Goal: Task Accomplishment & Management: Use online tool/utility

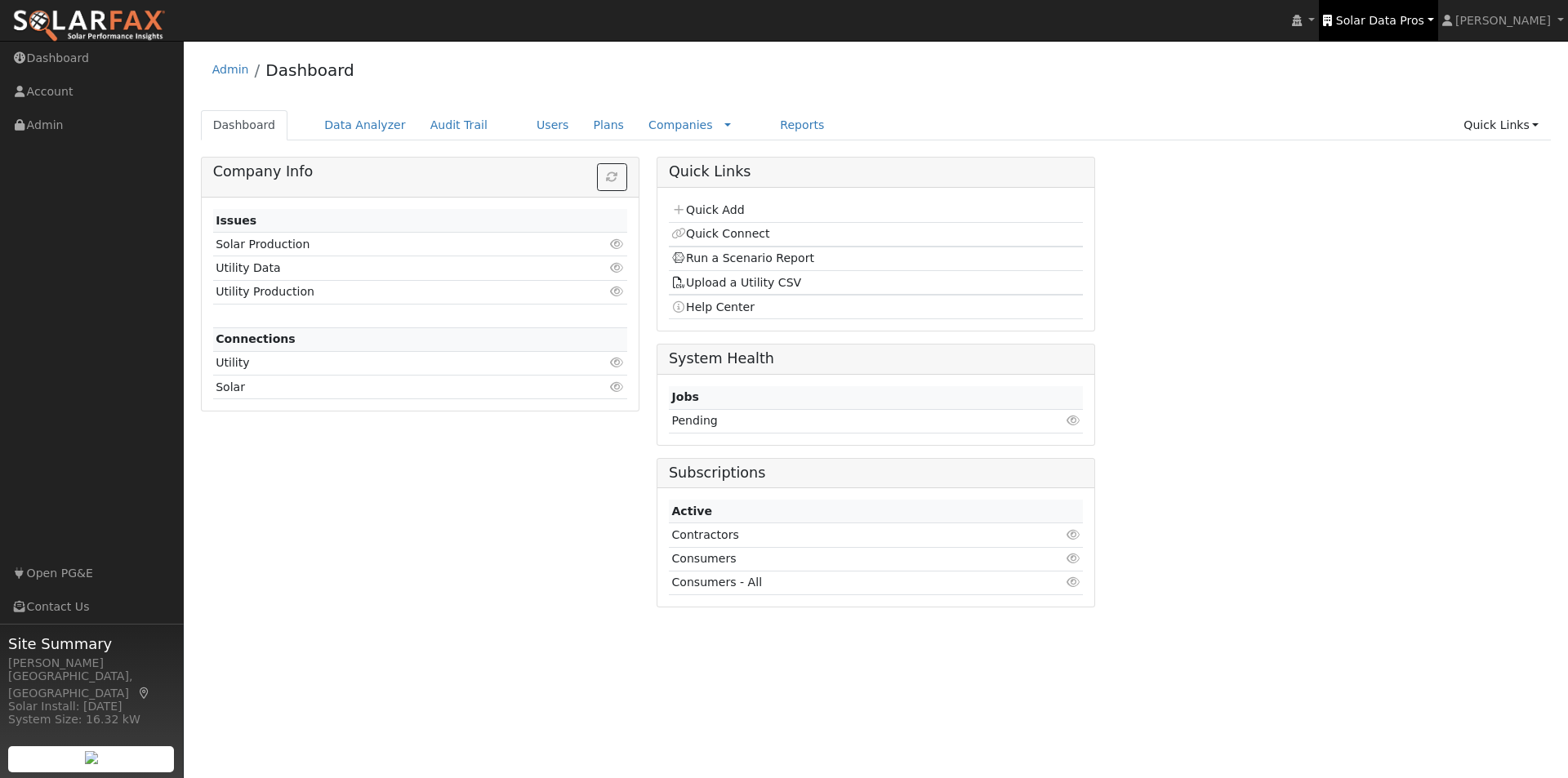
click at [1412, 19] on span "Solar Data Pros" at bounding box center [1380, 21] width 88 height 13
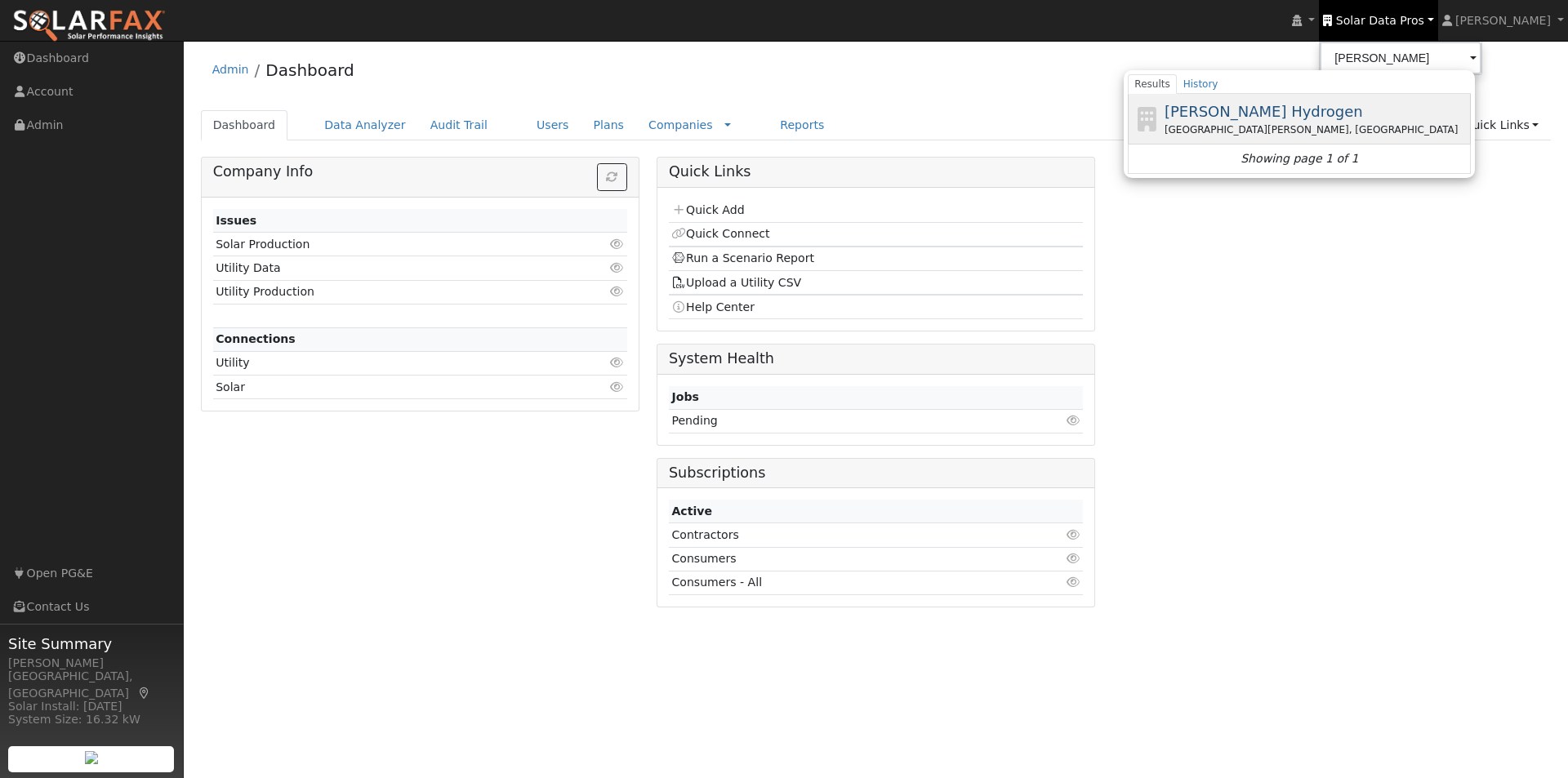
click at [1265, 110] on span "Carrisa Hydrogen" at bounding box center [1263, 112] width 199 height 17
type input "Carrisa Hydrogen"
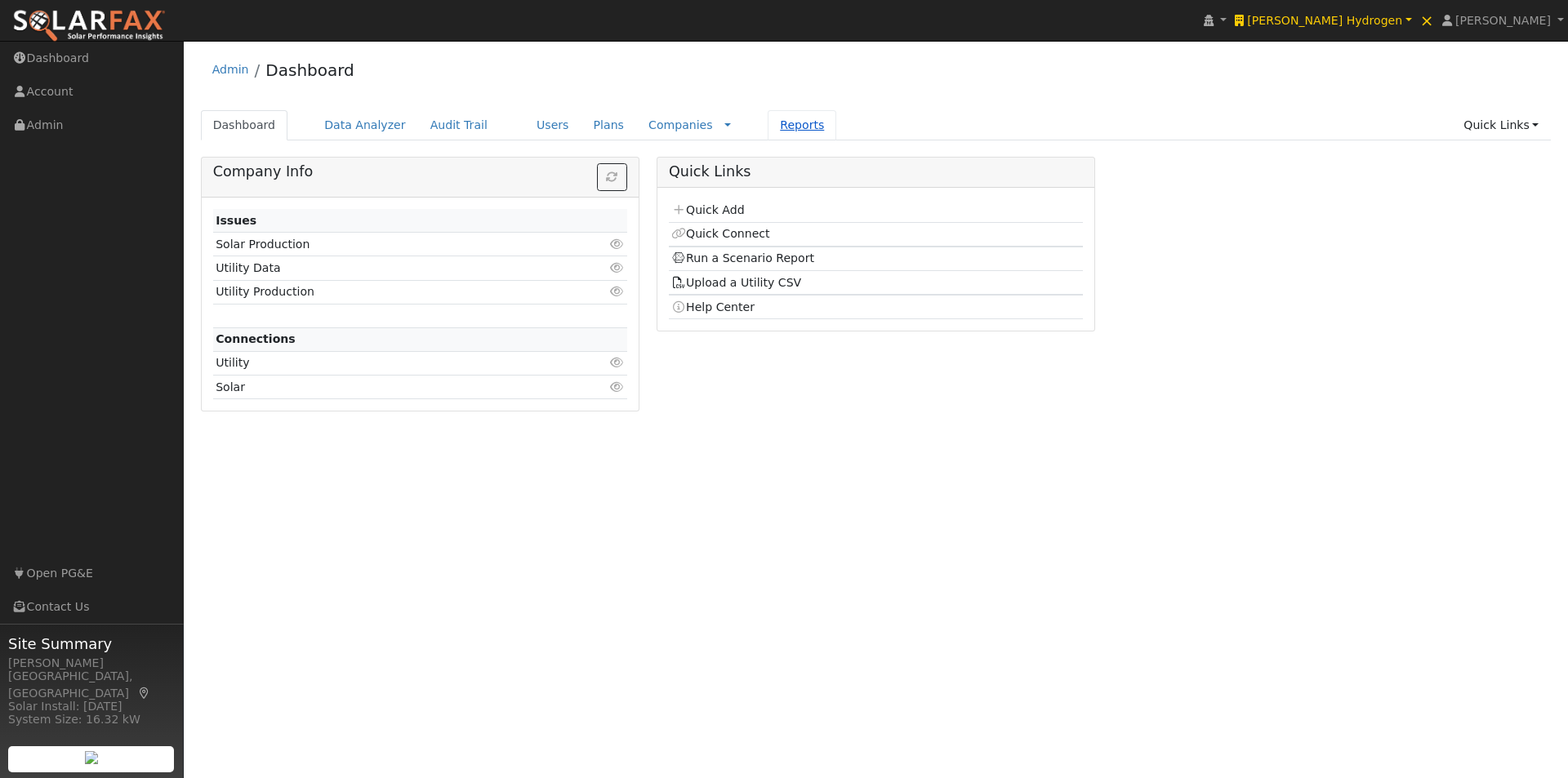
click at [767, 126] on link "Reports" at bounding box center [802, 125] width 69 height 31
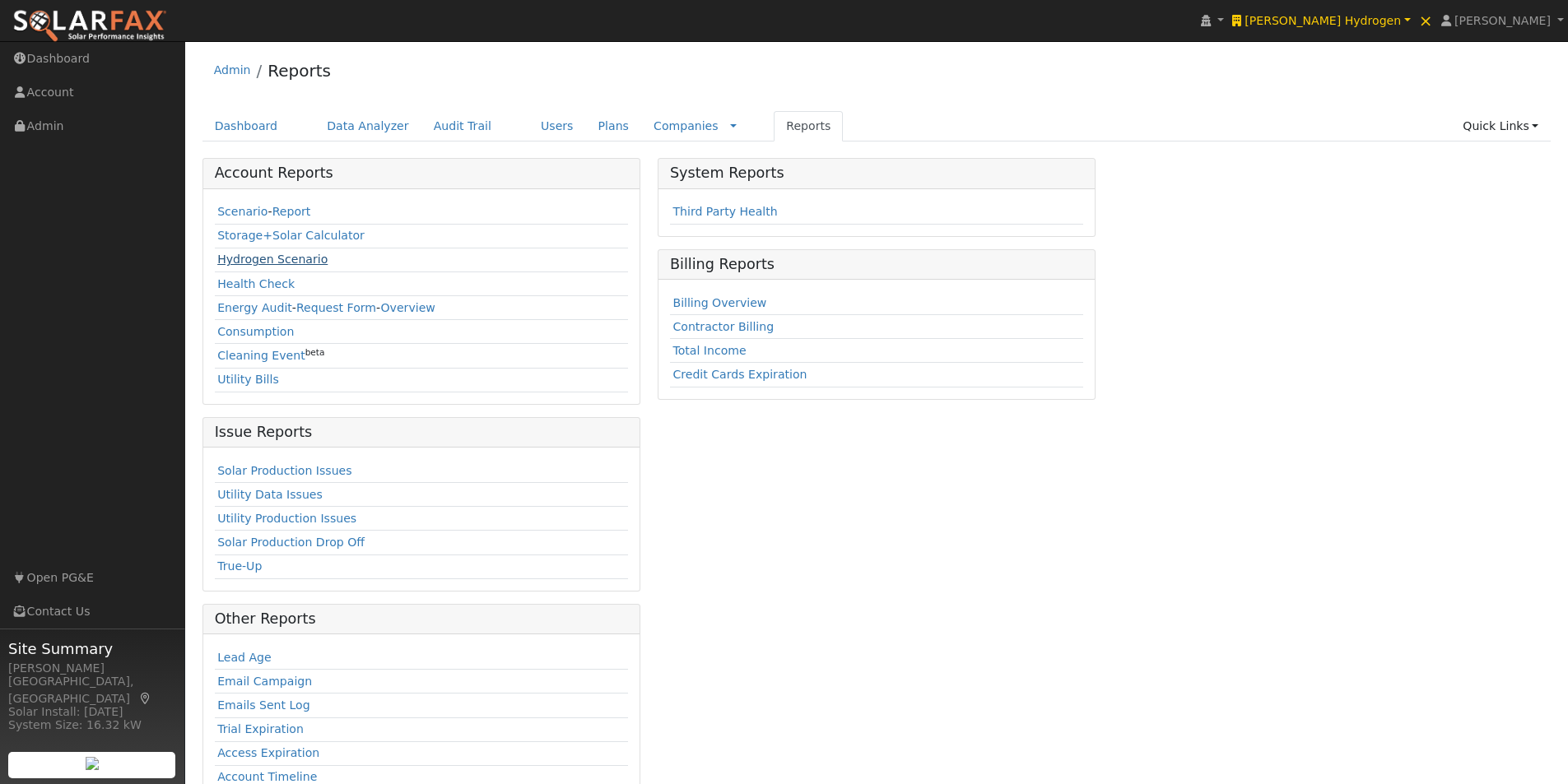
click at [234, 257] on link "Hydrogen Scenario" at bounding box center [273, 259] width 110 height 13
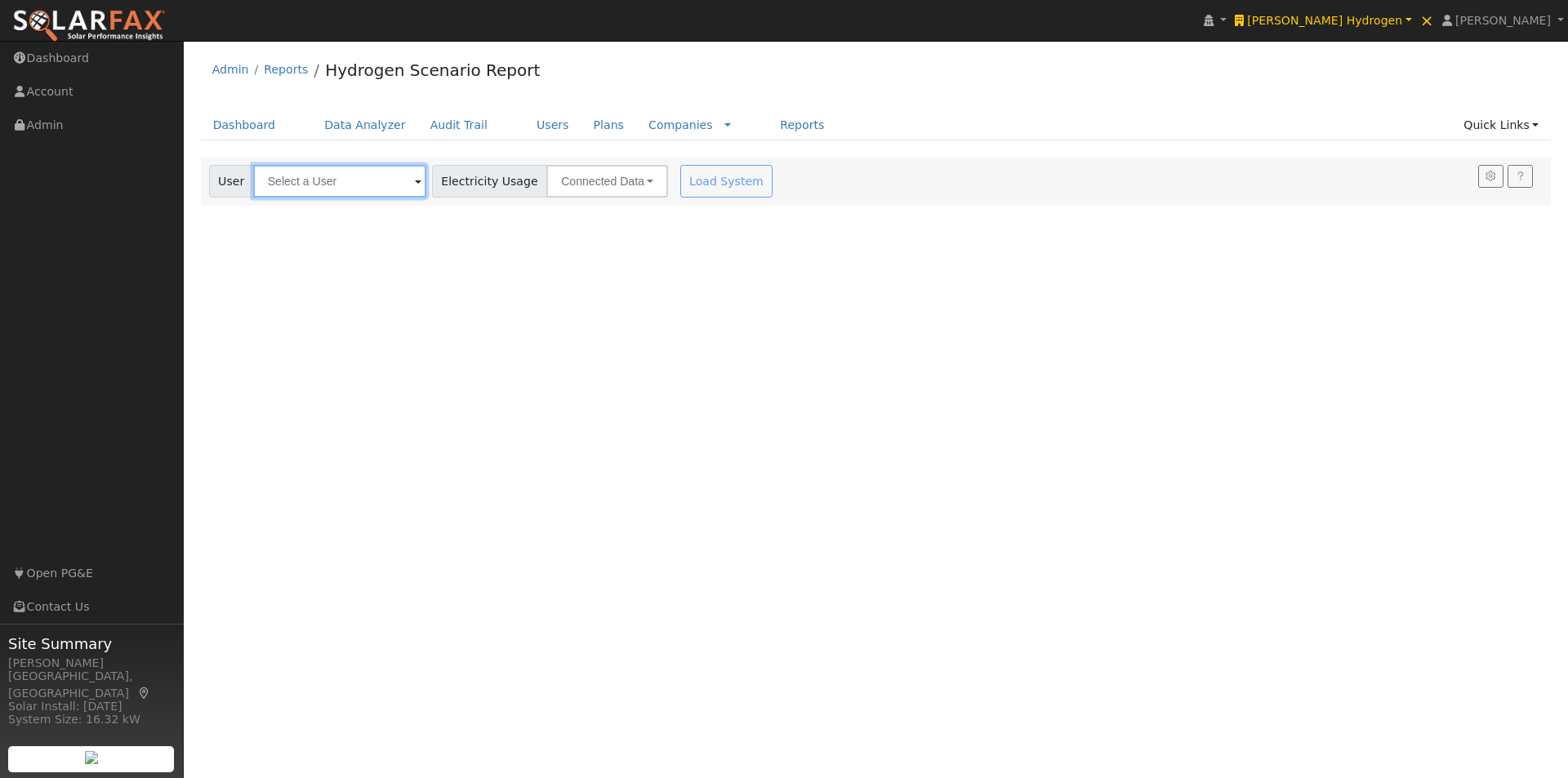
click at [373, 173] on input "text" at bounding box center [339, 182] width 173 height 32
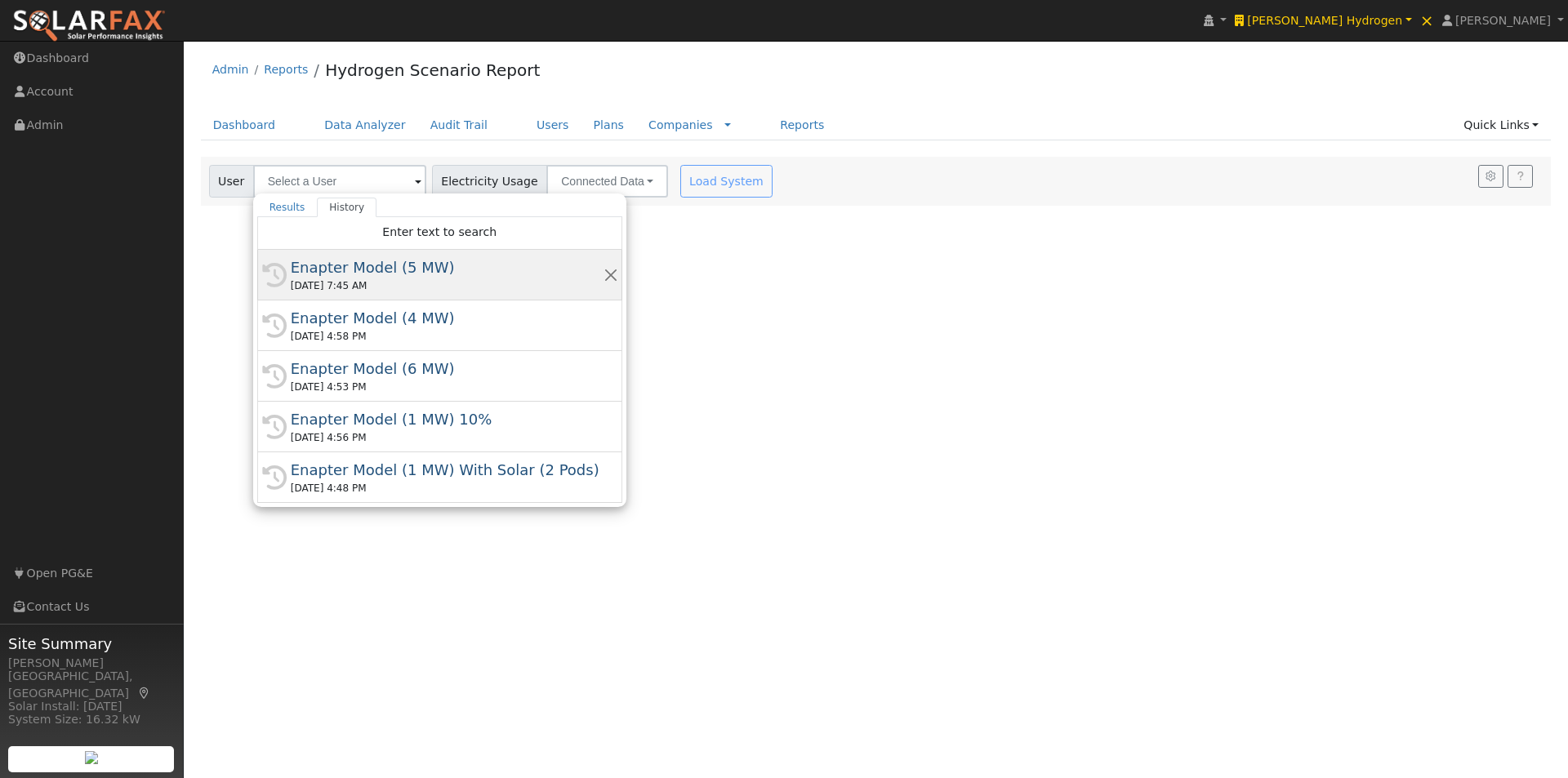
click at [385, 268] on div "Enapter Model (5 MW)" at bounding box center [446, 267] width 312 height 22
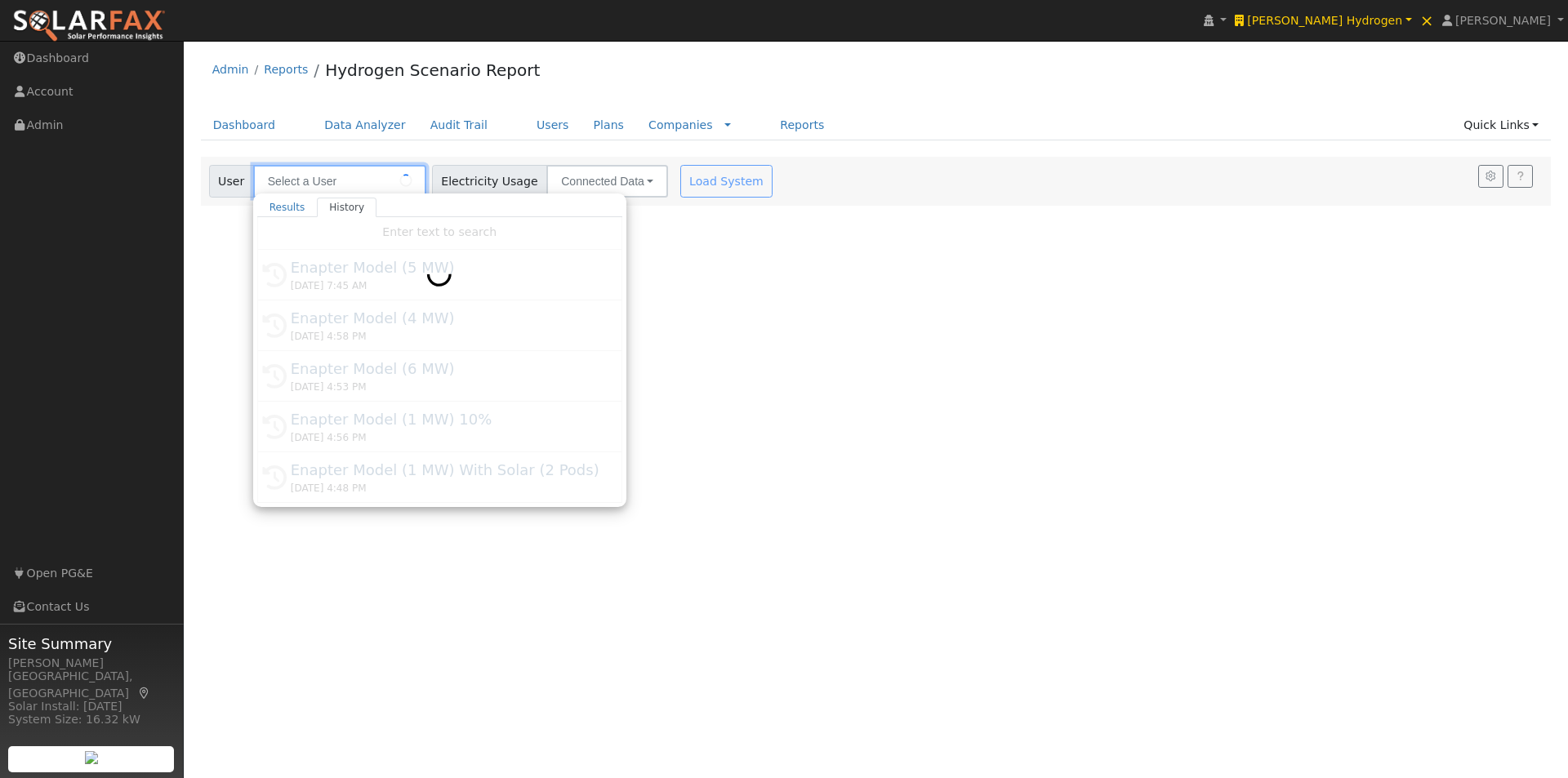
type input "Enapter Model (5 MW)"
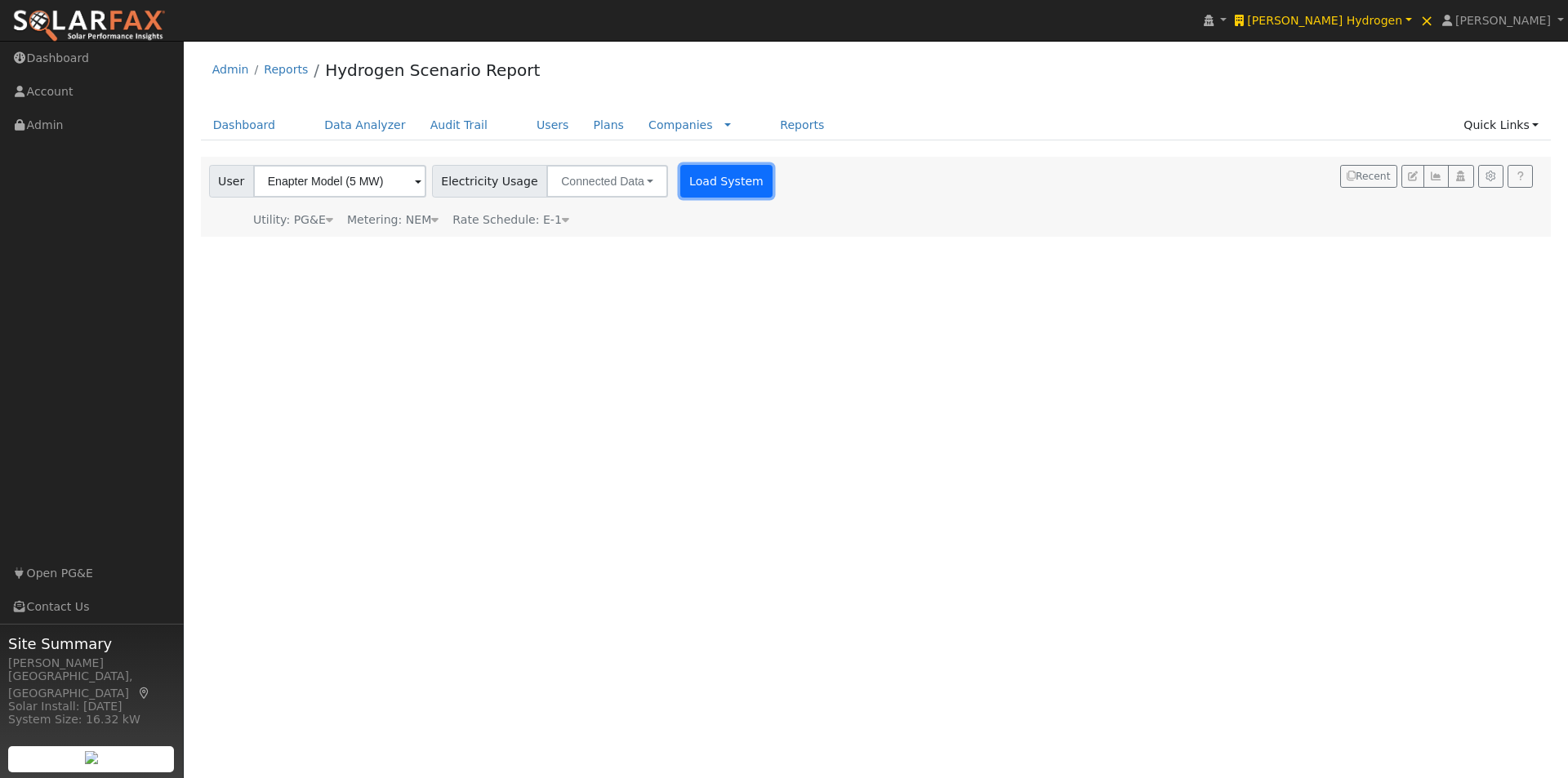
click at [709, 183] on button "Load System" at bounding box center [726, 182] width 93 height 32
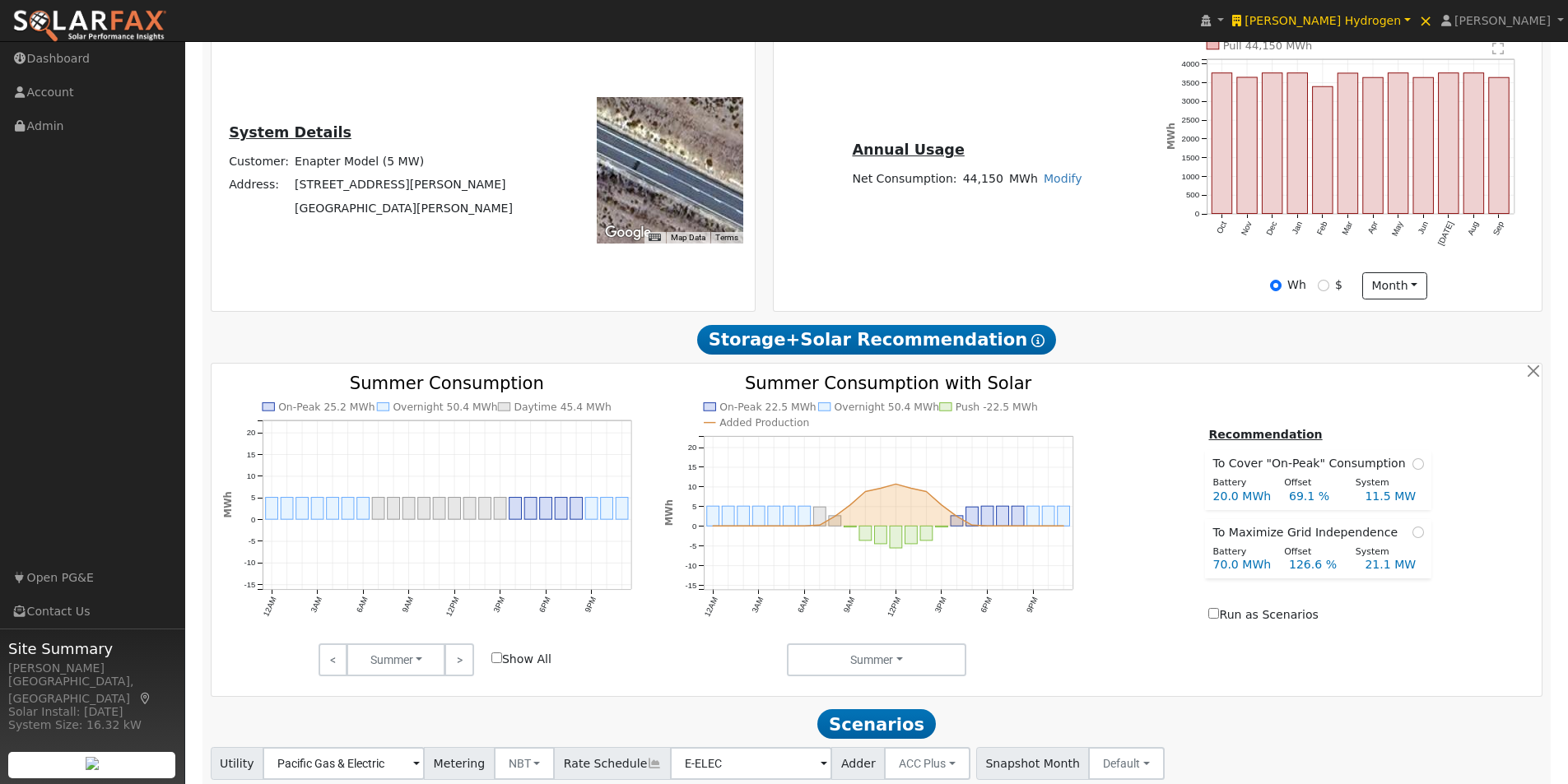
scroll to position [546, 0]
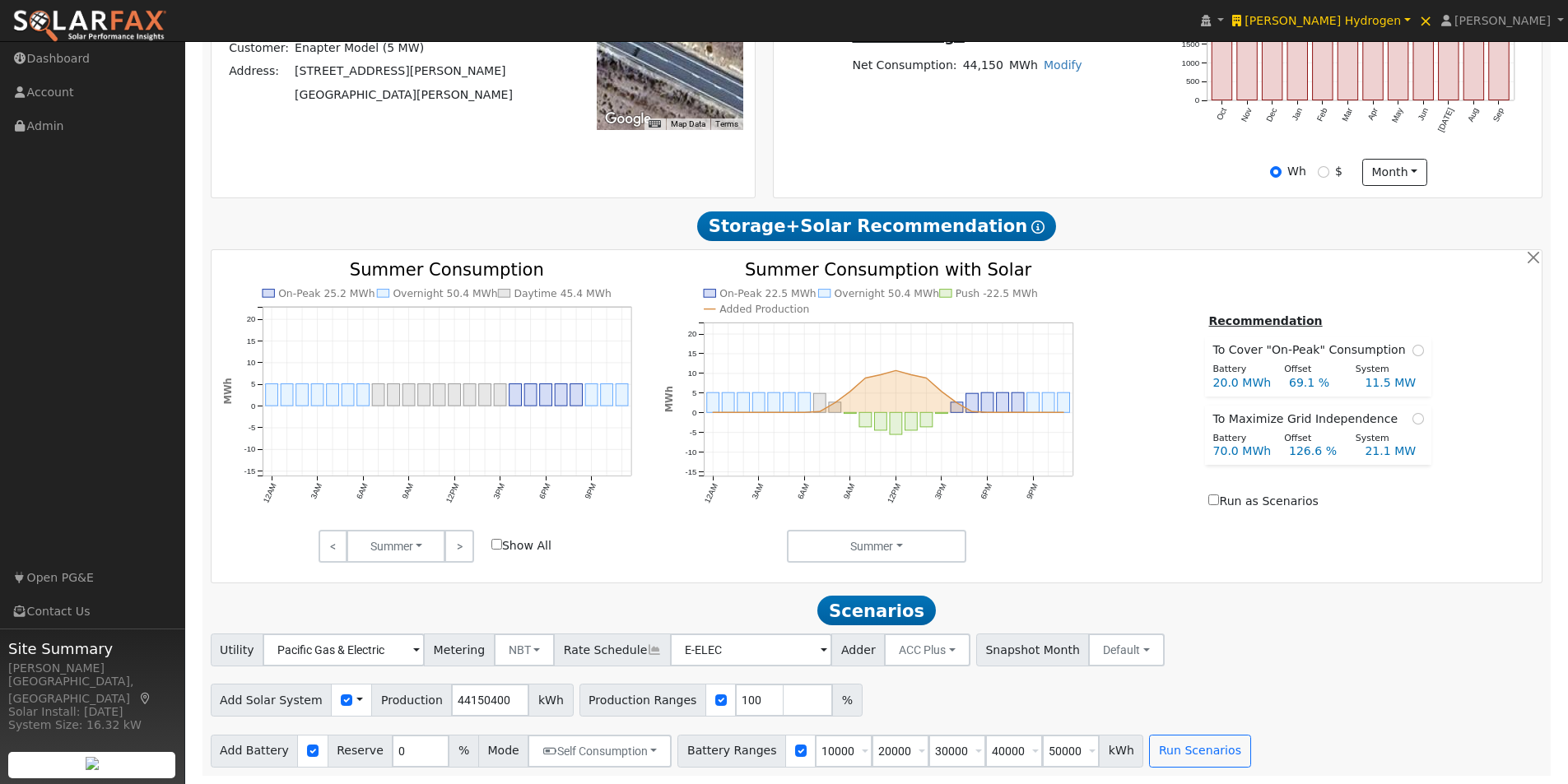
click at [356, 702] on span at bounding box center [359, 701] width 7 height 17
click at [382, 725] on link "Use CSV Data" at bounding box center [401, 729] width 115 height 23
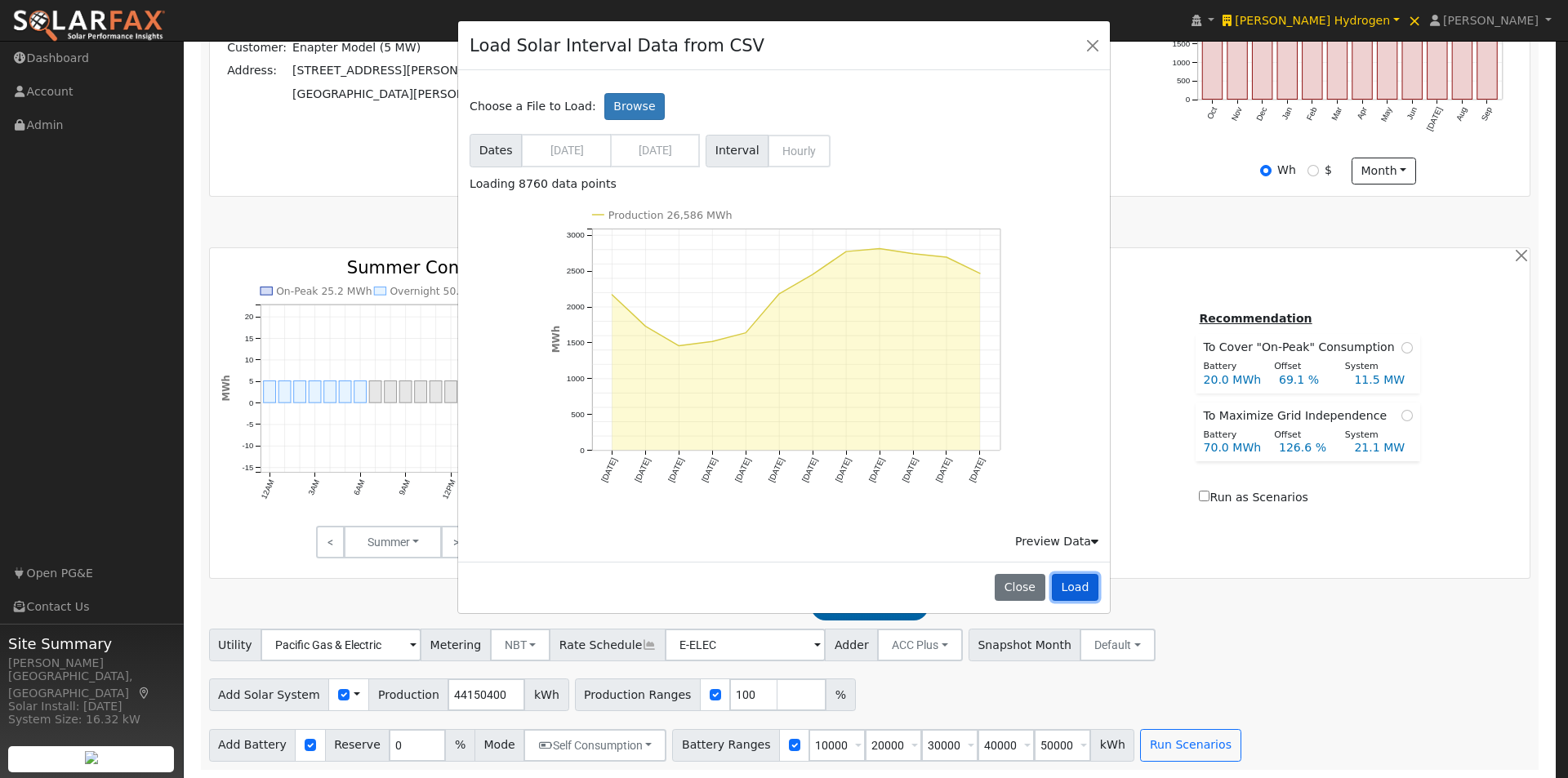
drag, startPoint x: 1065, startPoint y: 596, endPoint x: 1120, endPoint y: 655, distance: 80.7
click at [1068, 594] on button "Load" at bounding box center [1075, 588] width 47 height 28
type input "26586466"
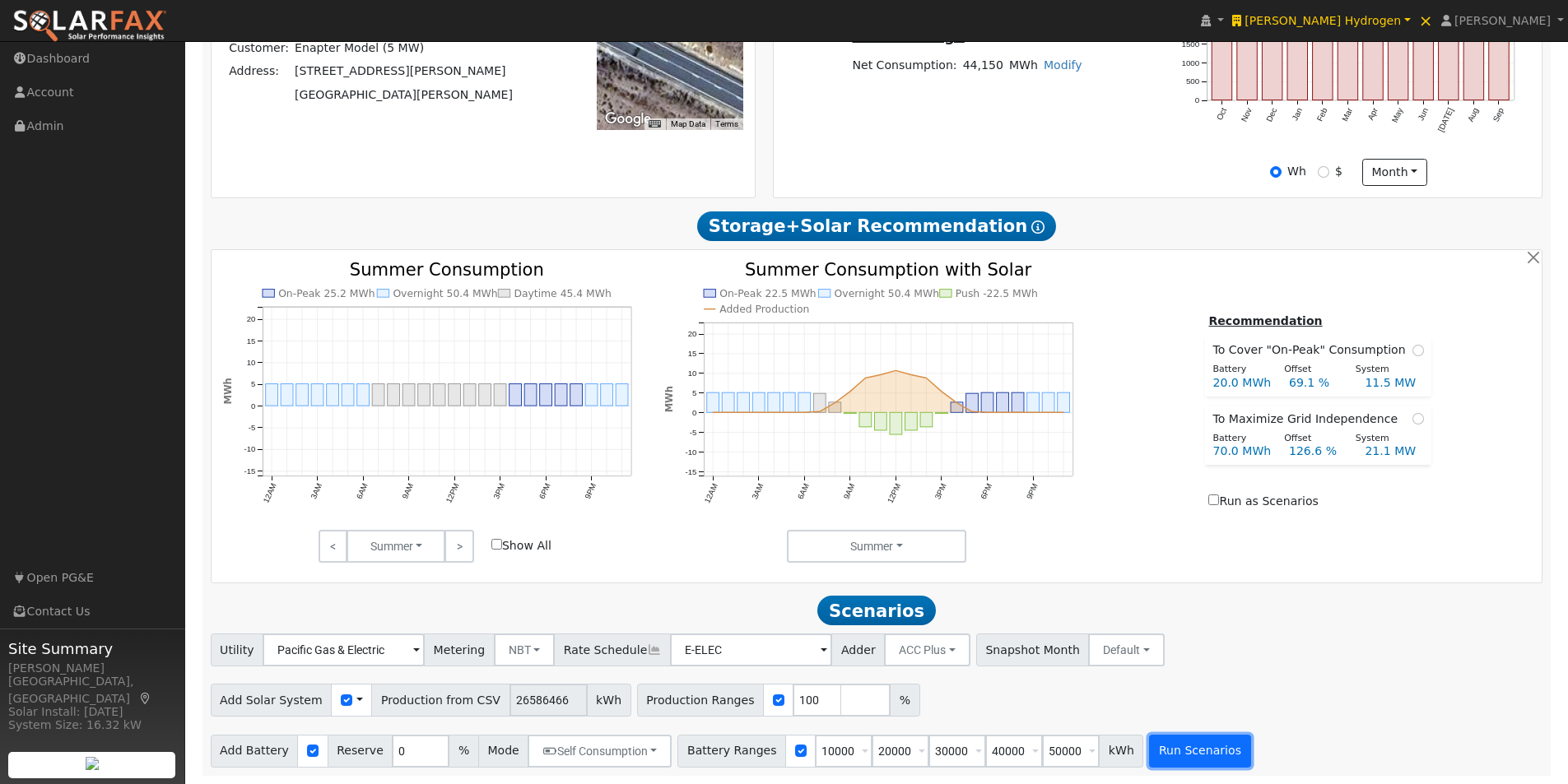
click at [1158, 753] on button "Run Scenarios" at bounding box center [1199, 751] width 101 height 33
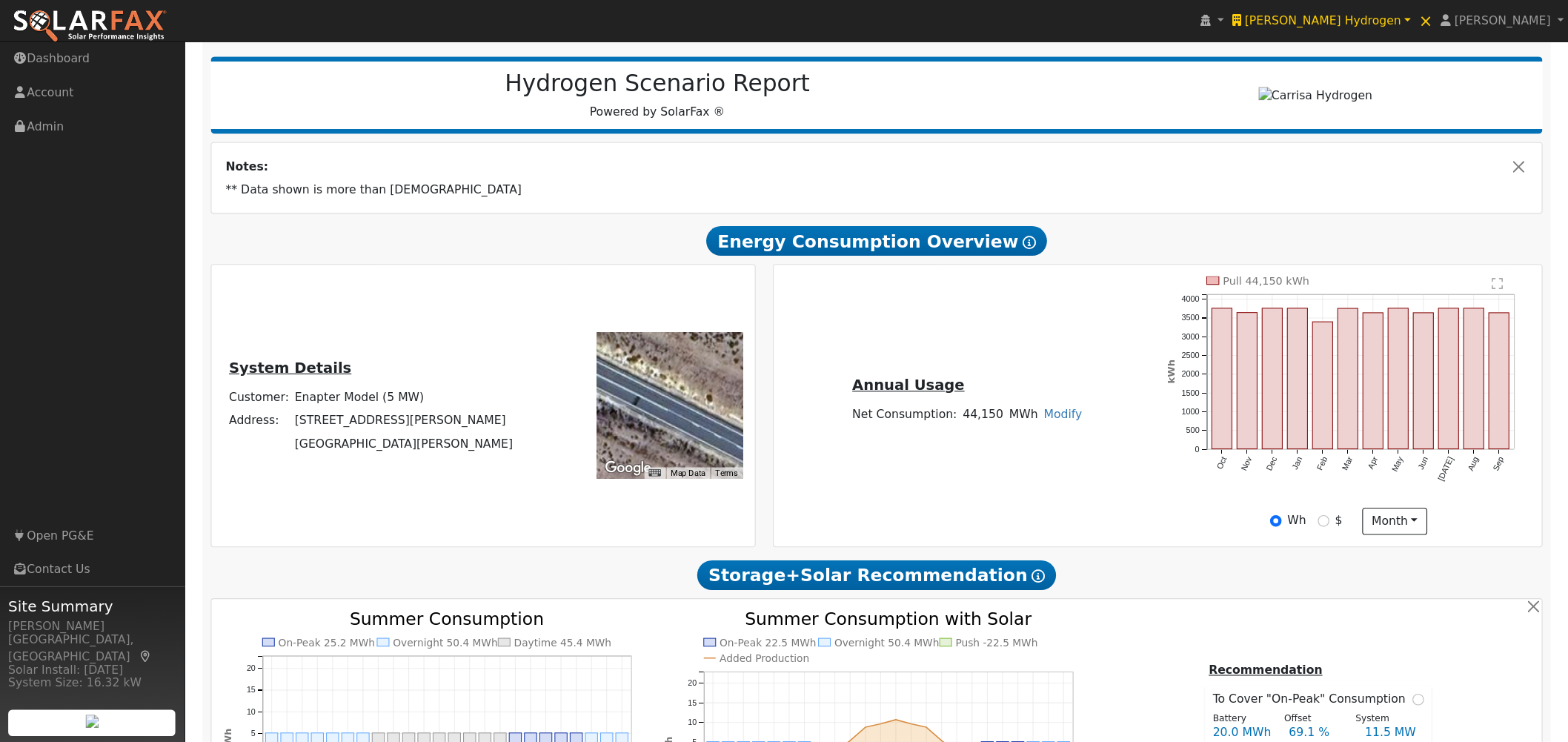
scroll to position [148, 0]
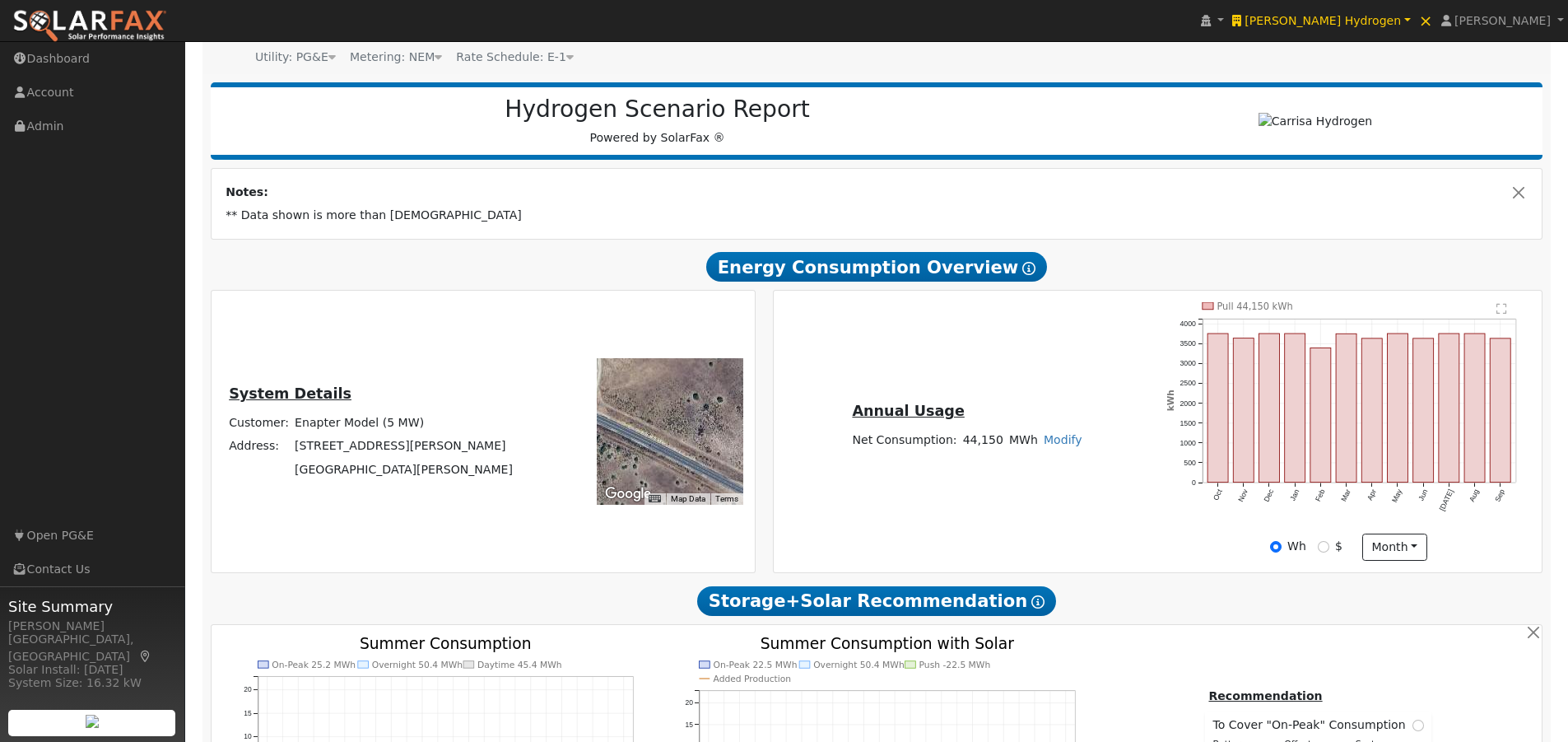
drag, startPoint x: 760, startPoint y: 474, endPoint x: 761, endPoint y: 464, distance: 10.0
click at [744, 473] on div at bounding box center [669, 432] width 146 height 146
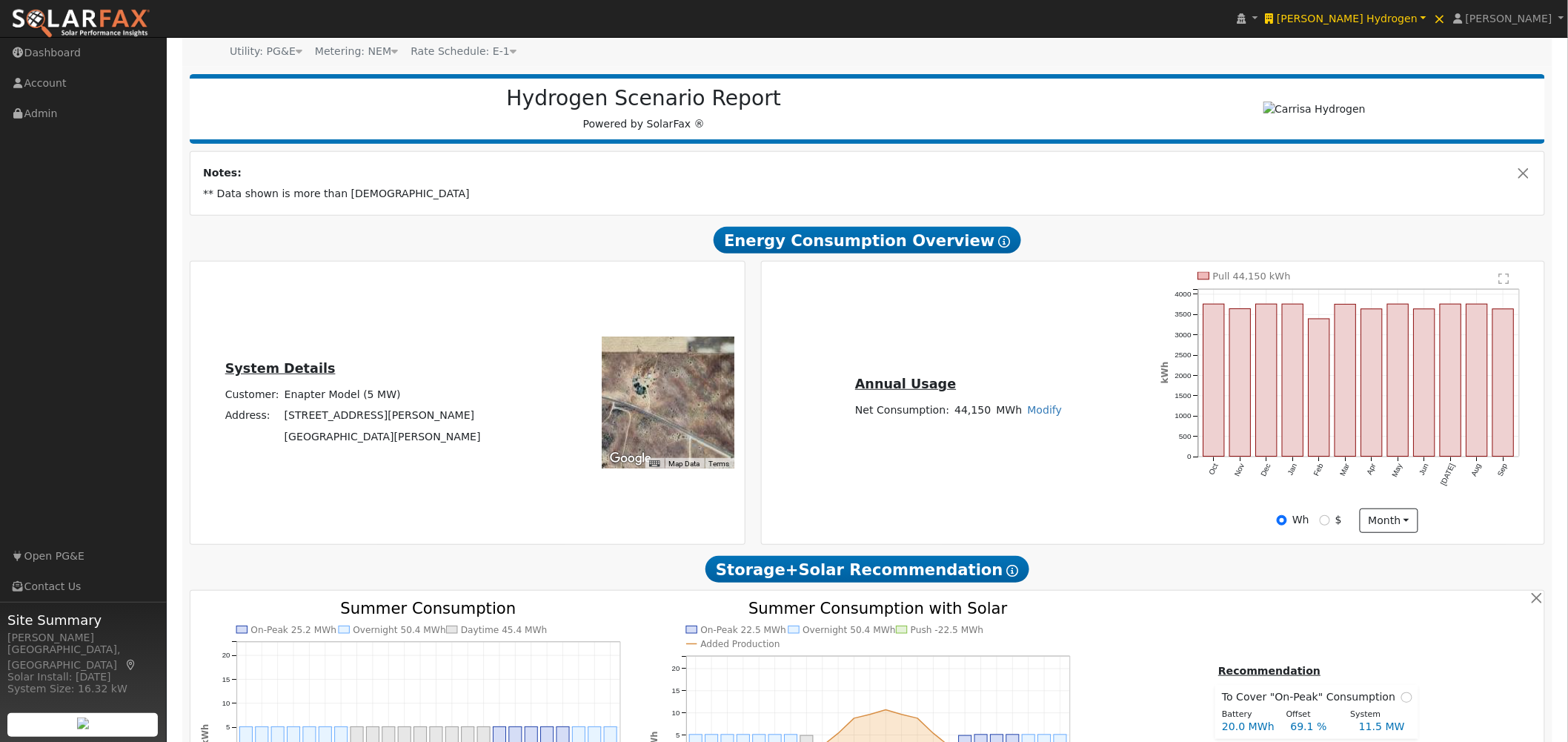
drag, startPoint x: 670, startPoint y: 371, endPoint x: 657, endPoint y: 395, distance: 27.3
click at [660, 386] on div at bounding box center [669, 403] width 132 height 132
drag, startPoint x: 667, startPoint y: 364, endPoint x: 675, endPoint y: 356, distance: 11.3
click at [670, 338] on div "← Move left → Move right ↑ Move up ↓ Move down + Zoom in - Zoom out Home Jump l…" at bounding box center [627, 403] width 229 height 261
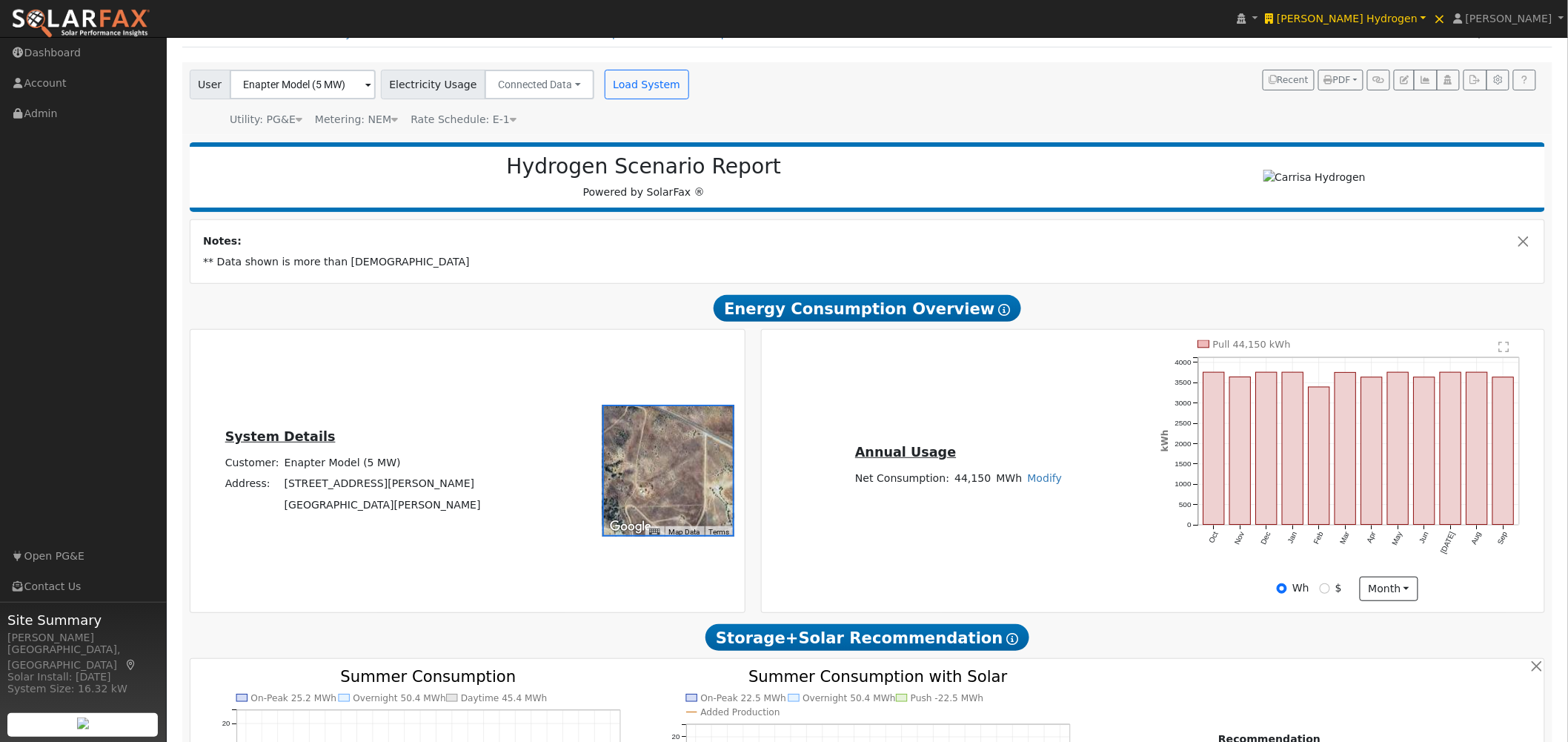
scroll to position [65, 0]
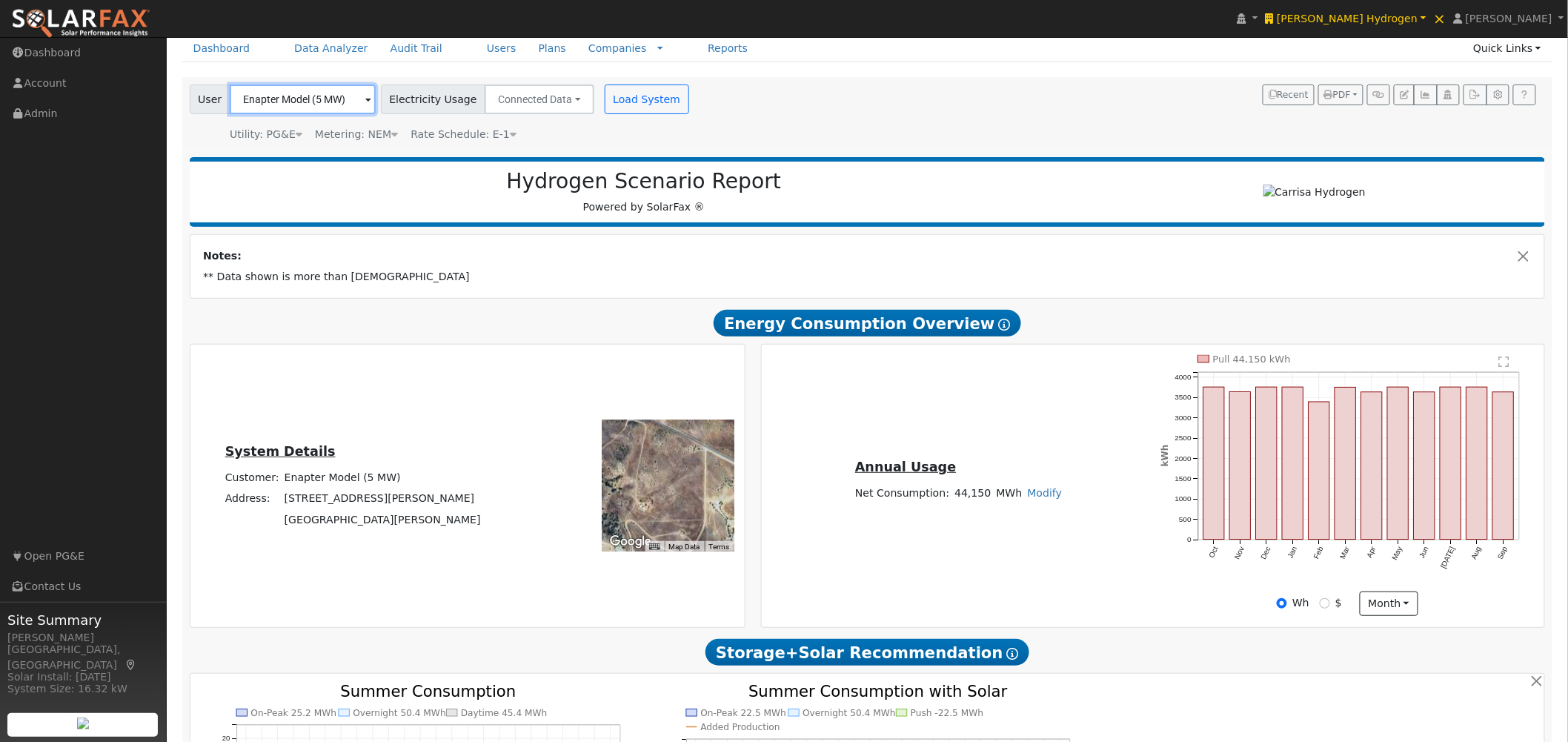
click at [362, 99] on input "Enapter Model (5 MW)" at bounding box center [303, 99] width 146 height 30
click at [354, 99] on img at bounding box center [356, 98] width 37 height 28
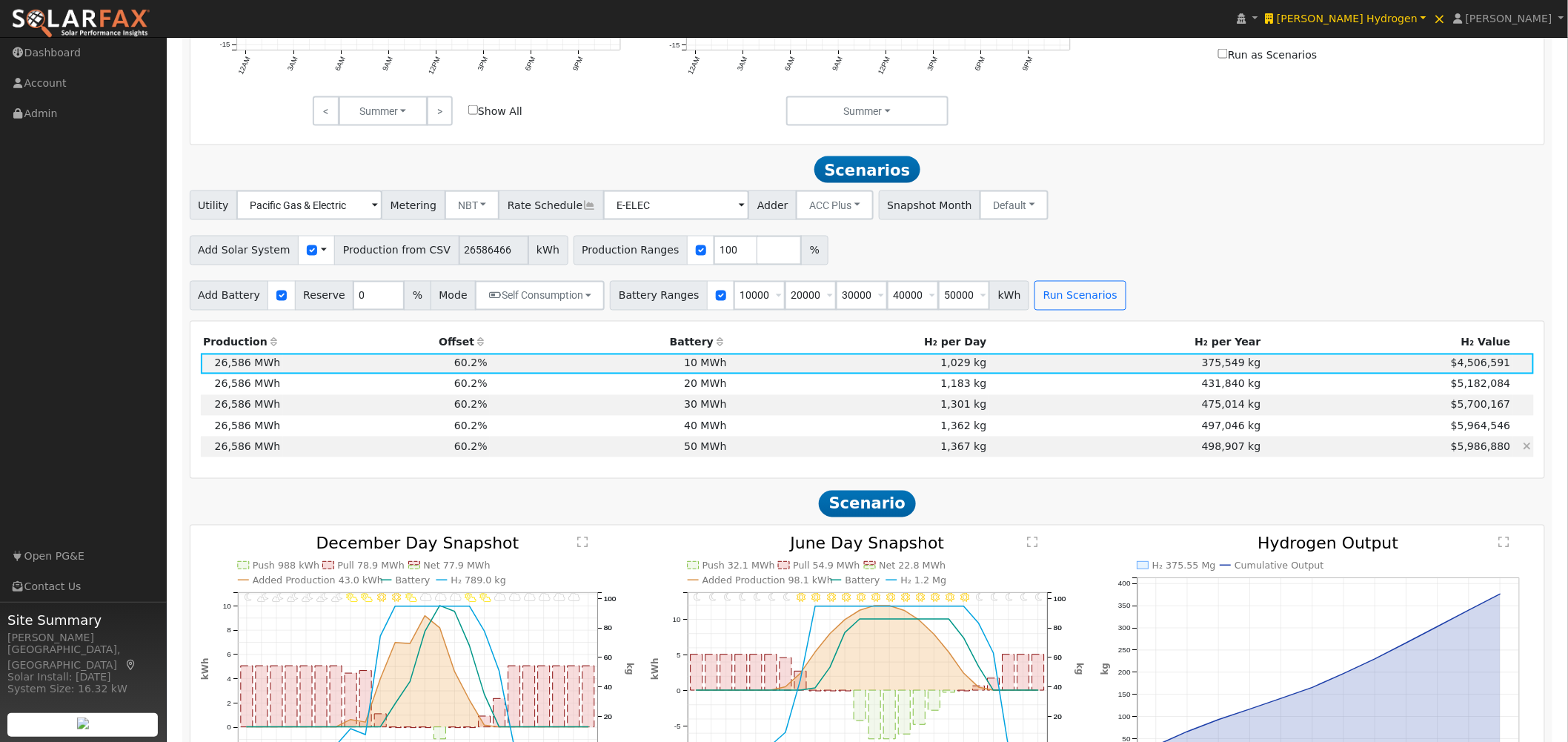
scroll to position [972, 0]
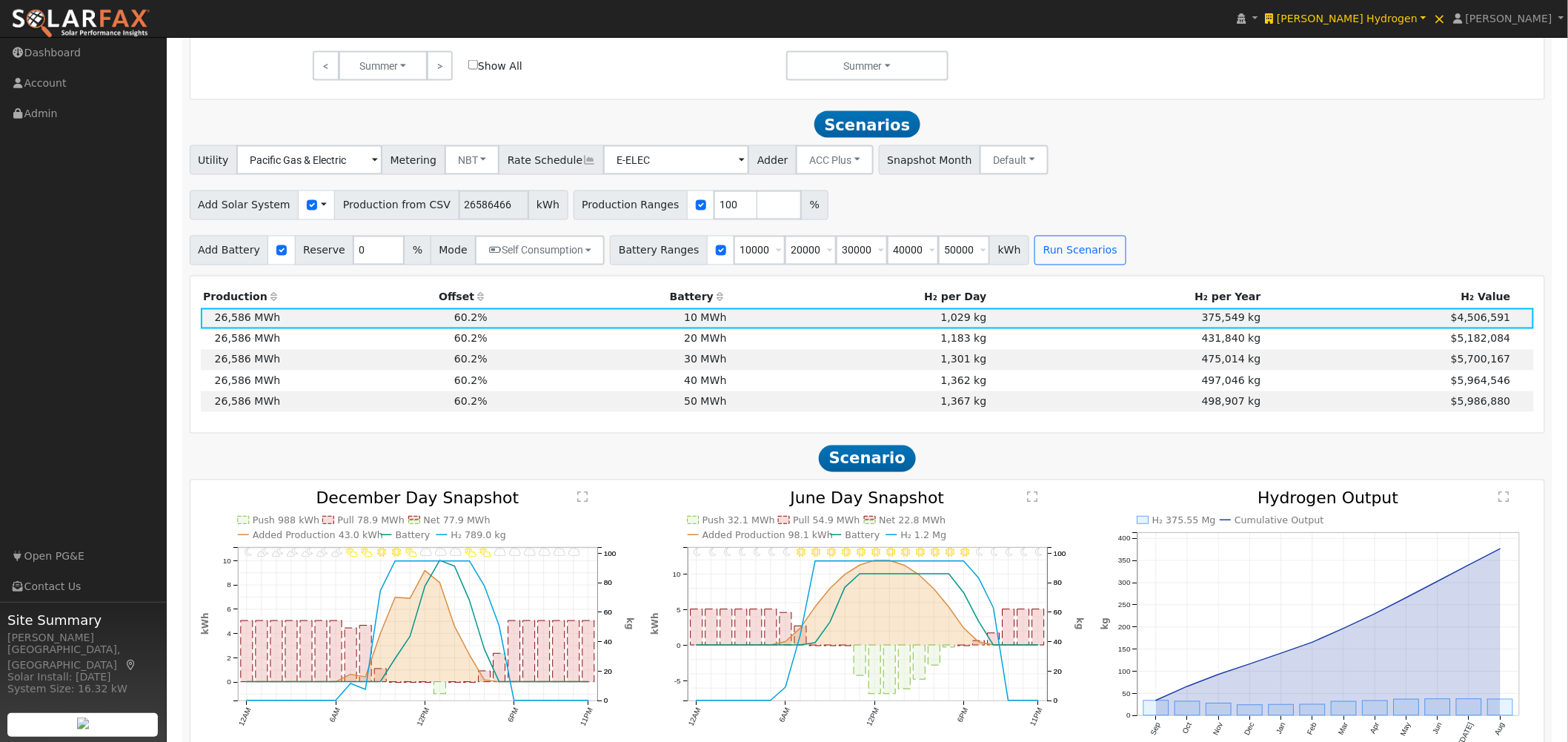
click at [939, 210] on div "Add Solar System Use CSV Data Production from CSV 26586466 kWh Production Range…" at bounding box center [867, 203] width 1362 height 35
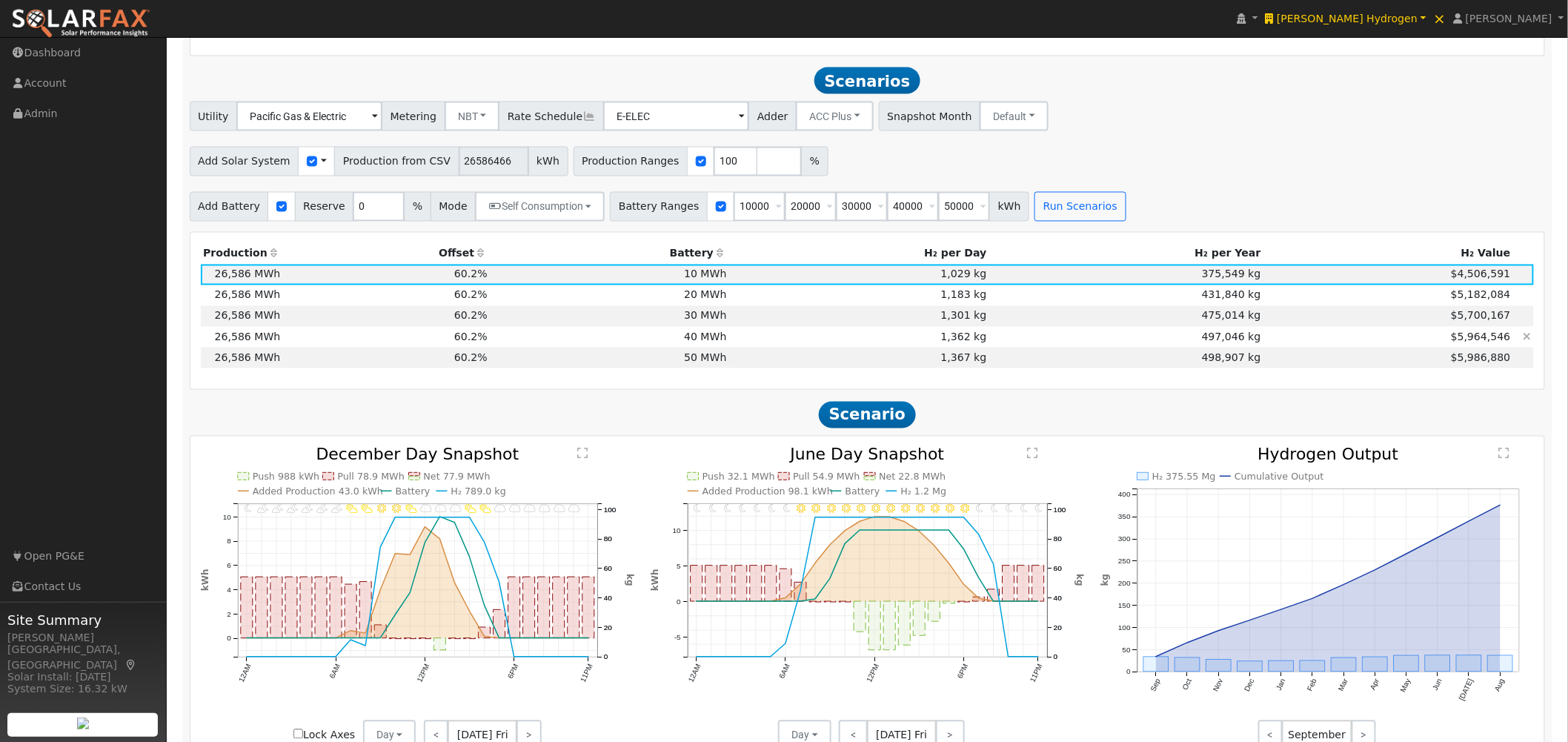
scroll to position [1054, 0]
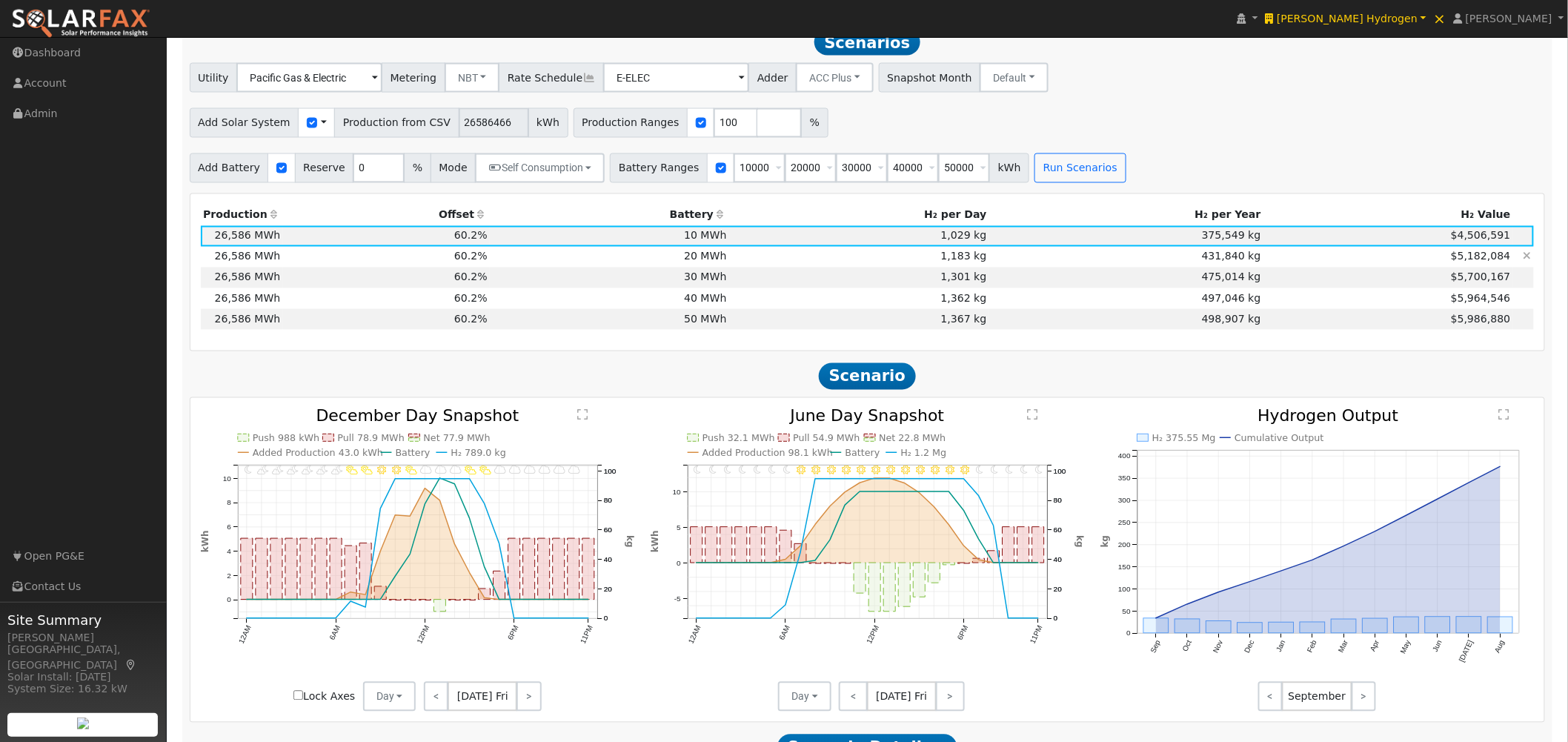
click at [713, 258] on td "20 MWh" at bounding box center [610, 258] width 239 height 21
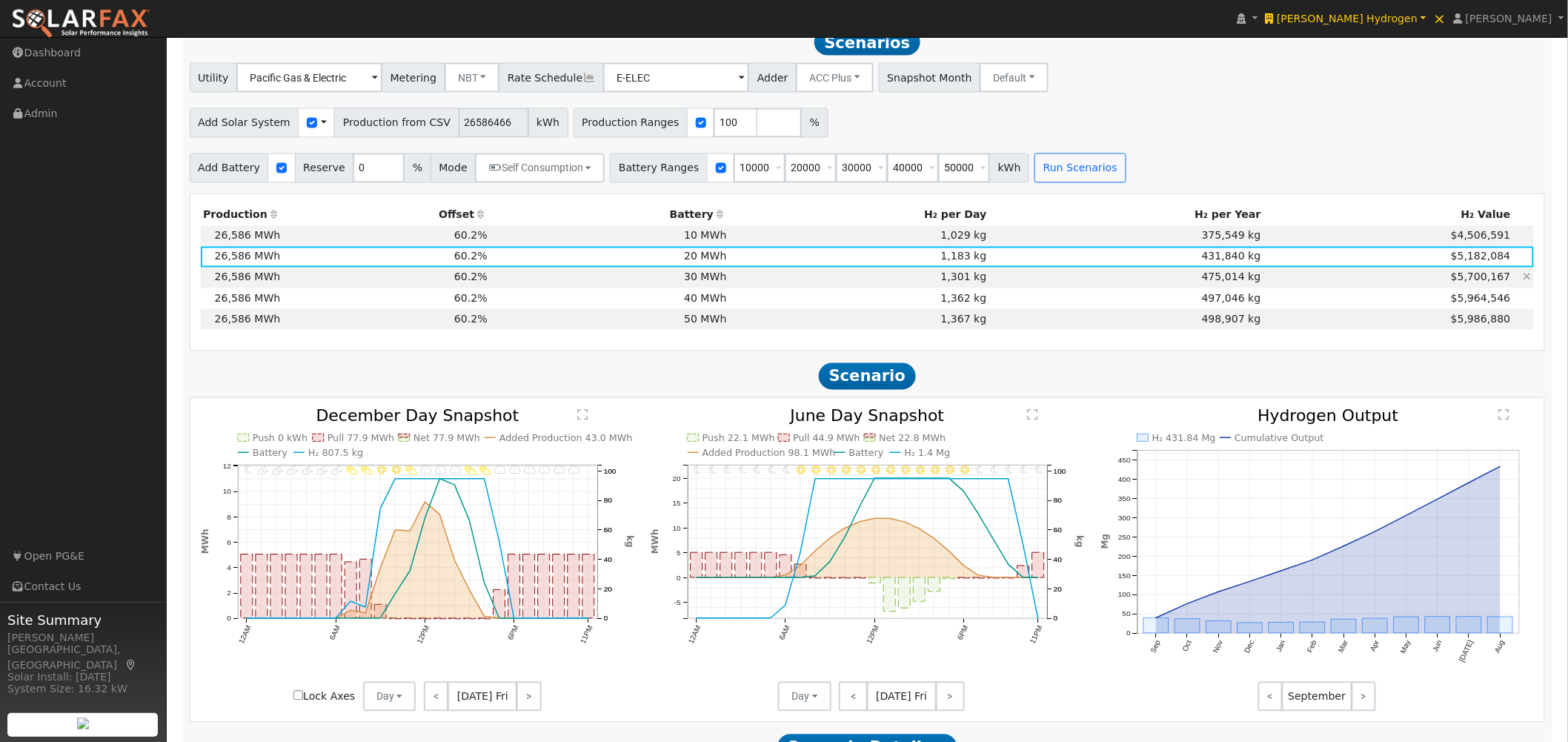
click at [690, 278] on td "30 MWh" at bounding box center [610, 278] width 239 height 21
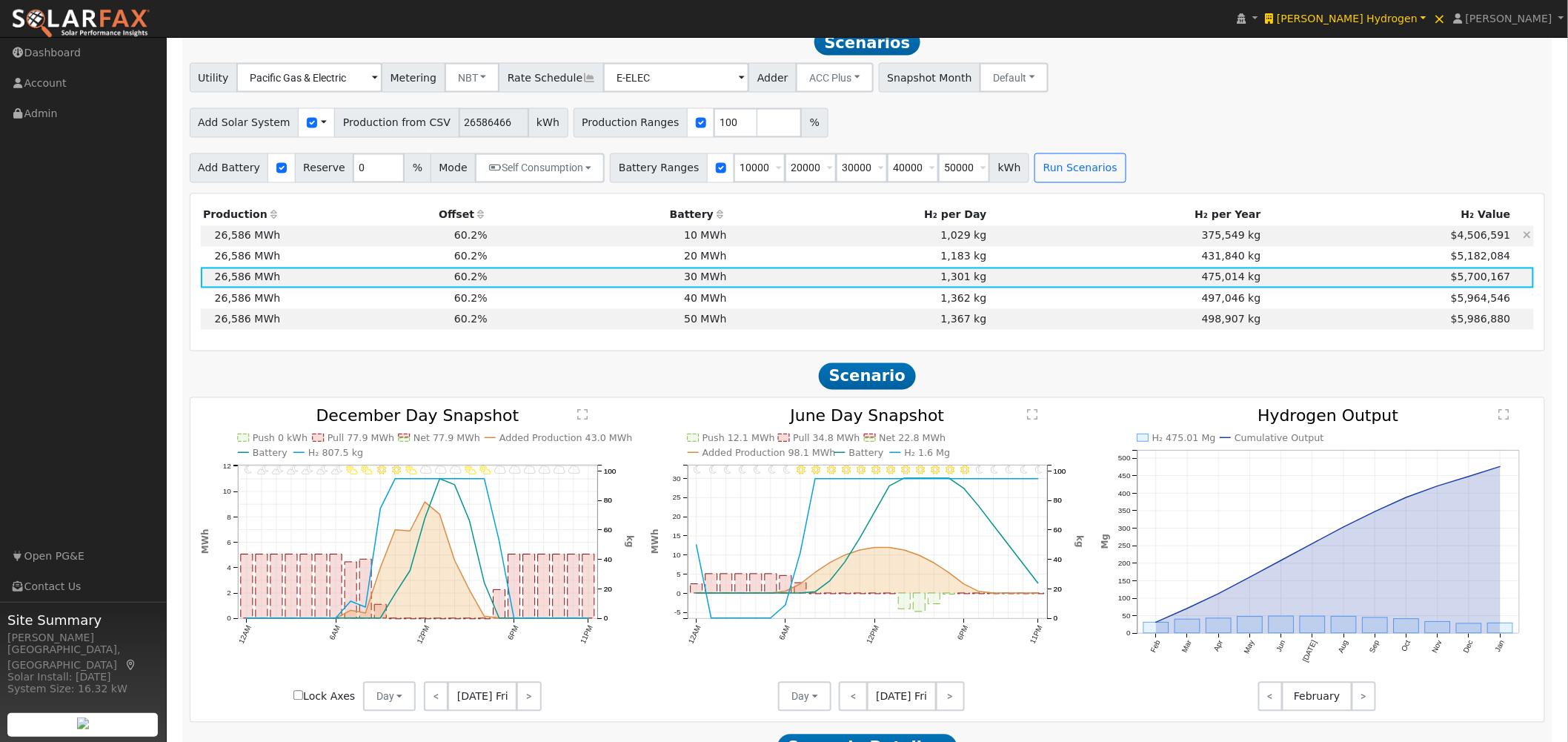
click at [708, 237] on td "10 MWh" at bounding box center [610, 237] width 239 height 21
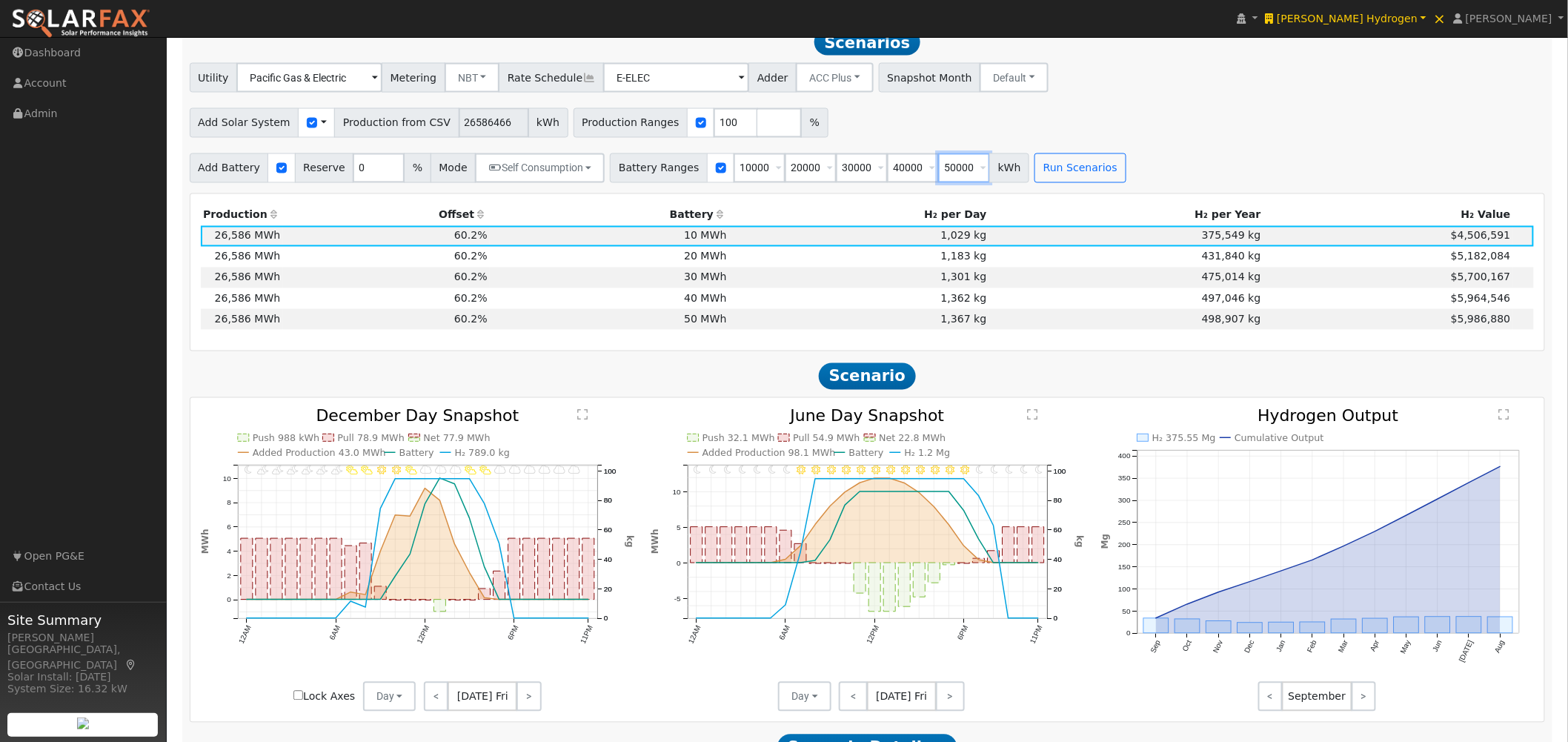
drag, startPoint x: 924, startPoint y: 168, endPoint x: 909, endPoint y: 168, distance: 15.0
click at [909, 168] on div "Battery Ranges 10000 Overrides Reserve % Mode None None Self Consumption Peak S…" at bounding box center [820, 168] width 420 height 30
type input "0"
type input "10000"
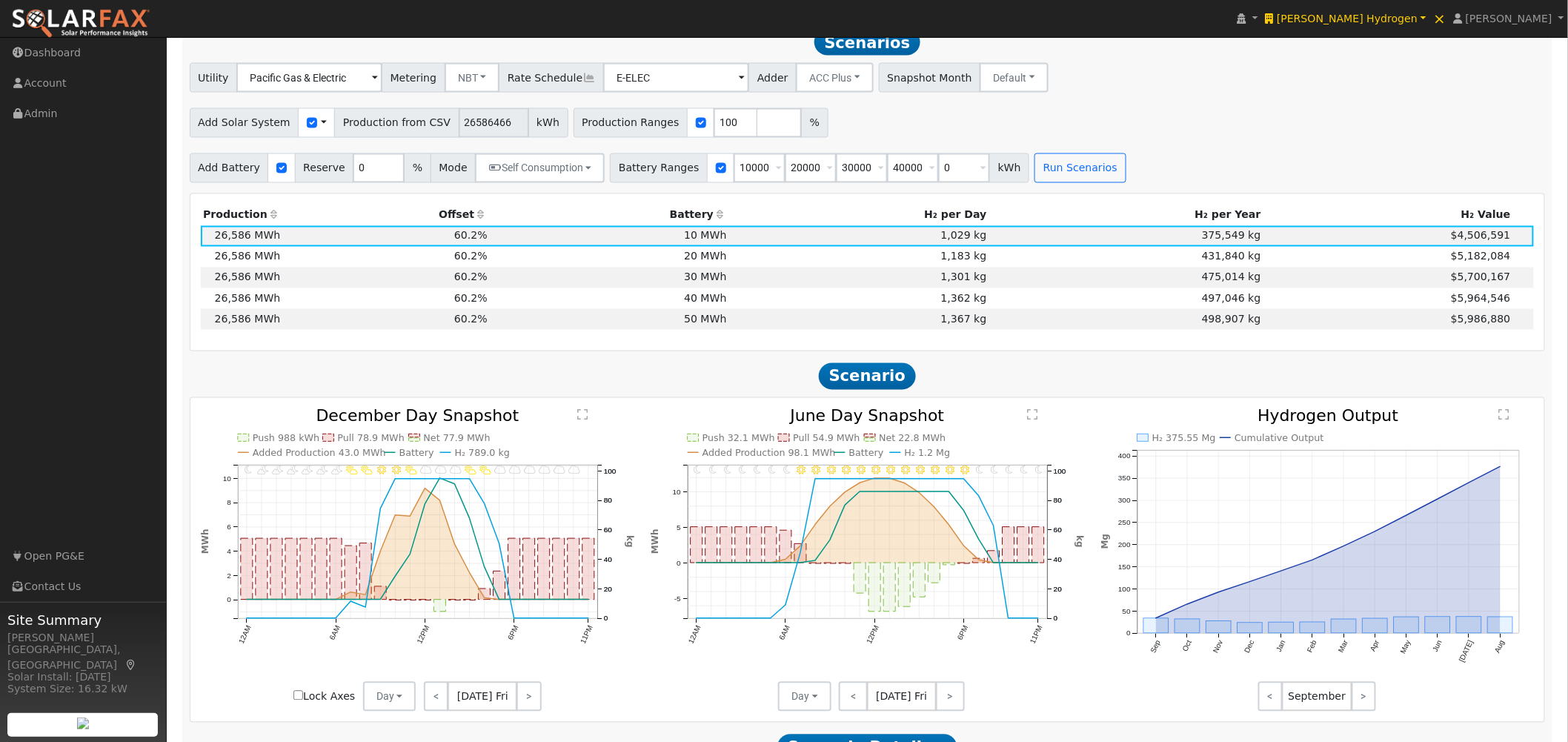
type input "20000"
type input "30000"
type input "40000"
click at [1102, 109] on div "Add Solar System Use CSV Data Production from CSV 26586466 kWh Production Range…" at bounding box center [867, 121] width 1362 height 35
click at [1041, 159] on div "Add Battery Reserve 0 % Mode Self Consumption Self Consumption Peak Savings ACC…" at bounding box center [867, 166] width 1362 height 35
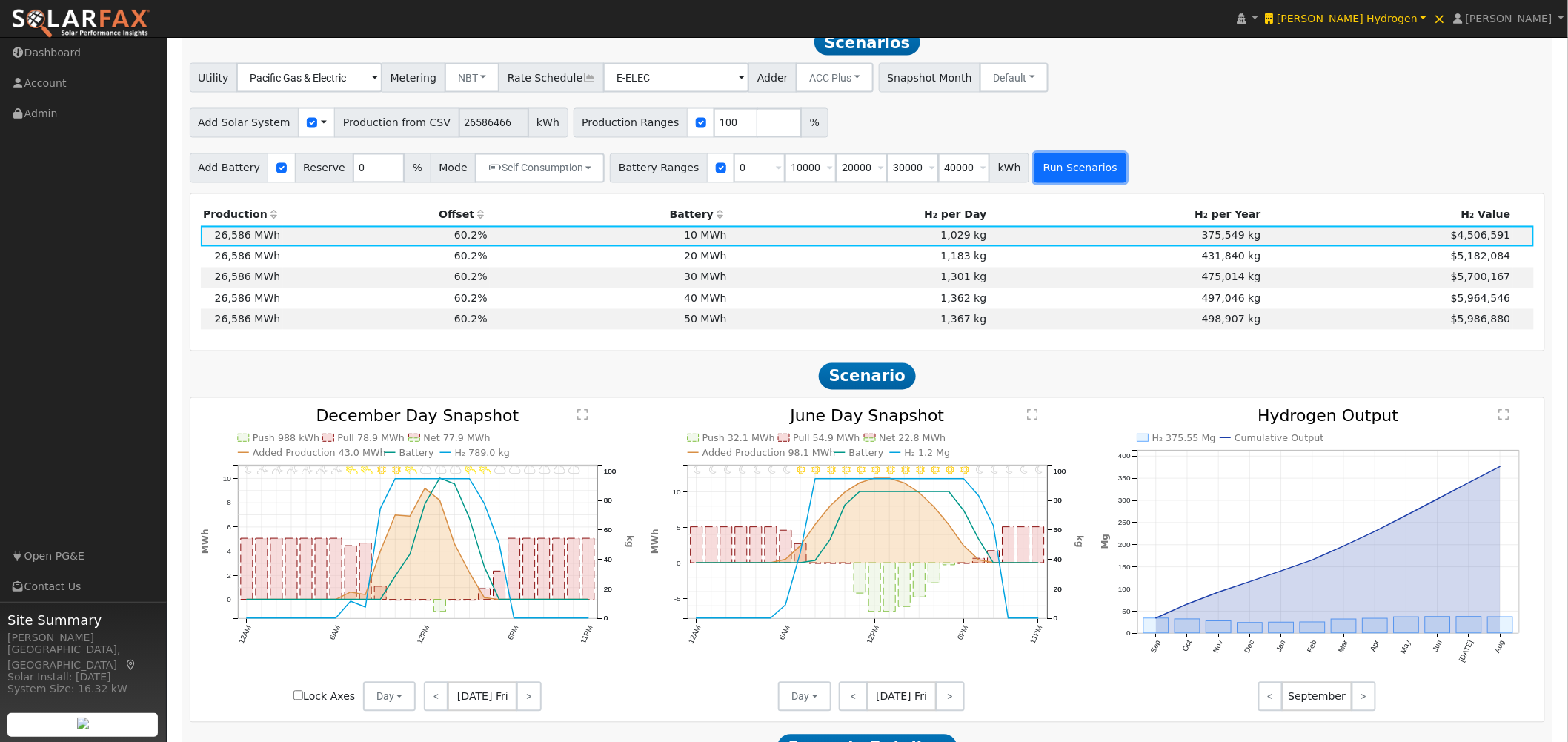
click at [1049, 175] on button "Run Scenarios" at bounding box center [1080, 168] width 91 height 30
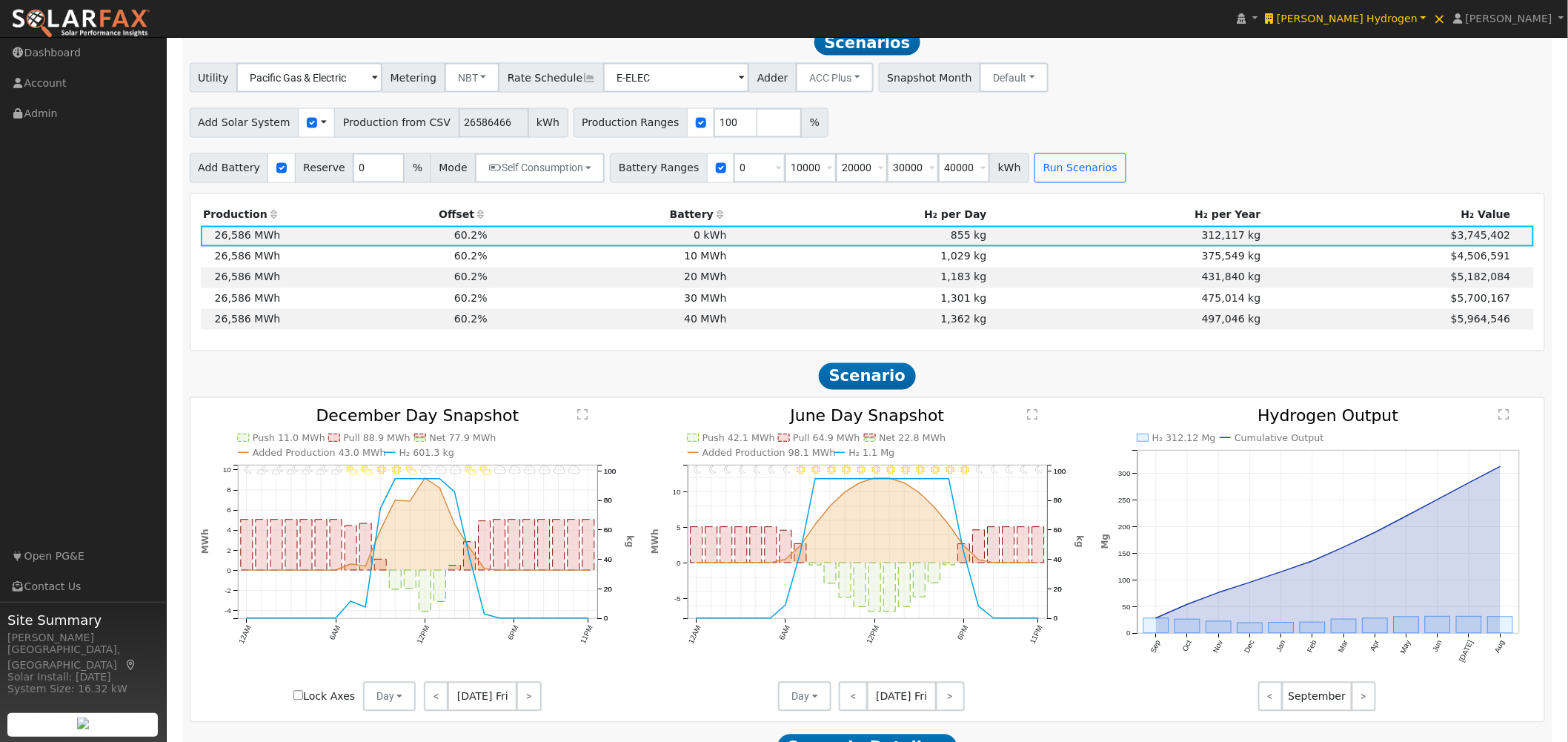
scroll to position [1044, 0]
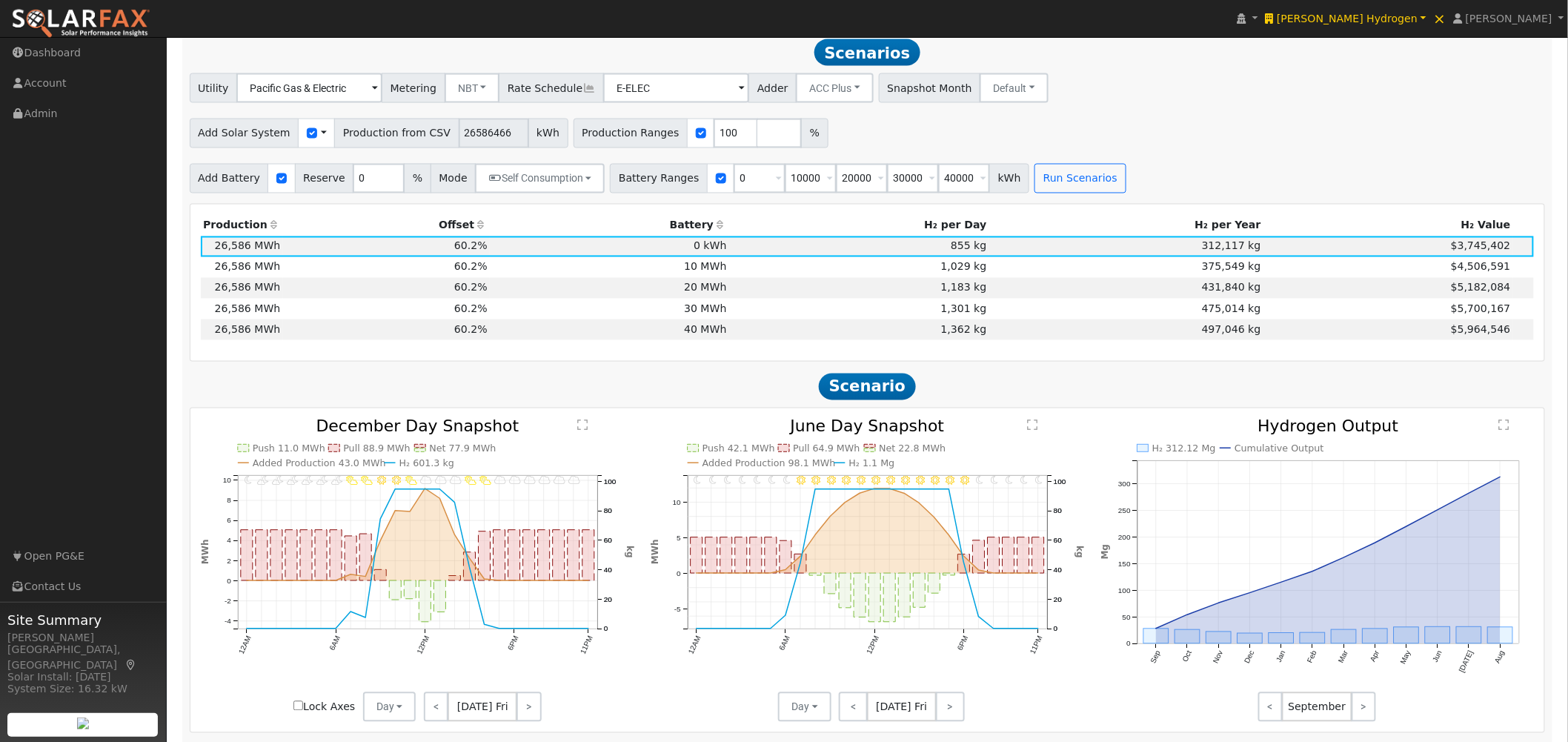
click at [1037, 428] on text "" at bounding box center [1032, 426] width 10 height 12
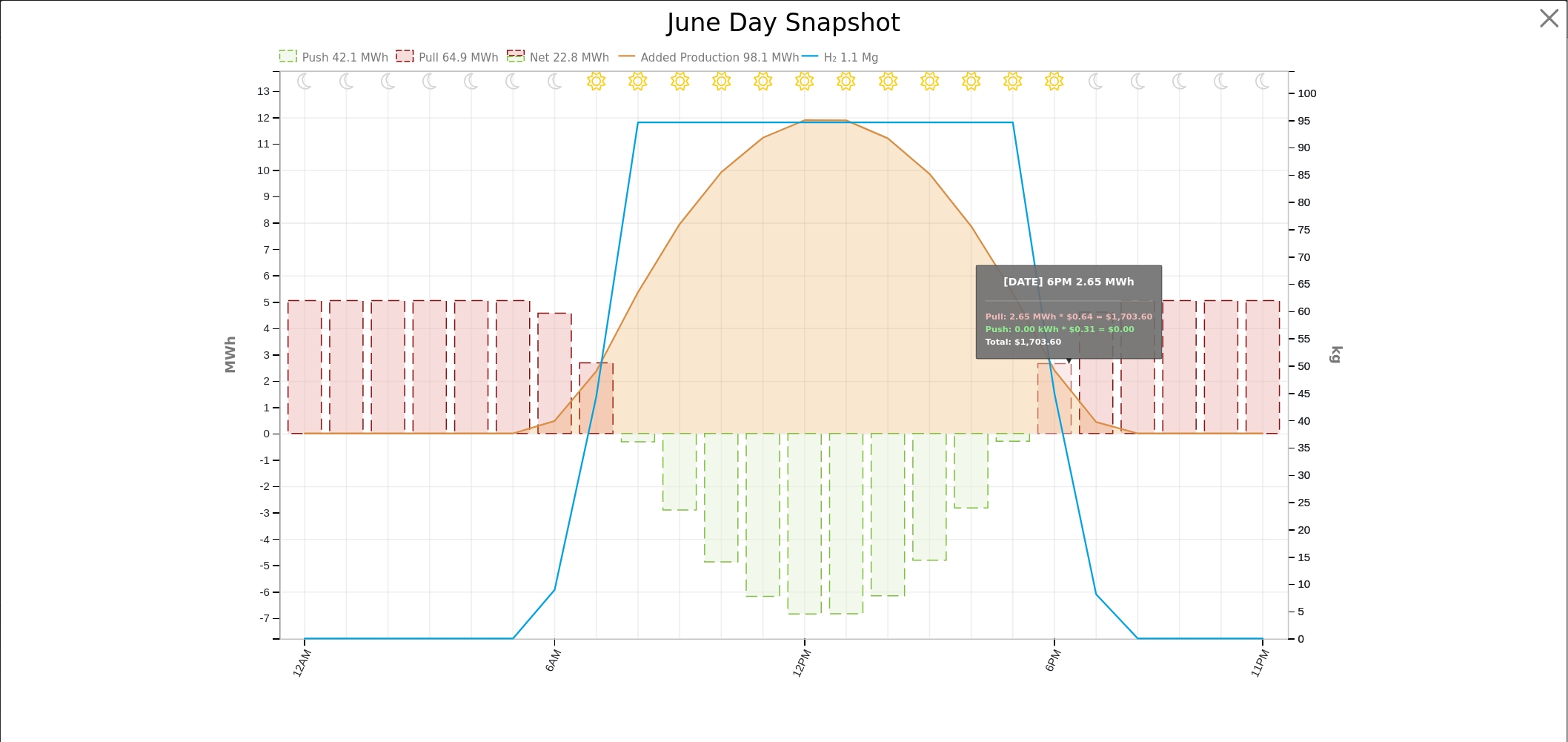
scroll to position [1047, 0]
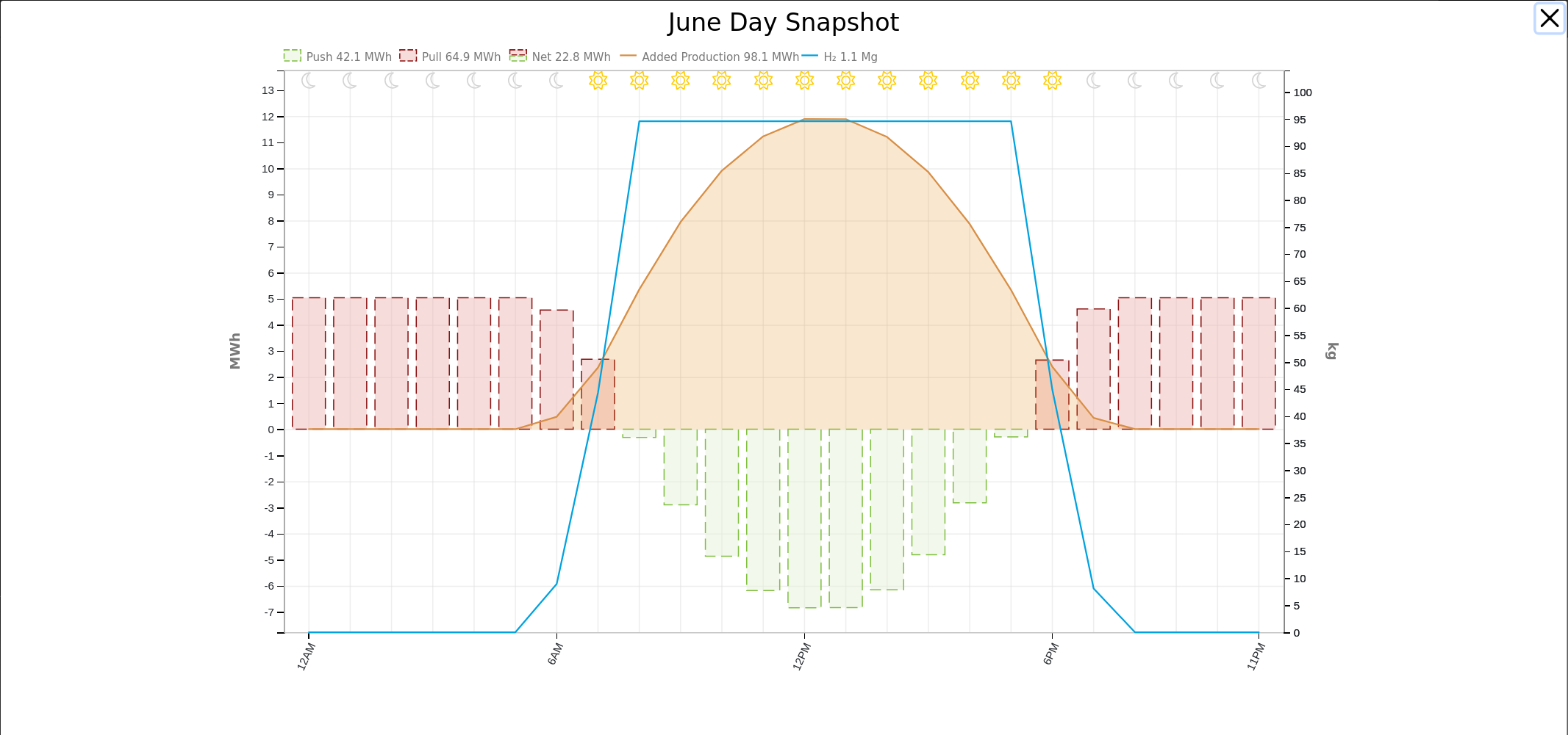
drag, startPoint x: 1540, startPoint y: 18, endPoint x: 1500, endPoint y: 22, distance: 40.2
click at [1411, 17] on button "button" at bounding box center [1550, 18] width 28 height 28
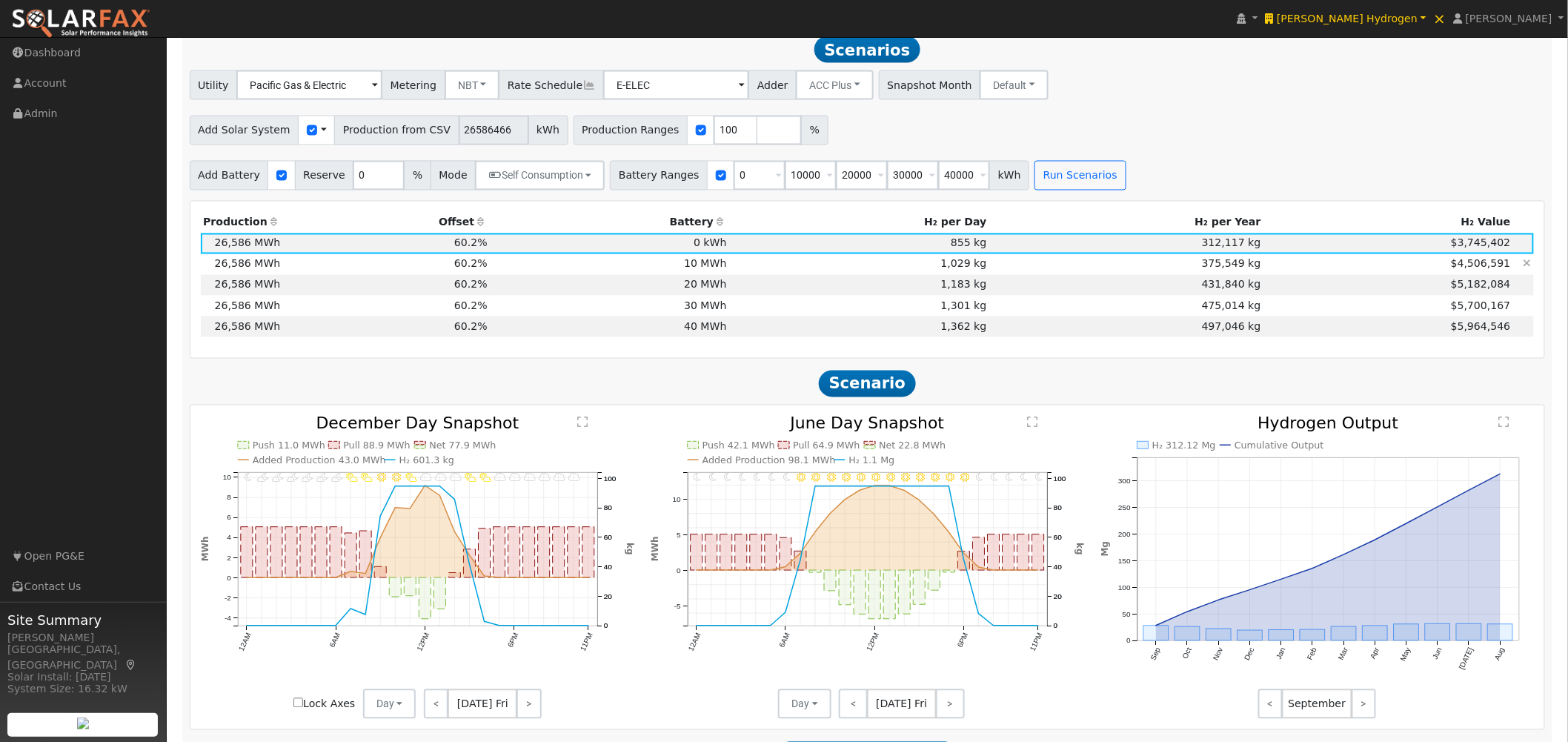
click at [719, 264] on td "10 MWh" at bounding box center [610, 265] width 239 height 21
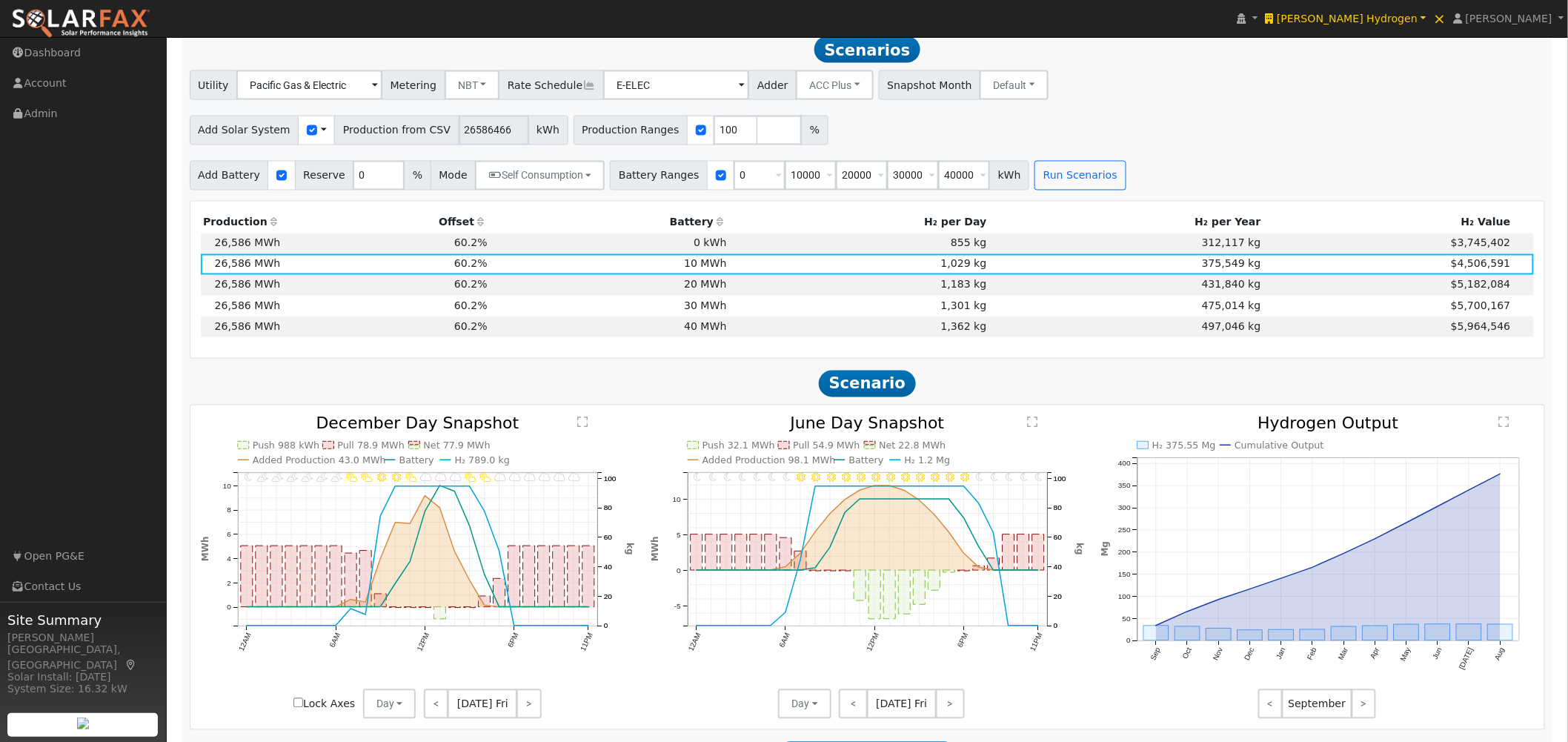
click at [1036, 428] on text "" at bounding box center [1032, 423] width 10 height 12
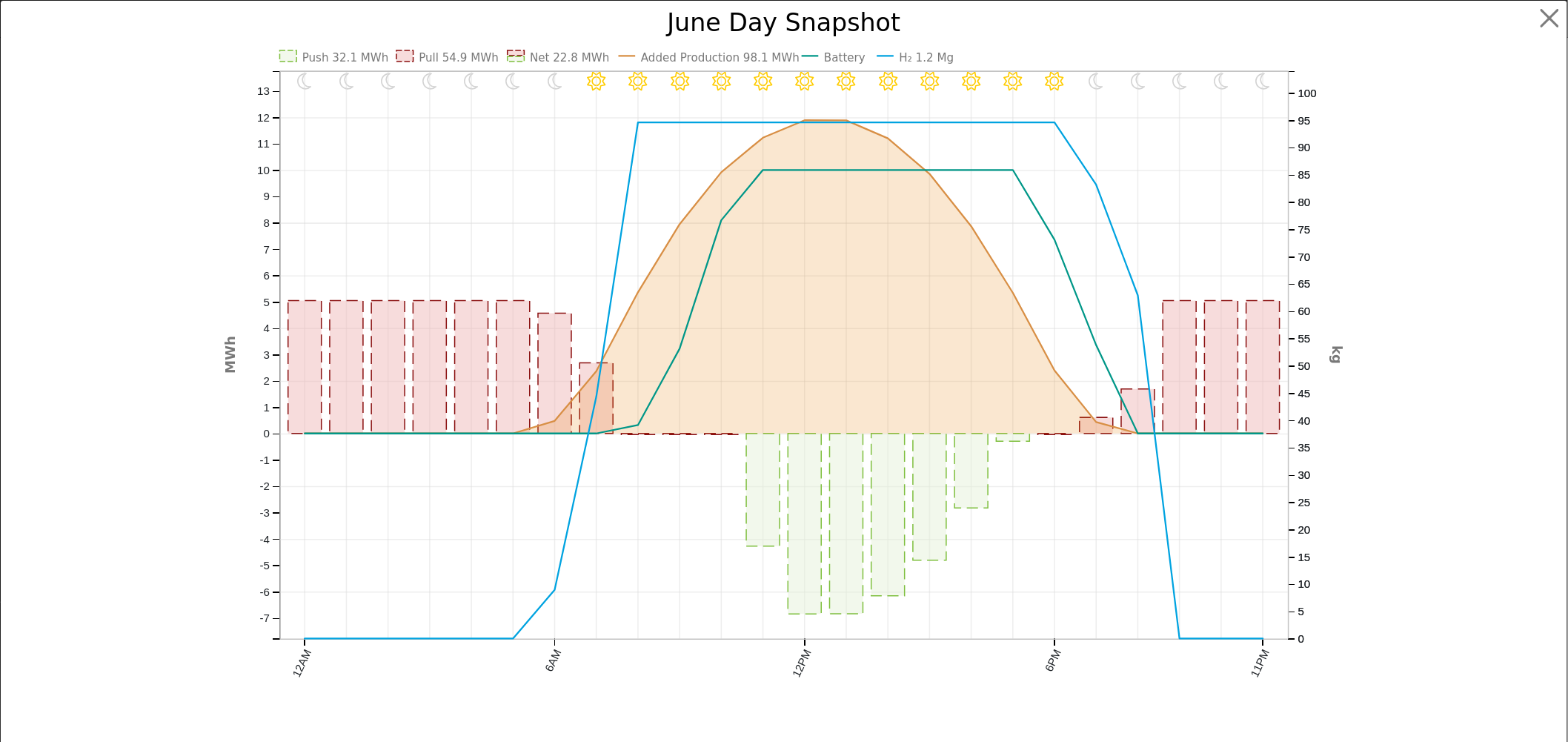
scroll to position [1049, 0]
click at [1422, 16] on button "button" at bounding box center [1563, 18] width 28 height 28
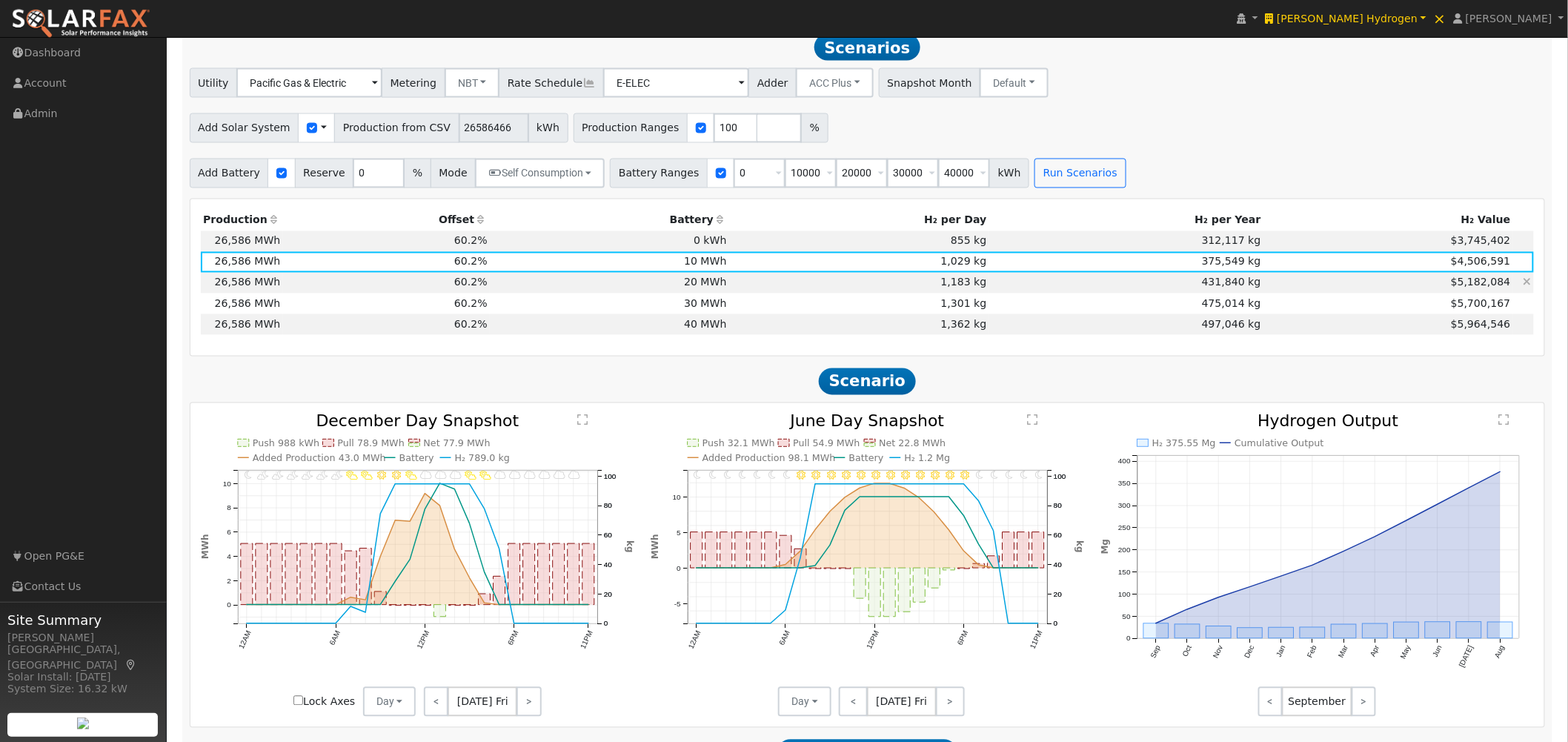
click at [705, 286] on td "20 MWh" at bounding box center [610, 283] width 239 height 21
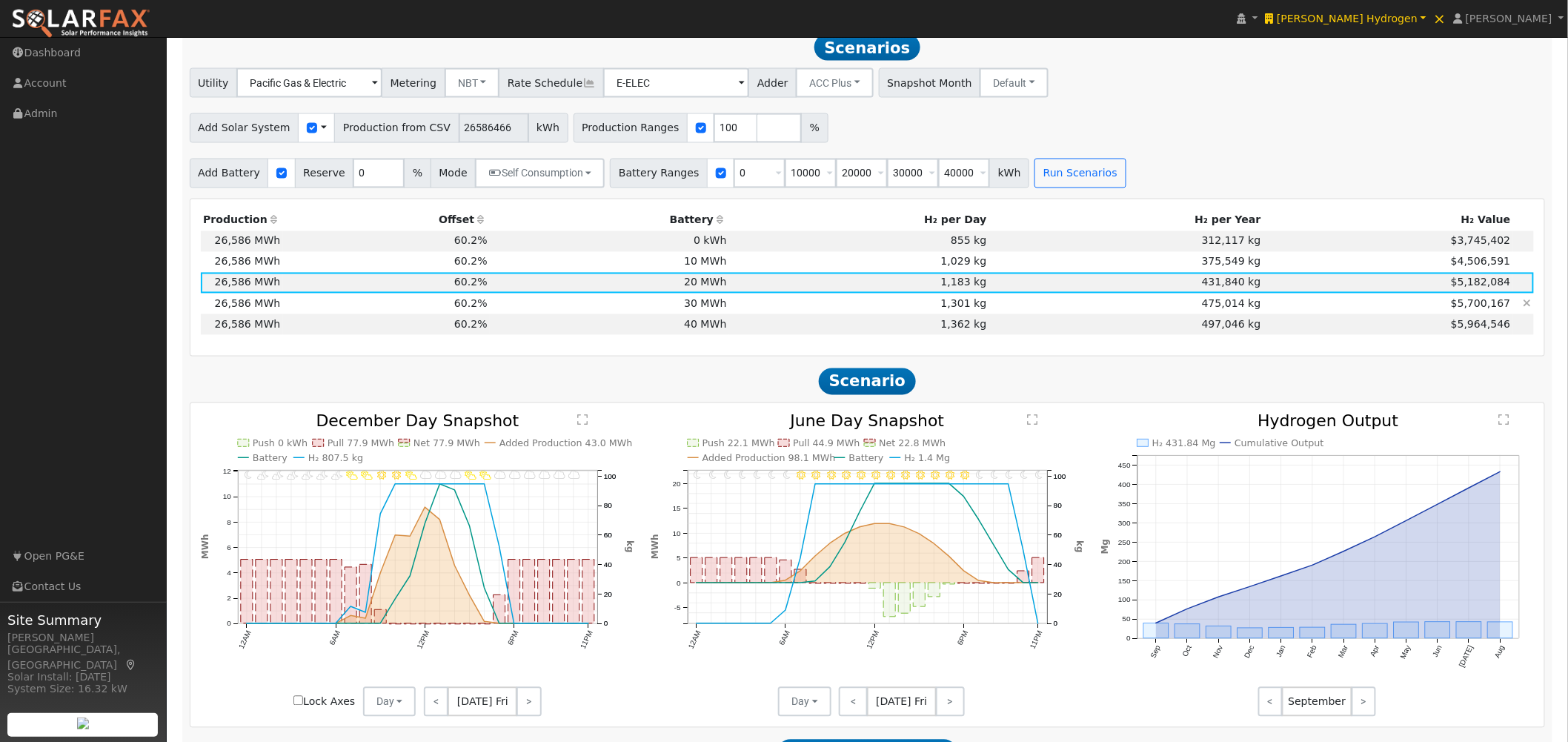
click at [708, 308] on td "30 MWh" at bounding box center [610, 304] width 239 height 21
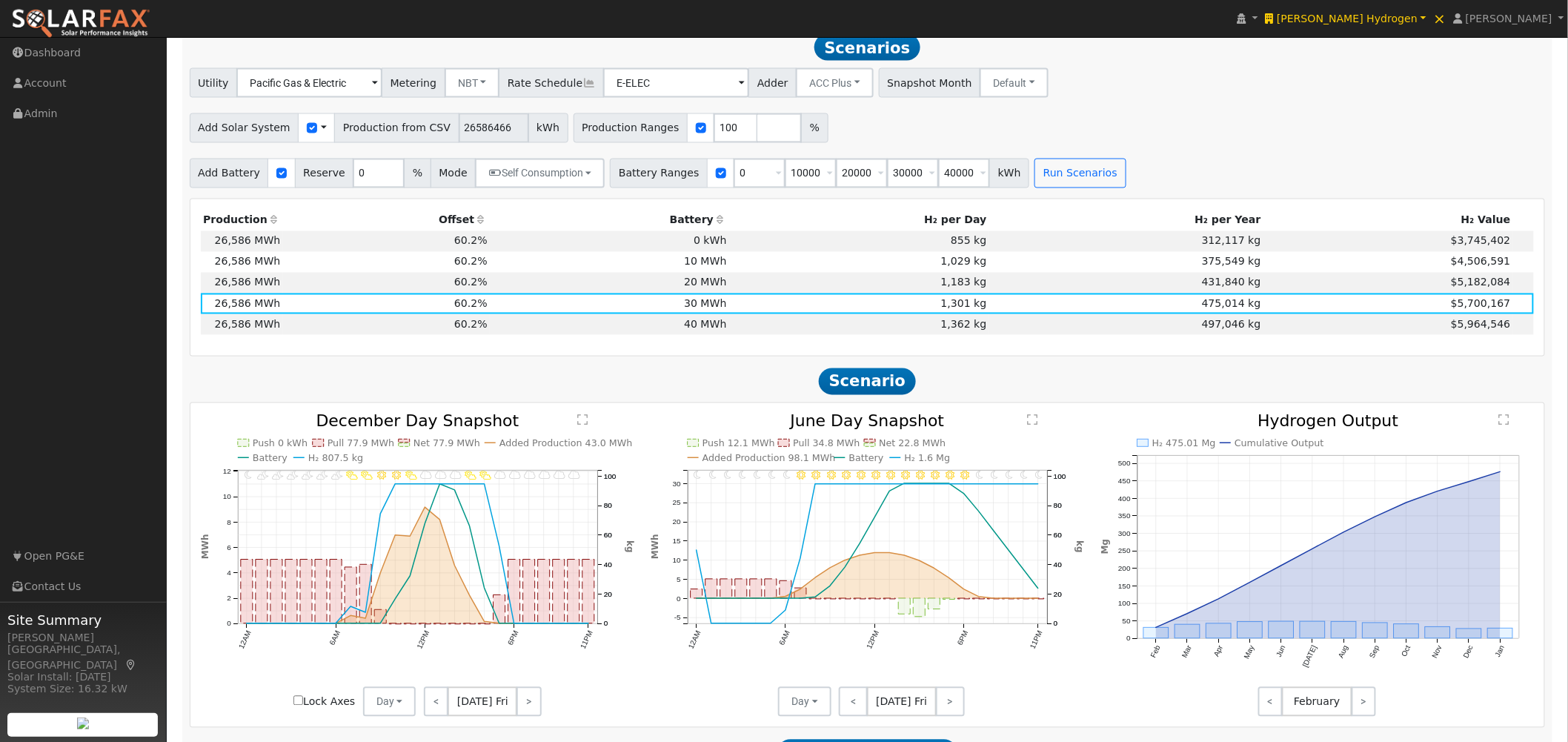
click at [1028, 426] on text "" at bounding box center [1032, 421] width 10 height 12
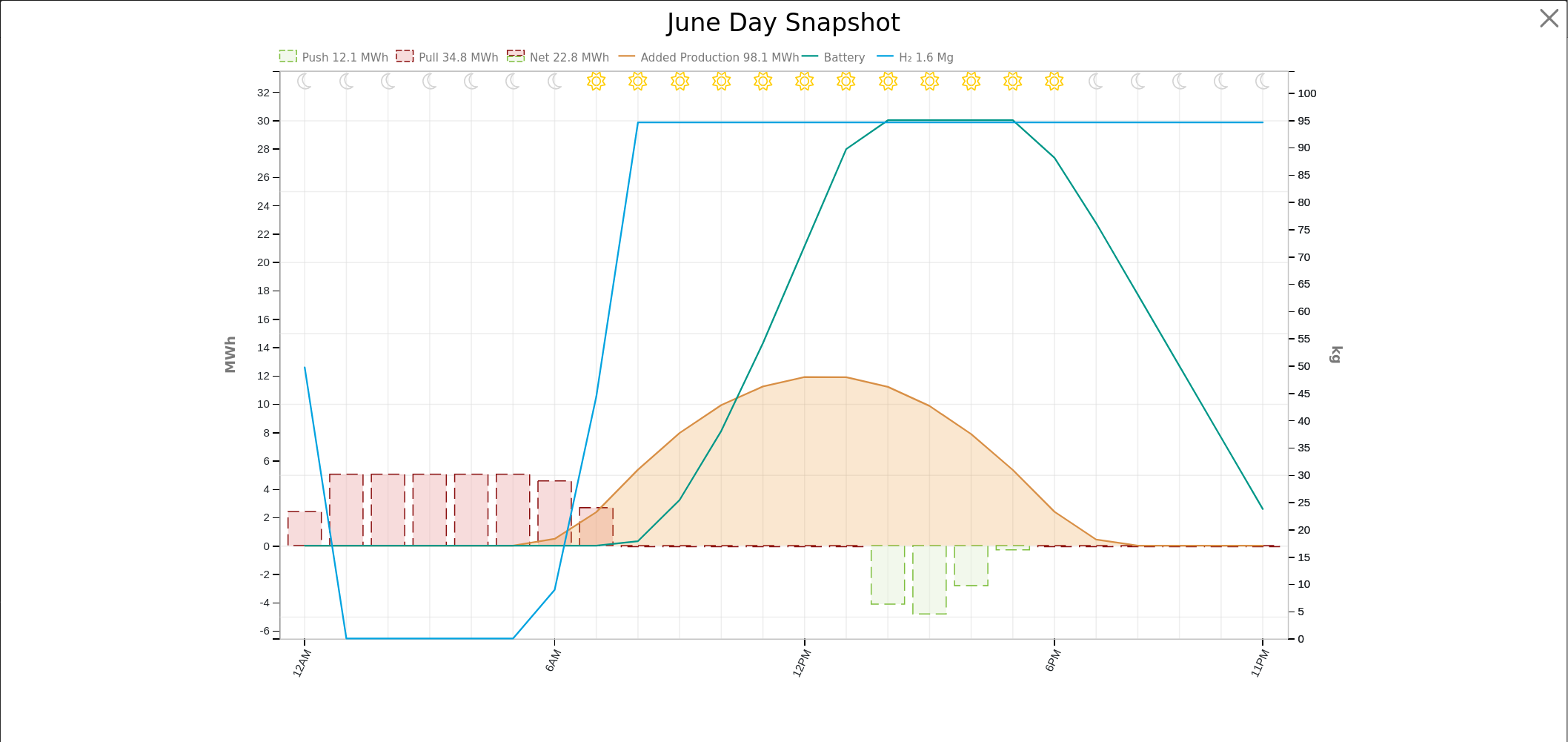
scroll to position [1054, 0]
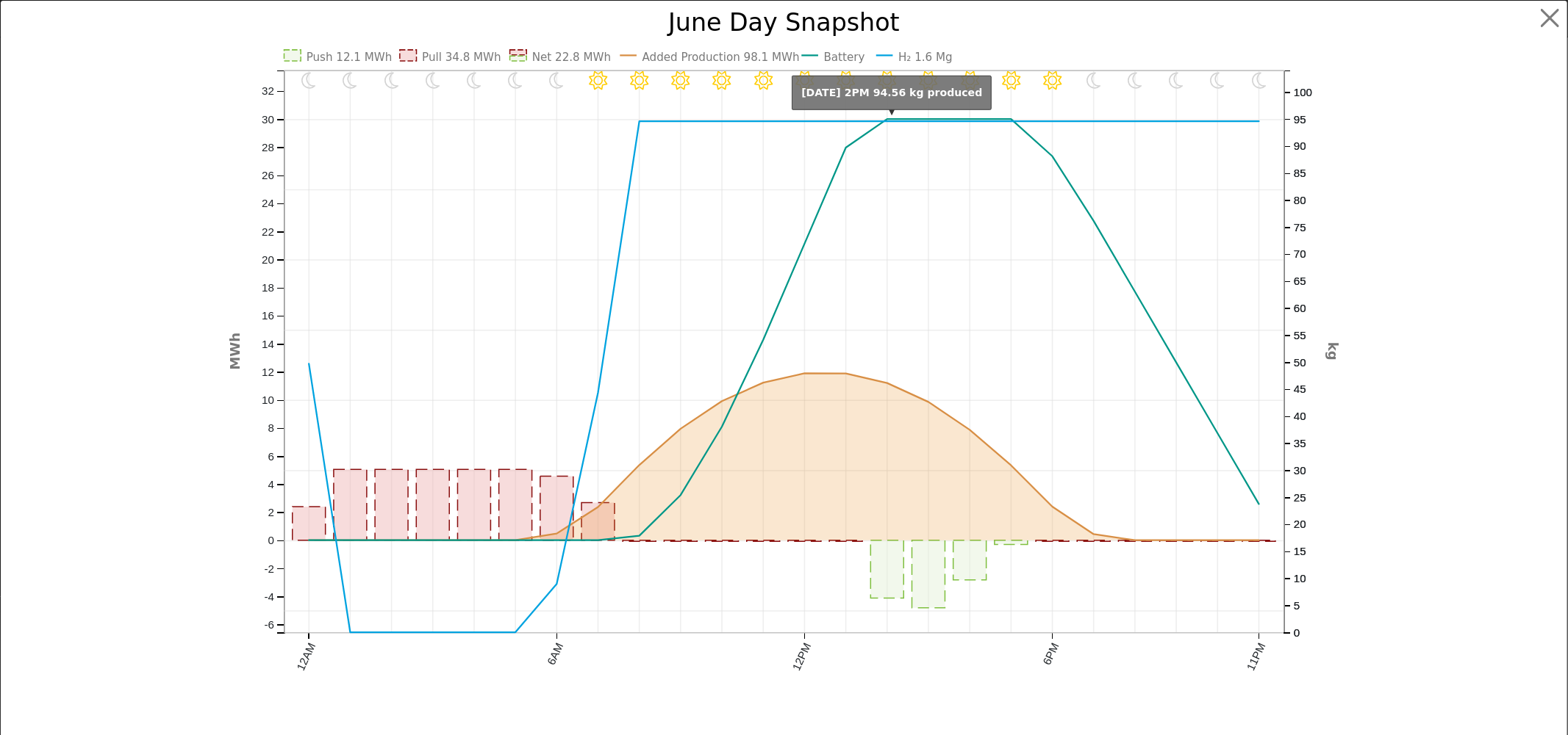
click at [882, 118] on circle "onclick=""" at bounding box center [887, 121] width 9 height 9
drag, startPoint x: 1538, startPoint y: 17, endPoint x: 1430, endPoint y: 107, distance: 140.6
click at [1411, 16] on button "button" at bounding box center [1550, 18] width 28 height 28
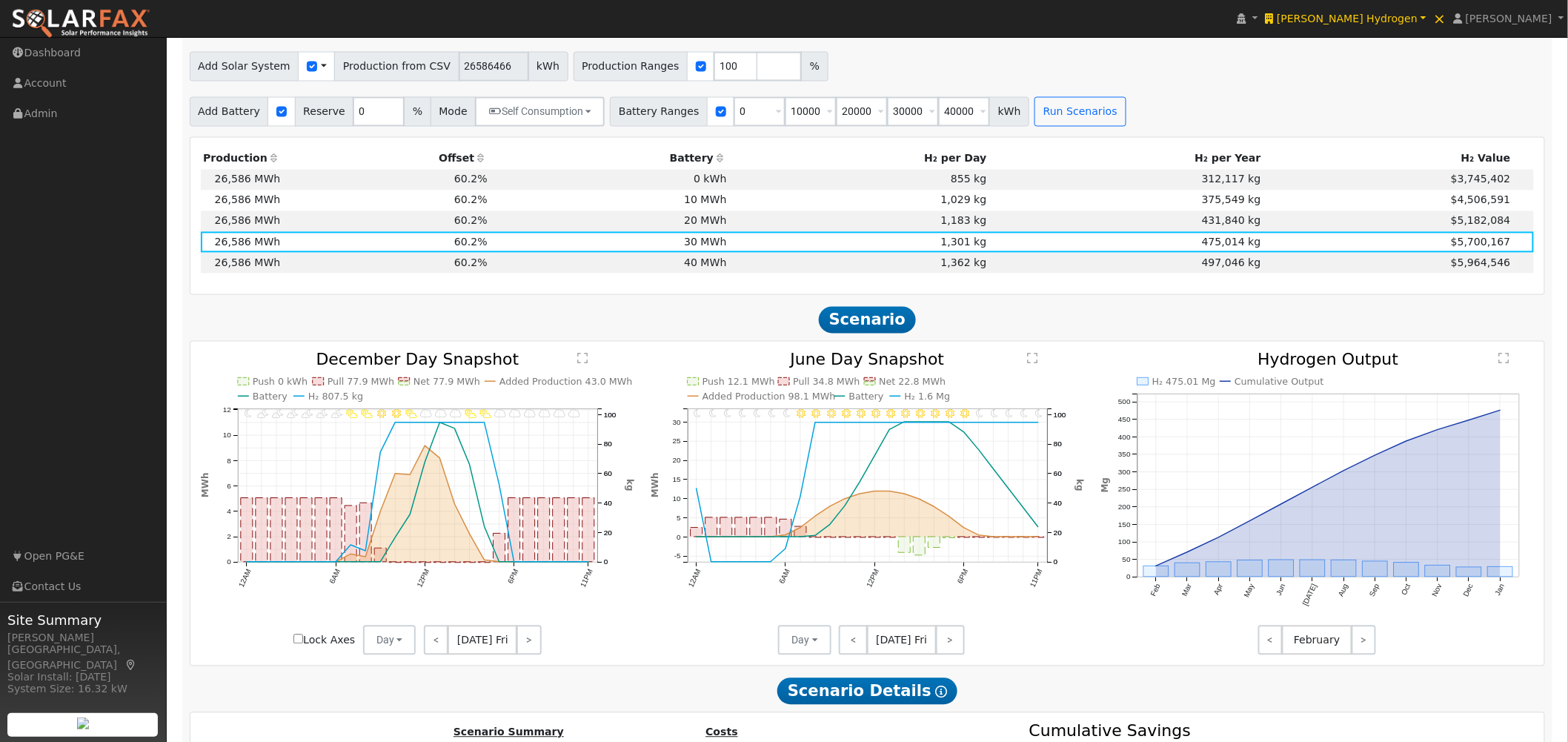
scroll to position [1136, 0]
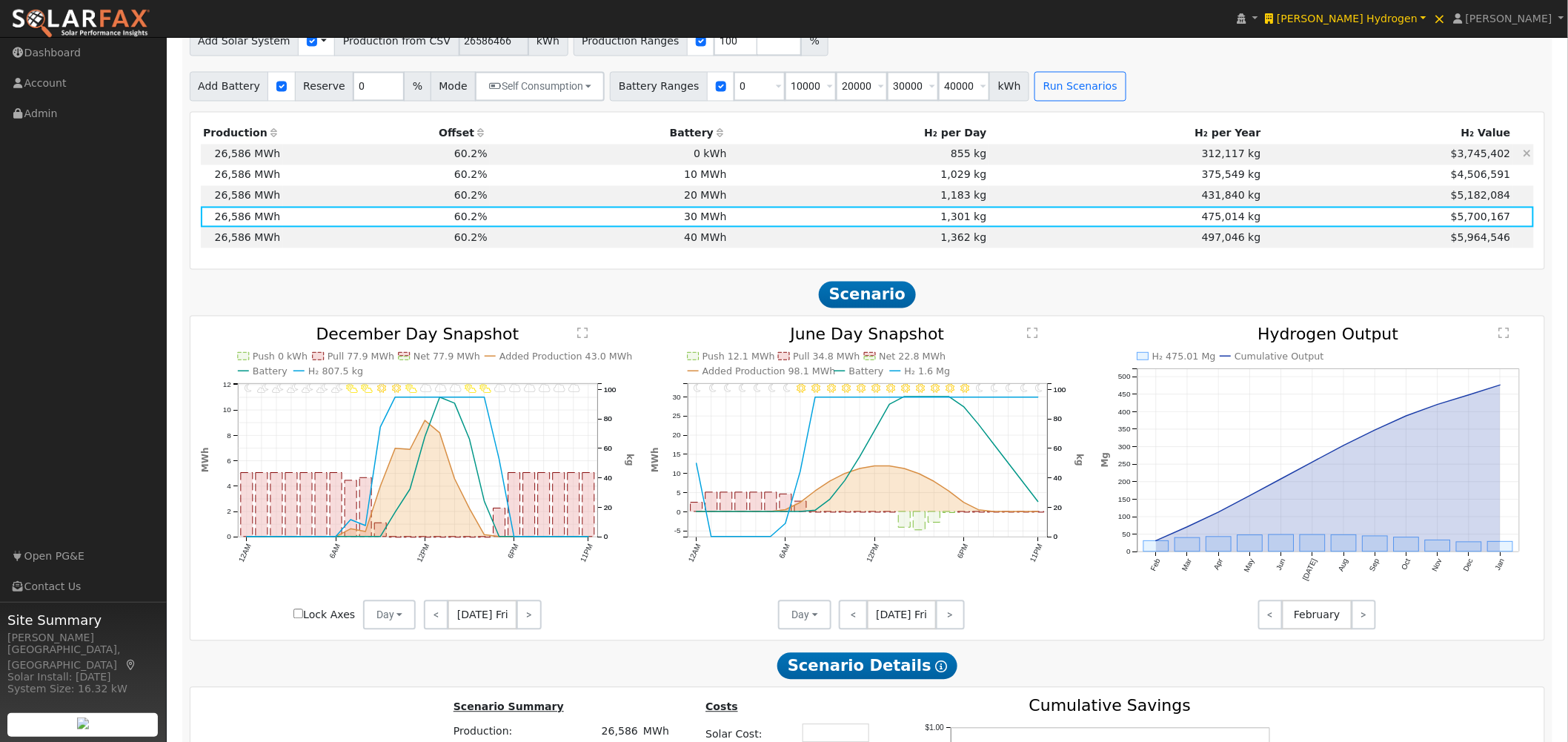
click at [983, 154] on td "855 kg" at bounding box center [859, 155] width 260 height 21
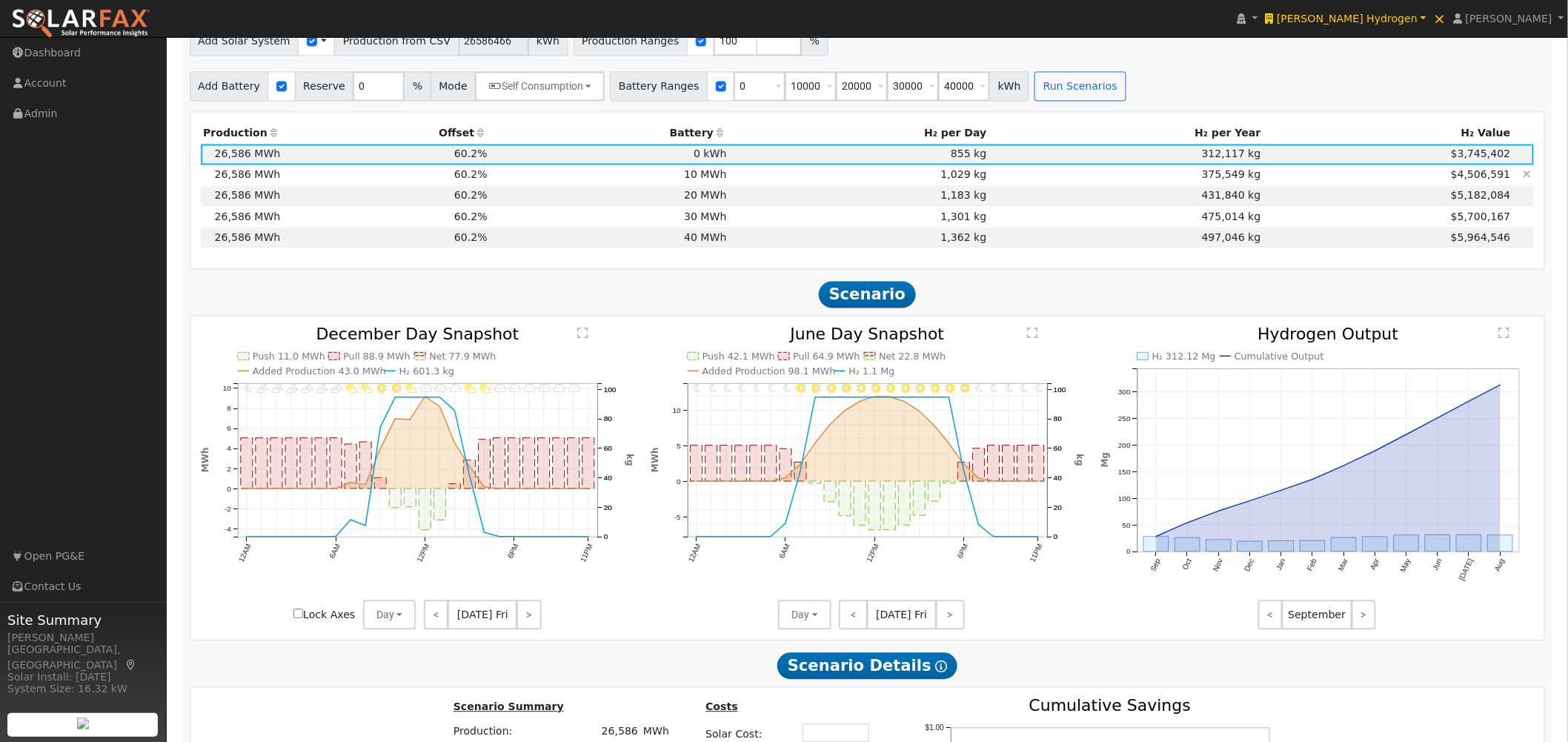
click at [990, 174] on td "1,029 kg" at bounding box center [859, 176] width 260 height 21
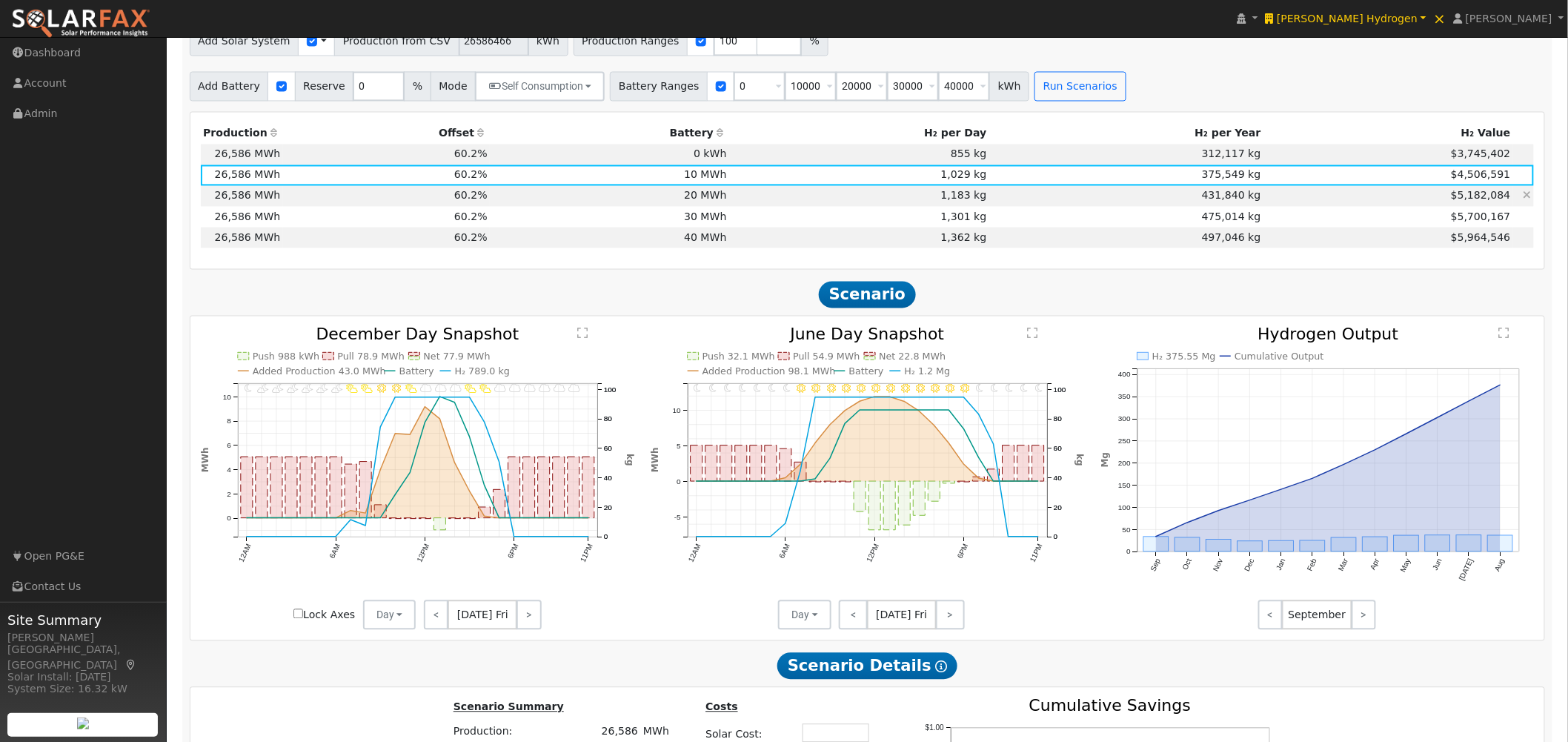
click at [990, 202] on td "1,183 kg" at bounding box center [859, 196] width 260 height 21
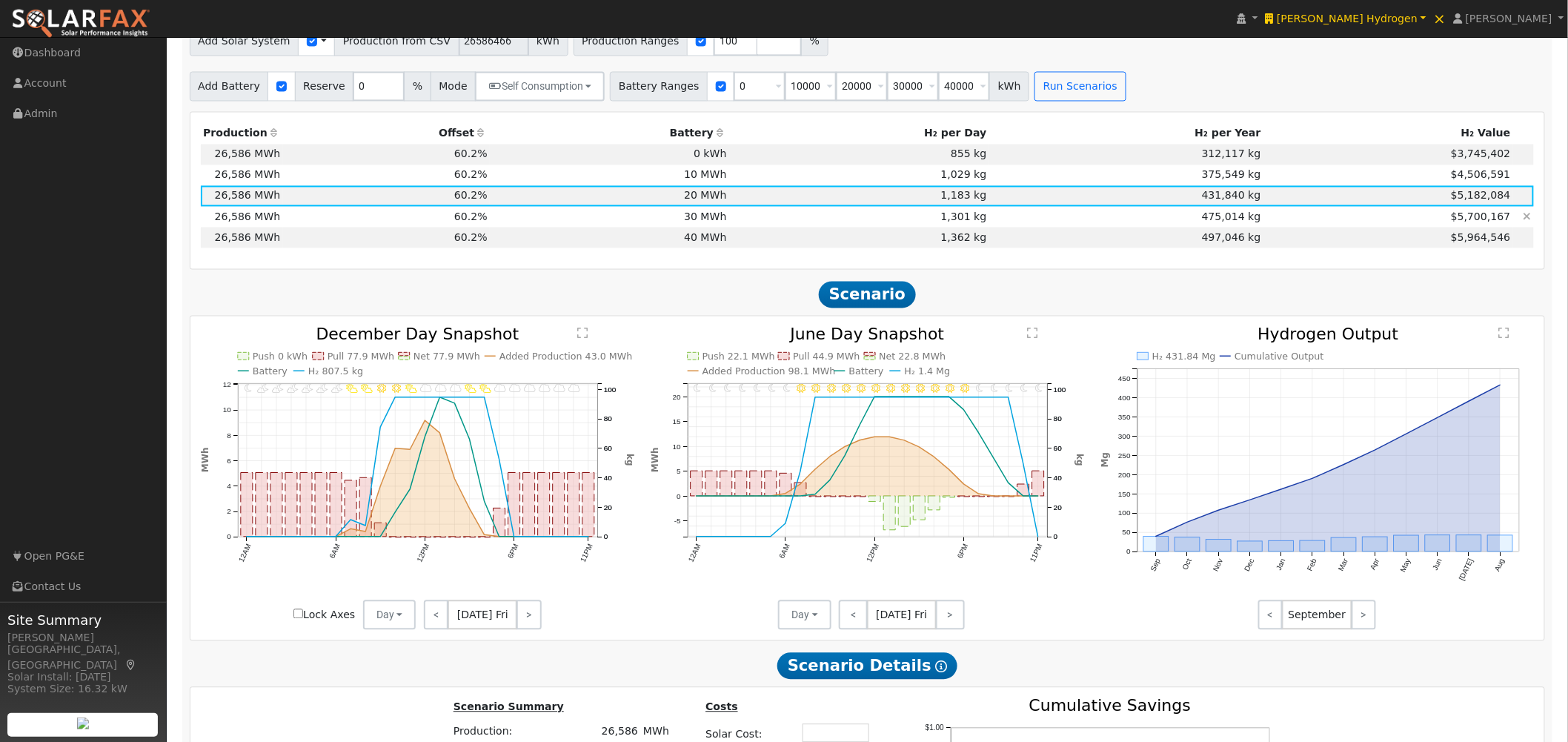
click at [990, 227] on td "1,301 kg" at bounding box center [859, 217] width 260 height 21
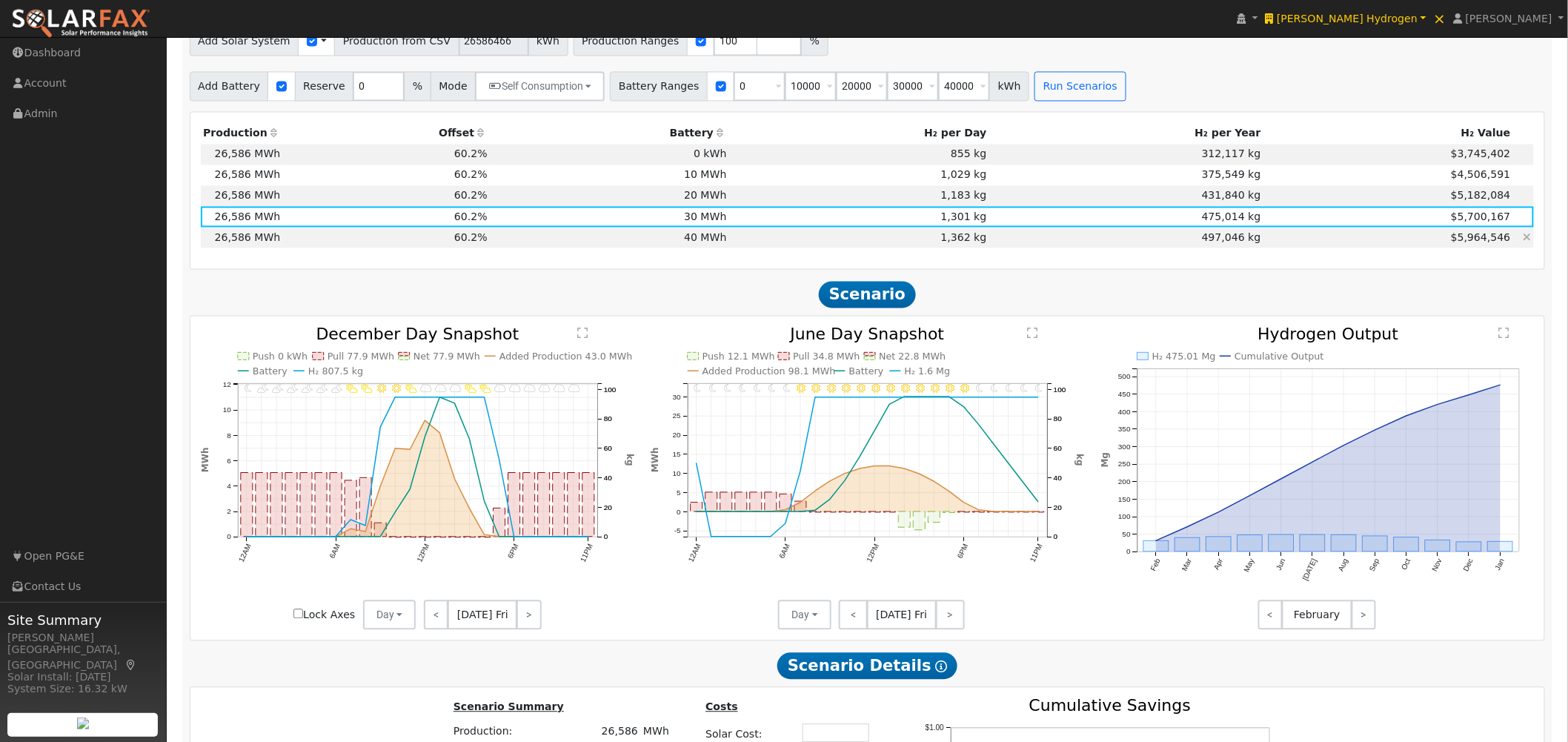
click at [1000, 245] on td "497,046 kg" at bounding box center [1127, 238] width 274 height 21
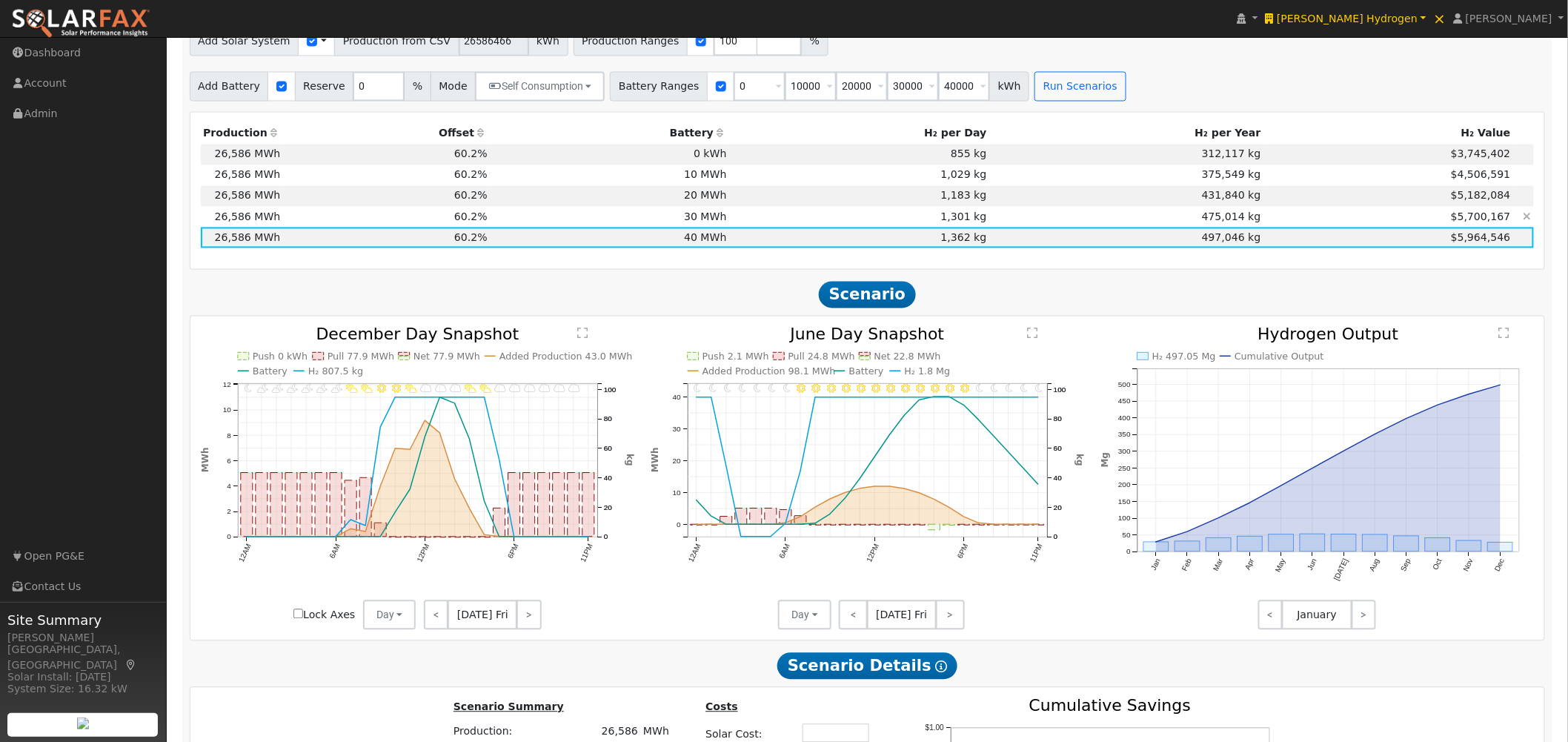
click at [1000, 218] on td "475,014 kg" at bounding box center [1127, 217] width 274 height 21
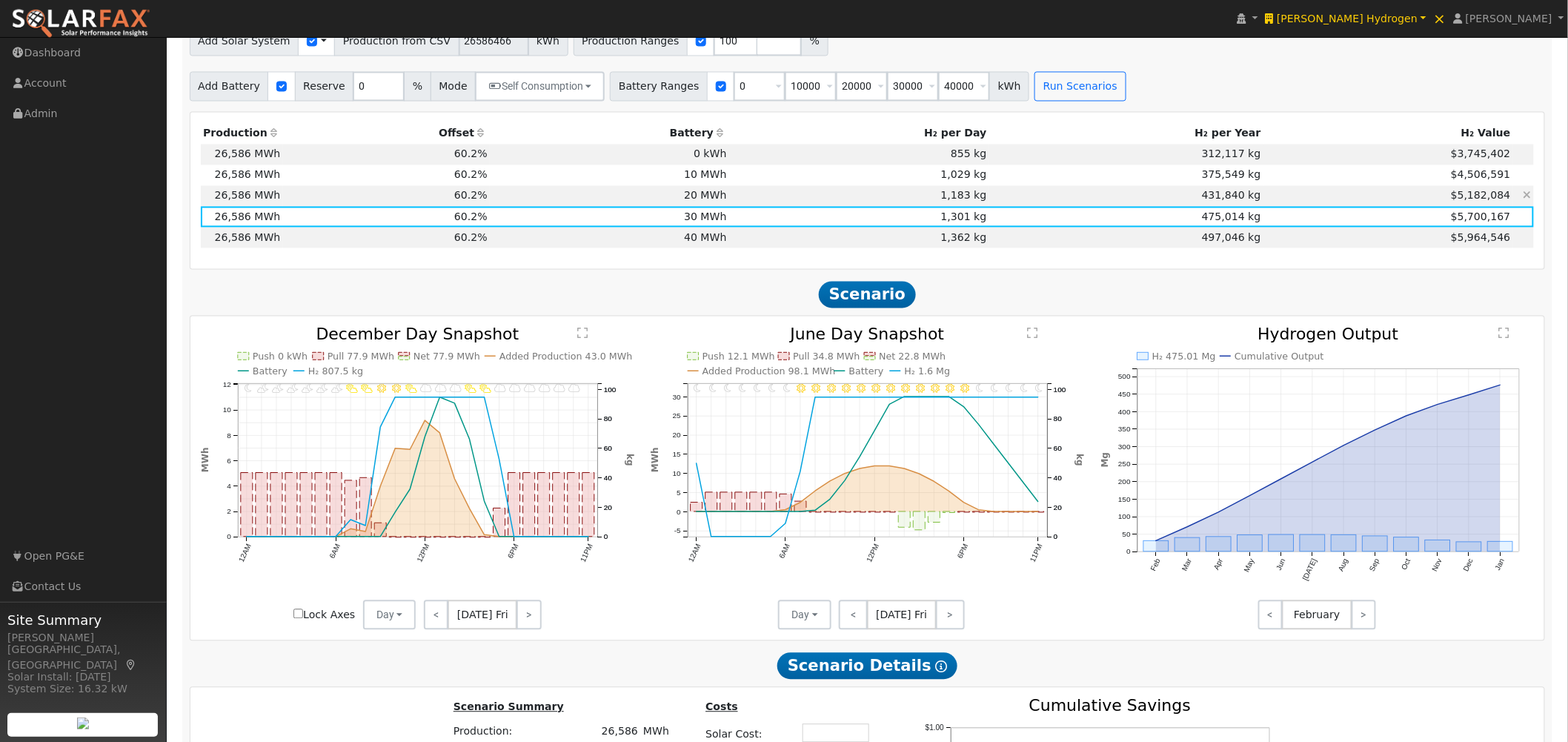
click at [983, 201] on td "1,183 kg" at bounding box center [859, 196] width 260 height 21
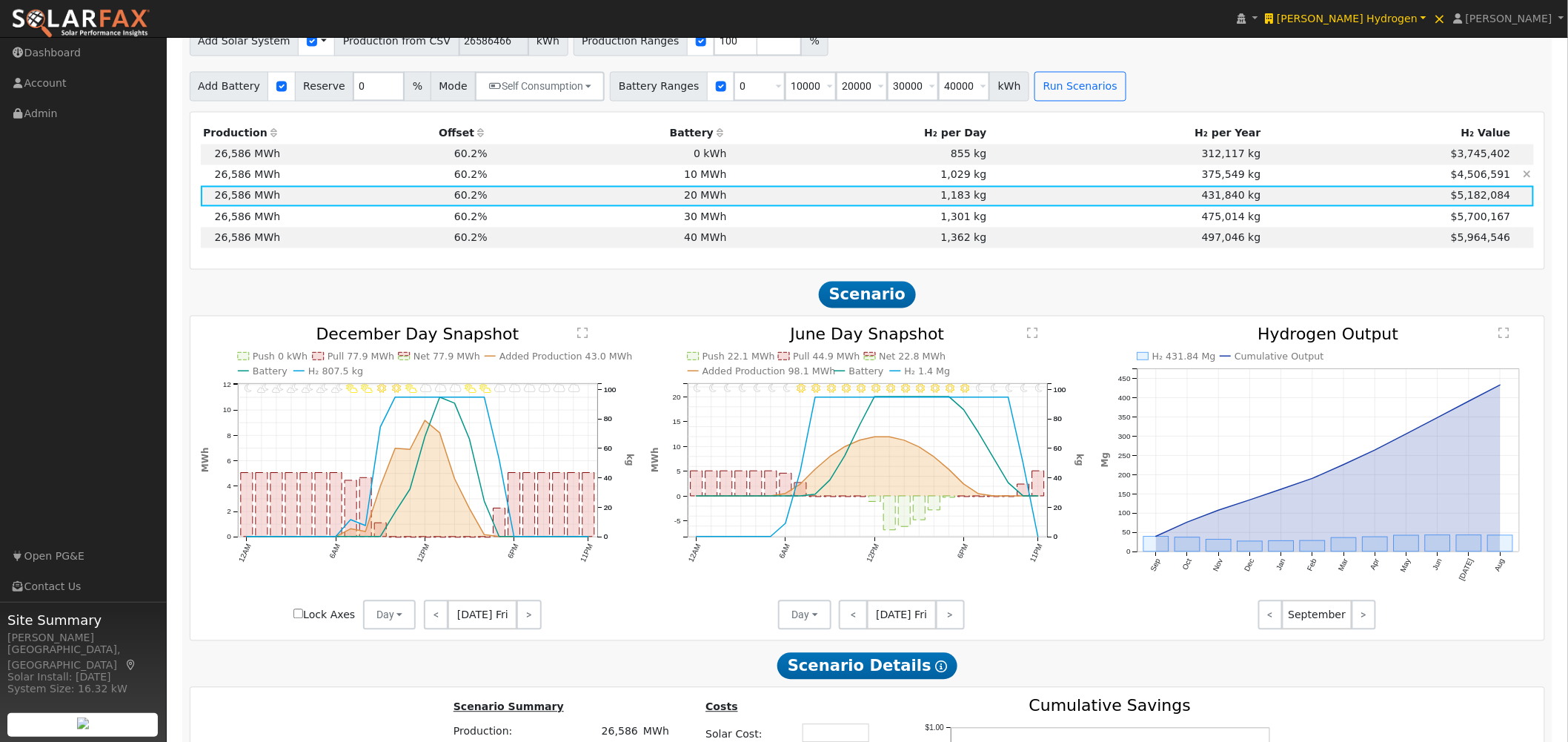
click at [982, 175] on td "1,029 kg" at bounding box center [859, 176] width 260 height 21
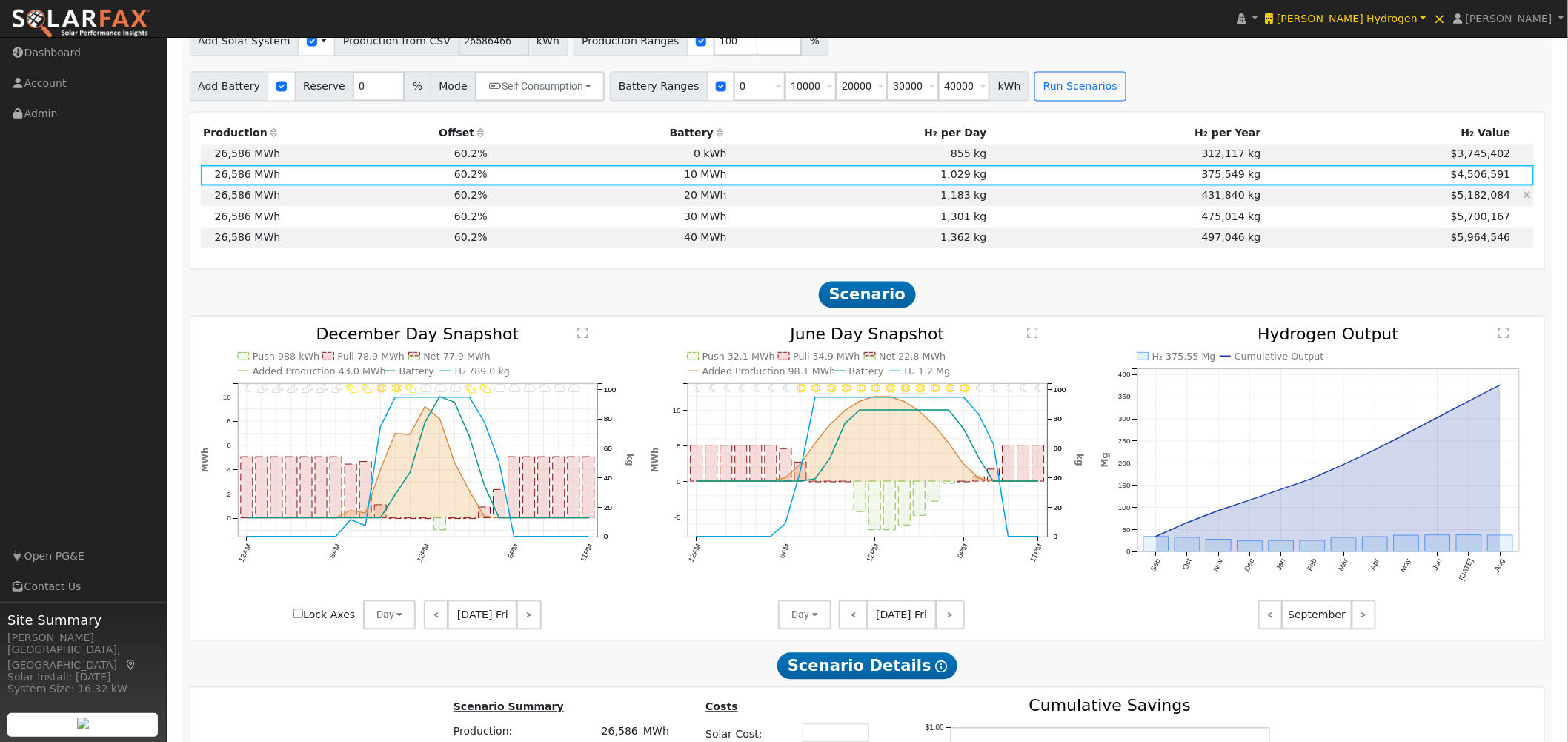
click at [849, 196] on td "1,183 kg" at bounding box center [859, 196] width 260 height 21
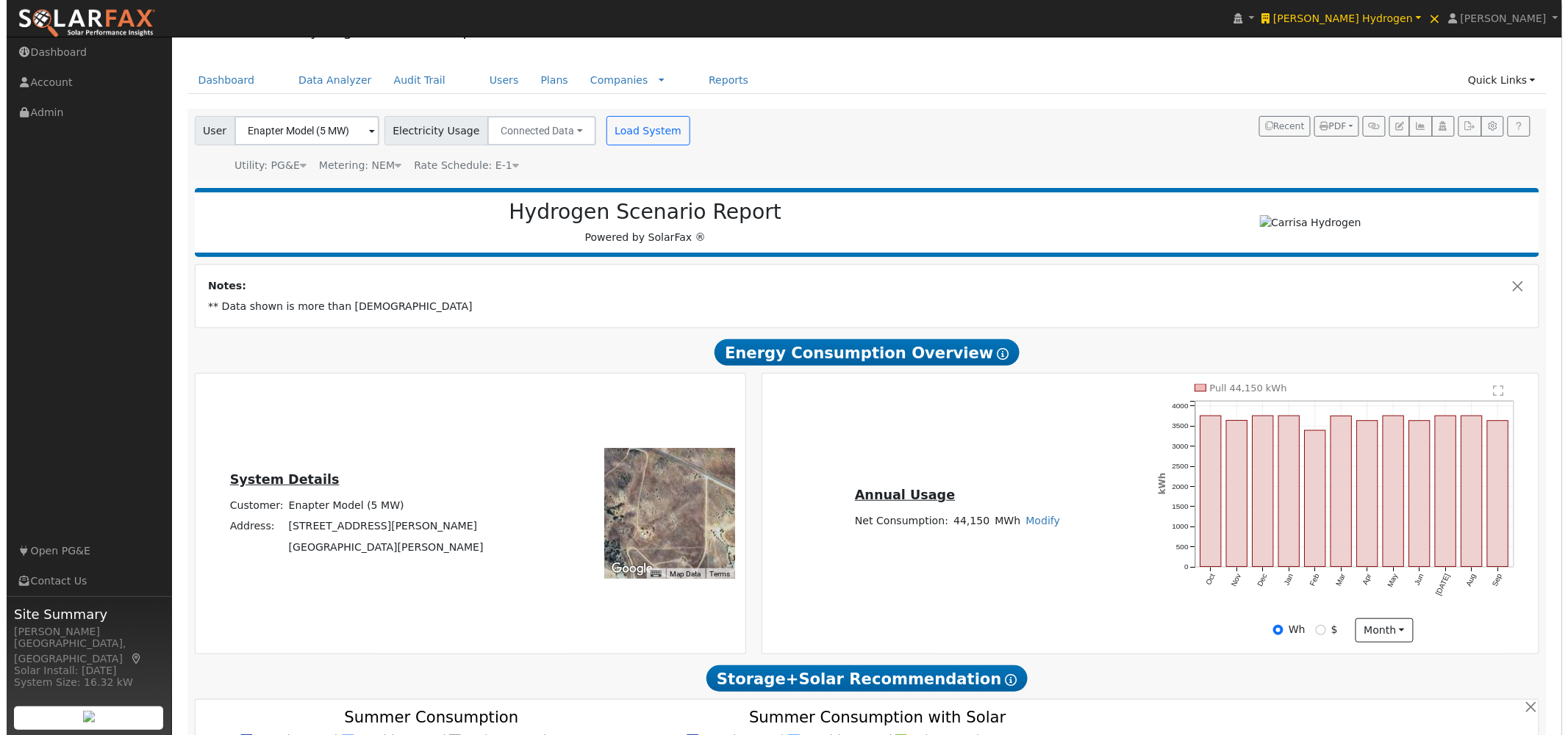
scroll to position [0, 0]
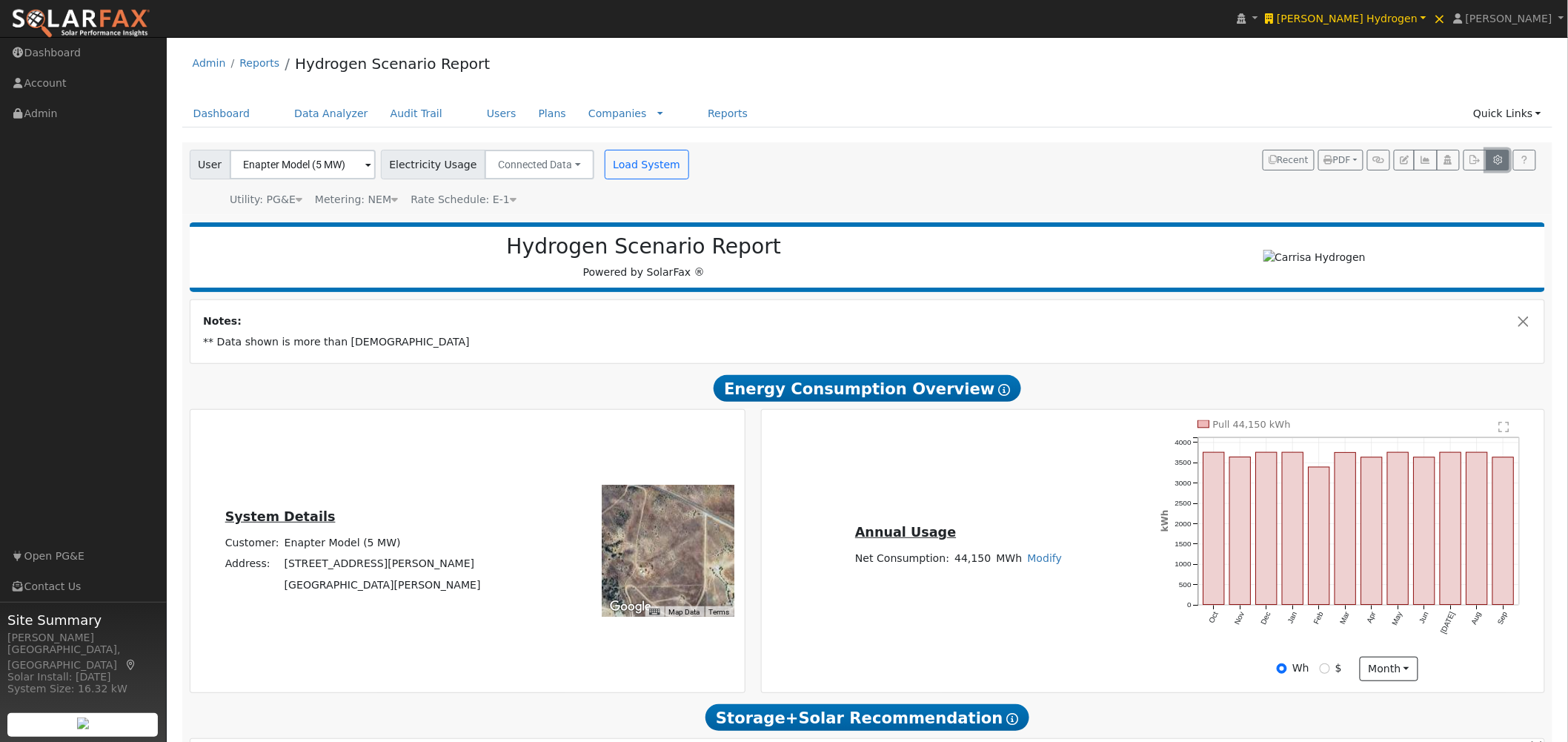
click at [1422, 159] on icon "button" at bounding box center [1498, 160] width 11 height 9
type input "10000"
type input "20000"
type input "30000"
type input "40000"
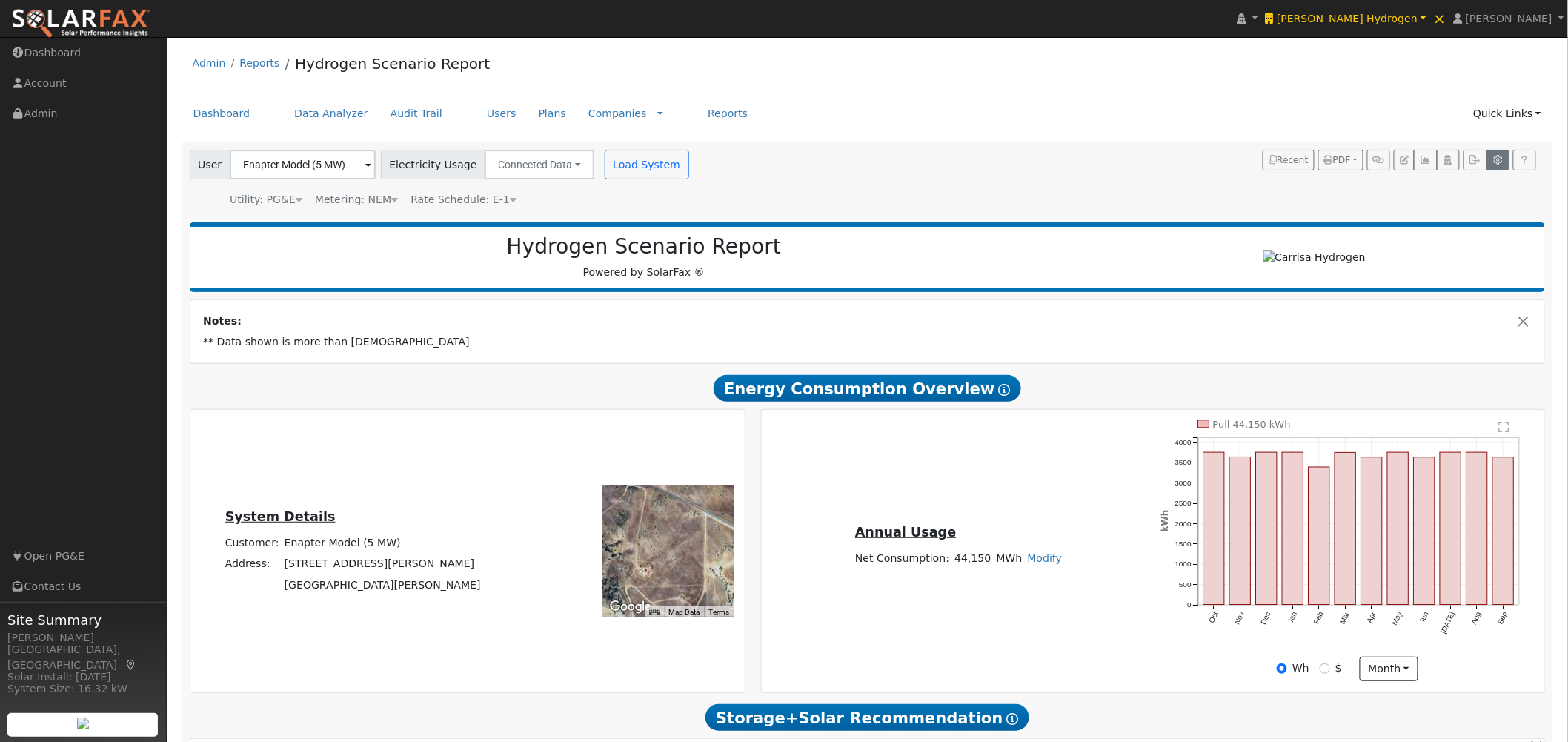
type input "50000"
type input "0"
type input "1.9"
type input "2.65"
type input "260"
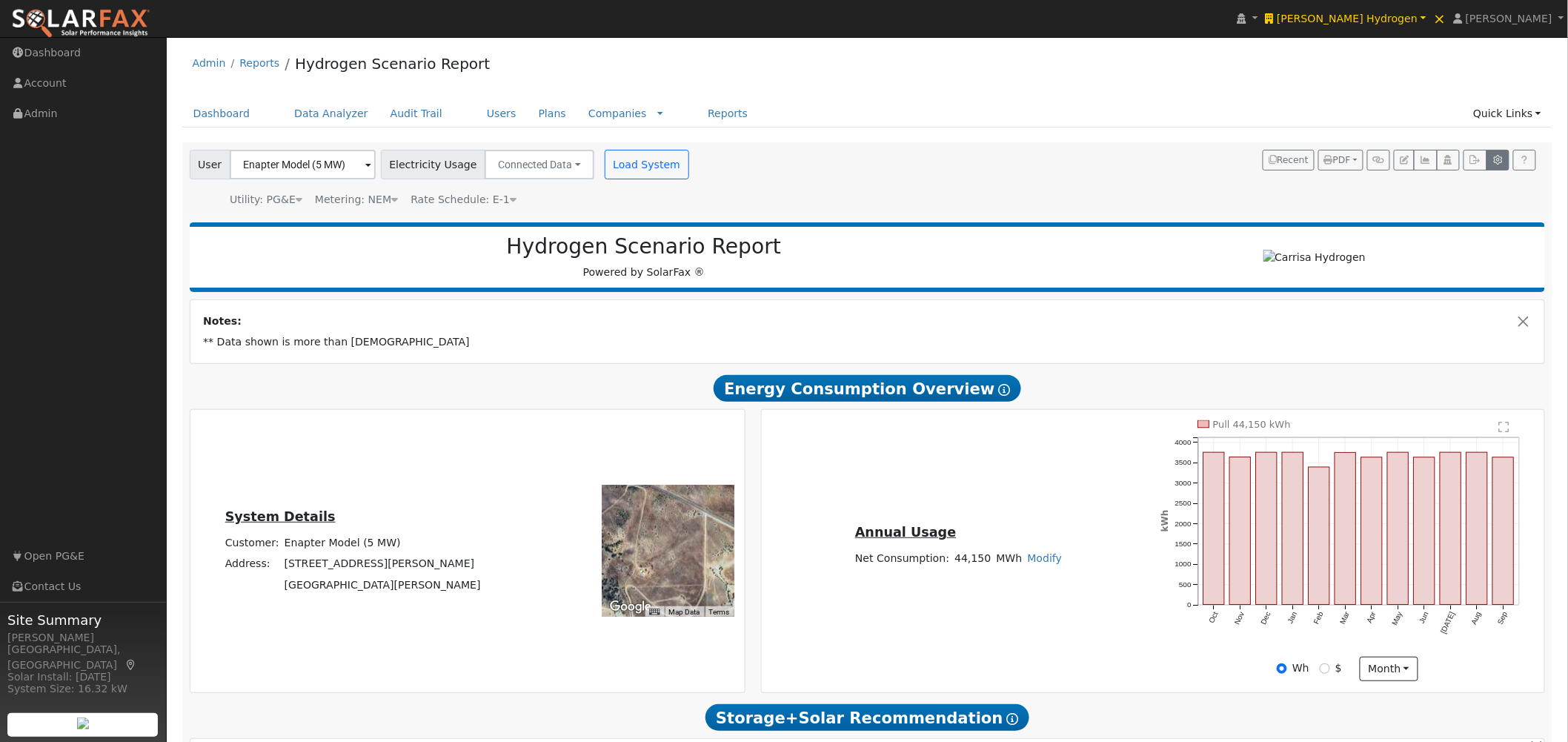
type input "1"
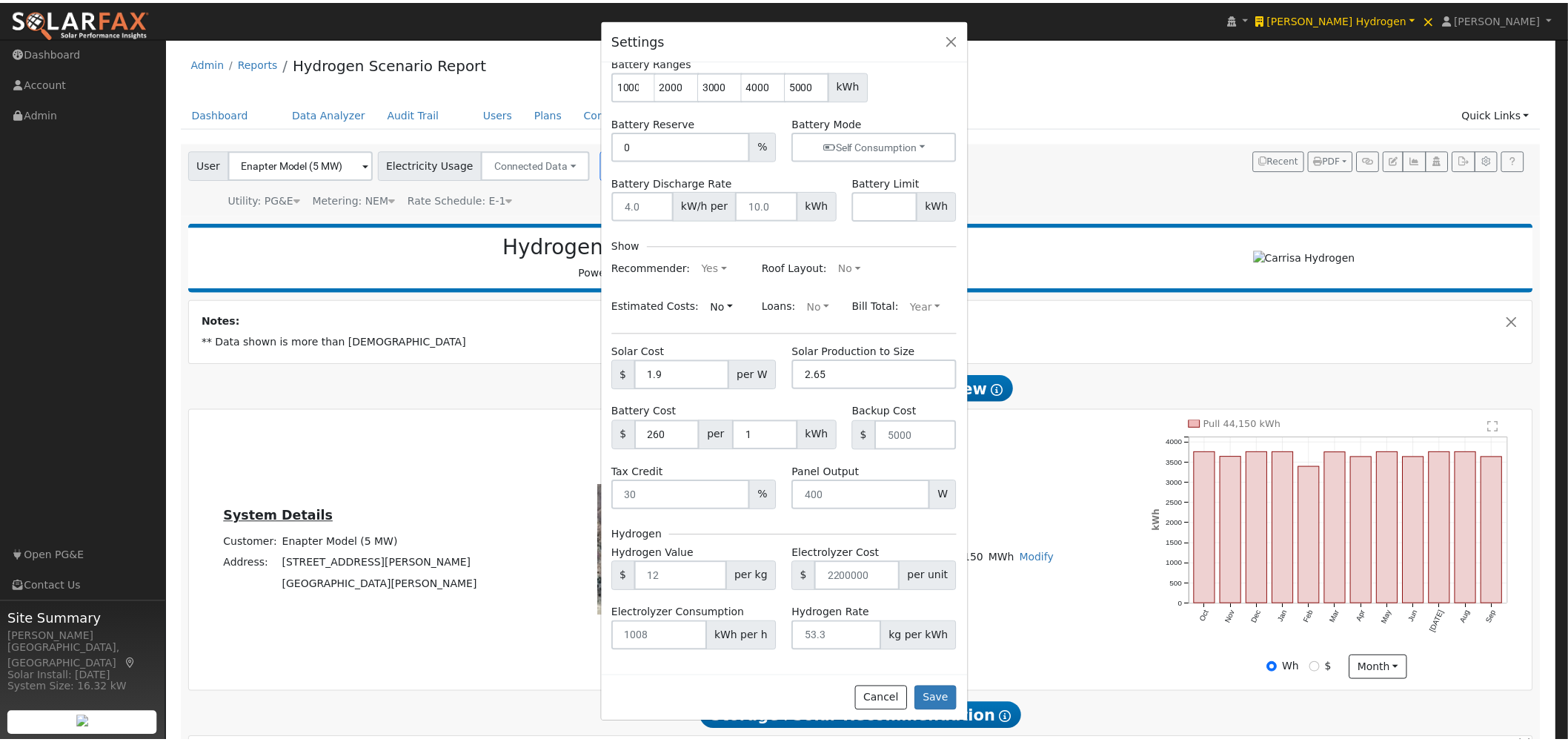
scroll to position [120, 0]
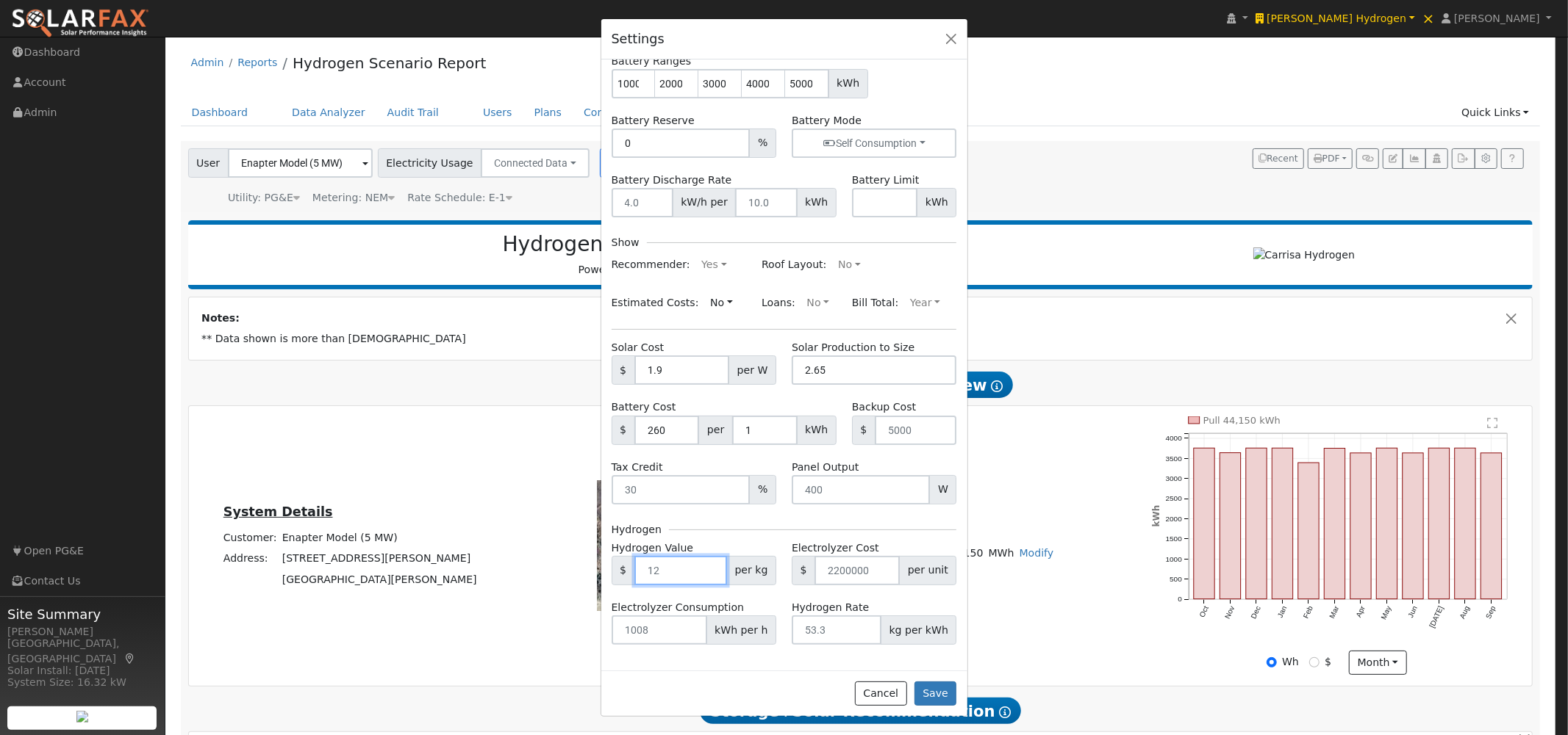
drag, startPoint x: 659, startPoint y: 571, endPoint x: 640, endPoint y: 572, distance: 19.0
click at [640, 572] on input "number" at bounding box center [680, 571] width 93 height 29
drag, startPoint x: 896, startPoint y: 695, endPoint x: 975, endPoint y: 628, distance: 103.6
click at [895, 694] on button "Cancel" at bounding box center [881, 694] width 52 height 25
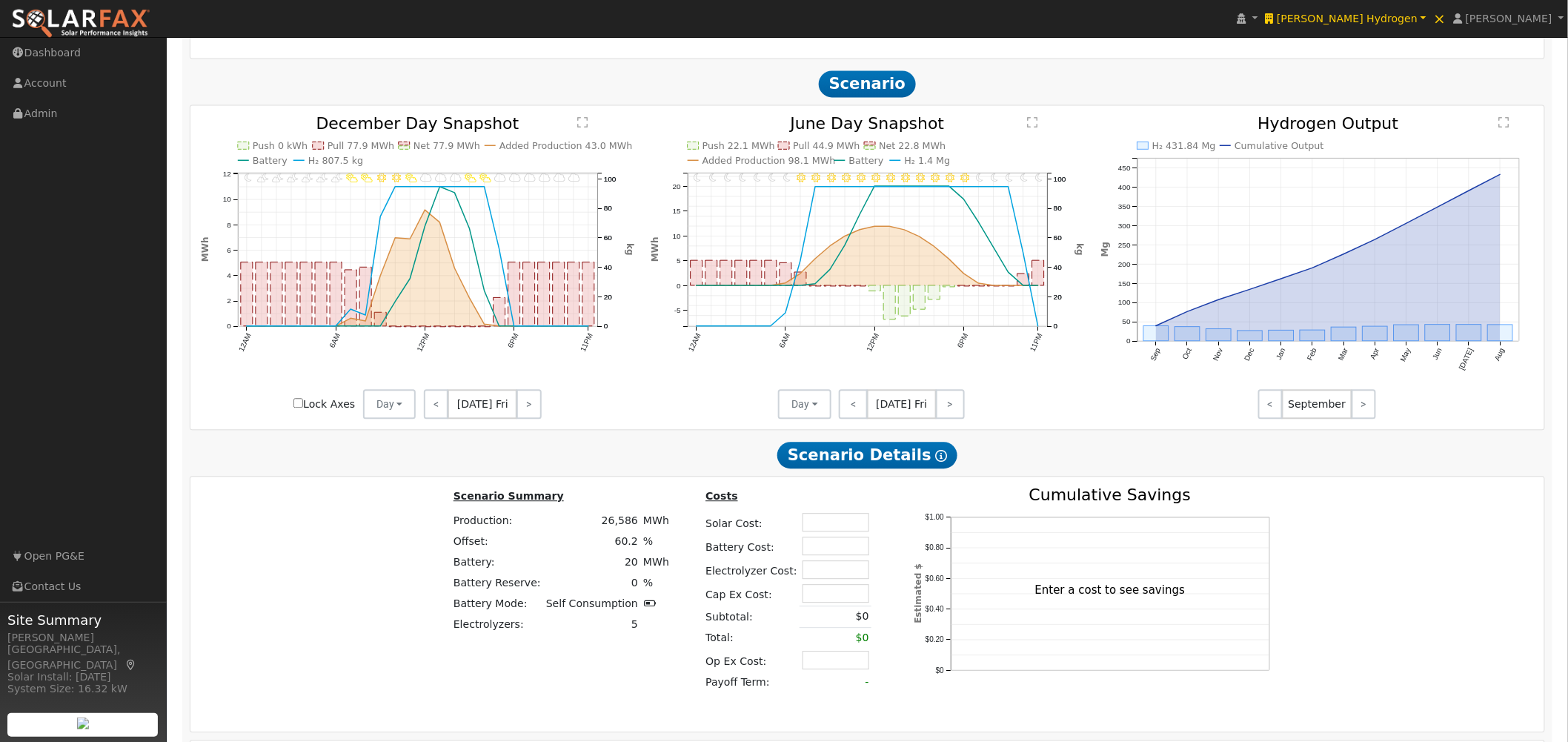
scroll to position [1408, 0]
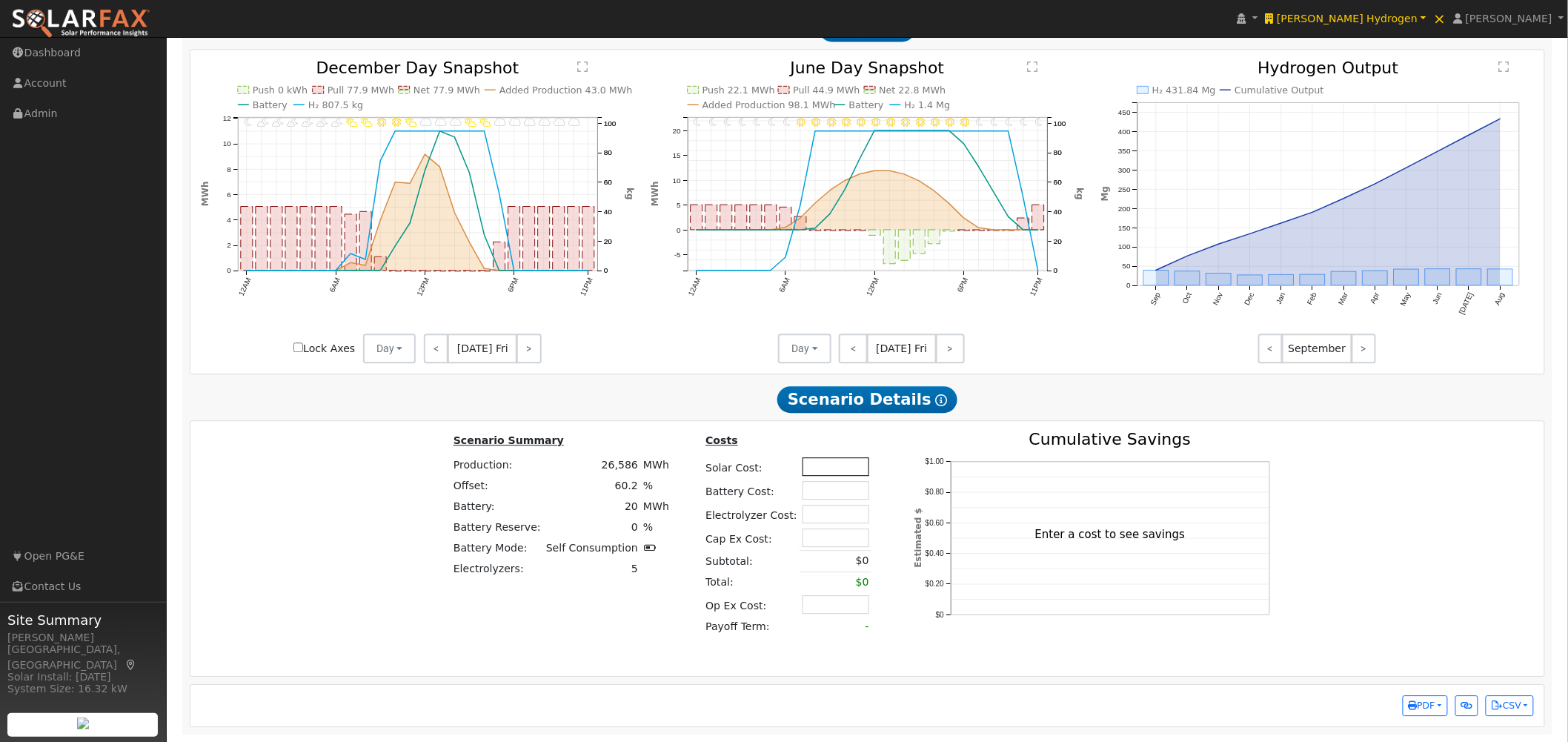
click at [809, 465] on input "text" at bounding box center [835, 466] width 67 height 18
click at [813, 494] on input "text" at bounding box center [835, 490] width 67 height 18
click at [833, 465] on input "text" at bounding box center [835, 466] width 67 height 18
click at [810, 515] on input "text" at bounding box center [835, 514] width 67 height 18
click at [805, 539] on input "text" at bounding box center [835, 537] width 67 height 18
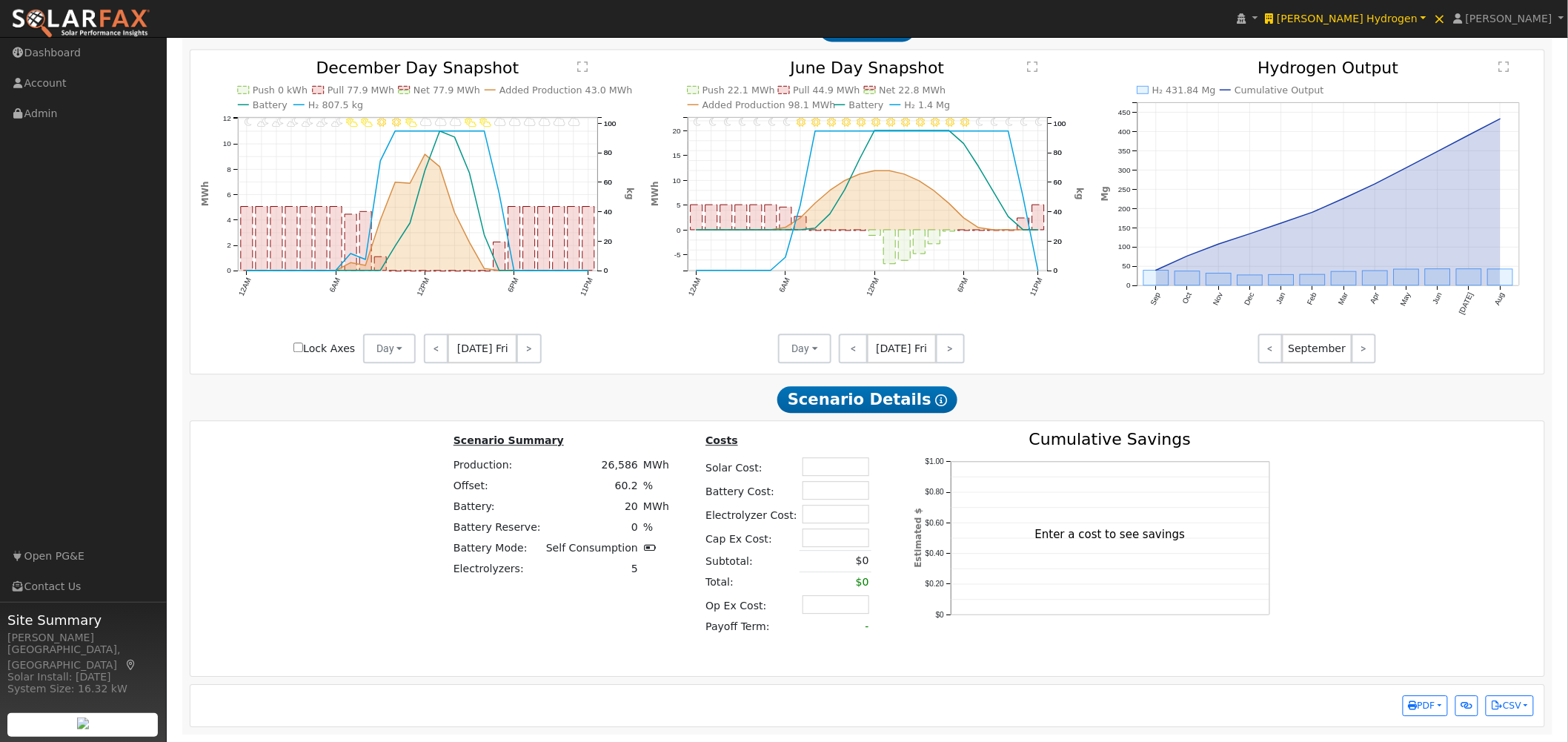
click at [898, 614] on div "$0 $0.20 $0.40 $0.60 $0.80 $1.00 Cumulative Savings Estimated $ Enter a cost to…" at bounding box center [1098, 548] width 402 height 234
click at [807, 606] on input "text" at bounding box center [835, 604] width 67 height 18
drag, startPoint x: 820, startPoint y: 634, endPoint x: 883, endPoint y: 635, distance: 63.0
click at [883, 635] on div "Scenario Summary Production: 26,586 MWh Offset: 60.2 % Battery: 20 MWh Battery …" at bounding box center [868, 548] width 1365 height 234
click at [816, 464] on input "text" at bounding box center [835, 466] width 67 height 18
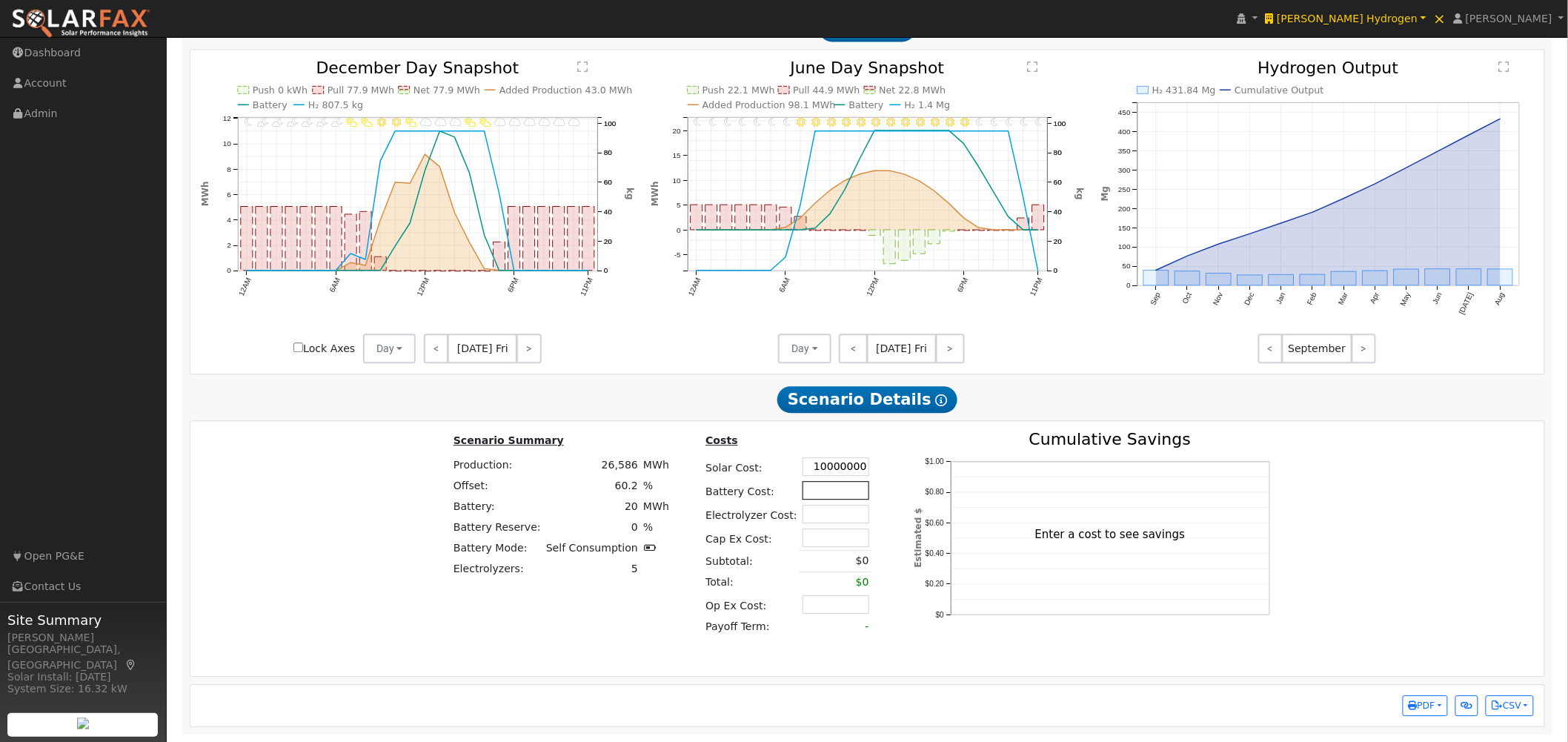
type input "$10,000,000"
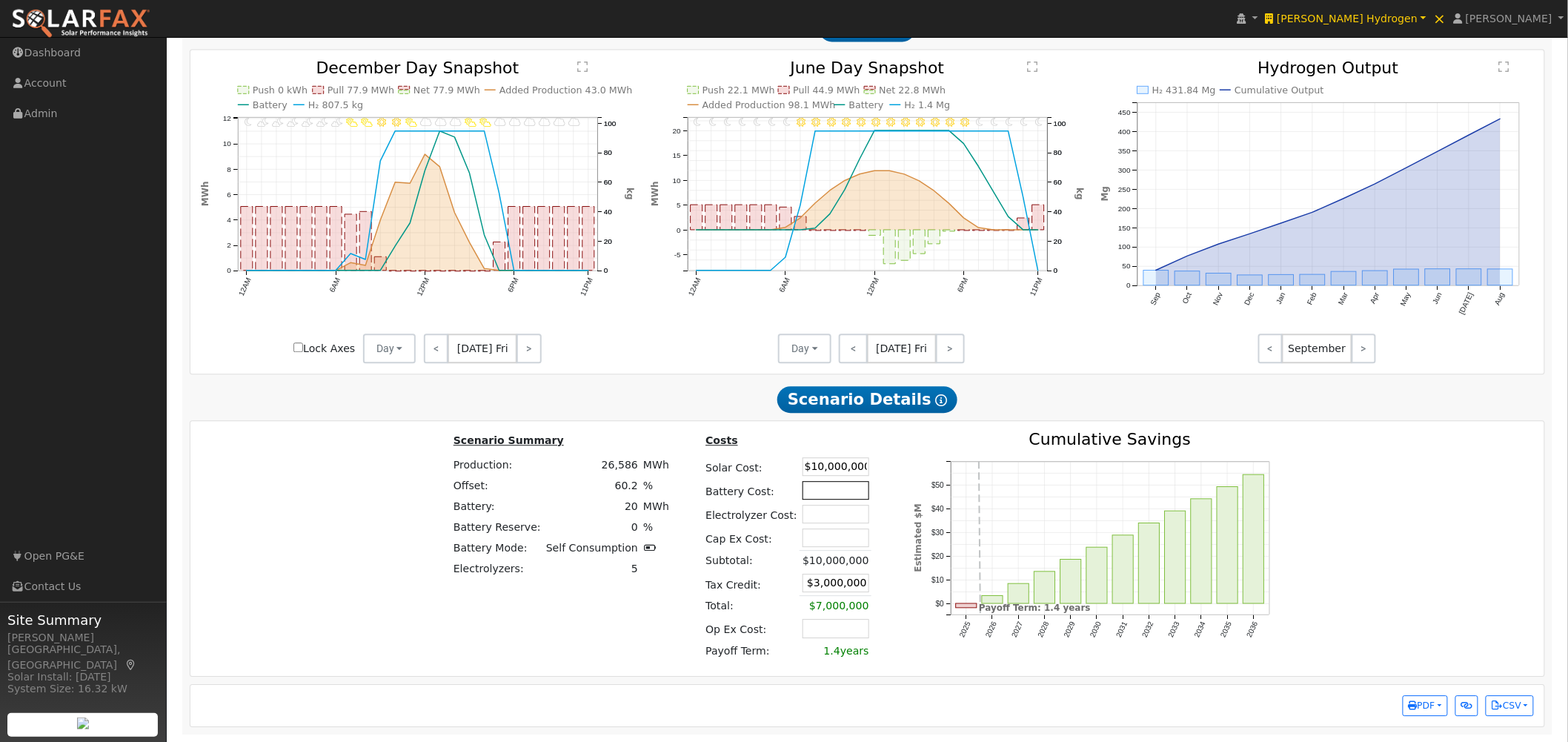
click at [818, 491] on input "text" at bounding box center [835, 490] width 67 height 18
type input "2"
type input "$14,600,000"
type input "$7,380,000"
click at [828, 512] on input "text" at bounding box center [835, 514] width 67 height 18
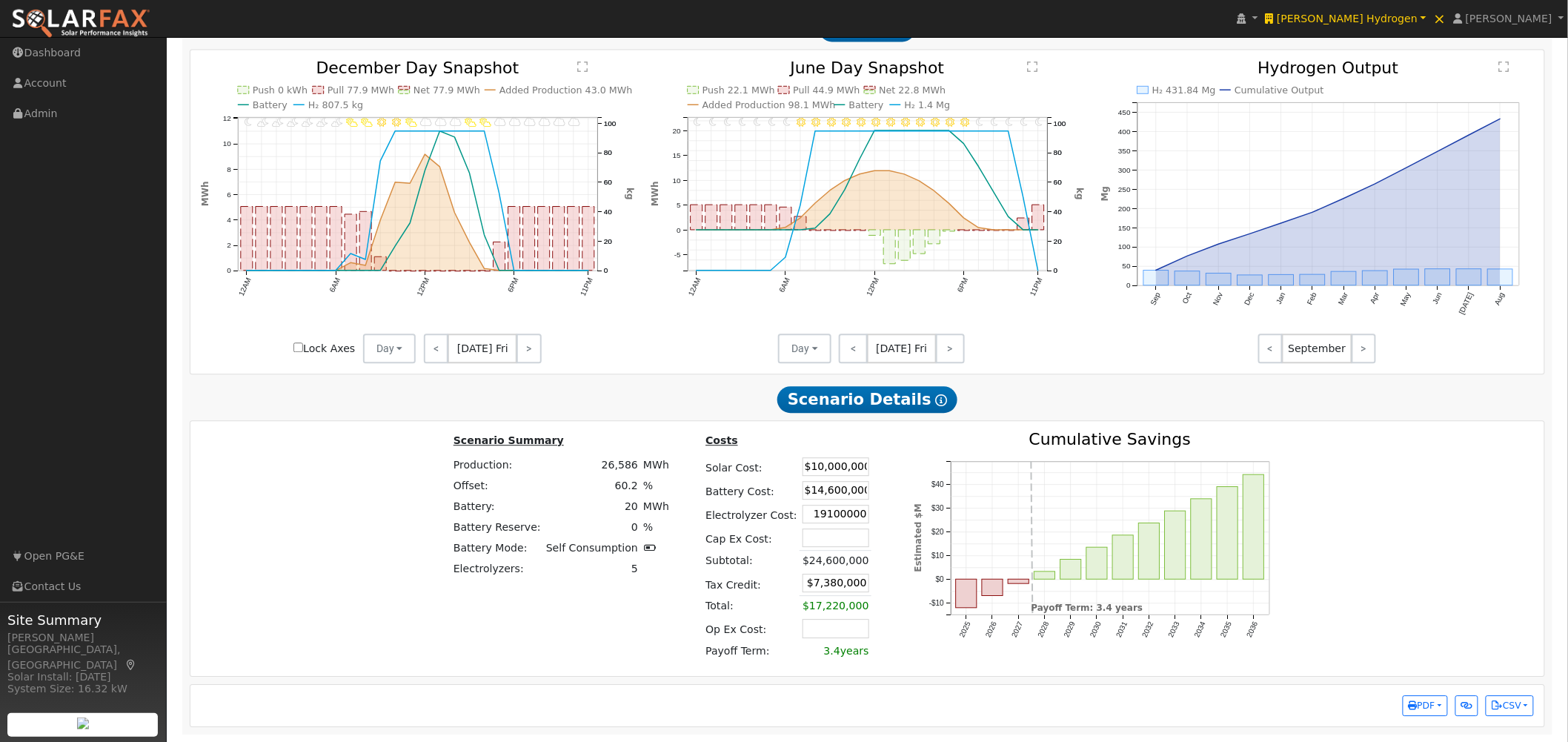
type input "$19,100,000"
type input "$13,110,000"
click at [815, 552] on td "$24,600,000" at bounding box center [835, 561] width 72 height 22
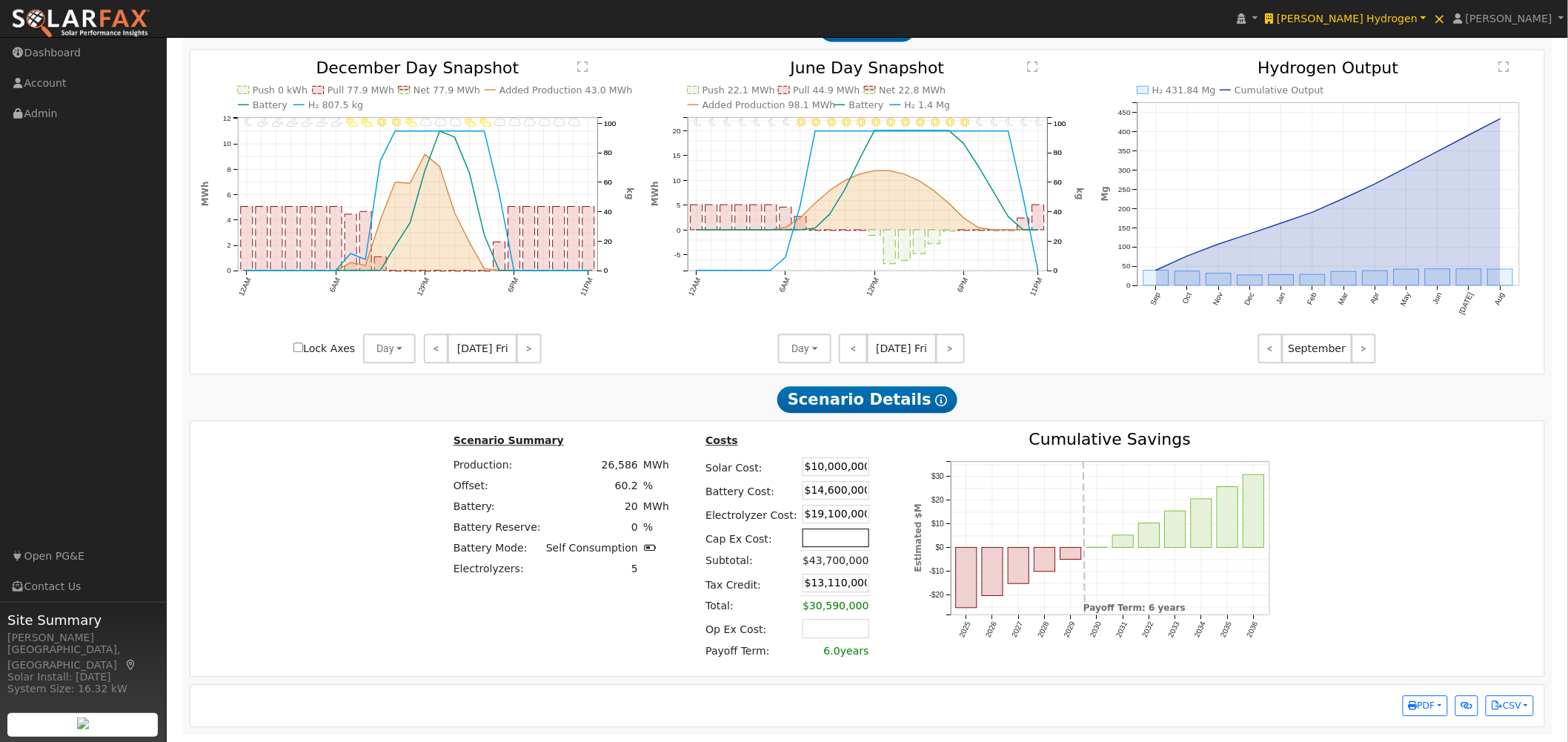
click at [830, 546] on input "text" at bounding box center [835, 537] width 67 height 18
click at [863, 531] on div "Costs Solar Cost: $10,000,000 Battery Cost: $14,600,000 Electrolyzer Cost: $19,…" at bounding box center [793, 548] width 211 height 234
click at [871, 553] on div "Costs Solar Cost: $10,000,000 Battery Cost: $14,600,000 Electrolyzer Cost: $19,…" at bounding box center [793, 548] width 211 height 234
click at [846, 537] on input "text" at bounding box center [835, 537] width 67 height 18
click at [858, 535] on table "Costs Solar Cost: $10,000,000 Battery Cost: $14,600,000 Electrolyzer Cost: $19,…" at bounding box center [793, 546] width 180 height 230
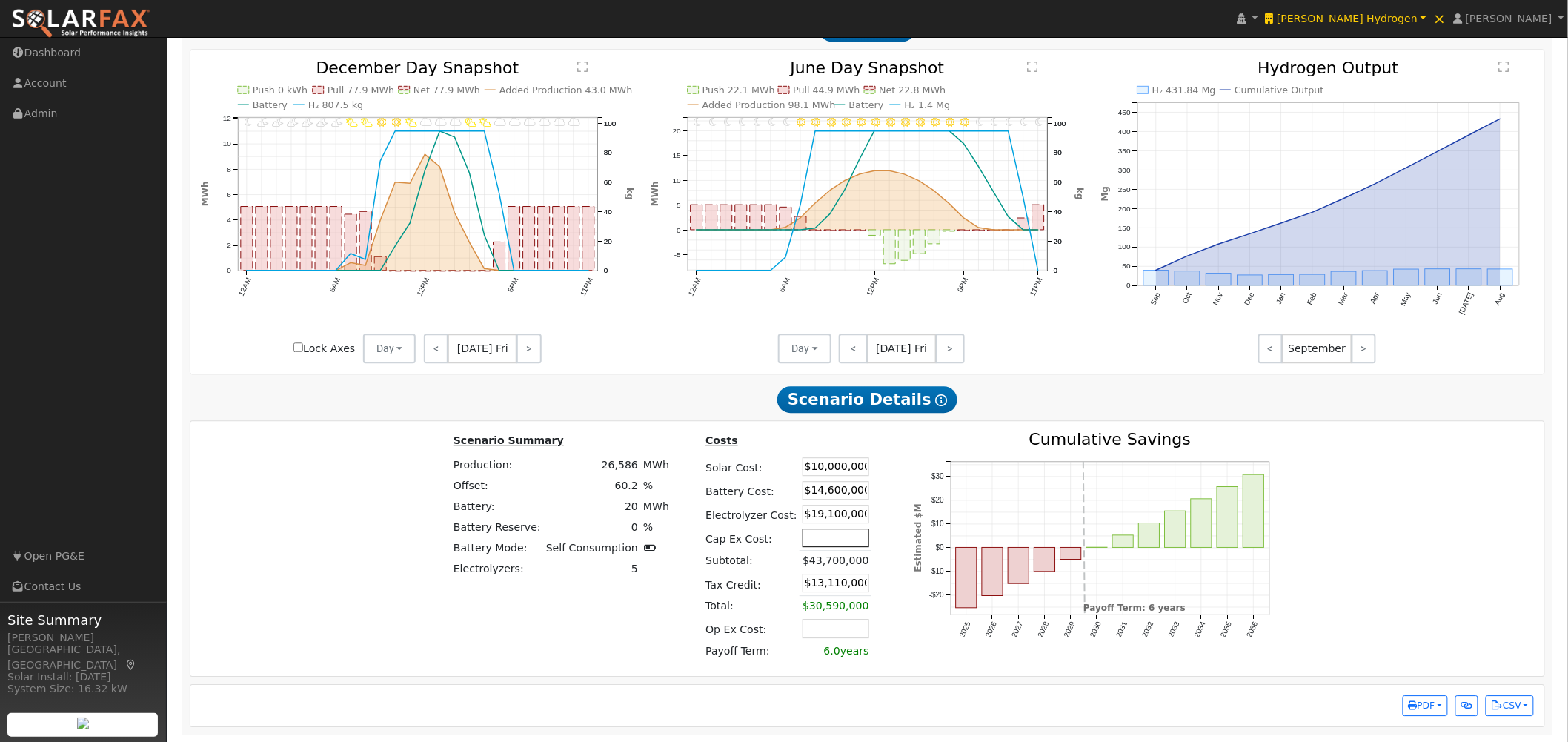
click at [818, 538] on input "text" at bounding box center [835, 537] width 67 height 18
type input "$9,000,000"
drag, startPoint x: 866, startPoint y: 534, endPoint x: 876, endPoint y: 535, distance: 10.0
click at [873, 534] on div "Costs Solar Cost: $10,000,000 Battery Cost: $14,600,000 Electrolyzer Cost: $19,…" at bounding box center [793, 548] width 211 height 234
click at [818, 630] on input "text" at bounding box center [835, 627] width 67 height 18
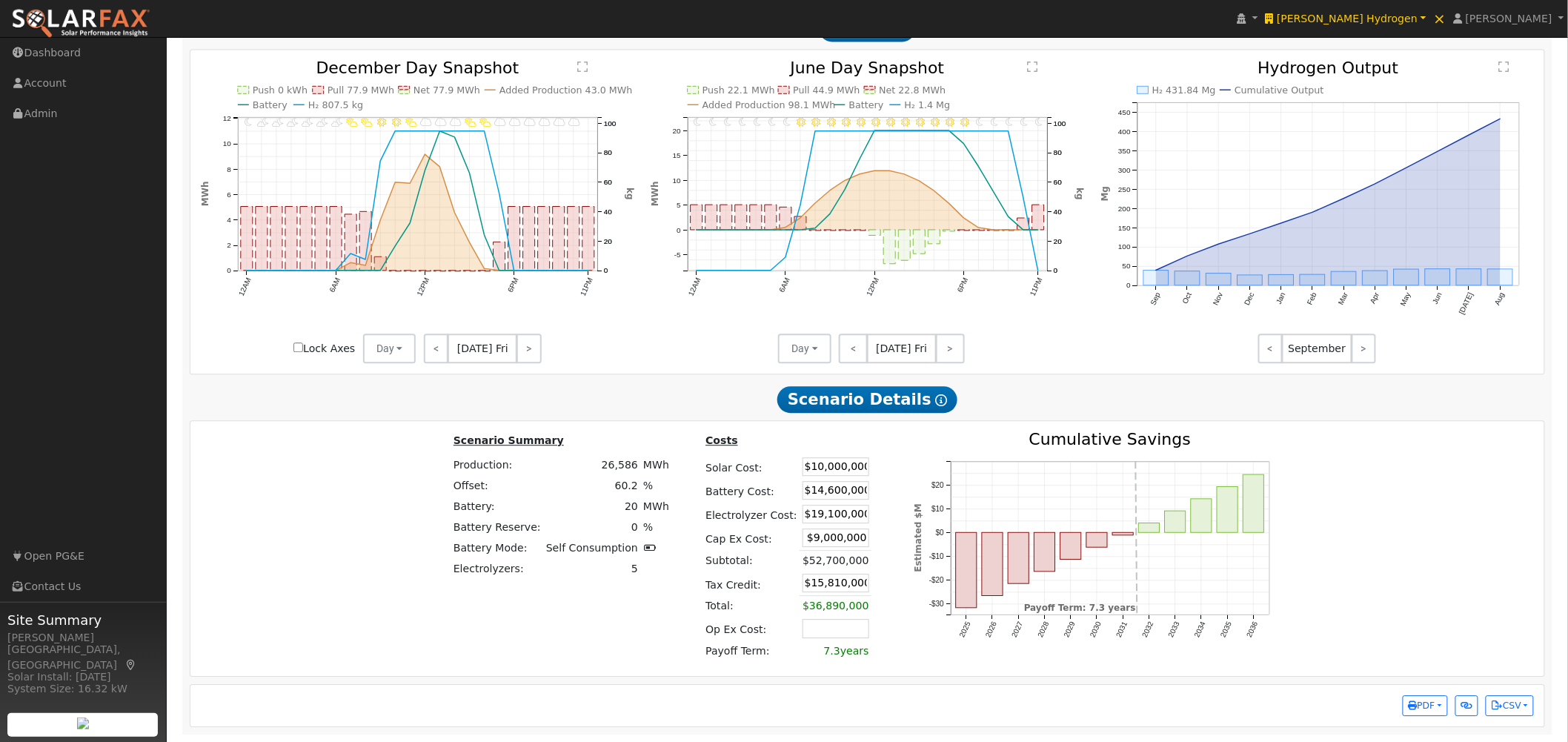
drag, startPoint x: 789, startPoint y: 534, endPoint x: 868, endPoint y: 539, distance: 79.2
click at [898, 537] on div "Scenario Summary Production: 26,586 MWh Offset: 60.2 % Battery: 20 MWh Battery …" at bounding box center [868, 548] width 1365 height 234
click at [860, 539] on table "Costs Solar Cost: $10,000,000 Battery Cost: $14,600,000 Electrolyzer Cost: $19,…" at bounding box center [793, 546] width 180 height 230
drag, startPoint x: 791, startPoint y: 588, endPoint x: 876, endPoint y: 581, distance: 85.3
click at [879, 583] on div "Scenario Summary Production: 26,586 MWh Offset: 60.2 % Battery: 20 MWh Battery …" at bounding box center [868, 548] width 1365 height 234
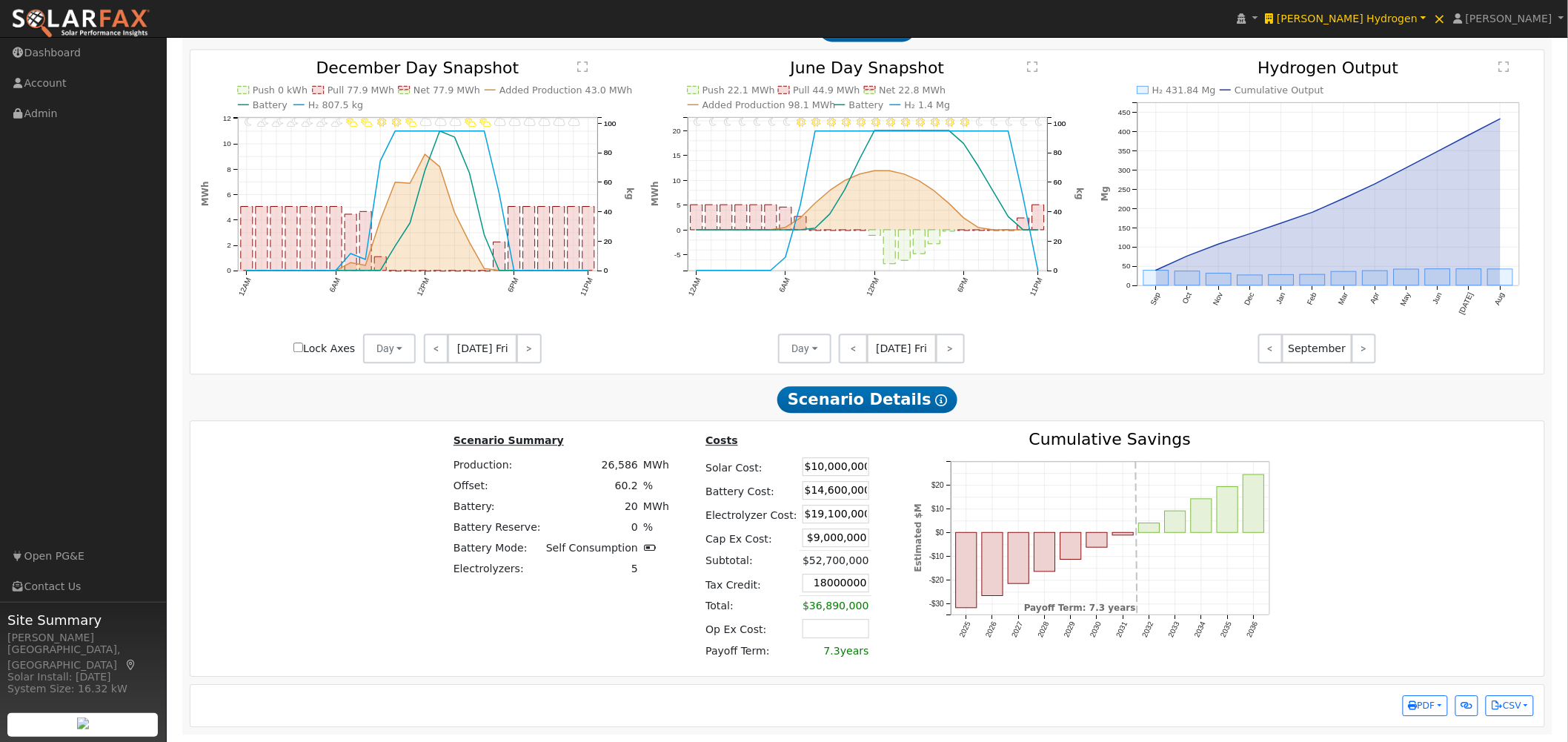
type input "$18,000,000"
click at [874, 646] on div "Costs Solar Cost: $10,000,000 Battery Cost: $14,600,000 Electrolyzer Cost: $19,…" at bounding box center [793, 548] width 211 height 234
click at [830, 633] on input "text" at bounding box center [835, 627] width 67 height 18
type input "$2,400,000"
click at [898, 625] on div "2025 2026 2027 2028 2029 2030 2031 2032 2033 2034 2035 2036 -$30 -$20 -$10 $0 $…" at bounding box center [1098, 548] width 402 height 234
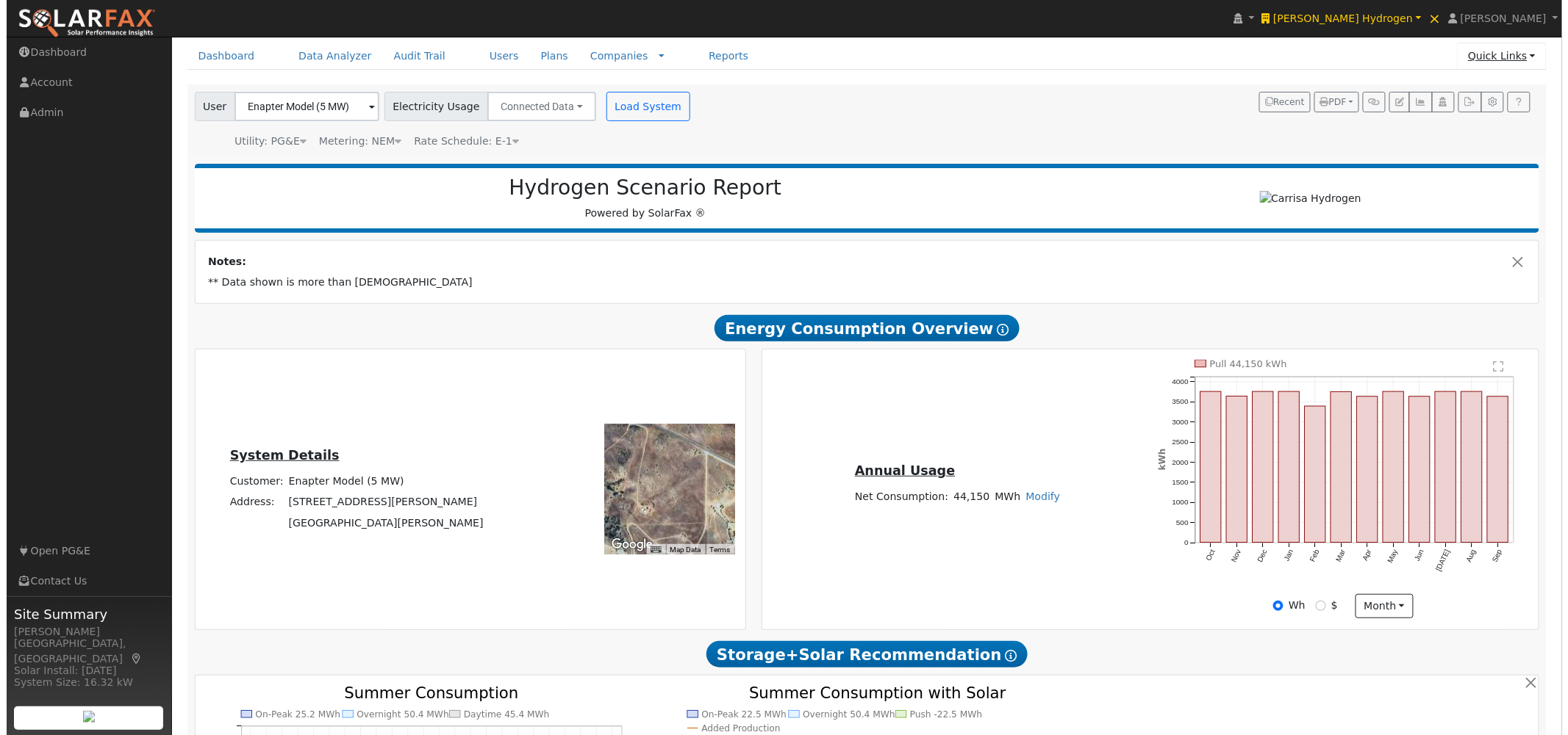
scroll to position [8, 0]
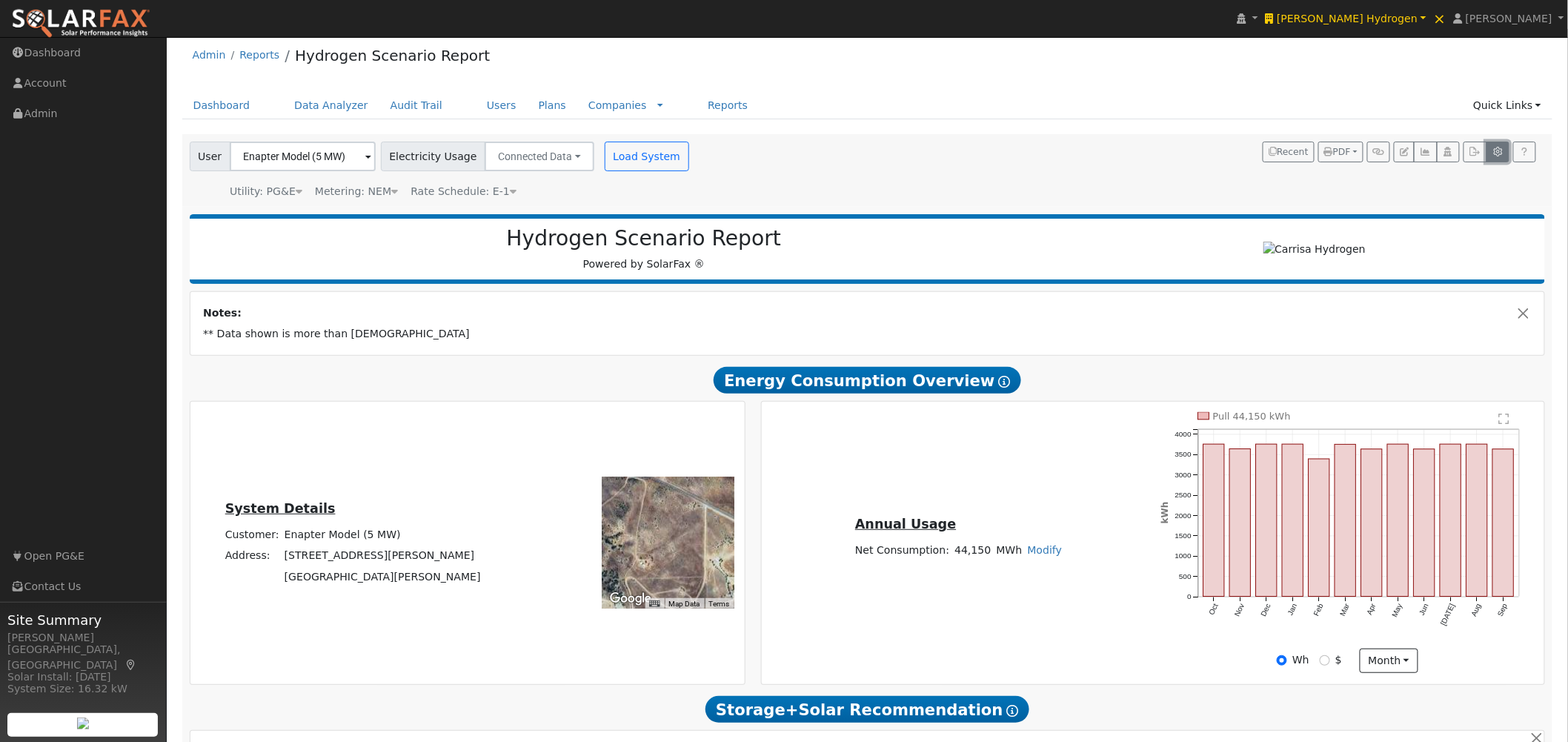
click at [1422, 152] on icon "button" at bounding box center [1498, 152] width 11 height 9
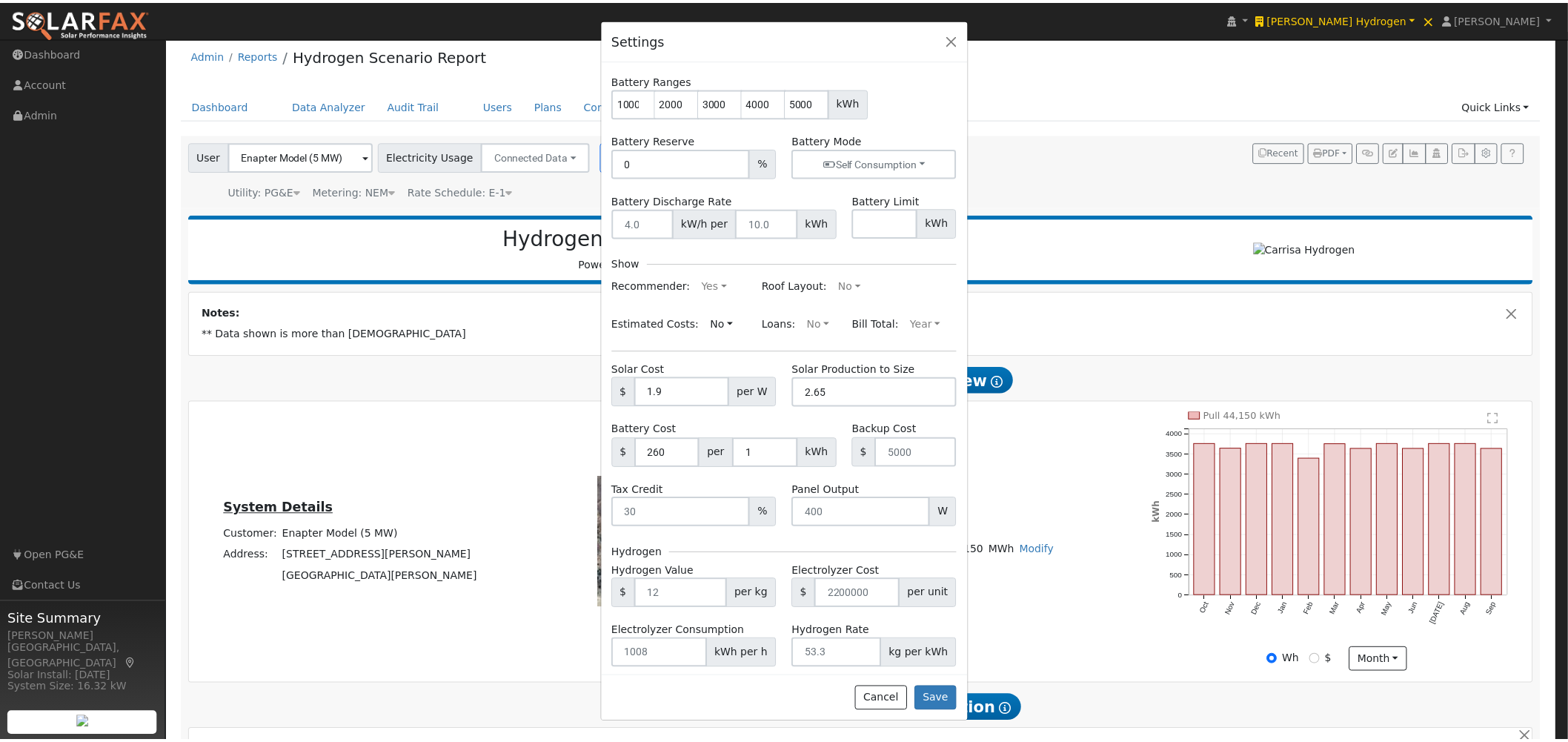
scroll to position [120, 0]
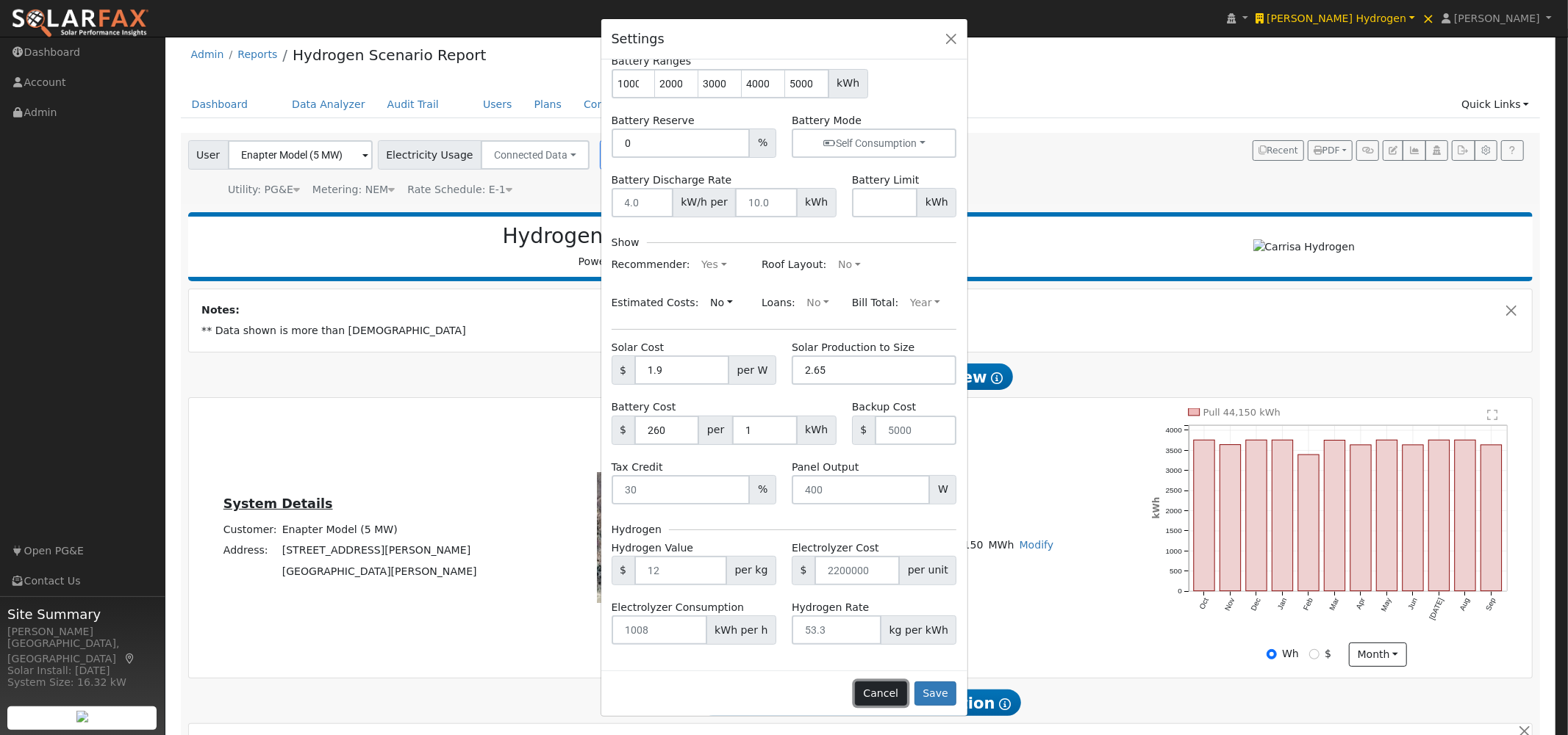
click at [883, 689] on button "Cancel" at bounding box center [881, 694] width 52 height 25
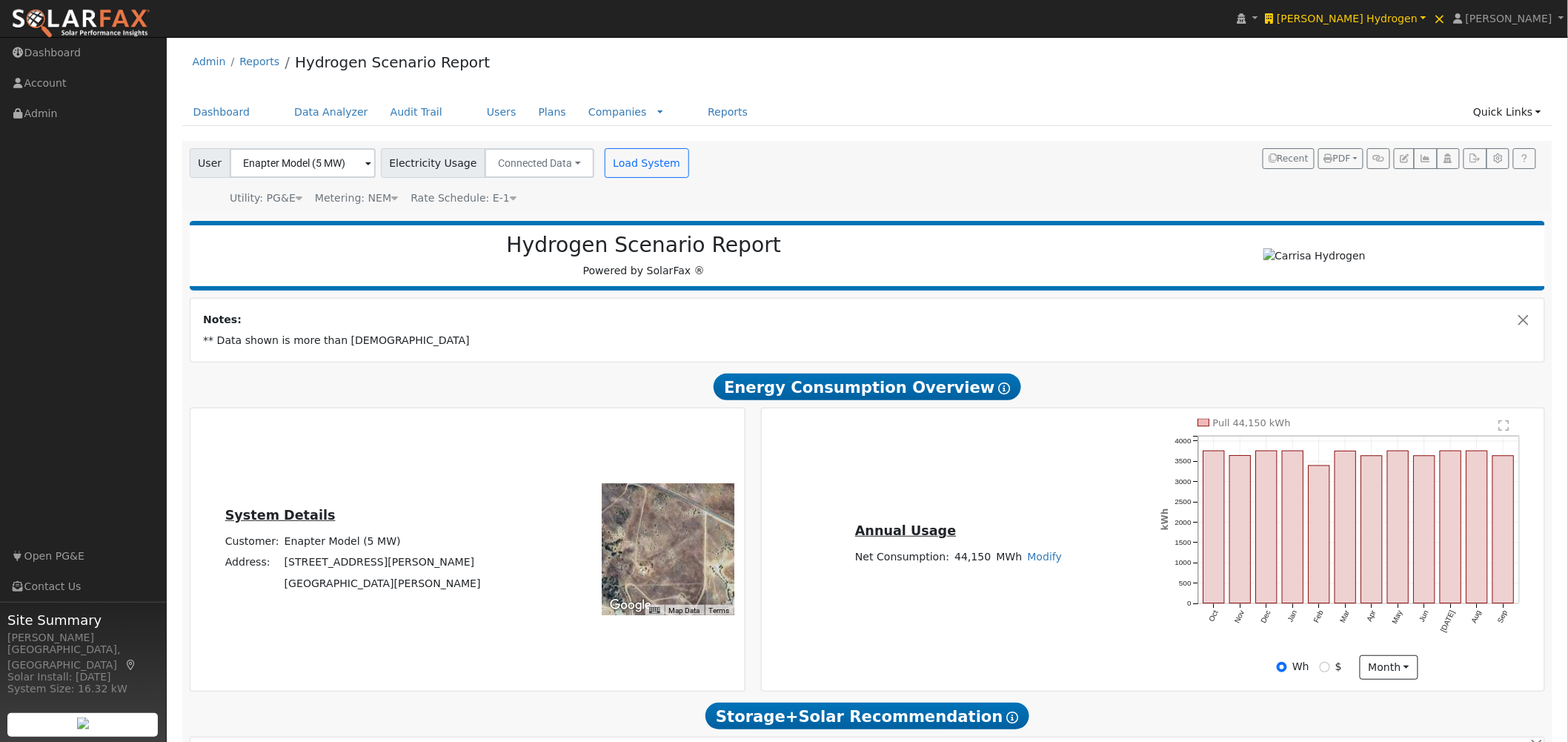
scroll to position [0, 0]
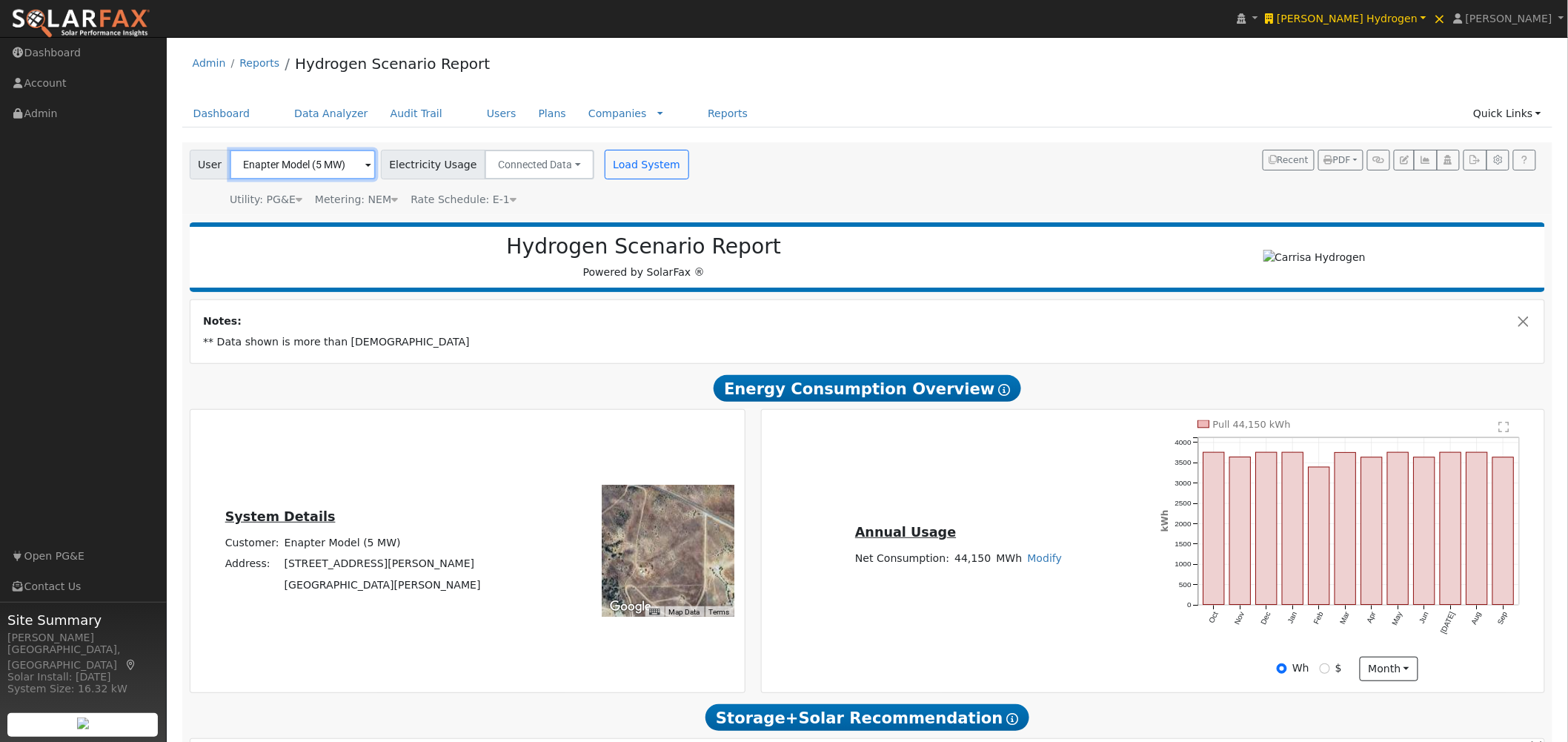
click at [352, 161] on input "Enapter Model (5 MW)" at bounding box center [303, 165] width 146 height 30
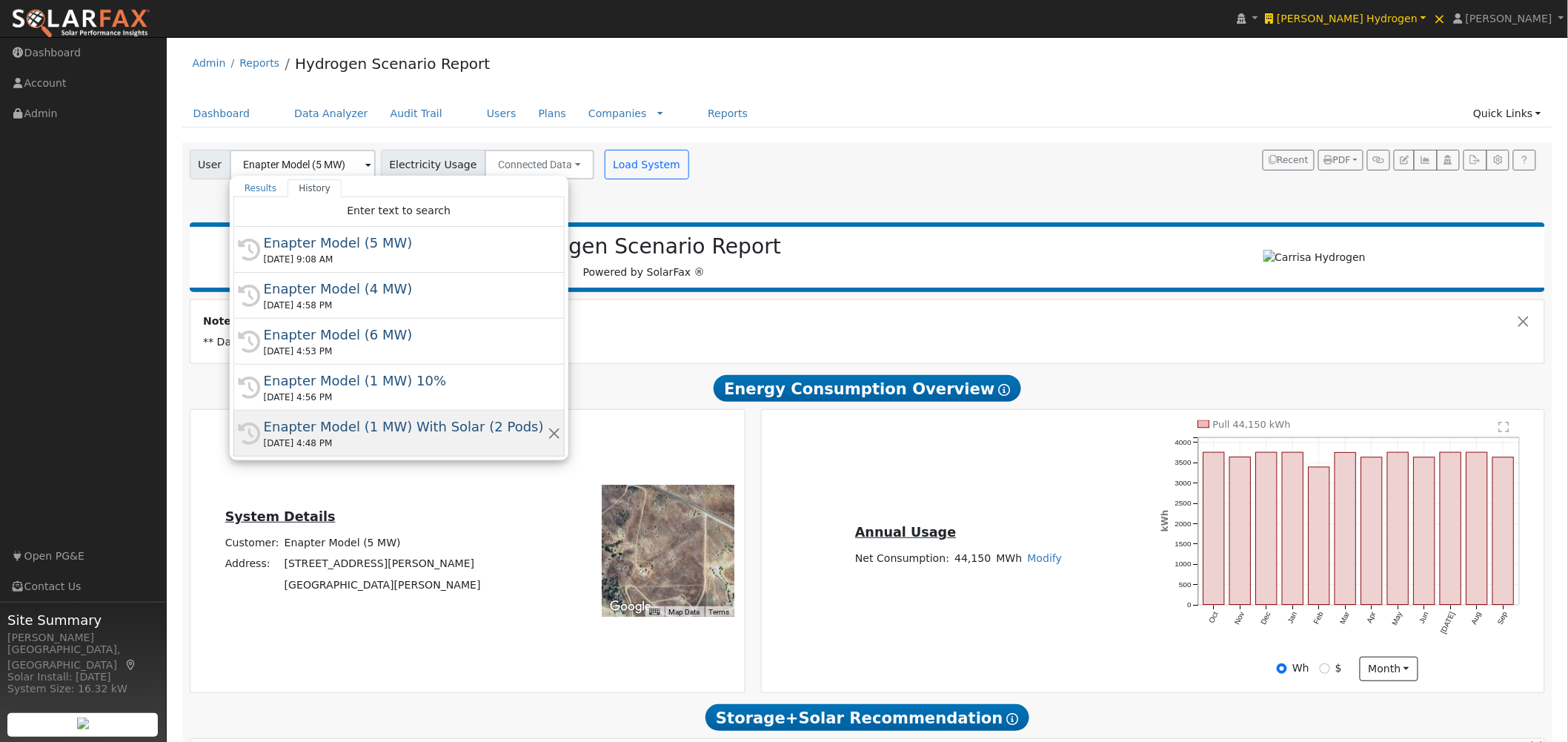
click at [393, 427] on div "Enapter Model (1 MW) With Solar (2 Pods)" at bounding box center [405, 426] width 284 height 20
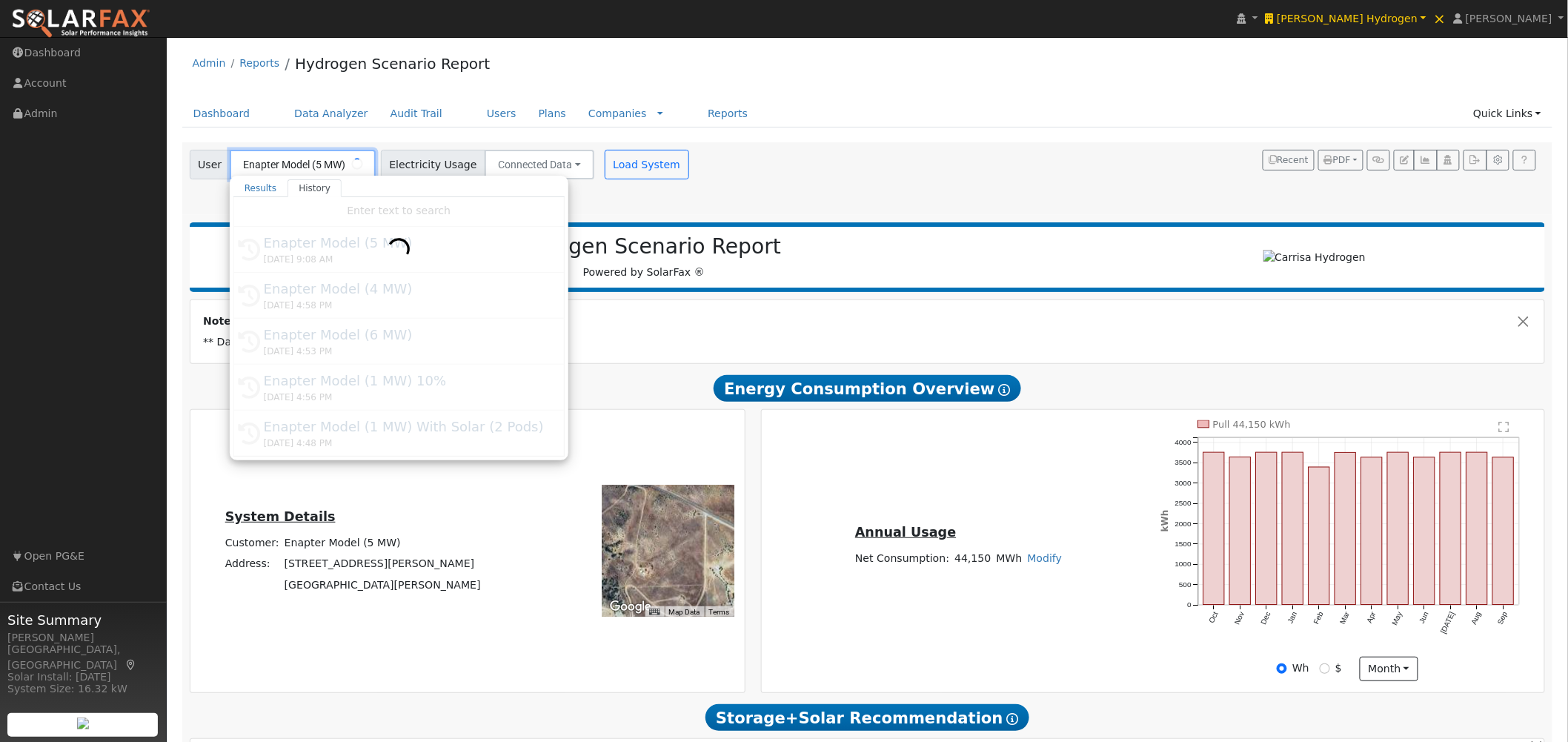
type input "Enapter Model (1 MW) With Solar (2 Pods)"
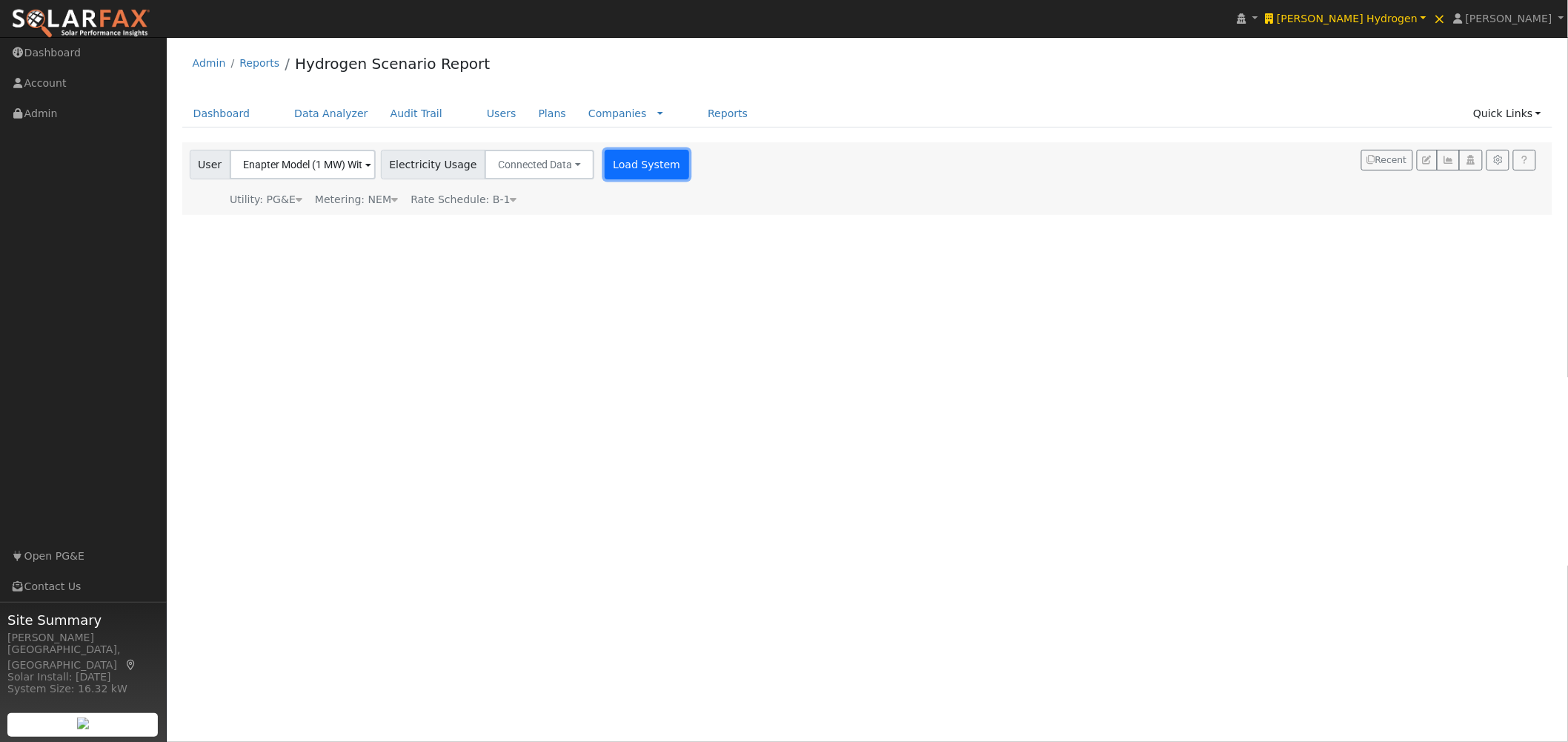
click at [615, 169] on button "Load System" at bounding box center [646, 165] width 84 height 30
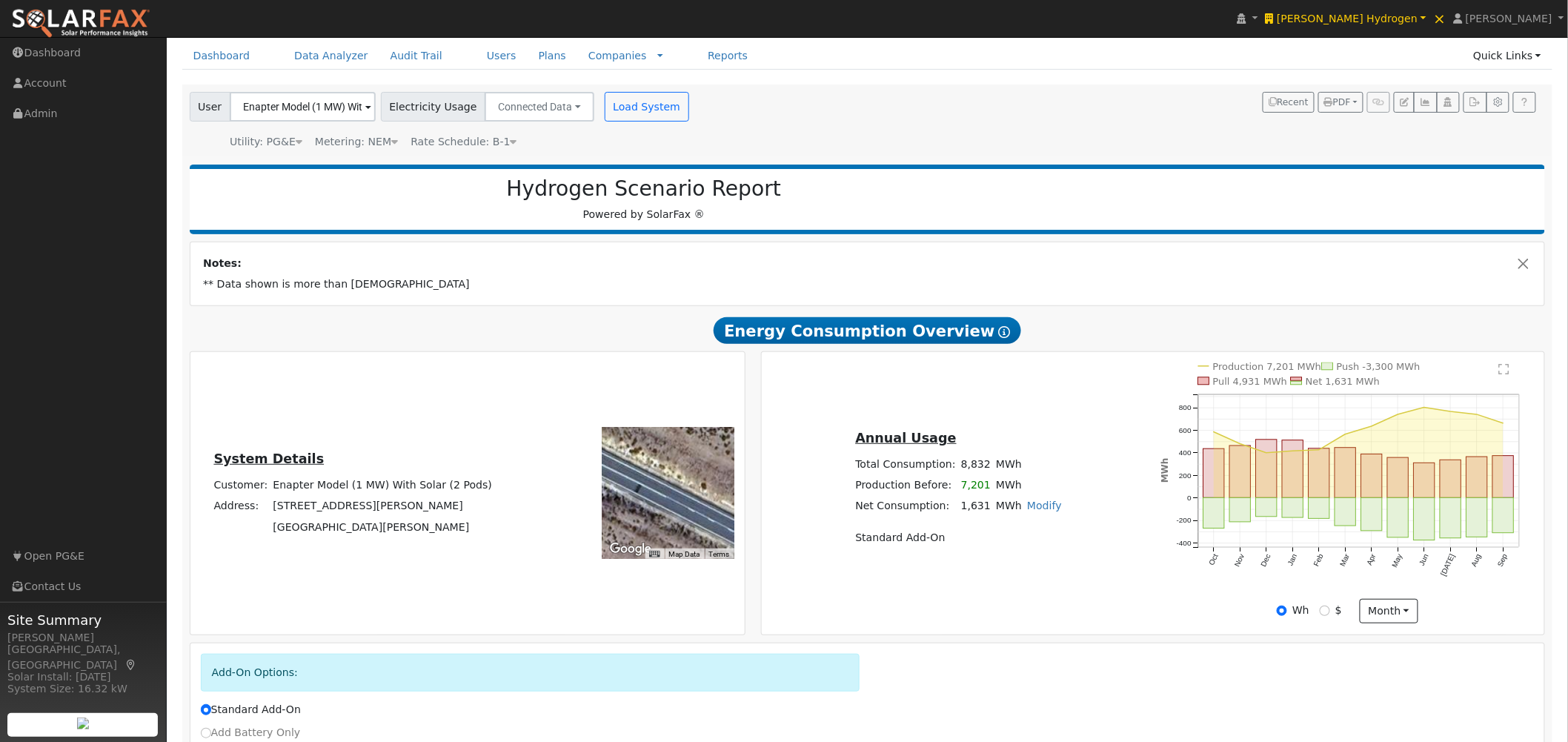
scroll to position [165, 0]
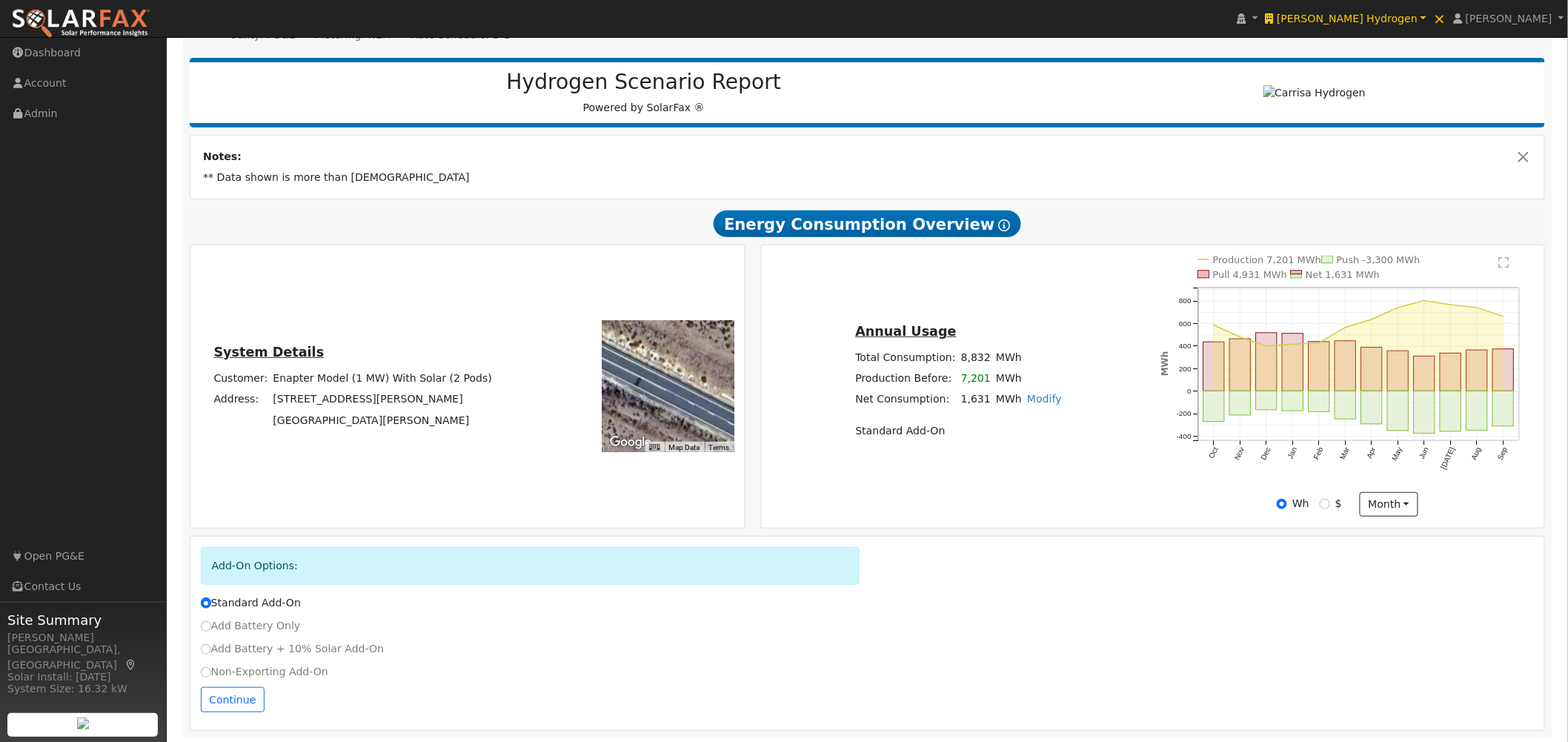
click at [1422, 268] on text "" at bounding box center [1505, 263] width 10 height 12
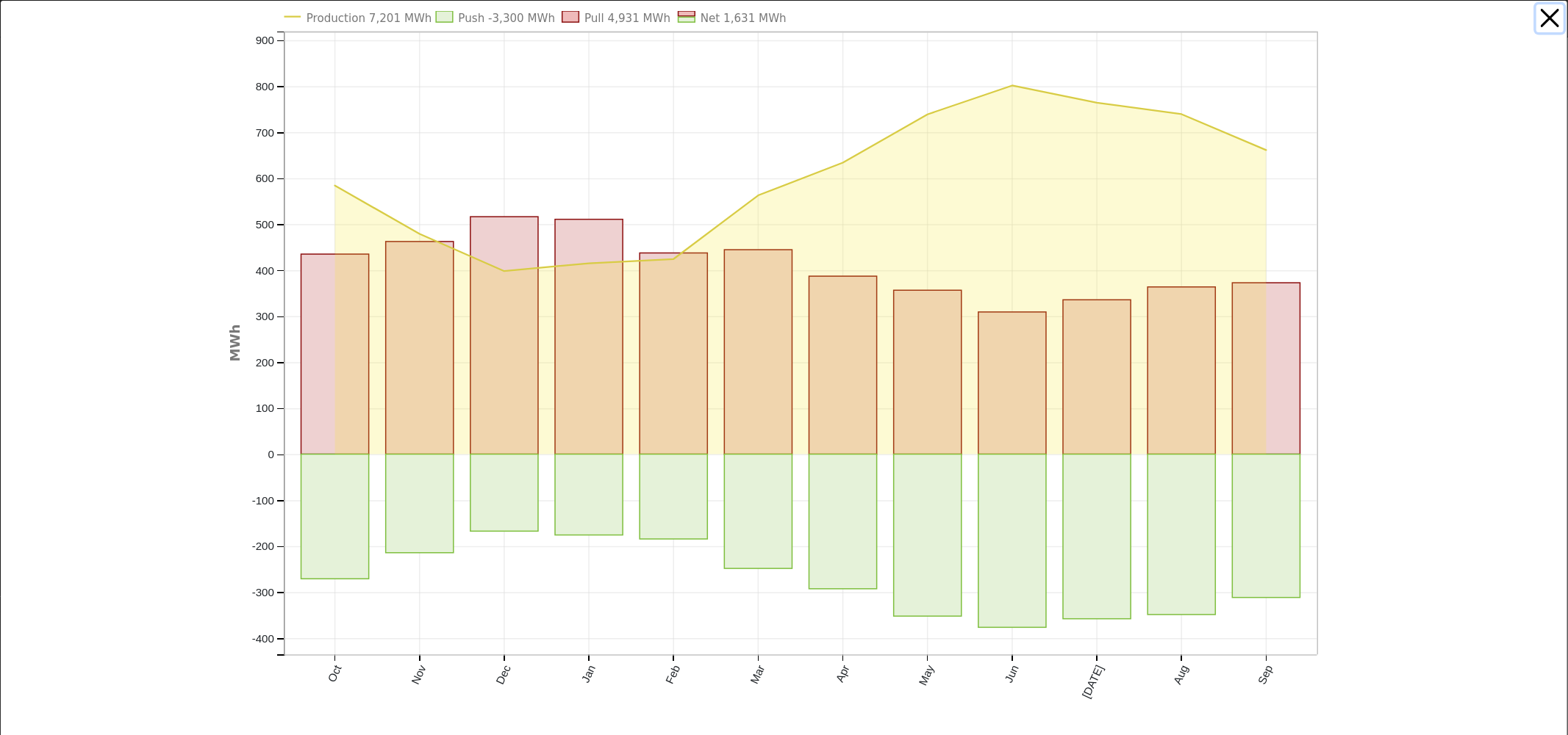
click at [1411, 19] on button "button" at bounding box center [1550, 18] width 28 height 28
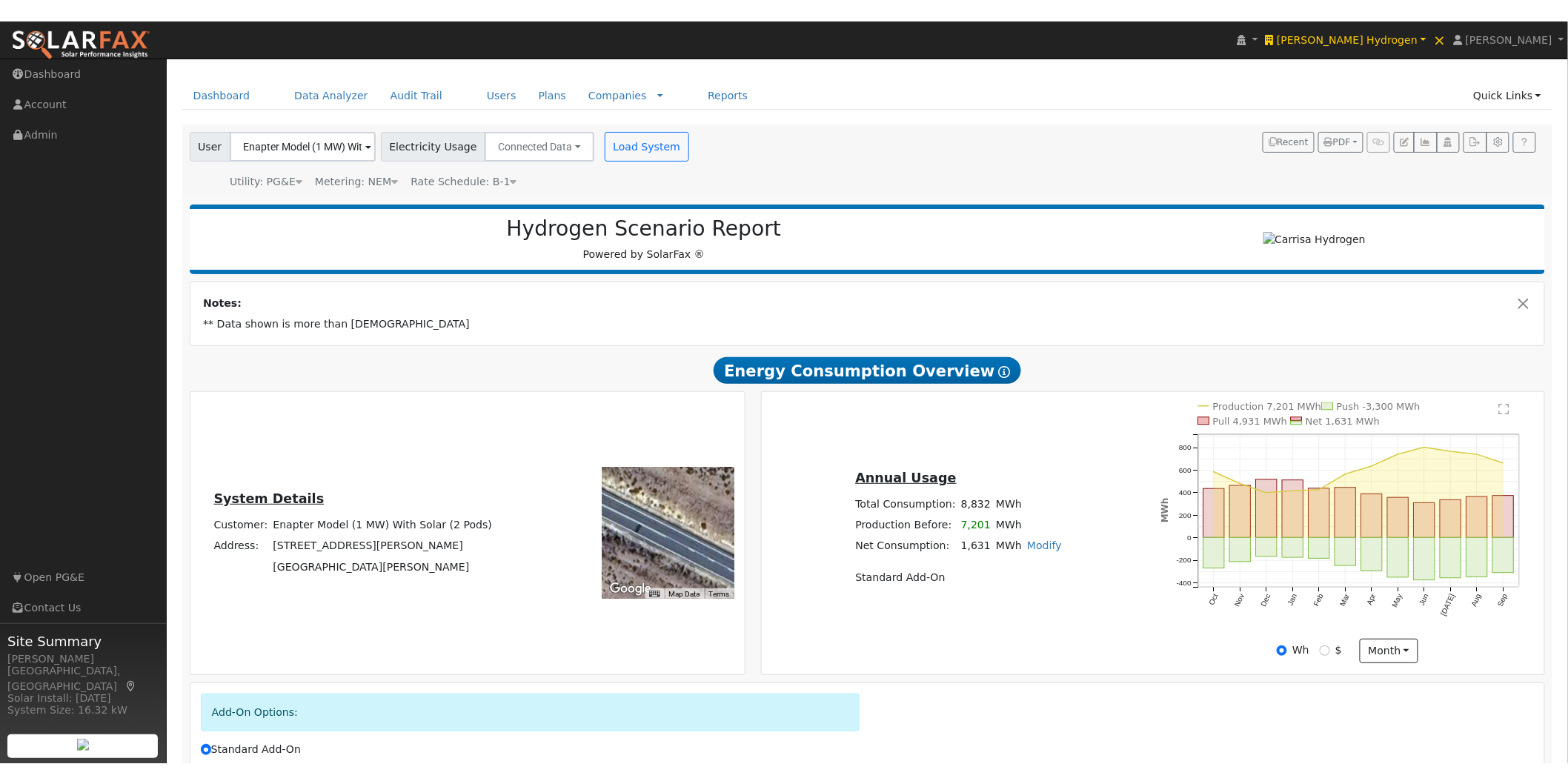
scroll to position [0, 0]
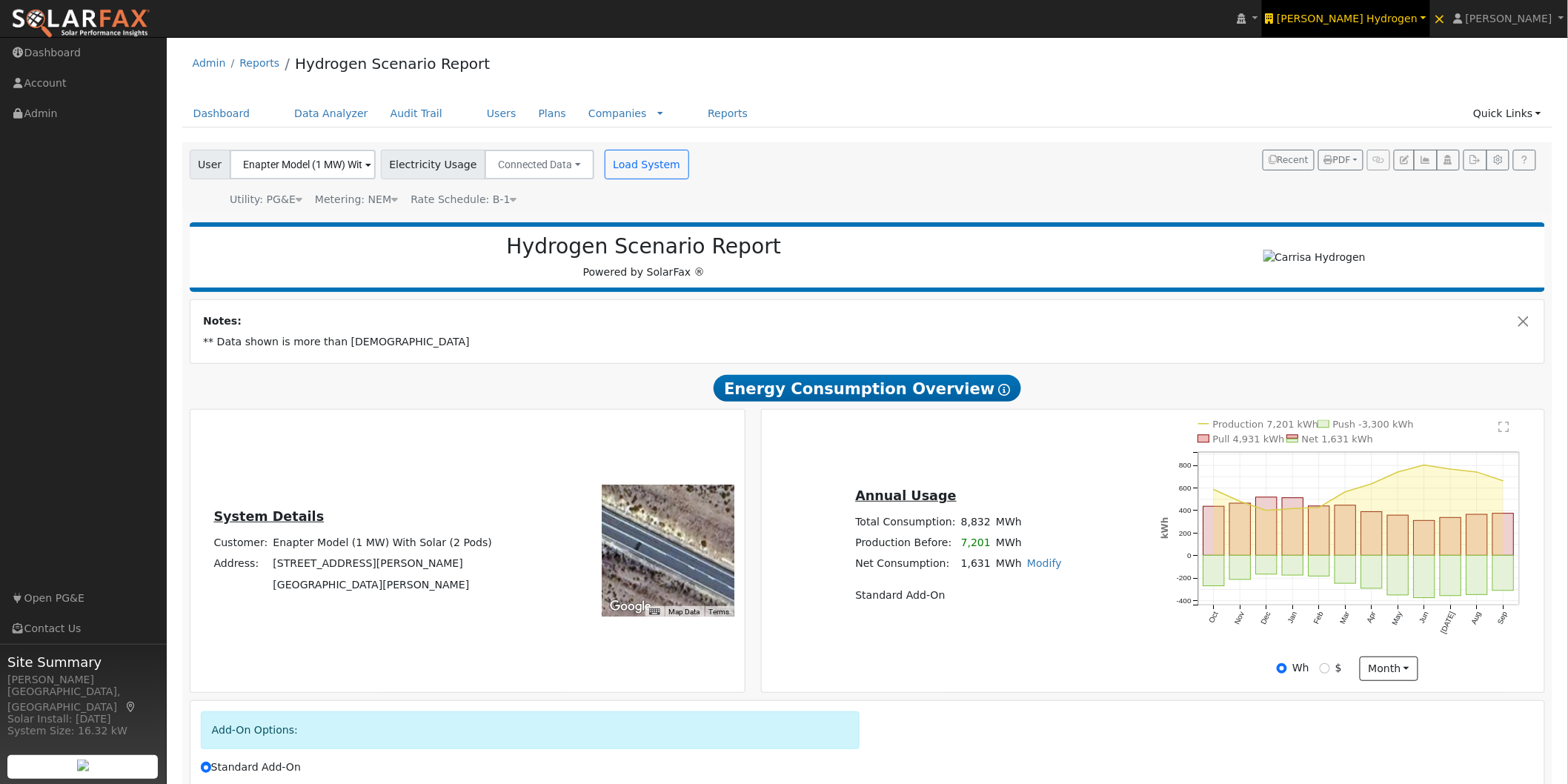
click at [1384, 19] on span "Carrisa Hydrogen" at bounding box center [1347, 19] width 140 height 12
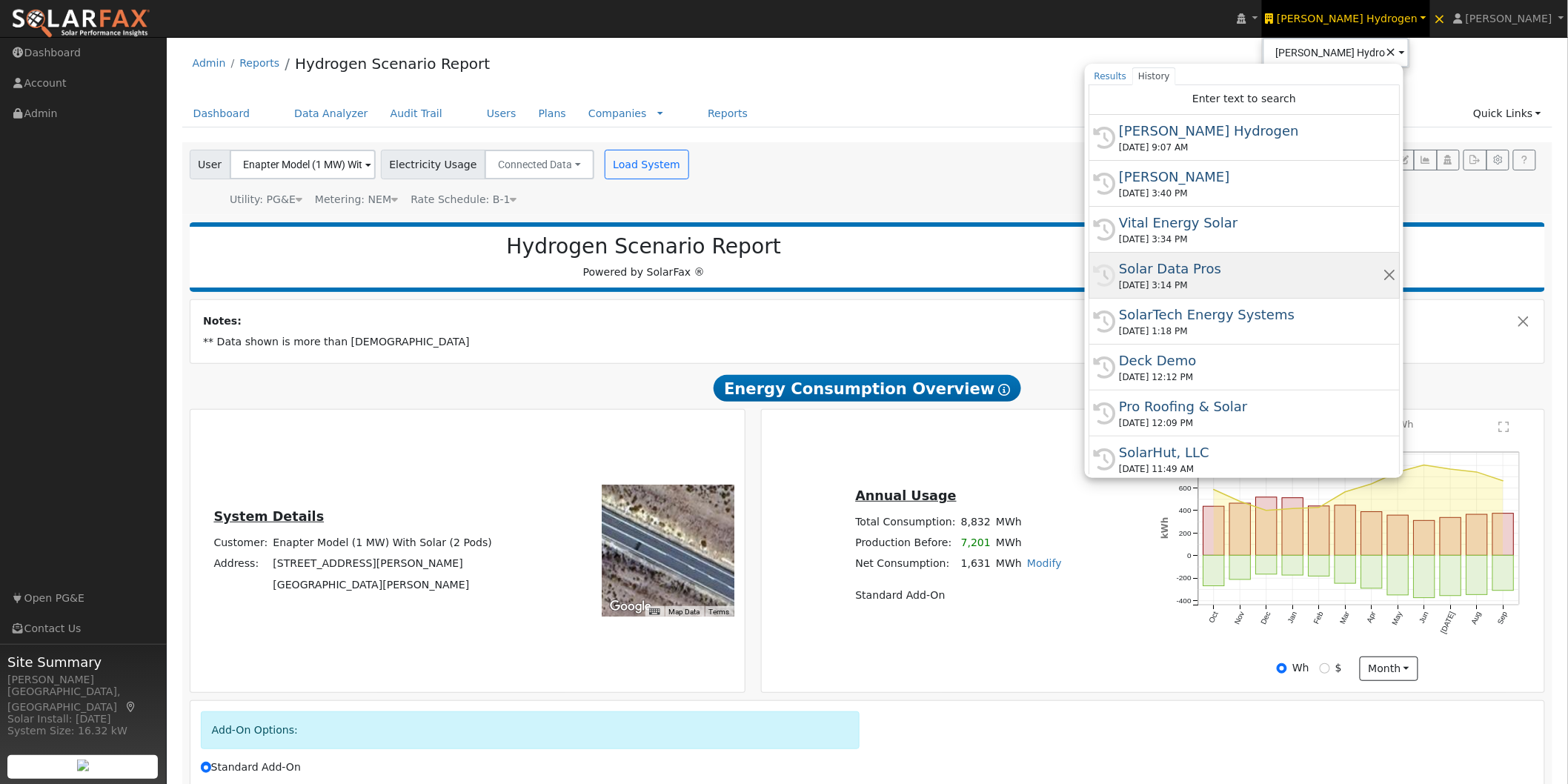
click at [1223, 271] on div "Solar Data Pros" at bounding box center [1251, 268] width 264 height 20
type input "Solar Data Pros"
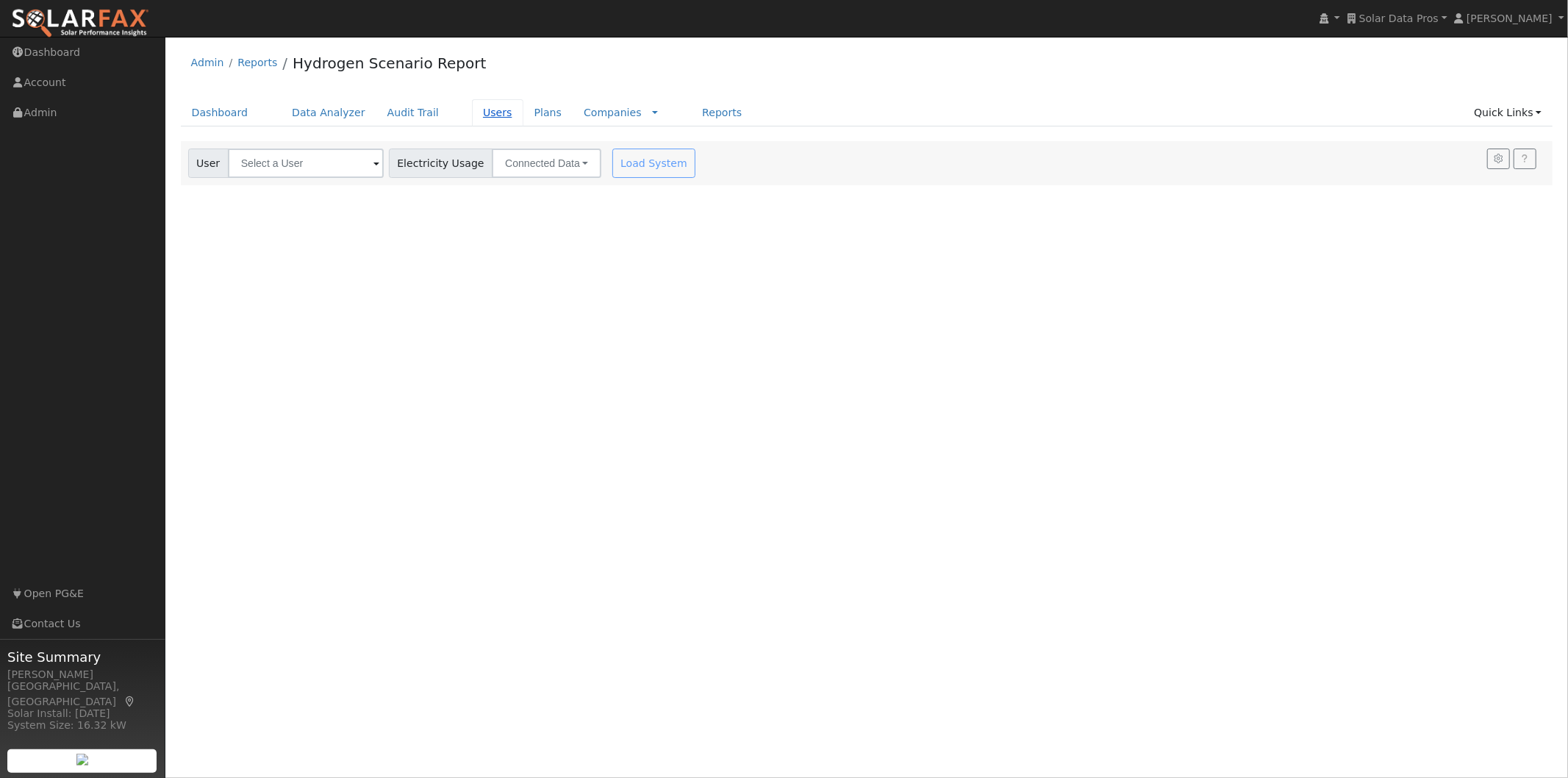
click at [472, 114] on link "Users" at bounding box center [498, 113] width 52 height 28
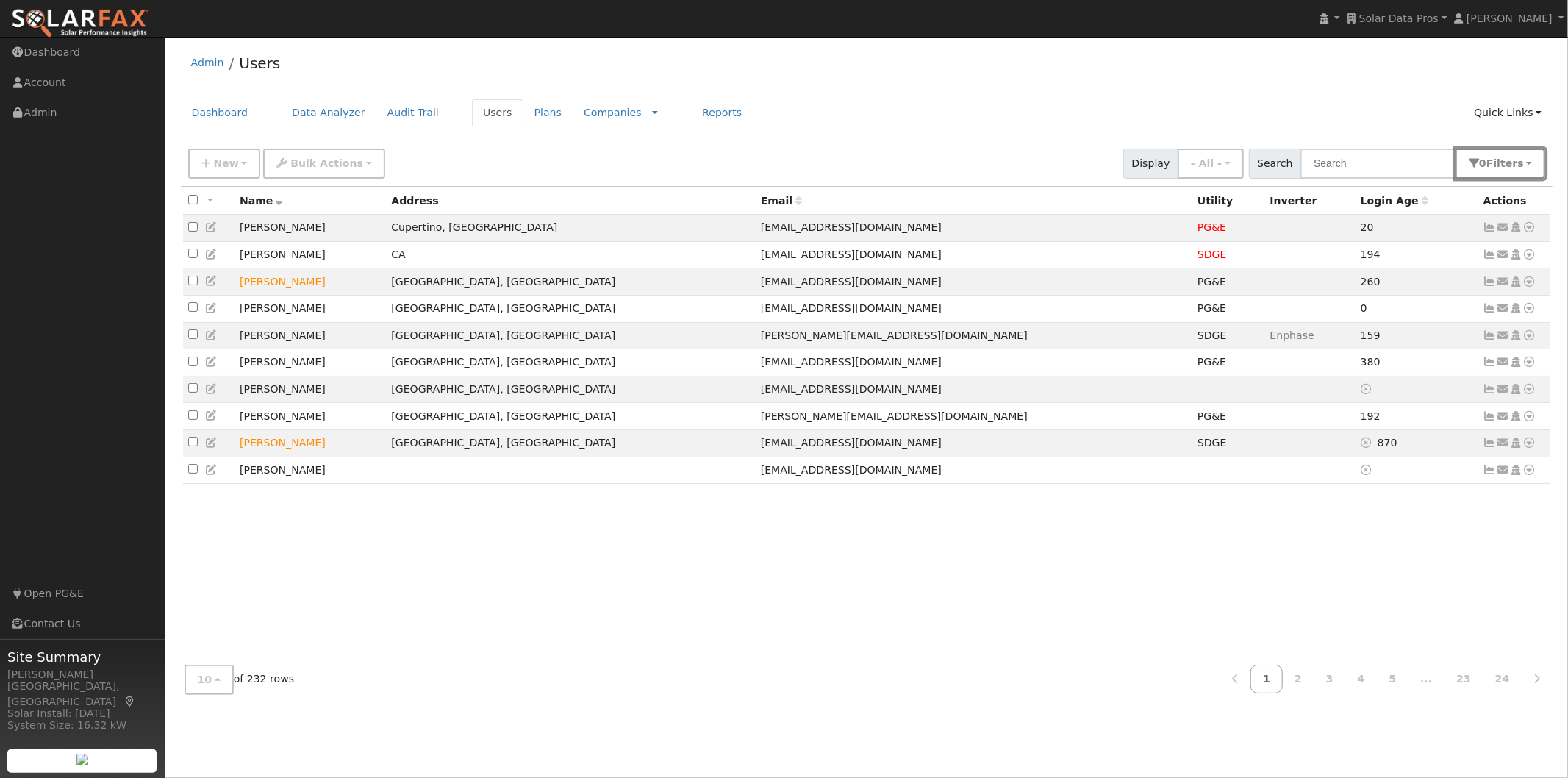
click at [1529, 157] on button "0 Filter s" at bounding box center [1500, 164] width 89 height 30
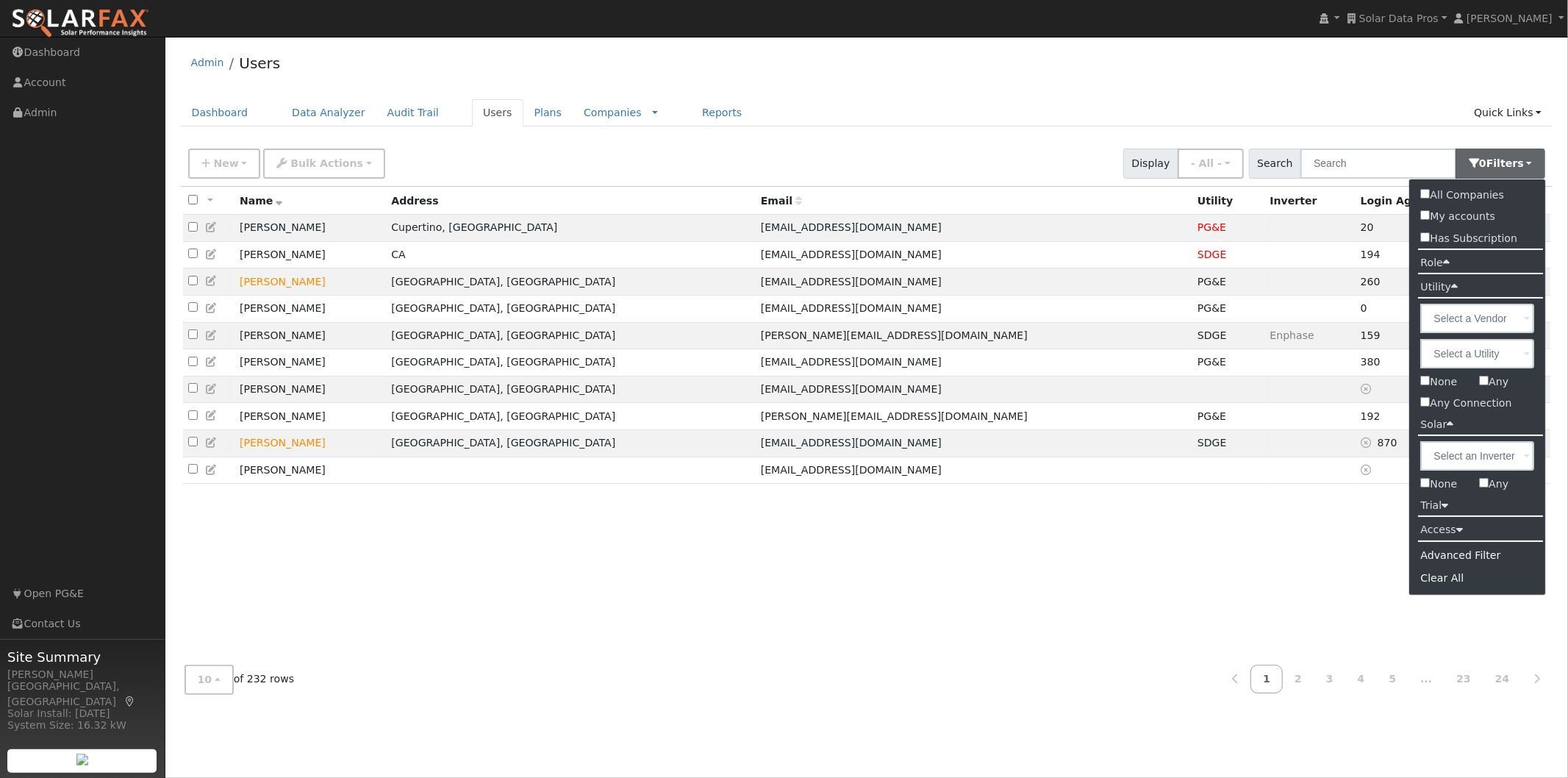
click at [1486, 378] on input "Any" at bounding box center [1483, 380] width 9 height 9
checkbox input "true"
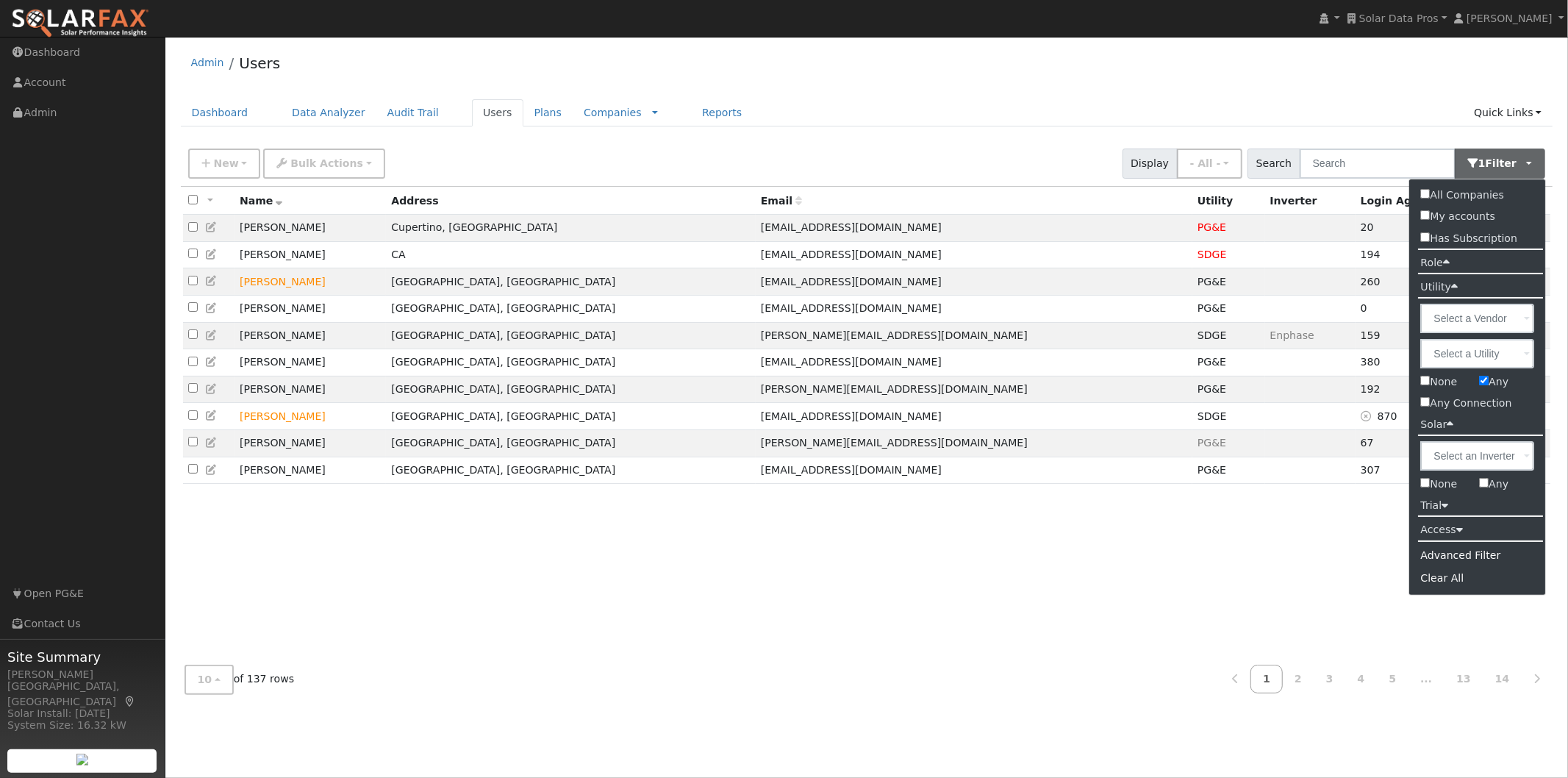
click at [1486, 485] on input "Any" at bounding box center [1483, 482] width 9 height 9
checkbox input "true"
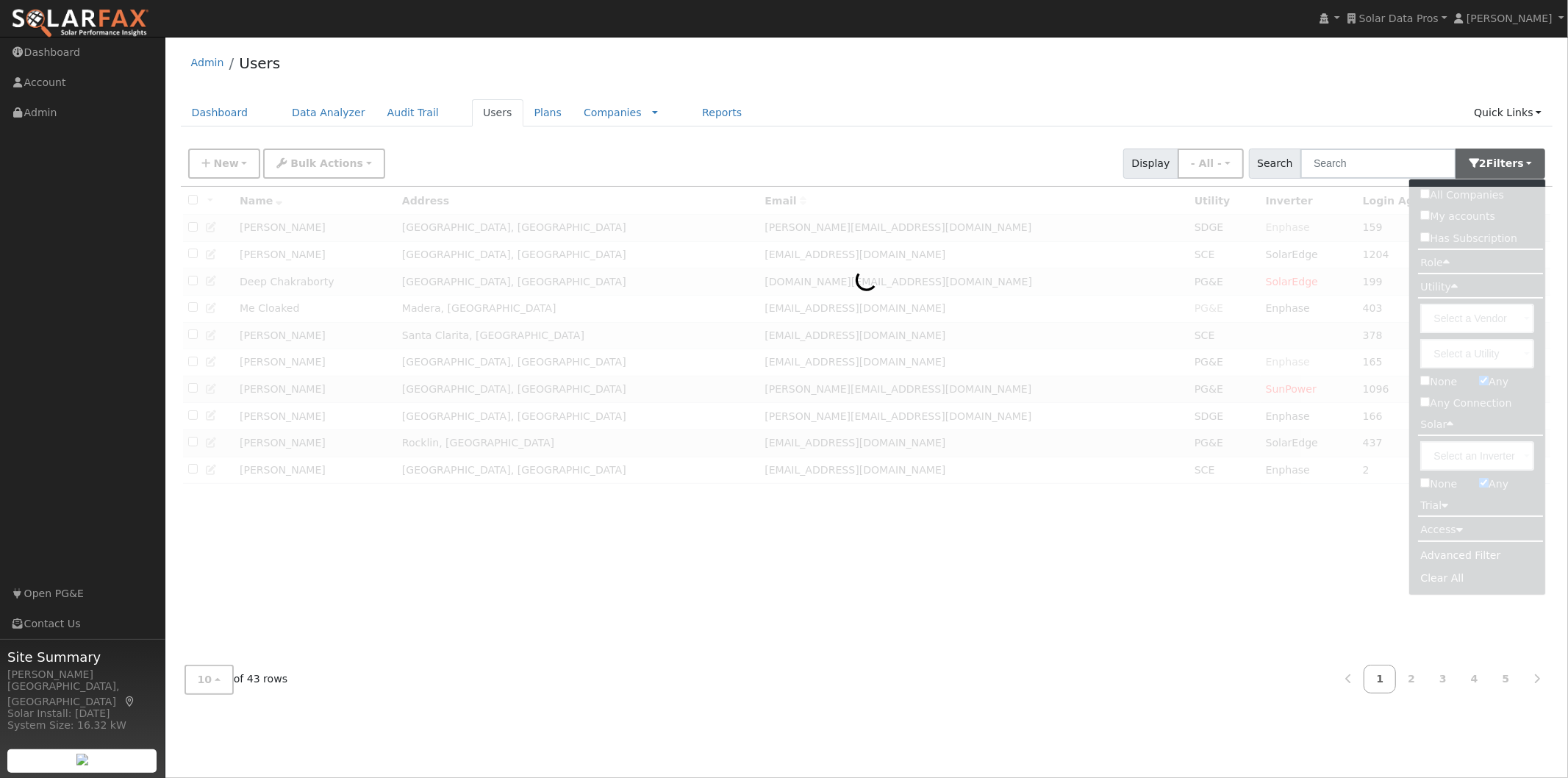
click at [1195, 108] on ul "Dashboard Data Analyzer Audit Trail Users Plans Companies Rate Schedules Compan…" at bounding box center [866, 113] width 1372 height 28
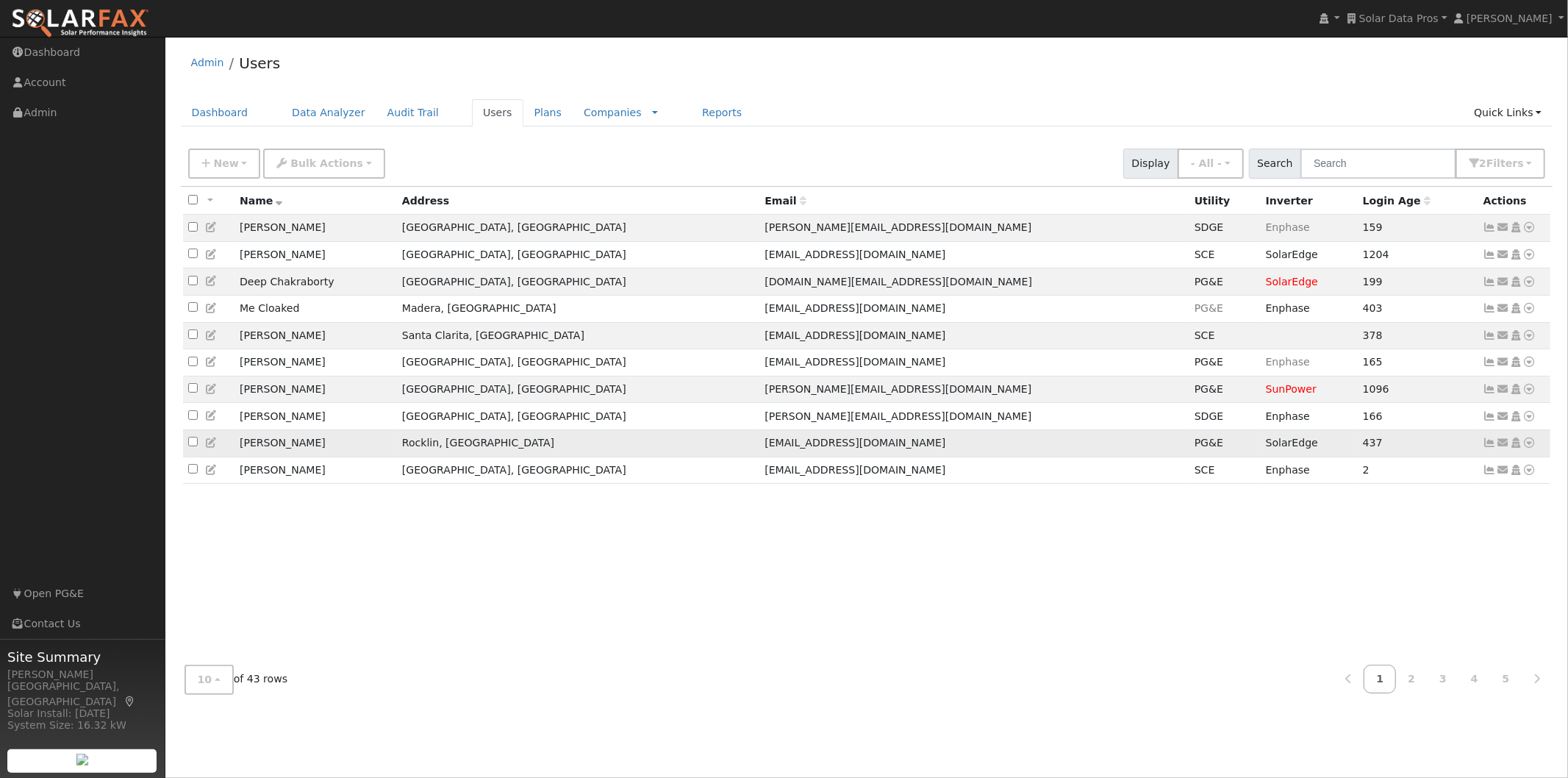
click at [1491, 448] on icon at bounding box center [1489, 442] width 13 height 10
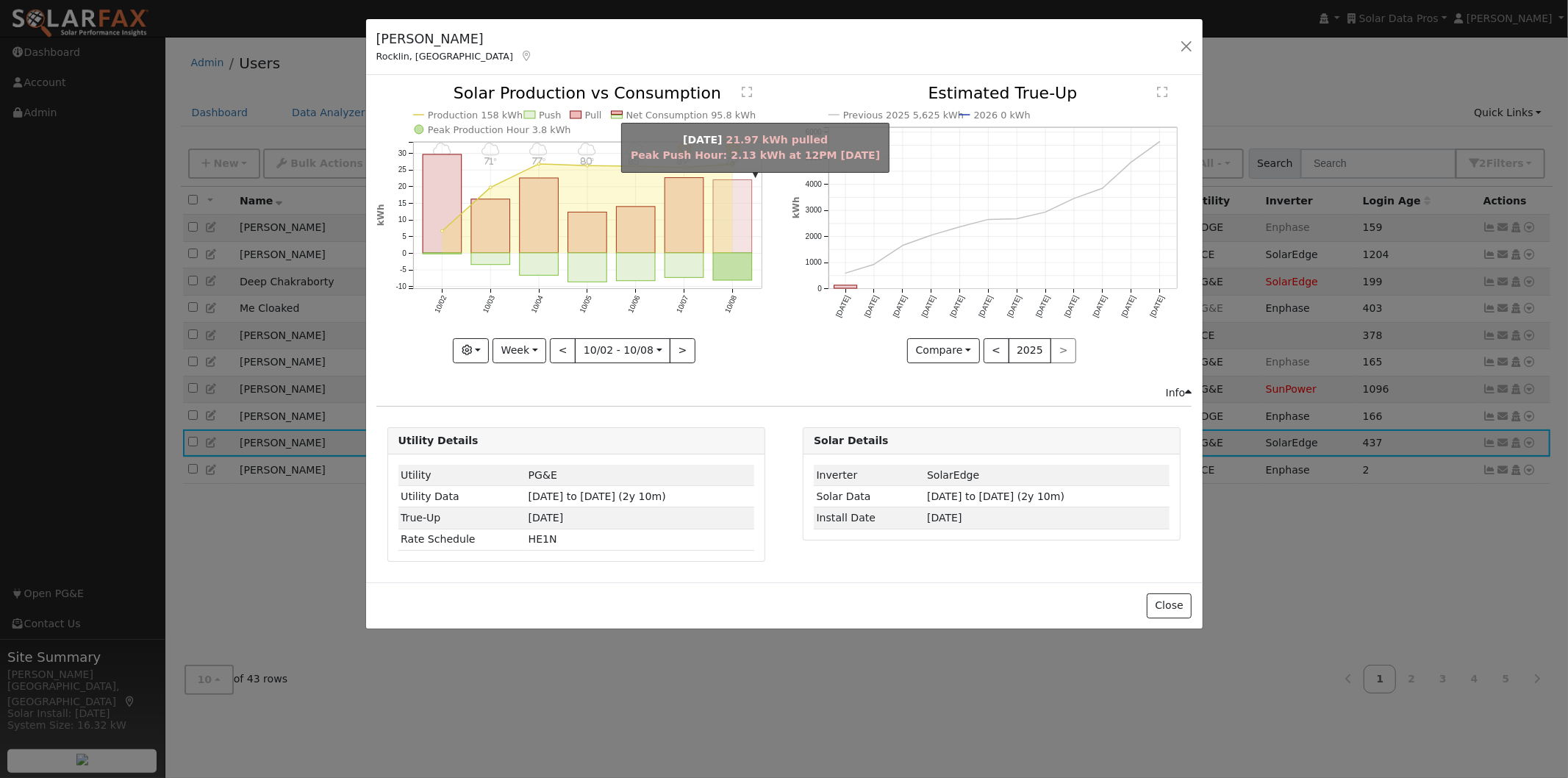
click at [725, 236] on rect "onclick=""" at bounding box center [732, 216] width 39 height 73
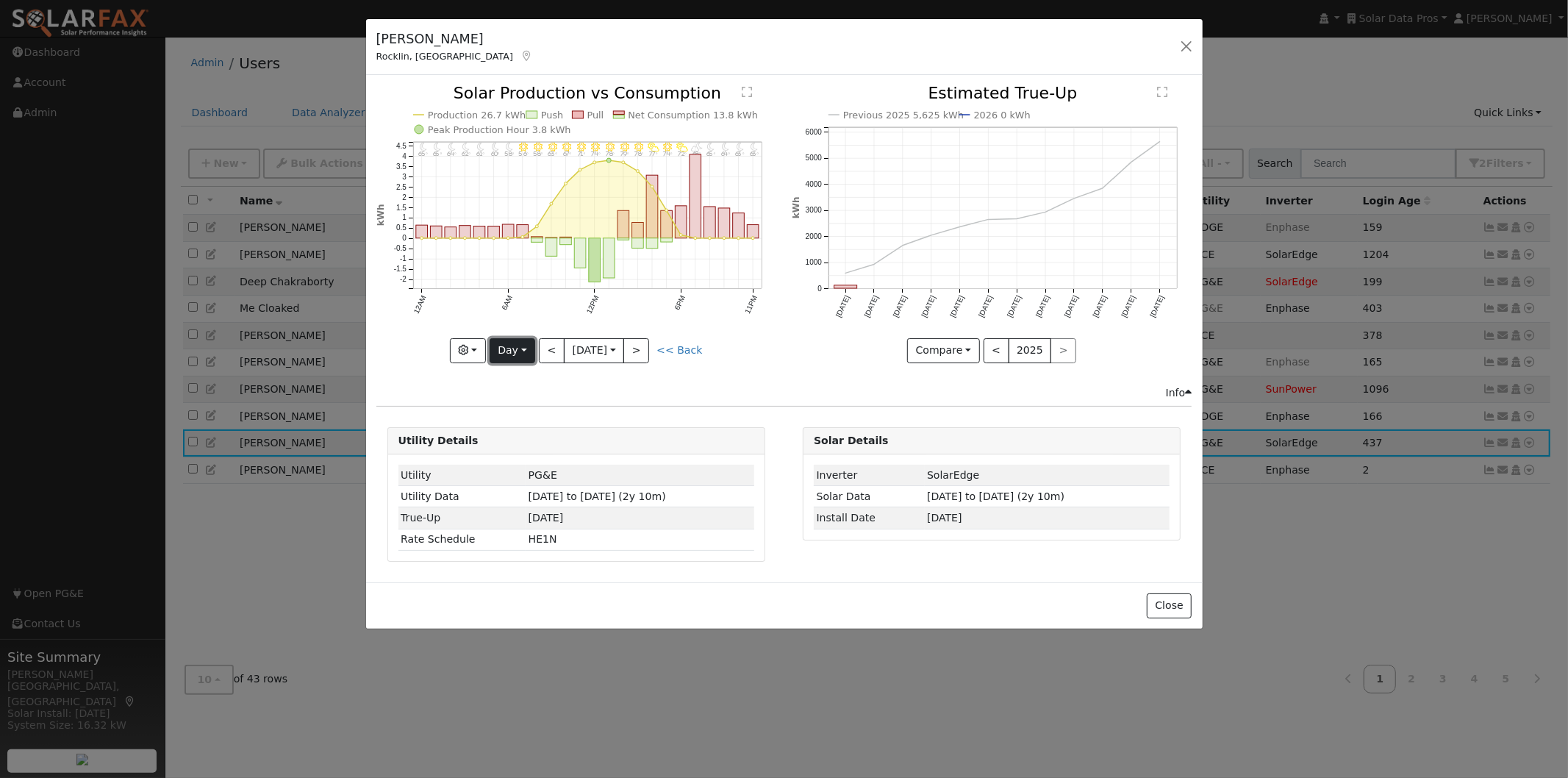
click at [509, 346] on button "Day" at bounding box center [512, 350] width 46 height 25
click at [516, 442] on link "Year" at bounding box center [541, 442] width 102 height 21
type input "2024-10-01"
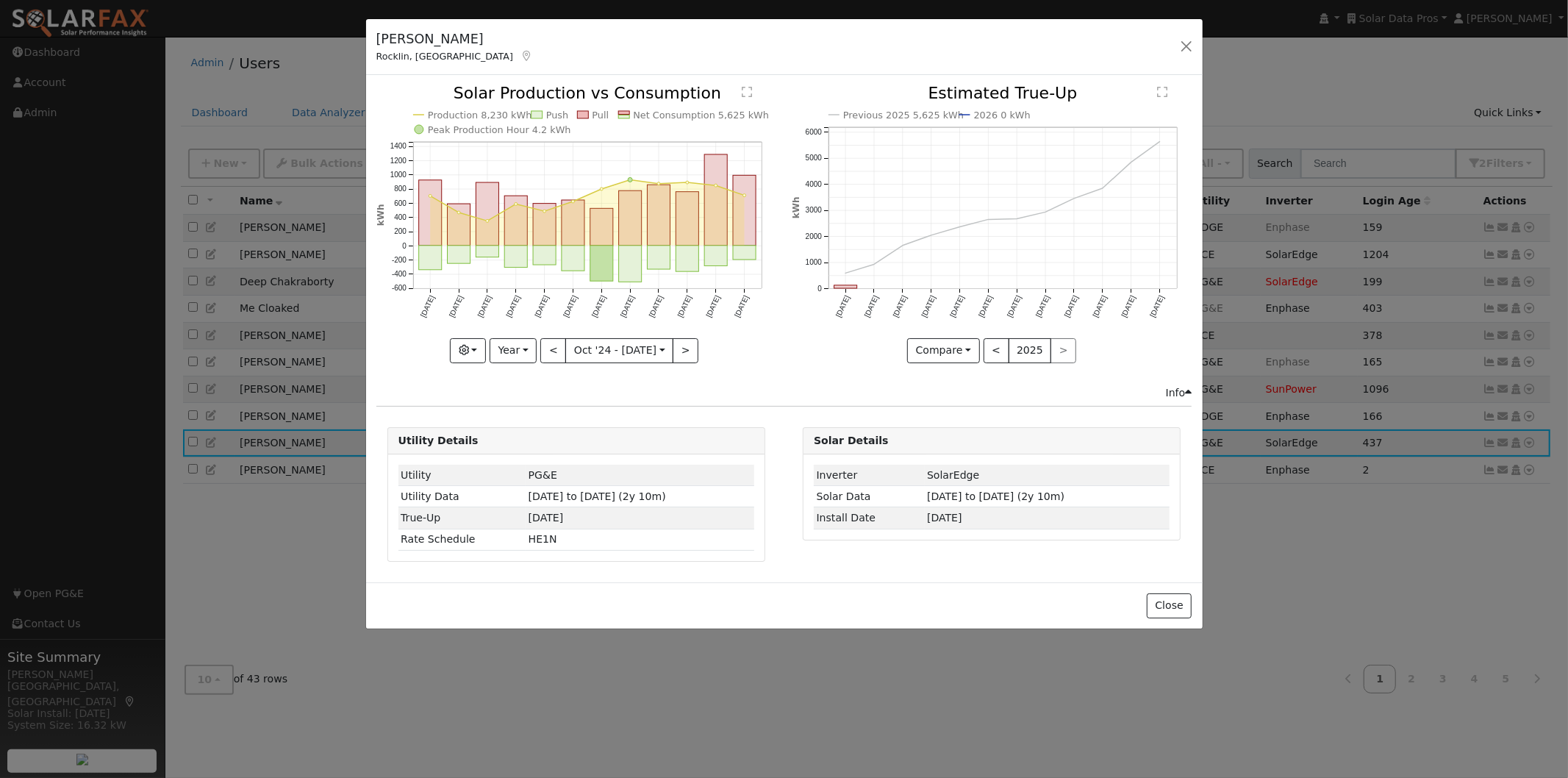
click at [650, 118] on text "Net Consumption 5,625 kWh" at bounding box center [701, 114] width 136 height 11
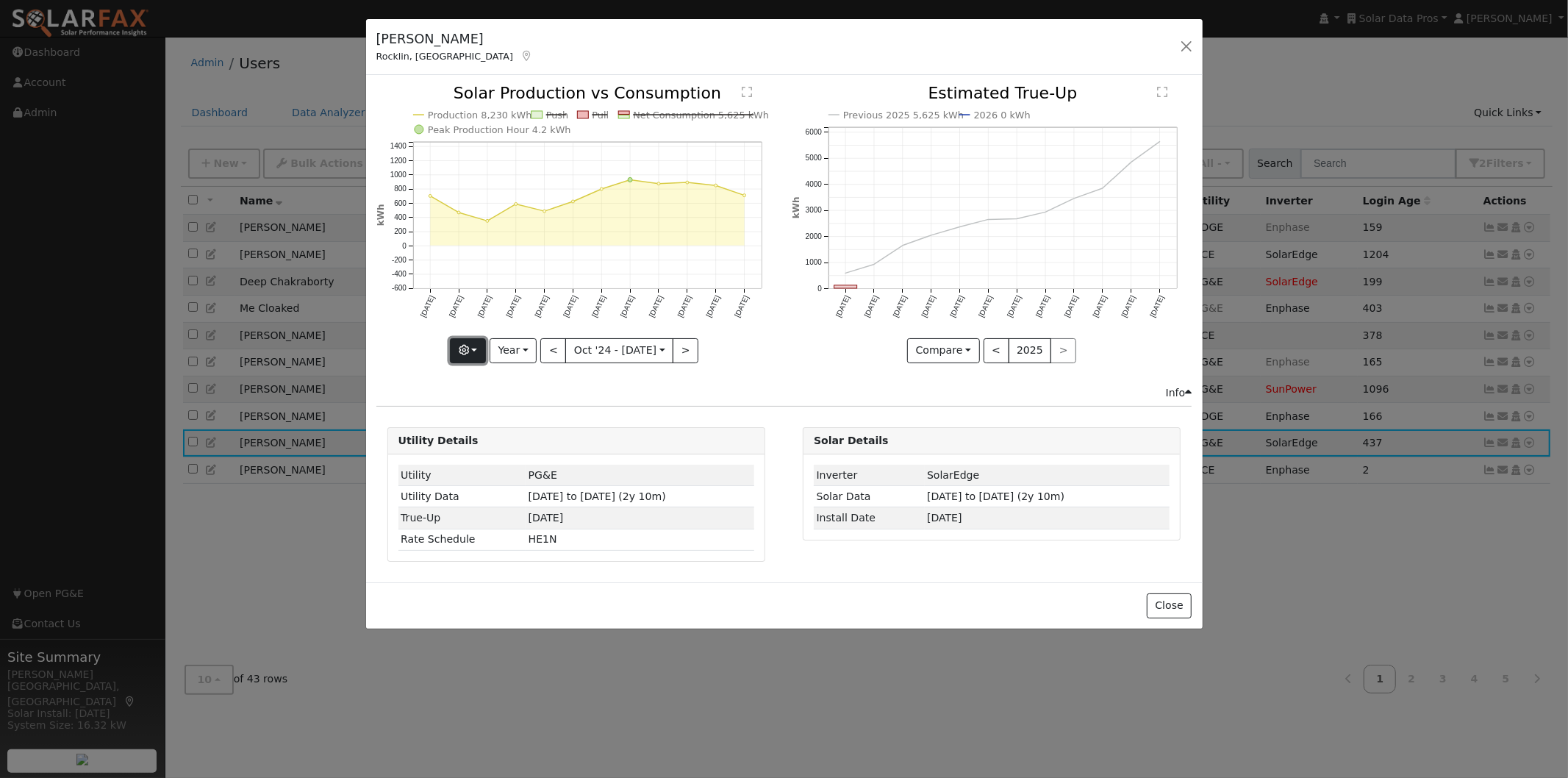
click at [482, 350] on button "button" at bounding box center [468, 350] width 36 height 25
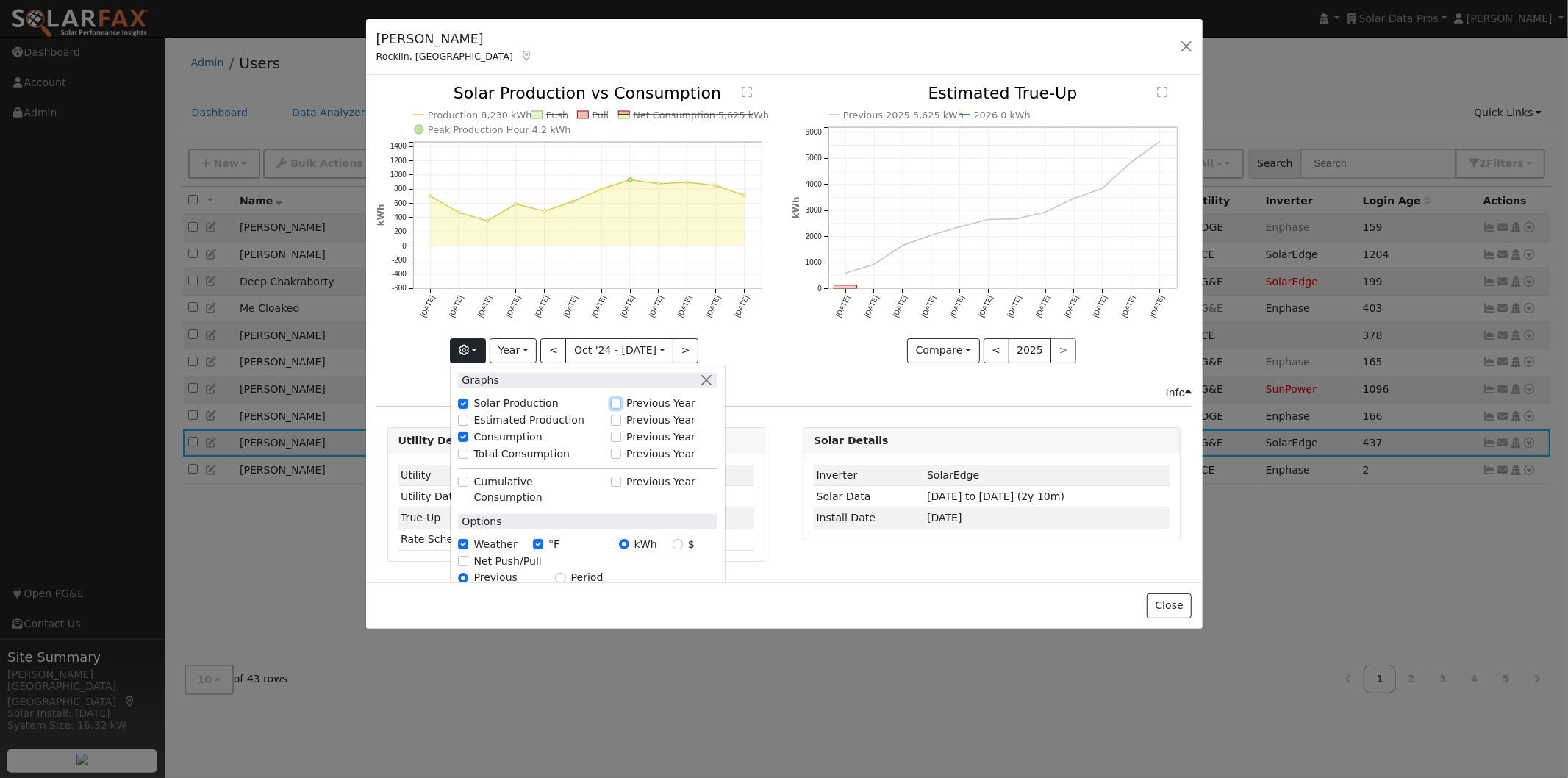
click at [618, 402] on input "Previous Year" at bounding box center [616, 404] width 10 height 10
checkbox input "true"
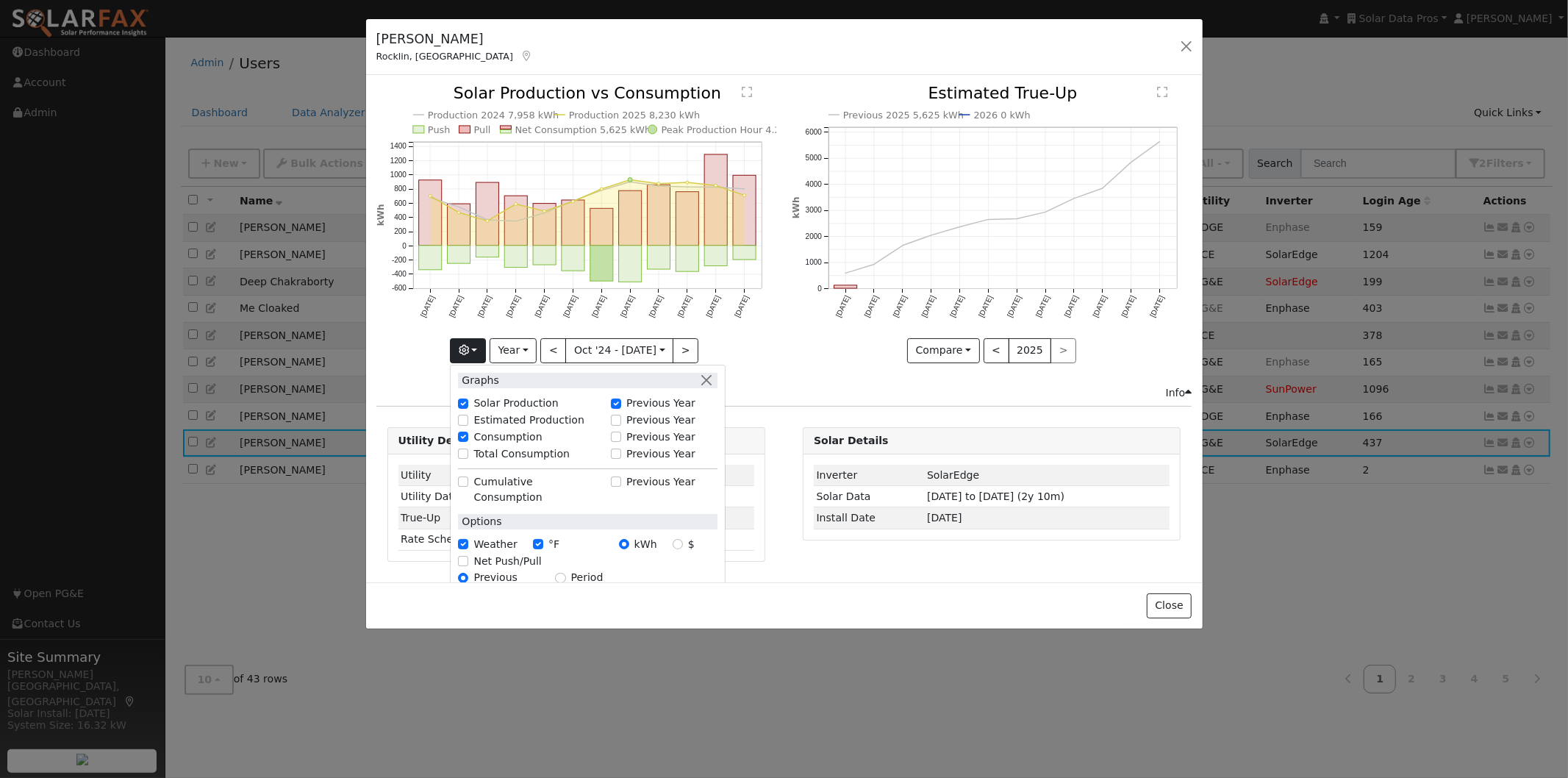
click at [775, 348] on div "Production 2024 7,958 kWh Production 2025 8,230 kWh Push Pull Net Consumption 5…" at bounding box center [575, 224] width 400 height 277
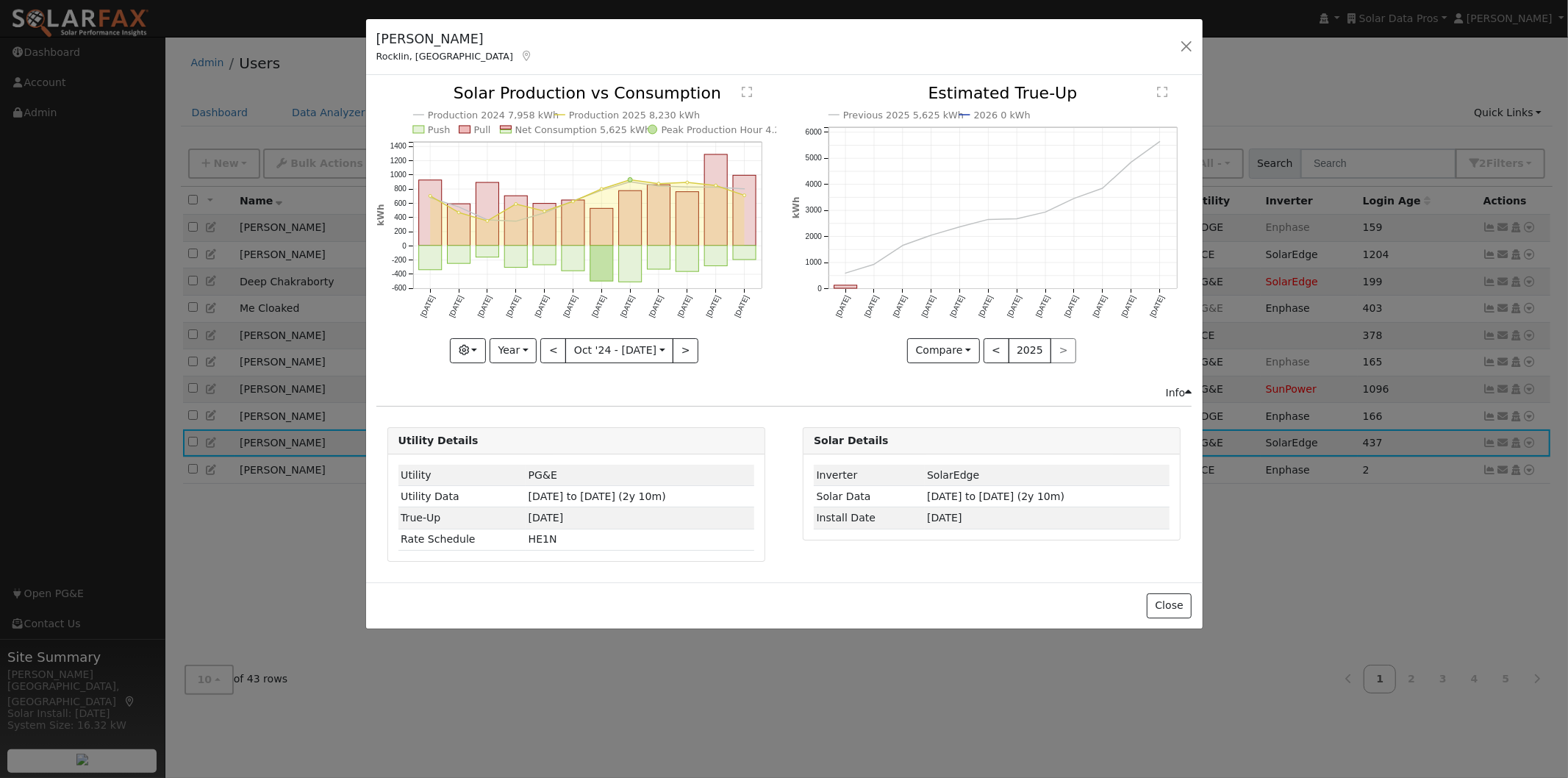
click at [582, 134] on text "Net Consumption 5,625 kWh" at bounding box center [582, 129] width 136 height 11
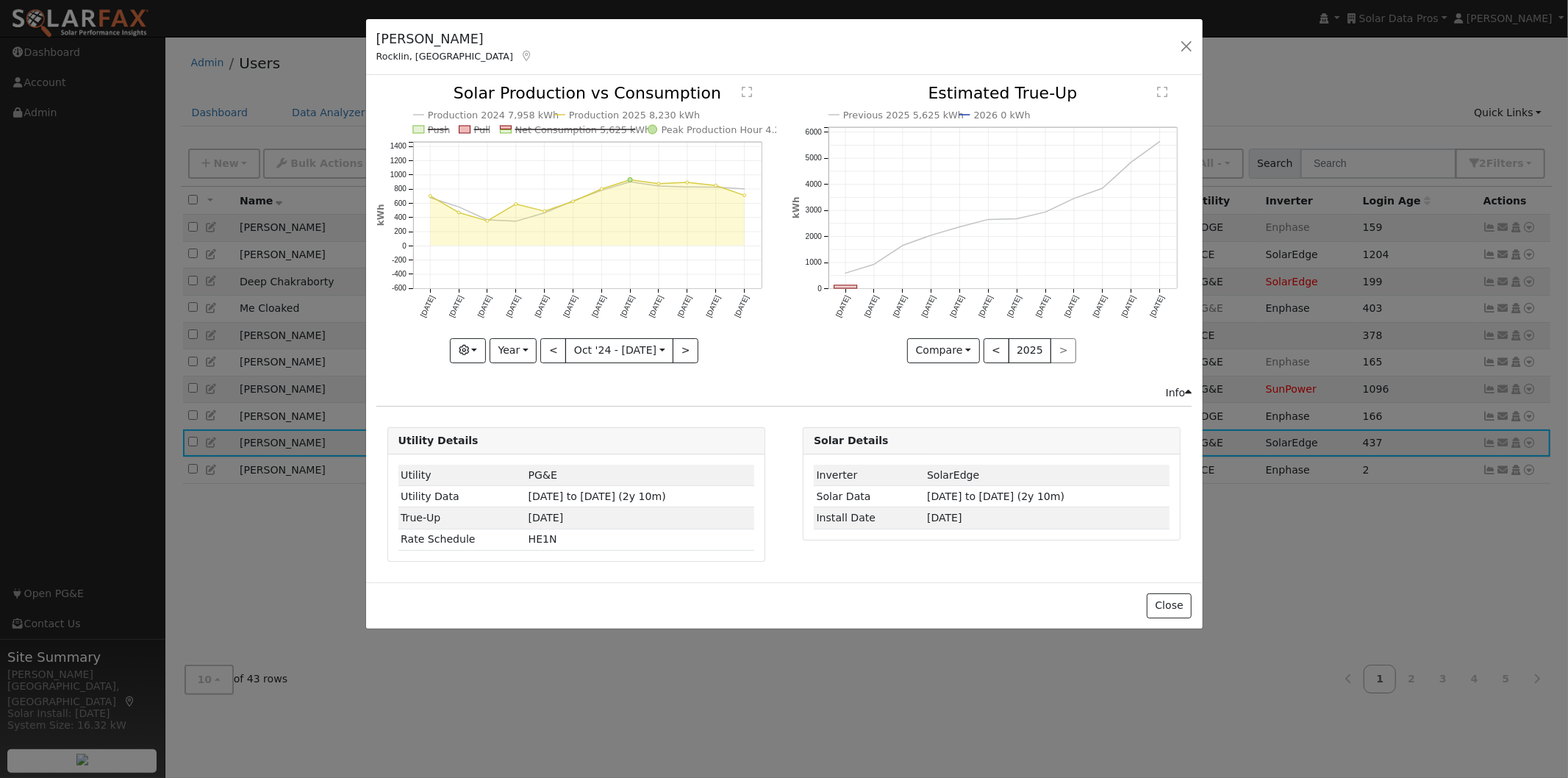
click at [608, 116] on text "Production 2025 8,230 kWh" at bounding box center [634, 114] width 131 height 11
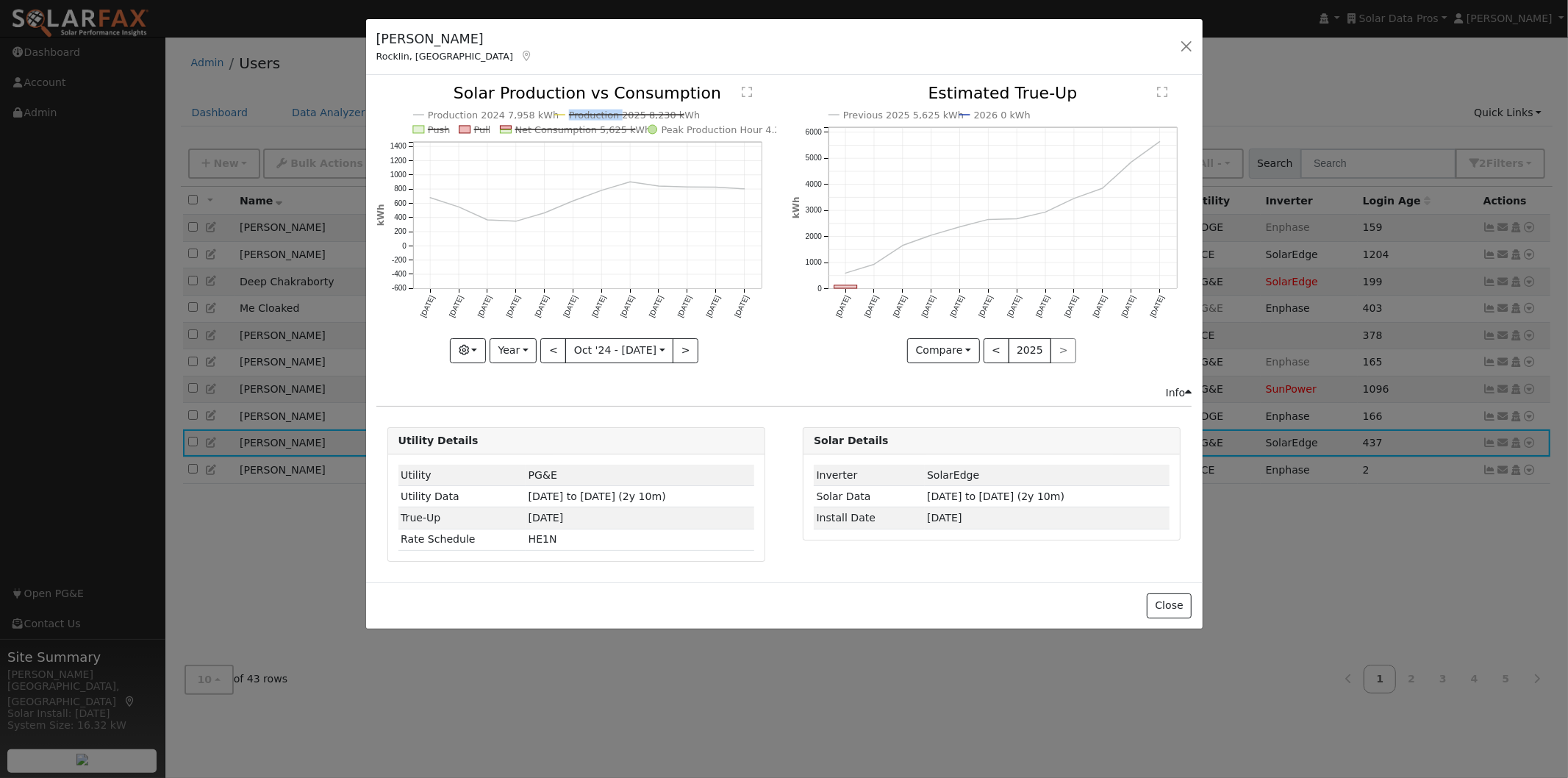
click at [608, 116] on text "Production 2025 8,230 kWh" at bounding box center [634, 114] width 131 height 11
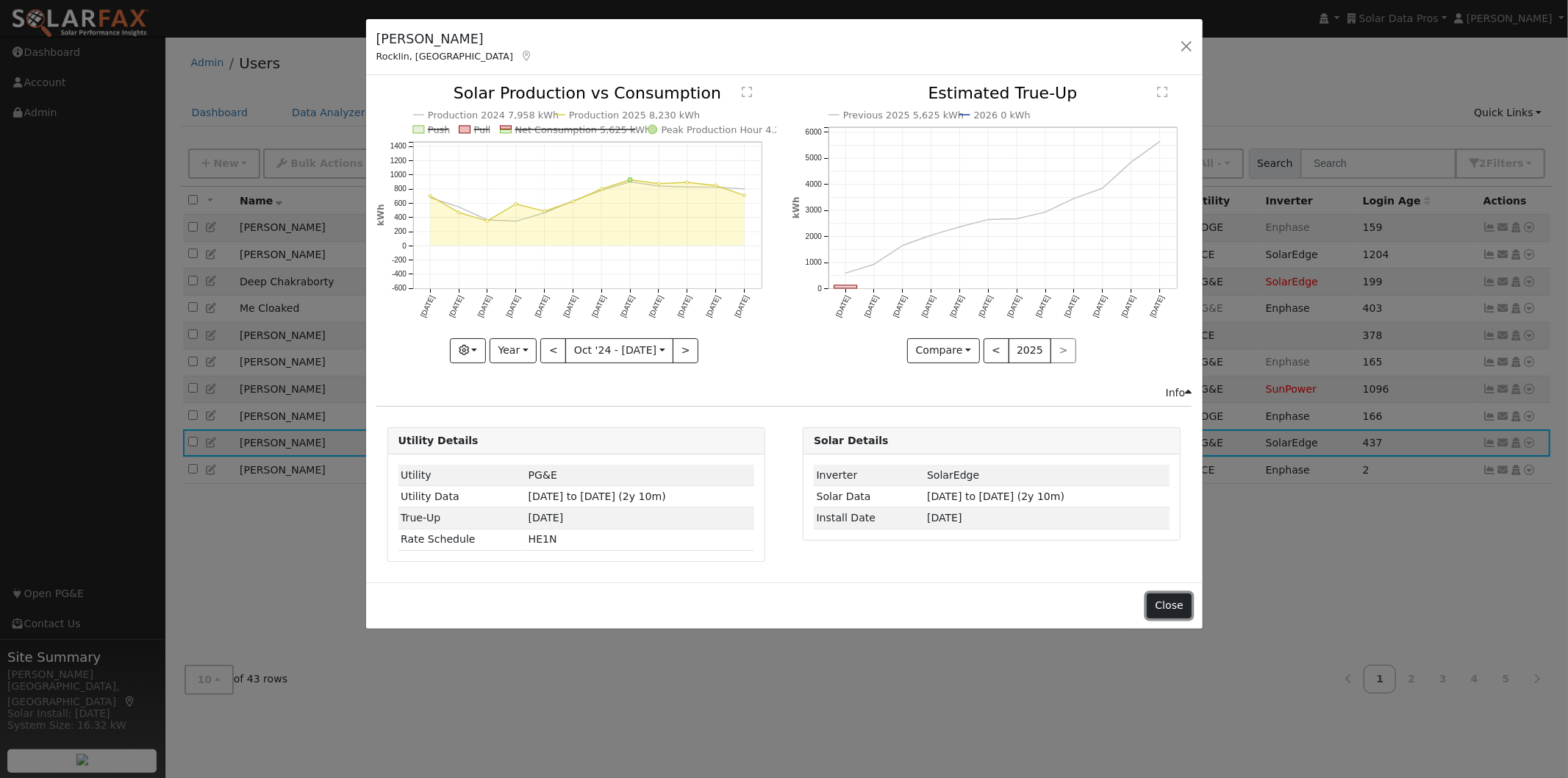
click at [1170, 607] on button "Close" at bounding box center [1169, 606] width 45 height 25
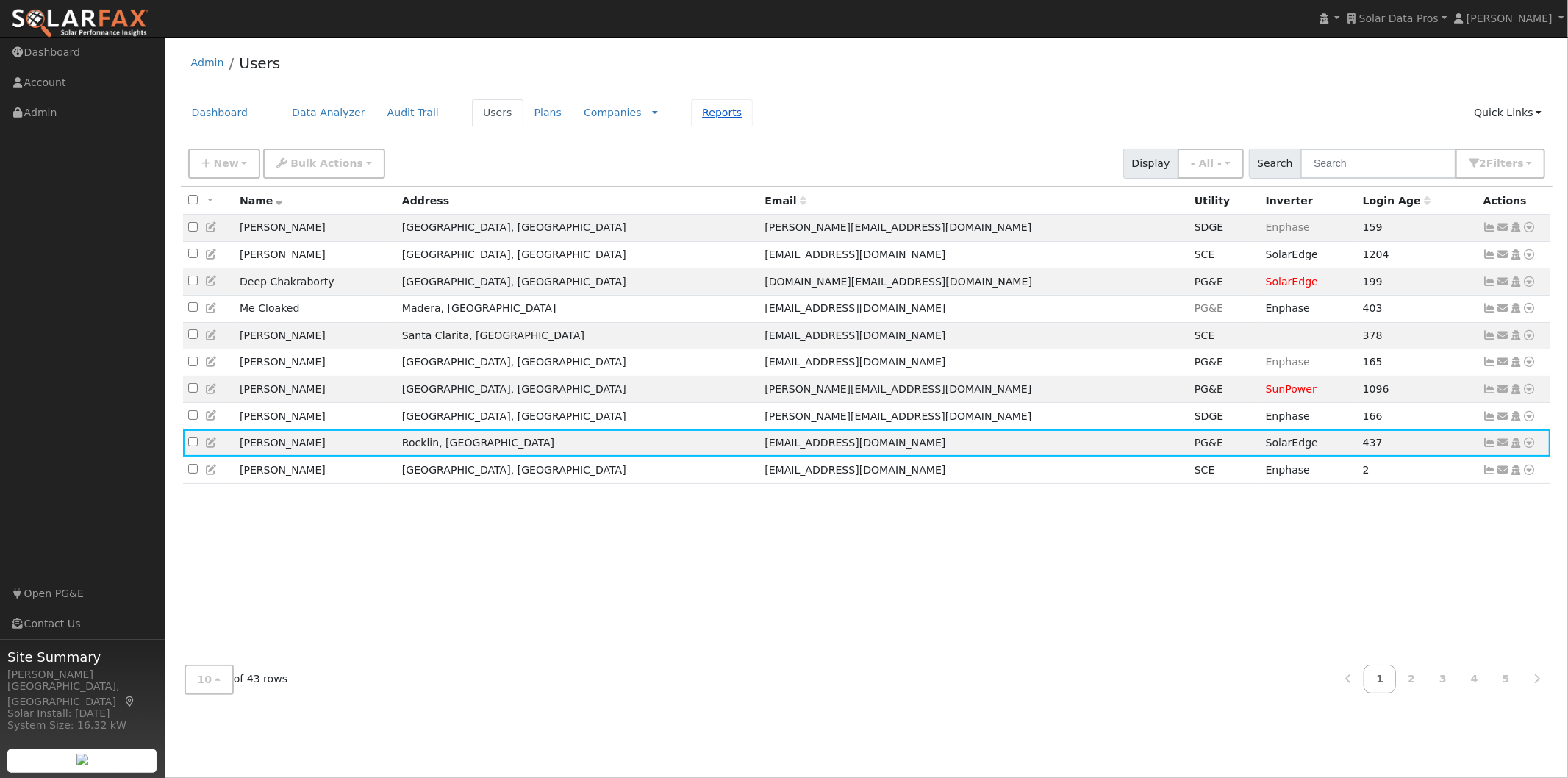
click at [691, 116] on link "Reports" at bounding box center [722, 113] width 62 height 28
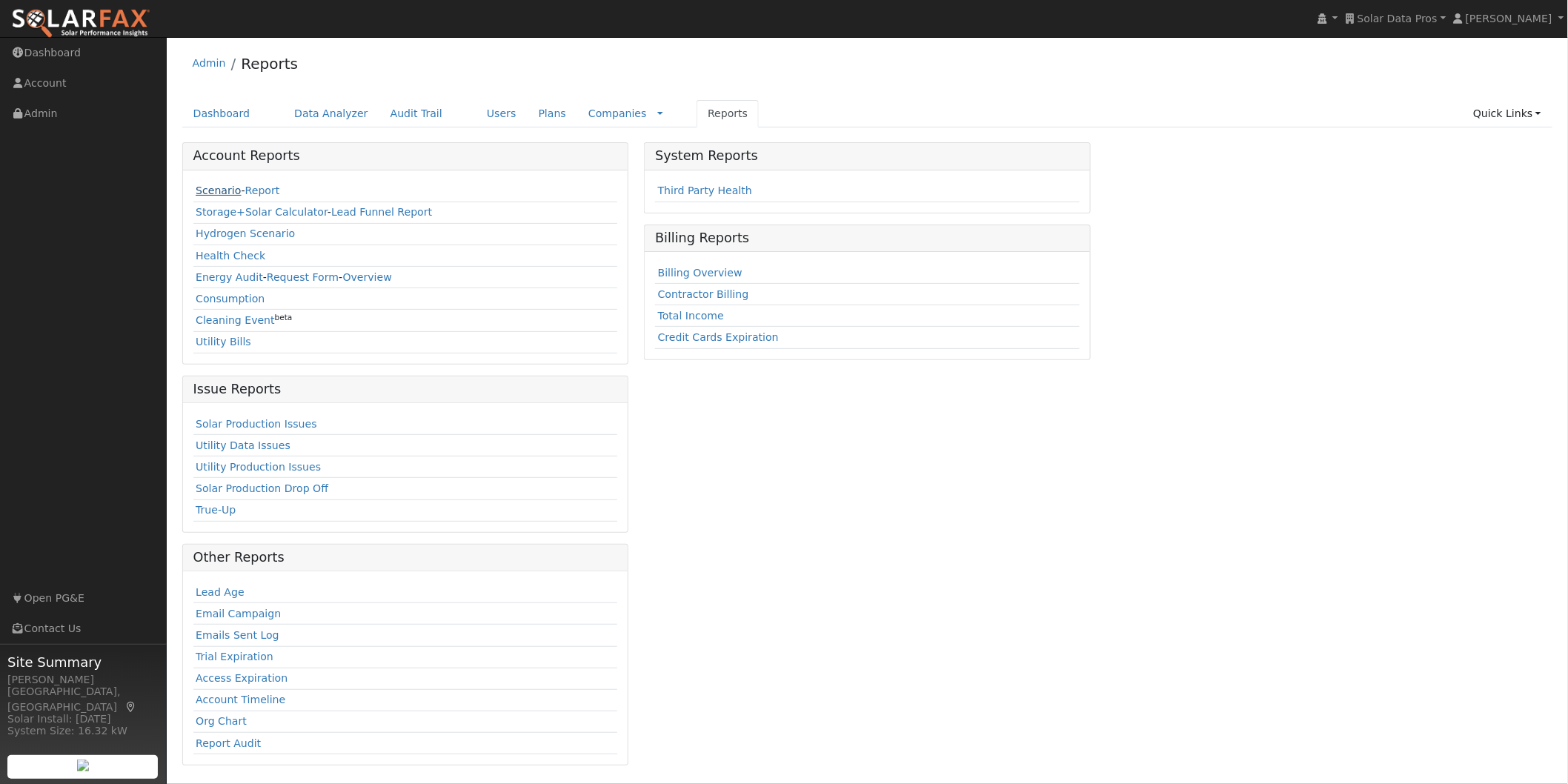
click at [206, 187] on link "Scenario" at bounding box center [219, 191] width 45 height 12
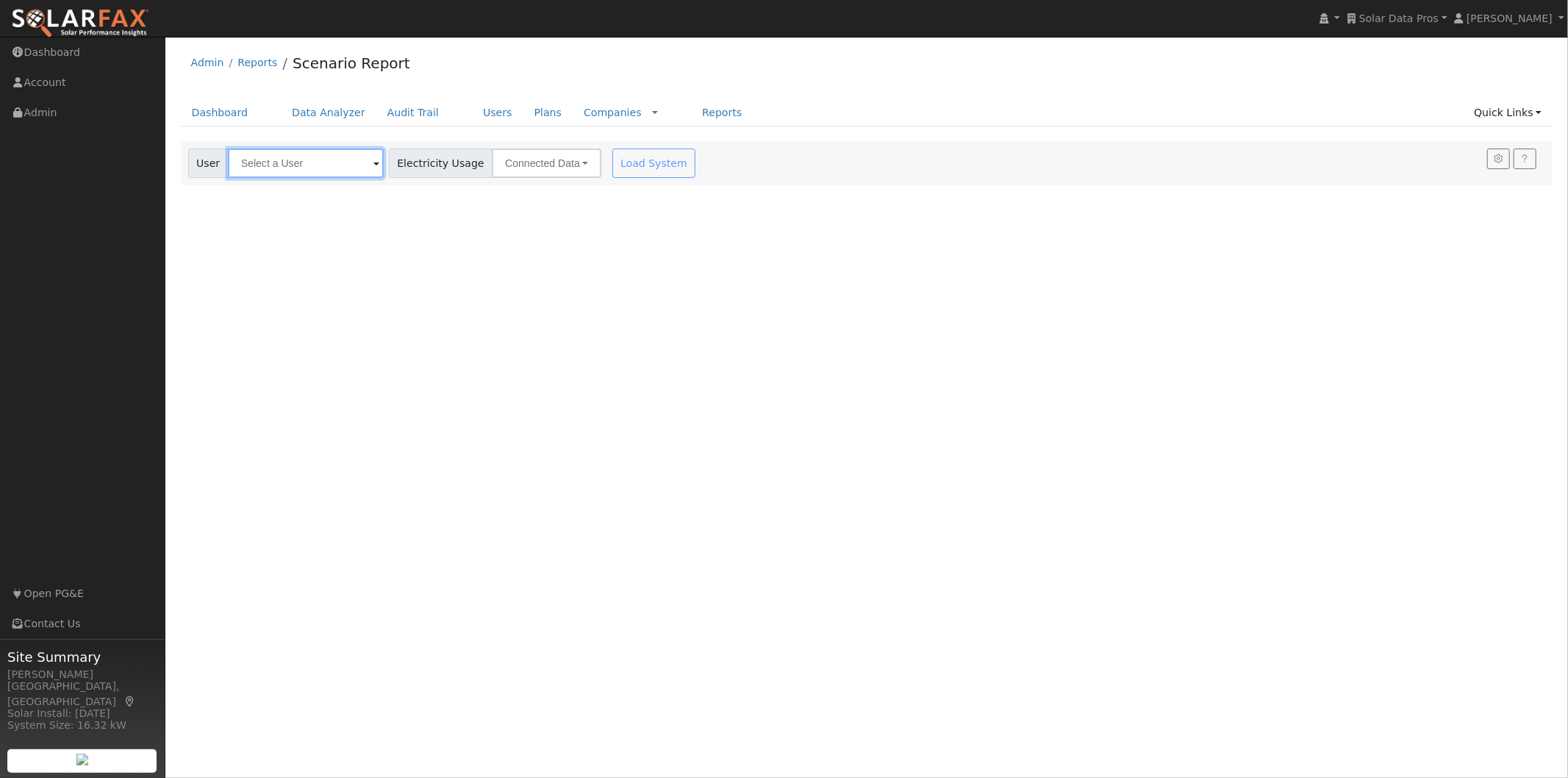
click at [309, 157] on input "text" at bounding box center [305, 164] width 156 height 29
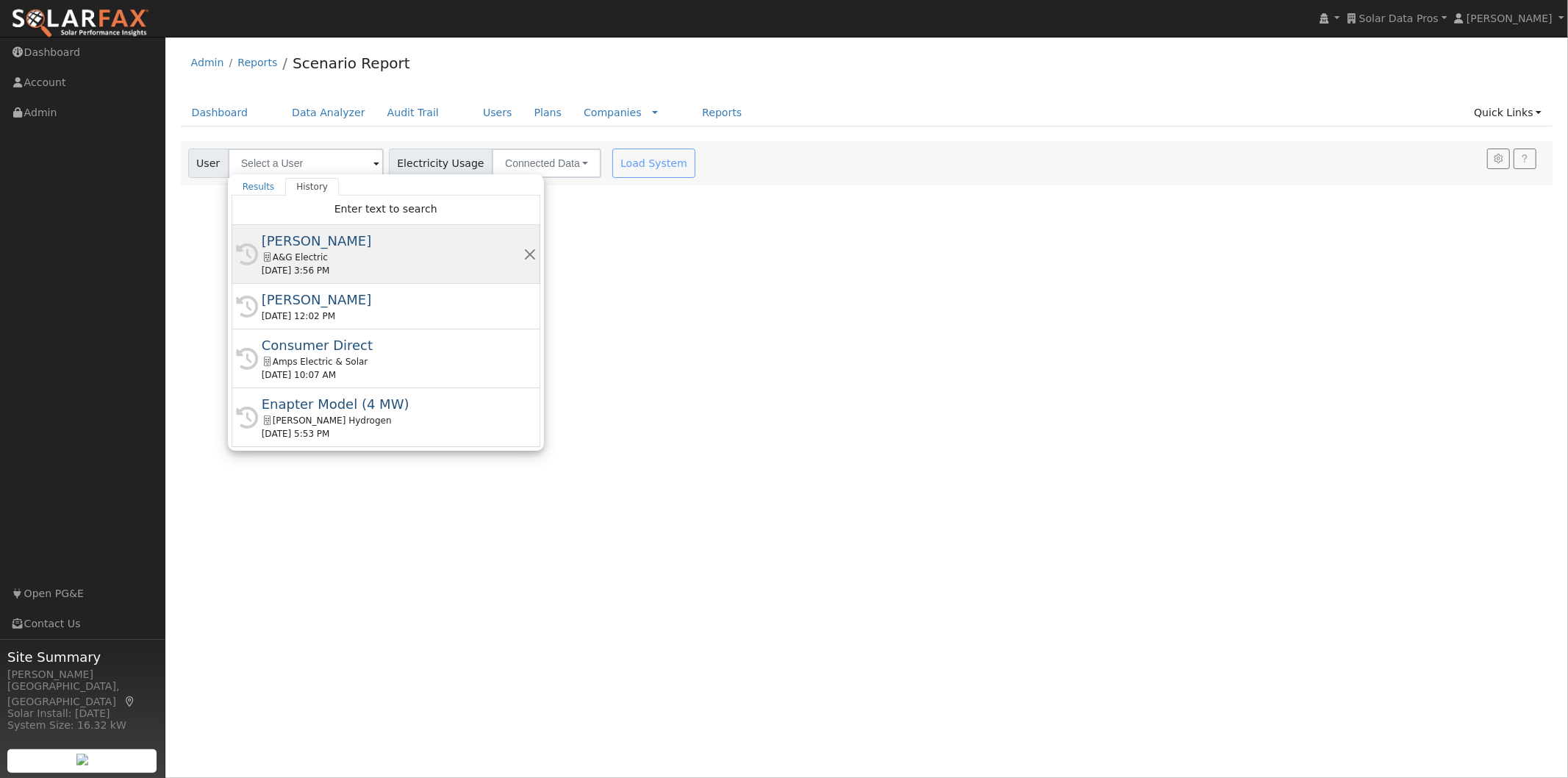
click at [305, 238] on div "Curtis Mitchell" at bounding box center [392, 240] width 261 height 20
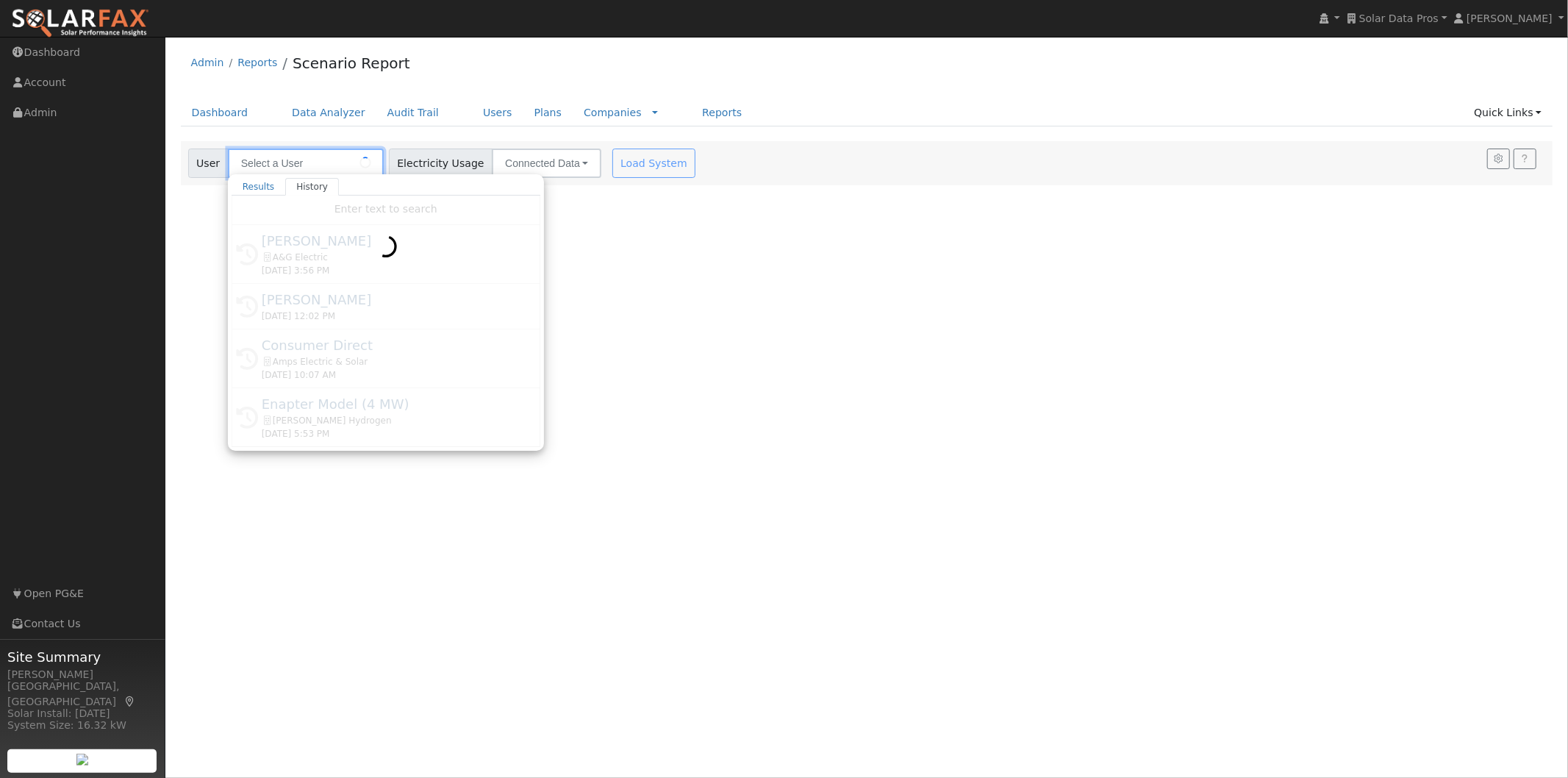
type input "Curtis Mitchell"
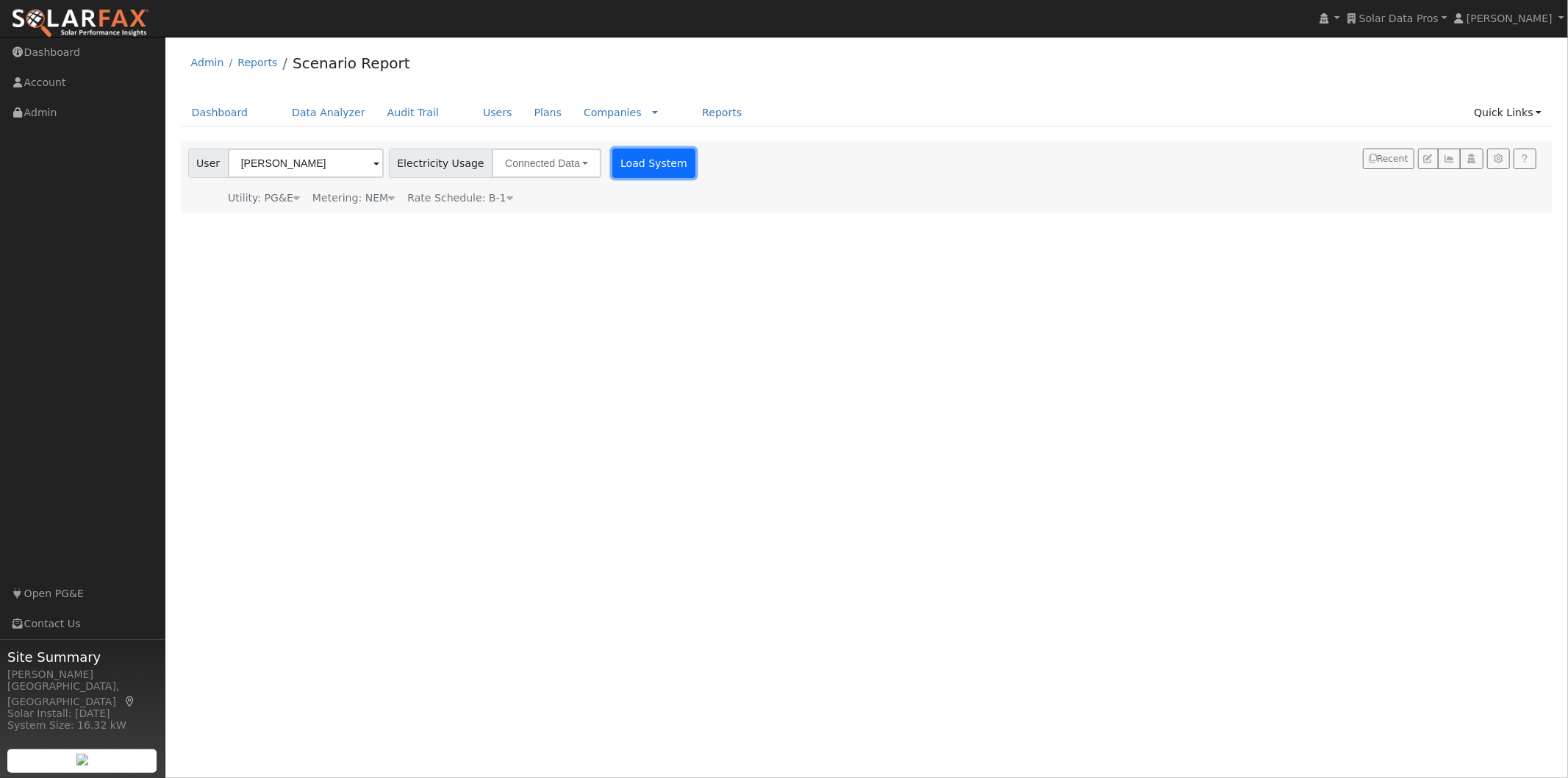
click at [619, 165] on button "Load System" at bounding box center [654, 164] width 83 height 29
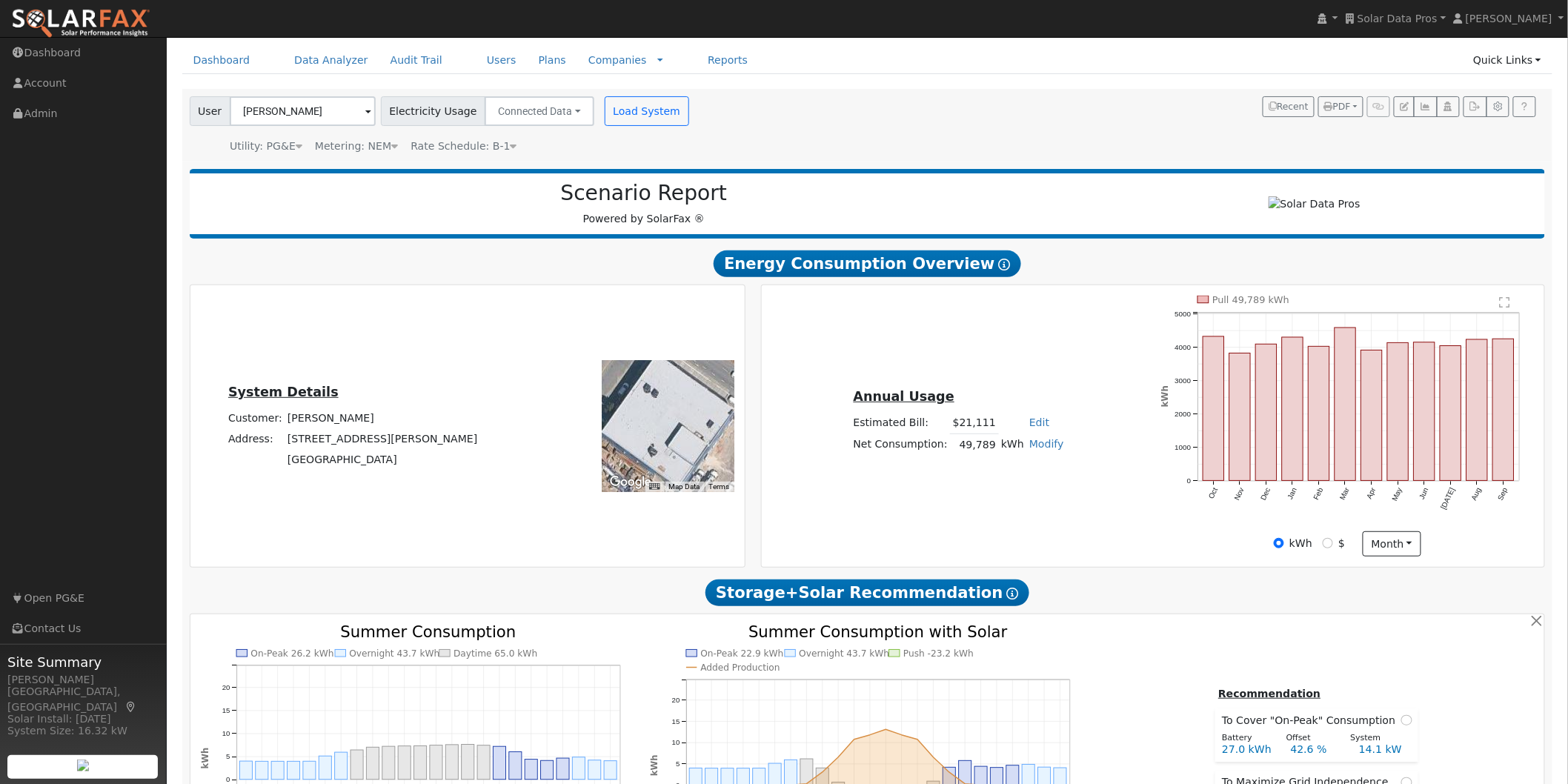
scroll to position [82, 0]
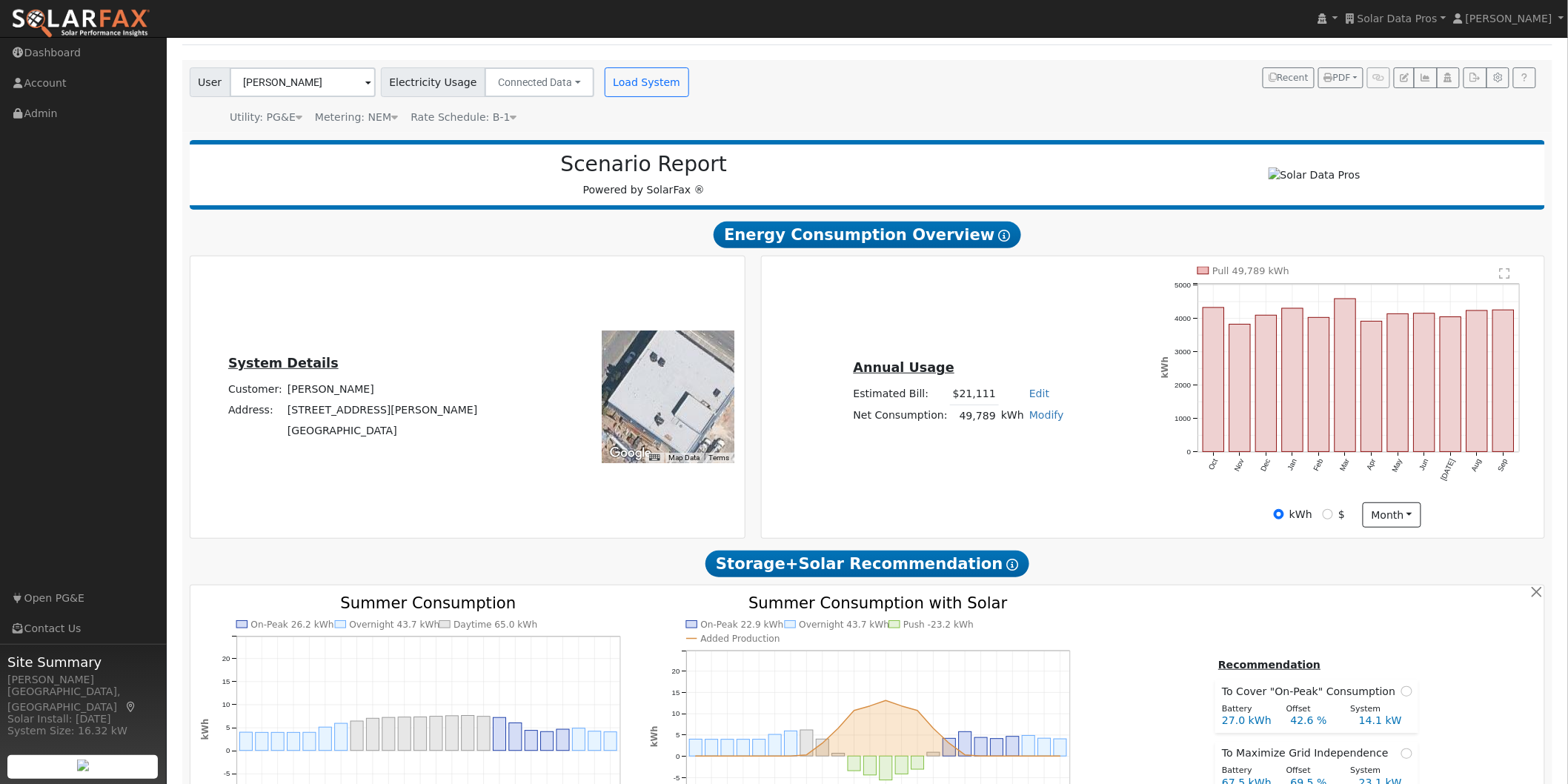
drag, startPoint x: 684, startPoint y: 389, endPoint x: 833, endPoint y: 421, distance: 152.4
click at [675, 385] on div at bounding box center [669, 397] width 132 height 132
click at [1505, 278] on text "" at bounding box center [1505, 273] width 10 height 12
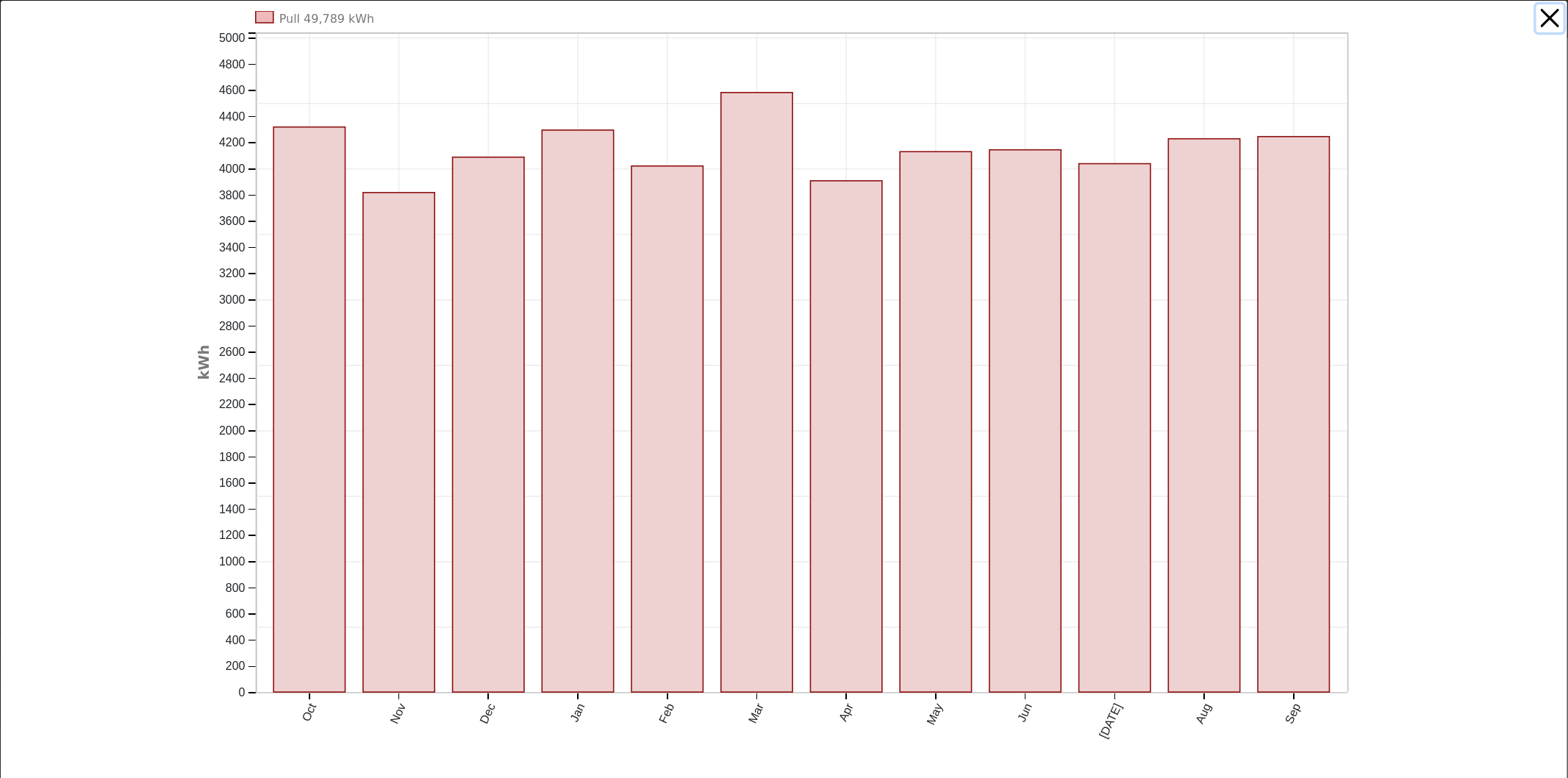
click at [1536, 19] on button "button" at bounding box center [1550, 18] width 28 height 28
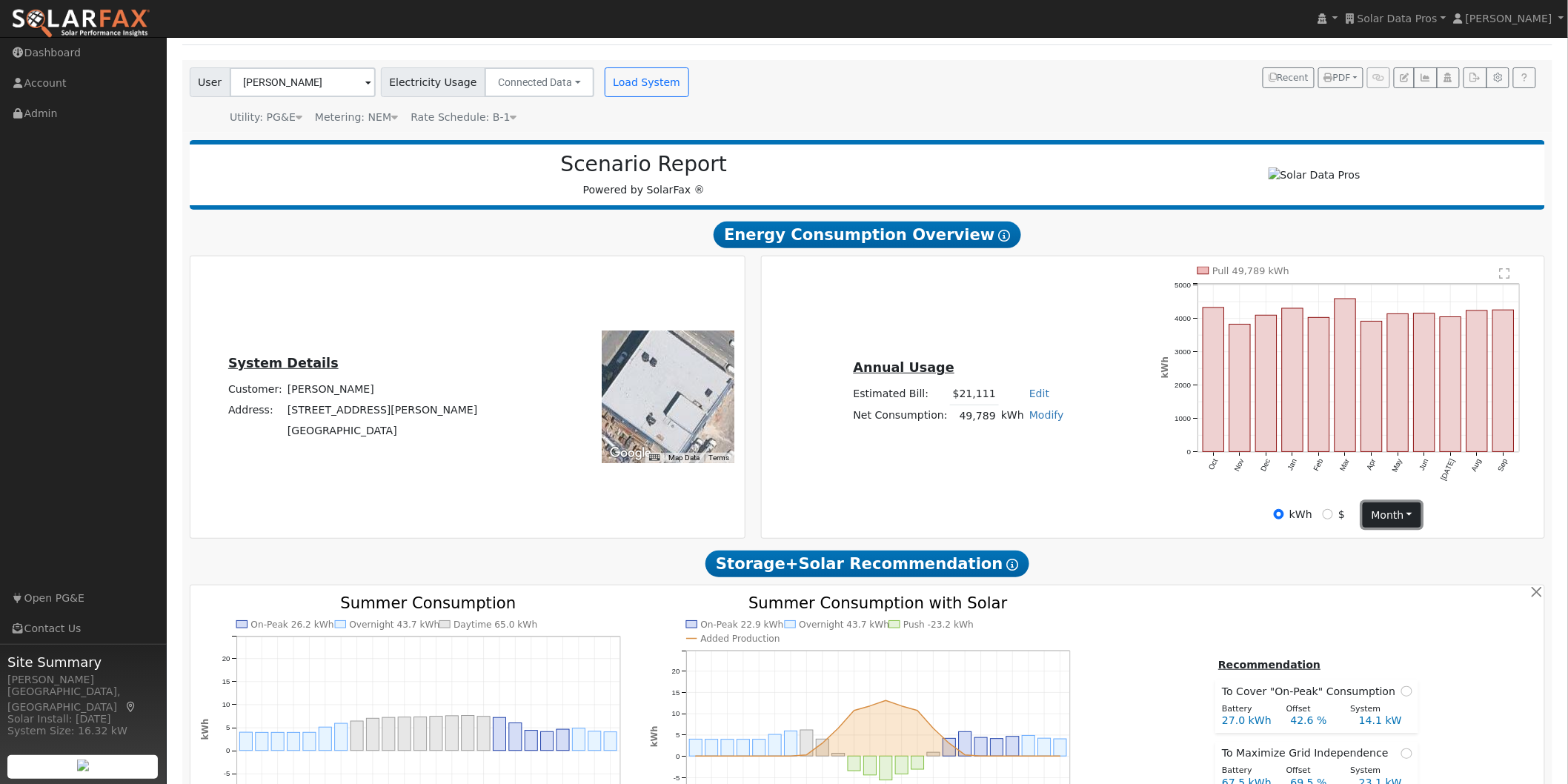
click at [1396, 524] on button "month" at bounding box center [1392, 514] width 59 height 25
click at [1375, 546] on link "Day" at bounding box center [1414, 546] width 103 height 21
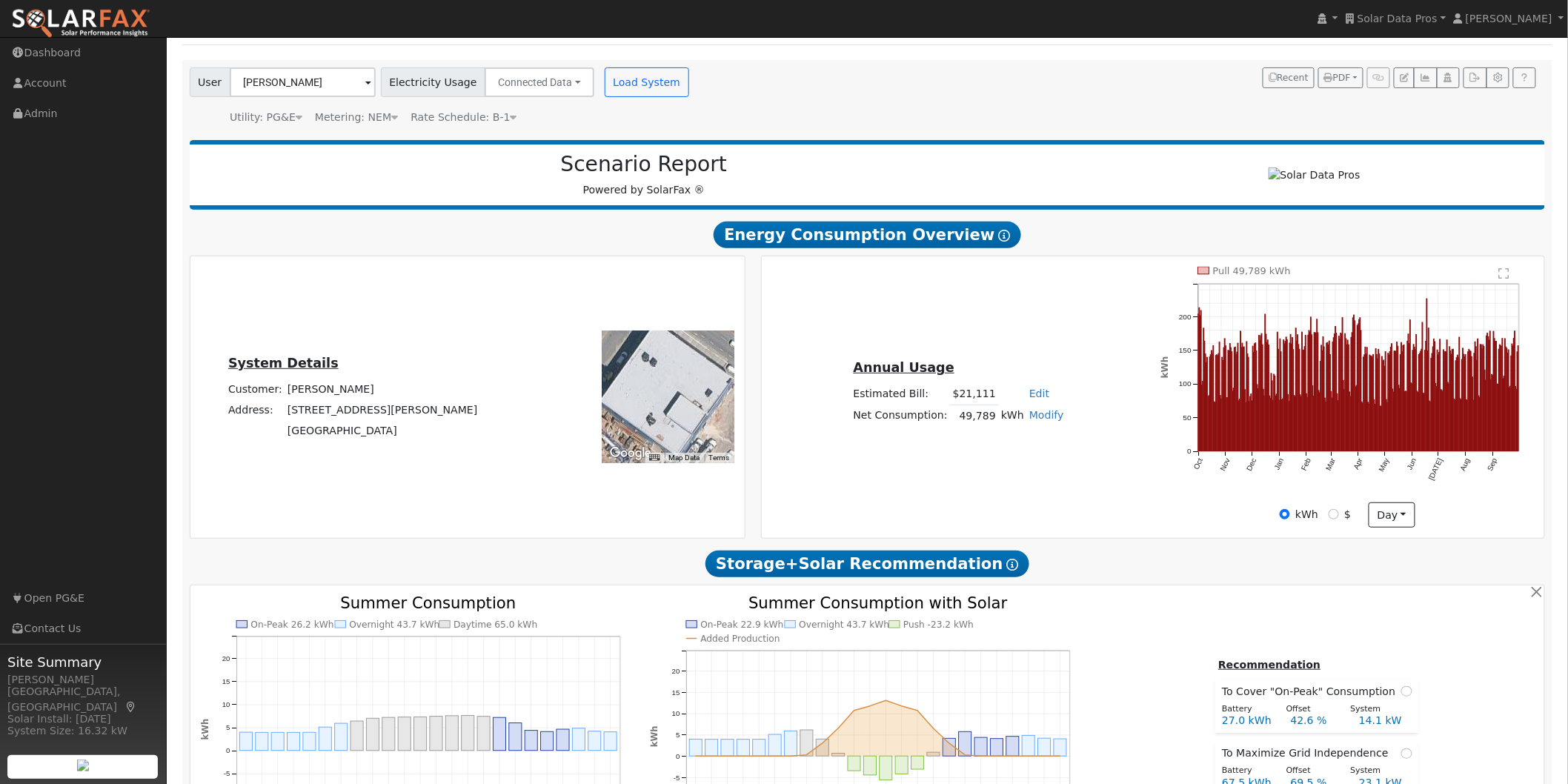
click at [1503, 278] on text "" at bounding box center [1505, 273] width 10 height 12
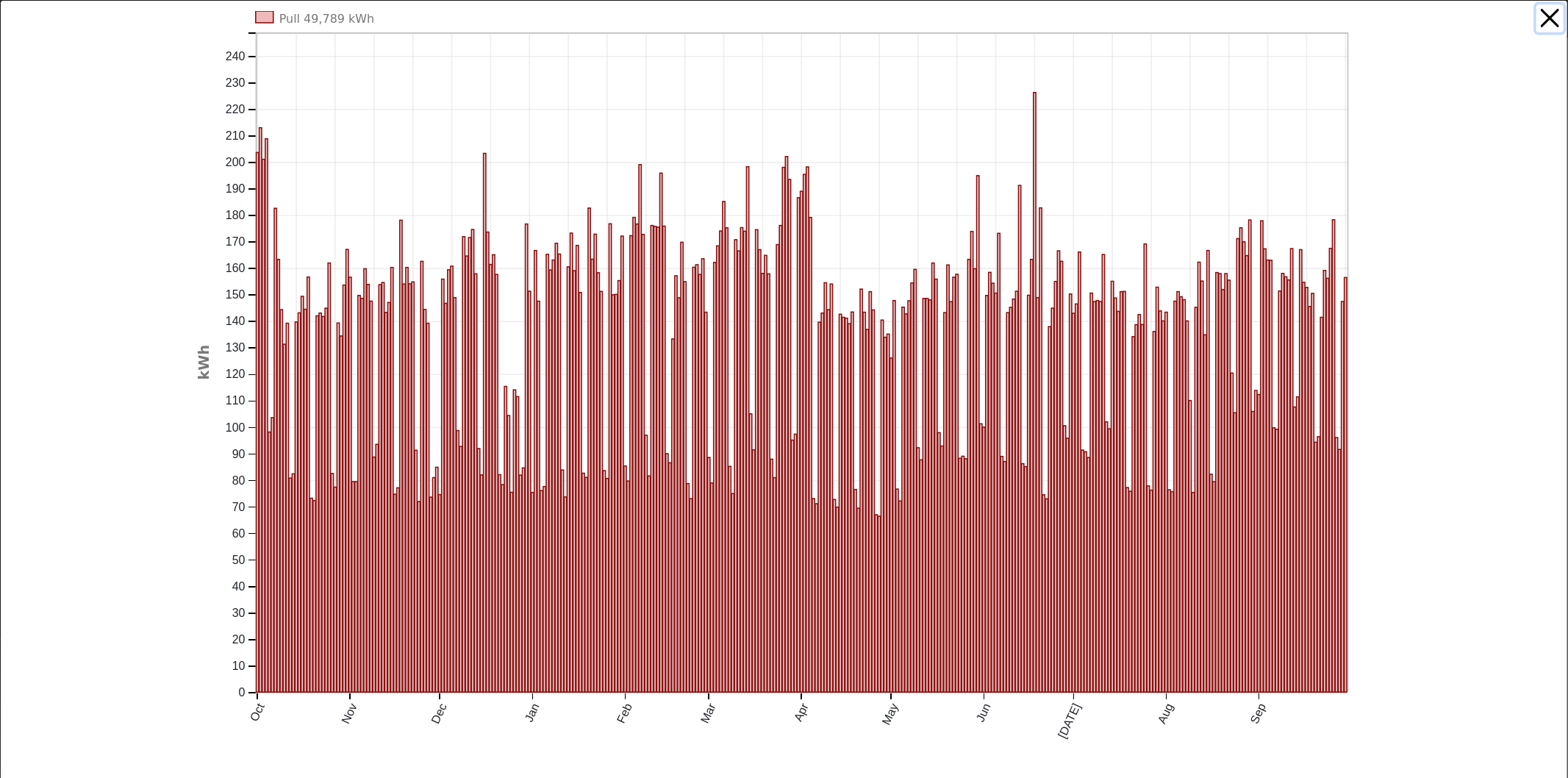
click at [1538, 15] on button "button" at bounding box center [1550, 18] width 28 height 28
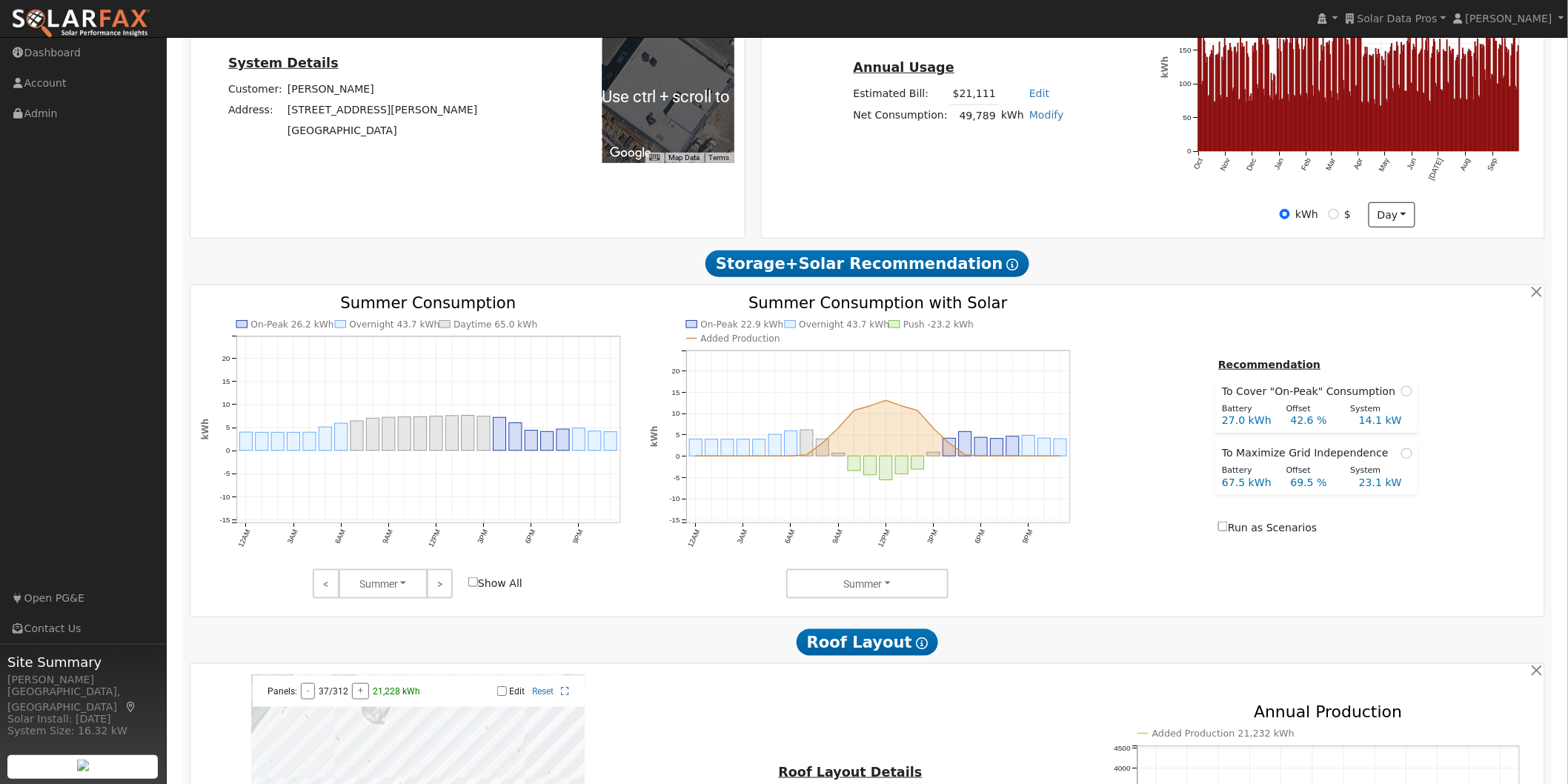
scroll to position [411, 0]
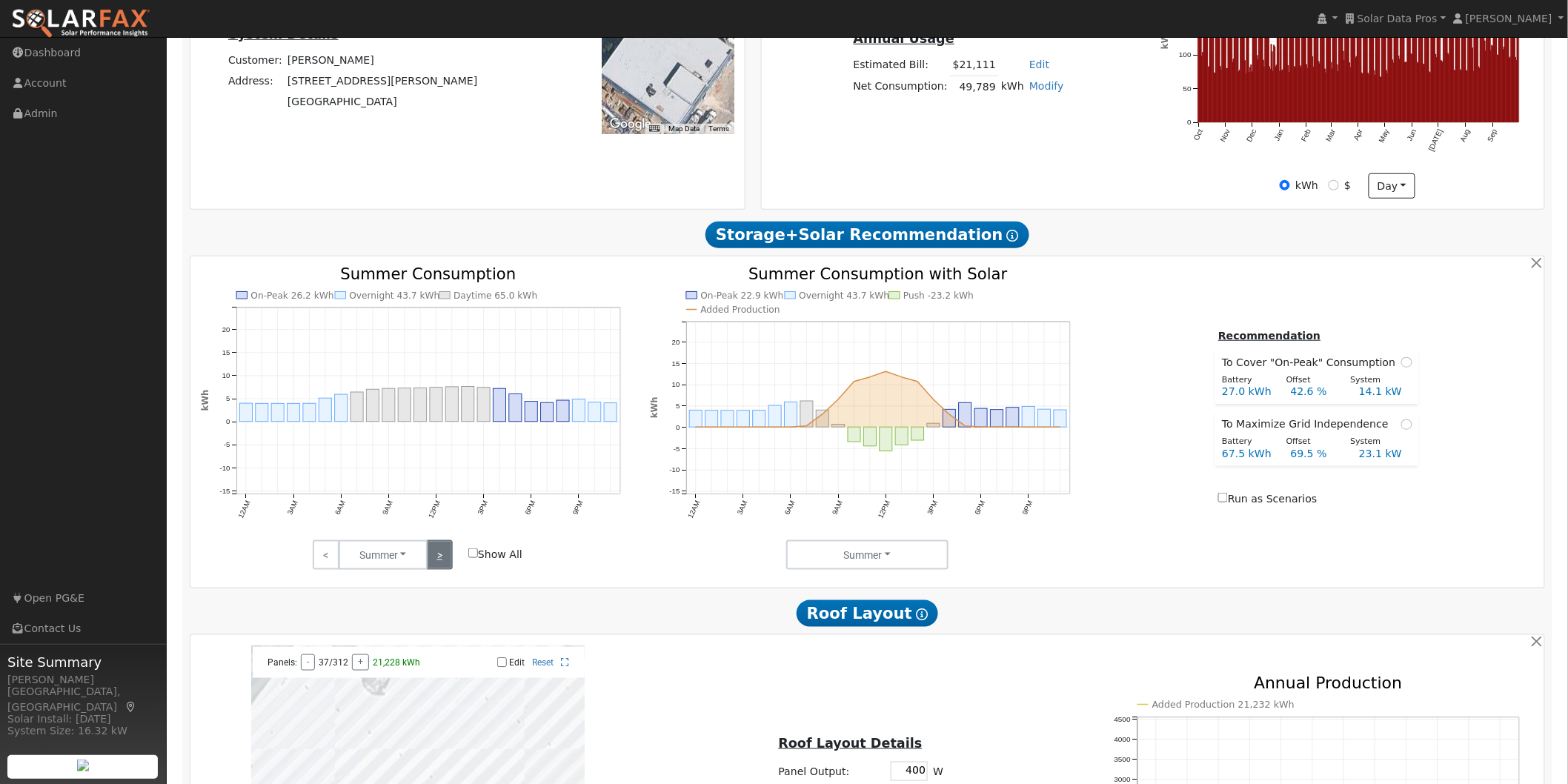
click at [440, 562] on link ">" at bounding box center [440, 555] width 26 height 29
click at [439, 559] on link ">" at bounding box center [440, 555] width 26 height 29
click at [1401, 368] on input "radio" at bounding box center [1407, 363] width 10 height 10
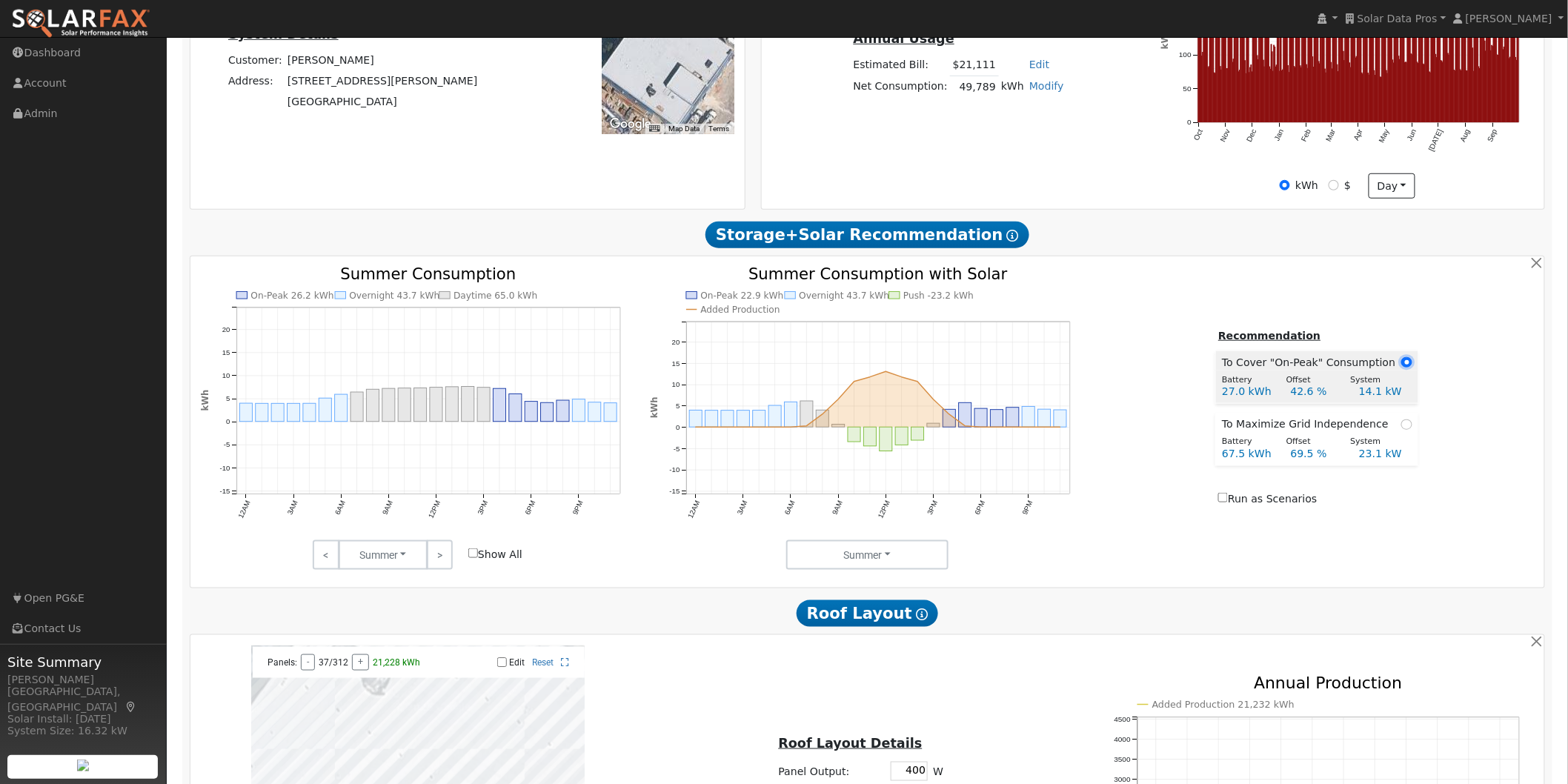
radio input "true"
click at [1402, 427] on input "radio" at bounding box center [1407, 425] width 10 height 10
radio input "true"
radio input "false"
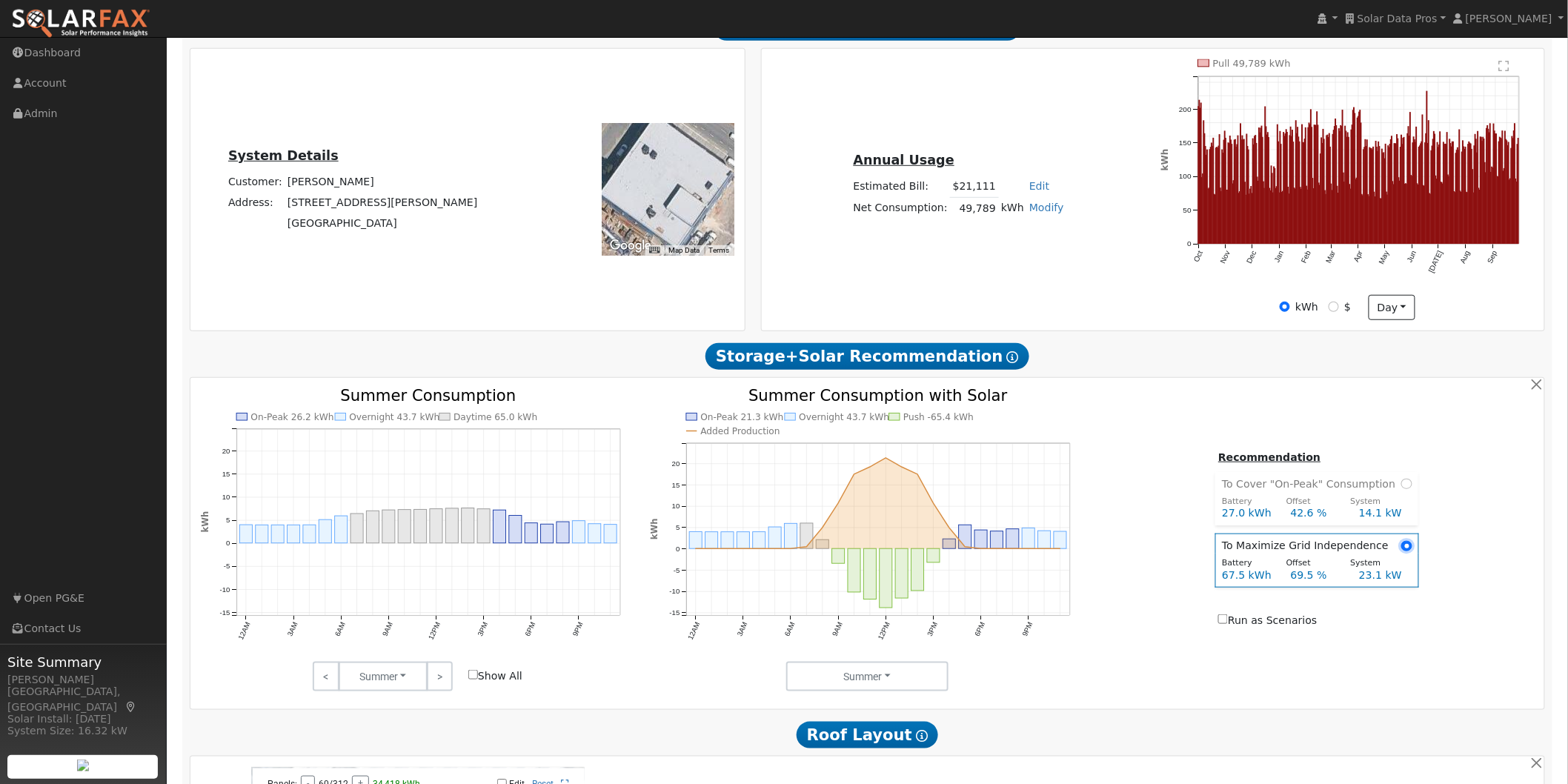
scroll to position [287, 0]
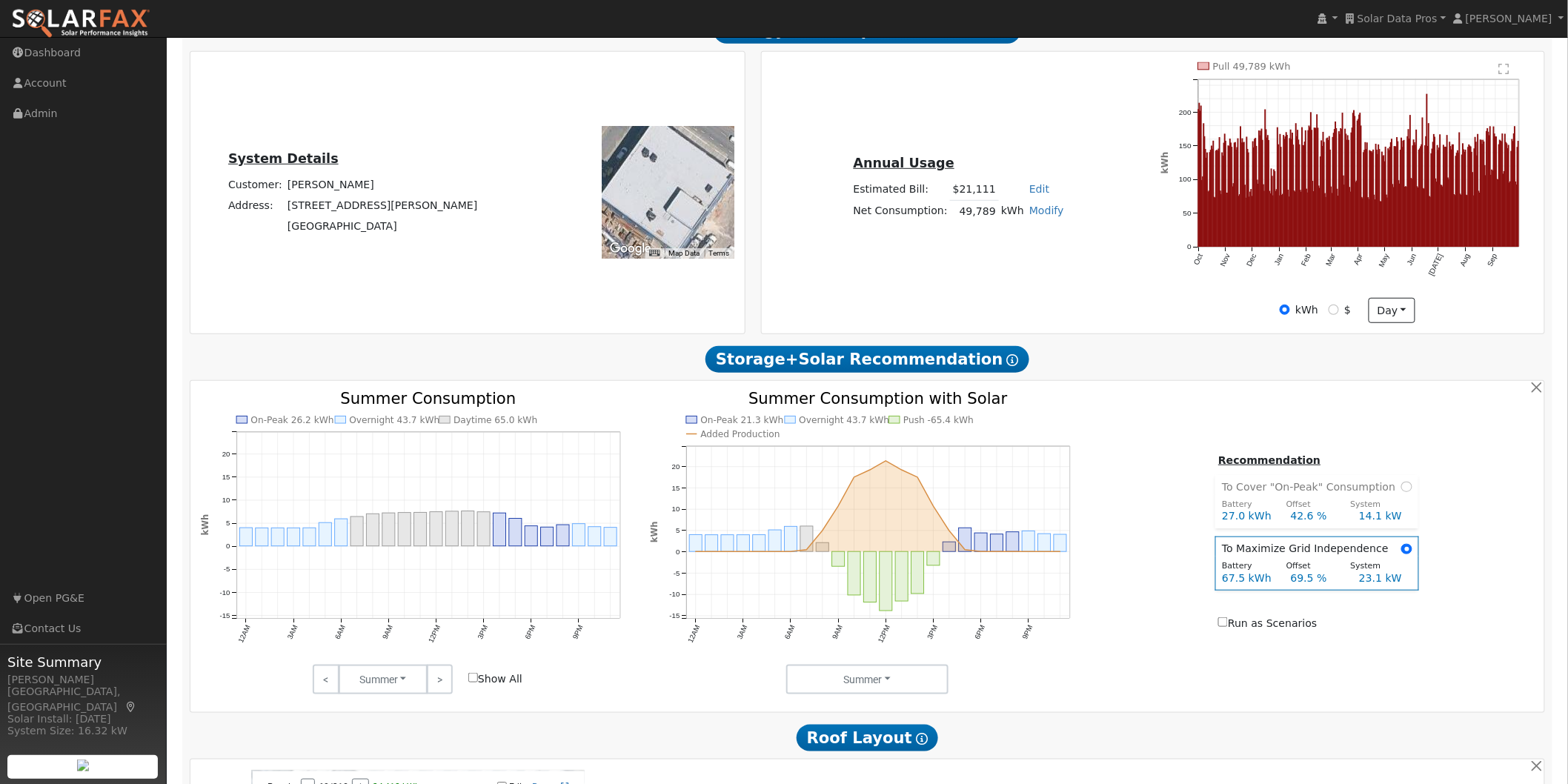
click at [1036, 212] on link "Modify" at bounding box center [1047, 211] width 35 height 12
click at [980, 243] on link "Add Consumption" at bounding box center [990, 236] width 124 height 21
type input "49789"
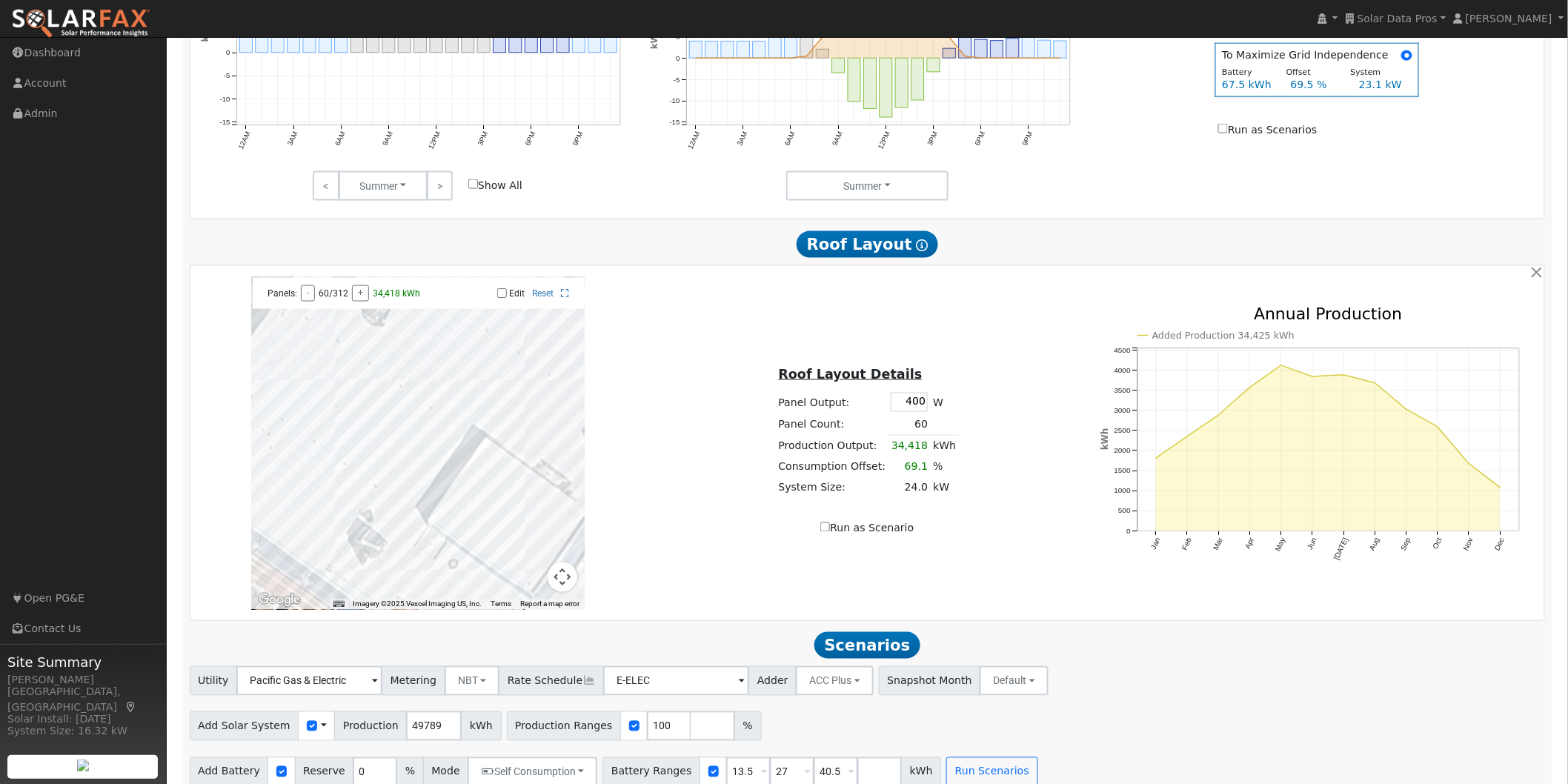
scroll to position [781, 0]
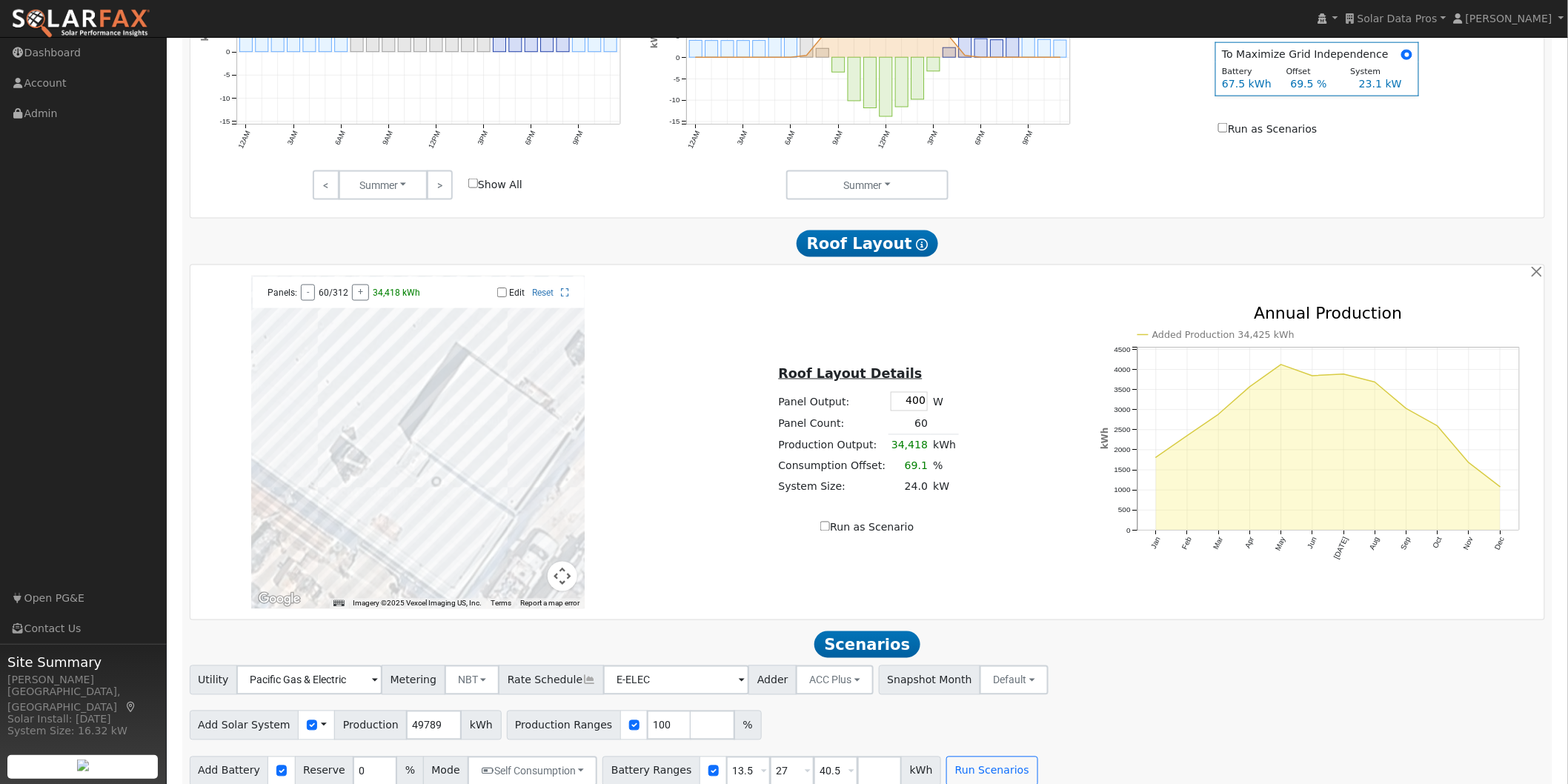
drag, startPoint x: 480, startPoint y: 428, endPoint x: 465, endPoint y: 343, distance: 86.3
click at [465, 343] on div at bounding box center [418, 442] width 333 height 333
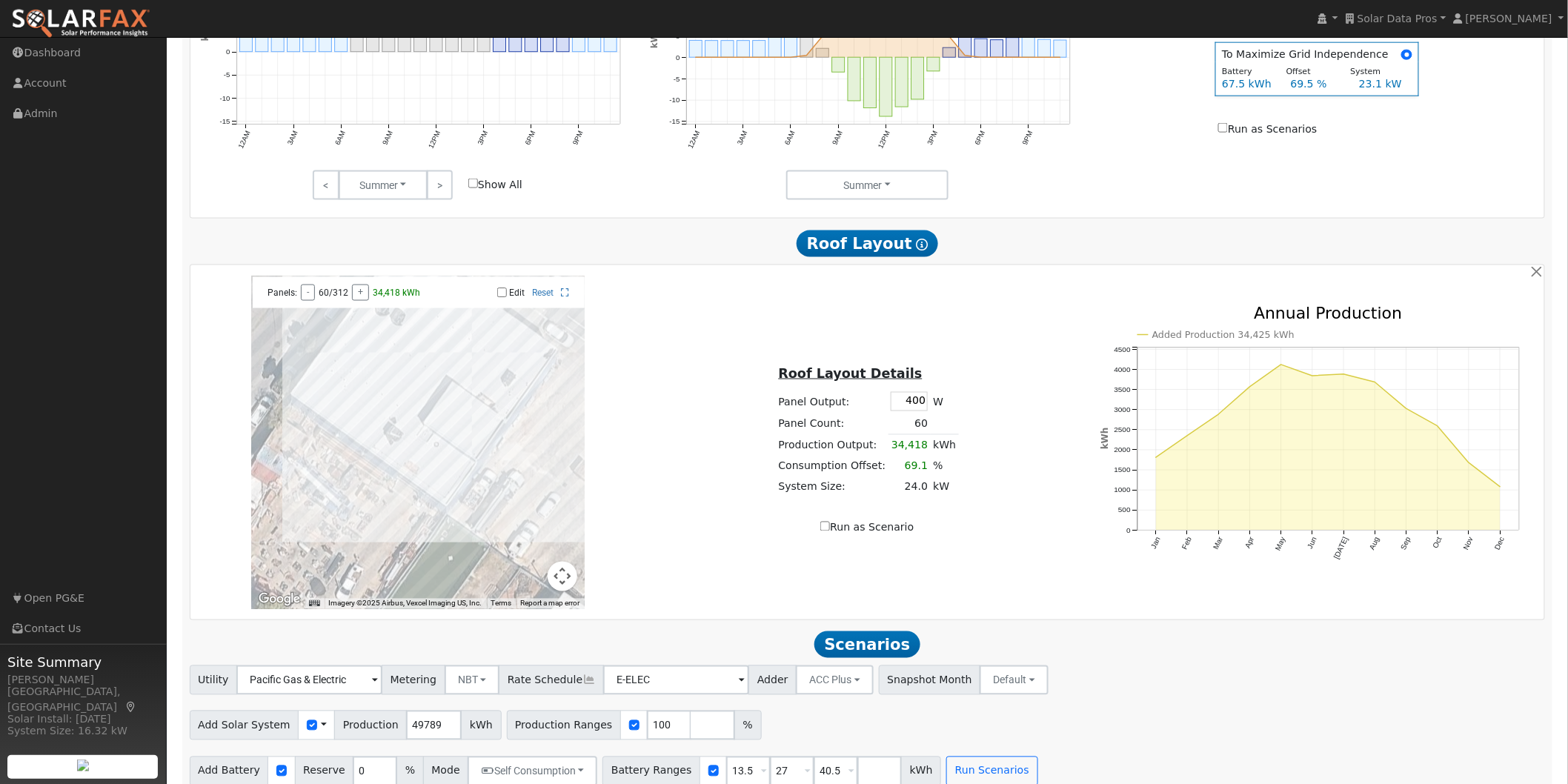
drag, startPoint x: 519, startPoint y: 338, endPoint x: 491, endPoint y: 341, distance: 28.2
click at [491, 380] on div at bounding box center [418, 442] width 333 height 333
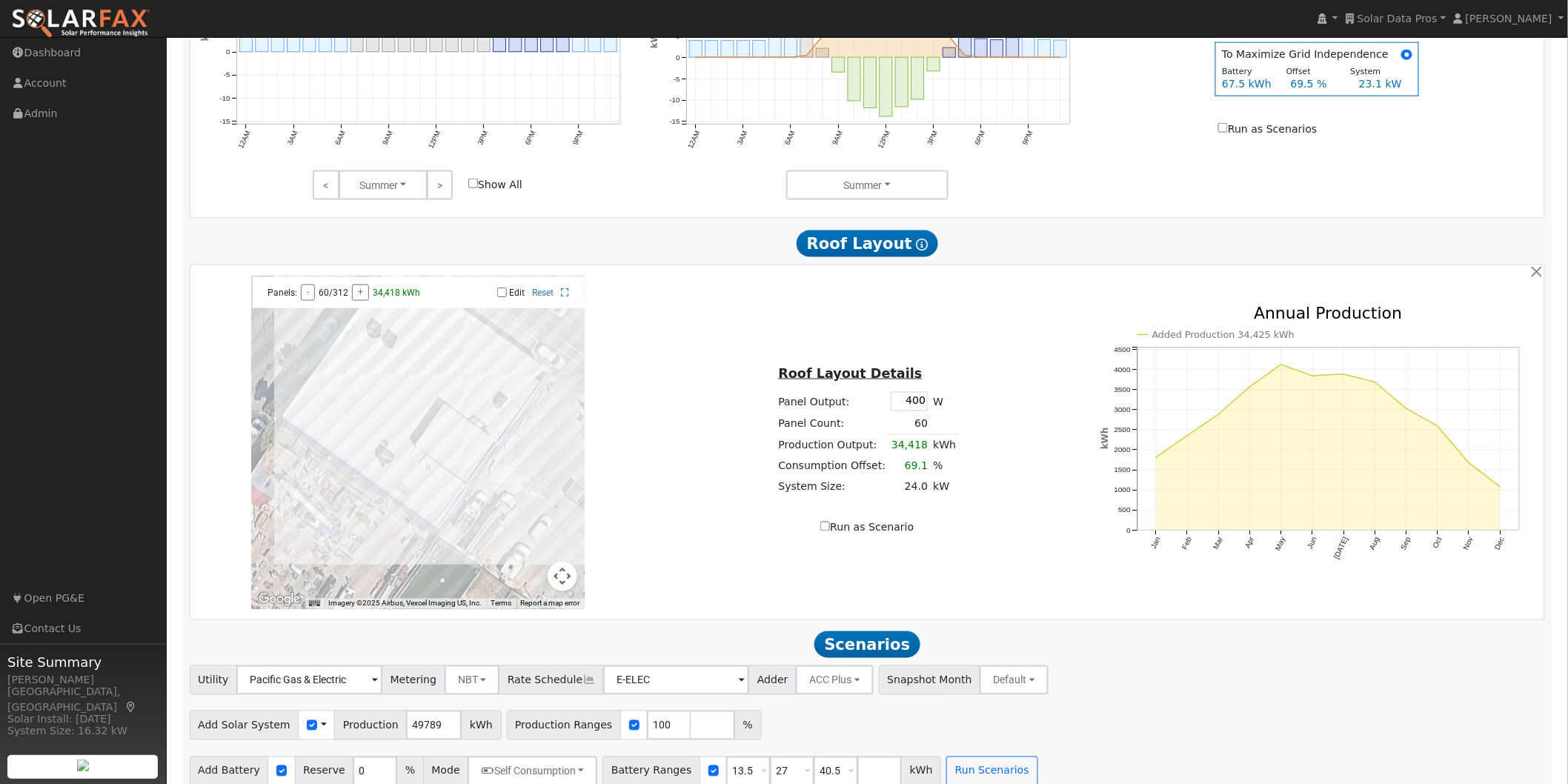
click at [500, 297] on input "Edit" at bounding box center [501, 293] width 10 height 10
checkbox input "true"
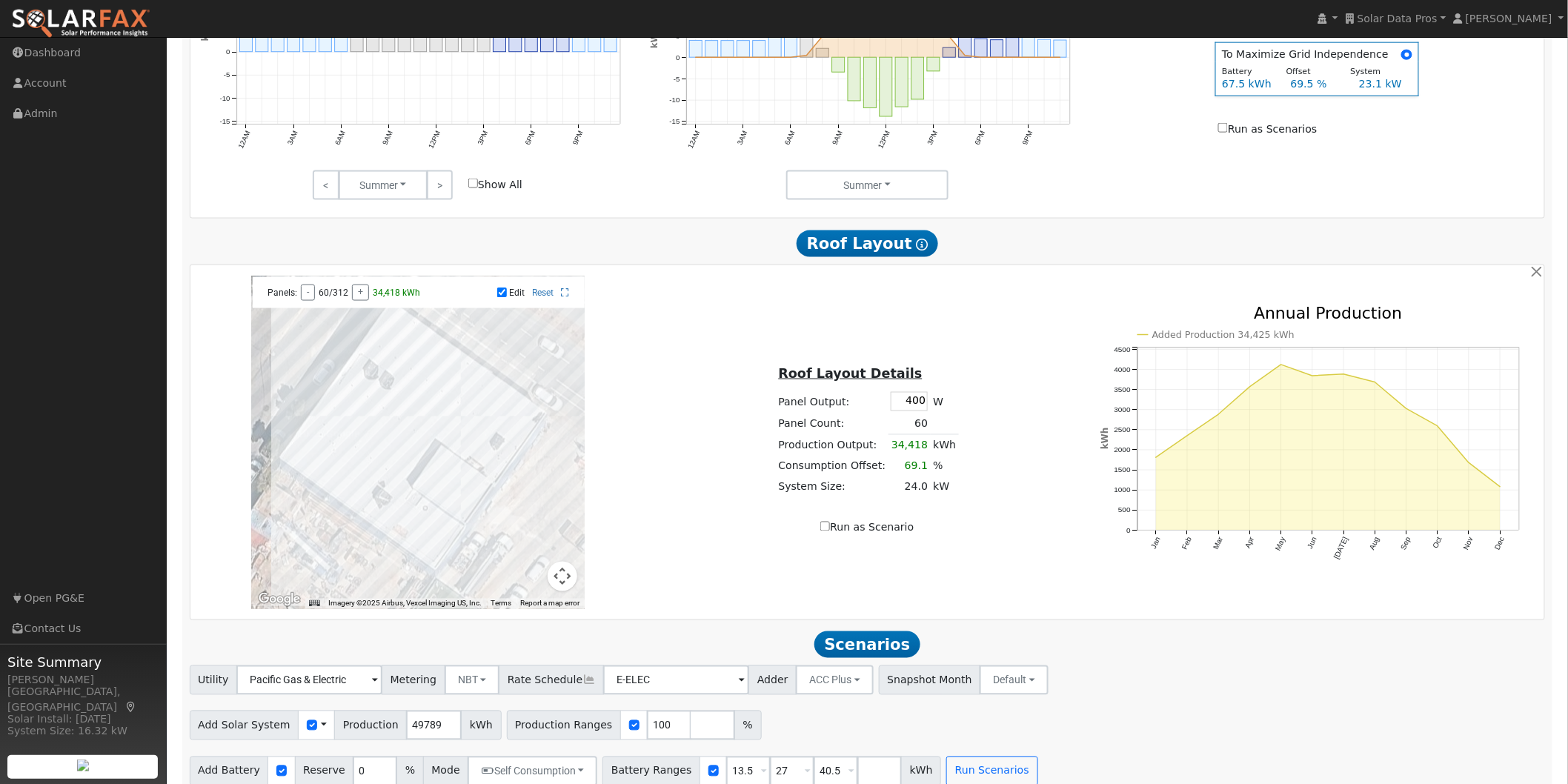
drag, startPoint x: 552, startPoint y: 373, endPoint x: 551, endPoint y: 418, distance: 45.0
click at [551, 418] on div at bounding box center [418, 442] width 333 height 333
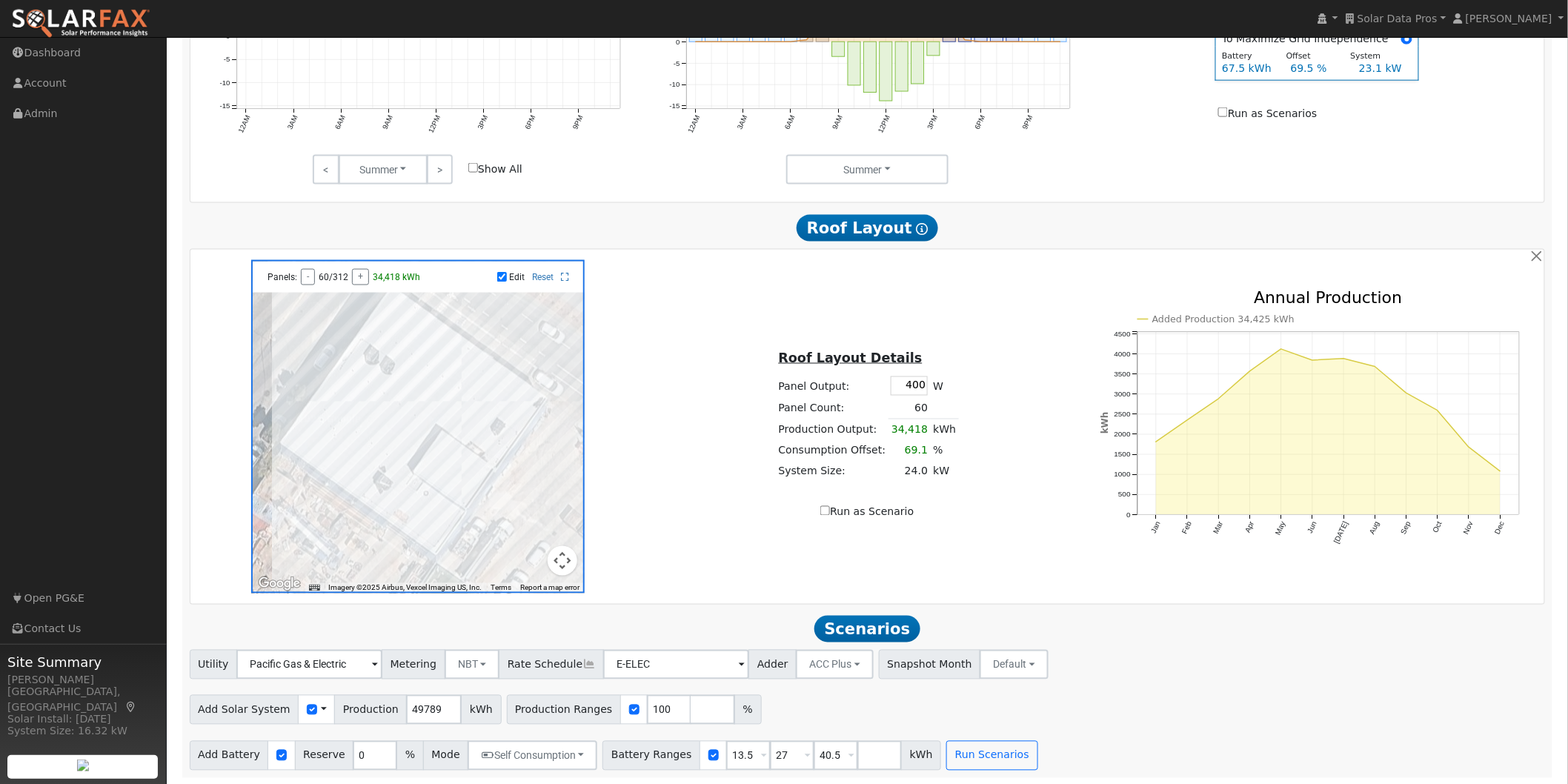
scroll to position [804, 0]
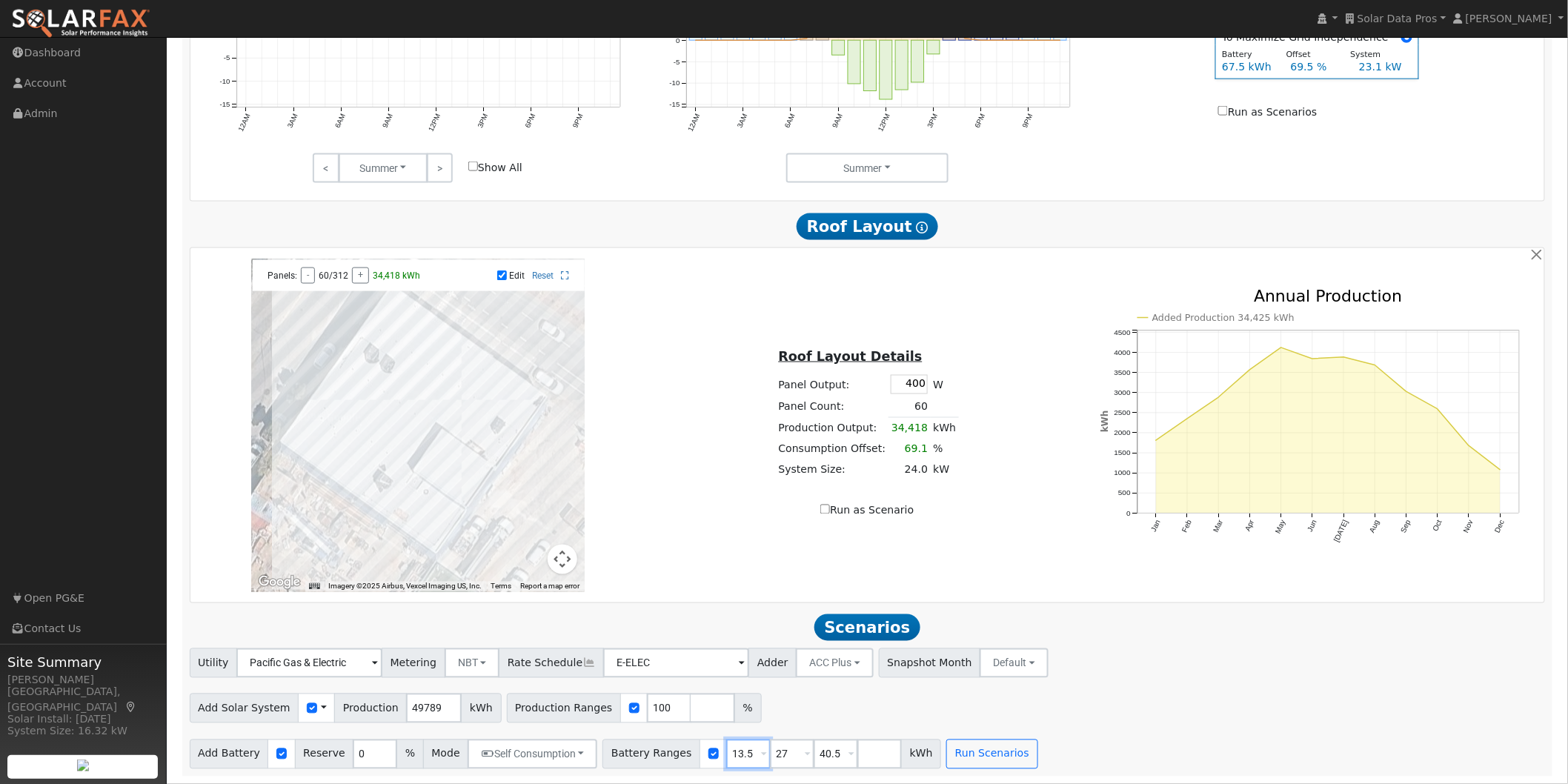
drag, startPoint x: 726, startPoint y: 753, endPoint x: 685, endPoint y: 748, distance: 41.3
click at [687, 756] on div "Battery Ranges 13.5 Overrides Reserve % Mode None None Self Consumption Peak Sa…" at bounding box center [772, 755] width 338 height 29
type input "27"
type input "40.5"
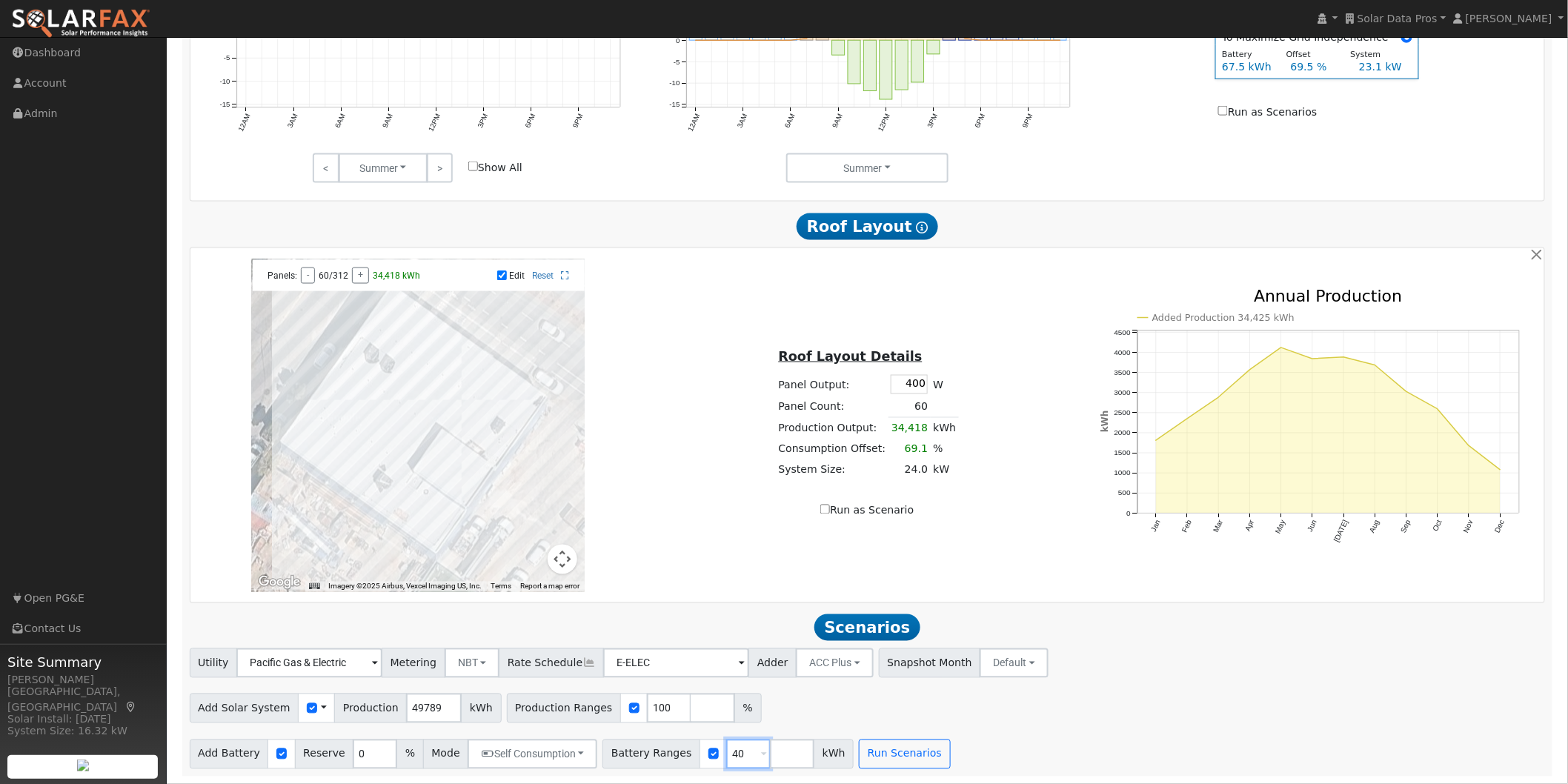
type input "4"
type input "25"
type input "50"
type input "75"
type input "100"
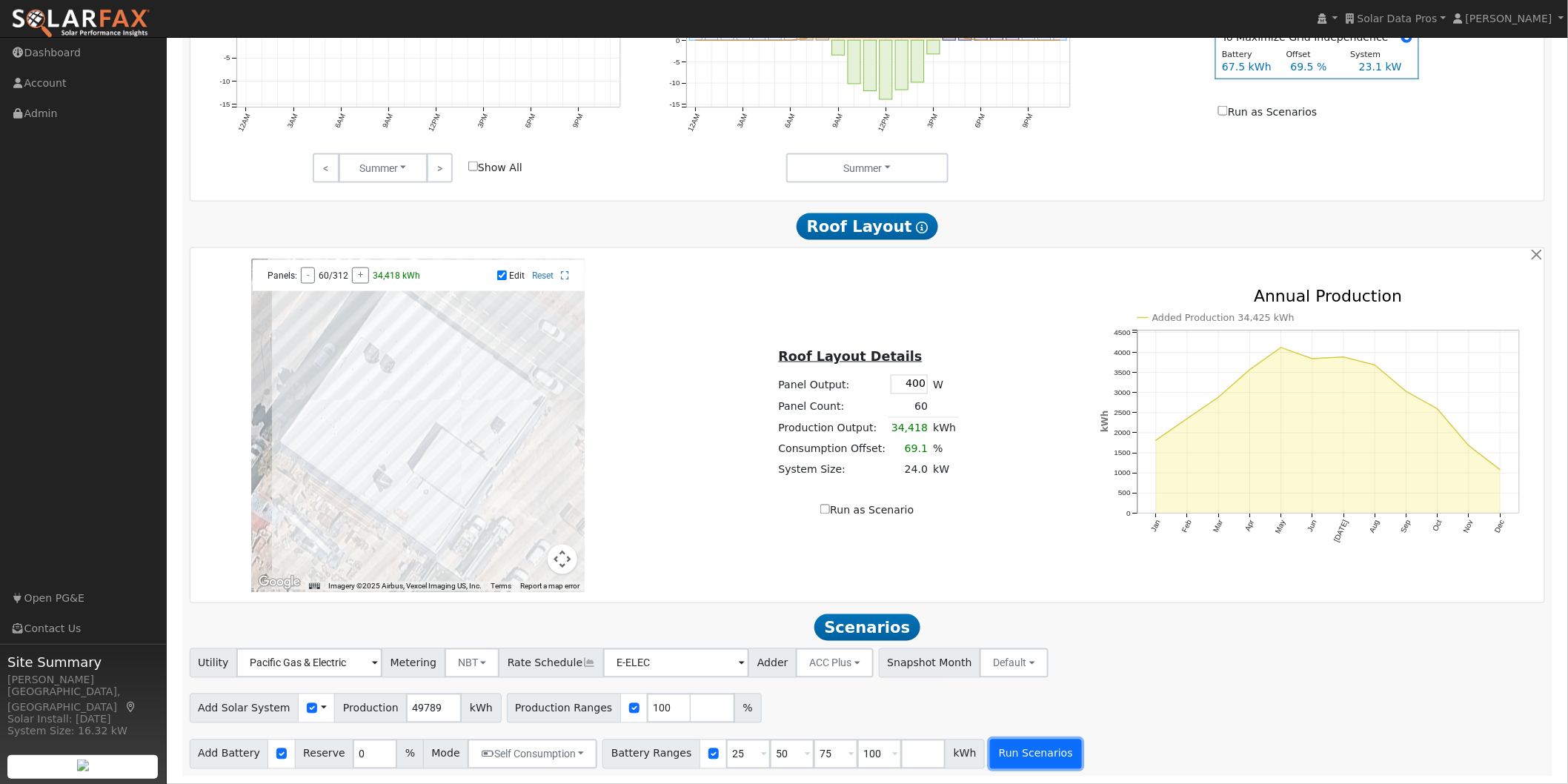
click at [999, 766] on button "Run Scenarios" at bounding box center [1036, 755] width 91 height 29
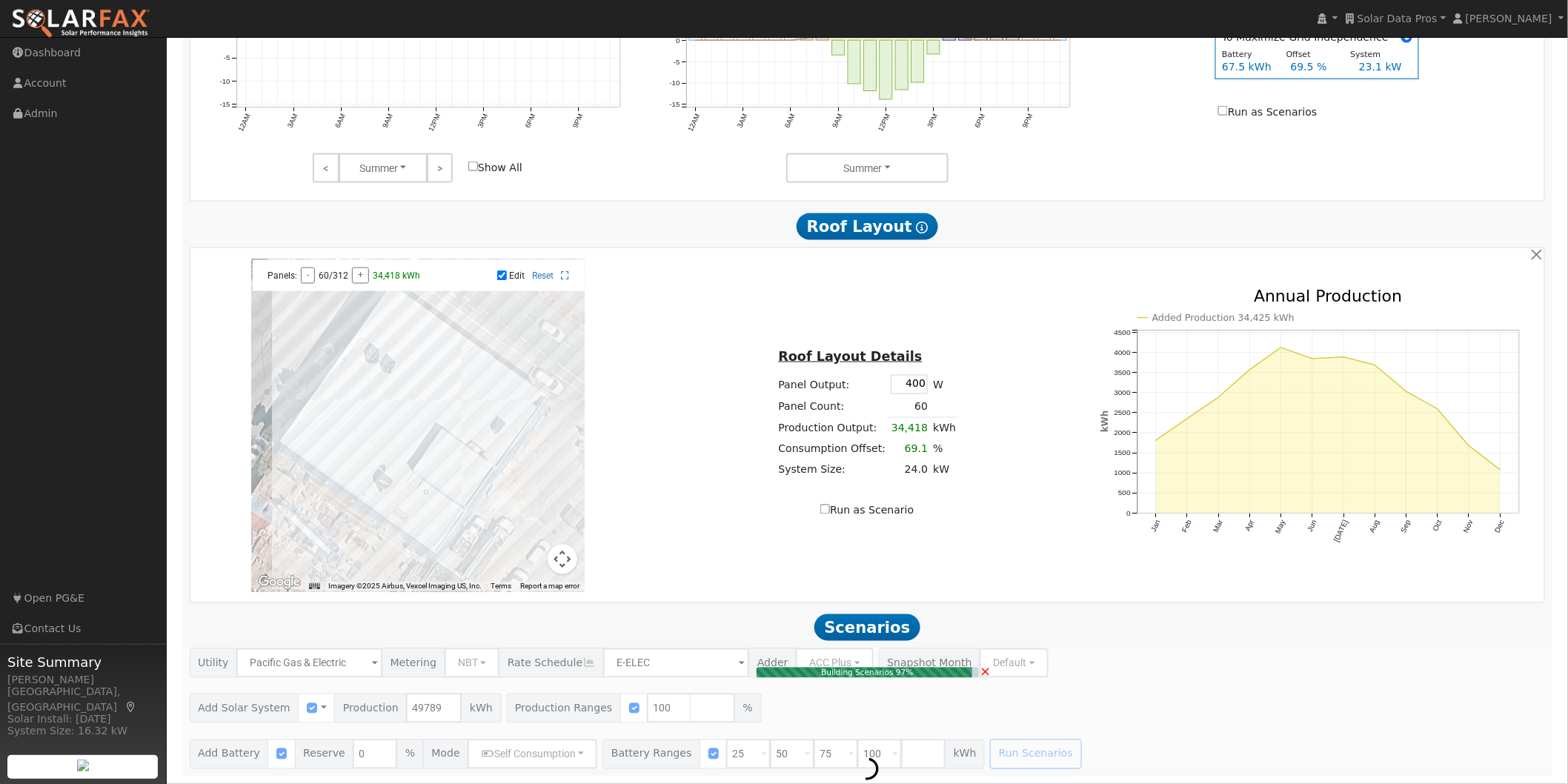
type input "33.2"
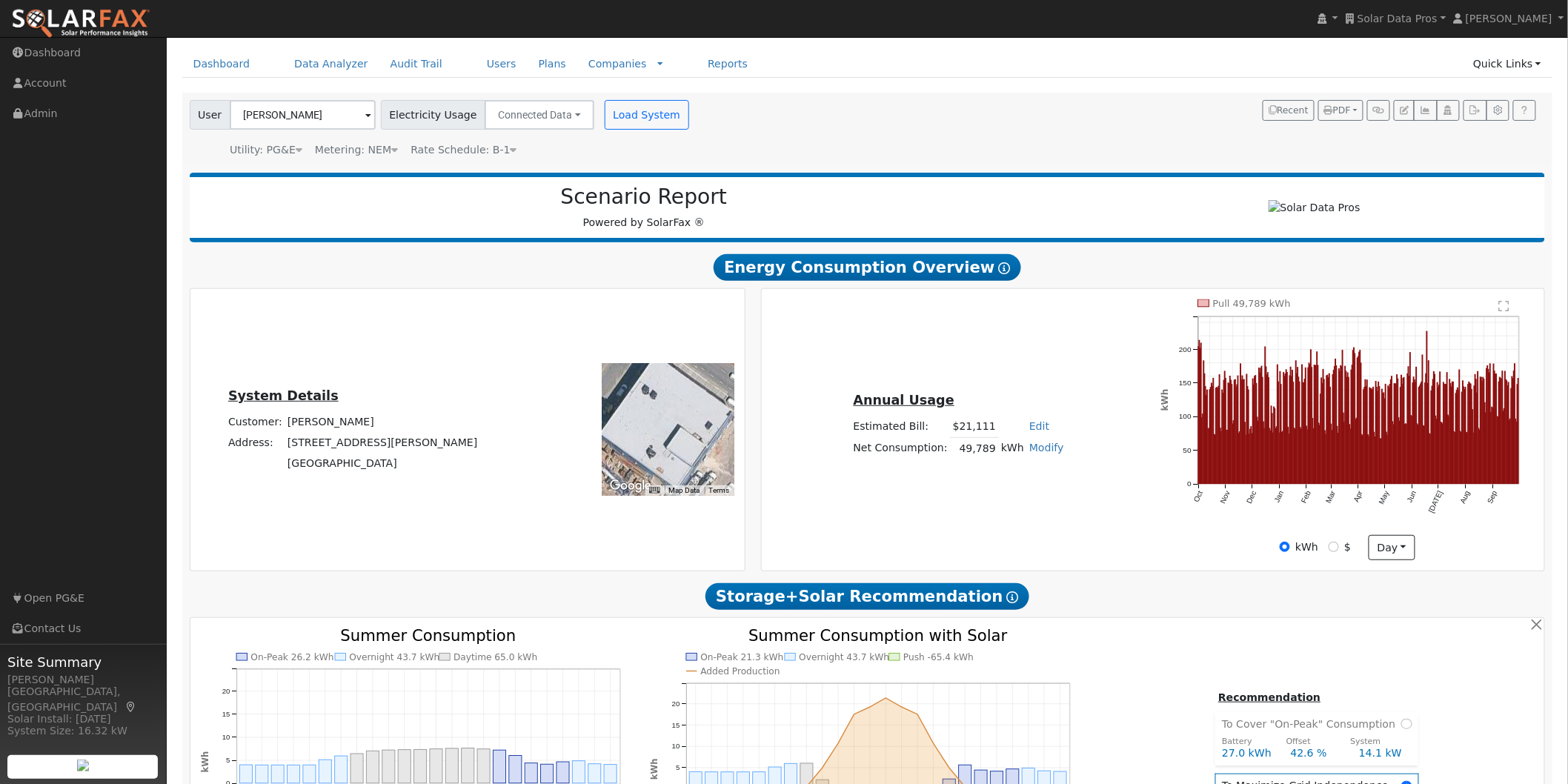
scroll to position [18, 0]
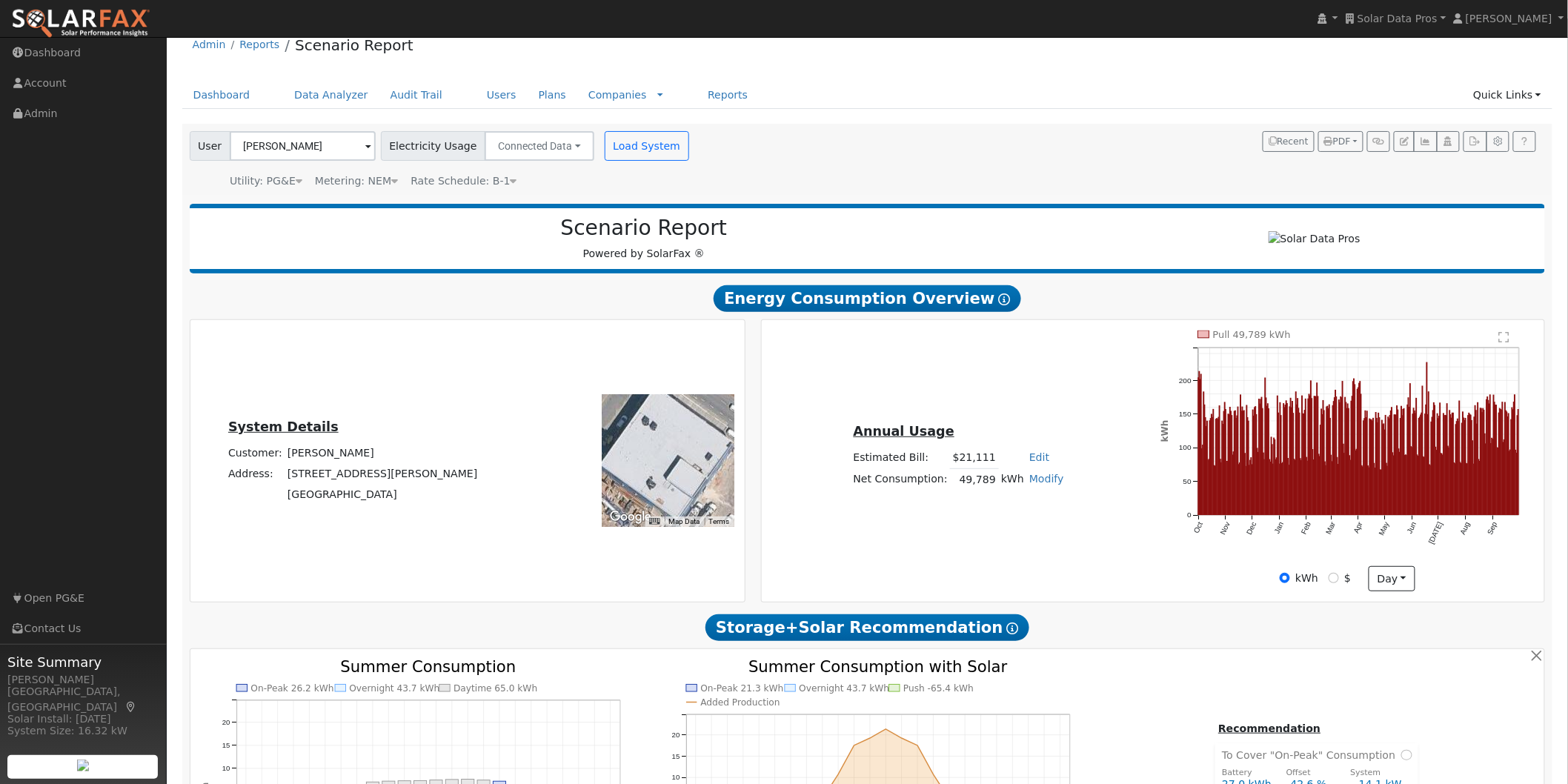
click at [511, 180] on icon at bounding box center [514, 181] width 7 height 10
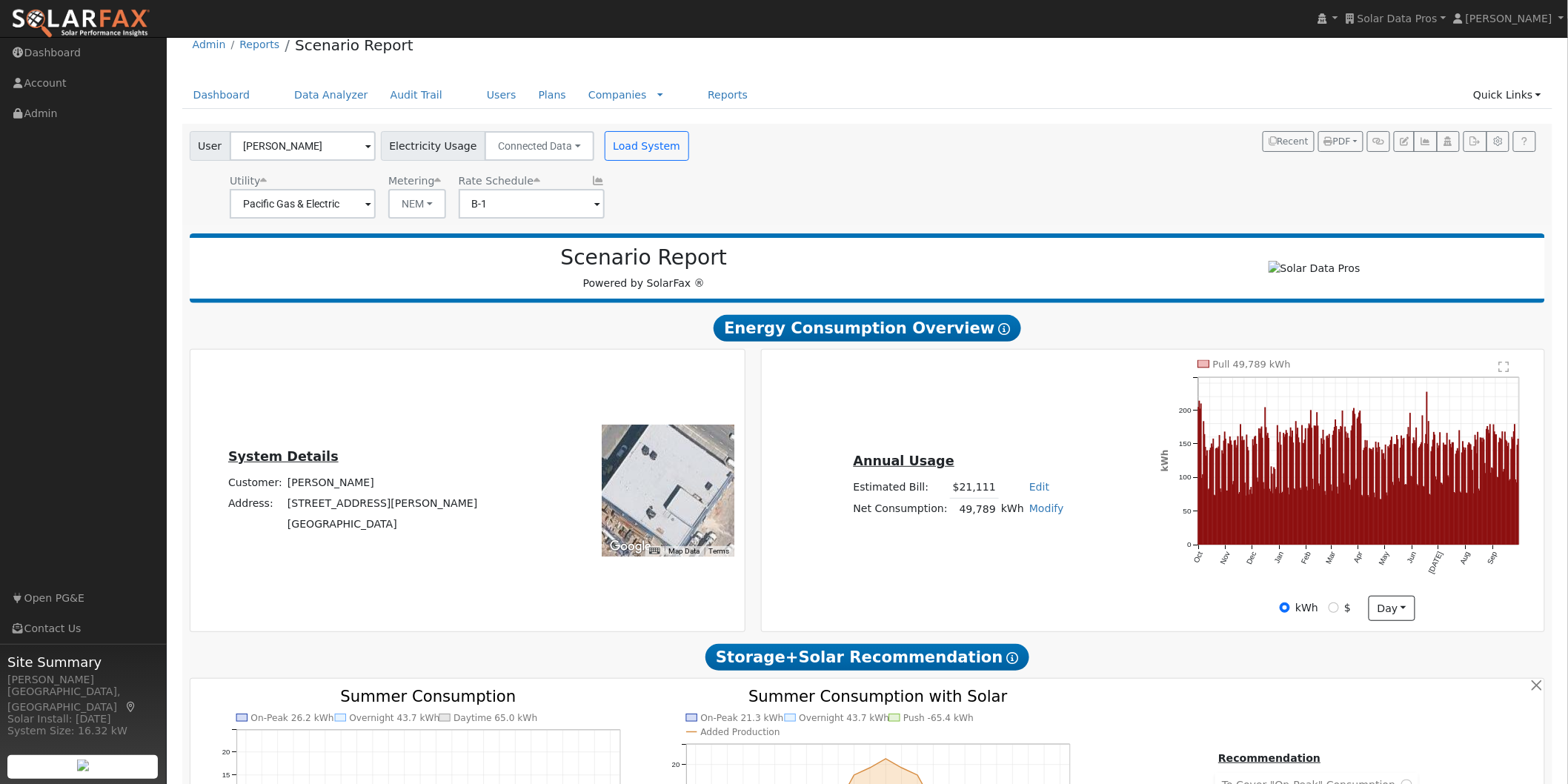
click at [591, 180] on icon at bounding box center [598, 181] width 13 height 10
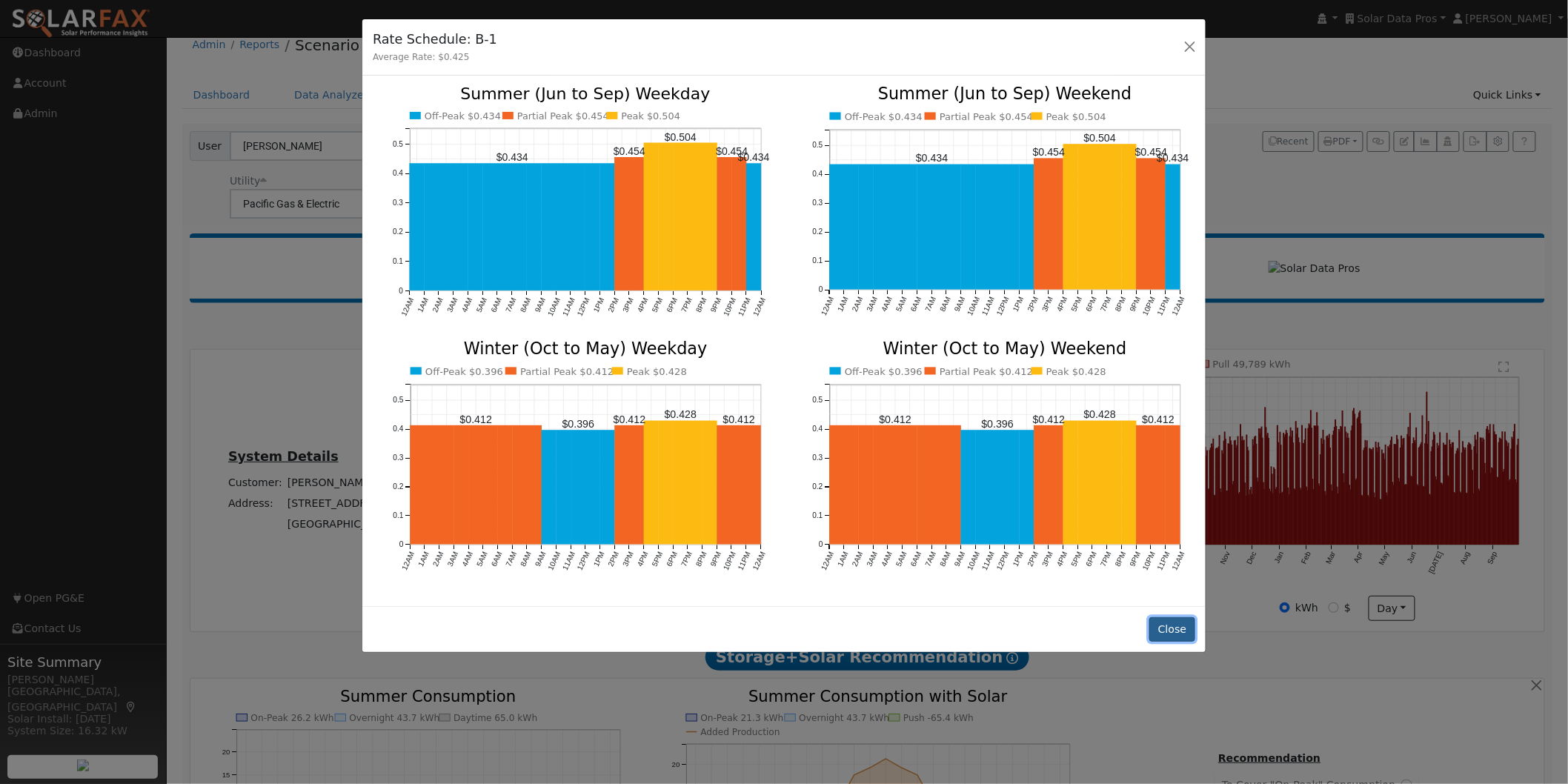
click at [1173, 618] on button "Close" at bounding box center [1172, 630] width 45 height 25
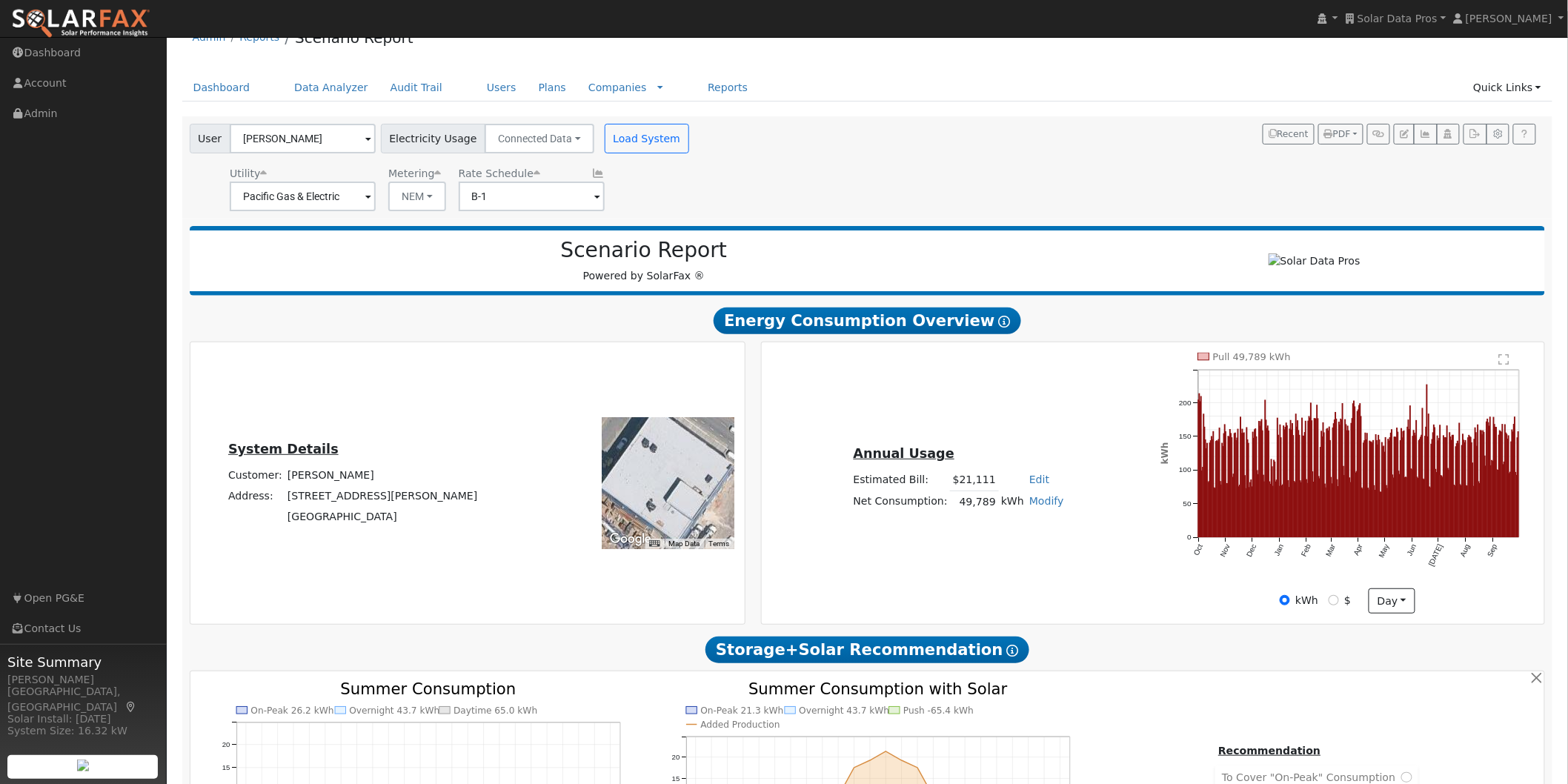
scroll to position [0, 0]
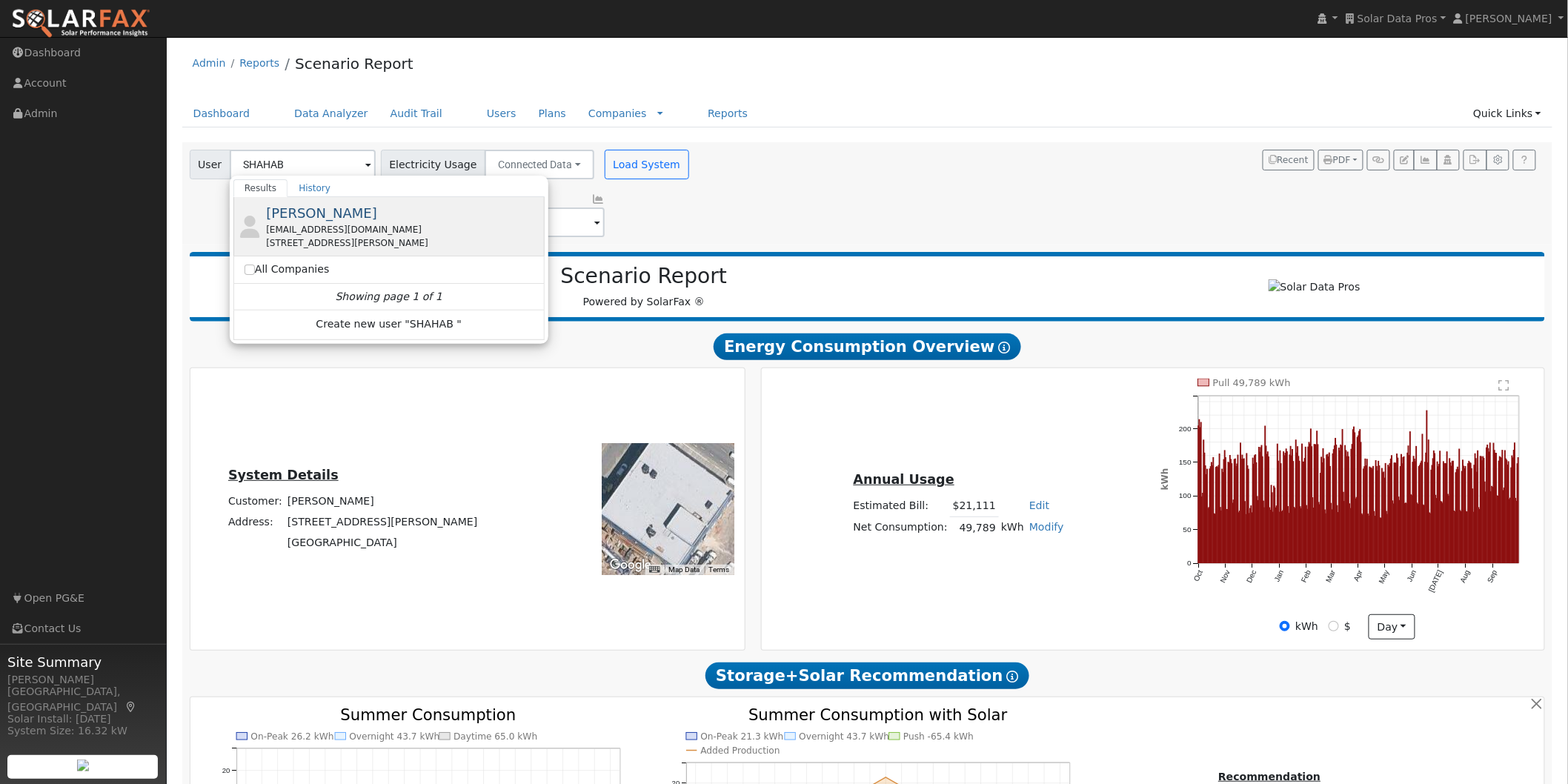
click at [305, 215] on span "Shahab Hillyer" at bounding box center [322, 213] width 111 height 16
type input "Shahab Hillyer"
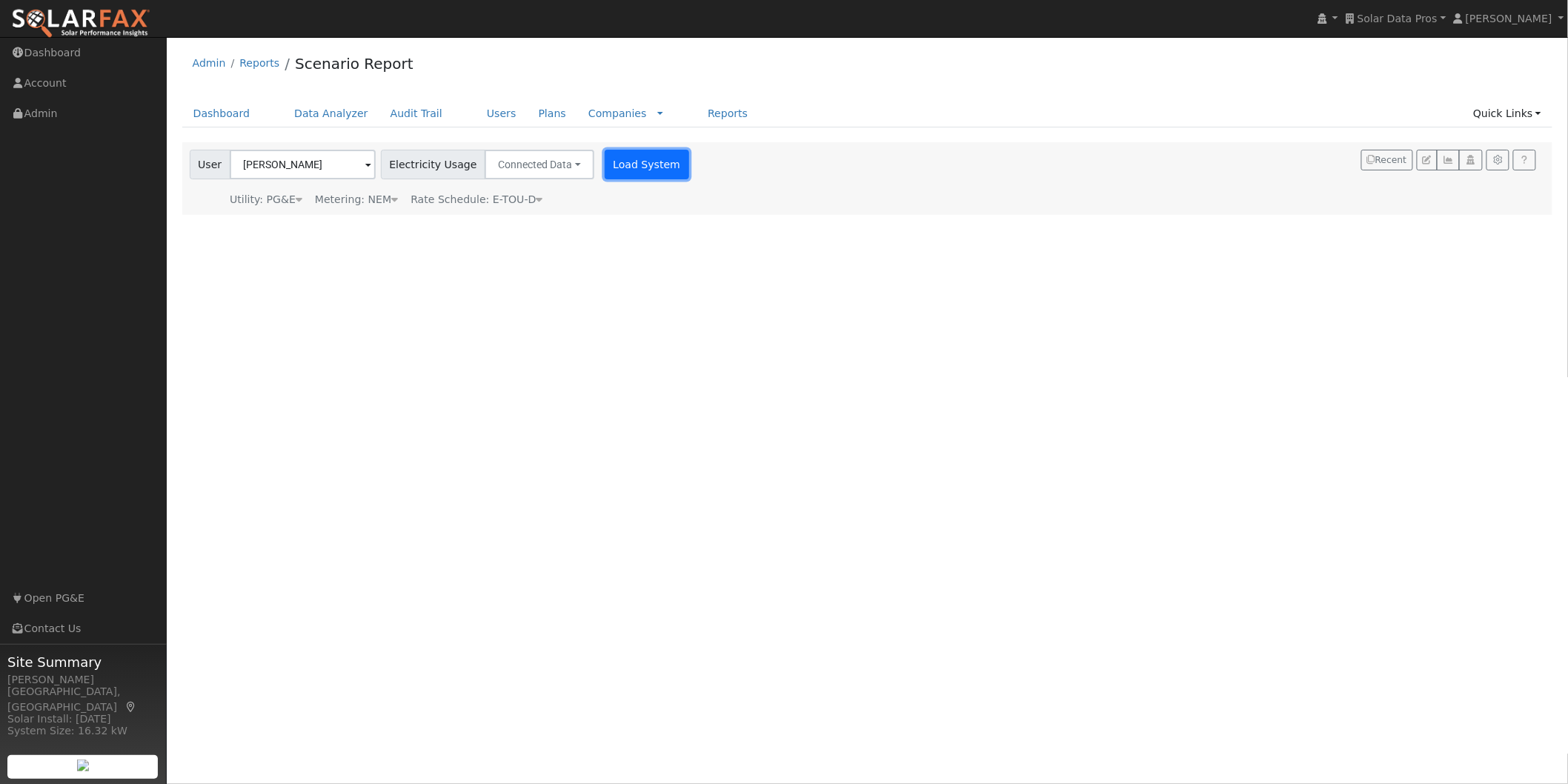
click at [609, 171] on button "Load System" at bounding box center [646, 165] width 84 height 29
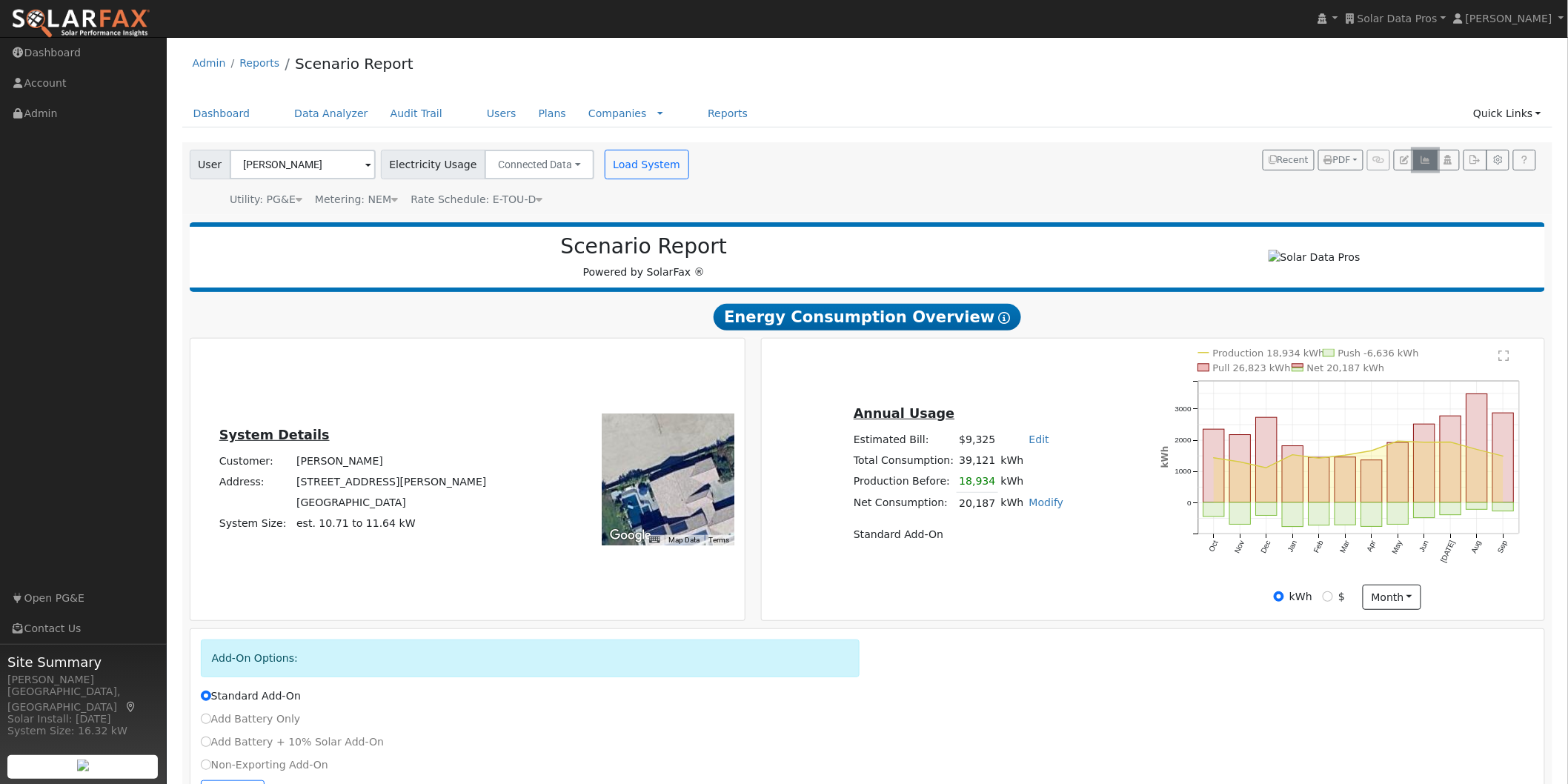
click at [1427, 154] on button "button" at bounding box center [1425, 160] width 23 height 21
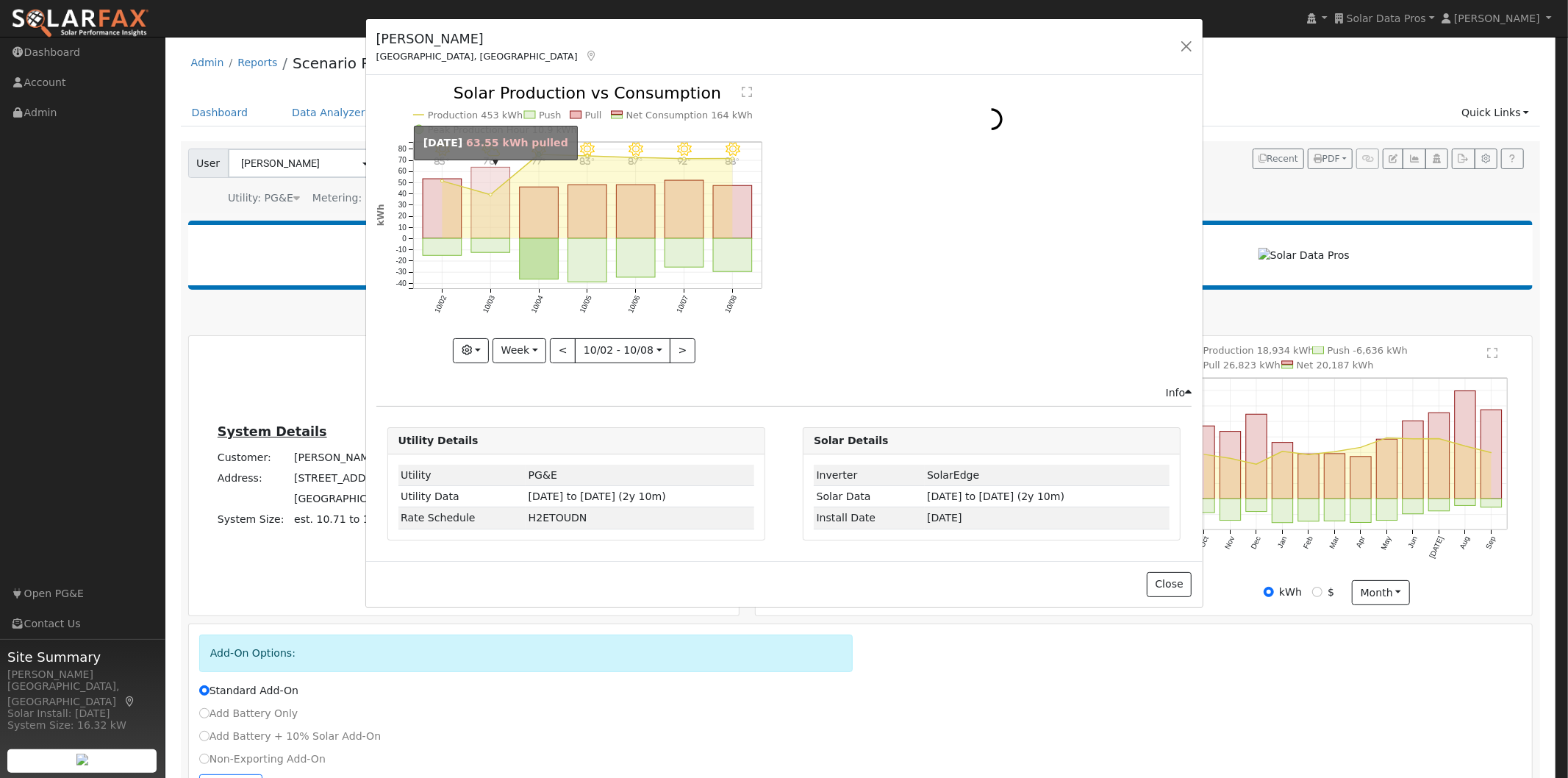
click at [488, 205] on rect "onclick=""" at bounding box center [490, 203] width 39 height 71
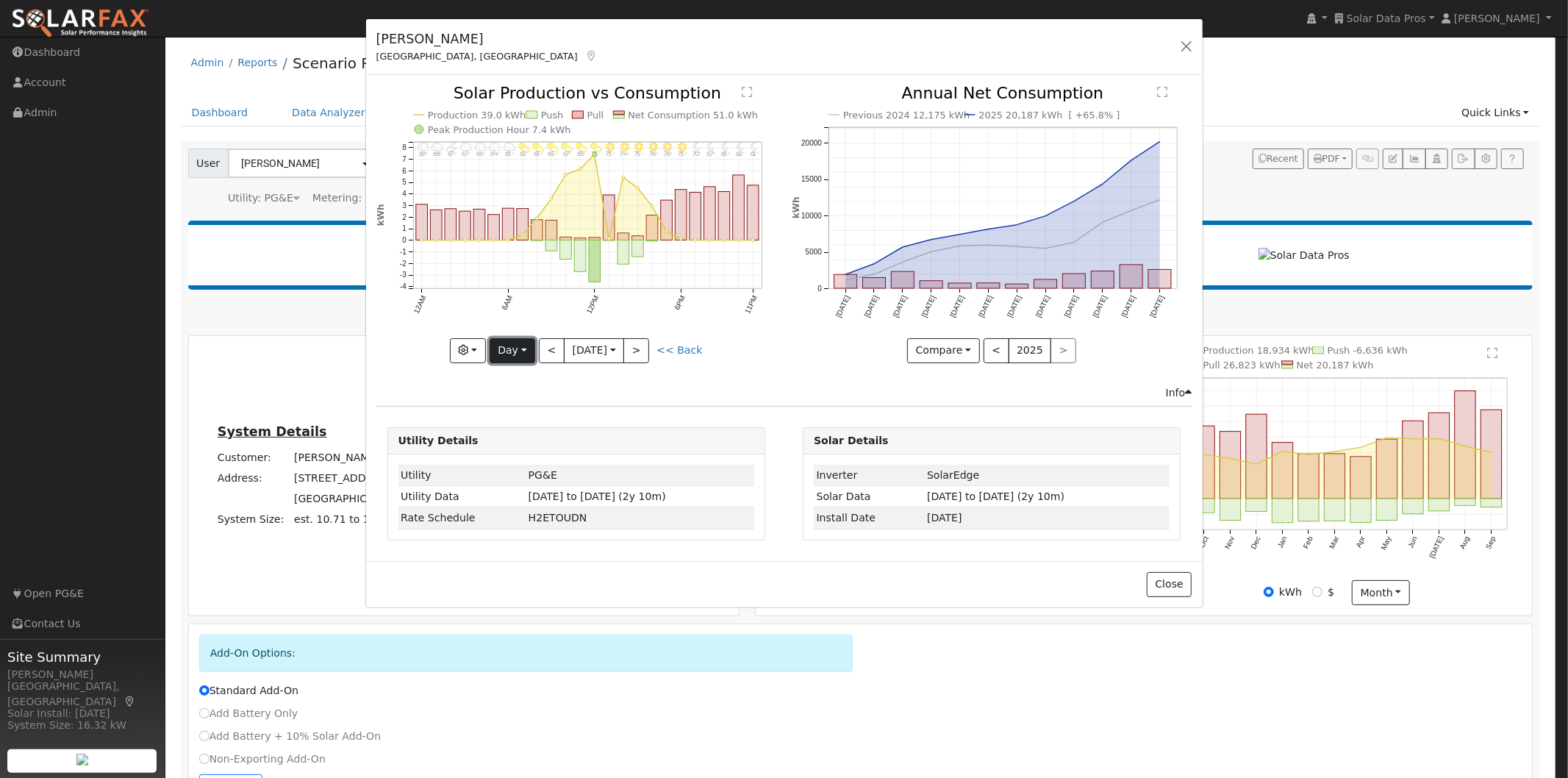
click at [511, 355] on button "Day" at bounding box center [512, 350] width 46 height 25
click at [515, 396] on link "Week" at bounding box center [541, 402] width 102 height 21
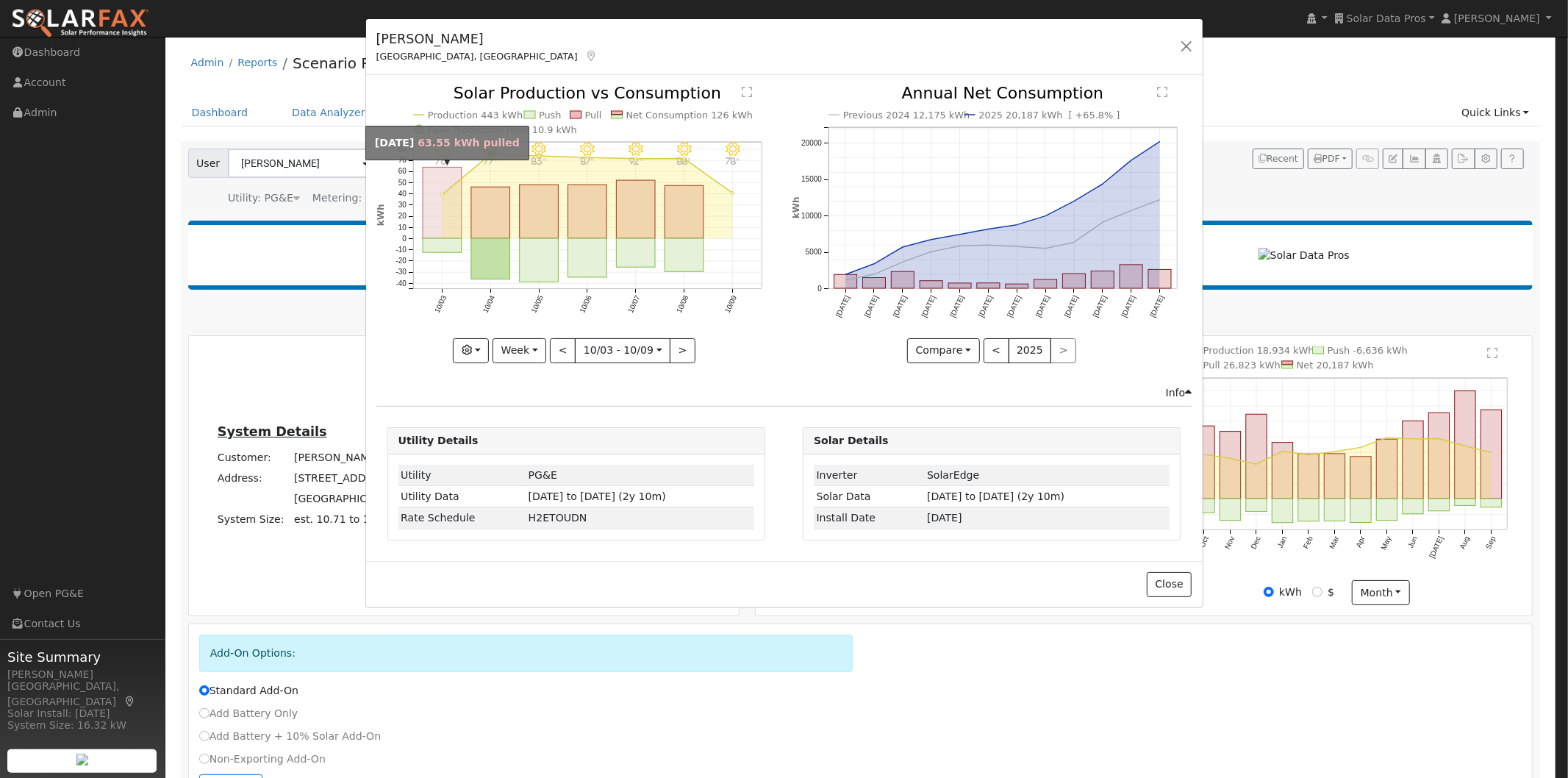
click at [432, 179] on rect "onclick=""" at bounding box center [441, 203] width 39 height 71
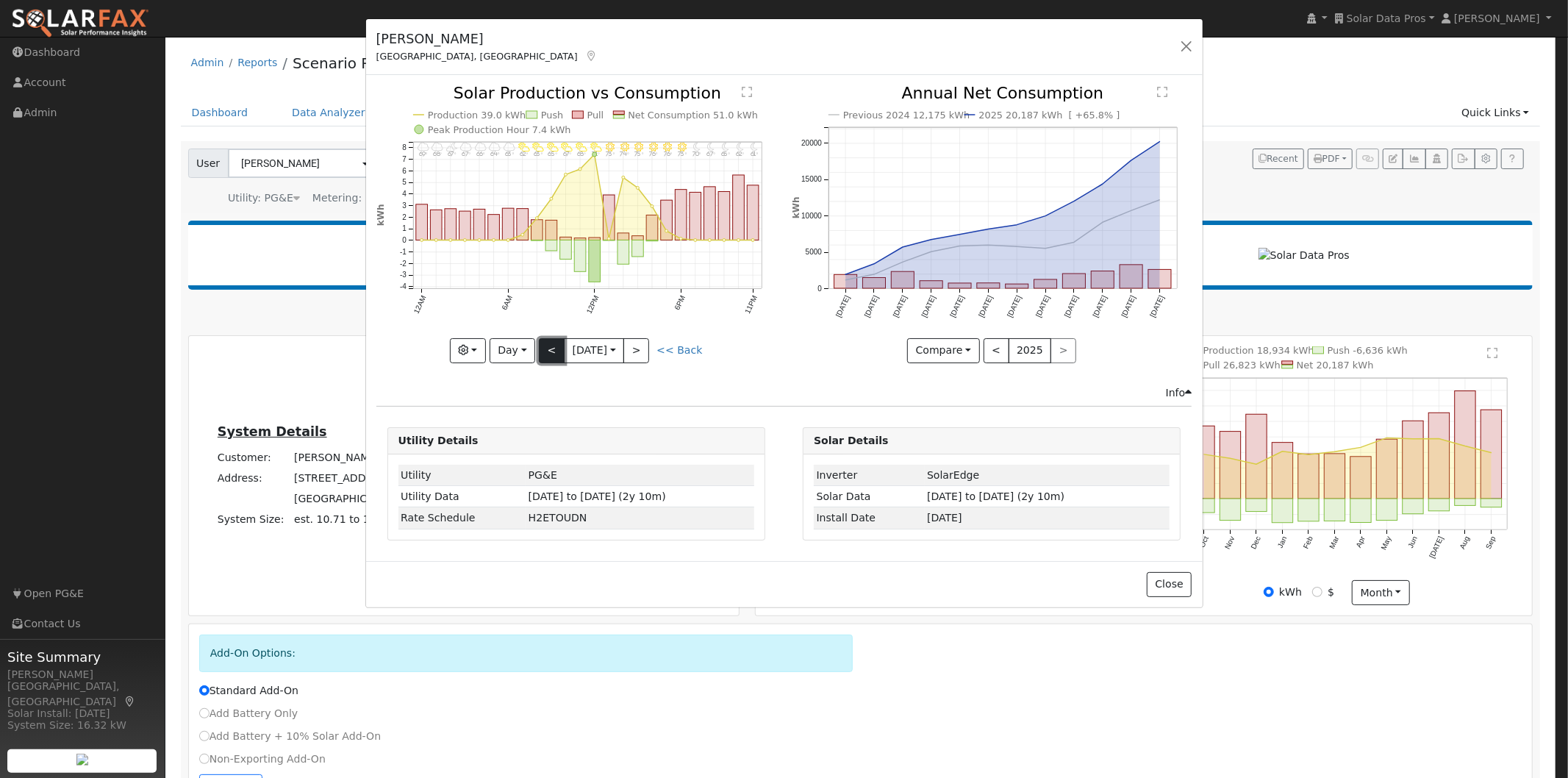
click at [542, 341] on button "<" at bounding box center [551, 350] width 26 height 25
click at [512, 349] on button "Day" at bounding box center [512, 350] width 46 height 25
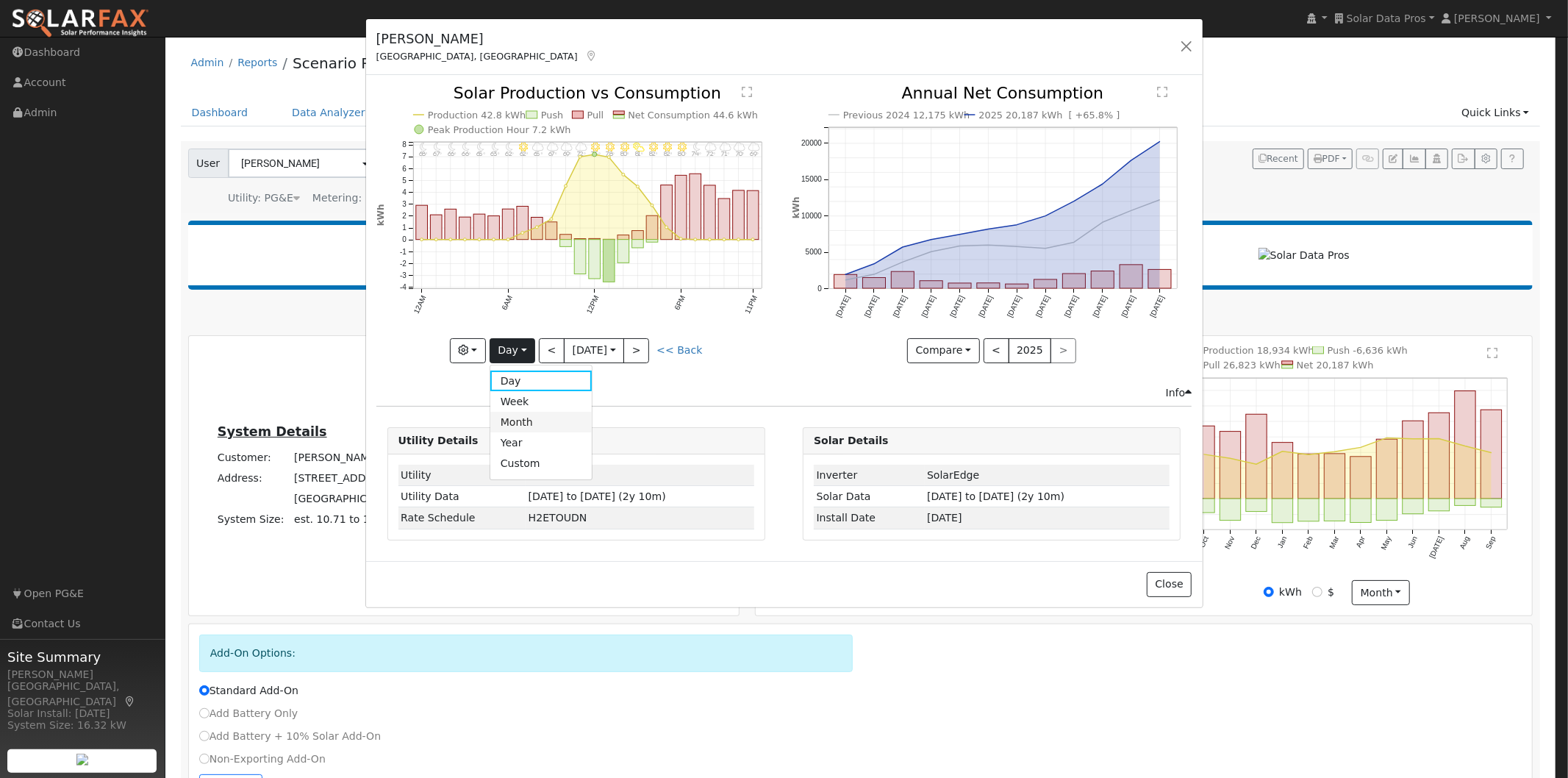
click at [517, 427] on link "Month" at bounding box center [541, 422] width 102 height 21
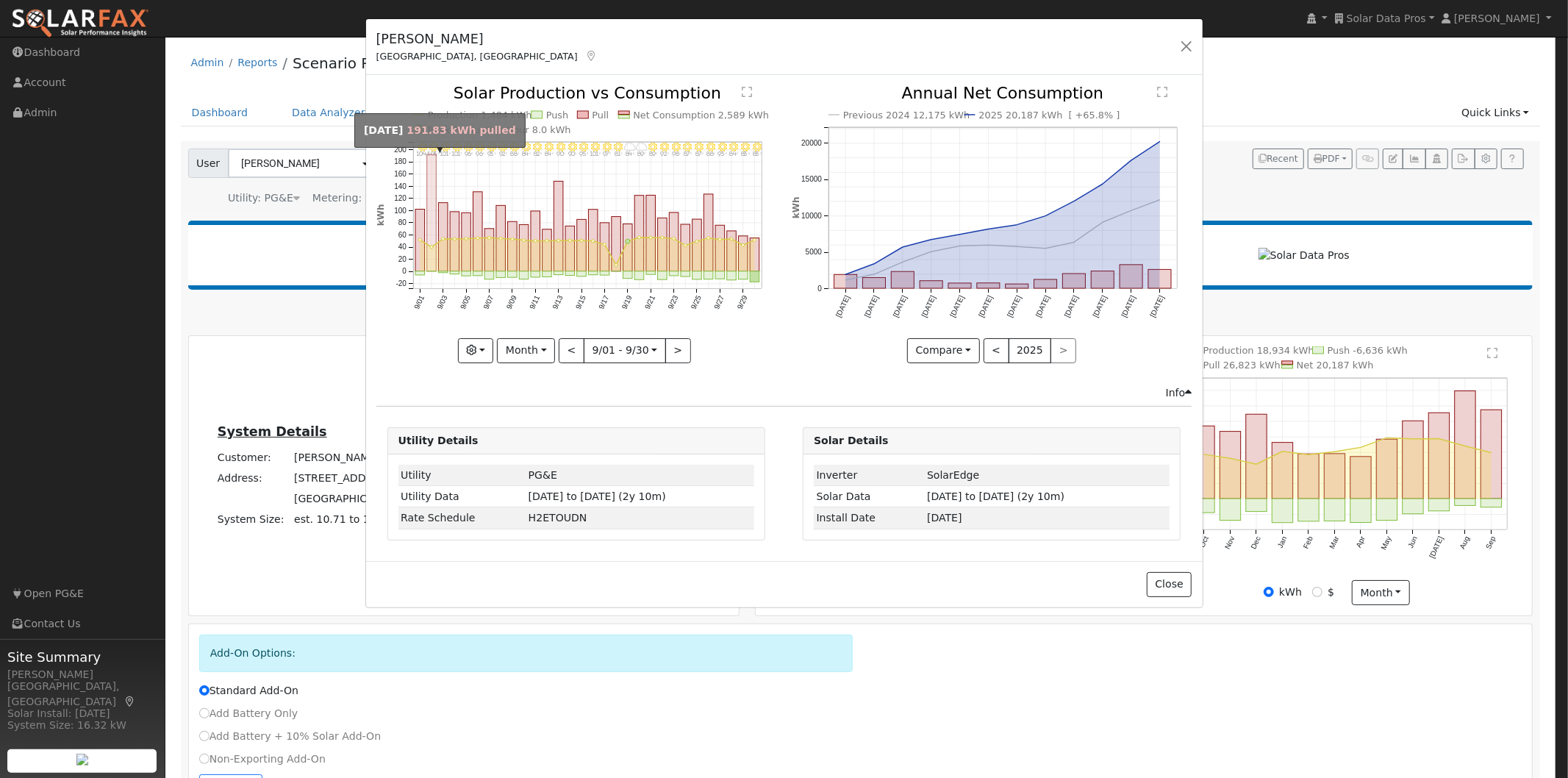
click at [436, 186] on rect "onclick=""" at bounding box center [431, 213] width 9 height 117
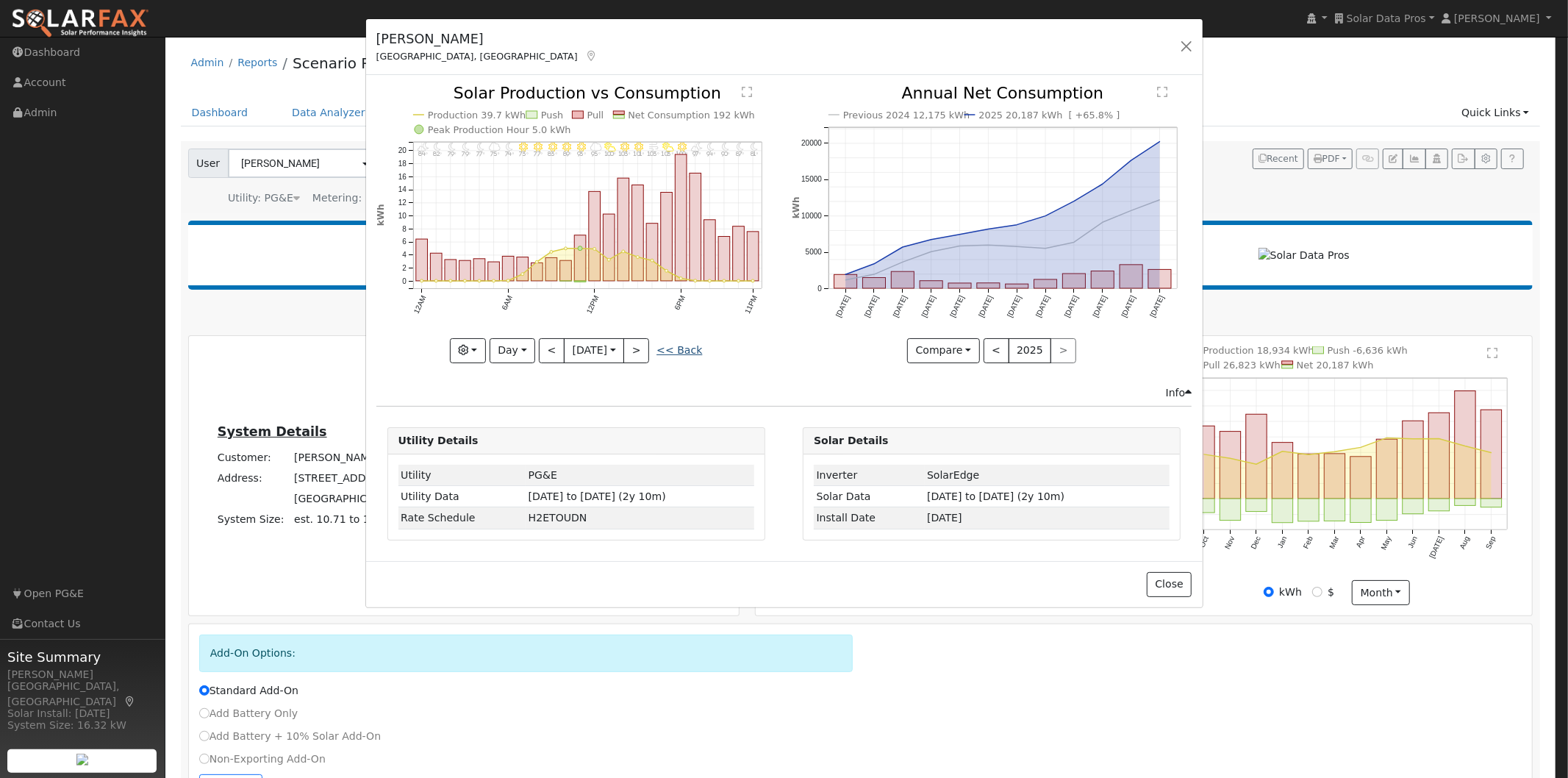
click at [680, 346] on link "<< Back" at bounding box center [679, 350] width 46 height 12
type input "2025-09-01"
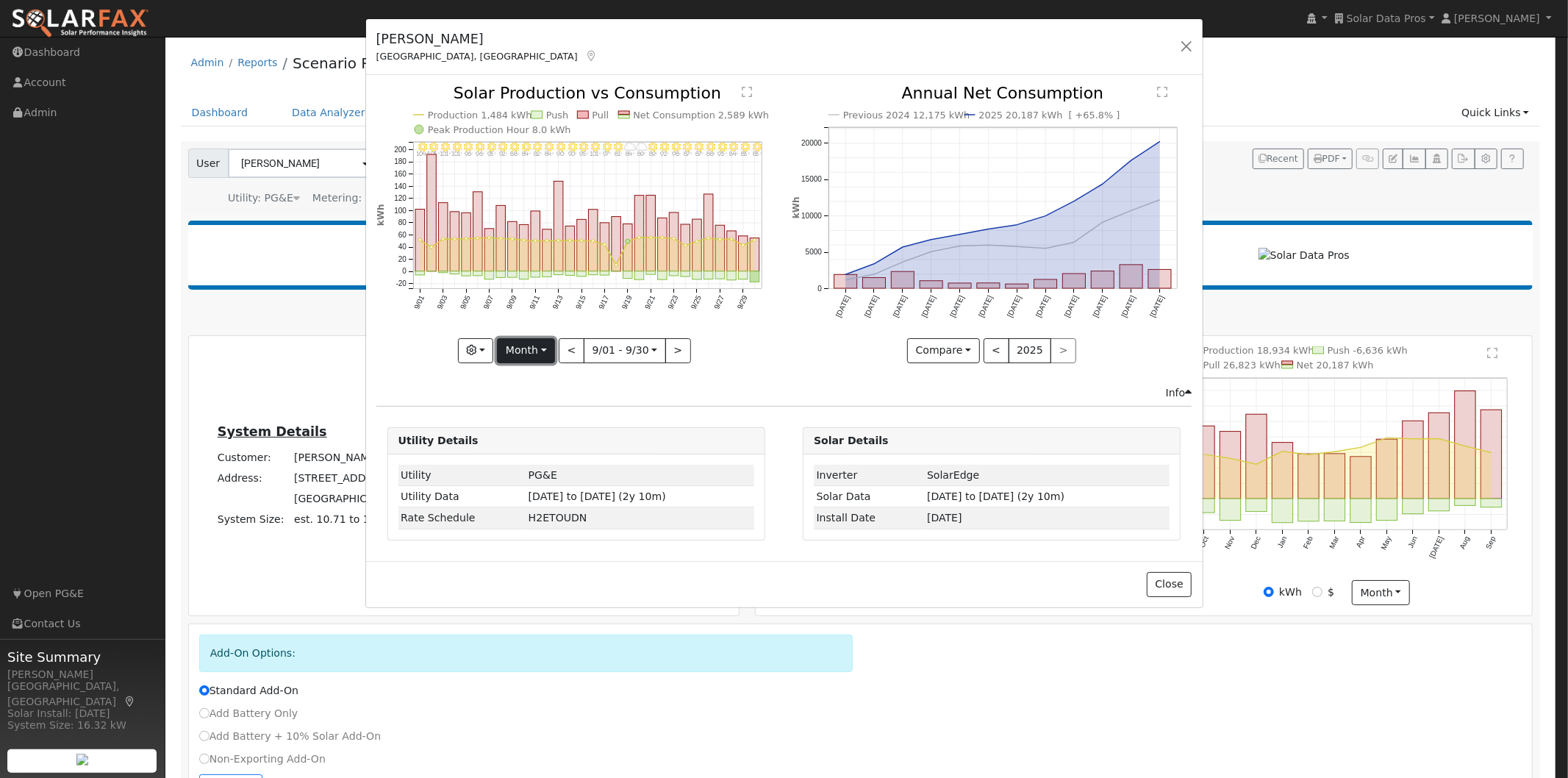
click at [527, 351] on button "Month" at bounding box center [526, 350] width 58 height 25
drag, startPoint x: 532, startPoint y: 466, endPoint x: 691, endPoint y: 373, distance: 184.2
click at [532, 461] on link "Custom" at bounding box center [548, 464] width 102 height 21
click at [707, 349] on button "day" at bounding box center [703, 350] width 46 height 25
click at [697, 380] on link "Hour" at bounding box center [732, 381] width 102 height 21
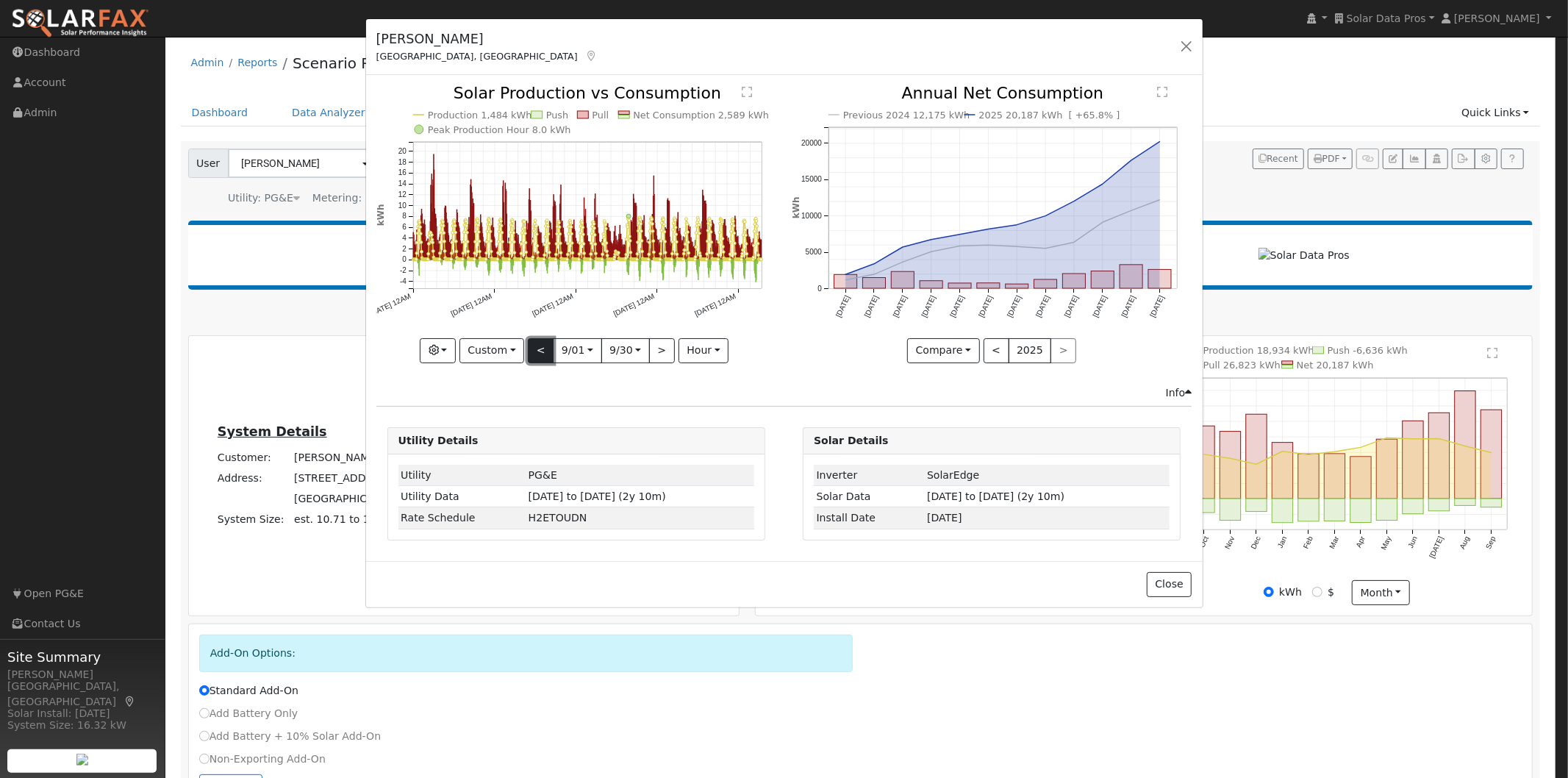
click at [543, 347] on button "<" at bounding box center [540, 350] width 26 height 25
type input "2025-08-02"
type input "2025-08-31"
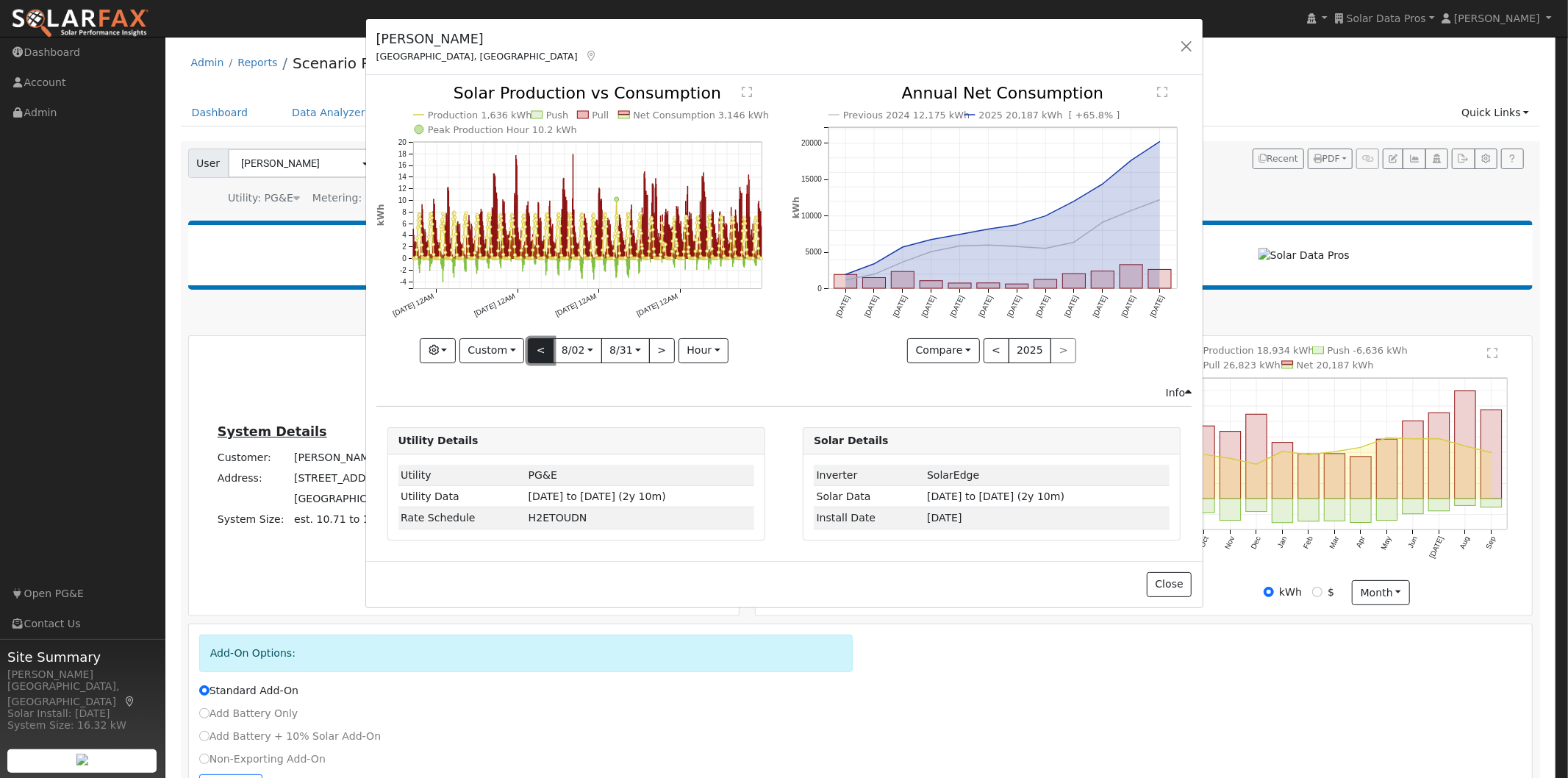
click at [540, 347] on button "<" at bounding box center [540, 350] width 26 height 25
type input "2025-07-03"
type input "2025-08-01"
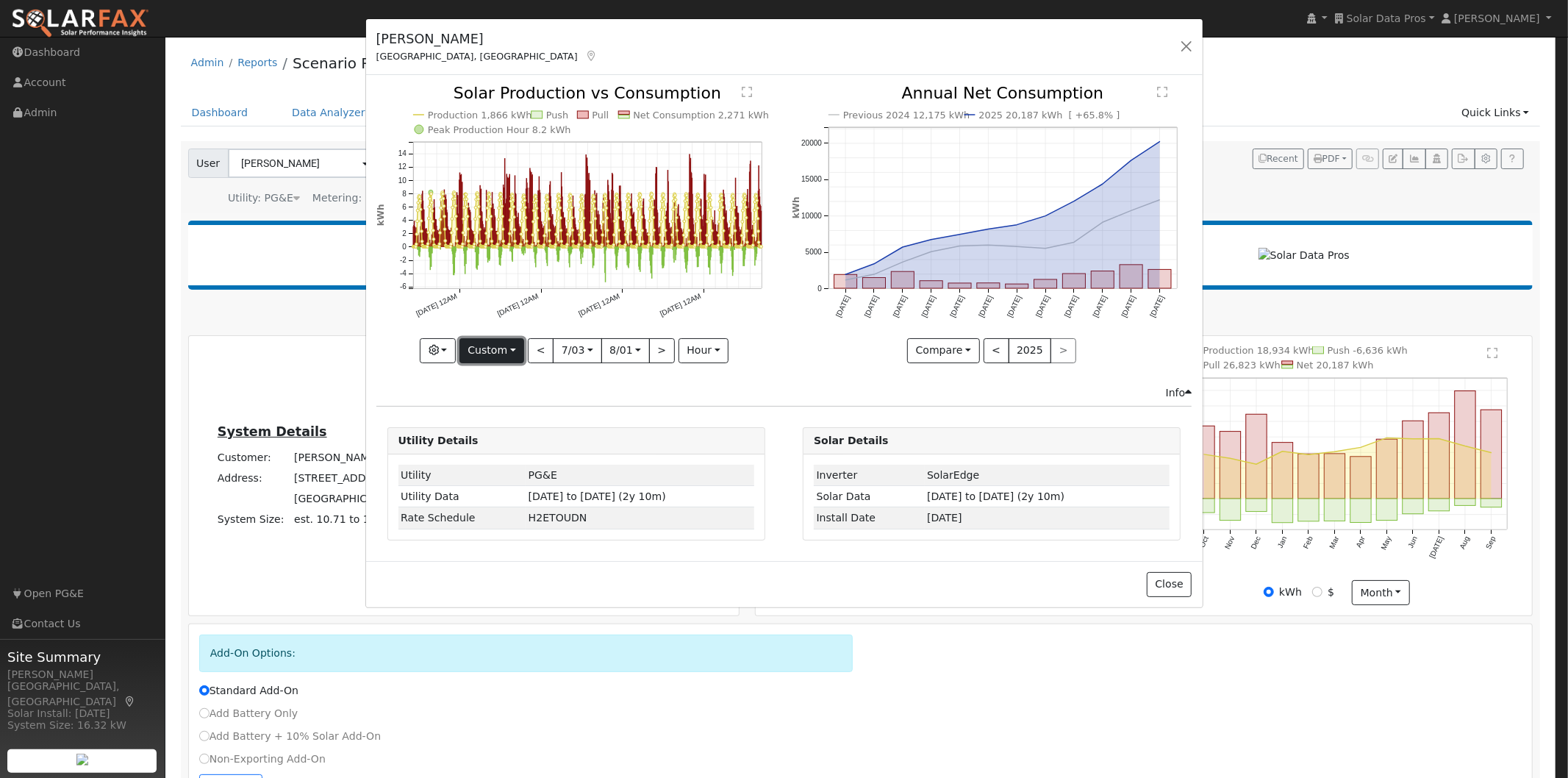
click at [507, 341] on button "Custom" at bounding box center [492, 350] width 65 height 25
click at [494, 419] on link "Month" at bounding box center [511, 422] width 102 height 21
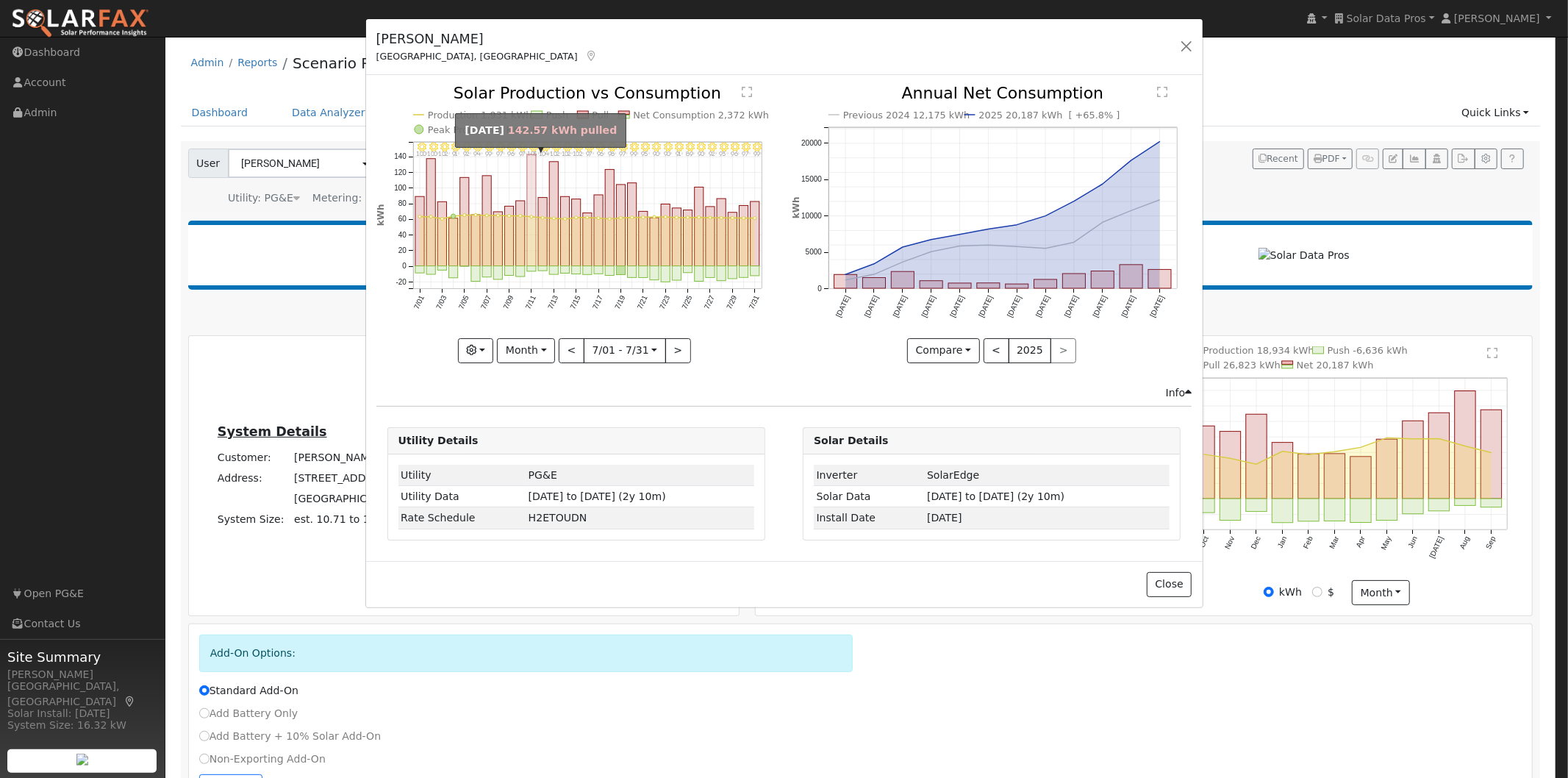
click at [529, 182] on rect "onclick=""" at bounding box center [532, 210] width 9 height 112
type input "2025-07-11"
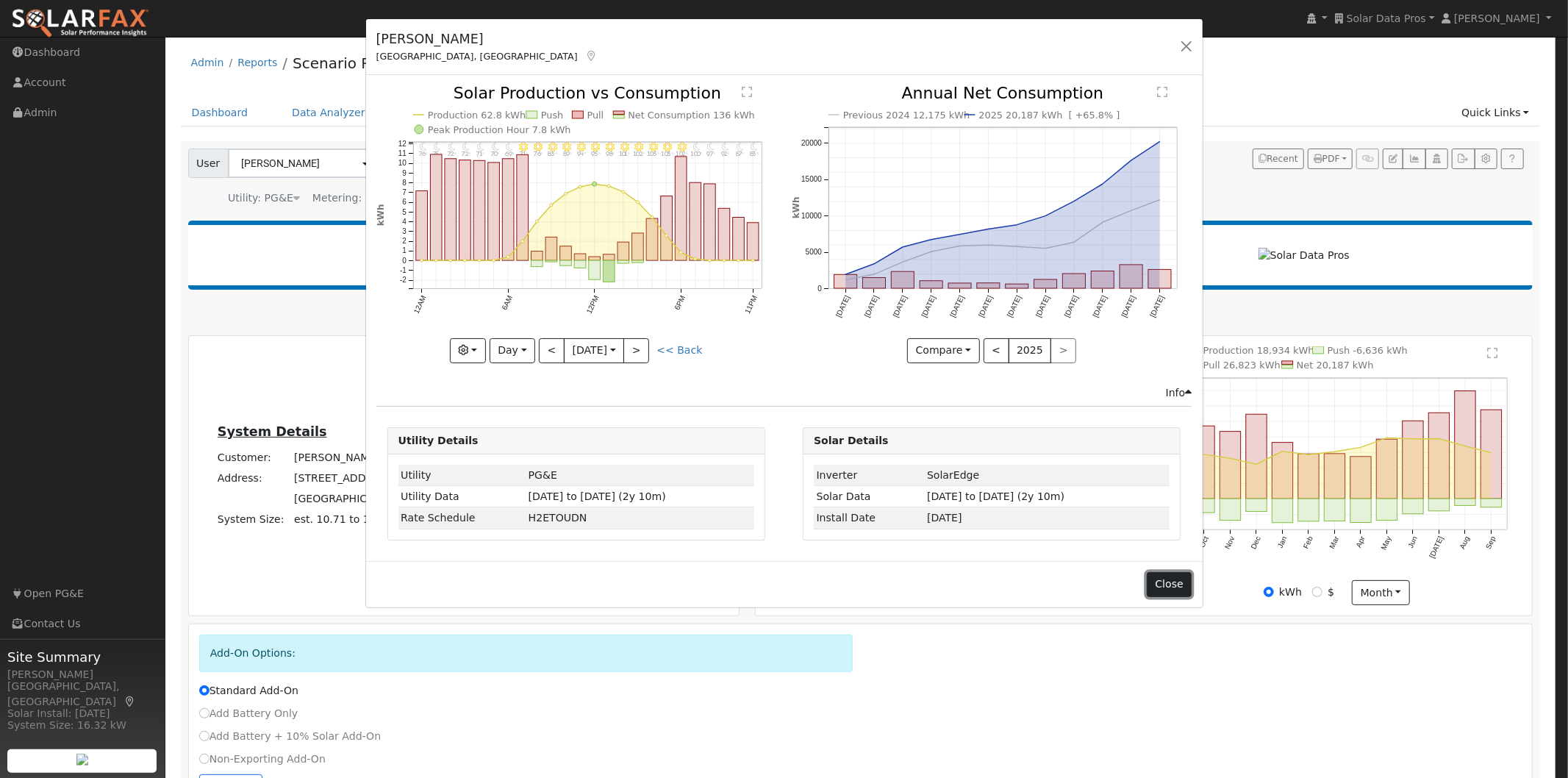
click at [1174, 589] on button "Close" at bounding box center [1169, 584] width 45 height 25
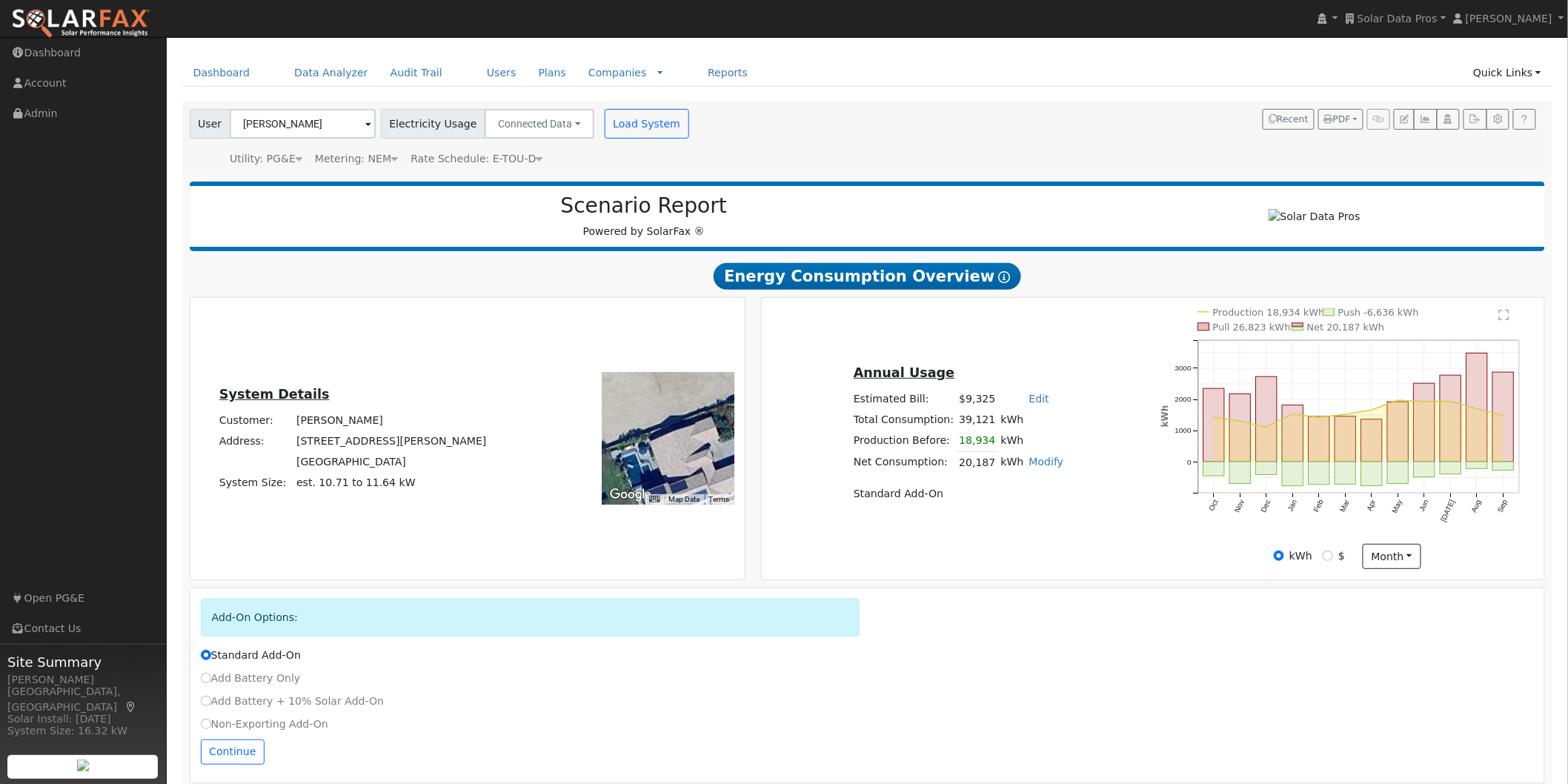
scroll to position [60, 0]
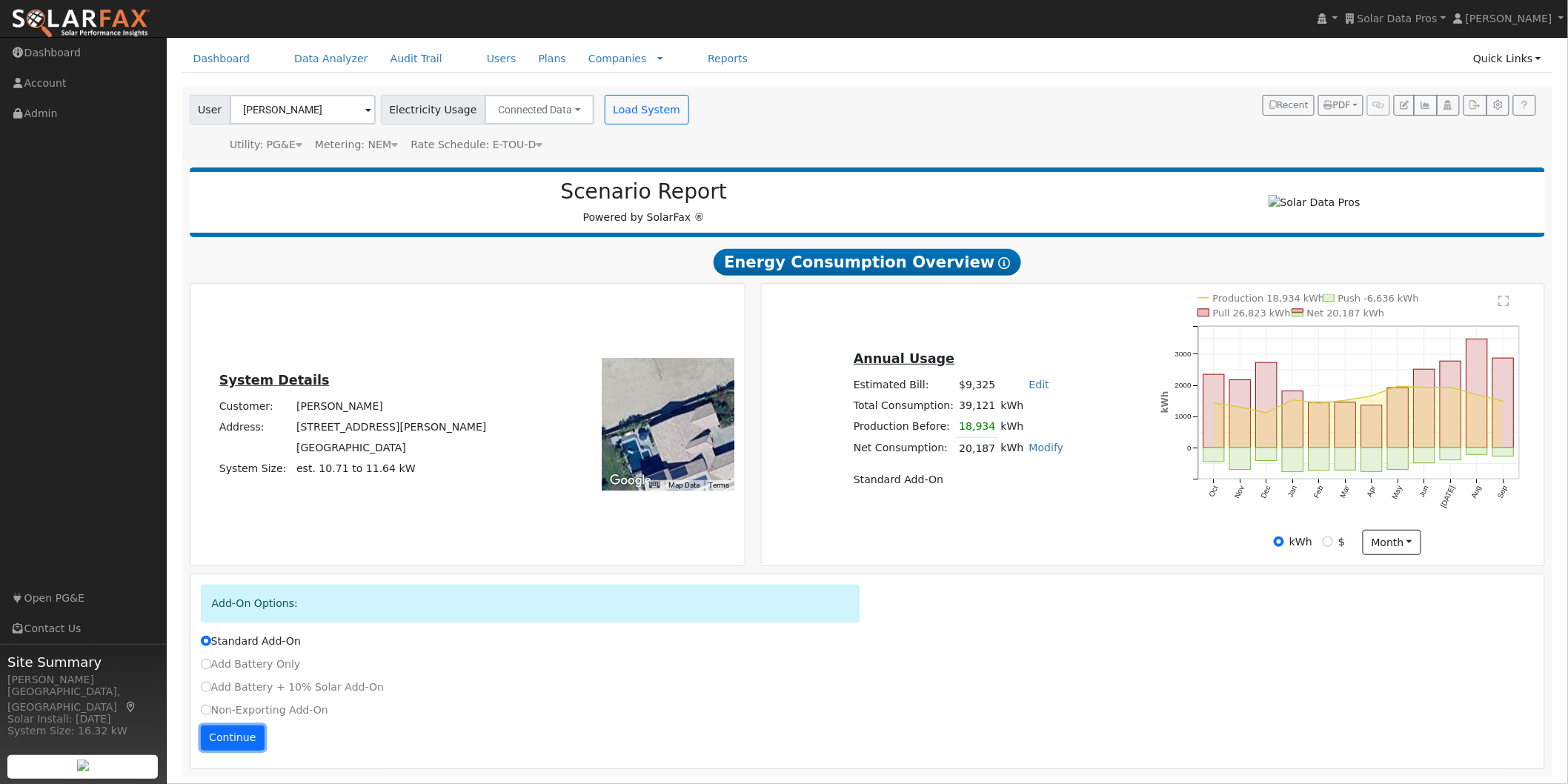
click at [219, 734] on button "Continue" at bounding box center [232, 737] width 63 height 25
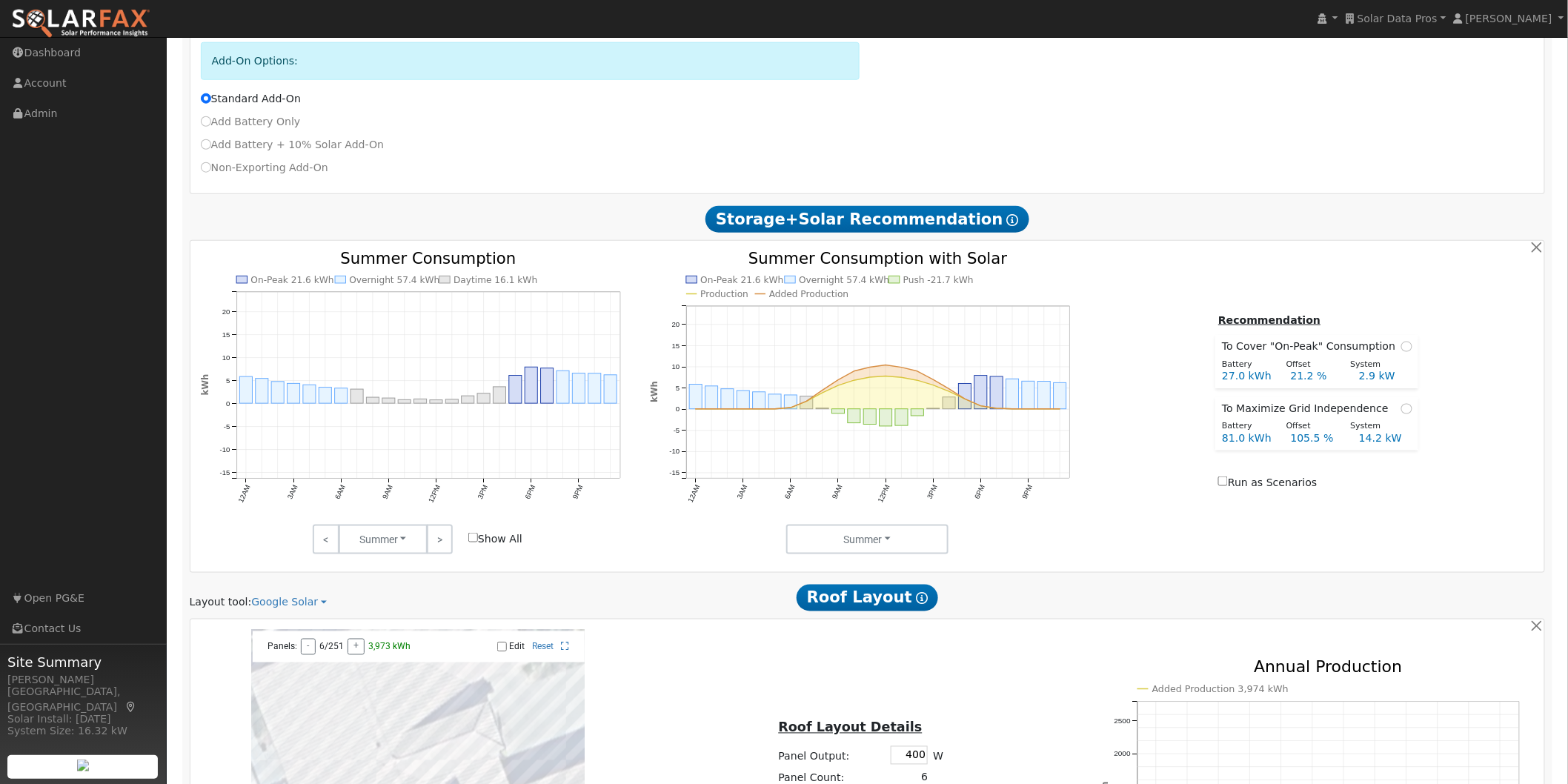
scroll to position [598, 0]
click at [475, 541] on input "Show All" at bounding box center [473, 536] width 10 height 10
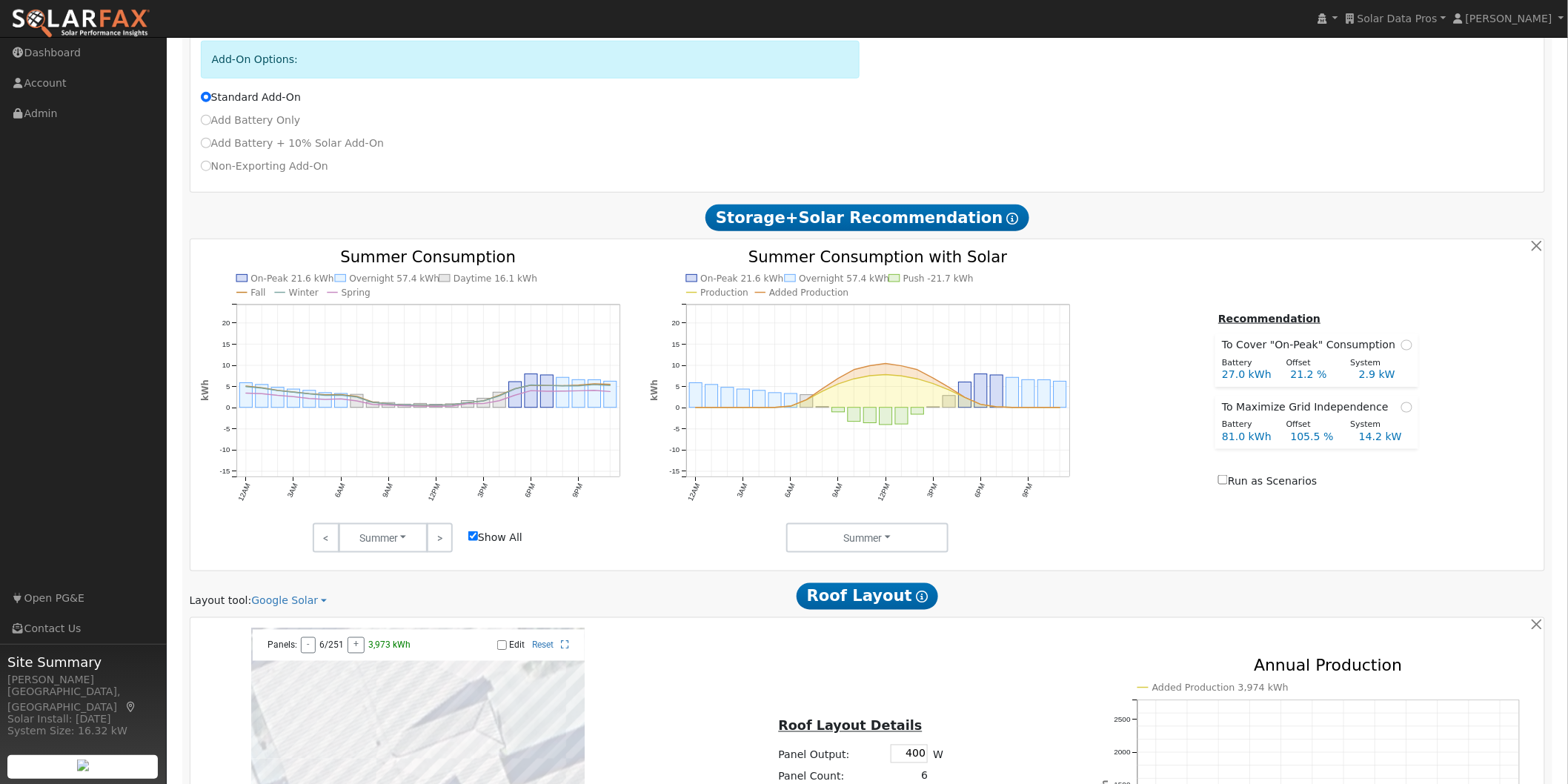
click at [474, 541] on input "Show All" at bounding box center [473, 536] width 10 height 10
checkbox input "true"
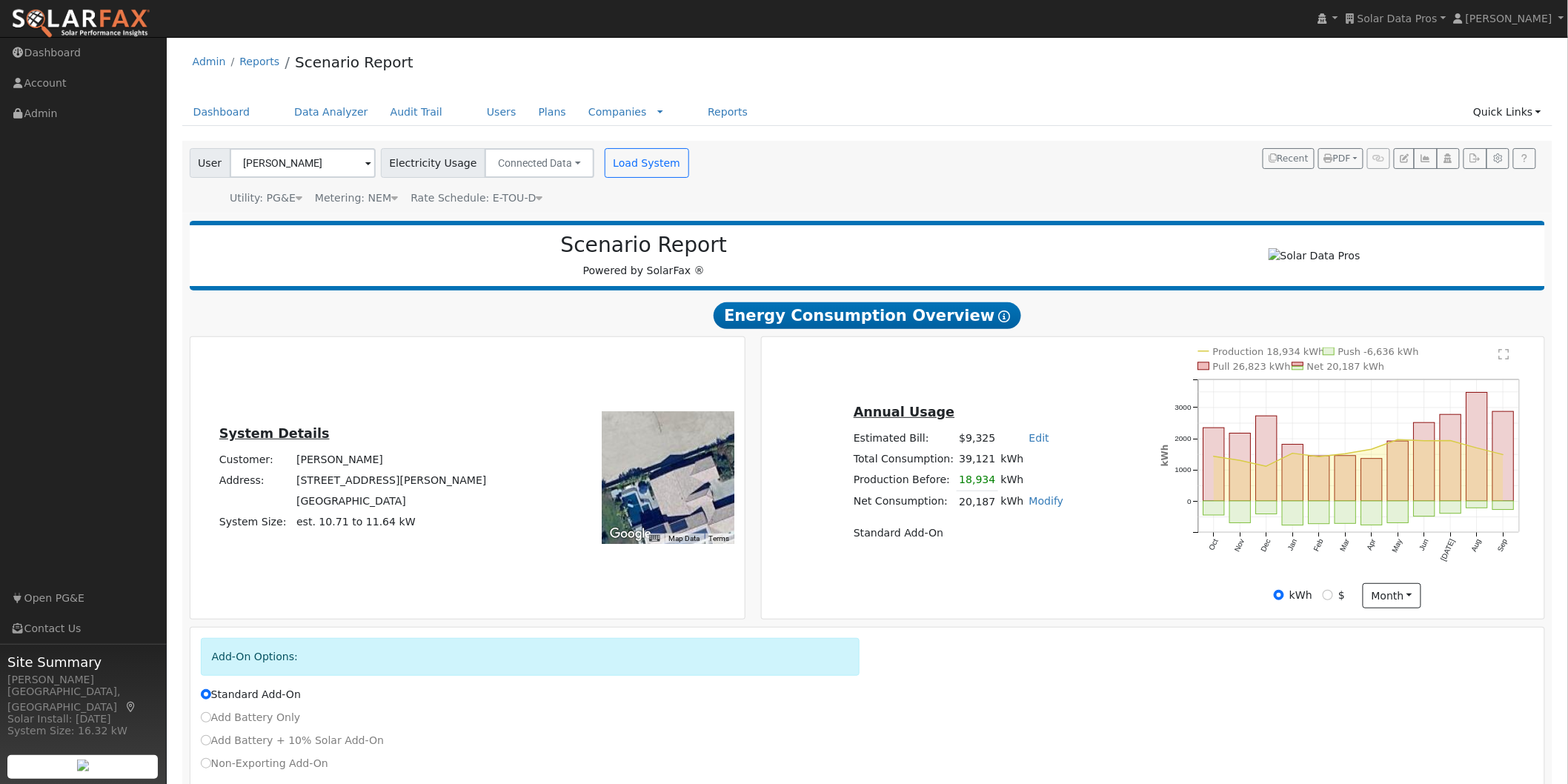
scroll to position [0, 0]
click at [1427, 152] on button "button" at bounding box center [1425, 160] width 23 height 21
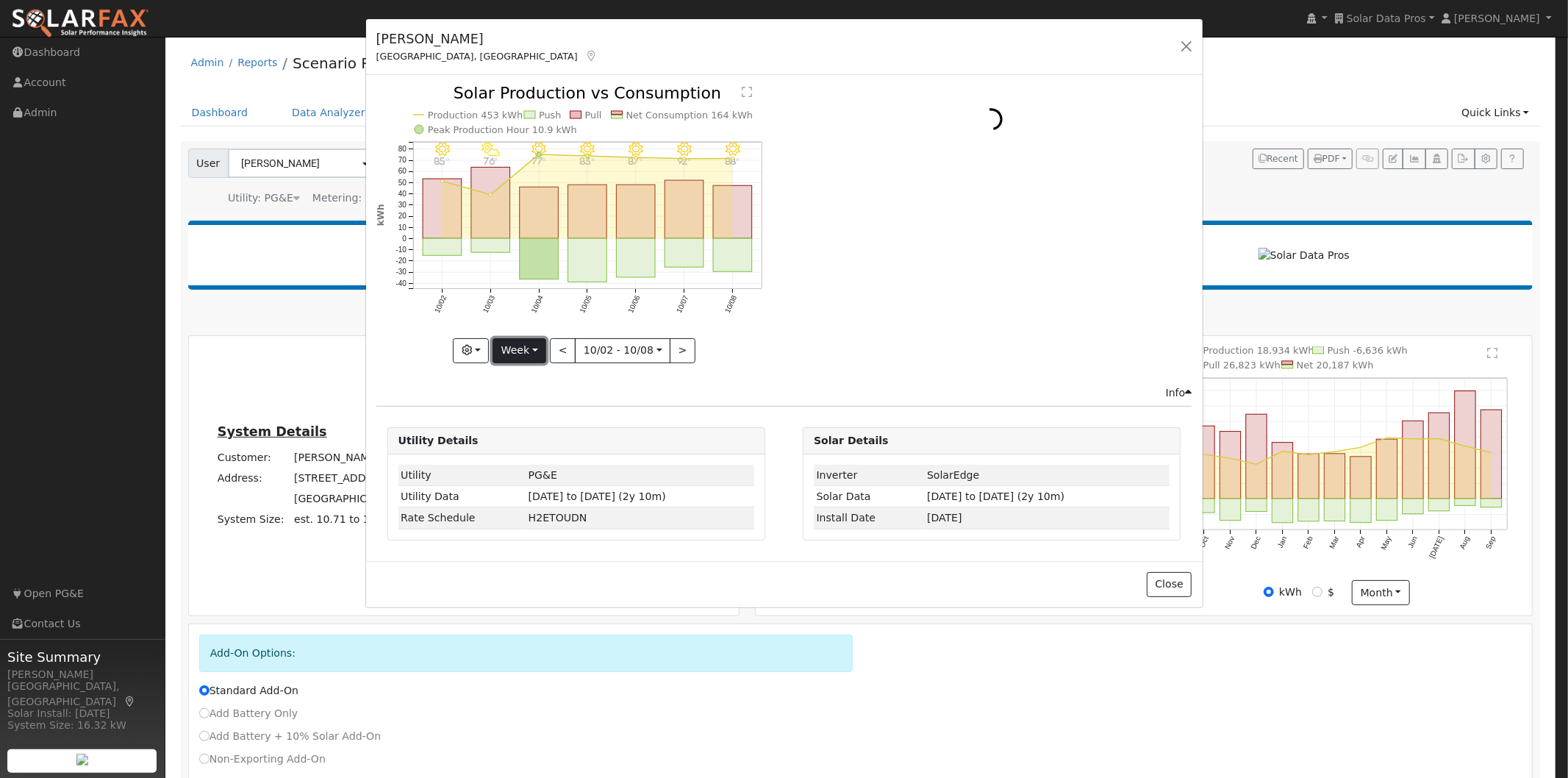
click at [531, 347] on button "Week" at bounding box center [519, 350] width 53 height 25
click at [538, 441] on link "Year" at bounding box center [544, 442] width 102 height 21
type input "2024-10-01"
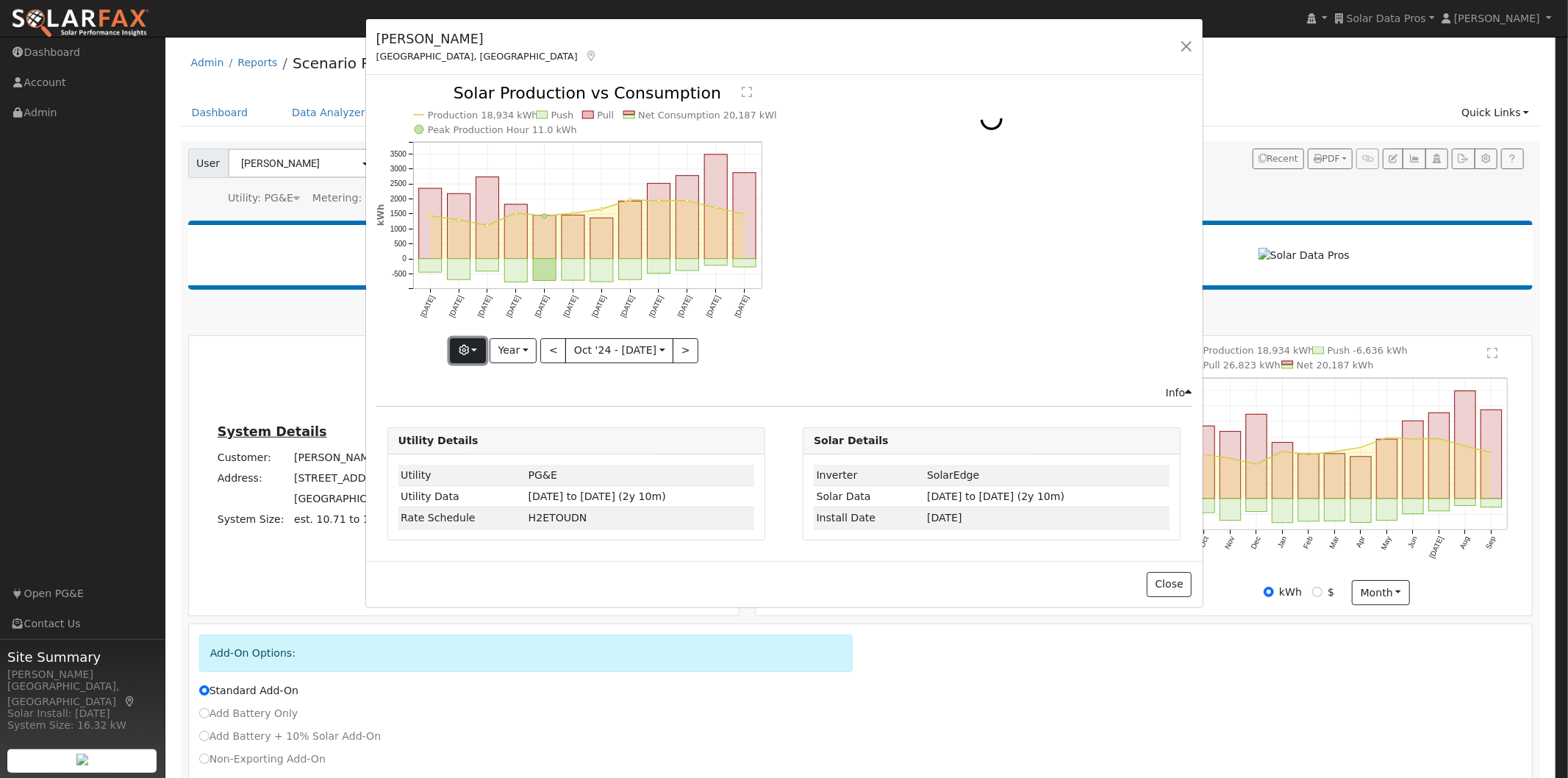
click at [475, 350] on button "button" at bounding box center [468, 350] width 36 height 25
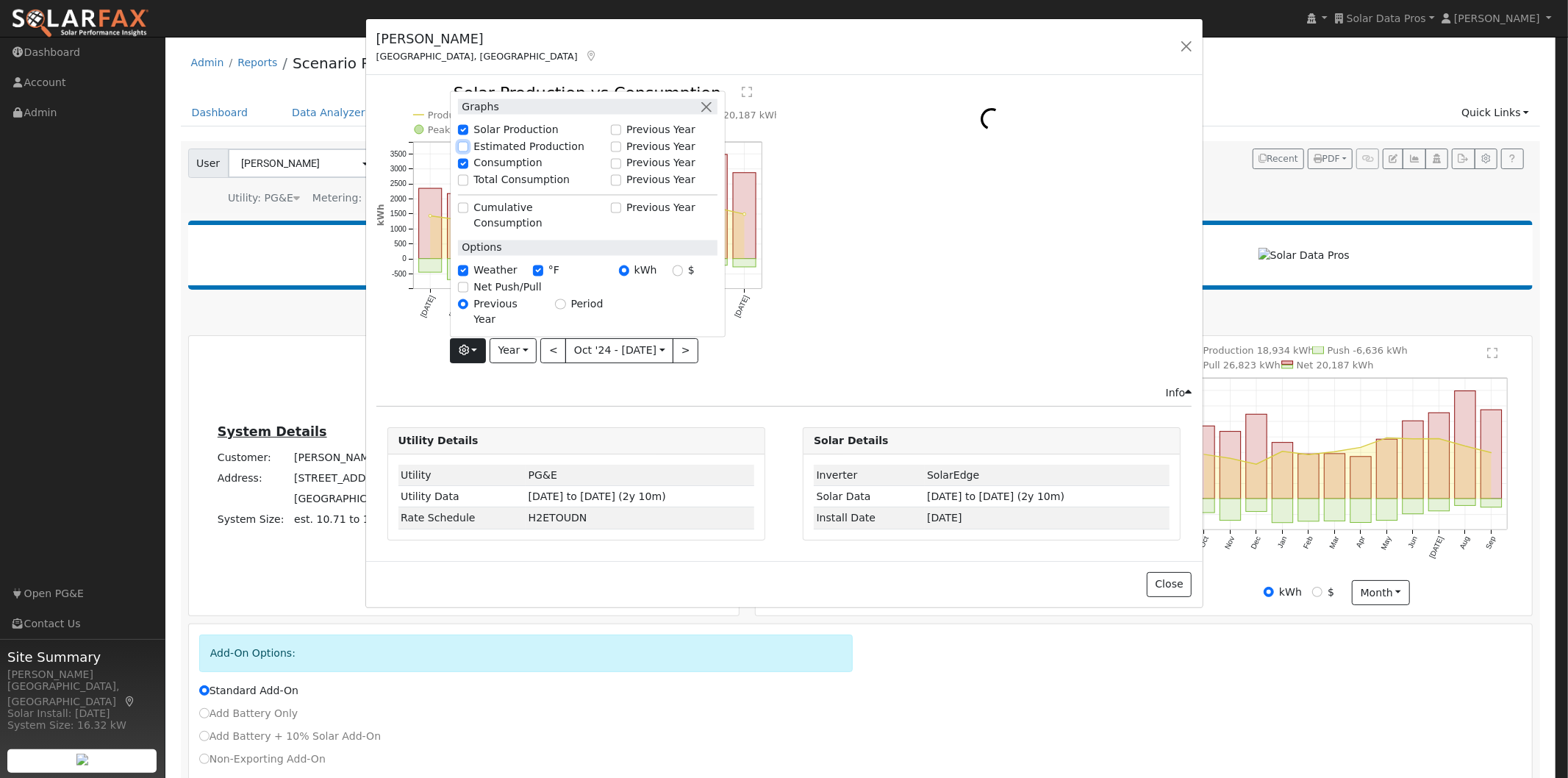
click at [468, 151] on input "Estimated Production" at bounding box center [463, 146] width 10 height 10
checkbox input "true"
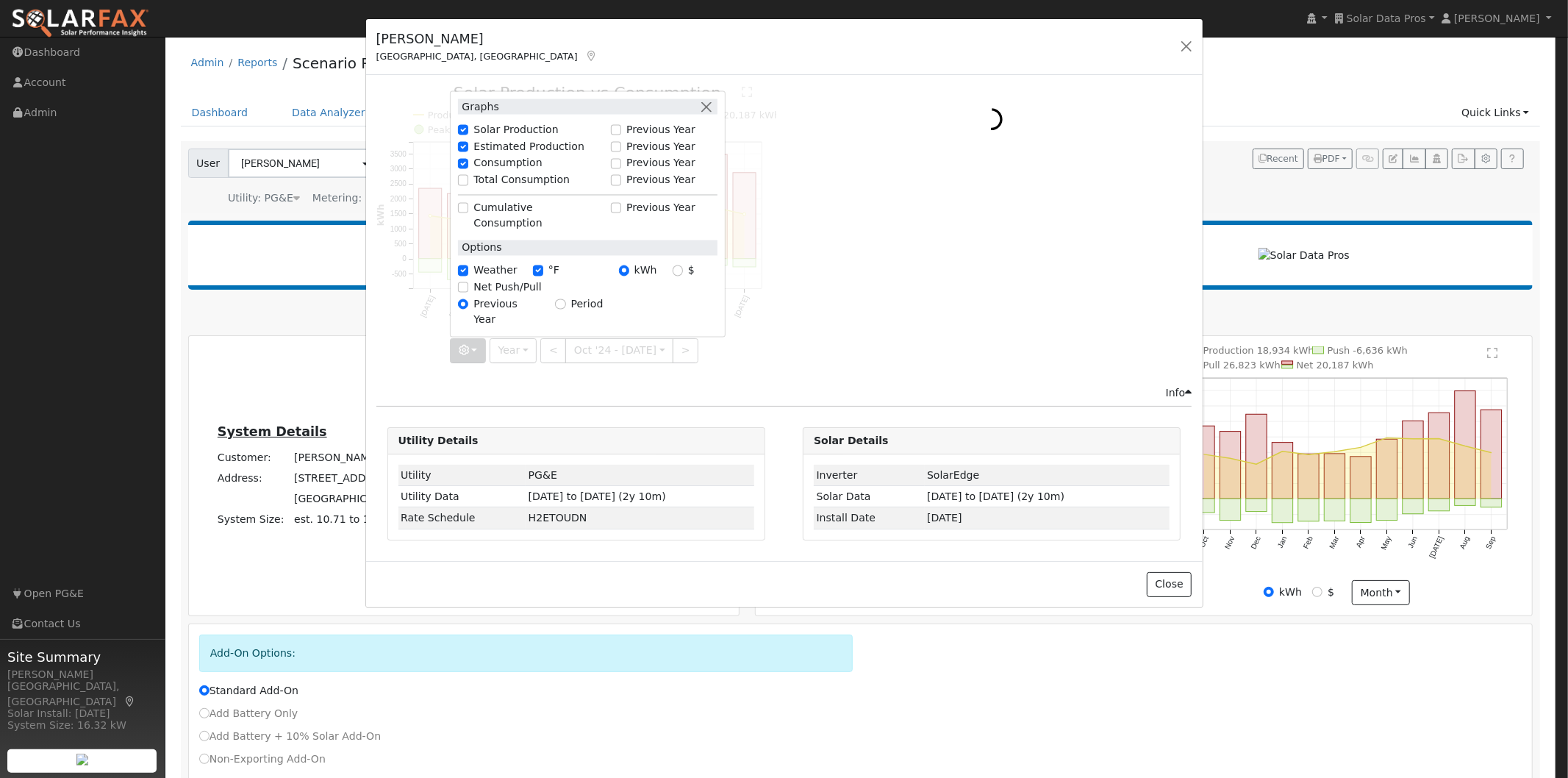
click at [847, 288] on div at bounding box center [992, 235] width 415 height 299
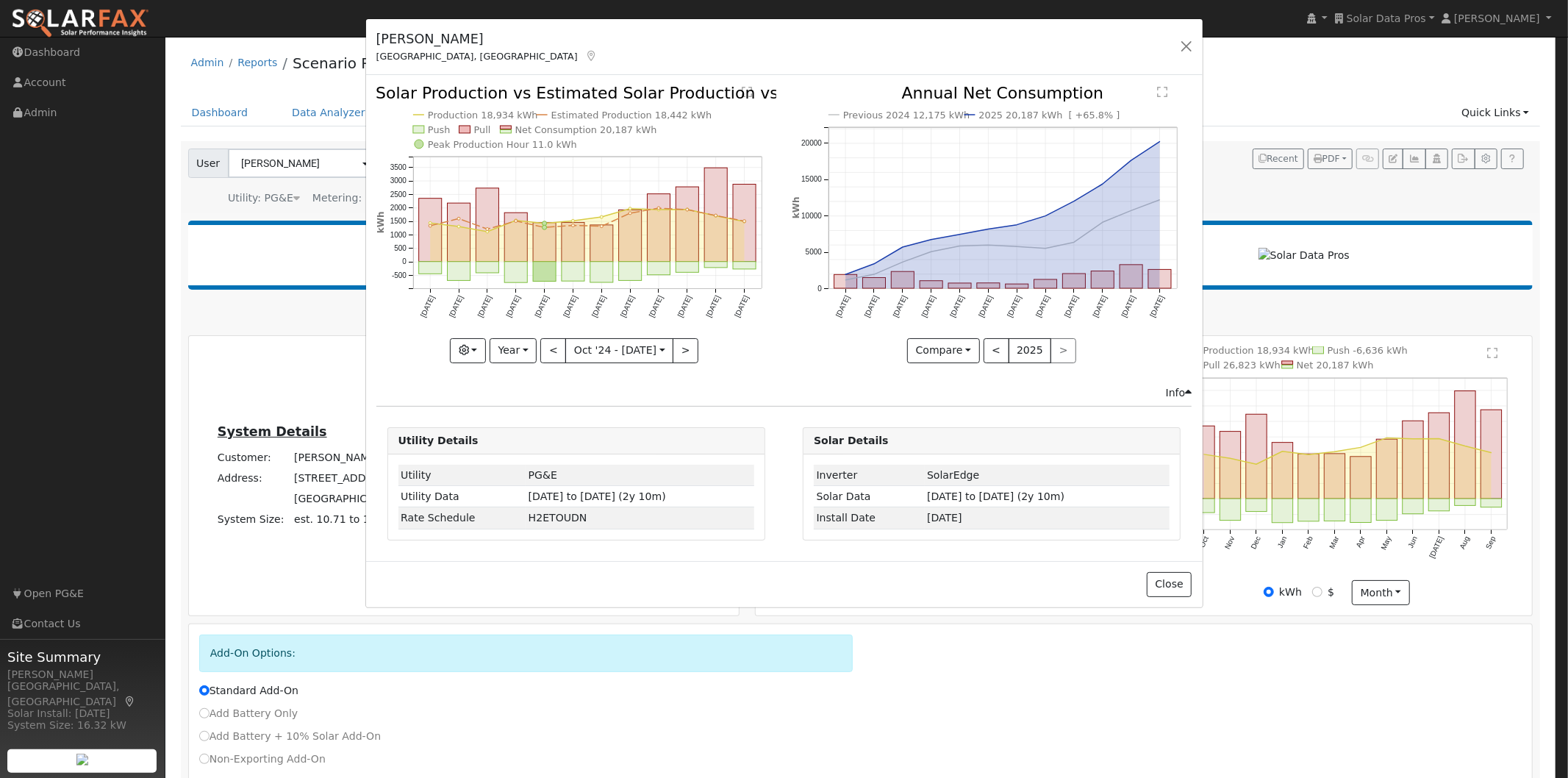
click at [611, 127] on text "Net Consumption 20,187 kWh" at bounding box center [585, 129] width 142 height 11
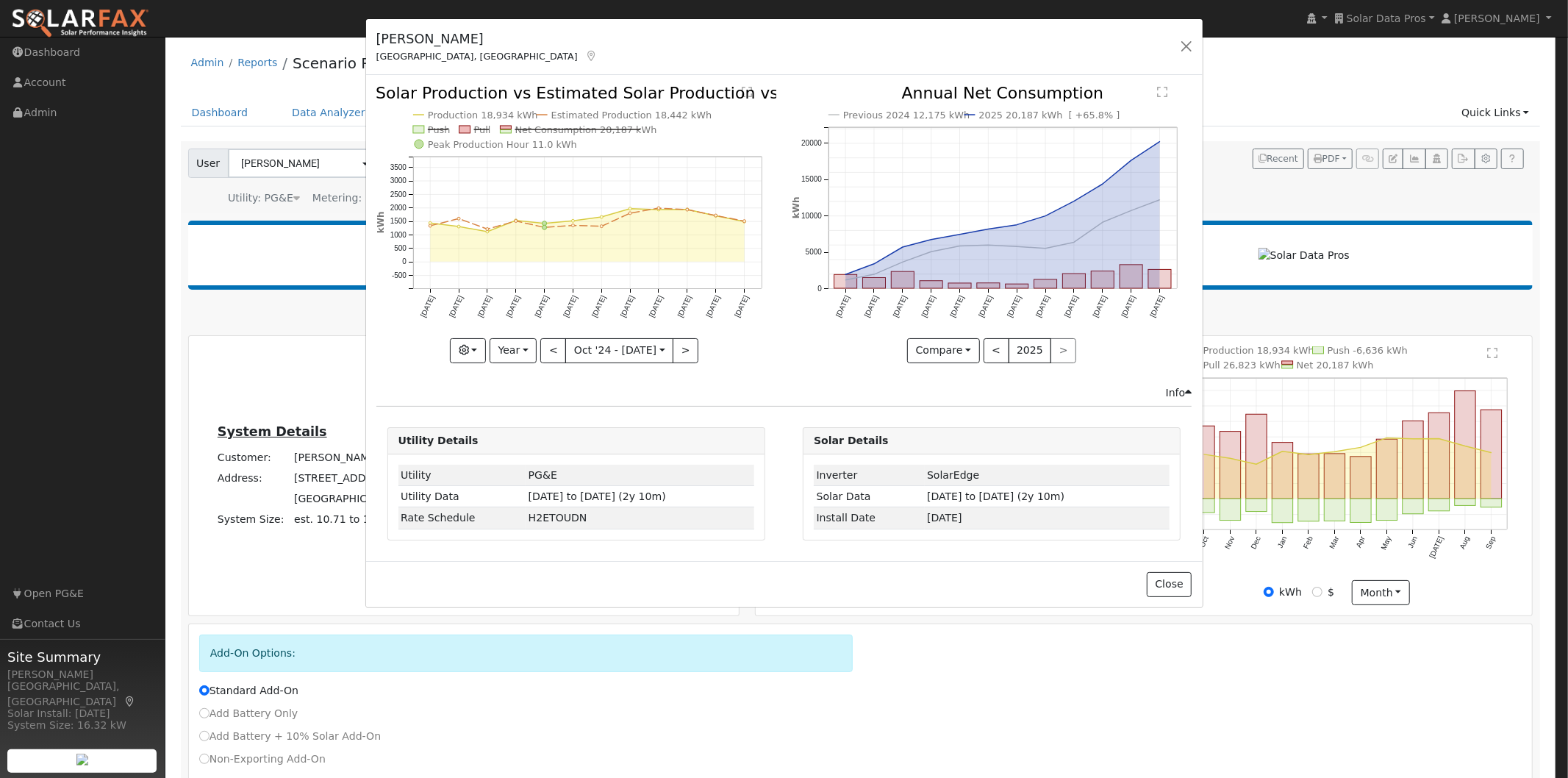
click at [568, 112] on text "Estimated Production 18,442 kWh" at bounding box center [630, 114] width 161 height 11
click at [579, 111] on text "Estimated Production 18,442 kWh" at bounding box center [630, 114] width 161 height 11
click at [503, 115] on text "Production 18,934 kWh" at bounding box center [483, 114] width 110 height 11
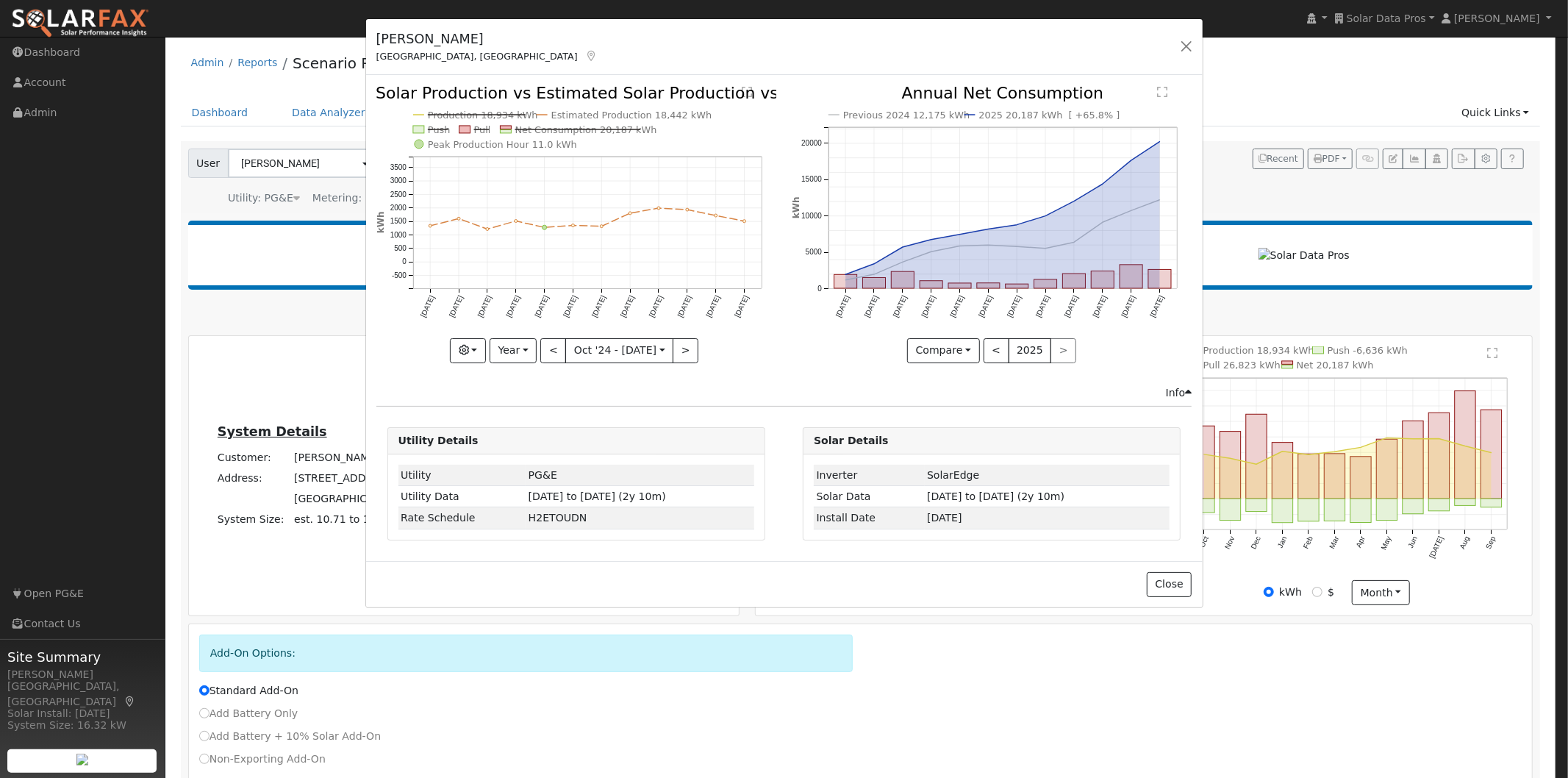
click at [600, 128] on text "Net Consumption 20,187 kWh" at bounding box center [585, 129] width 142 height 11
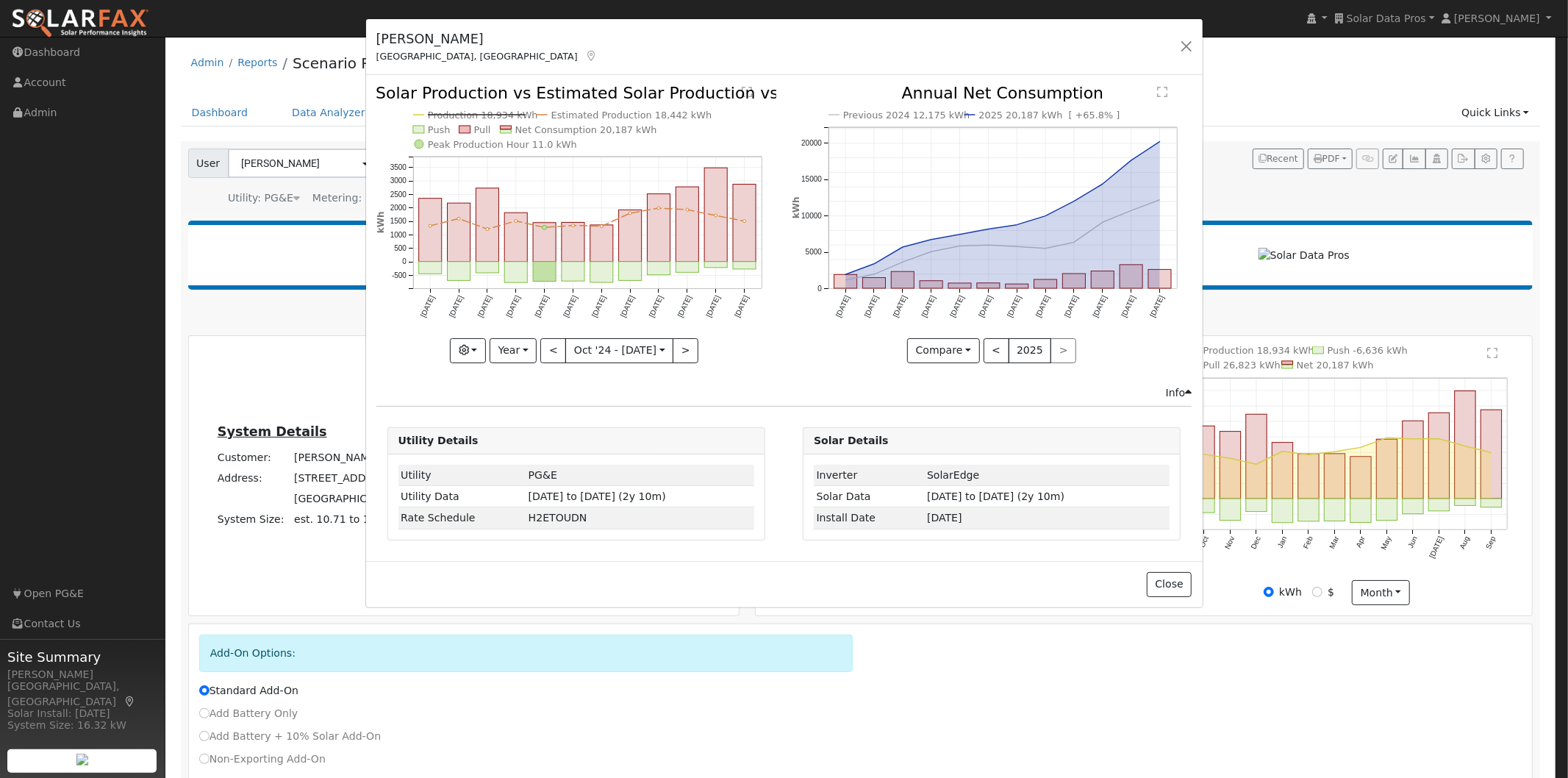
click at [503, 115] on text "Production 18,934 kWh" at bounding box center [483, 114] width 110 height 11
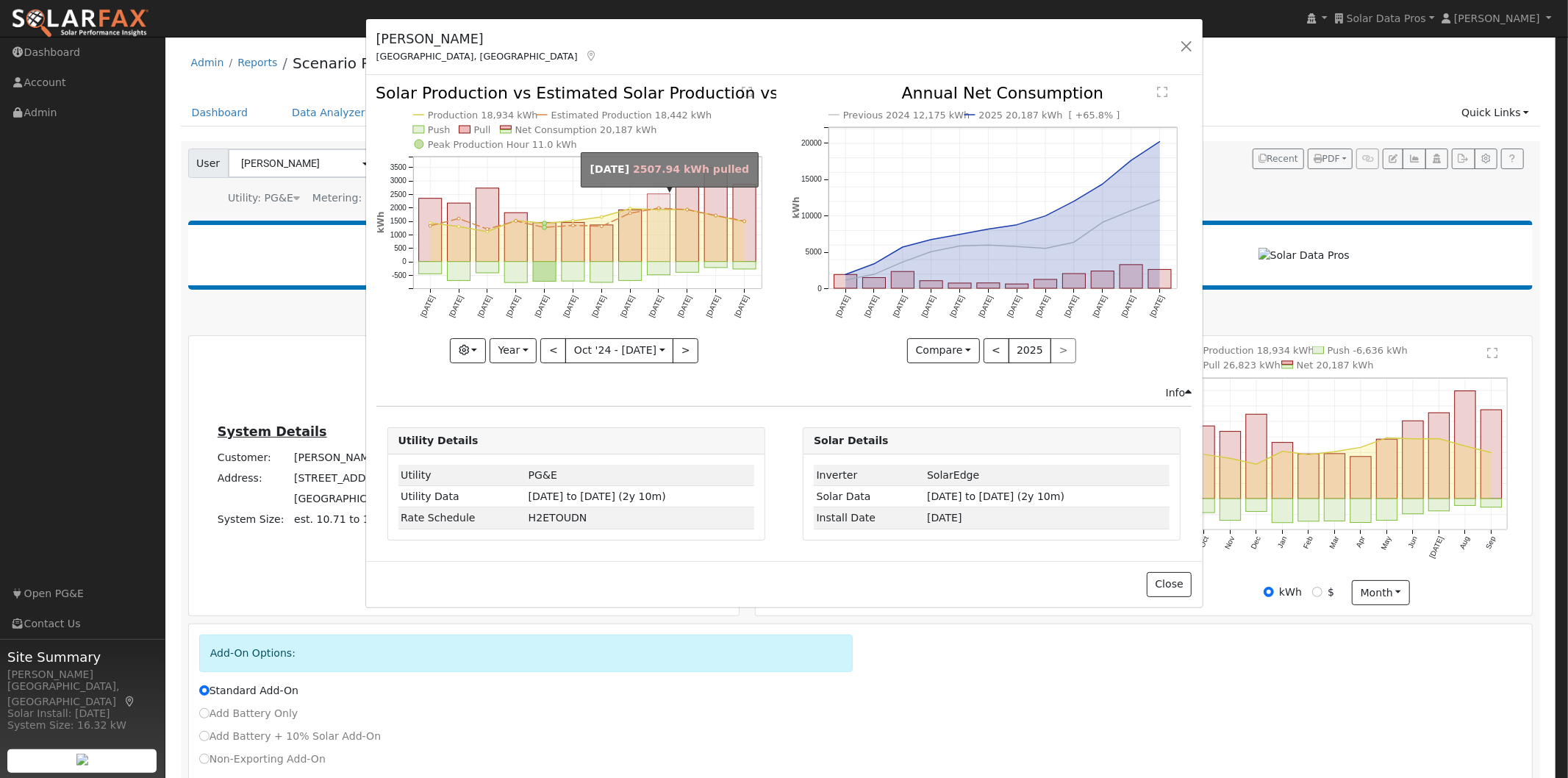
click at [659, 222] on rect "onclick=""" at bounding box center [658, 228] width 22 height 68
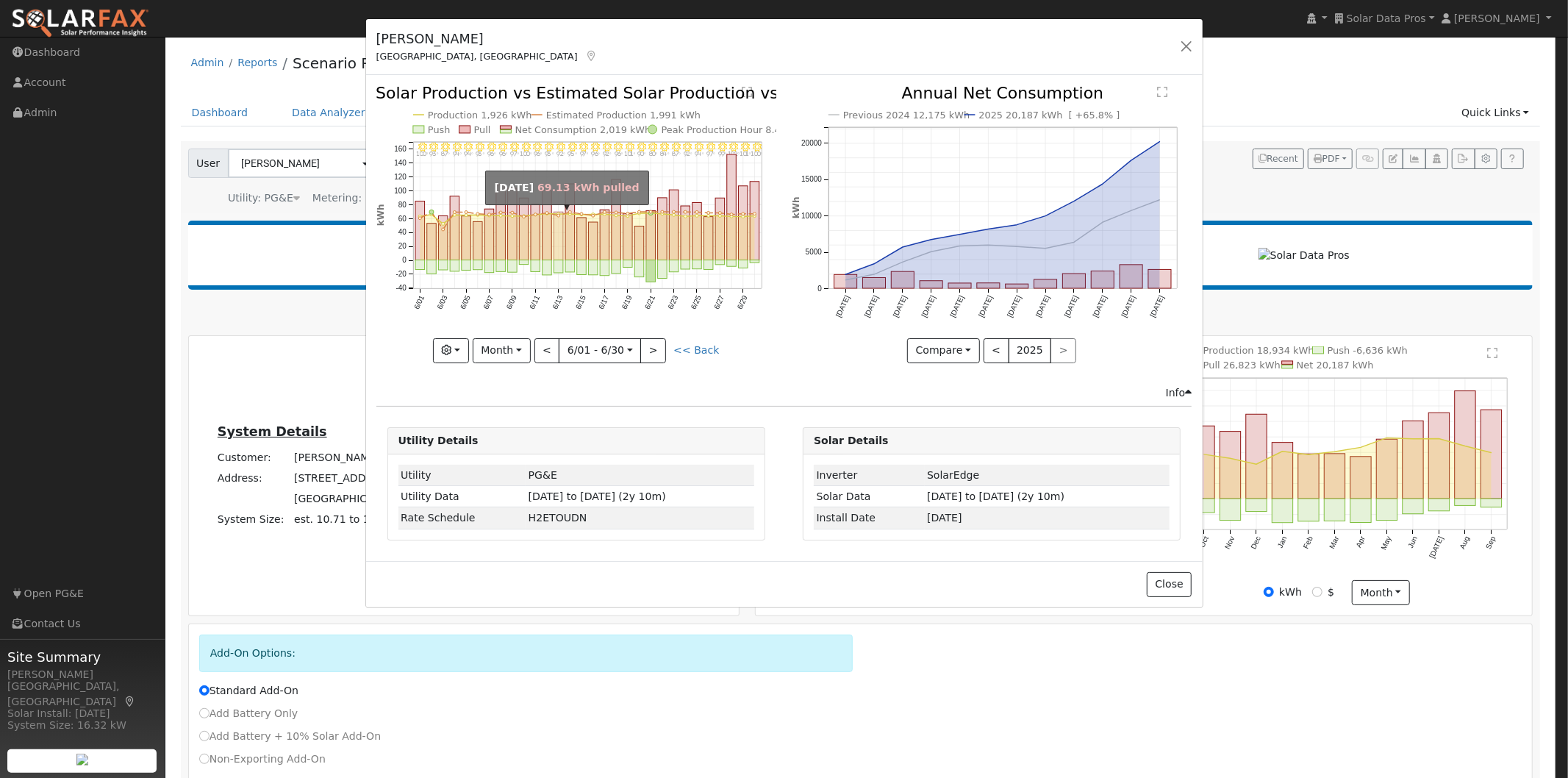
click at [561, 232] on rect "onclick=""" at bounding box center [557, 237] width 9 height 48
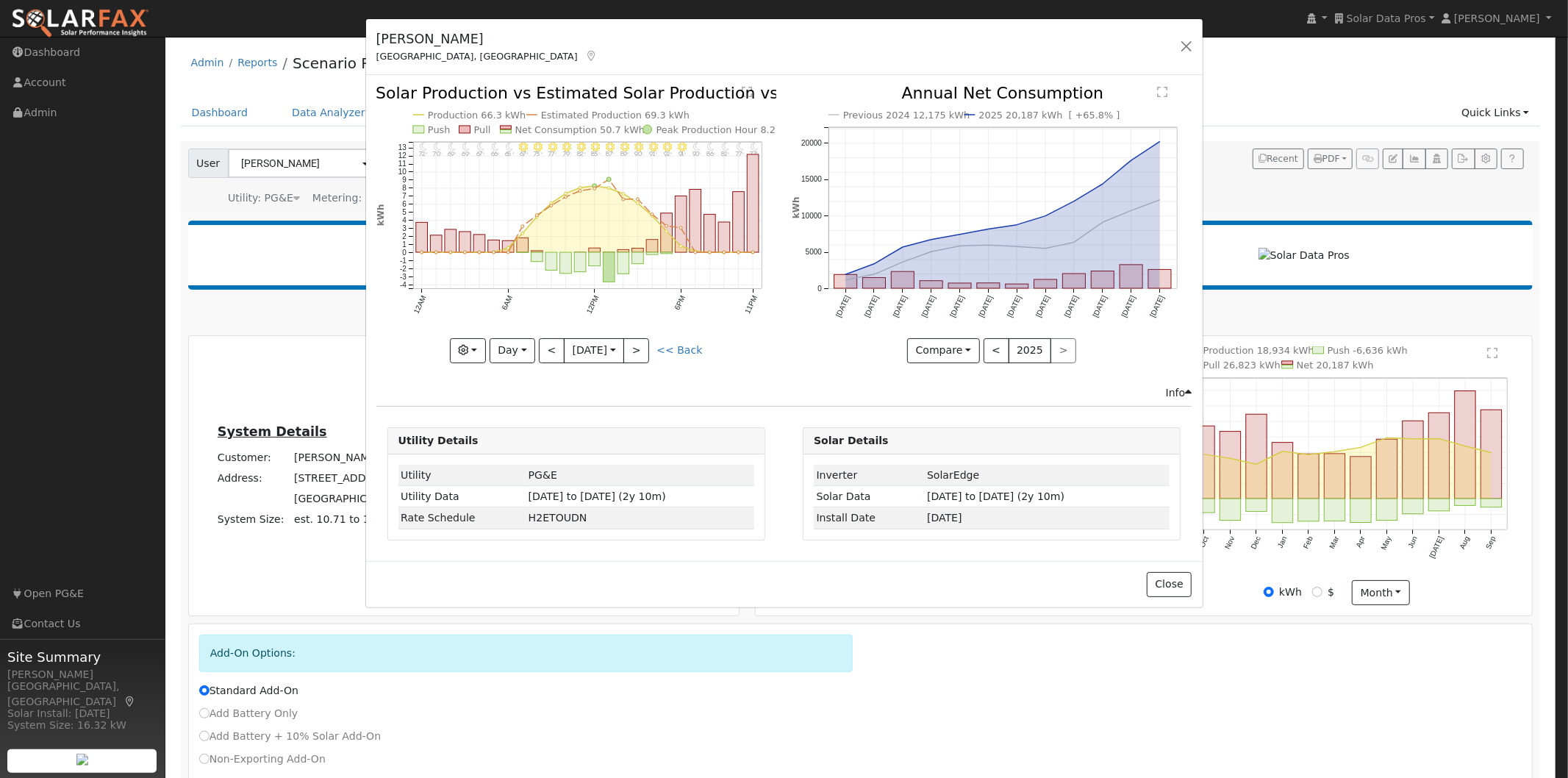
click at [560, 128] on text "Net Consumption 50.7 kWh" at bounding box center [579, 129] width 130 height 11
click at [467, 114] on text "Production 66.3 kWh" at bounding box center [477, 114] width 98 height 11
click at [596, 120] on text "Estimated Production 69.3 kWh" at bounding box center [615, 114] width 149 height 11
click at [568, 115] on text "Estimated Production 69.3 kWh" at bounding box center [615, 114] width 149 height 11
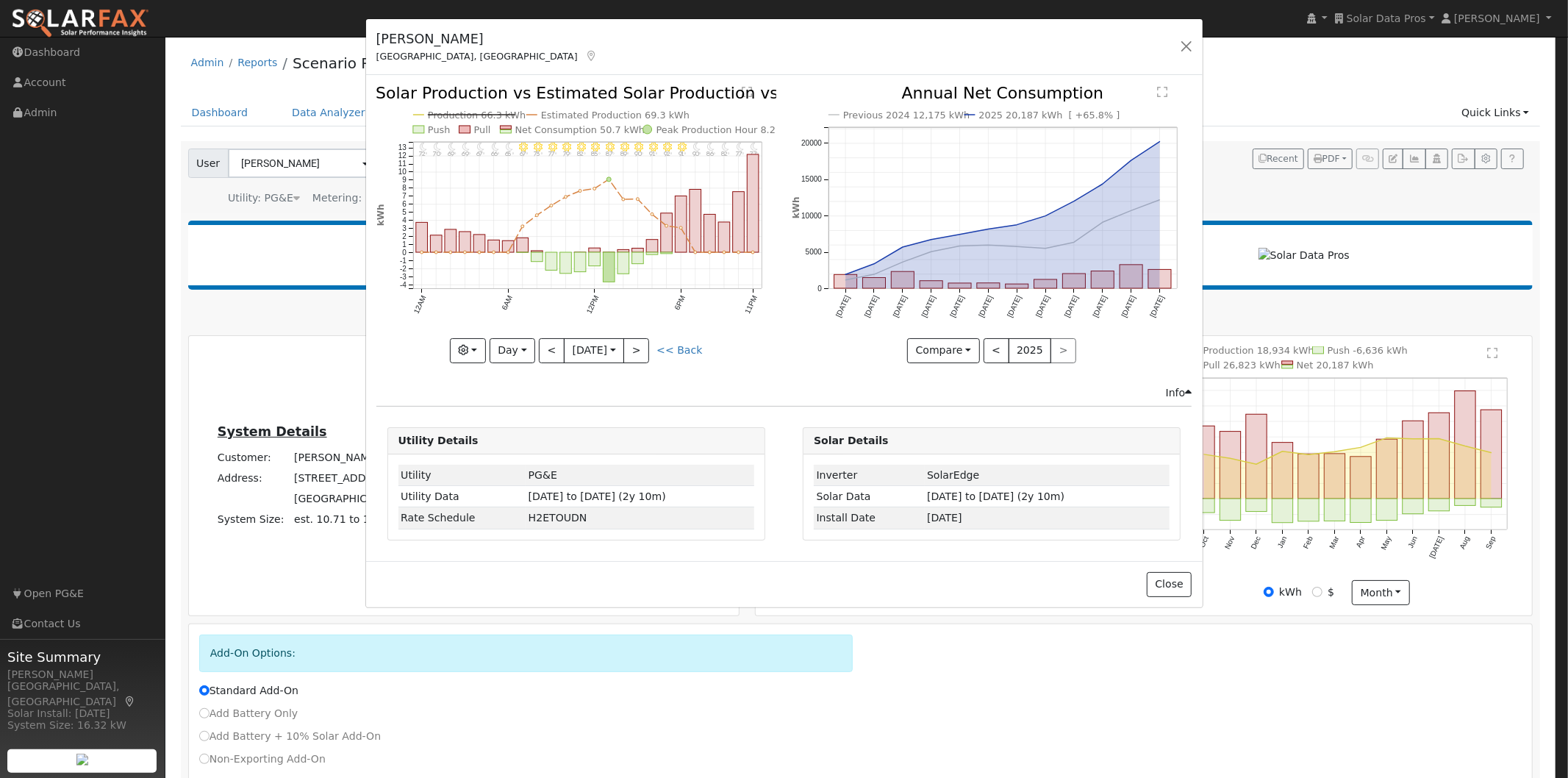
click at [489, 113] on text "Production 66.3 kWh" at bounding box center [477, 114] width 98 height 11
drag, startPoint x: 556, startPoint y: 351, endPoint x: 556, endPoint y: 329, distance: 22.0
click at [556, 347] on button "<" at bounding box center [551, 350] width 26 height 25
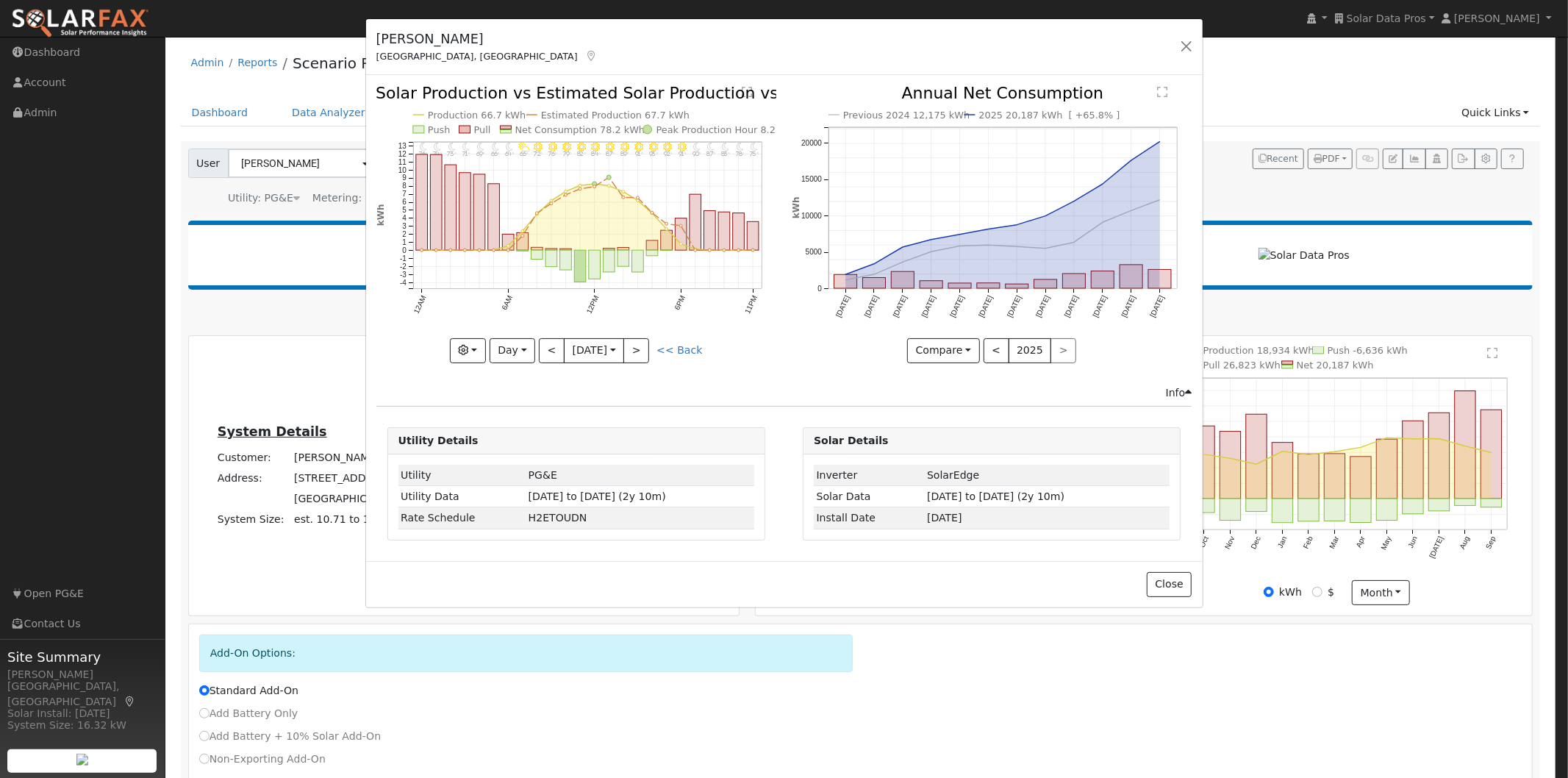
click at [544, 126] on text "Net Consumption 78.2 kWh" at bounding box center [579, 129] width 130 height 11
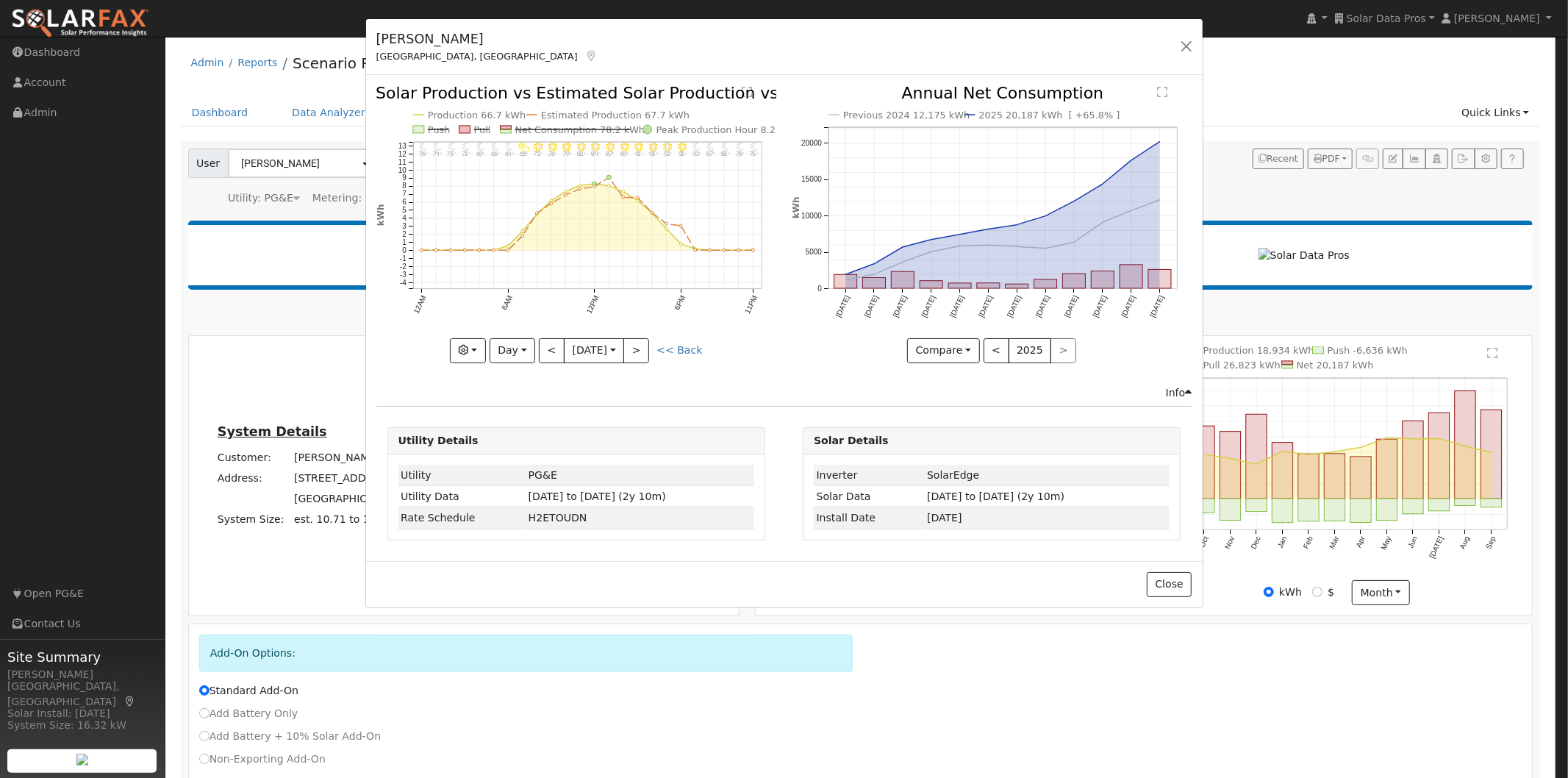
click at [551, 127] on text "Net Consumption 78.2 kWh" at bounding box center [579, 129] width 130 height 11
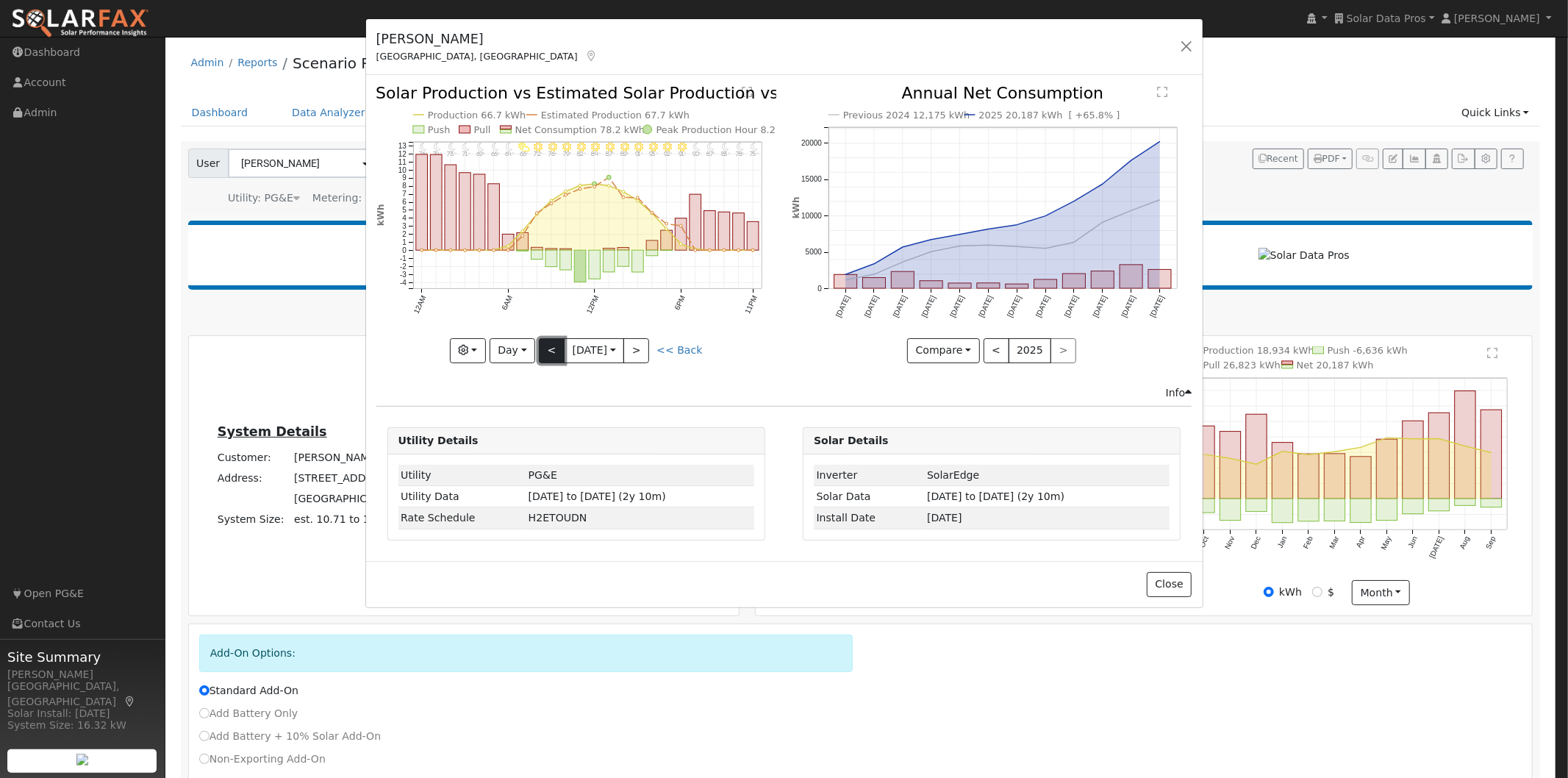
click at [547, 343] on button "<" at bounding box center [551, 350] width 26 height 25
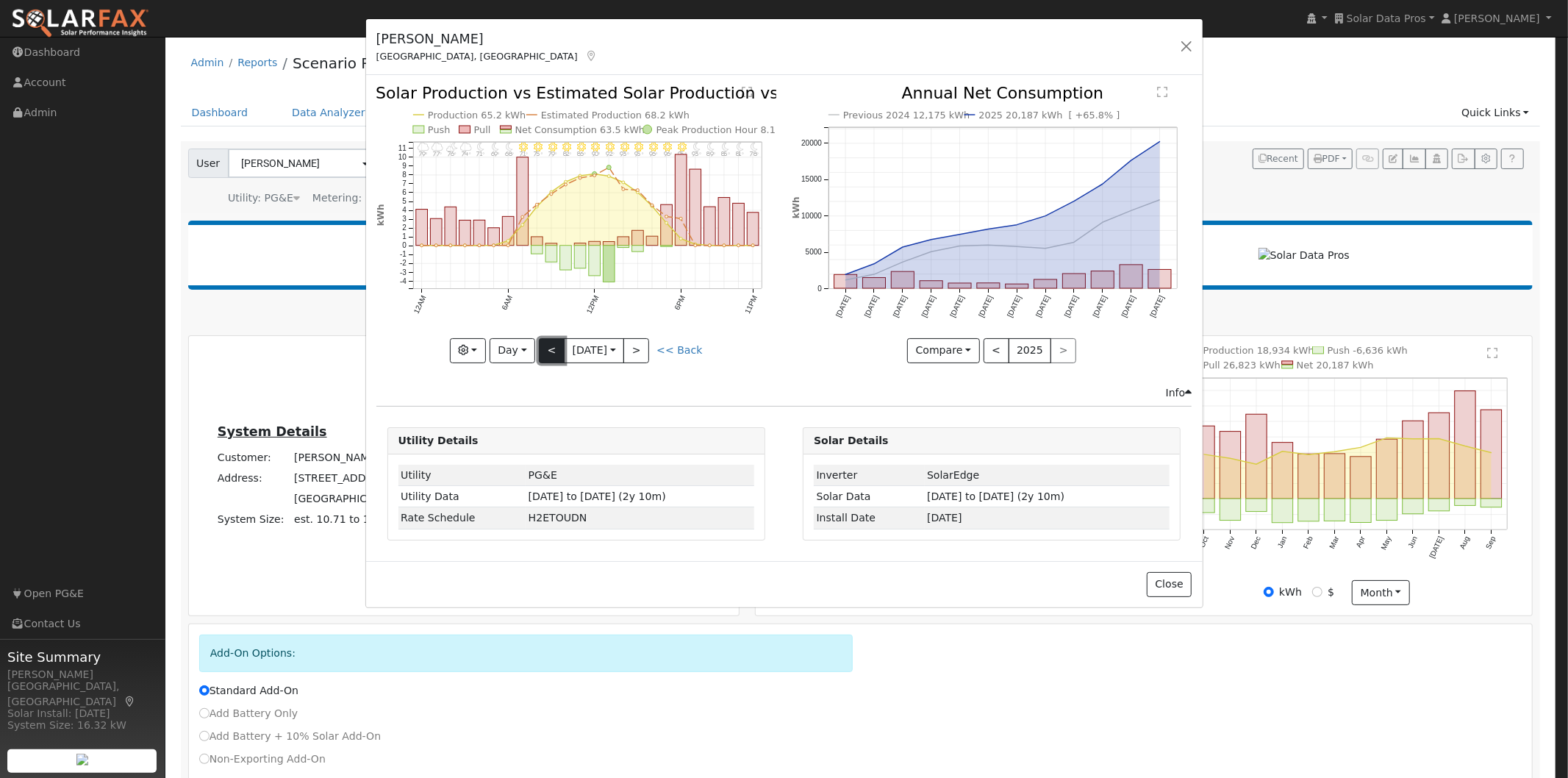
click at [548, 342] on button "<" at bounding box center [551, 350] width 26 height 25
click at [517, 351] on button "Day" at bounding box center [512, 350] width 46 height 25
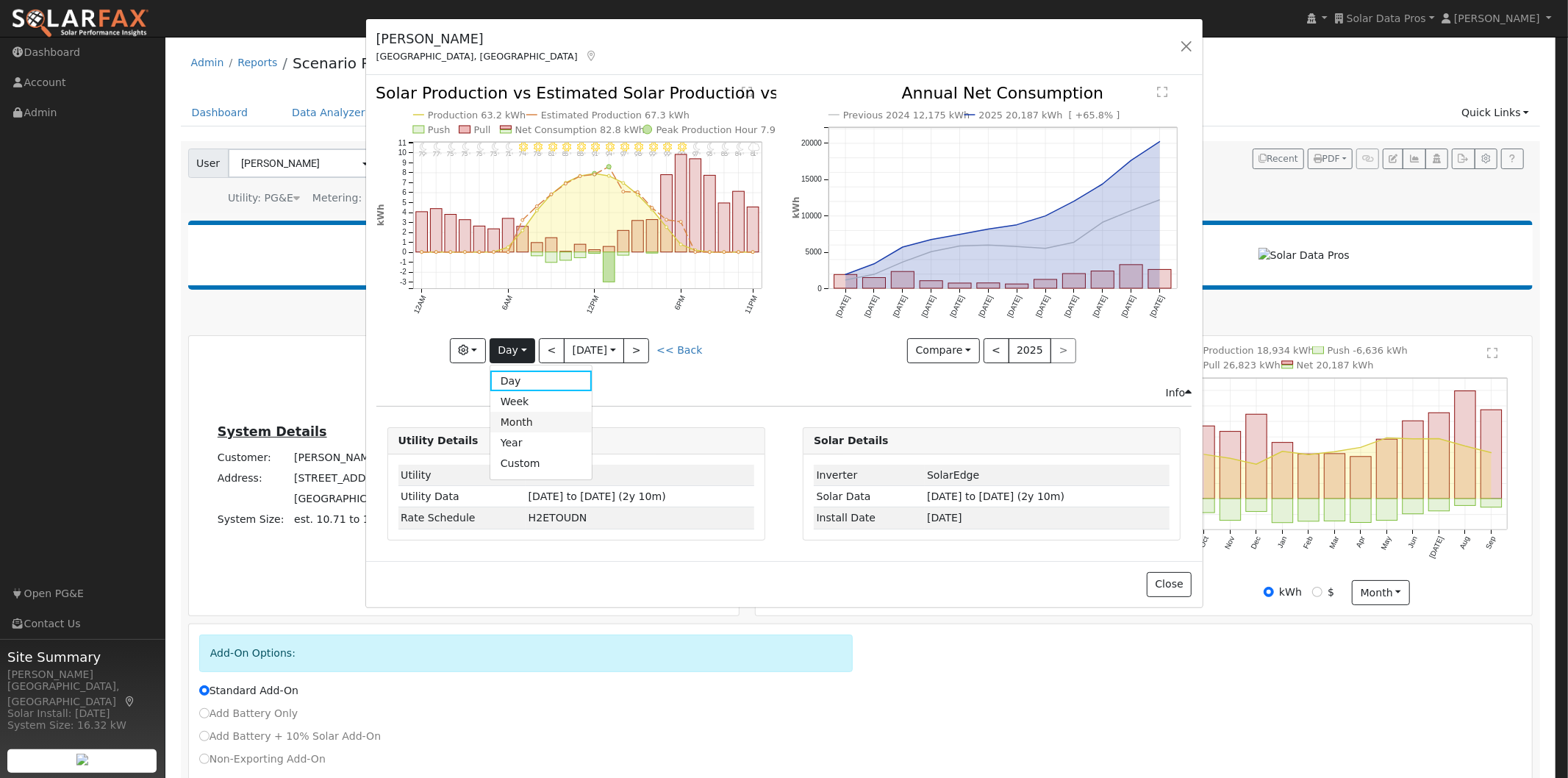
click at [526, 423] on link "Month" at bounding box center [541, 422] width 102 height 21
type input "2025-06-01"
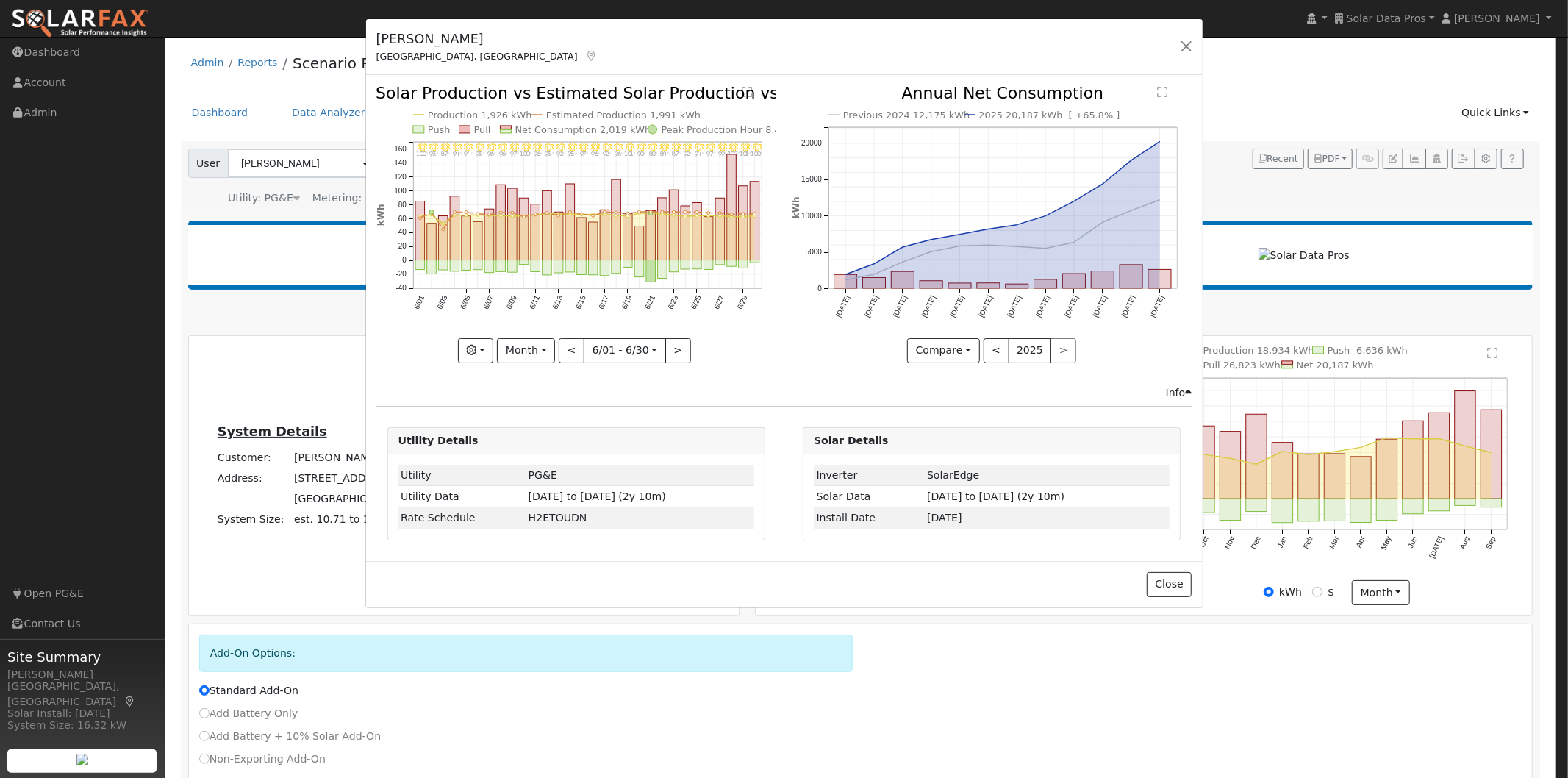
click at [465, 113] on text "Production 1,926 kWh" at bounding box center [479, 114] width 104 height 11
click at [482, 109] on text "Production 1,926 kWh" at bounding box center [479, 114] width 104 height 11
click at [567, 108] on icon "6/30 - Clear 100° 6/29 - Clear 101° 6/28 - Clear 102° 6/27 - Clear 99° 6/26 - C…" at bounding box center [575, 223] width 400 height 275
click at [568, 118] on text "Estimated Production 1,991 kWh" at bounding box center [624, 114] width 155 height 11
drag, startPoint x: 972, startPoint y: 472, endPoint x: 915, endPoint y: 476, distance: 57.1
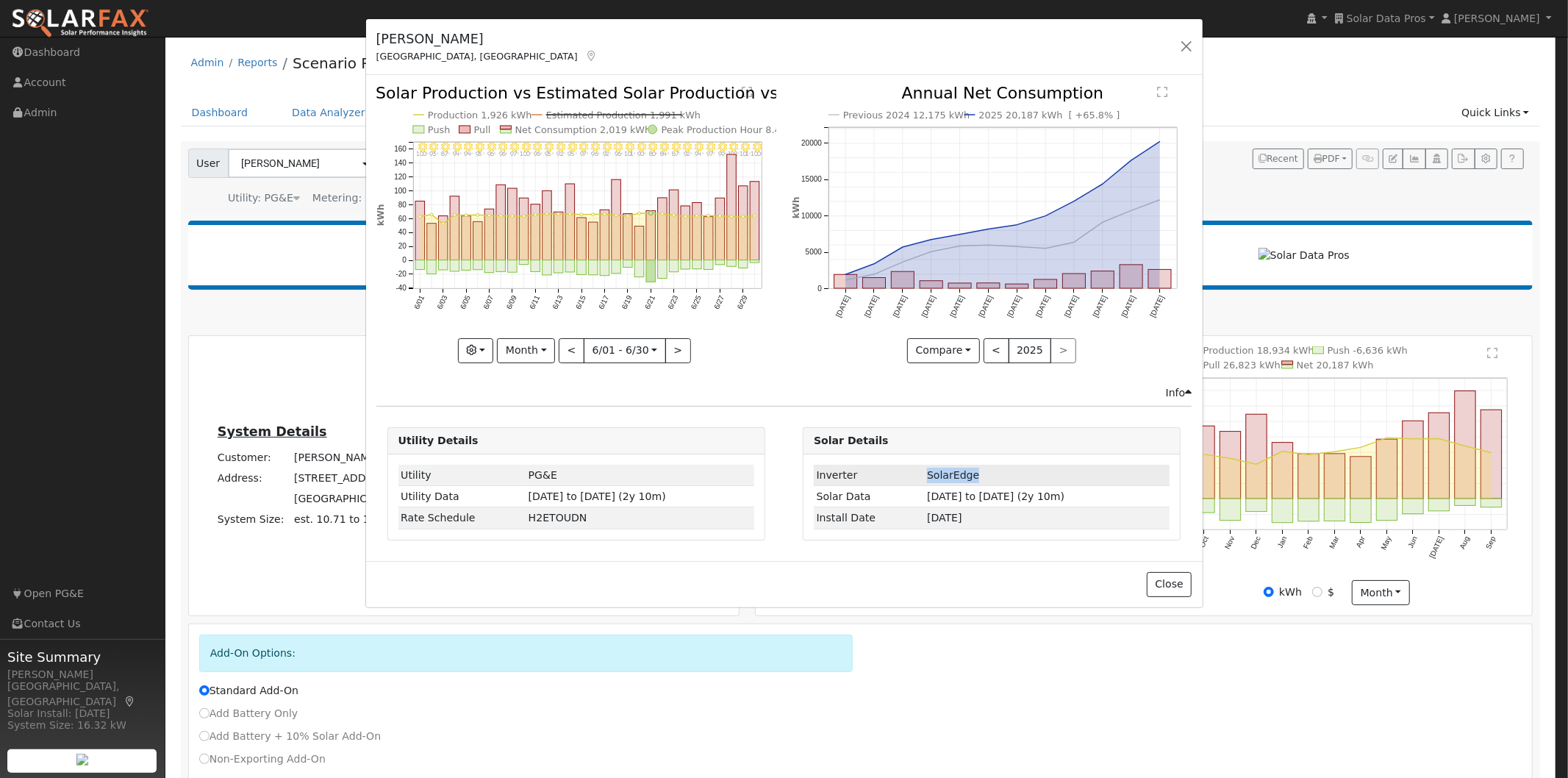
click at [925, 476] on td "SolarEdge" at bounding box center [1047, 475] width 245 height 22
click at [1174, 584] on button "Close" at bounding box center [1169, 584] width 45 height 25
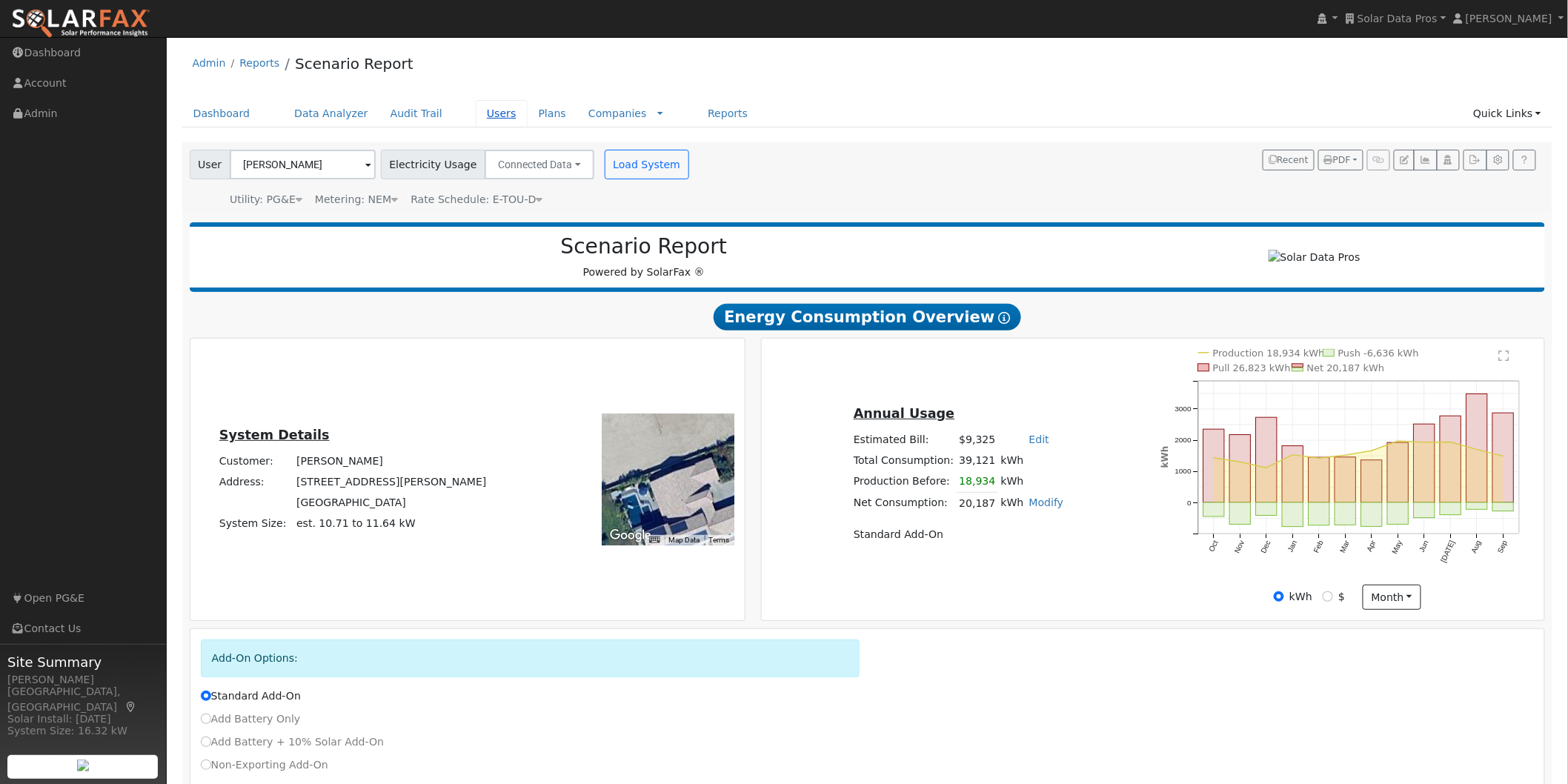
click at [476, 114] on link "Users" at bounding box center [502, 114] width 52 height 28
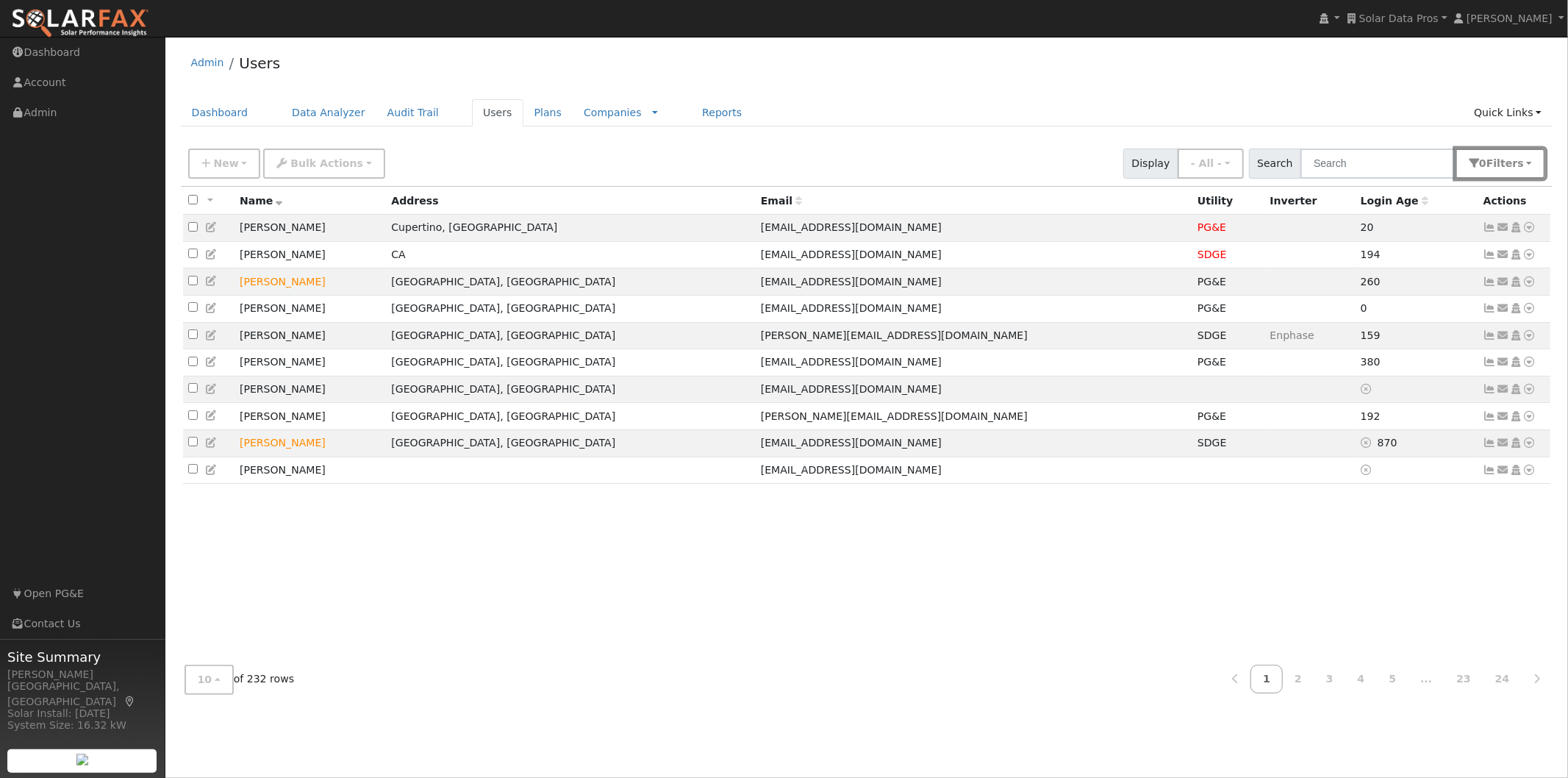
click at [1528, 166] on button "0 Filter s" at bounding box center [1500, 164] width 89 height 30
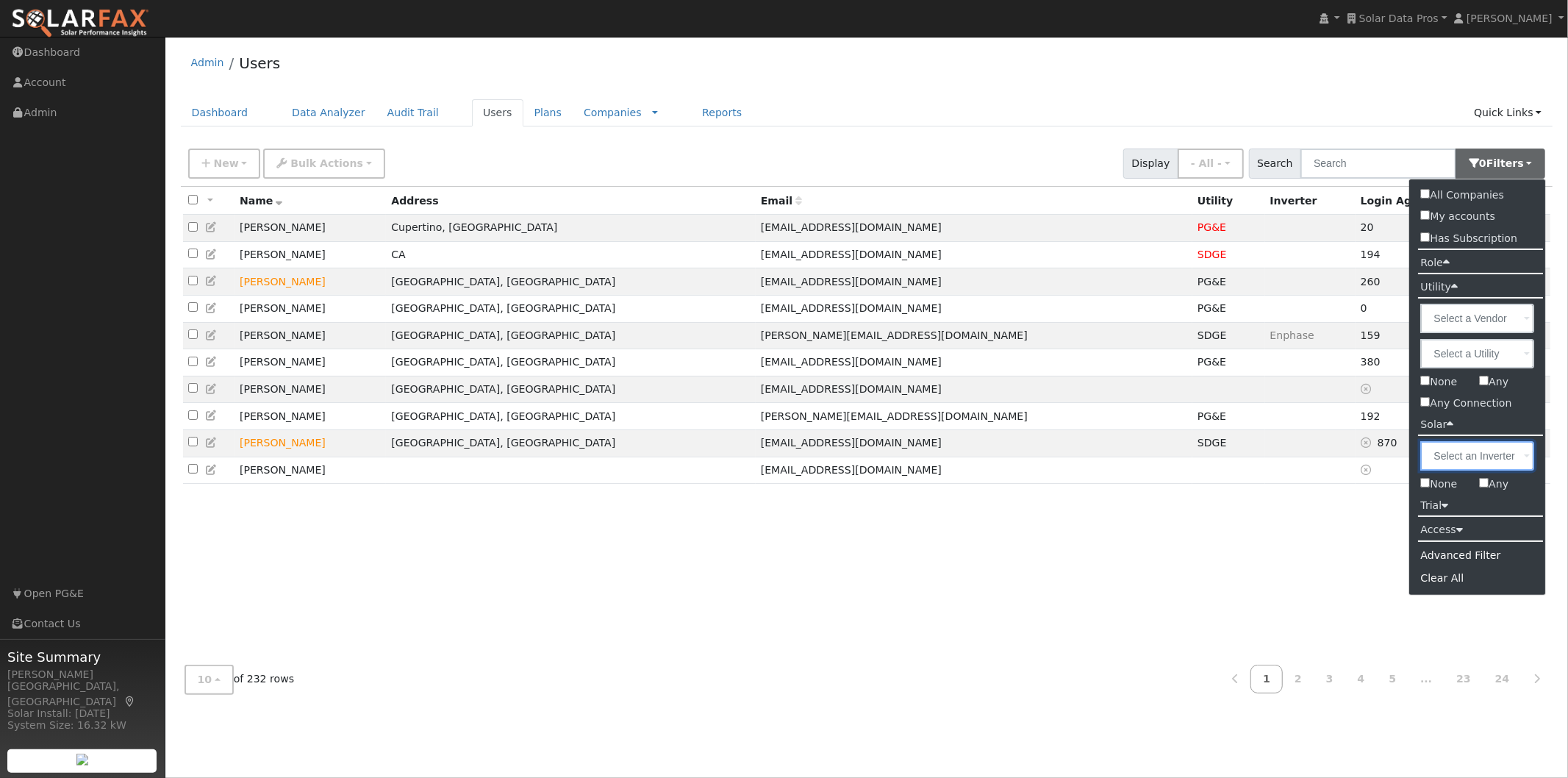
click at [1518, 459] on input "text" at bounding box center [1478, 456] width 114 height 29
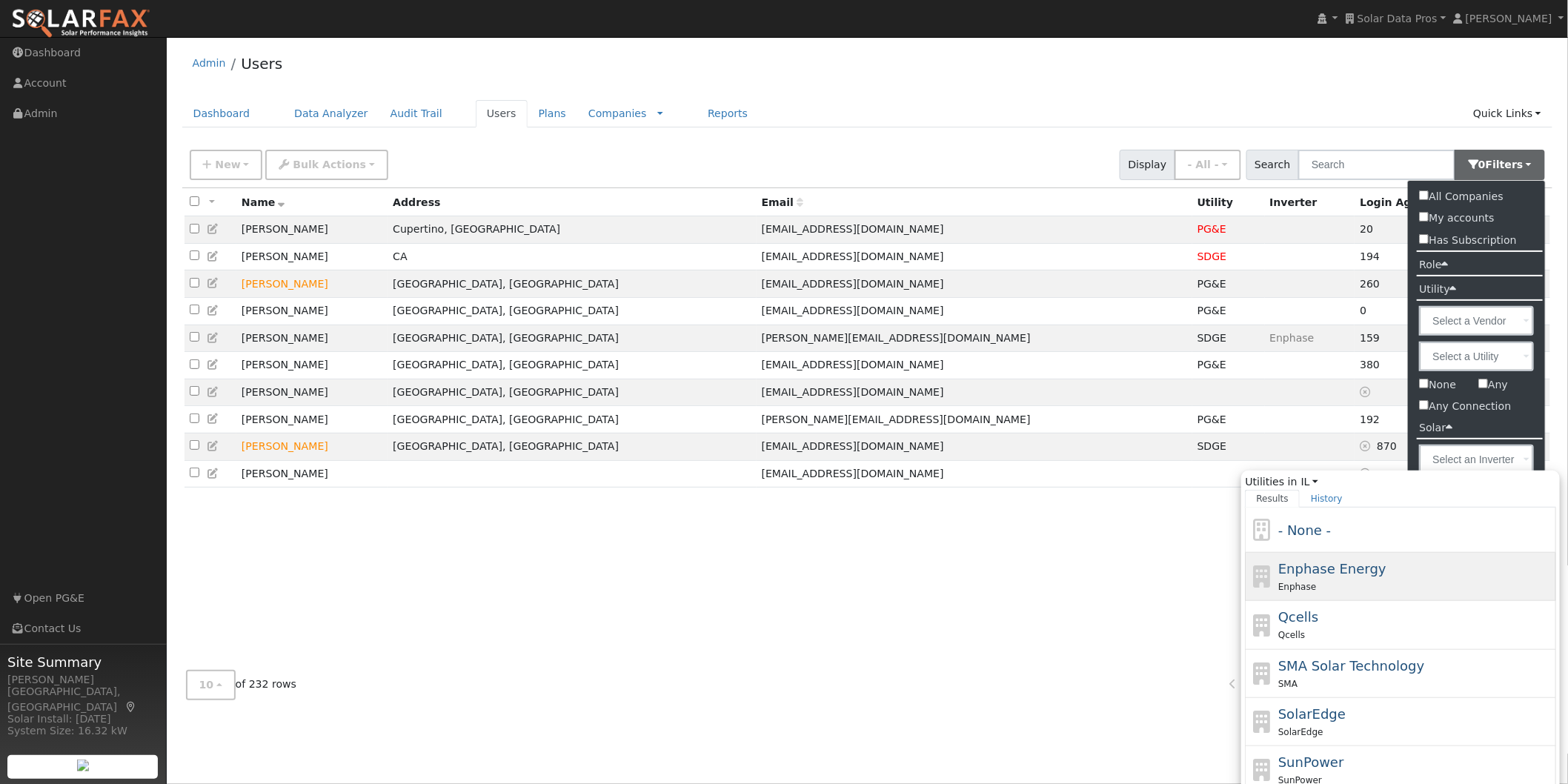
click at [1317, 572] on span "Enphase Energy" at bounding box center [1332, 569] width 108 height 16
click at [0, 0] on input "Utilities in IL All States AL AK AZ AR CA CO CT DE [GEOGRAPHIC_DATA] [GEOGRAPHI…" at bounding box center [0, 0] width 0 height 0
type input "Enphase Energy"
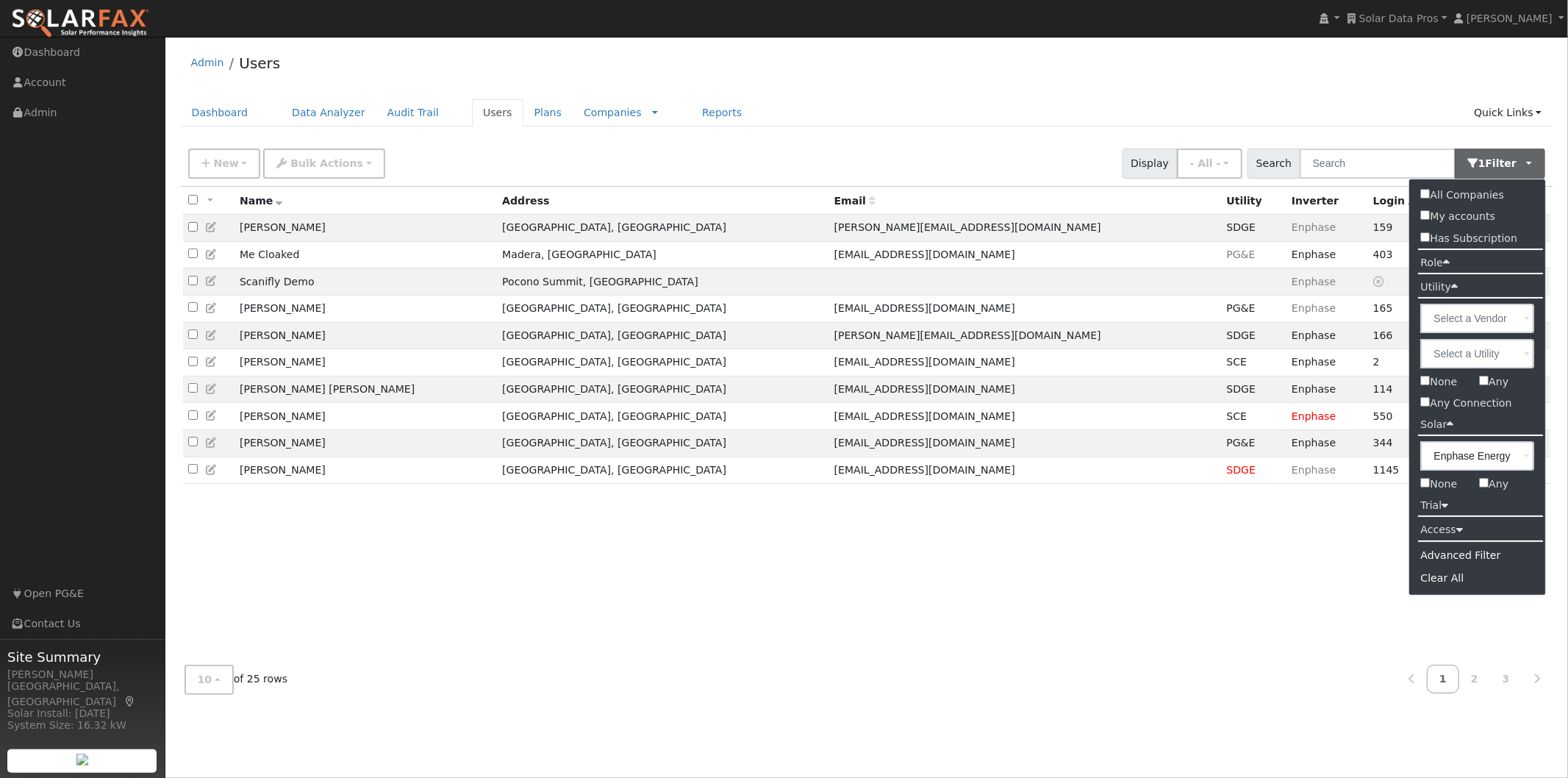
click at [1426, 195] on input "All Companies" at bounding box center [1425, 194] width 9 height 9
checkbox input "true"
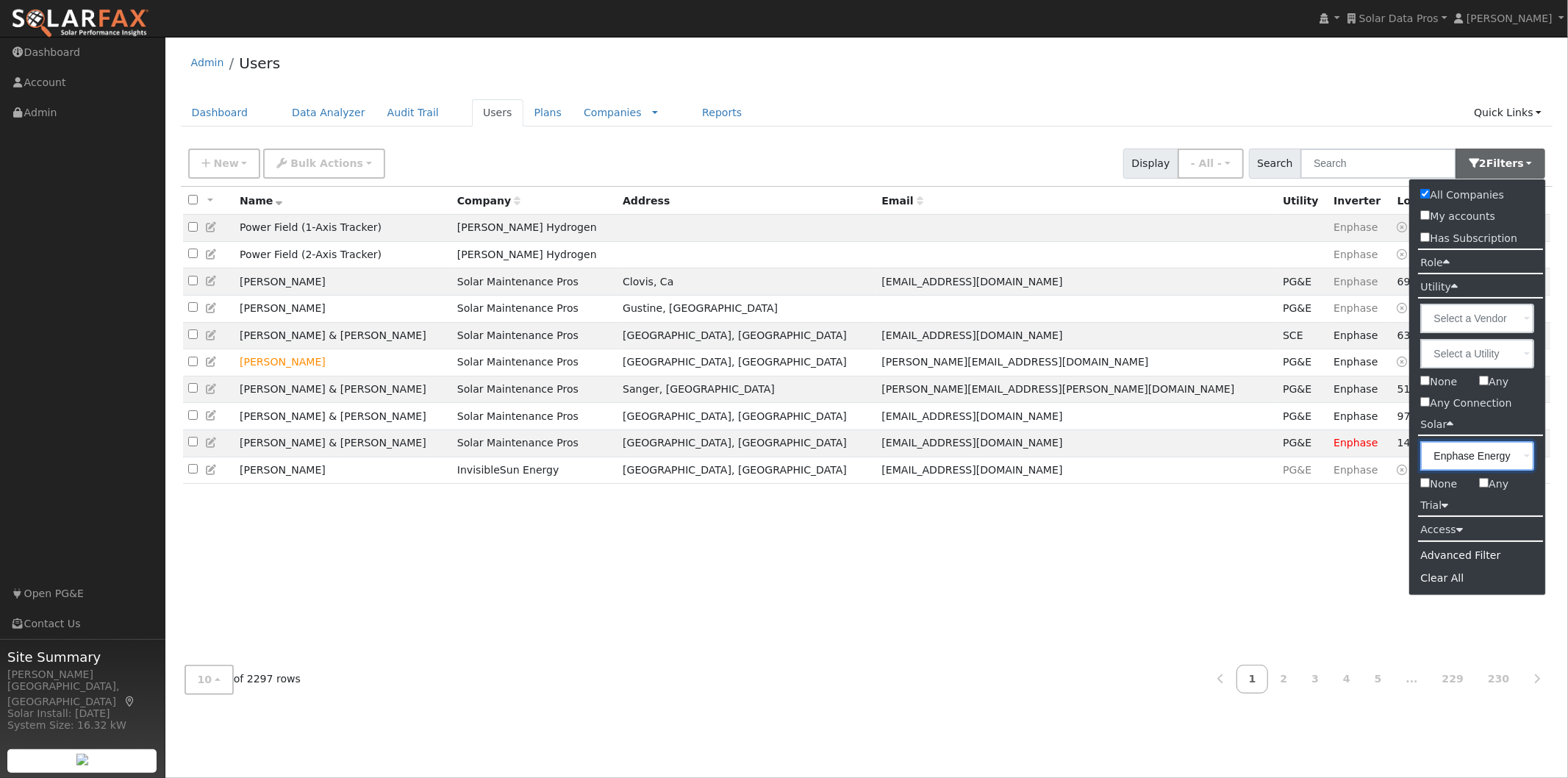
click at [1472, 460] on input "Enphase Energy" at bounding box center [1478, 456] width 114 height 29
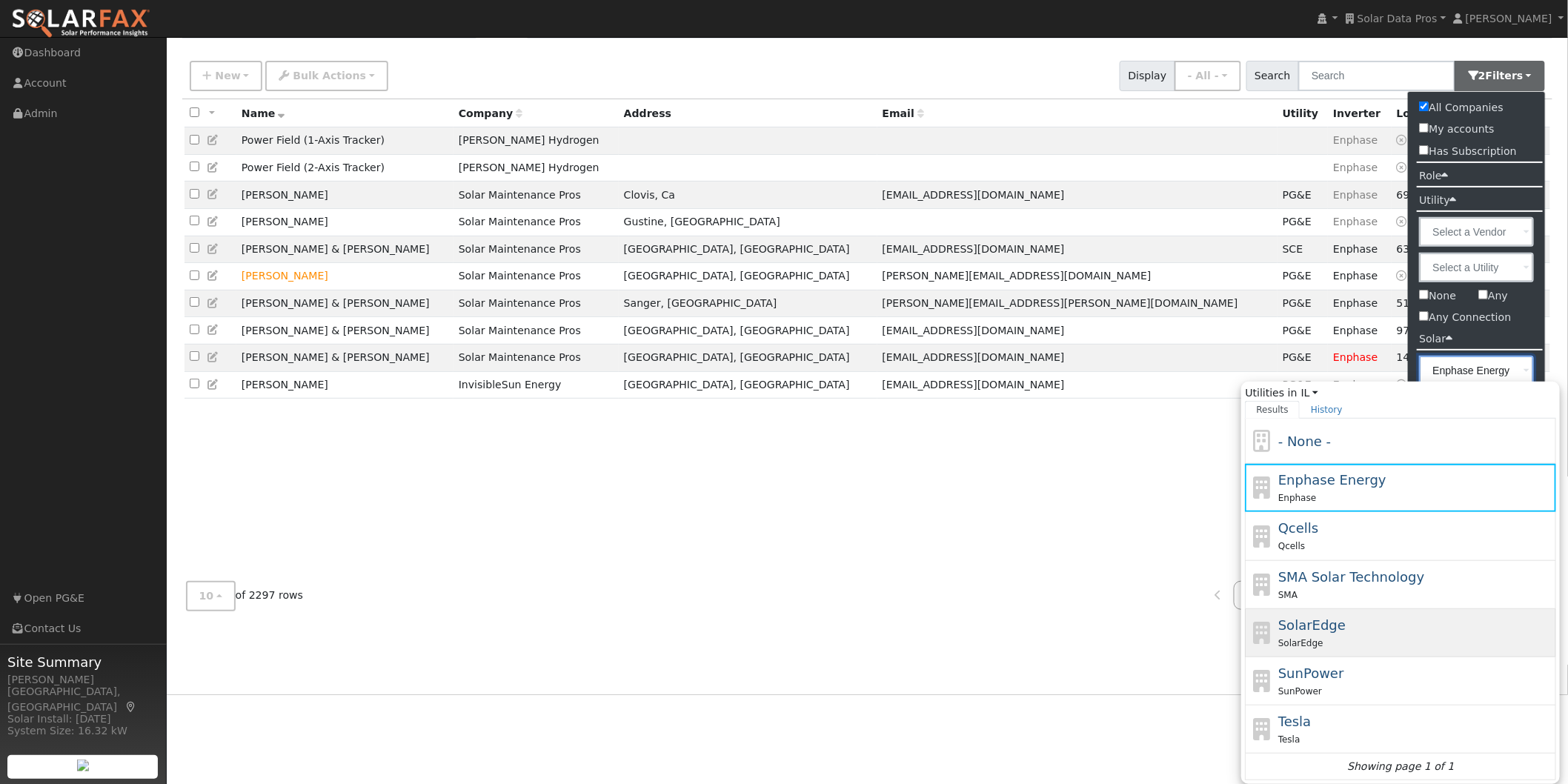
scroll to position [90, 0]
click at [1314, 628] on span "SolarEdge" at bounding box center [1312, 625] width 68 height 16
click at [0, 0] on input "Enphase Energy Utilities in [GEOGRAPHIC_DATA] All States AL AK AZ AR [GEOGRAPHI…" at bounding box center [0, 0] width 0 height 0
type input "SolarEdge"
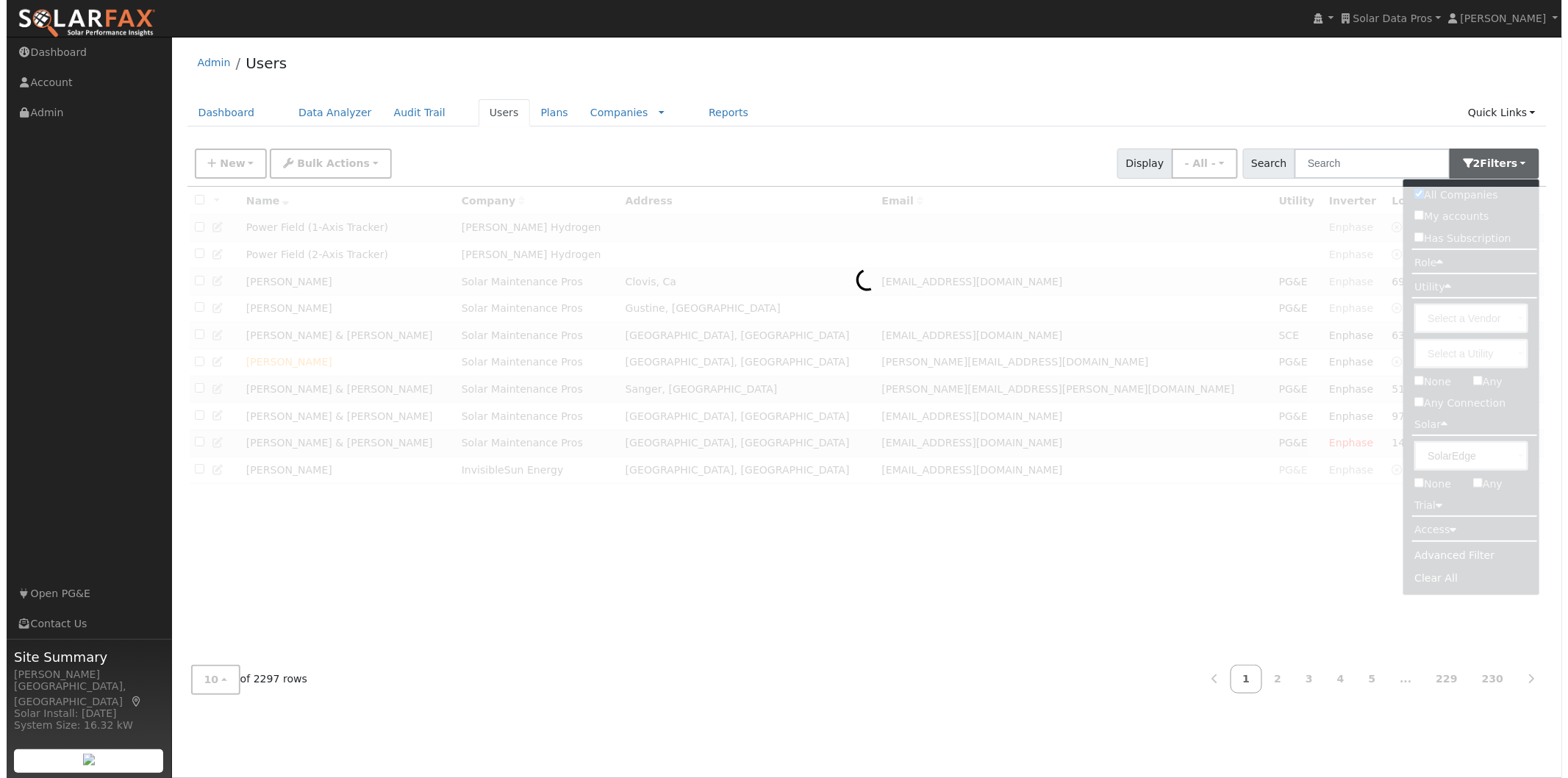
scroll to position [0, 0]
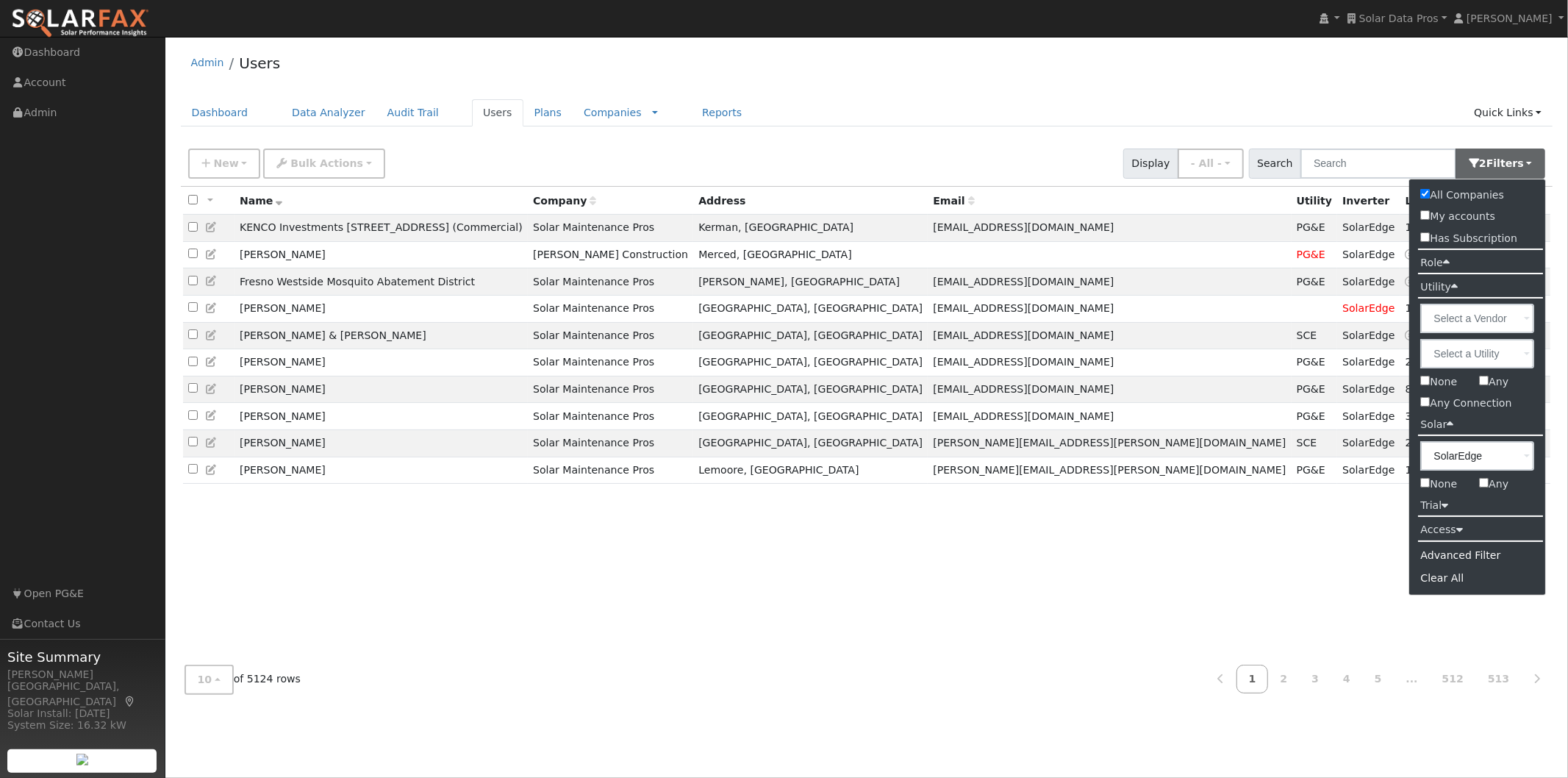
click at [1423, 486] on input "None" at bounding box center [1425, 482] width 9 height 9
checkbox input "true"
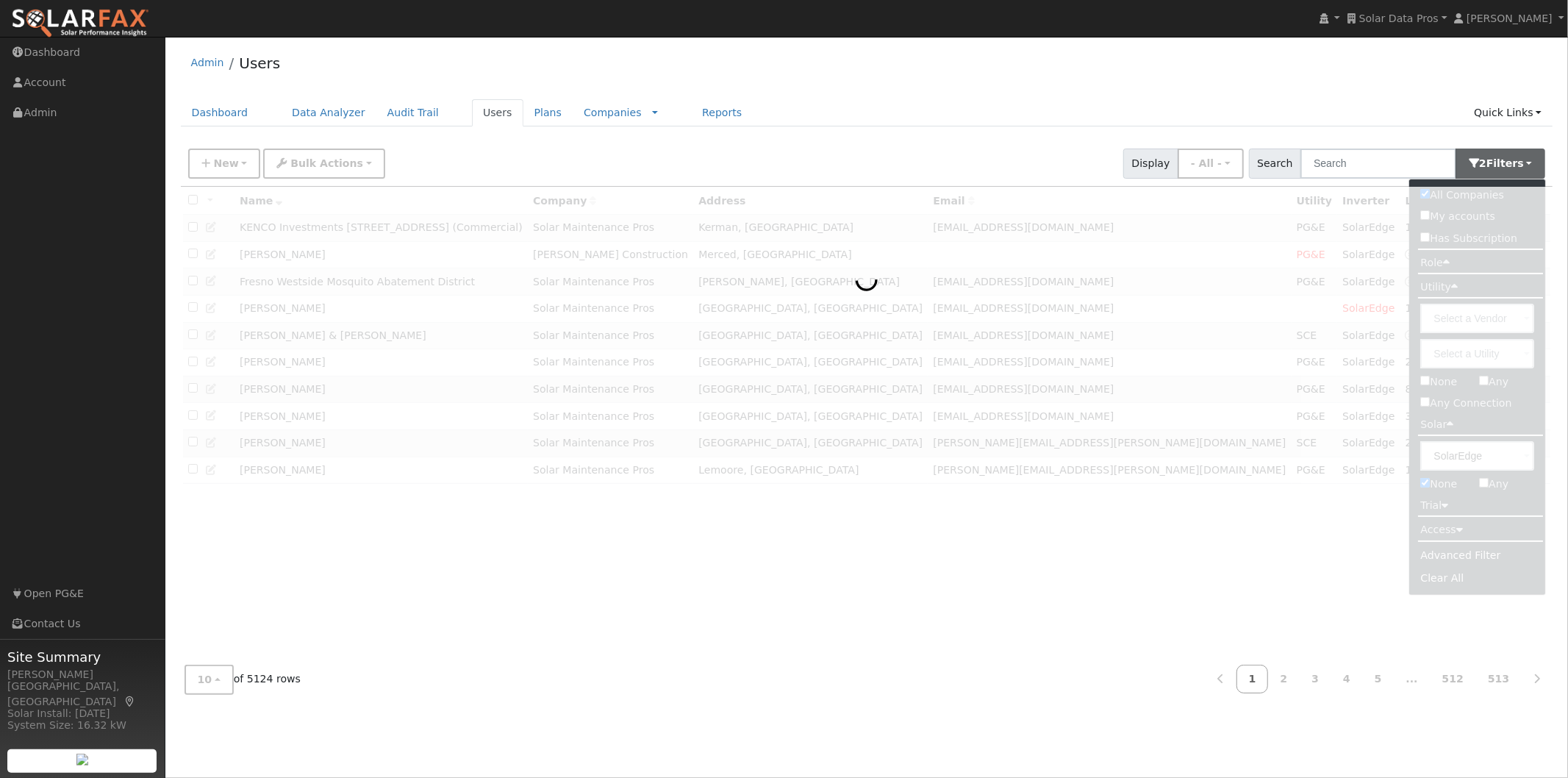
click at [1497, 459] on div at bounding box center [866, 420] width 1372 height 467
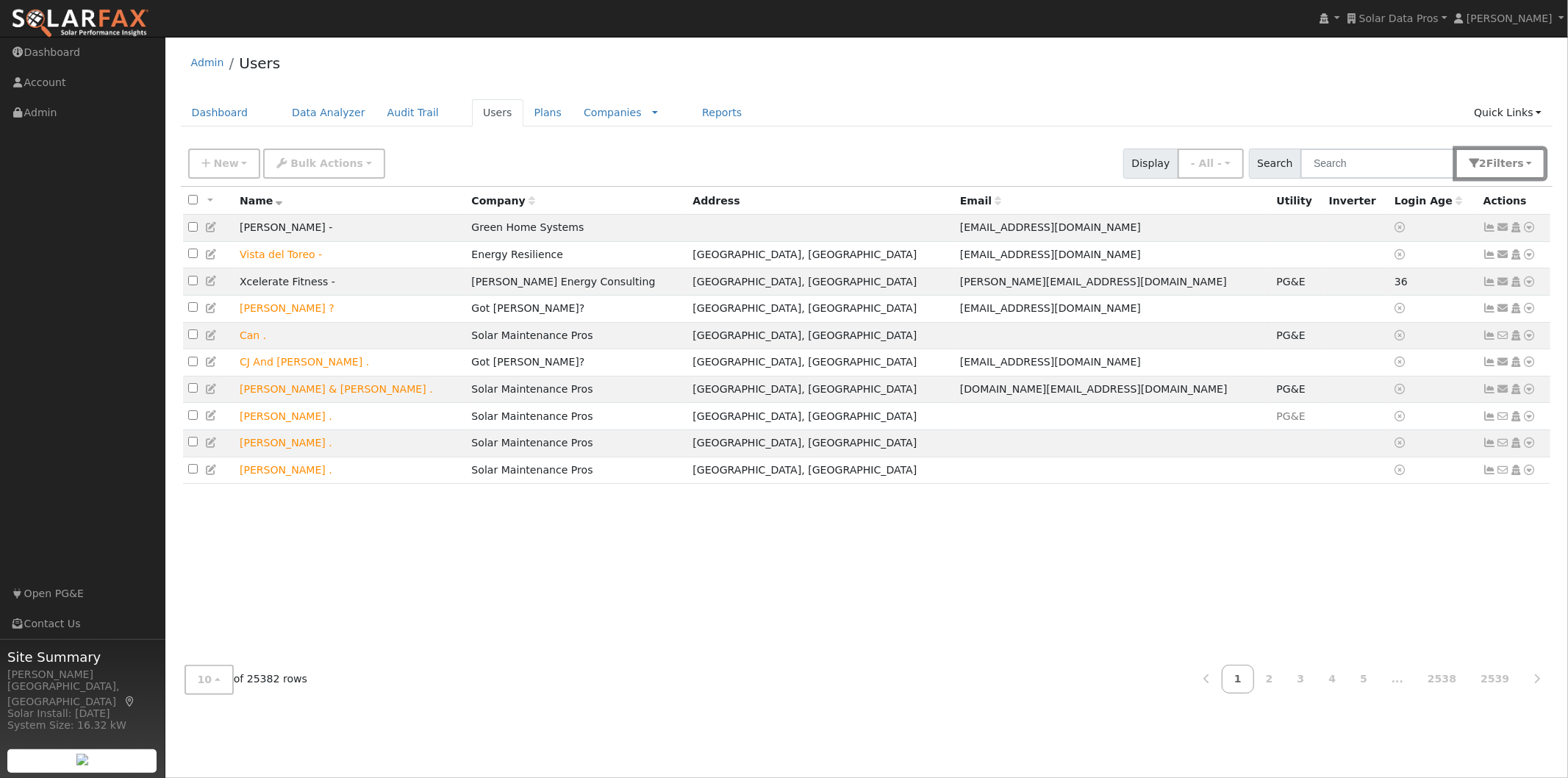
click at [1529, 159] on button "2 Filter s" at bounding box center [1500, 164] width 89 height 30
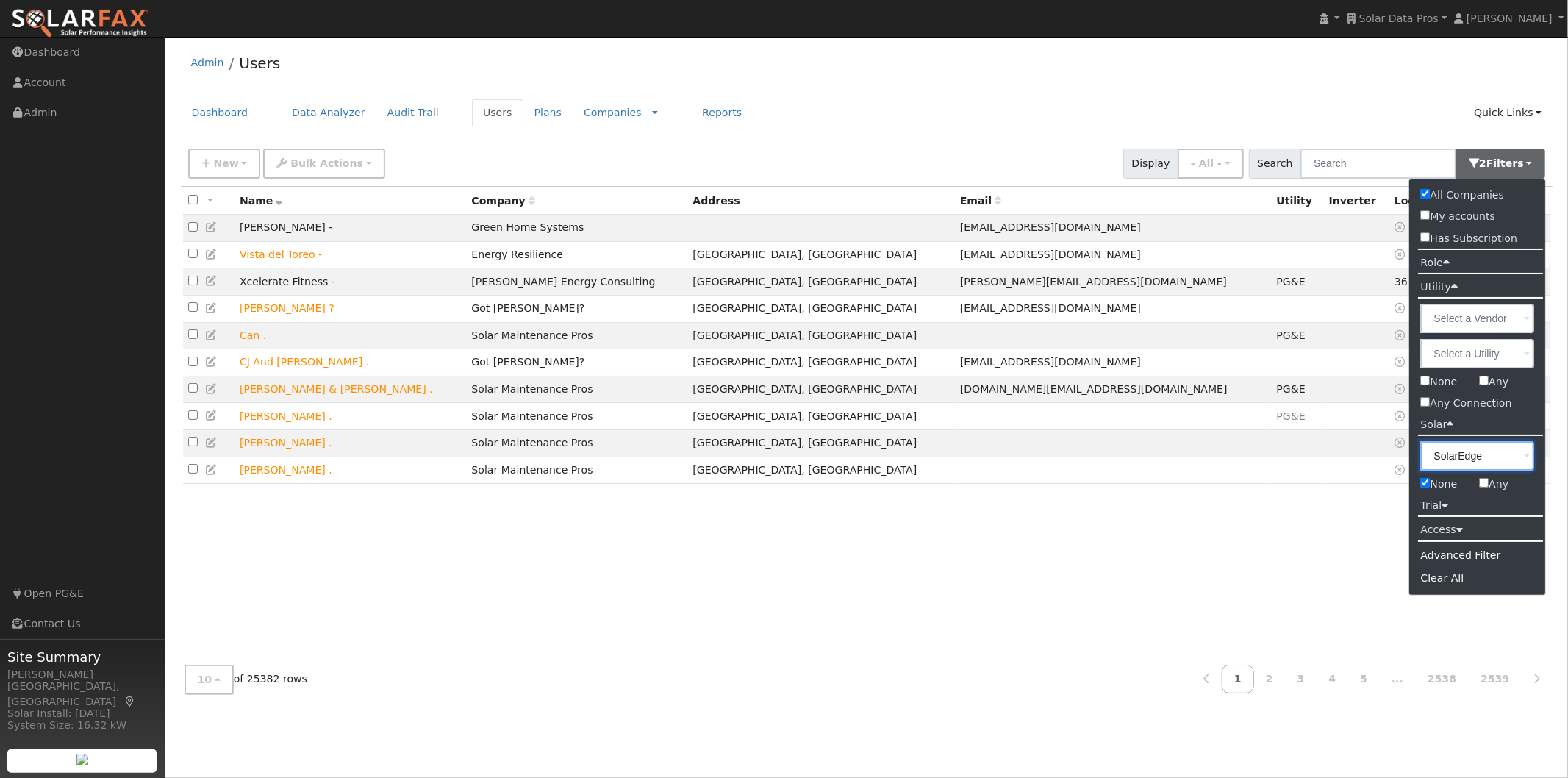
click at [1456, 460] on input "SolarEdge" at bounding box center [1478, 456] width 114 height 29
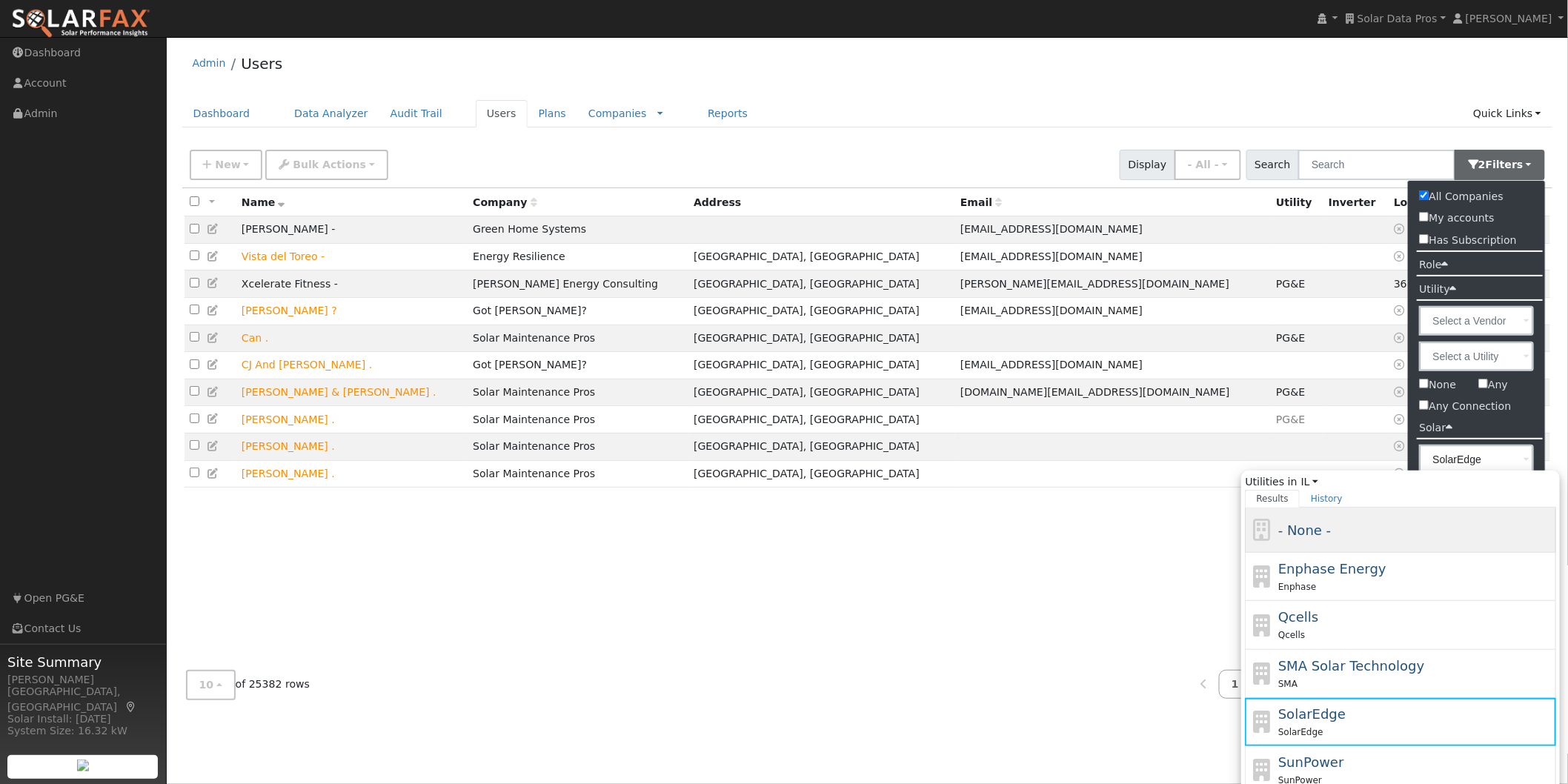
click at [1306, 525] on span "- None -" at bounding box center [1304, 530] width 53 height 16
click at [0, 0] on input "SolarEdge Utilities in [GEOGRAPHIC_DATA] All States AL AK AZ AR [GEOGRAPHIC_DAT…" at bounding box center [0, 0] width 0 height 0
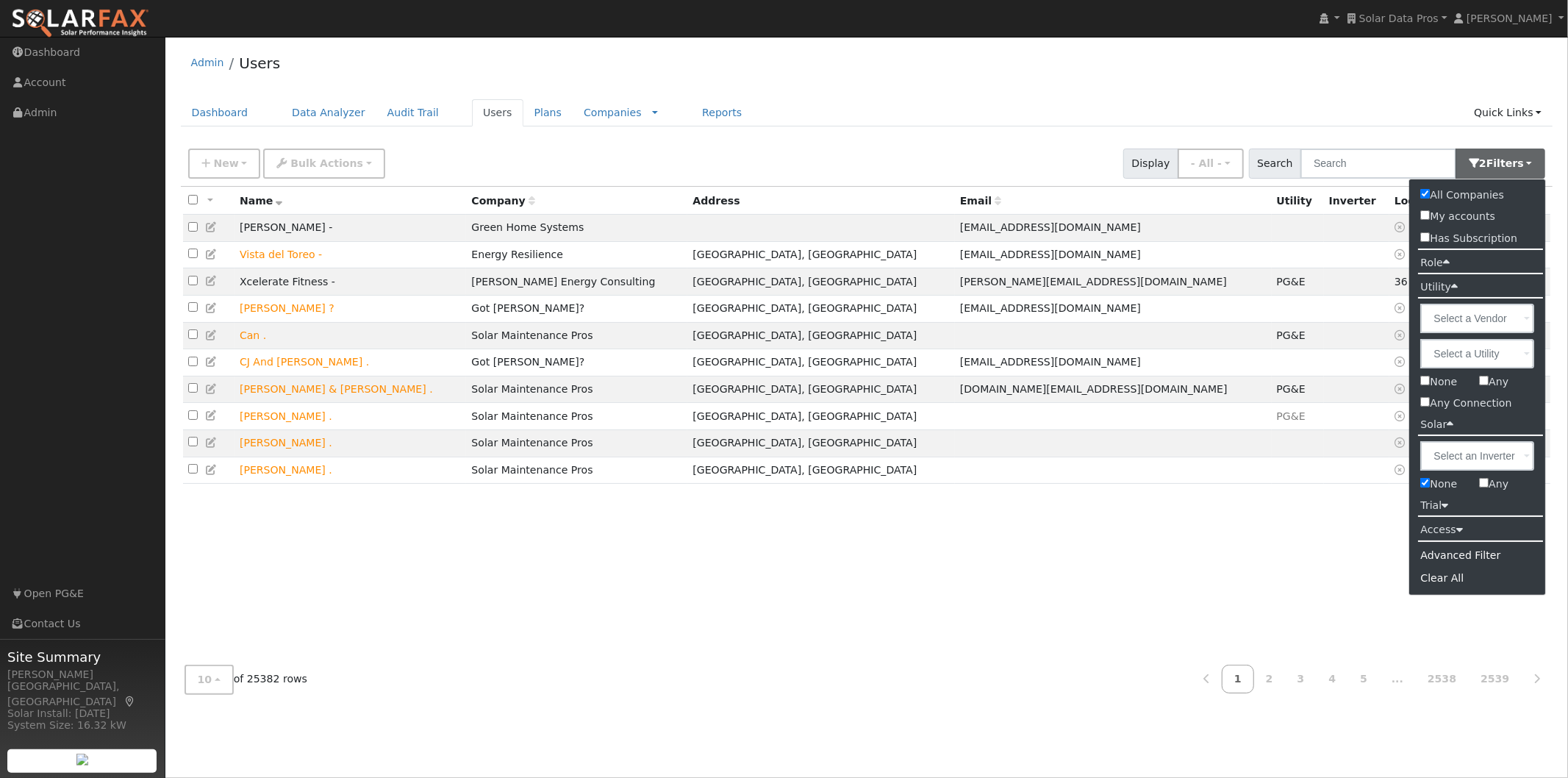
click at [806, 599] on div "All None All on page None on page Name Company Address Email Utility Inverter L…" at bounding box center [866, 420] width 1372 height 467
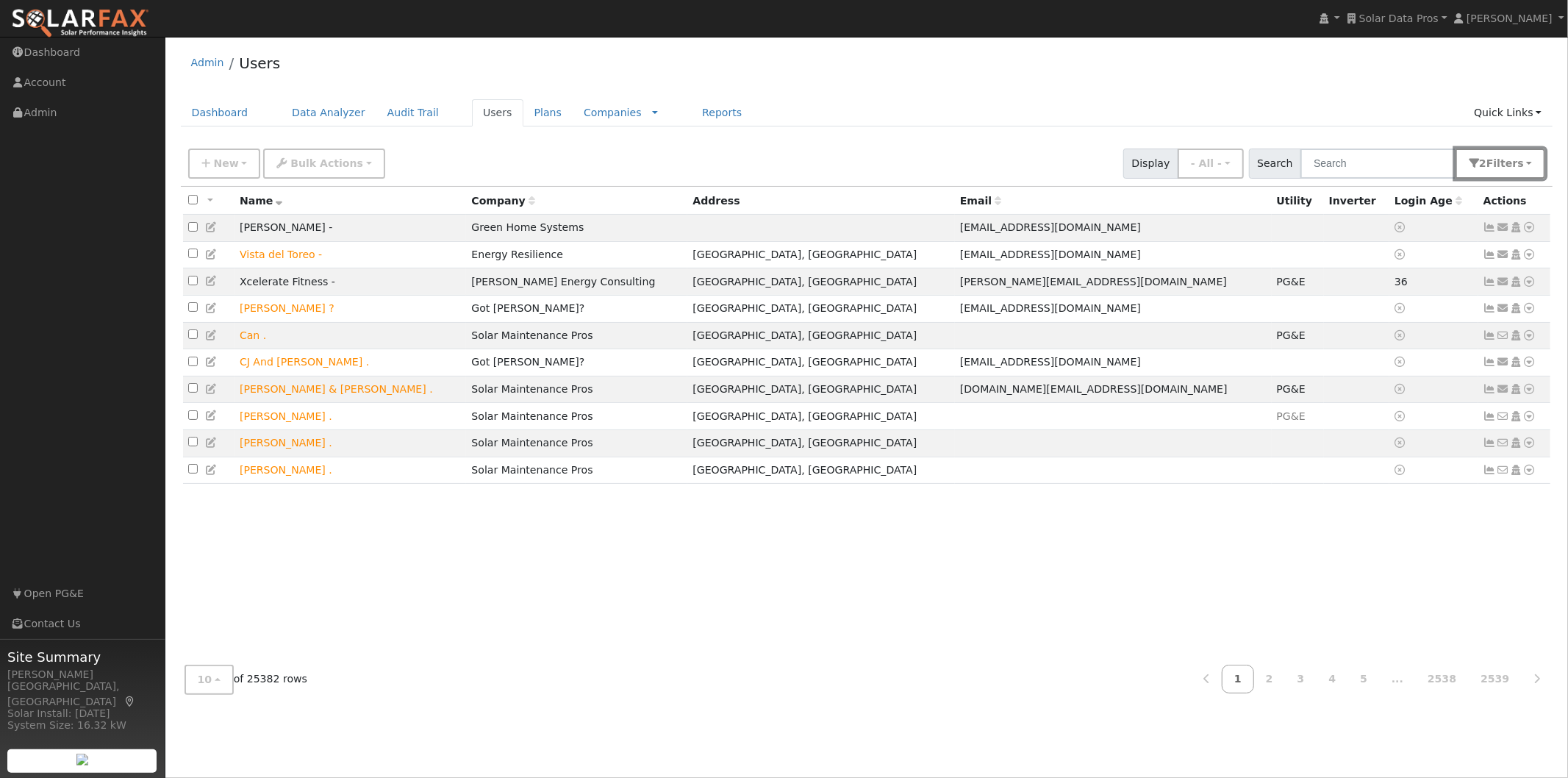
click at [1522, 163] on span "s" at bounding box center [1520, 164] width 6 height 12
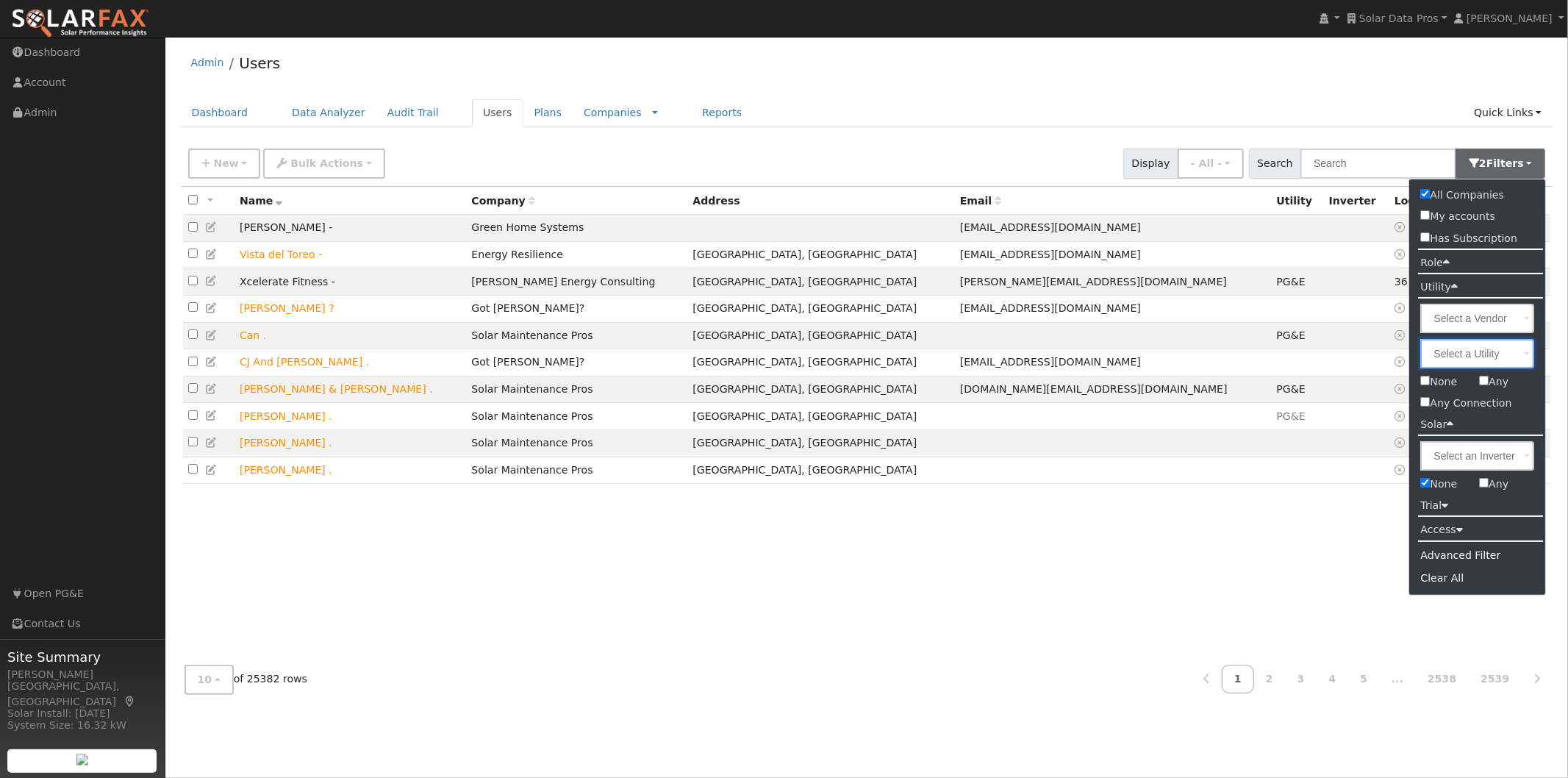
click at [1505, 350] on input "text" at bounding box center [1478, 354] width 114 height 29
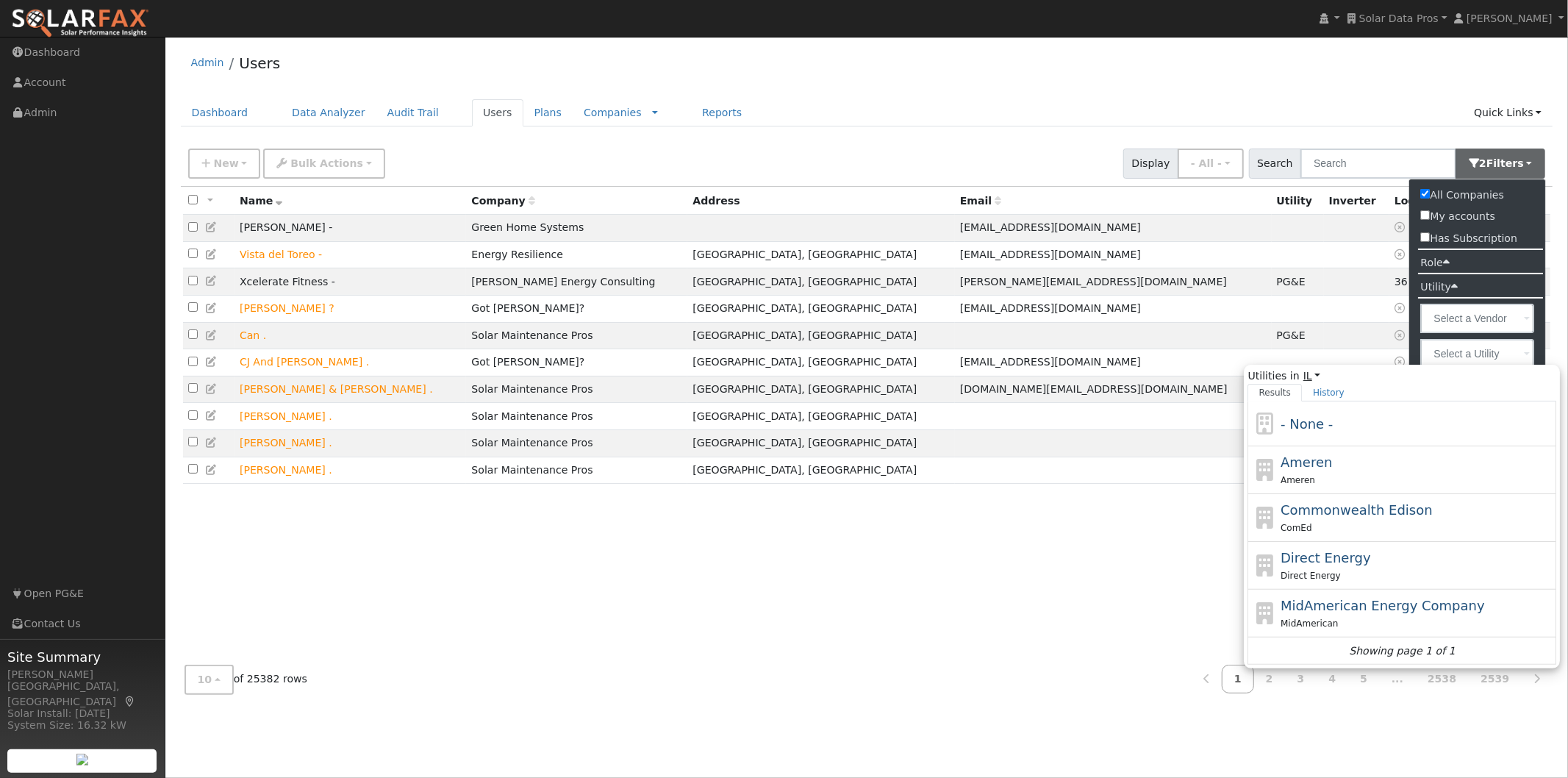
click at [1309, 373] on link "IL" at bounding box center [1312, 376] width 18 height 15
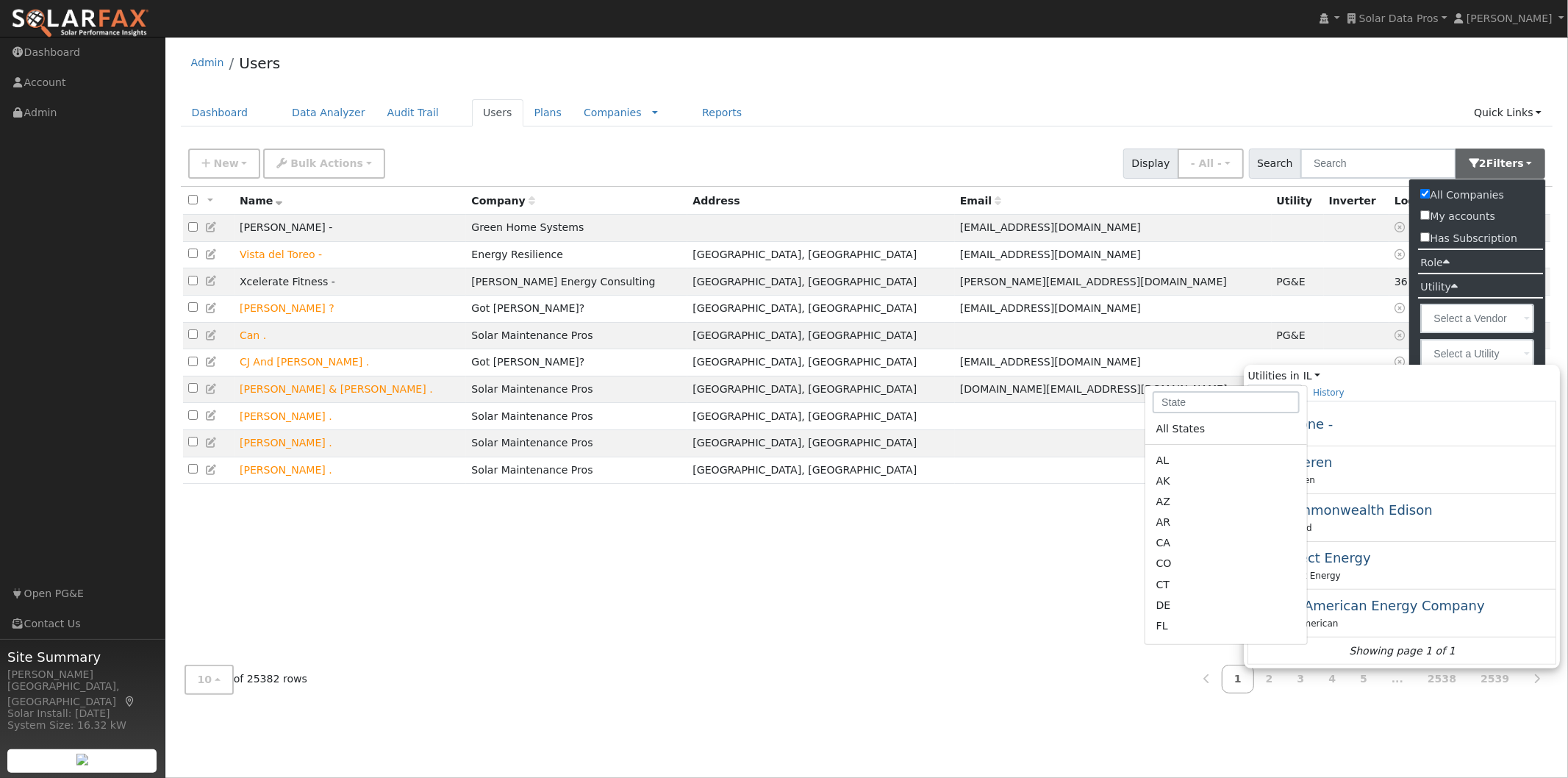
click at [1174, 543] on link "CA" at bounding box center [1226, 543] width 162 height 21
click at [0, 0] on input "Utilities in IL All States AL AK AZ AR CA CO [GEOGRAPHIC_DATA] DE [GEOGRAPHIC_D…" at bounding box center [0, 0] width 0 height 0
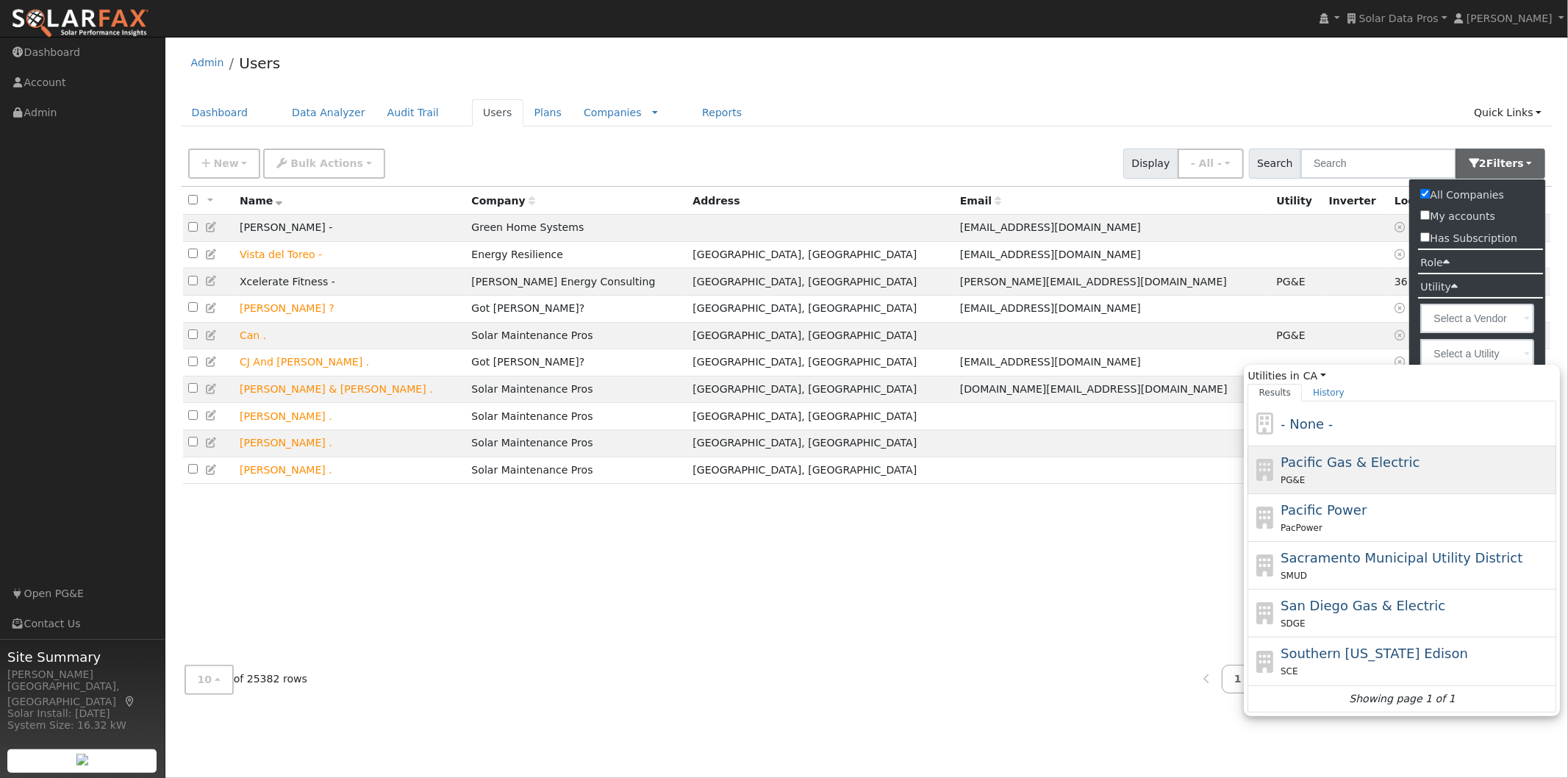
click at [1347, 452] on div "Pacific Gas & Electric PG&E" at bounding box center [1416, 469] width 273 height 35
click at [0, 0] on input "Utilities in [GEOGRAPHIC_DATA] All States AL AK AZ AR CA CO [GEOGRAPHIC_DATA] D…" at bounding box center [0, 0] width 0 height 0
type input "Pacific Gas & Electric"
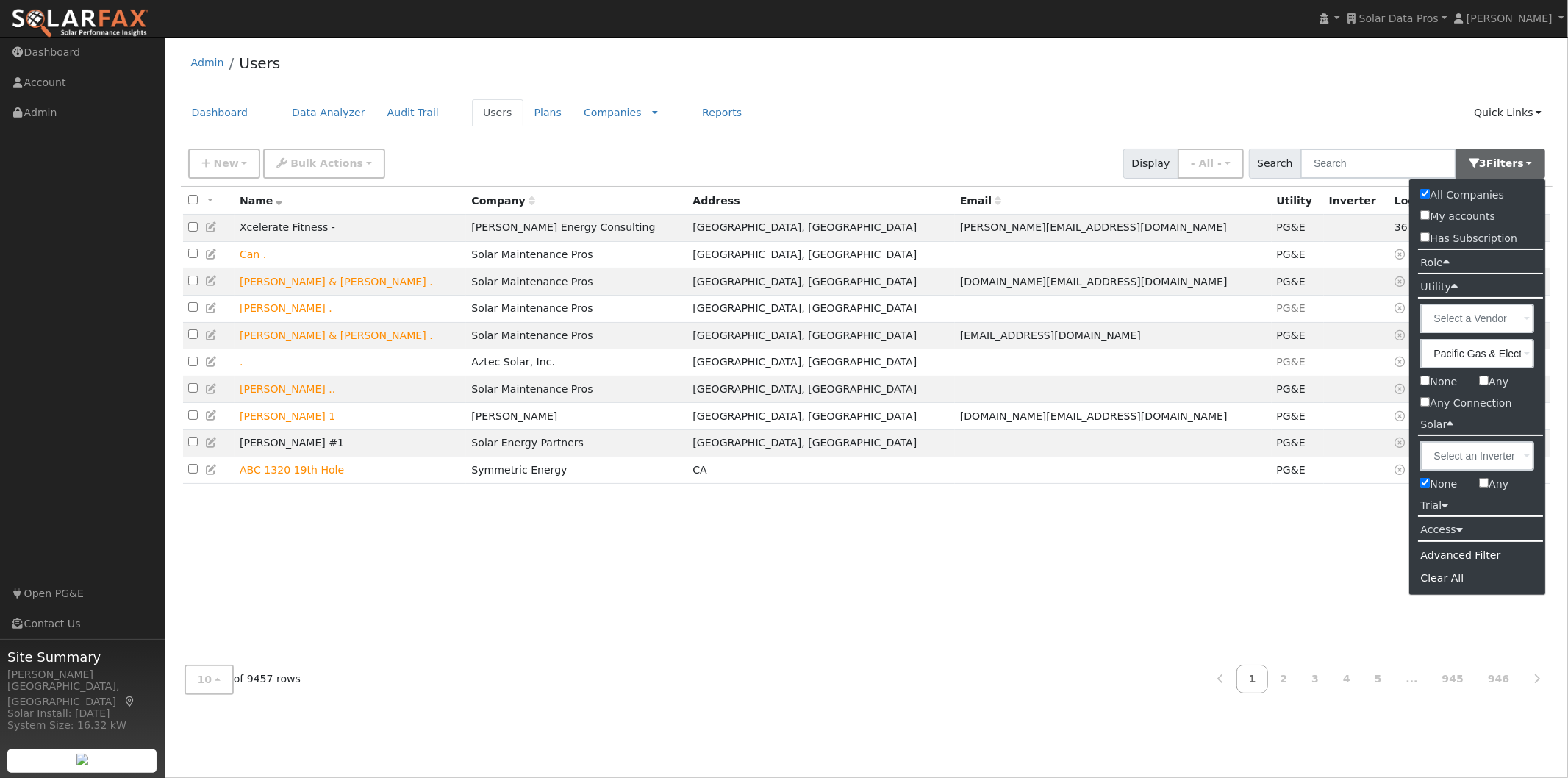
click at [1011, 570] on div "All None All on page None on page Name Company Address Email Utility Inverter L…" at bounding box center [866, 420] width 1372 height 467
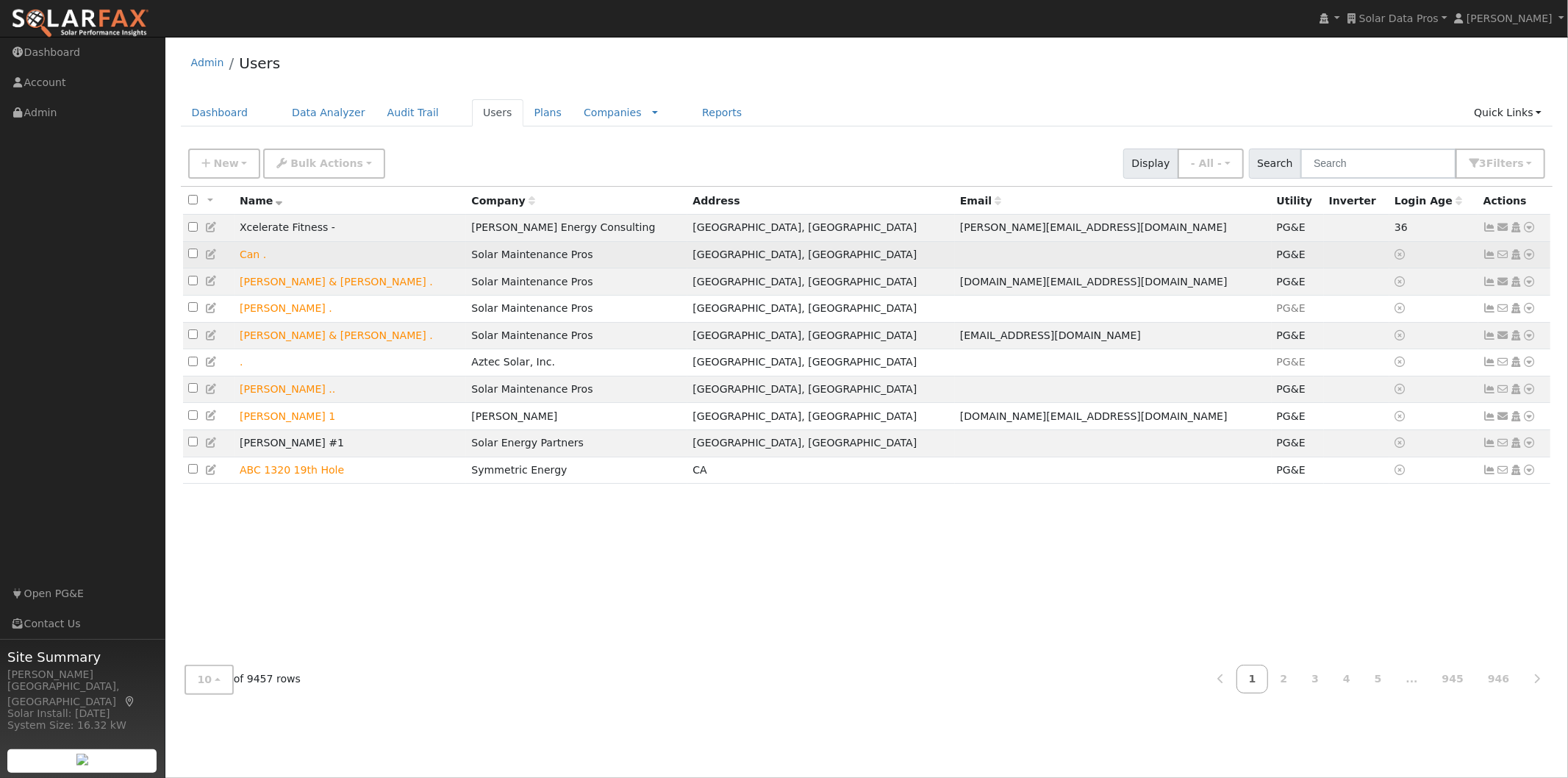
click at [1490, 257] on icon at bounding box center [1489, 255] width 13 height 10
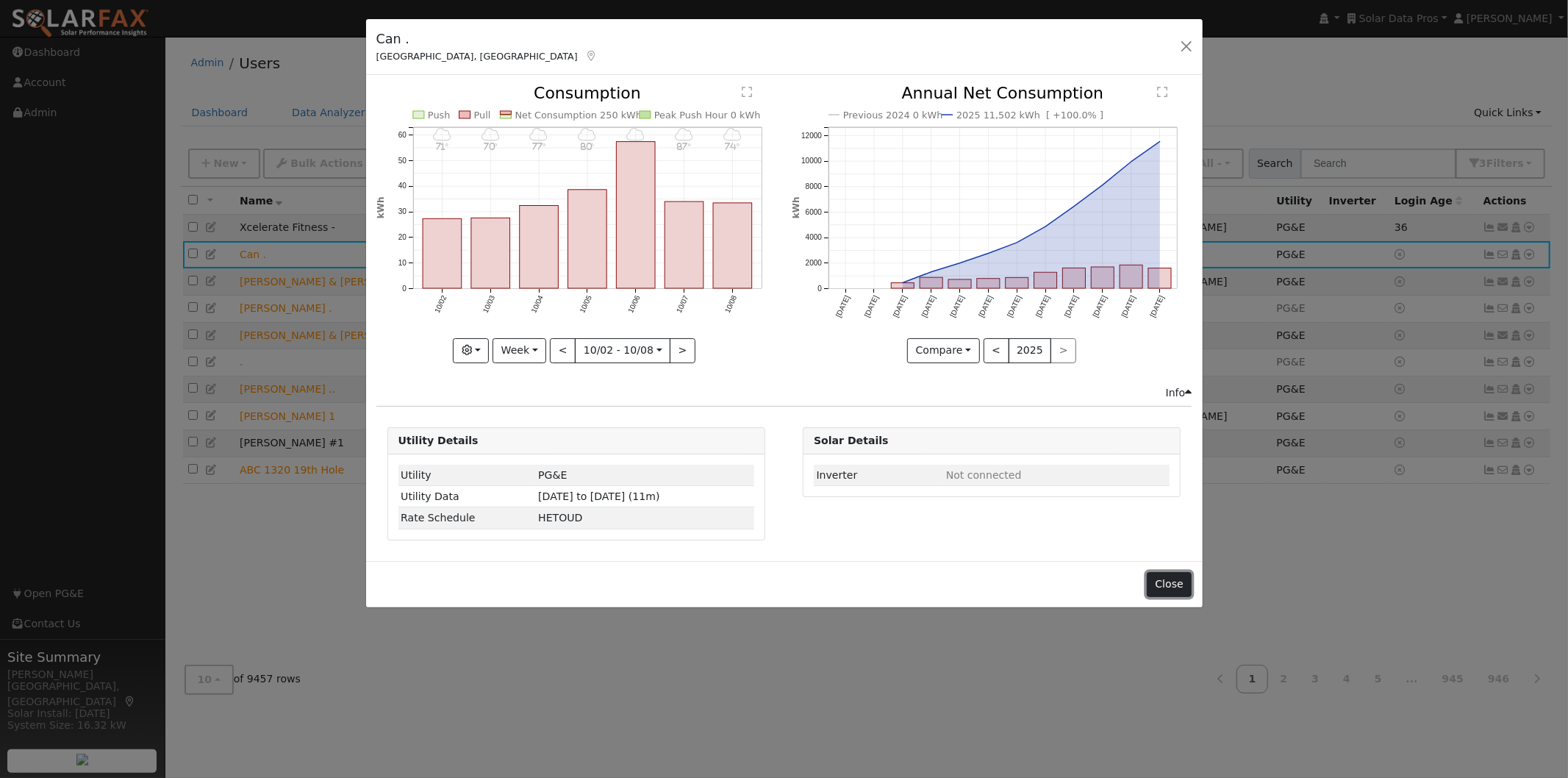
drag, startPoint x: 1165, startPoint y: 584, endPoint x: 1329, endPoint y: 344, distance: 290.7
click at [1165, 578] on button "Close" at bounding box center [1169, 584] width 45 height 25
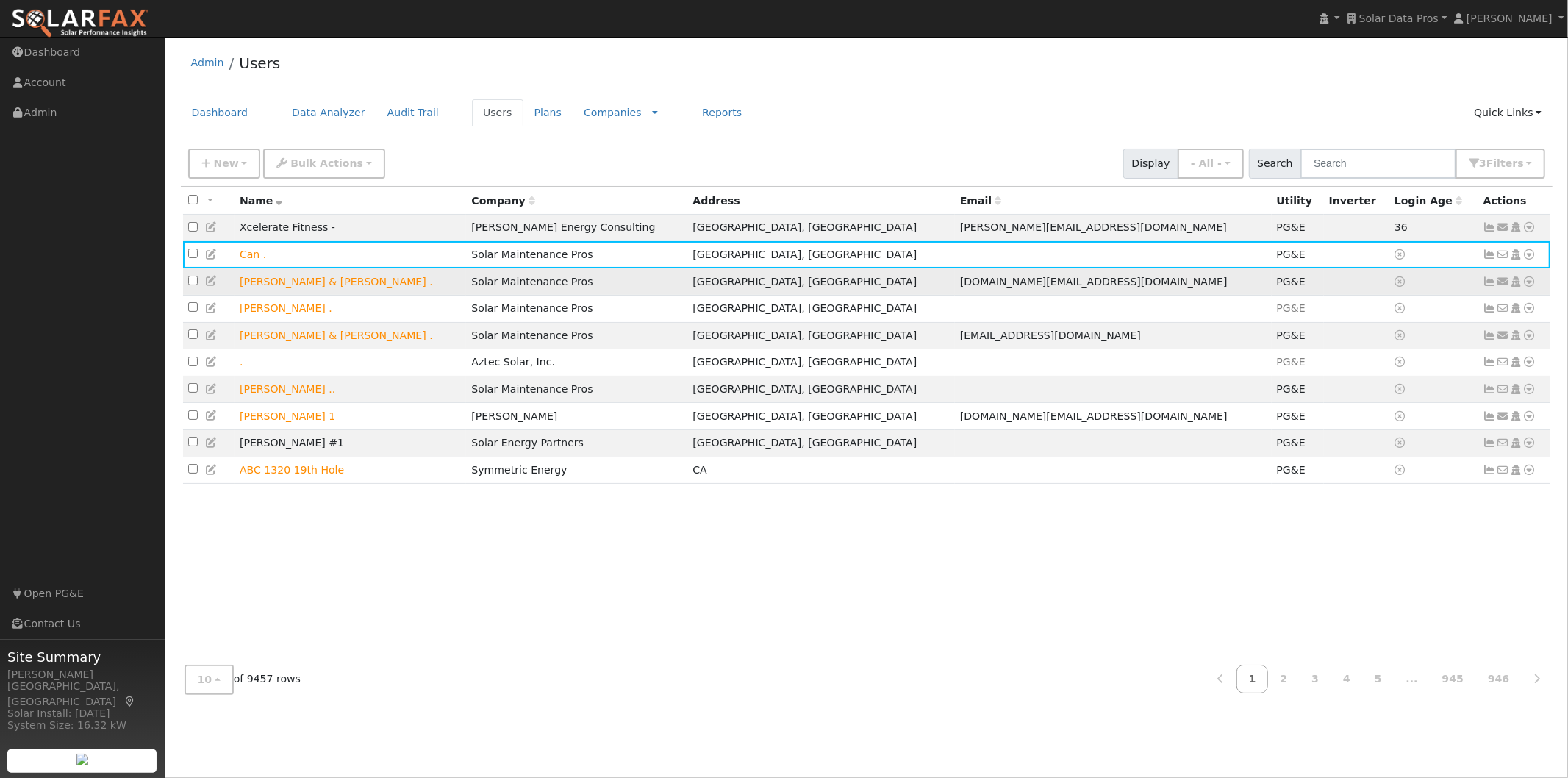
click at [1488, 284] on icon at bounding box center [1489, 281] width 13 height 10
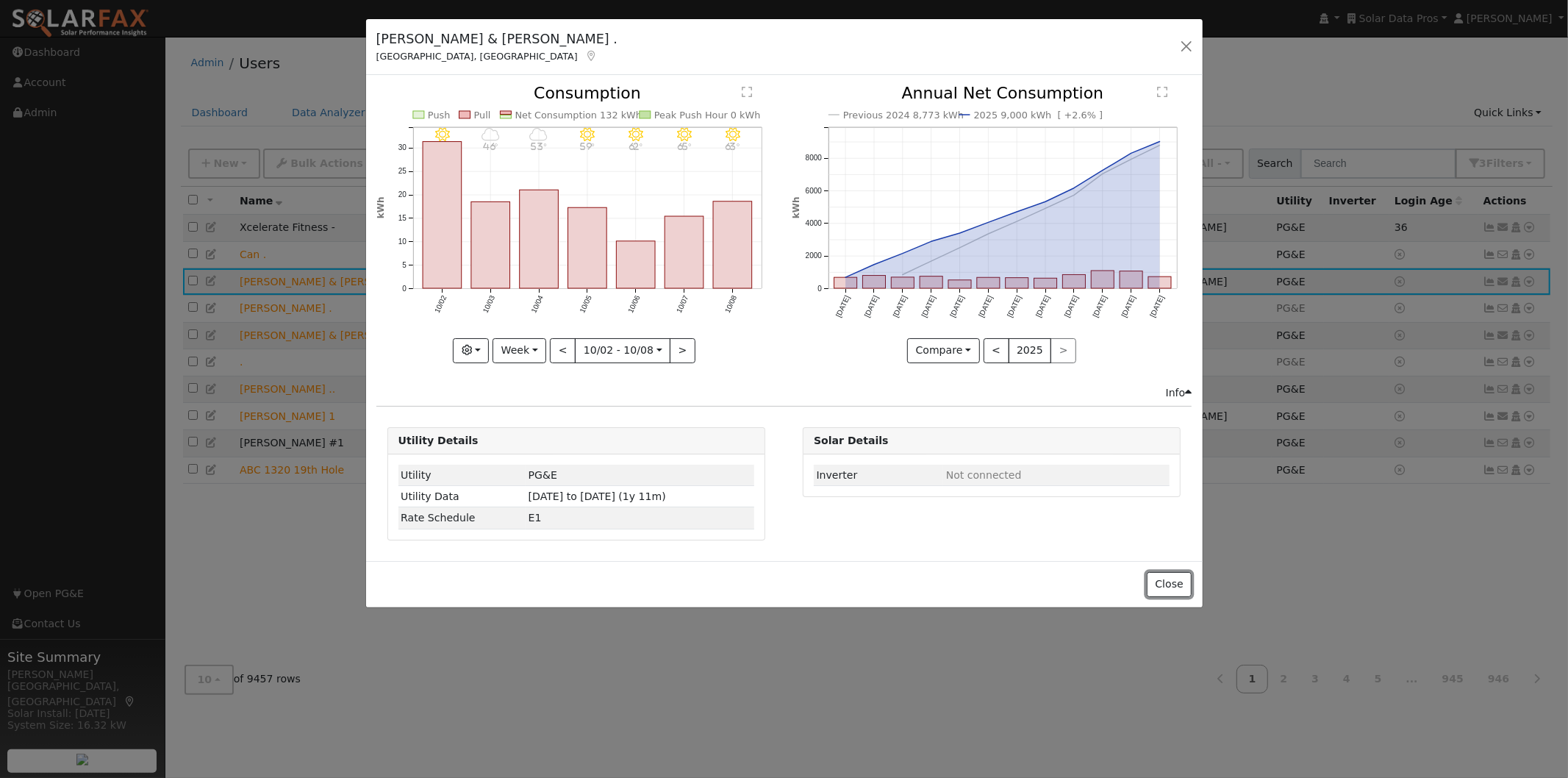
drag, startPoint x: 1167, startPoint y: 582, endPoint x: 1196, endPoint y: 571, distance: 31.0
click at [1169, 582] on button "Close" at bounding box center [1169, 584] width 45 height 25
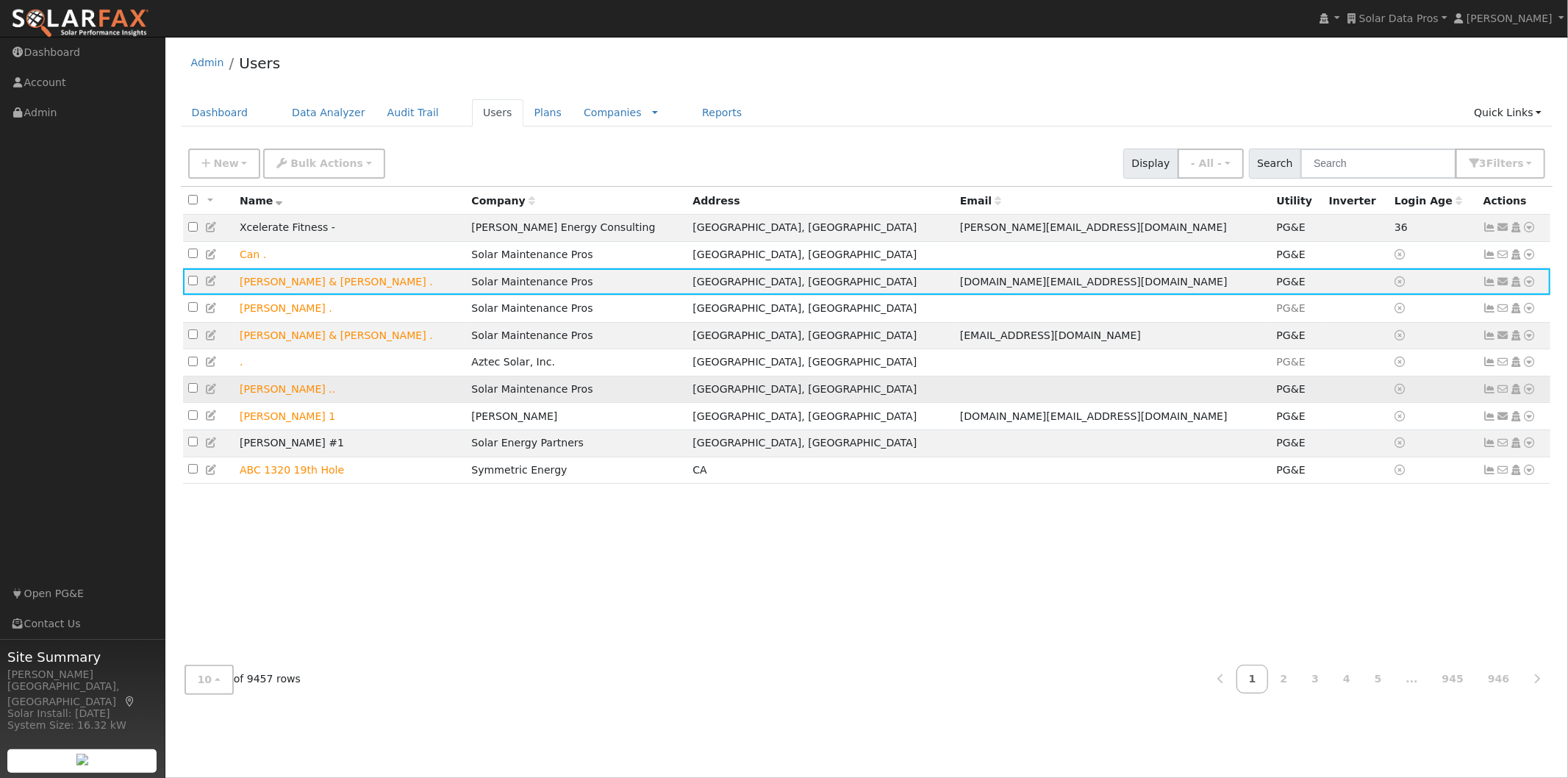
click at [1492, 394] on icon at bounding box center [1489, 389] width 13 height 10
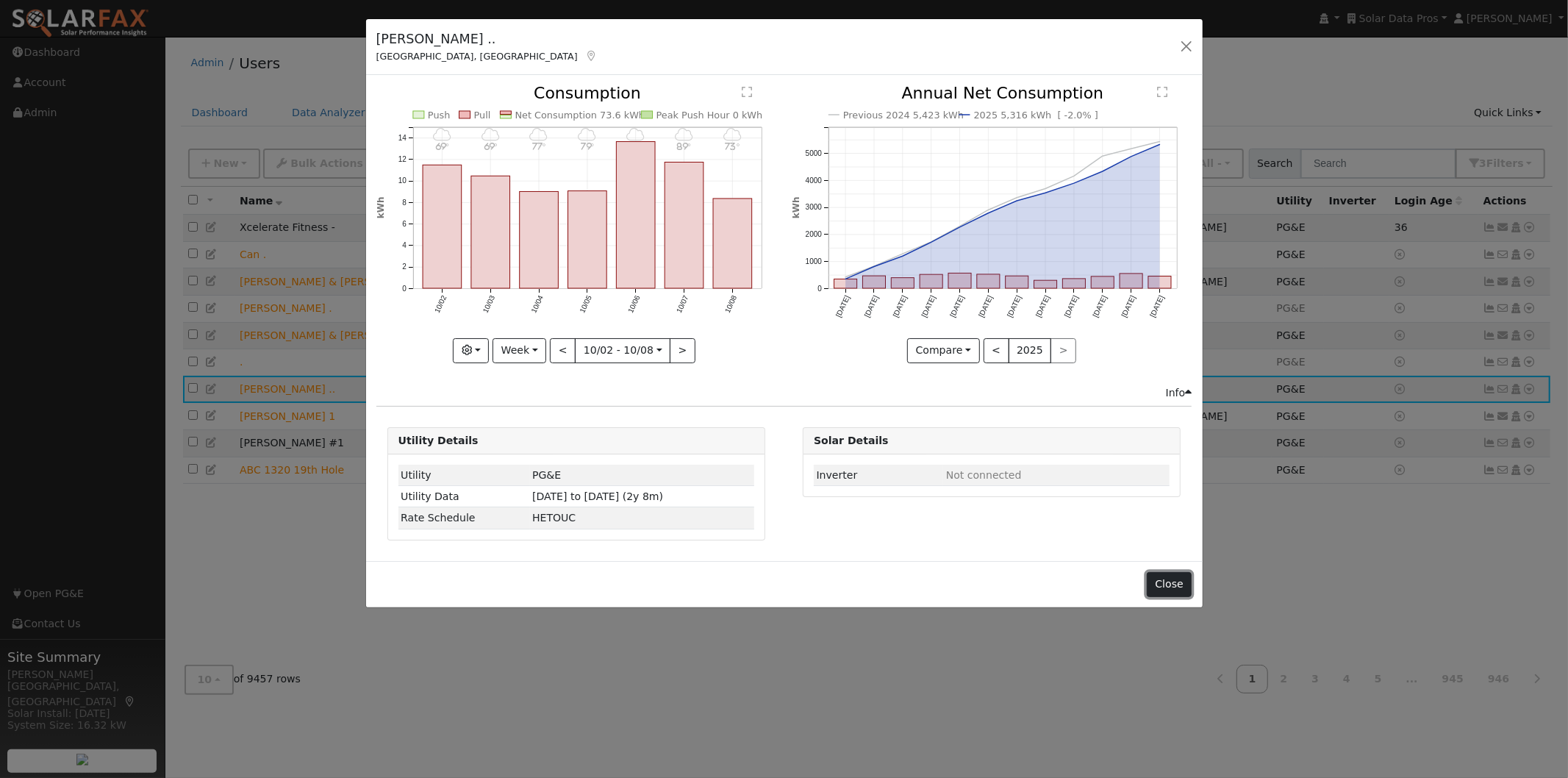
click at [1171, 577] on button "Close" at bounding box center [1169, 584] width 45 height 25
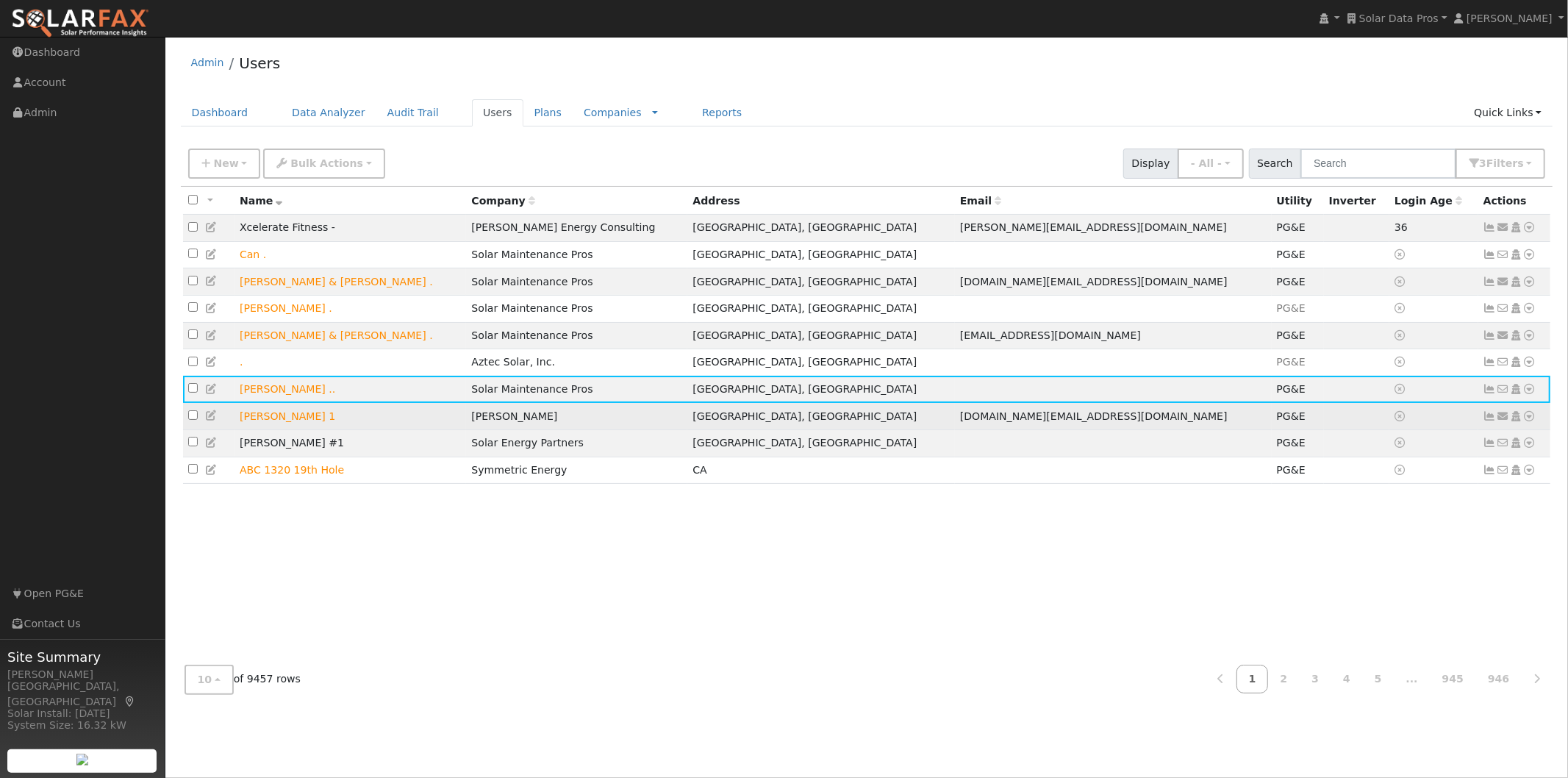
click at [1492, 422] on icon at bounding box center [1489, 417] width 13 height 10
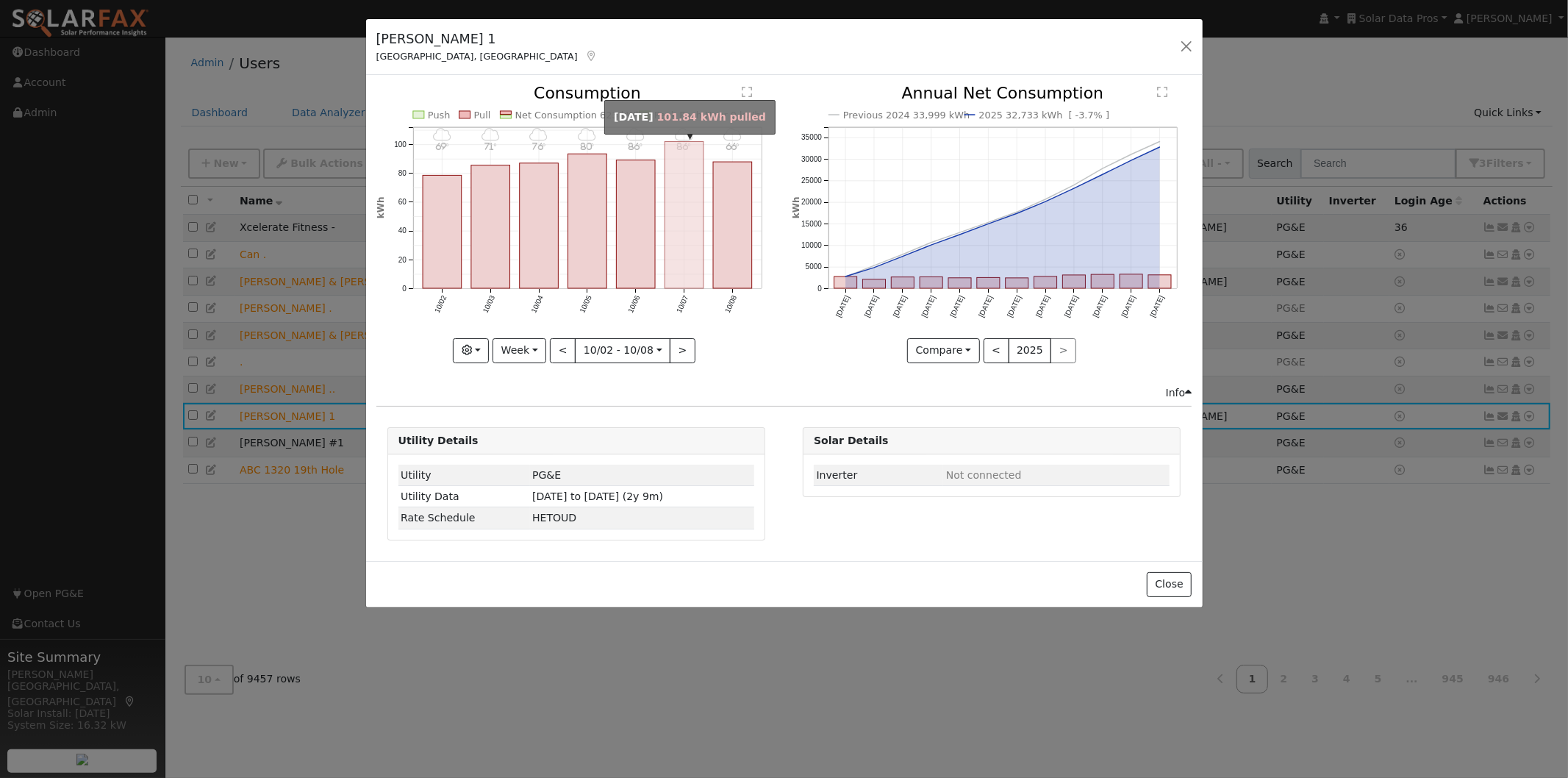
click at [694, 215] on rect "onclick=""" at bounding box center [683, 215] width 39 height 147
type input "[DATE]"
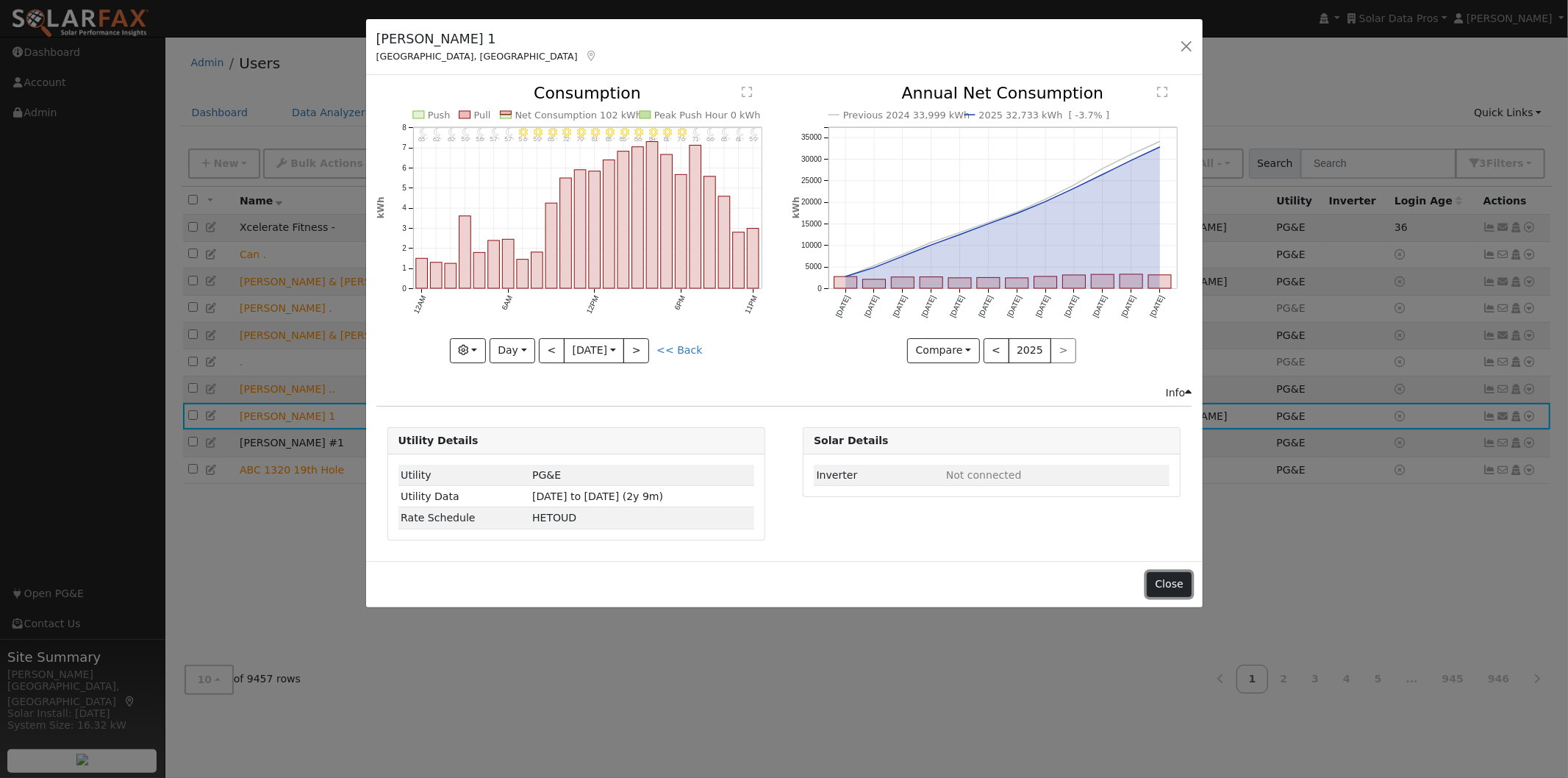
click at [1177, 582] on button "Close" at bounding box center [1169, 584] width 45 height 25
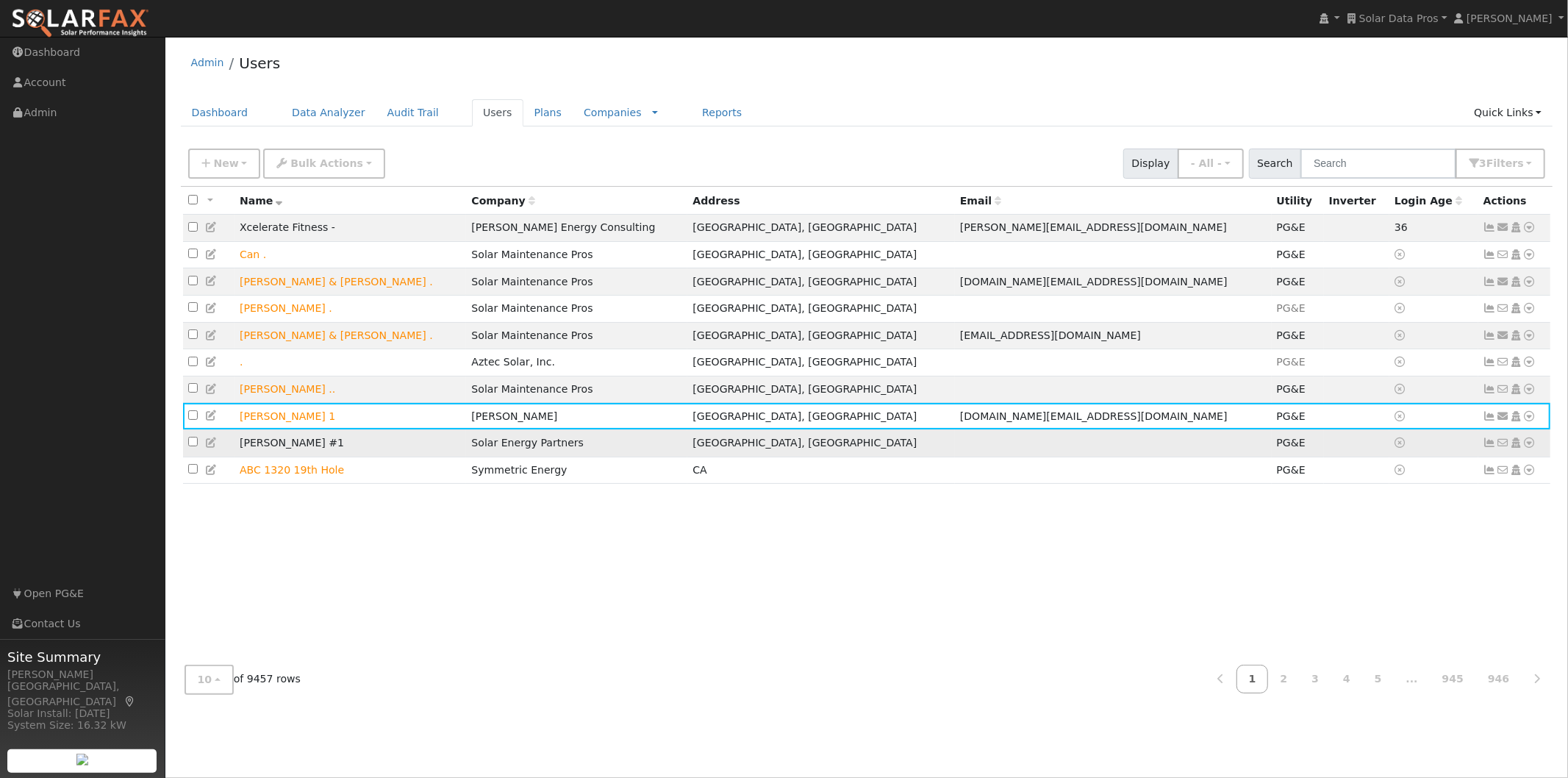
click at [1490, 448] on icon at bounding box center [1489, 442] width 13 height 10
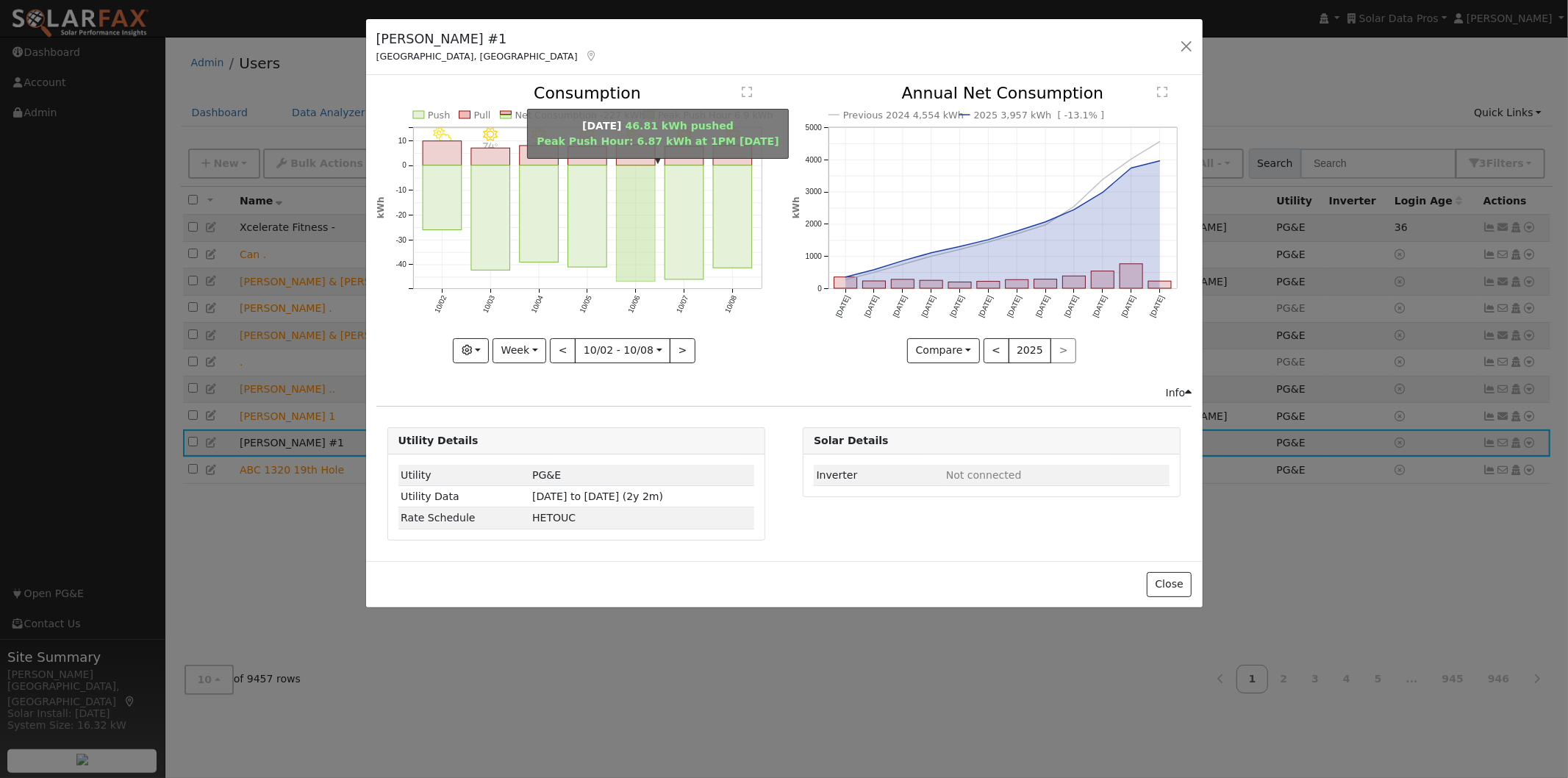
click at [632, 213] on rect "onclick=""" at bounding box center [635, 223] width 39 height 116
type input "[DATE]"
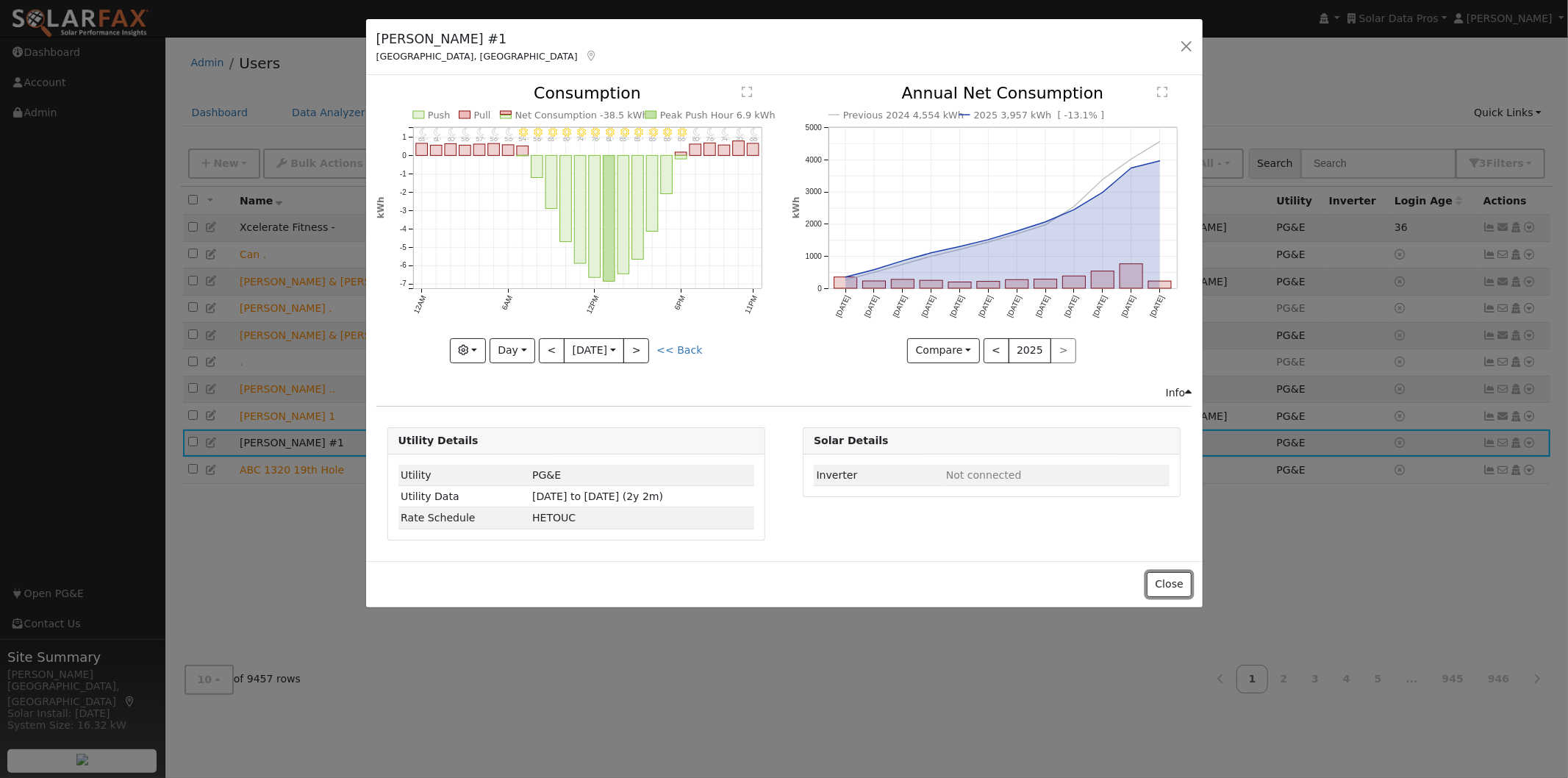
click at [1178, 590] on button "Close" at bounding box center [1169, 584] width 45 height 25
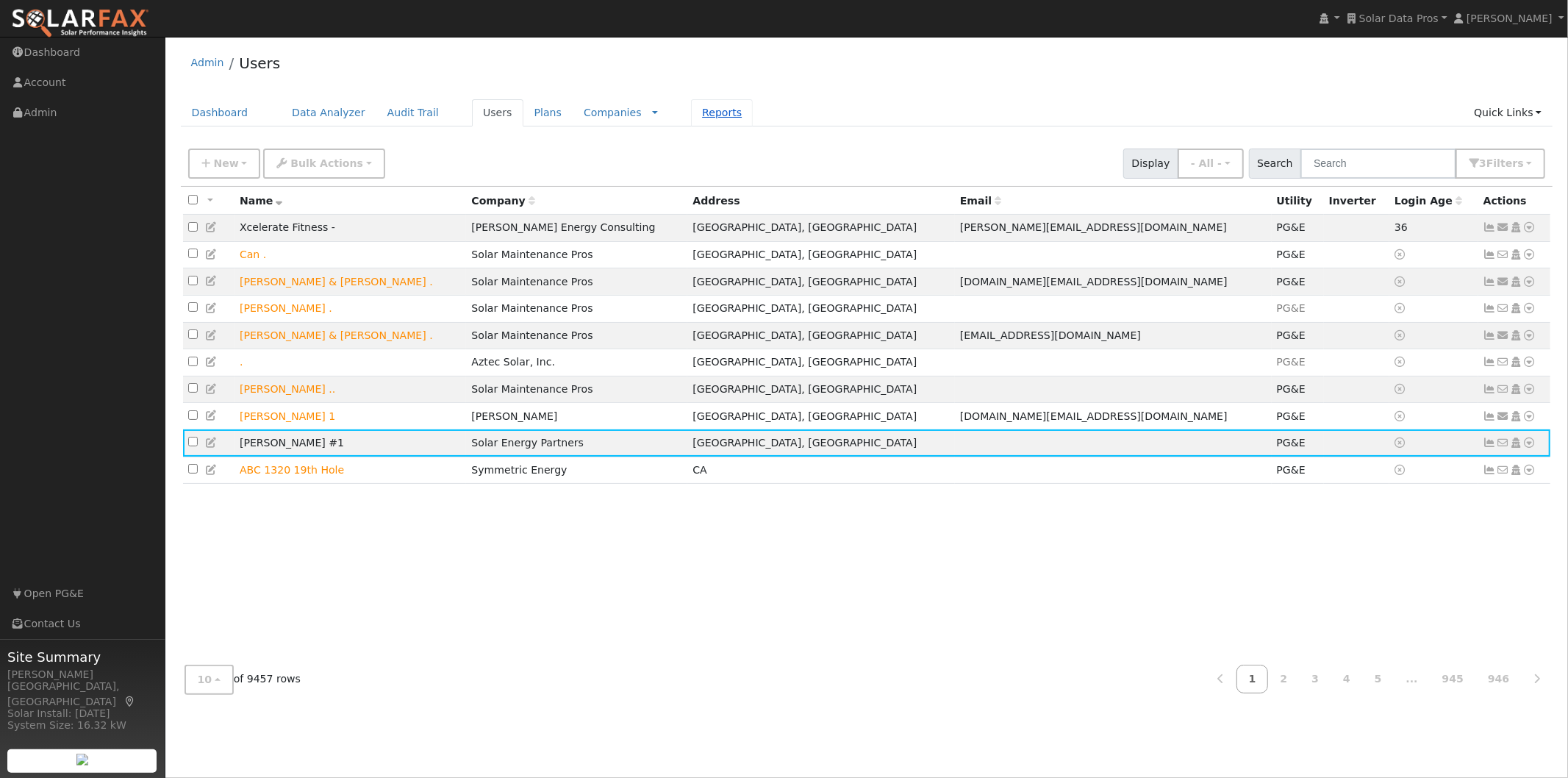
click at [691, 110] on link "Reports" at bounding box center [722, 113] width 62 height 28
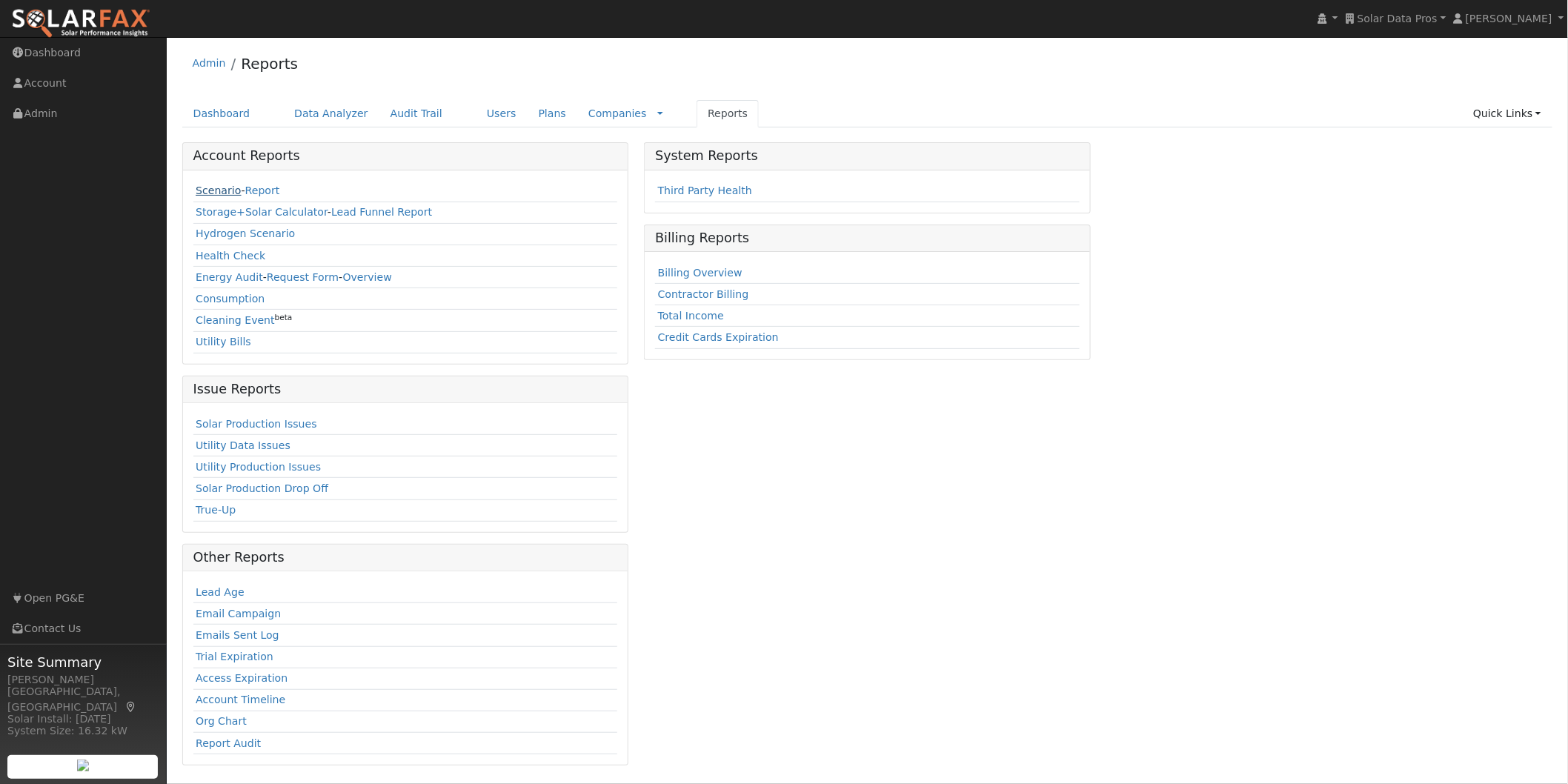
click at [207, 191] on link "Scenario" at bounding box center [219, 191] width 45 height 12
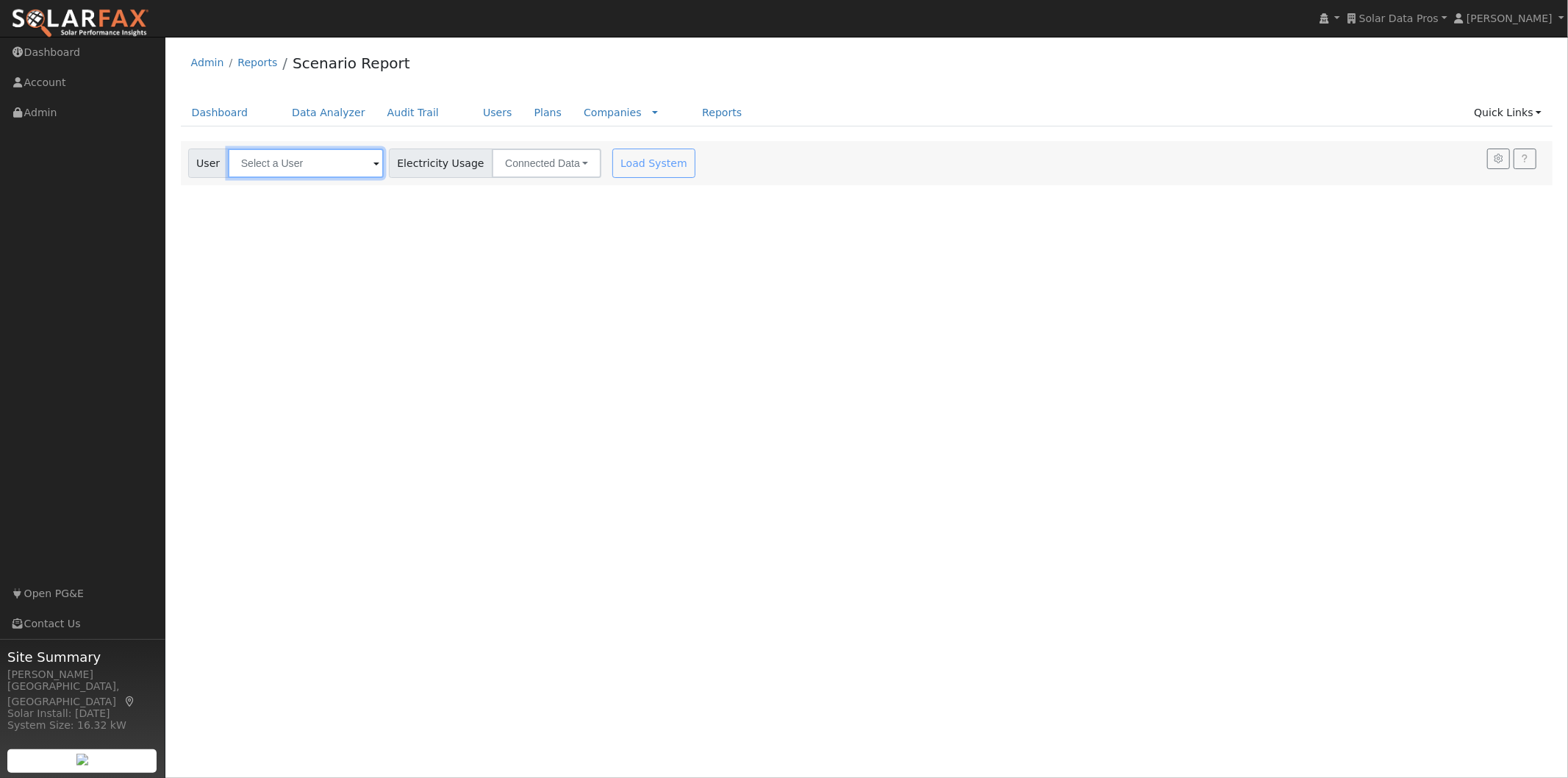
click at [322, 159] on input "text" at bounding box center [305, 164] width 156 height 29
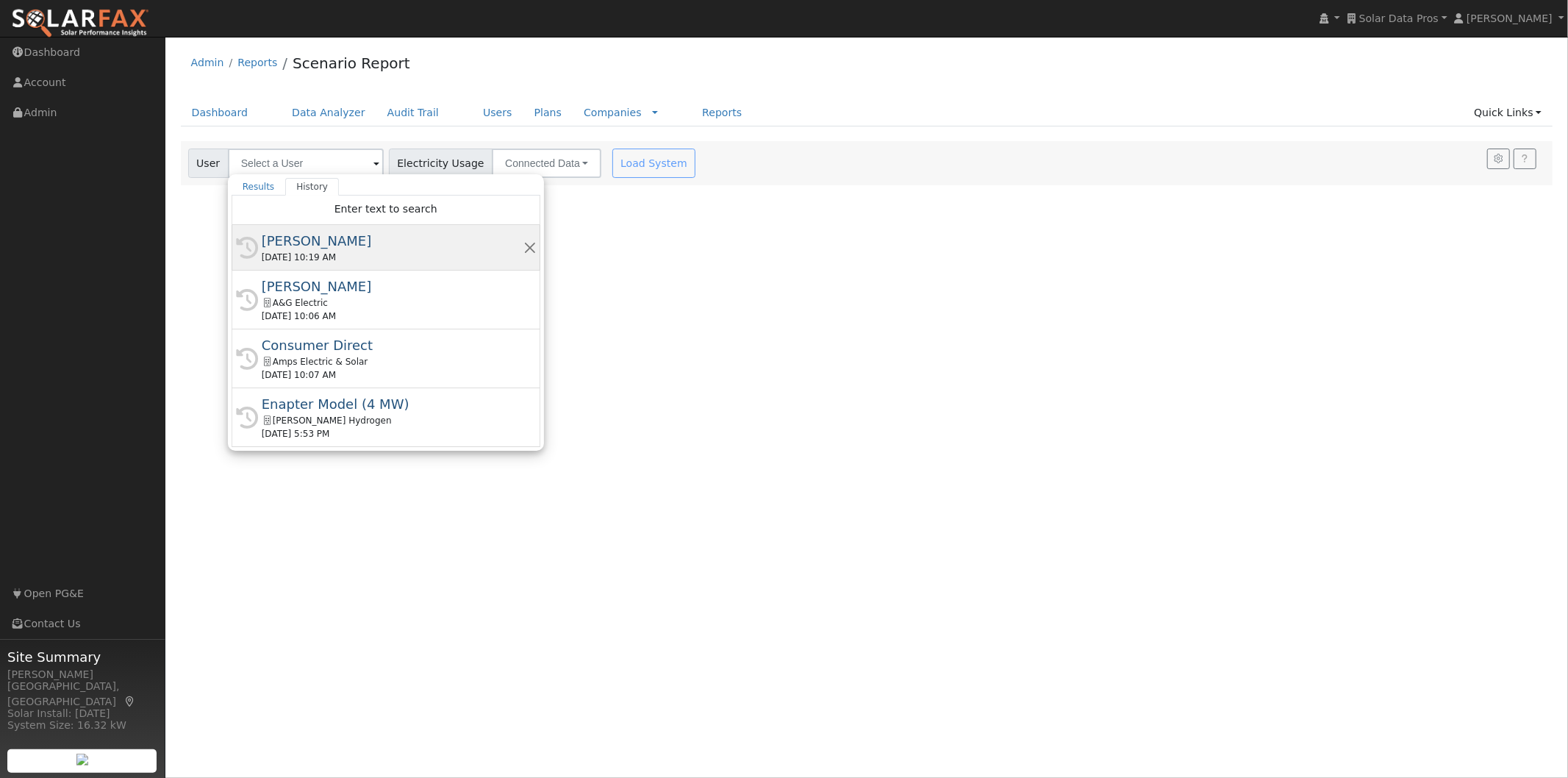
drag, startPoint x: 311, startPoint y: 241, endPoint x: 526, endPoint y: 223, distance: 215.8
click at [311, 240] on div "Shahab Hillyer" at bounding box center [392, 240] width 261 height 20
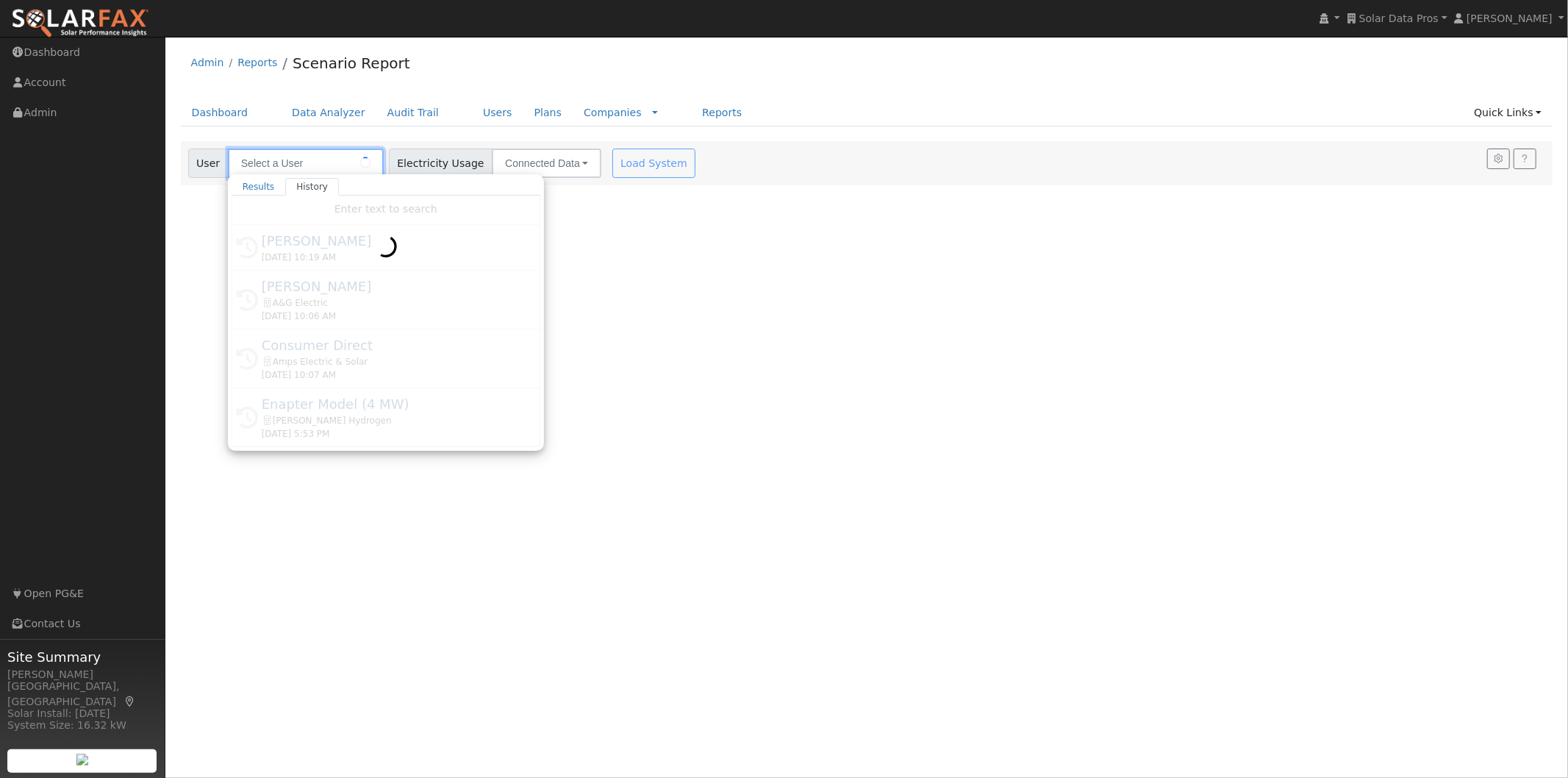
type input "Shahab Hillyer"
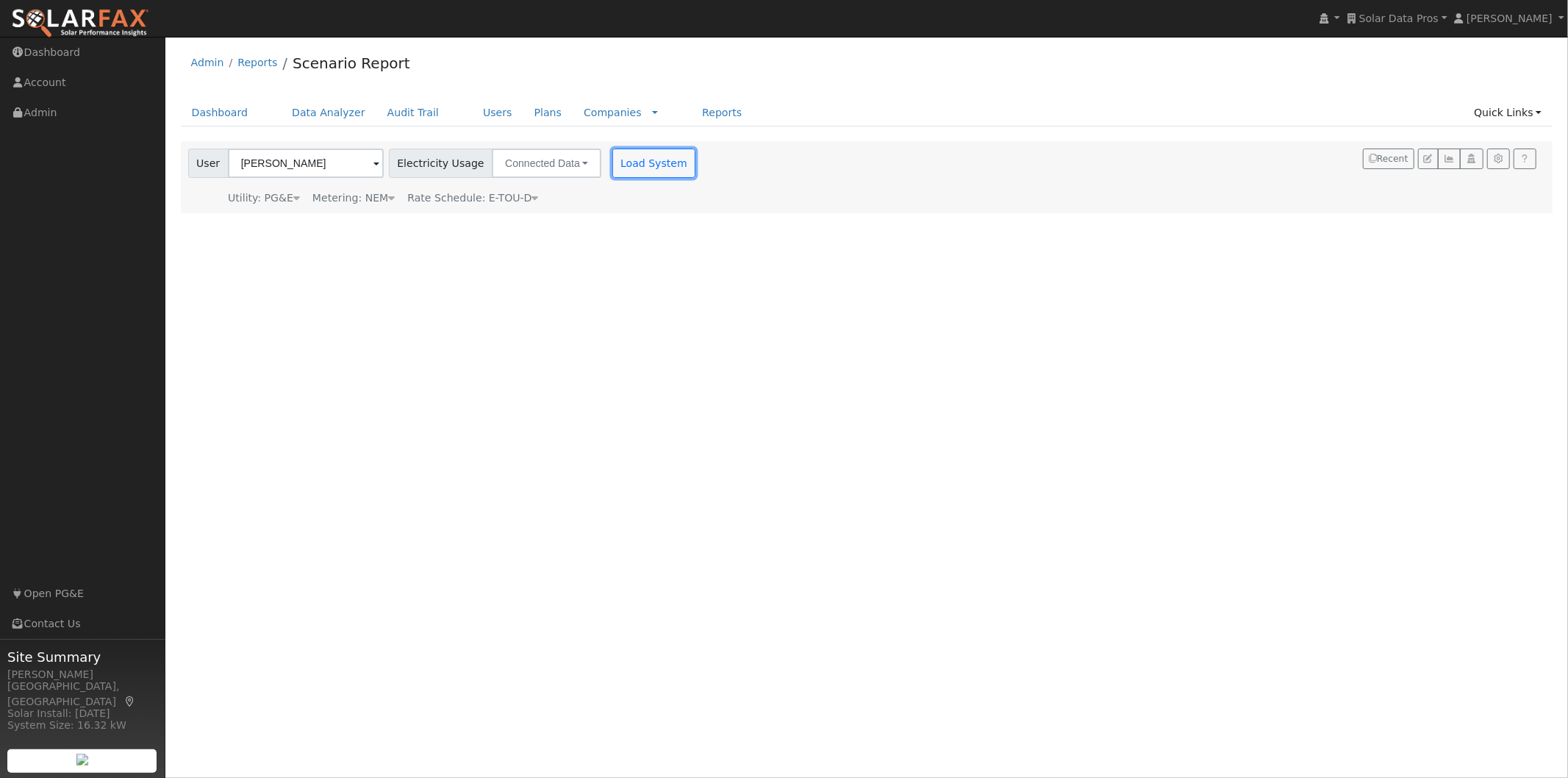
click at [627, 163] on button "Load System" at bounding box center [654, 164] width 83 height 29
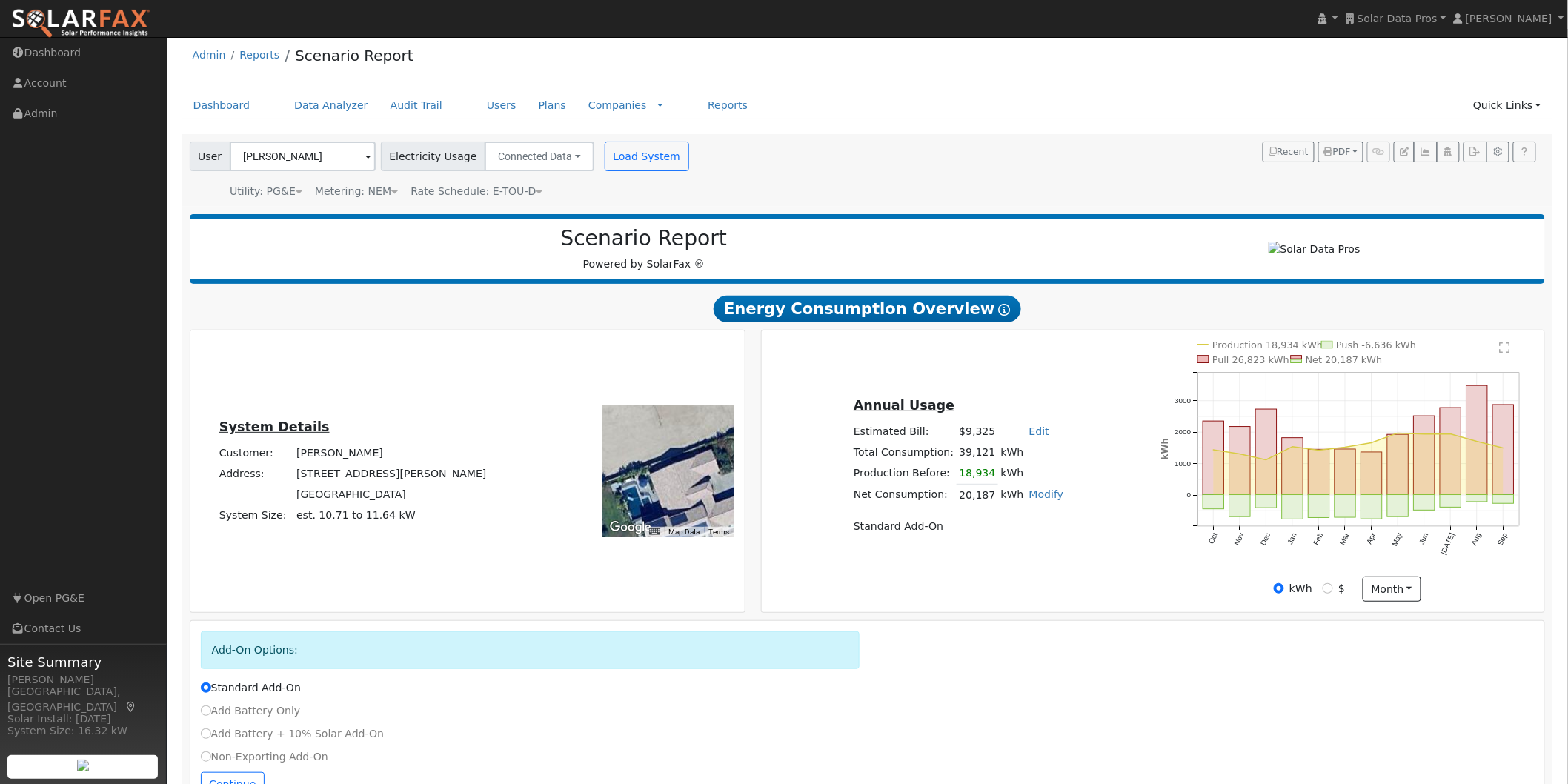
scroll to position [60, 0]
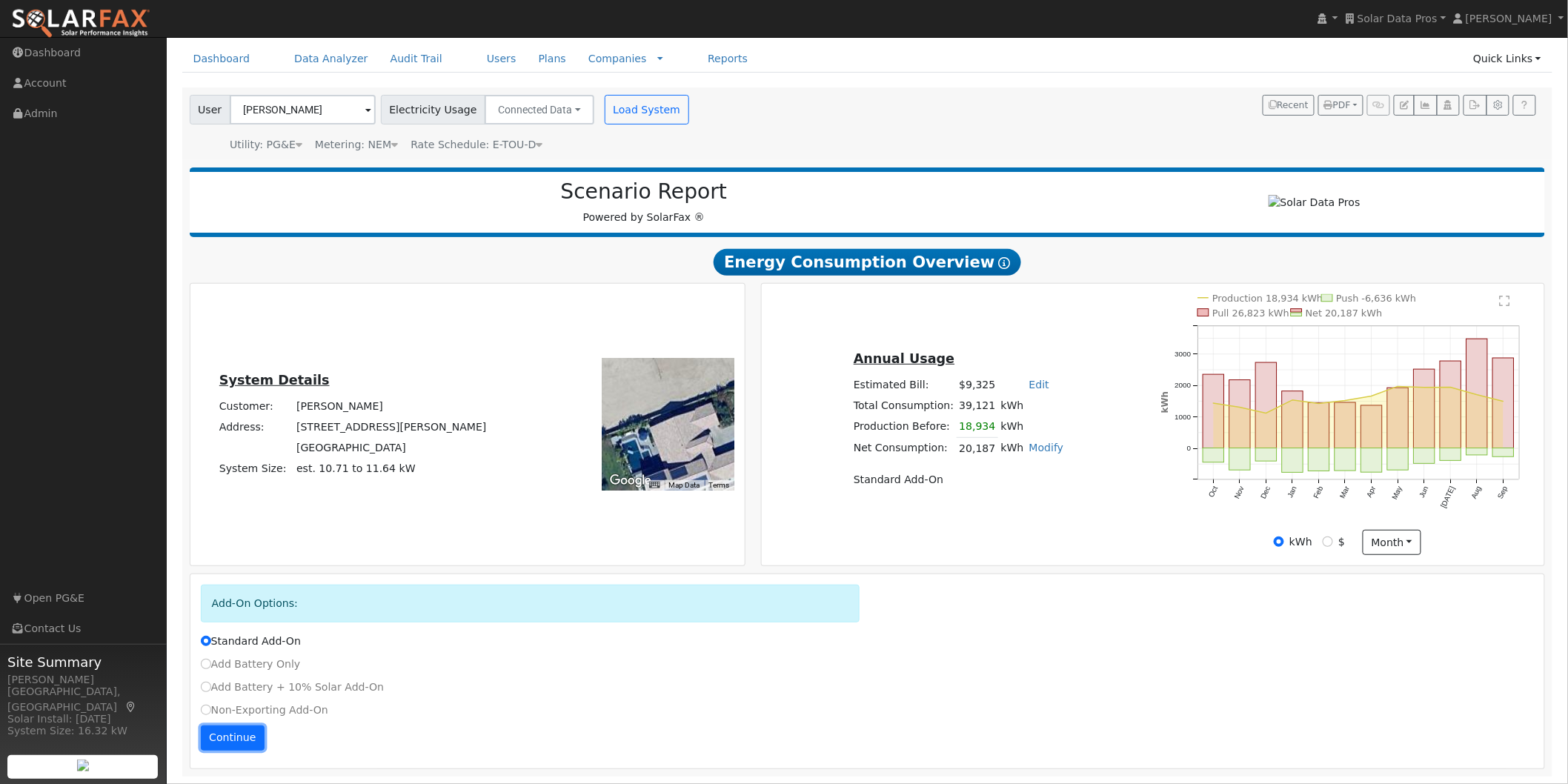
click at [235, 726] on button "Continue" at bounding box center [232, 737] width 63 height 25
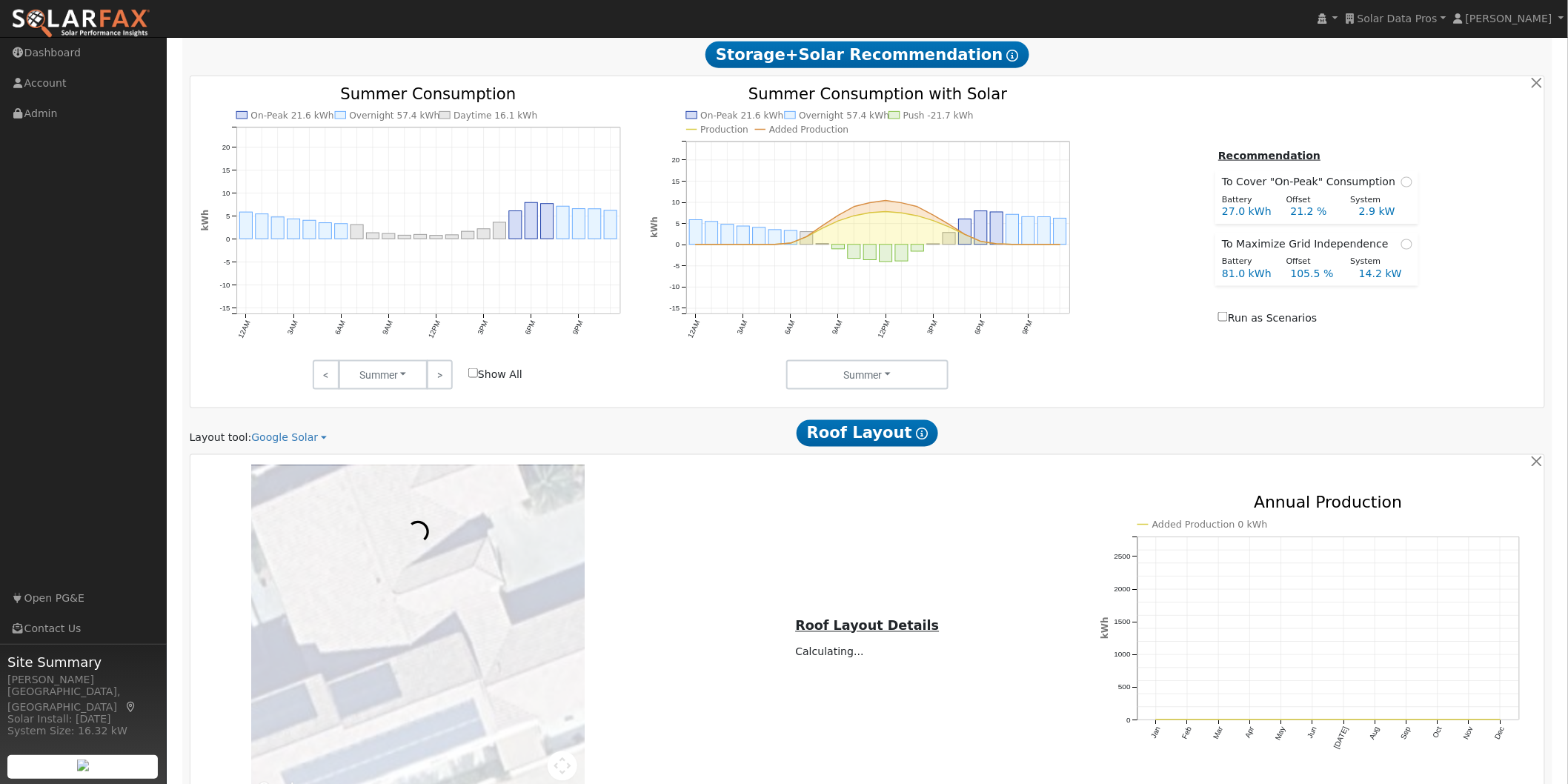
scroll to position [764, 0]
click at [472, 376] on input "Show All" at bounding box center [473, 370] width 10 height 10
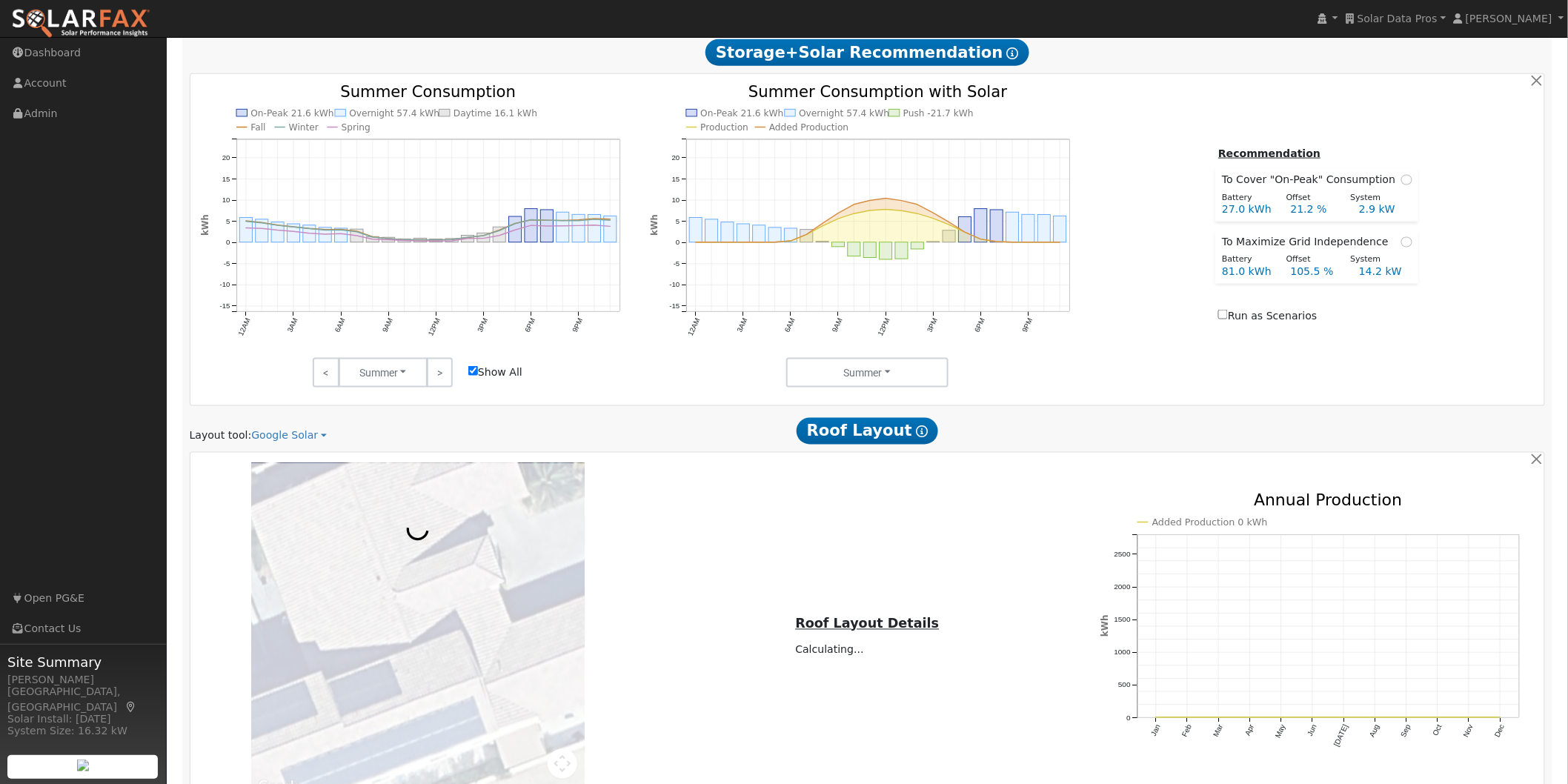
click at [471, 374] on input "Show All" at bounding box center [473, 370] width 10 height 10
click at [438, 378] on link ">" at bounding box center [440, 373] width 26 height 29
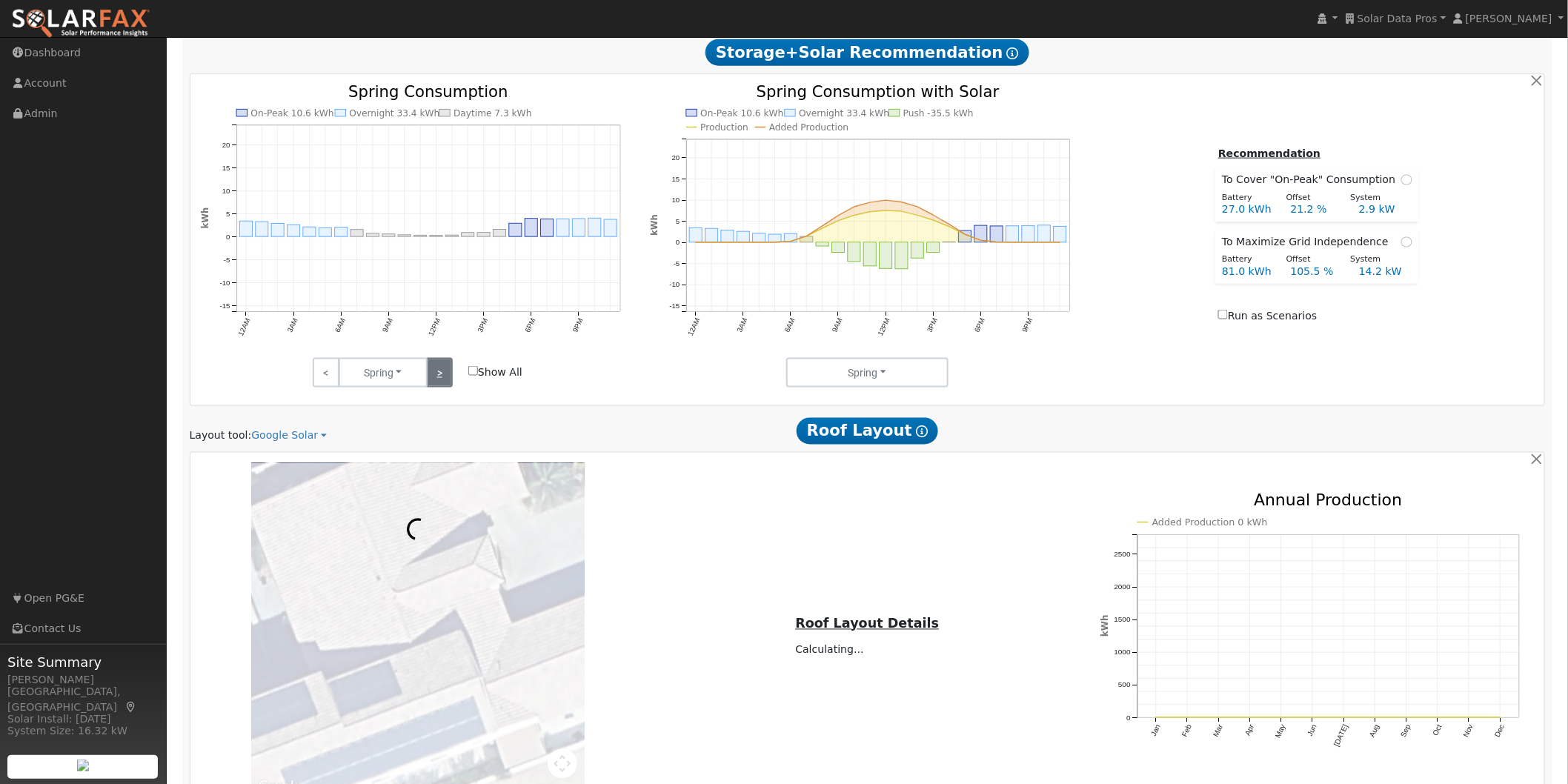
click at [438, 378] on link ">" at bounding box center [440, 373] width 26 height 29
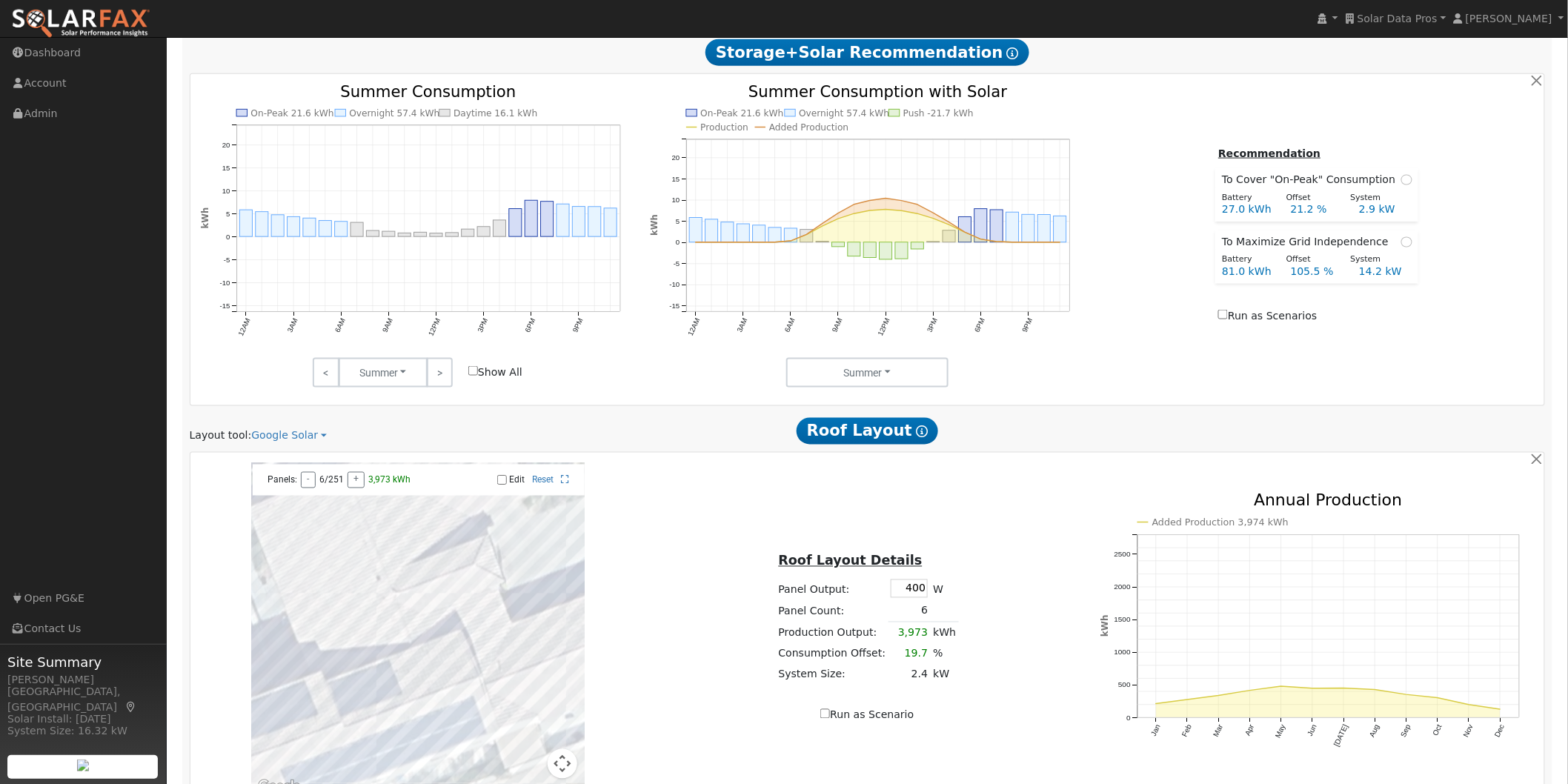
click at [473, 376] on input "Show All" at bounding box center [473, 370] width 10 height 10
checkbox input "true"
click at [347, 131] on text "Spring" at bounding box center [356, 127] width 29 height 10
click at [349, 131] on text "Spring" at bounding box center [356, 127] width 29 height 10
click at [290, 133] on text "Winter" at bounding box center [304, 127] width 30 height 10
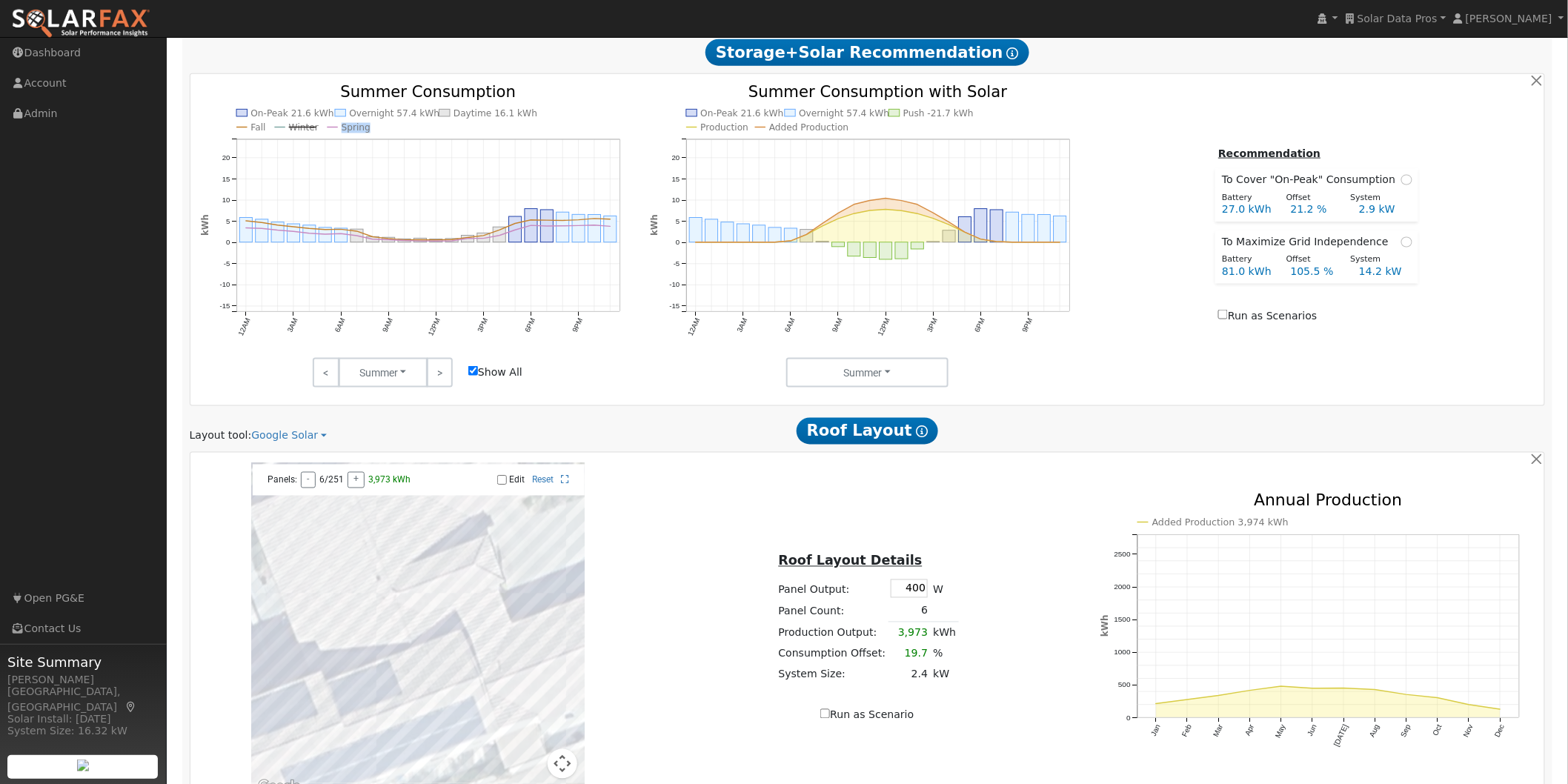
click at [290, 127] on line at bounding box center [303, 127] width 28 height 0
click at [243, 127] on line at bounding box center [242, 127] width 10 height 0
click at [448, 376] on link ">" at bounding box center [440, 373] width 26 height 29
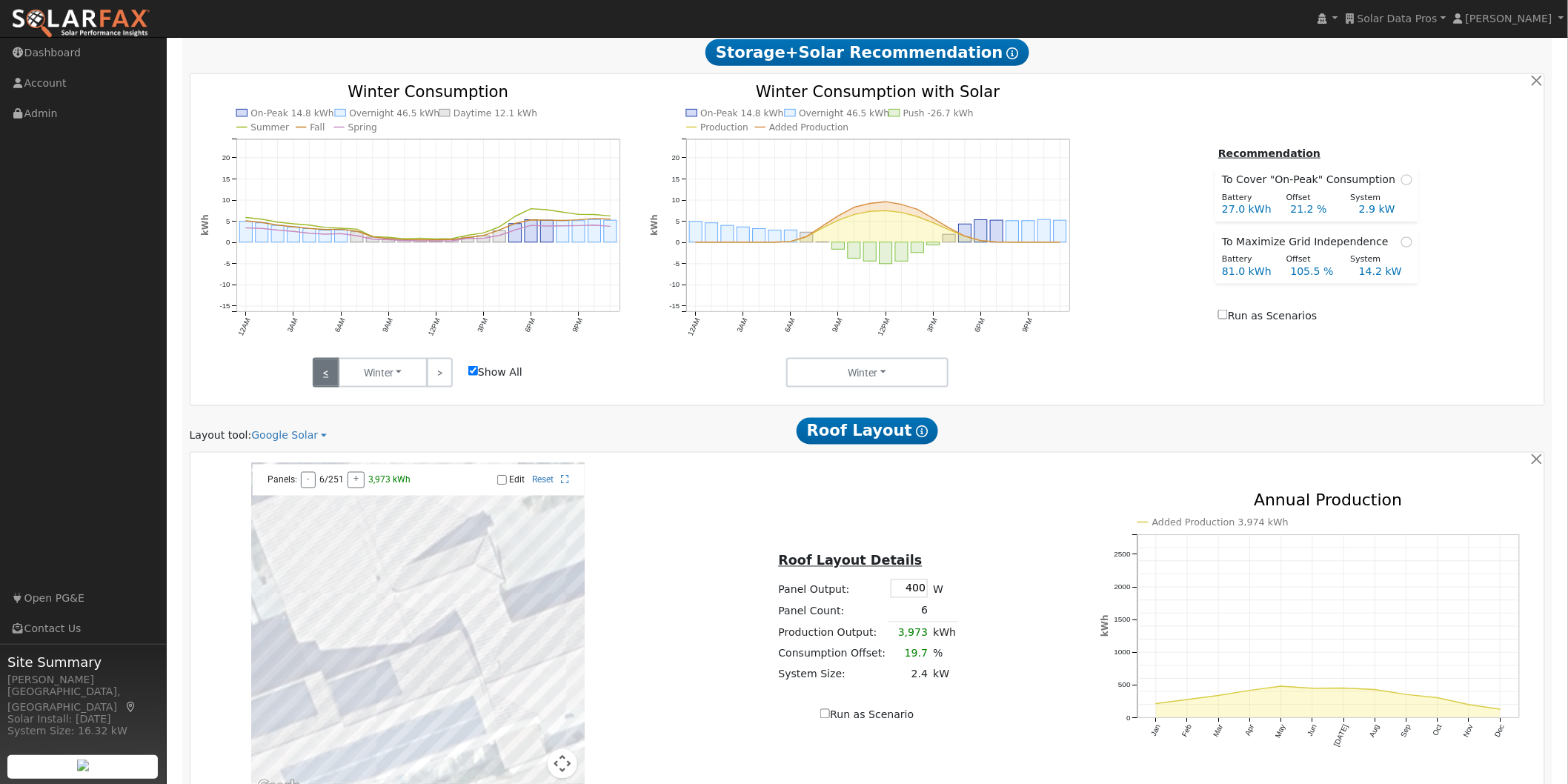
click at [320, 373] on link "<" at bounding box center [326, 373] width 26 height 29
click at [442, 373] on link ">" at bounding box center [440, 373] width 26 height 29
click at [327, 384] on link "<" at bounding box center [326, 373] width 26 height 29
click at [441, 375] on link ">" at bounding box center [440, 373] width 26 height 29
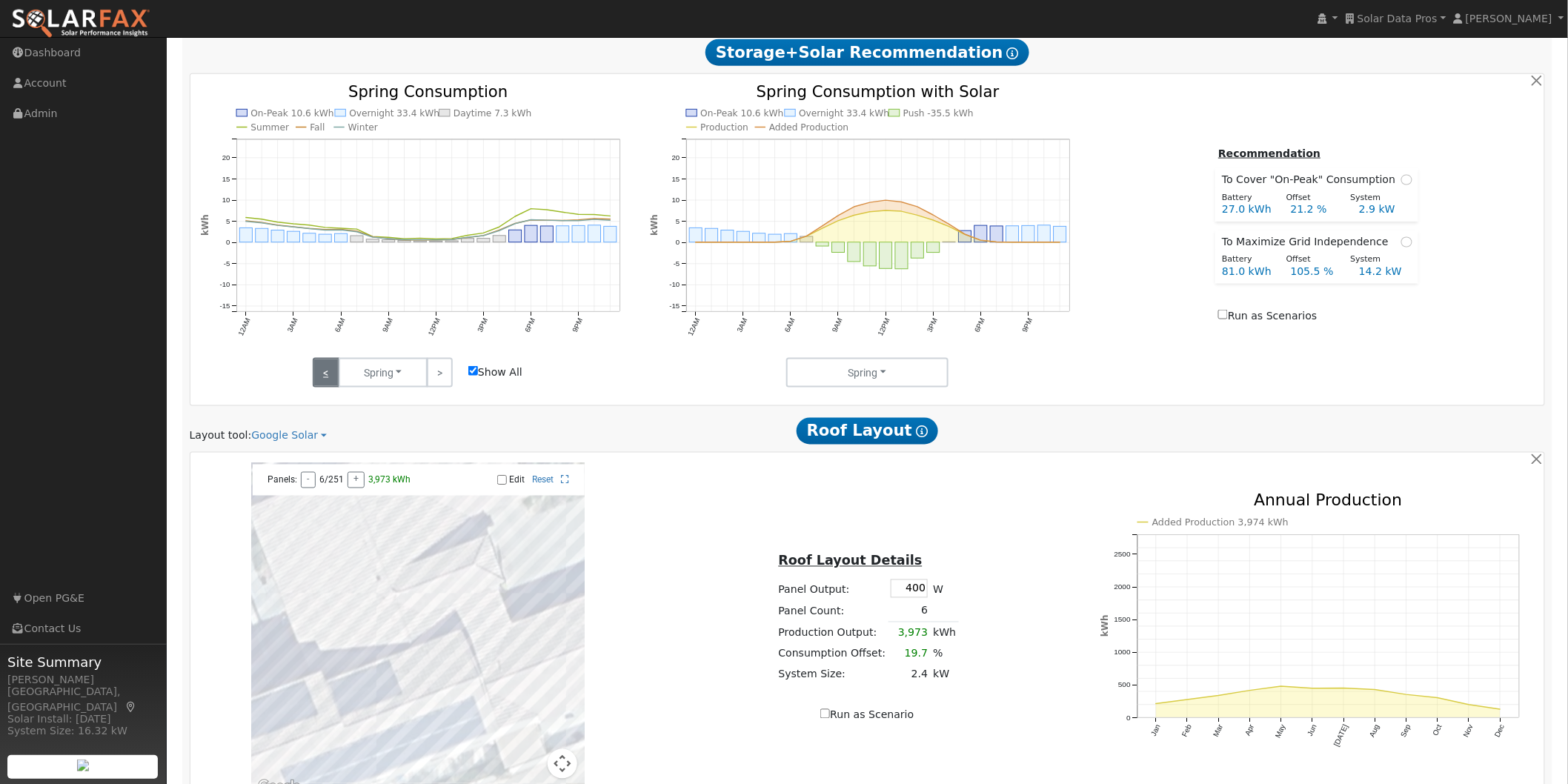
click at [317, 376] on link "<" at bounding box center [326, 373] width 26 height 29
click at [319, 375] on link "<" at bounding box center [326, 373] width 26 height 29
click at [443, 376] on link ">" at bounding box center [440, 373] width 26 height 29
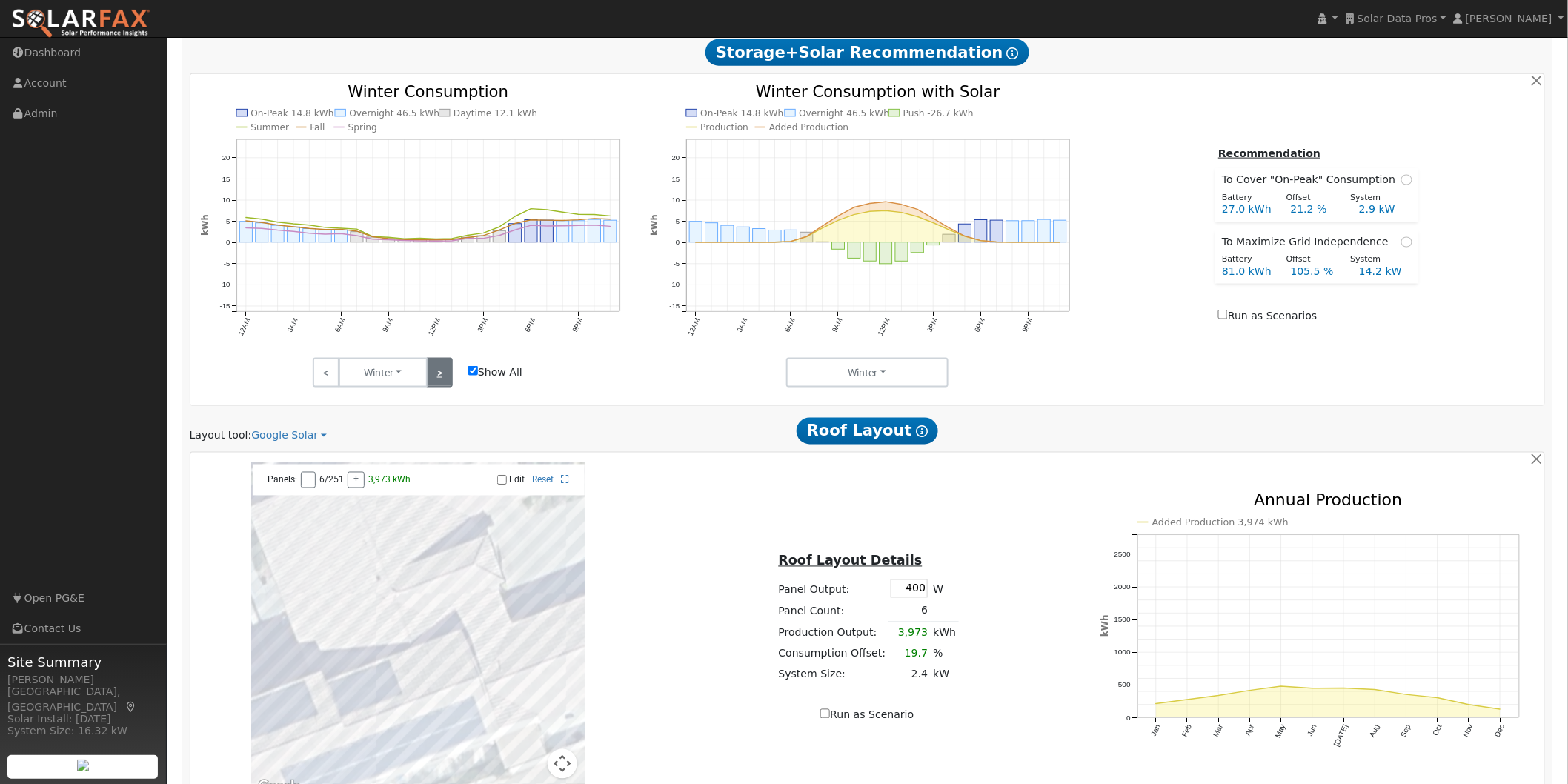
click at [443, 376] on link ">" at bounding box center [440, 373] width 26 height 29
click at [442, 374] on link ">" at bounding box center [440, 373] width 26 height 29
click at [441, 374] on link ">" at bounding box center [440, 373] width 26 height 29
click at [441, 378] on link ">" at bounding box center [440, 373] width 26 height 29
click at [441, 374] on link ">" at bounding box center [440, 373] width 26 height 29
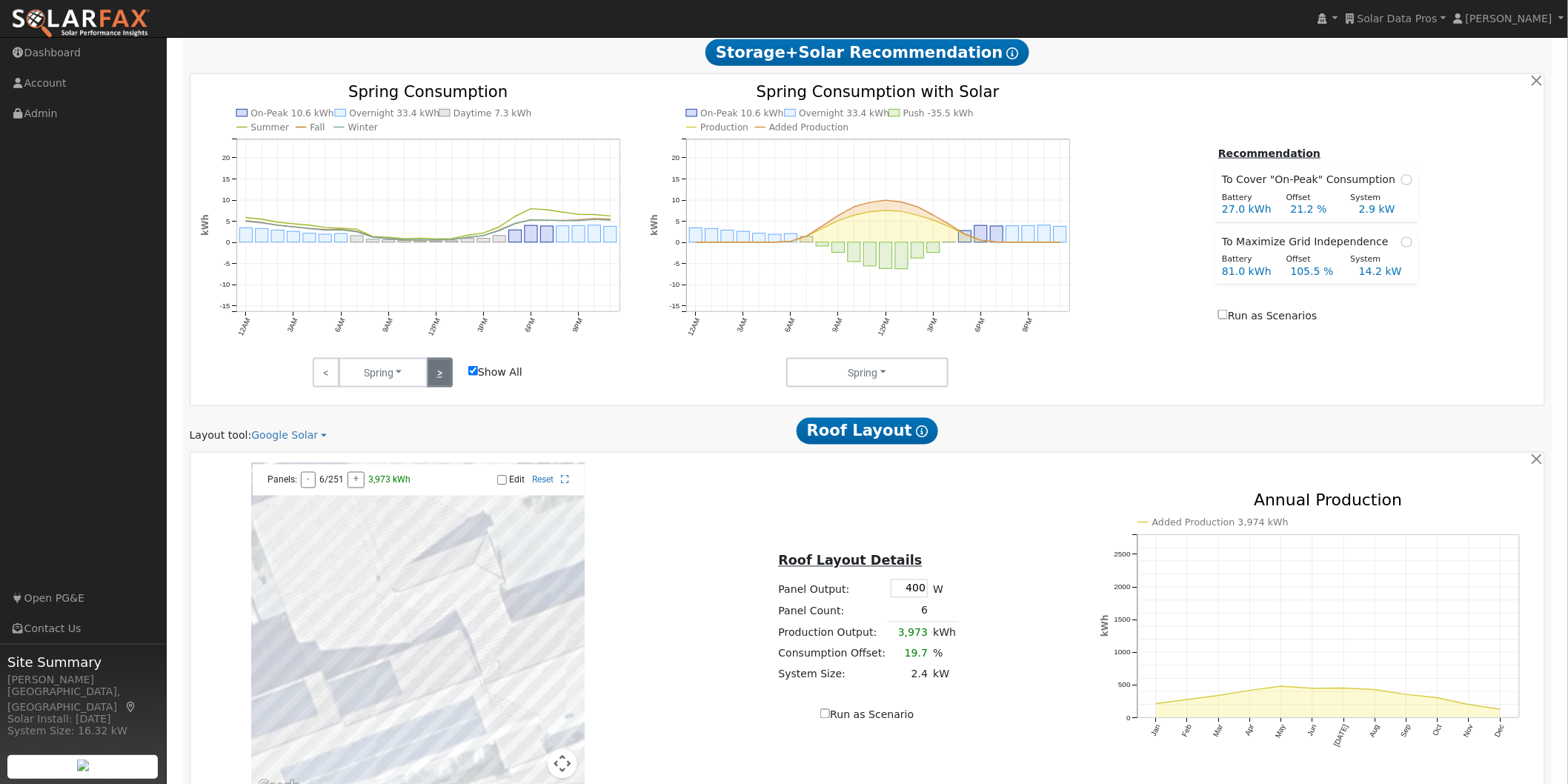
click at [441, 376] on link ">" at bounding box center [440, 373] width 26 height 29
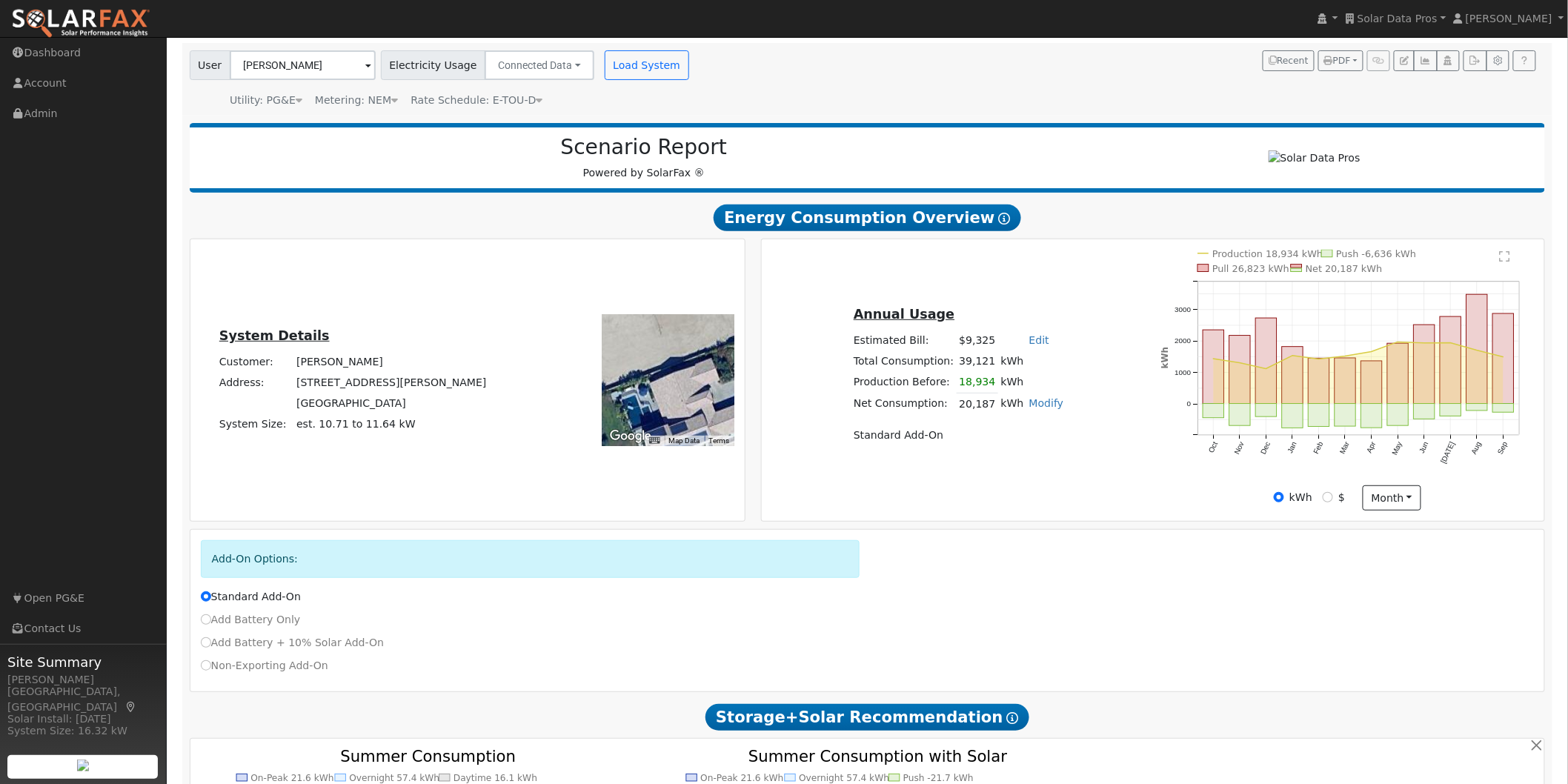
scroll to position [0, 0]
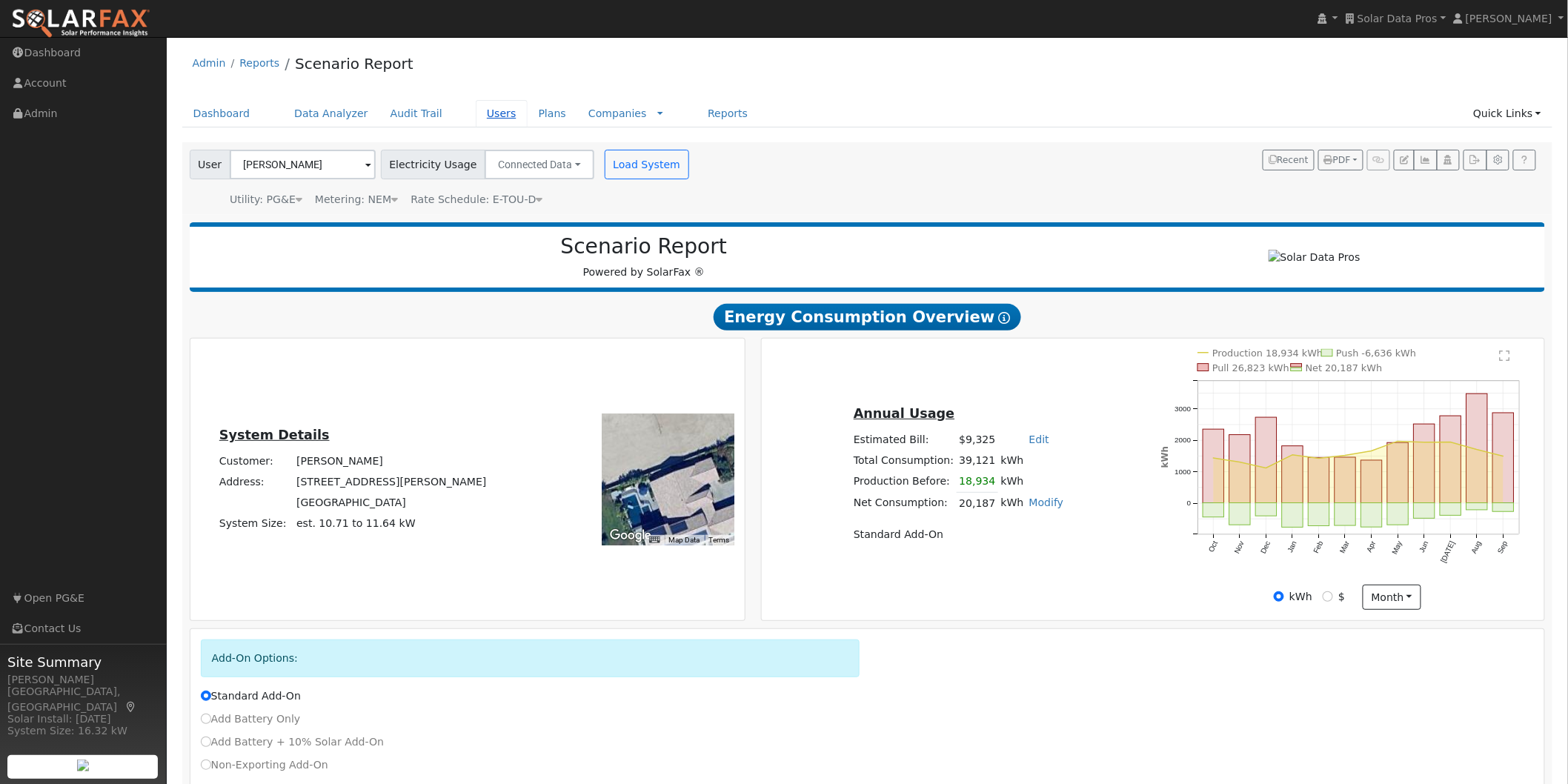
click at [476, 109] on link "Users" at bounding box center [502, 114] width 52 height 28
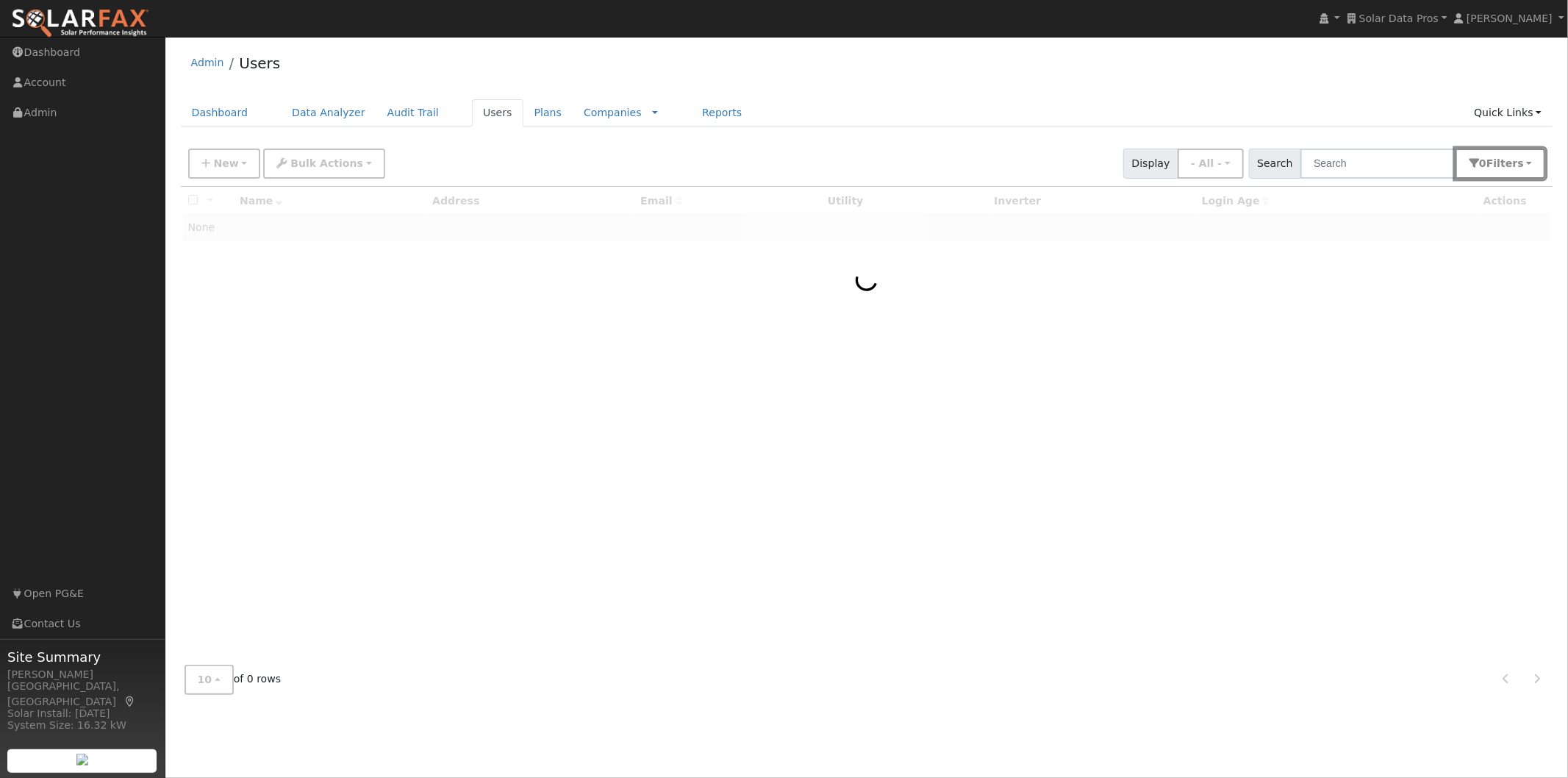
click at [1517, 167] on span "Filter s" at bounding box center [1505, 164] width 38 height 12
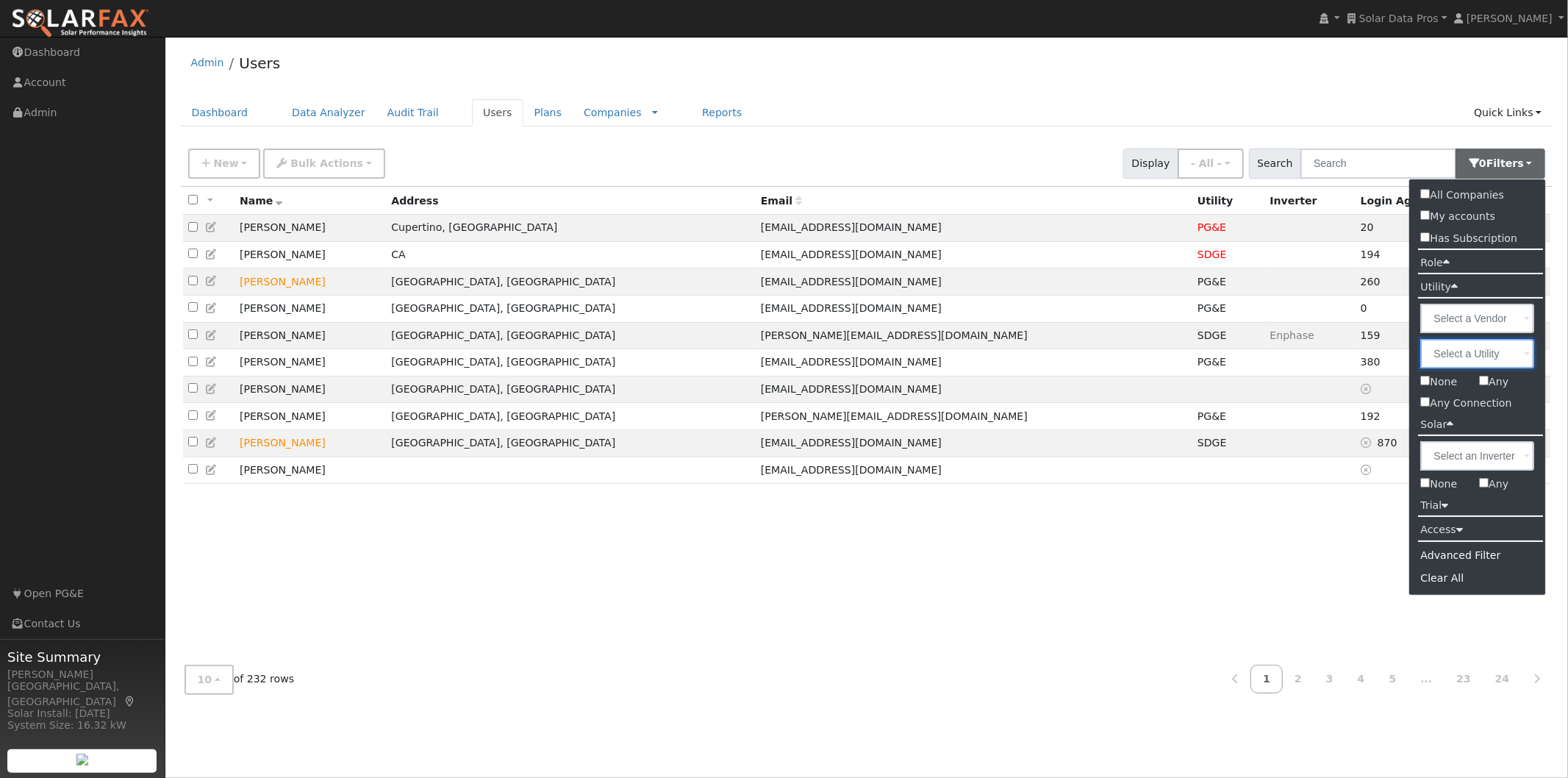
click at [1496, 341] on input "text" at bounding box center [1478, 354] width 114 height 29
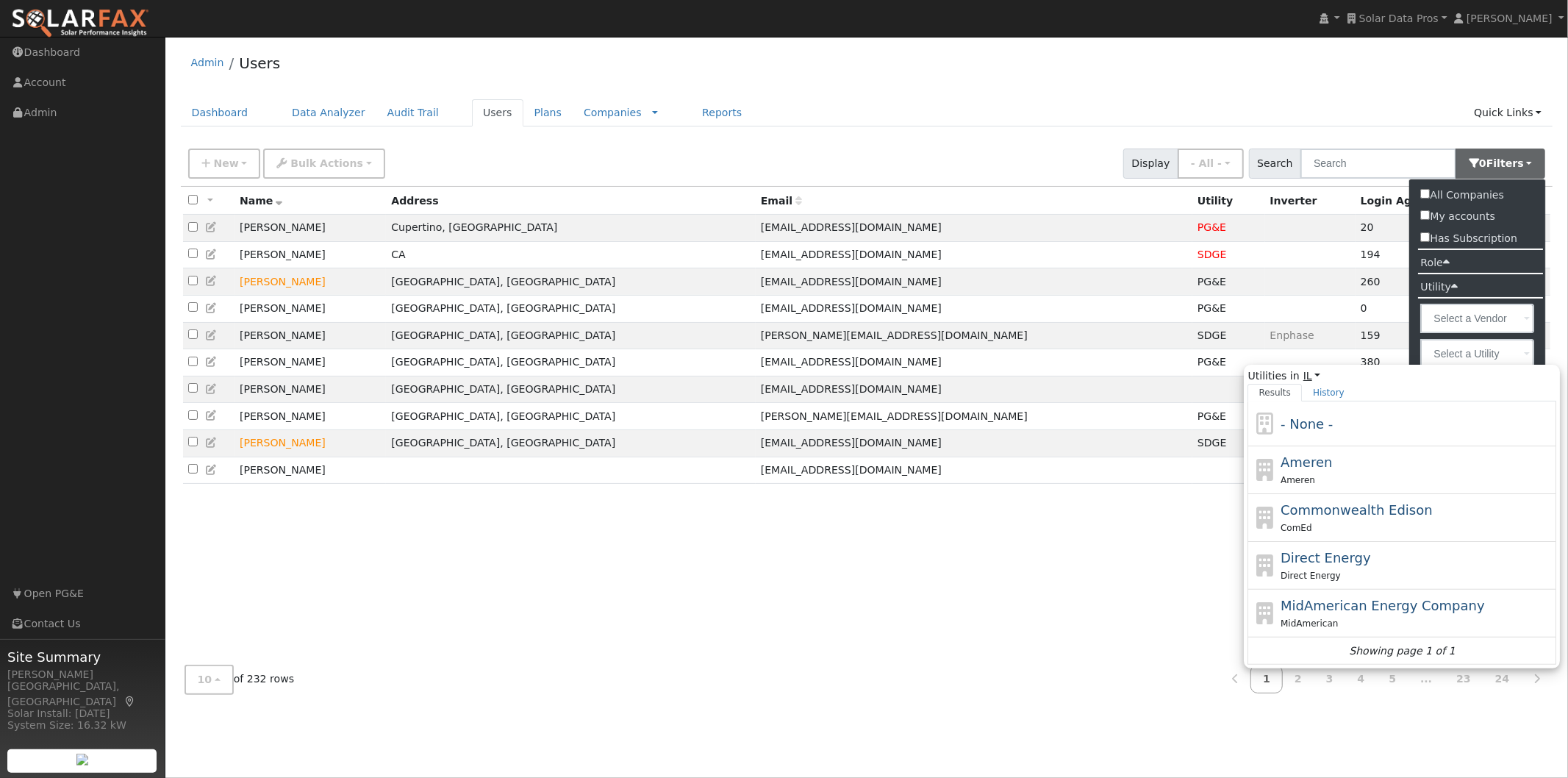
click at [1305, 374] on link "IL" at bounding box center [1312, 376] width 18 height 15
click at [1178, 540] on link "CA" at bounding box center [1226, 543] width 162 height 21
click at [0, 0] on input "Utilities in IL All States AL AK AZ AR CA CO [GEOGRAPHIC_DATA] DE [GEOGRAPHIC_D…" at bounding box center [0, 0] width 0 height 0
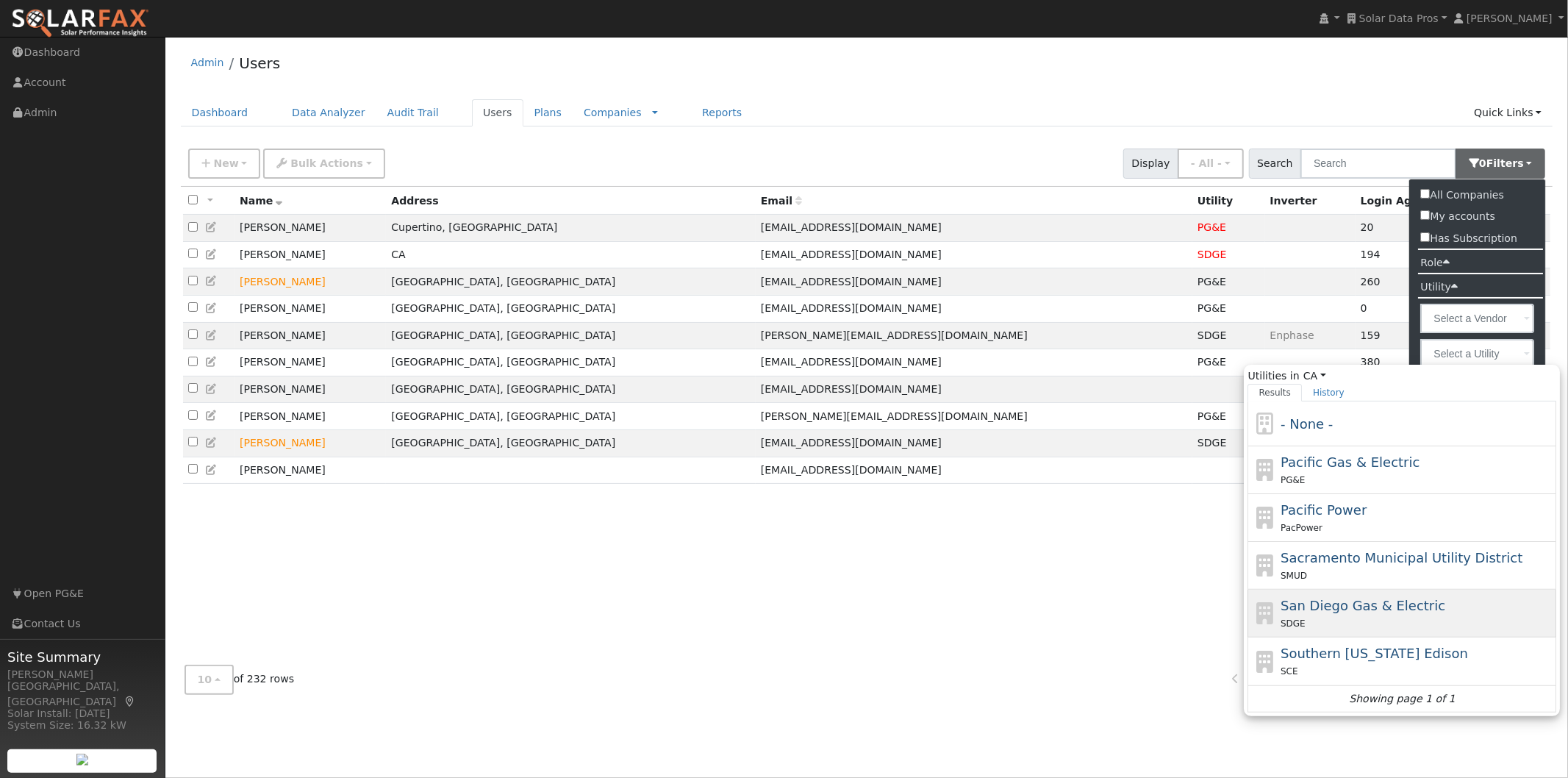
click at [1356, 603] on span "San Diego Gas & Electric" at bounding box center [1362, 606] width 164 height 15
click at [0, 0] on input "Utilities in [GEOGRAPHIC_DATA] All States AL AK AZ AR CA CO [GEOGRAPHIC_DATA] D…" at bounding box center [0, 0] width 0 height 0
type input "San Diego Gas & Electric"
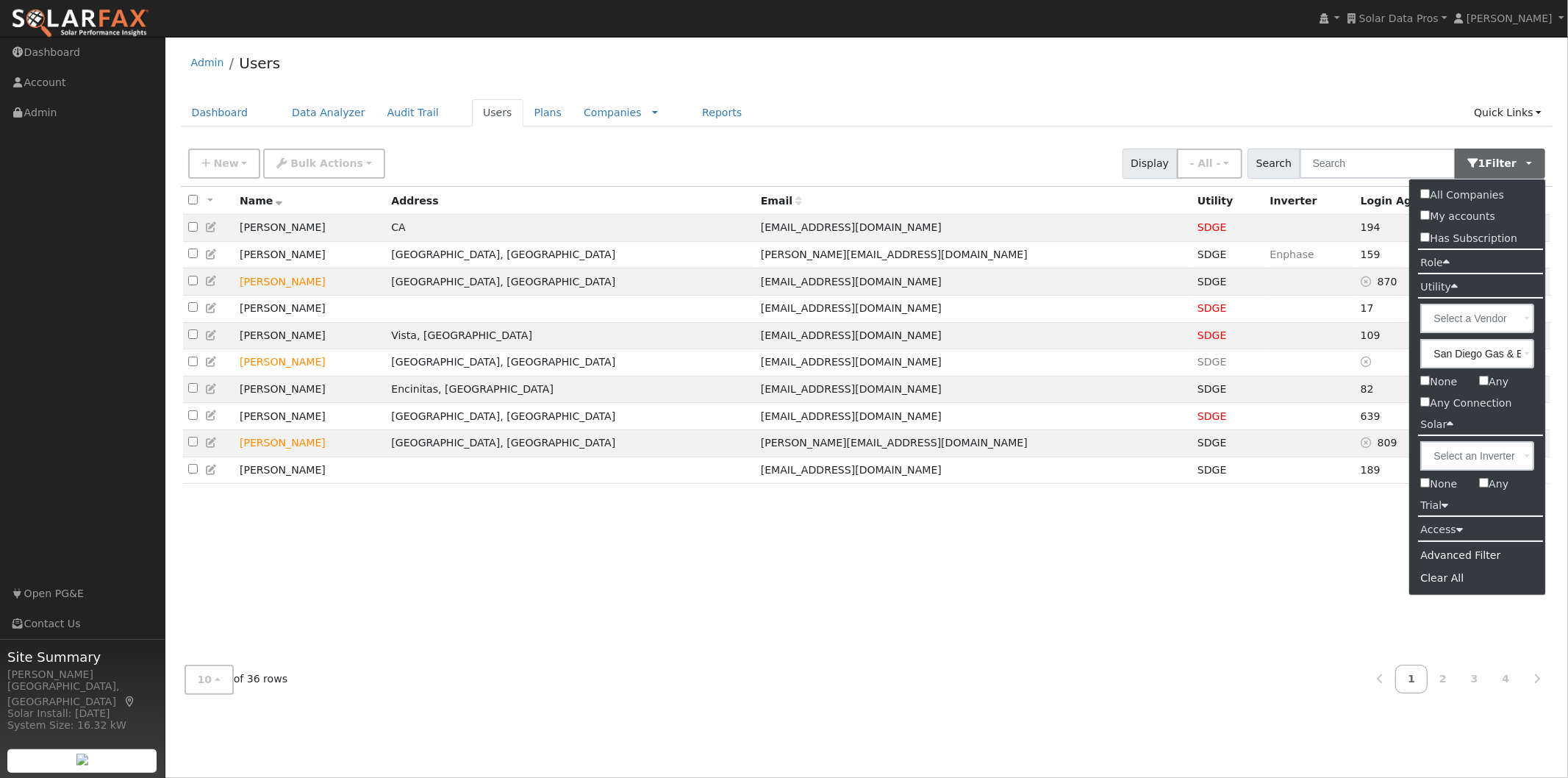
click at [1424, 194] on input "All Companies" at bounding box center [1425, 194] width 9 height 9
checkbox input "true"
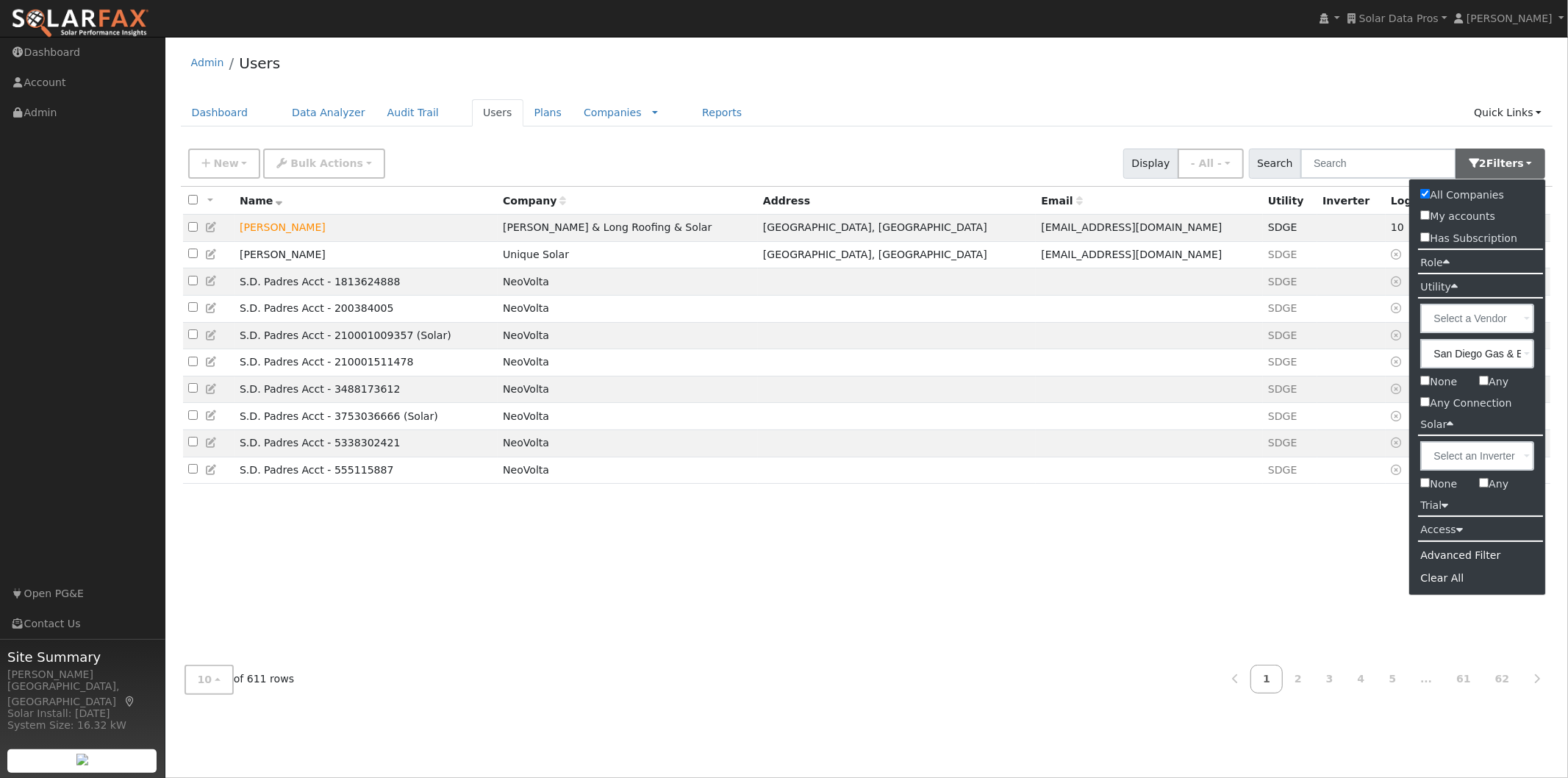
click at [487, 579] on div "All None All on page None on page Name Company Address Email Utility Inverter L…" at bounding box center [866, 420] width 1372 height 467
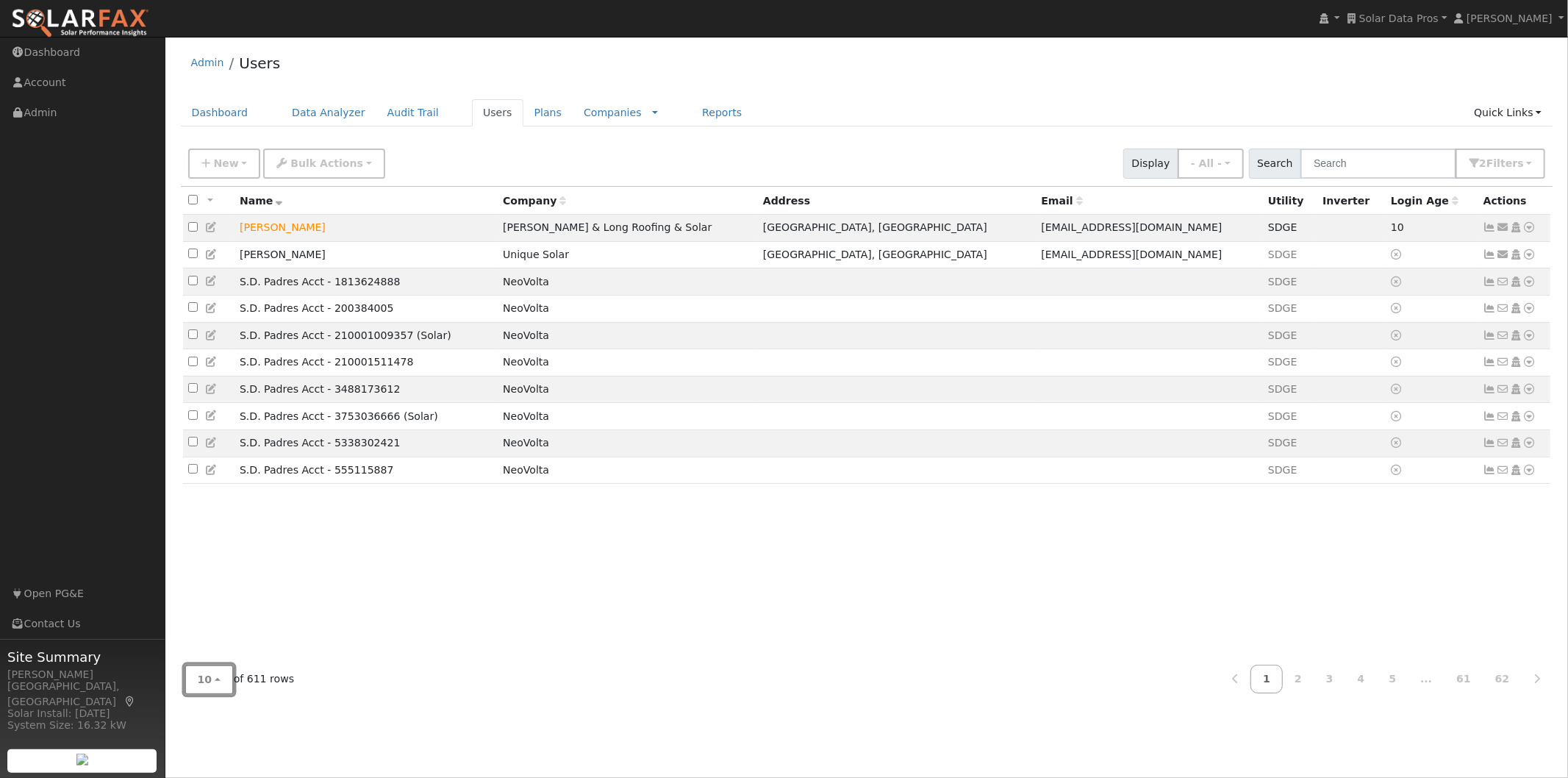
click at [212, 673] on button "10" at bounding box center [208, 679] width 49 height 30
click at [213, 644] on link "100" at bounding box center [236, 649] width 102 height 21
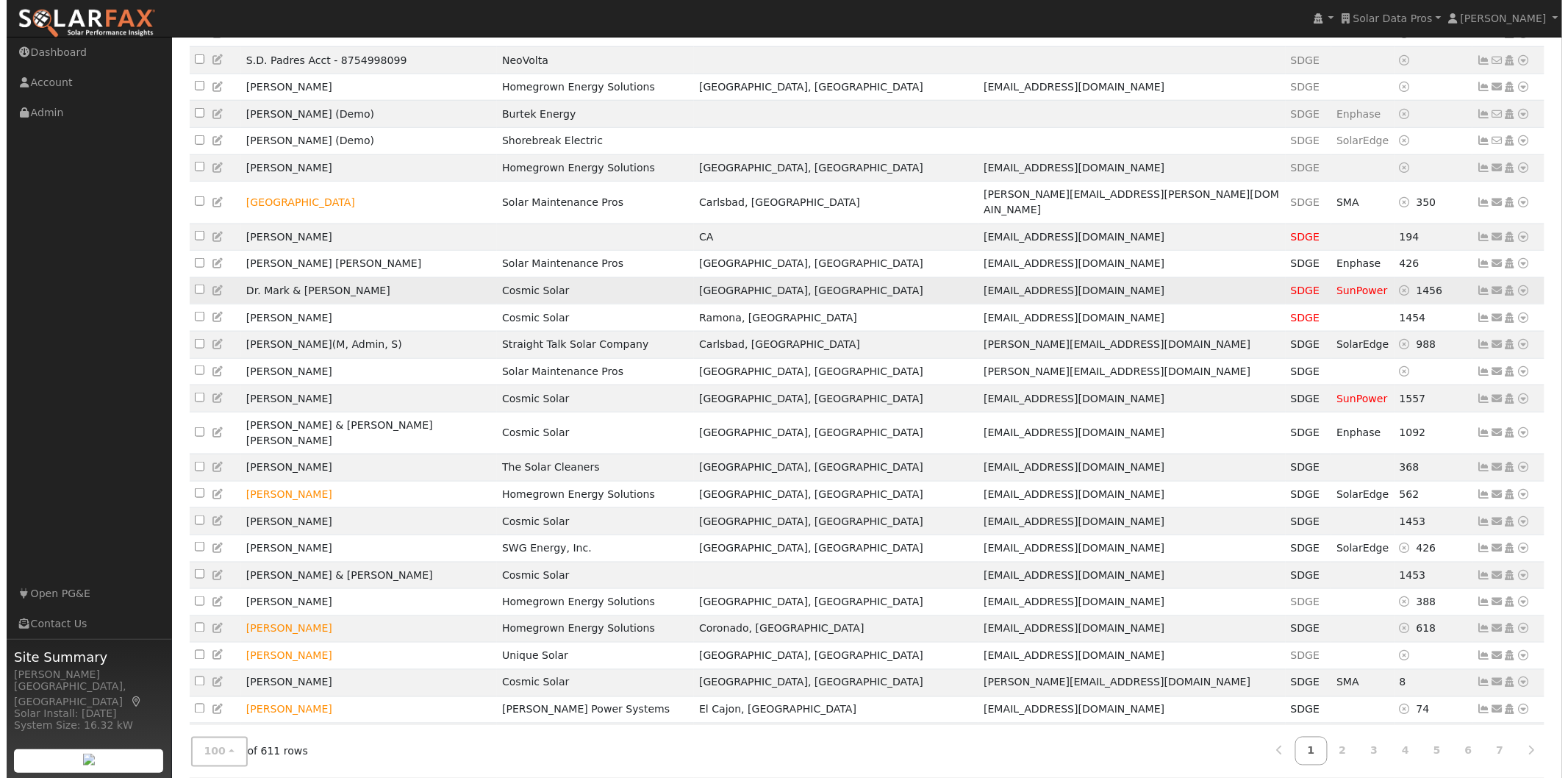
scroll to position [568, 0]
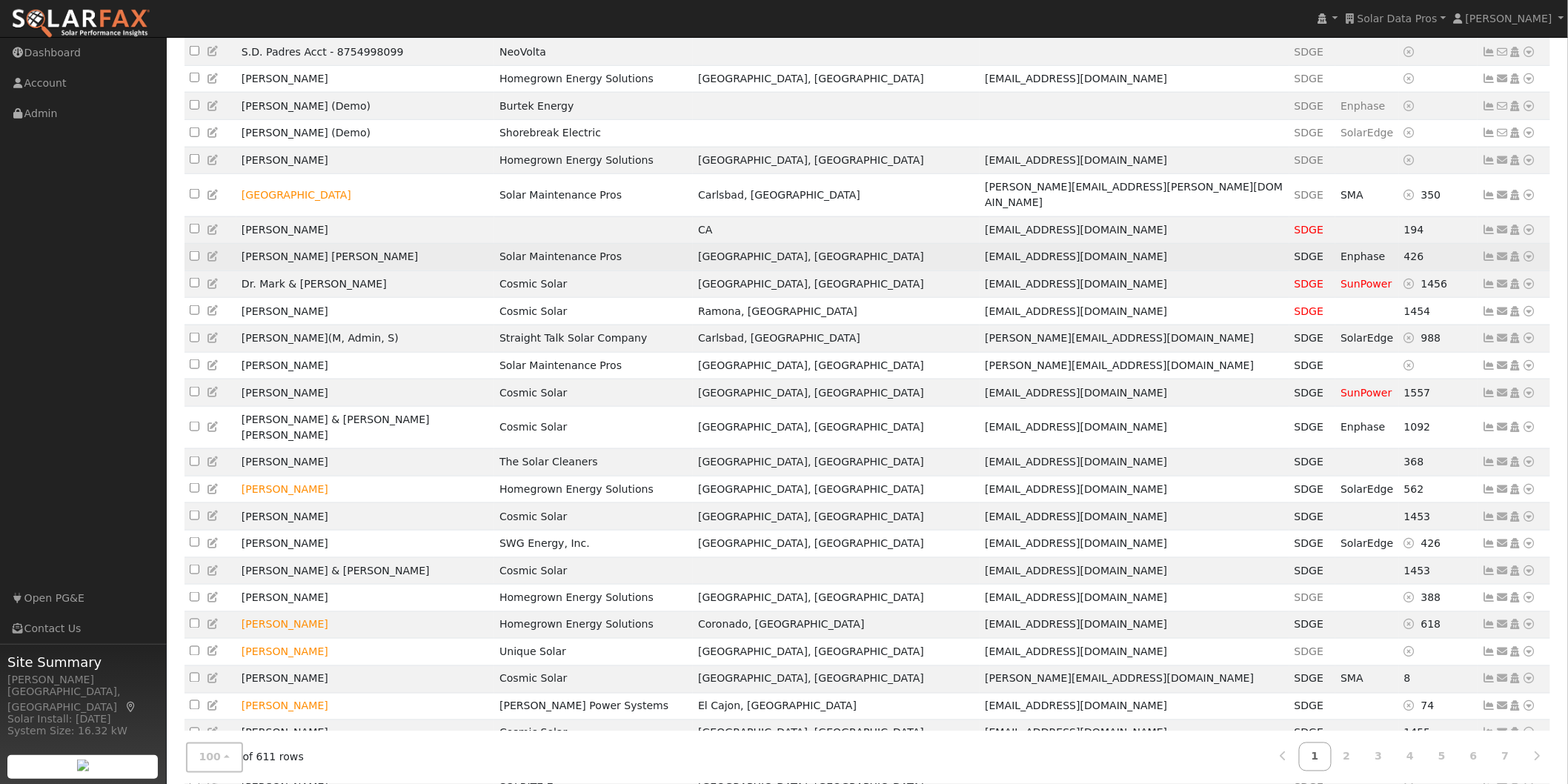
click at [1491, 262] on icon at bounding box center [1489, 257] width 13 height 10
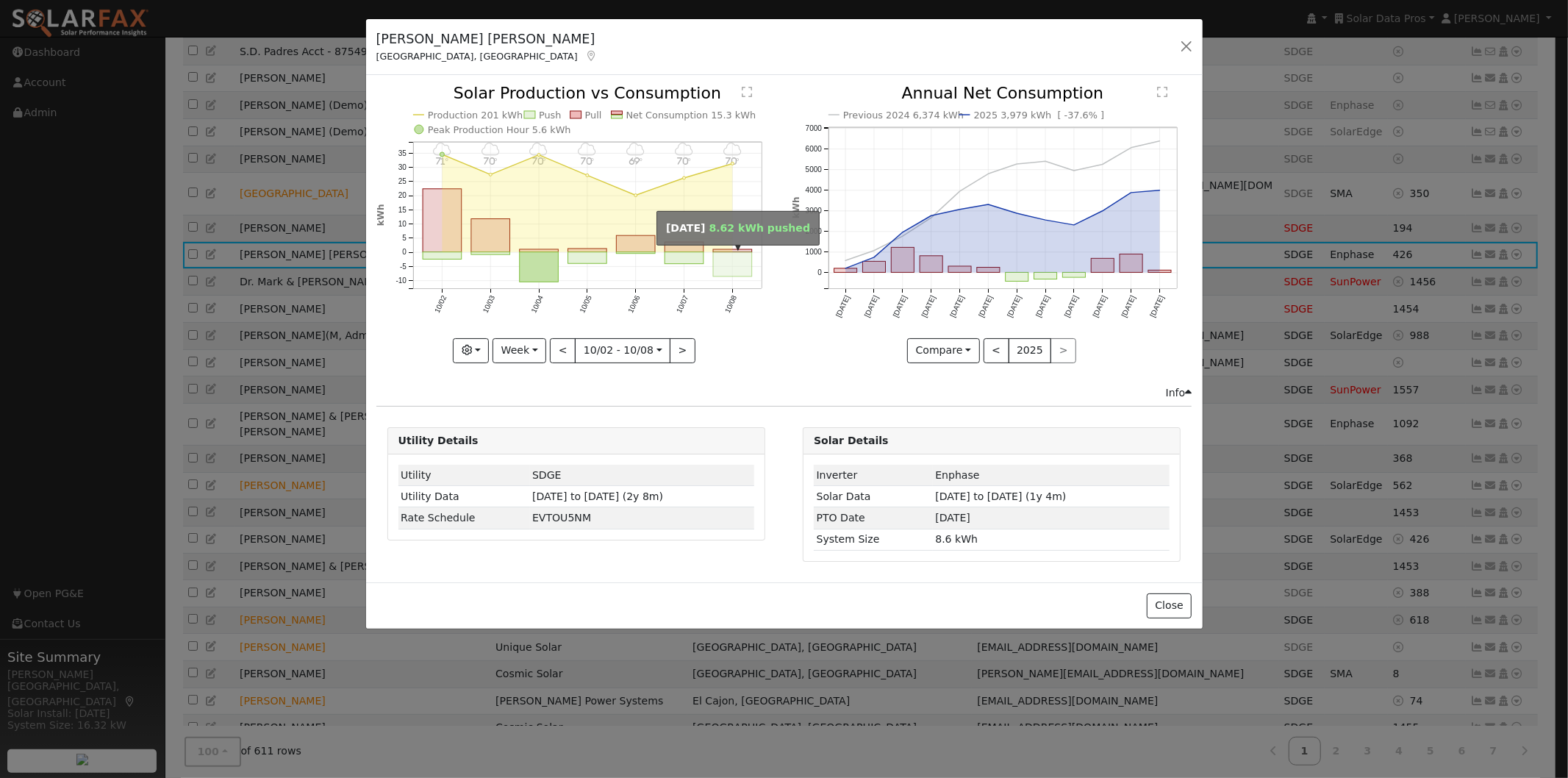
click at [732, 257] on rect "onclick=""" at bounding box center [732, 264] width 39 height 24
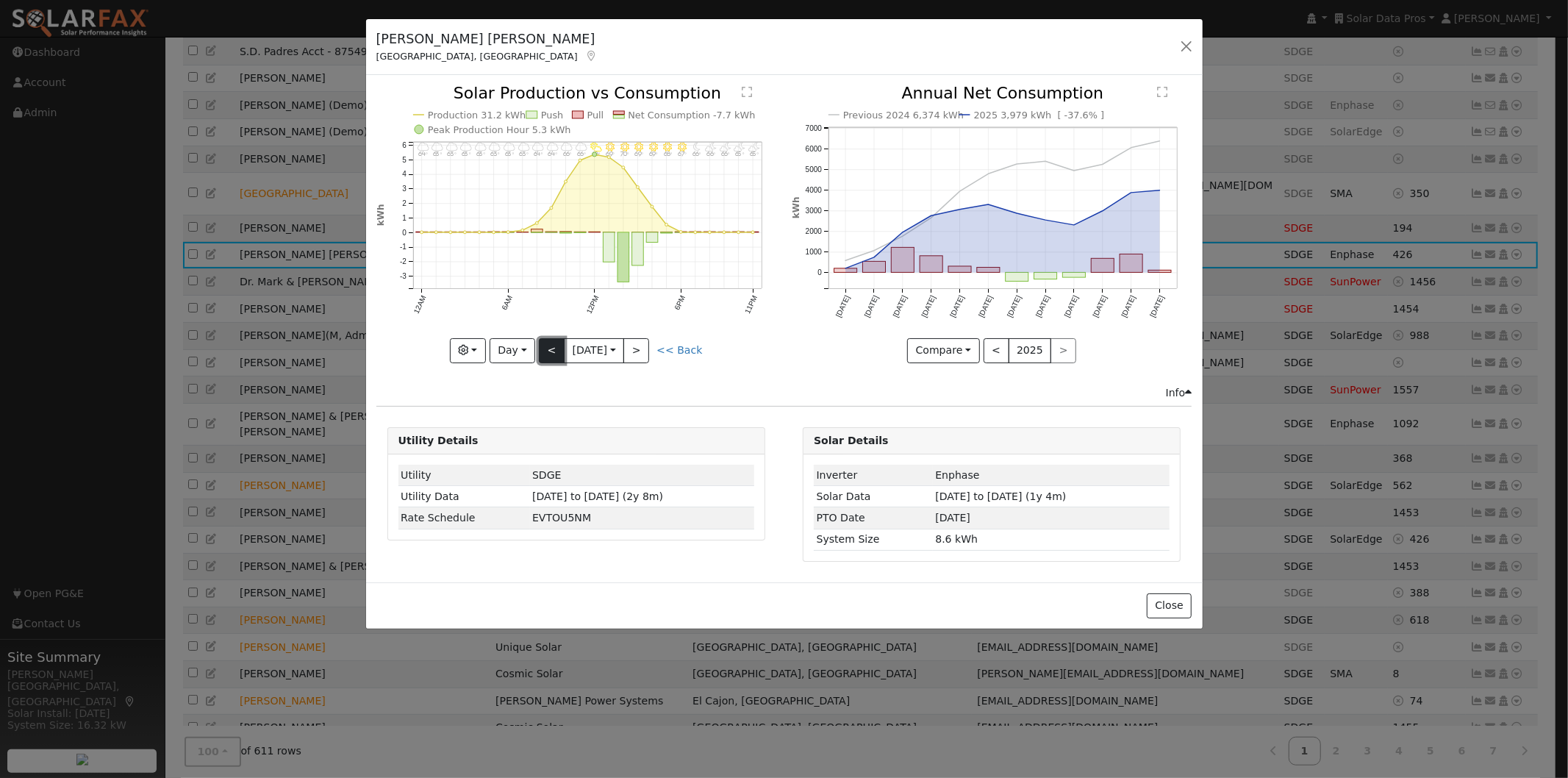
click at [541, 347] on button "<" at bounding box center [551, 350] width 26 height 25
click at [547, 346] on button "<" at bounding box center [551, 350] width 26 height 25
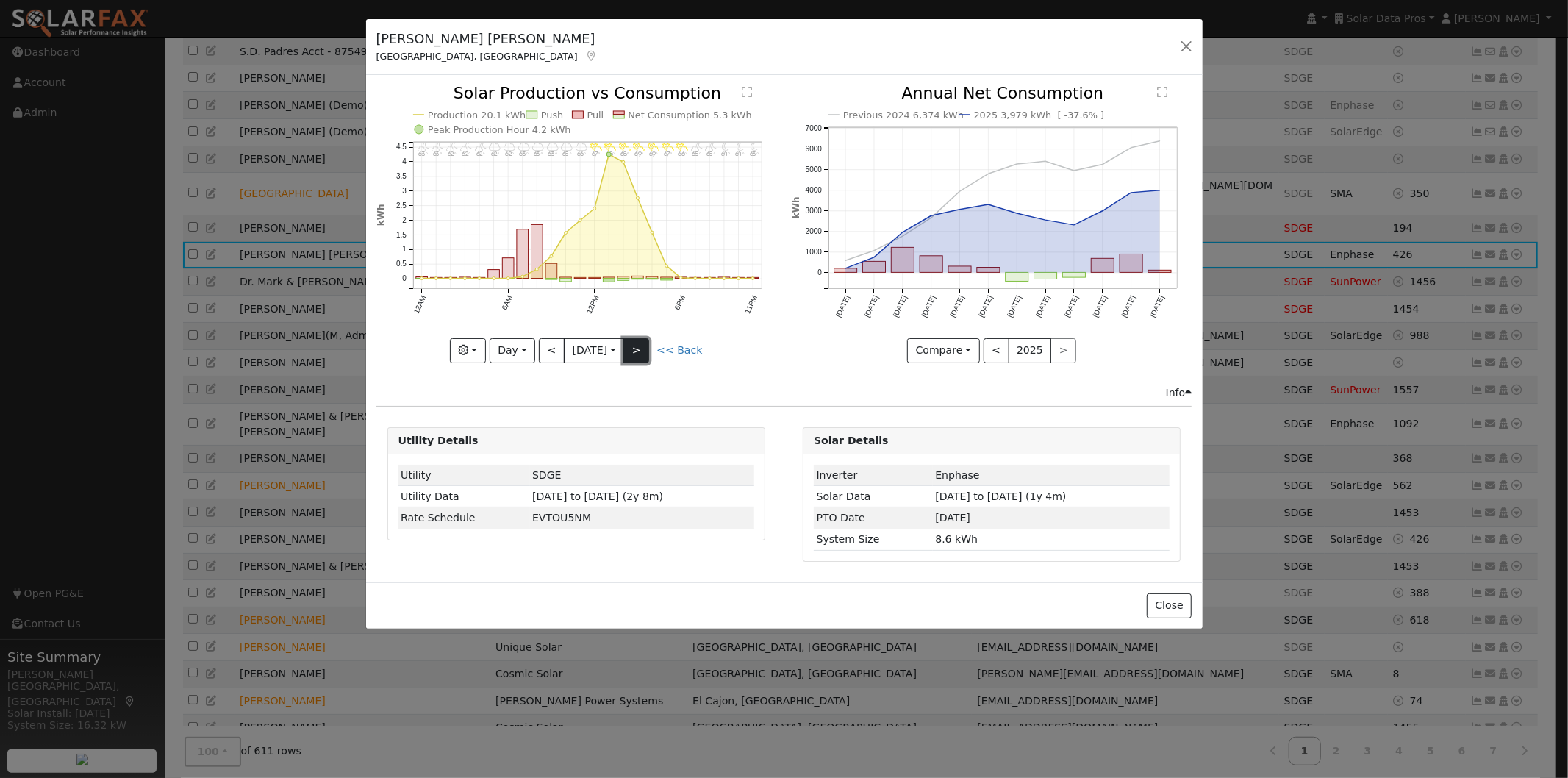
click at [643, 338] on button ">" at bounding box center [636, 350] width 26 height 25
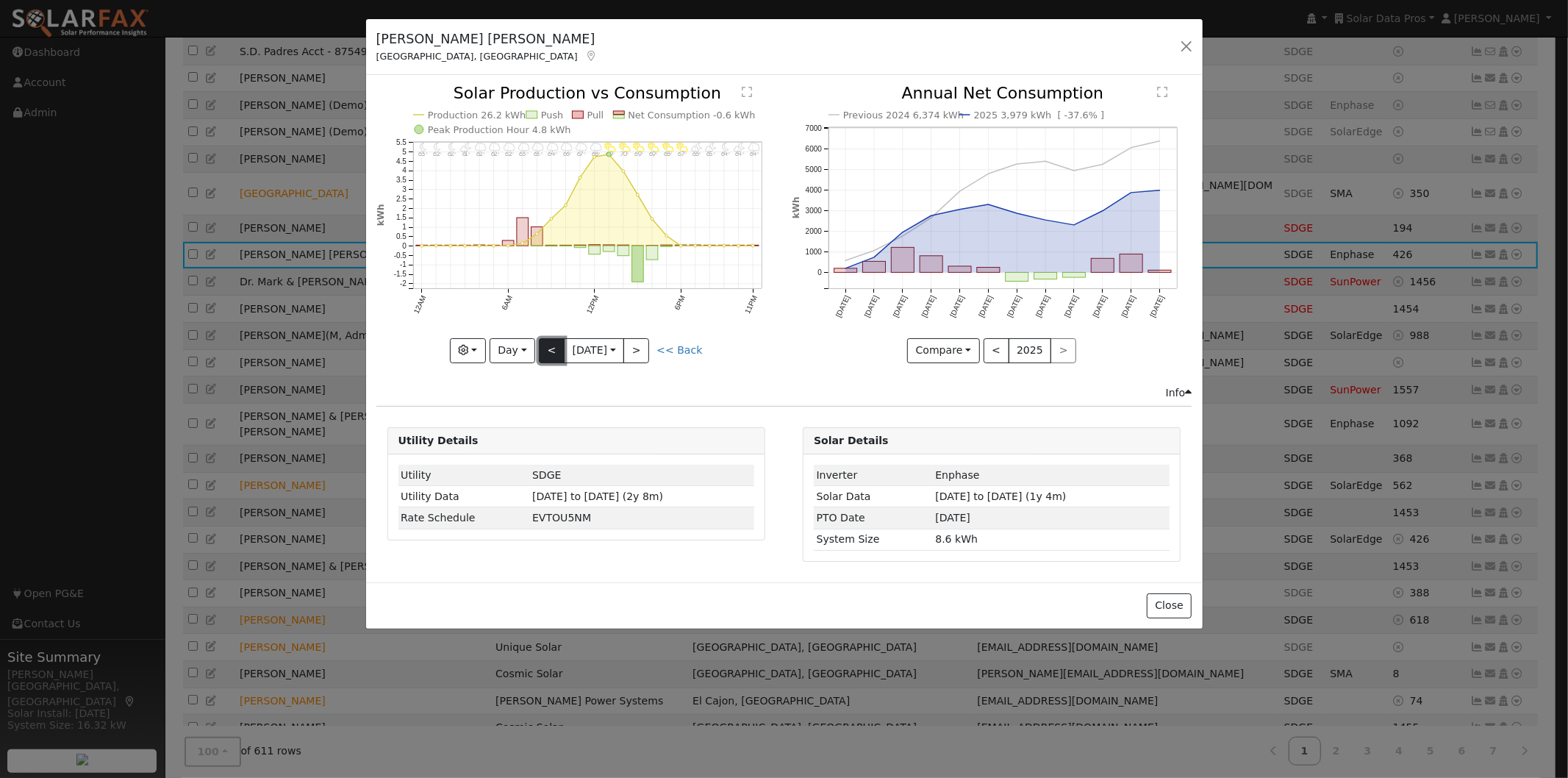
click at [546, 346] on button "<" at bounding box center [551, 350] width 26 height 25
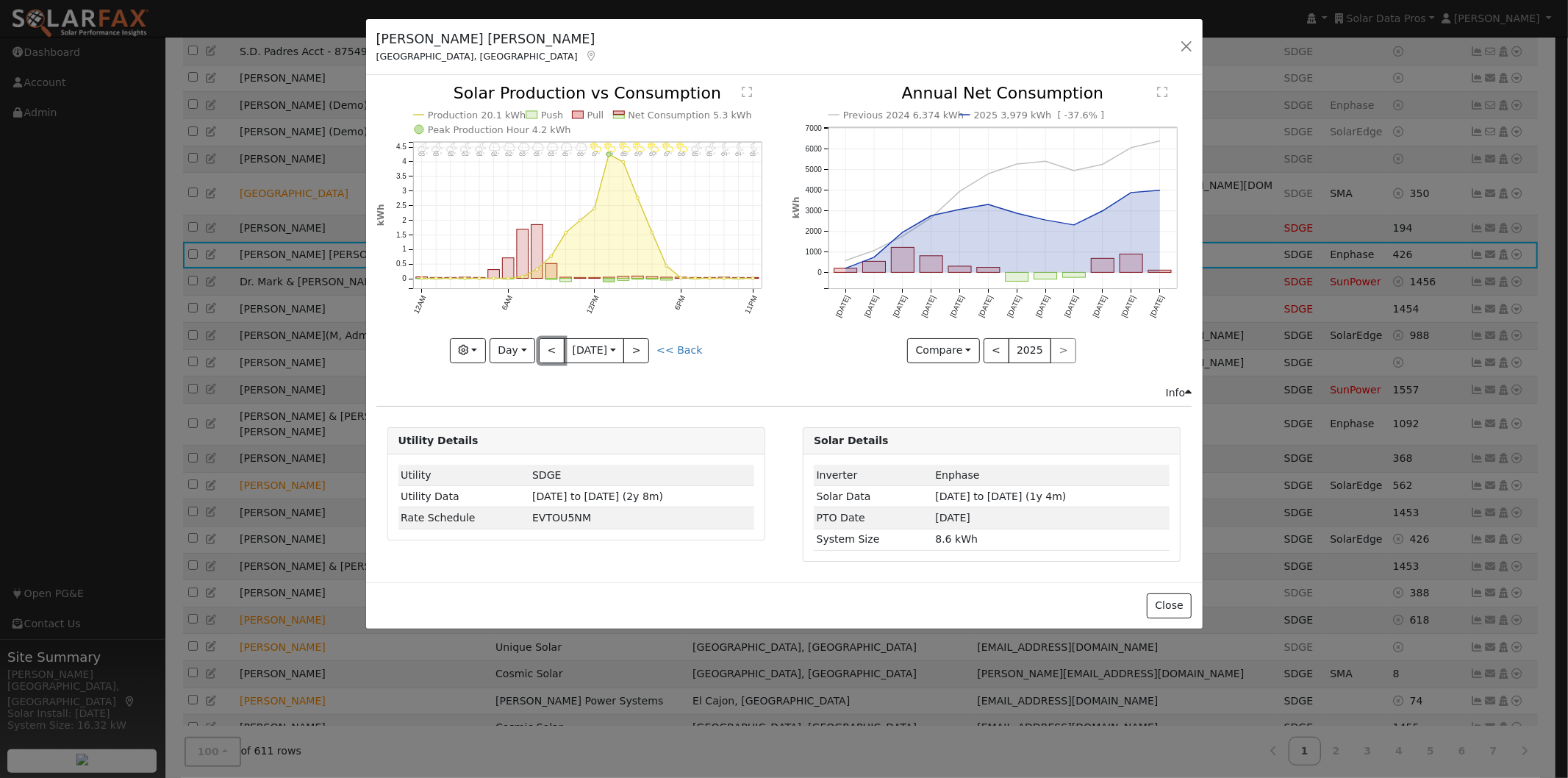
click at [545, 347] on button "<" at bounding box center [551, 350] width 26 height 25
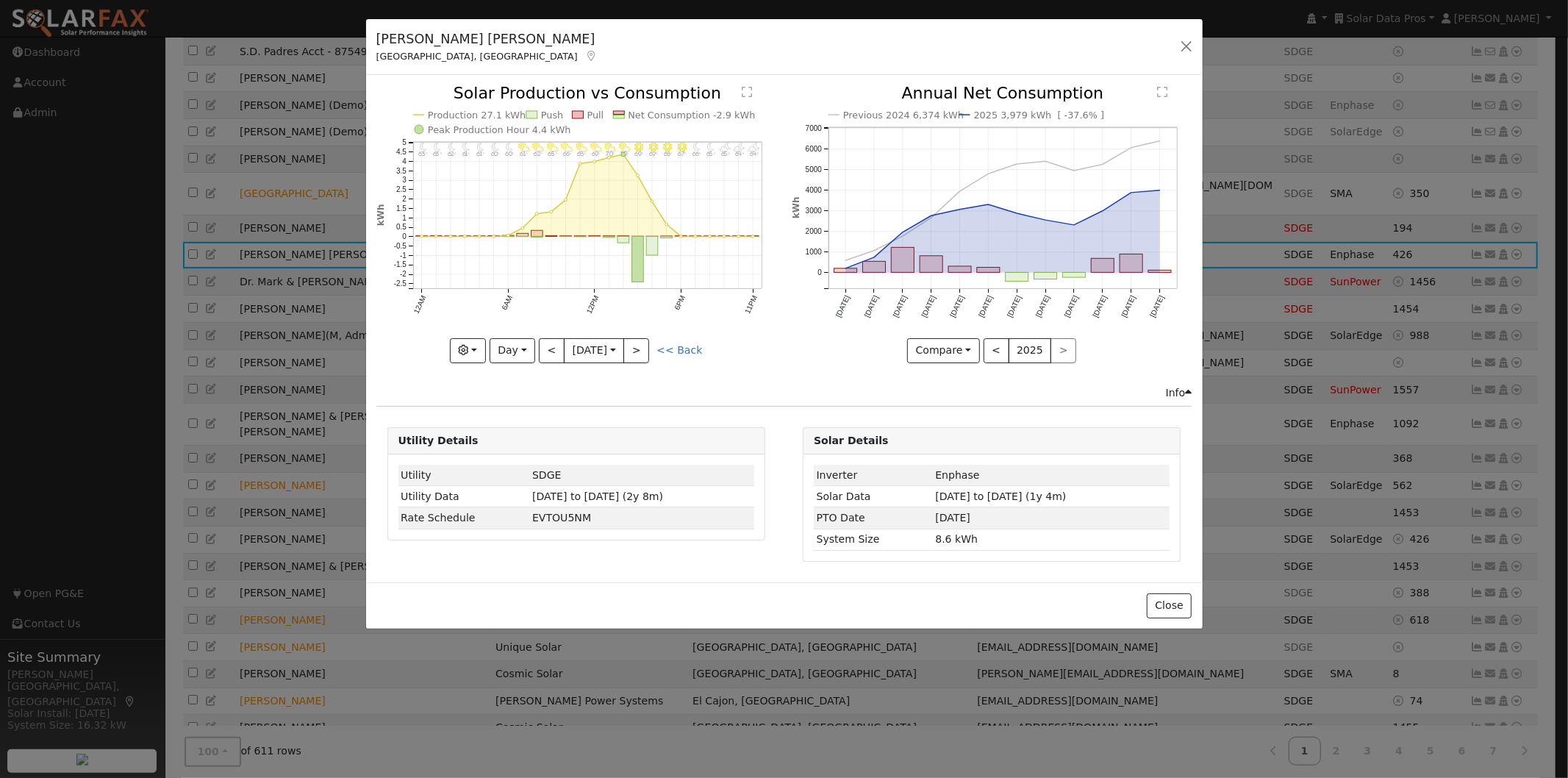
click at [468, 114] on text "Production 27.1 kWh" at bounding box center [477, 114] width 98 height 11
click at [544, 341] on button "<" at bounding box center [551, 350] width 26 height 25
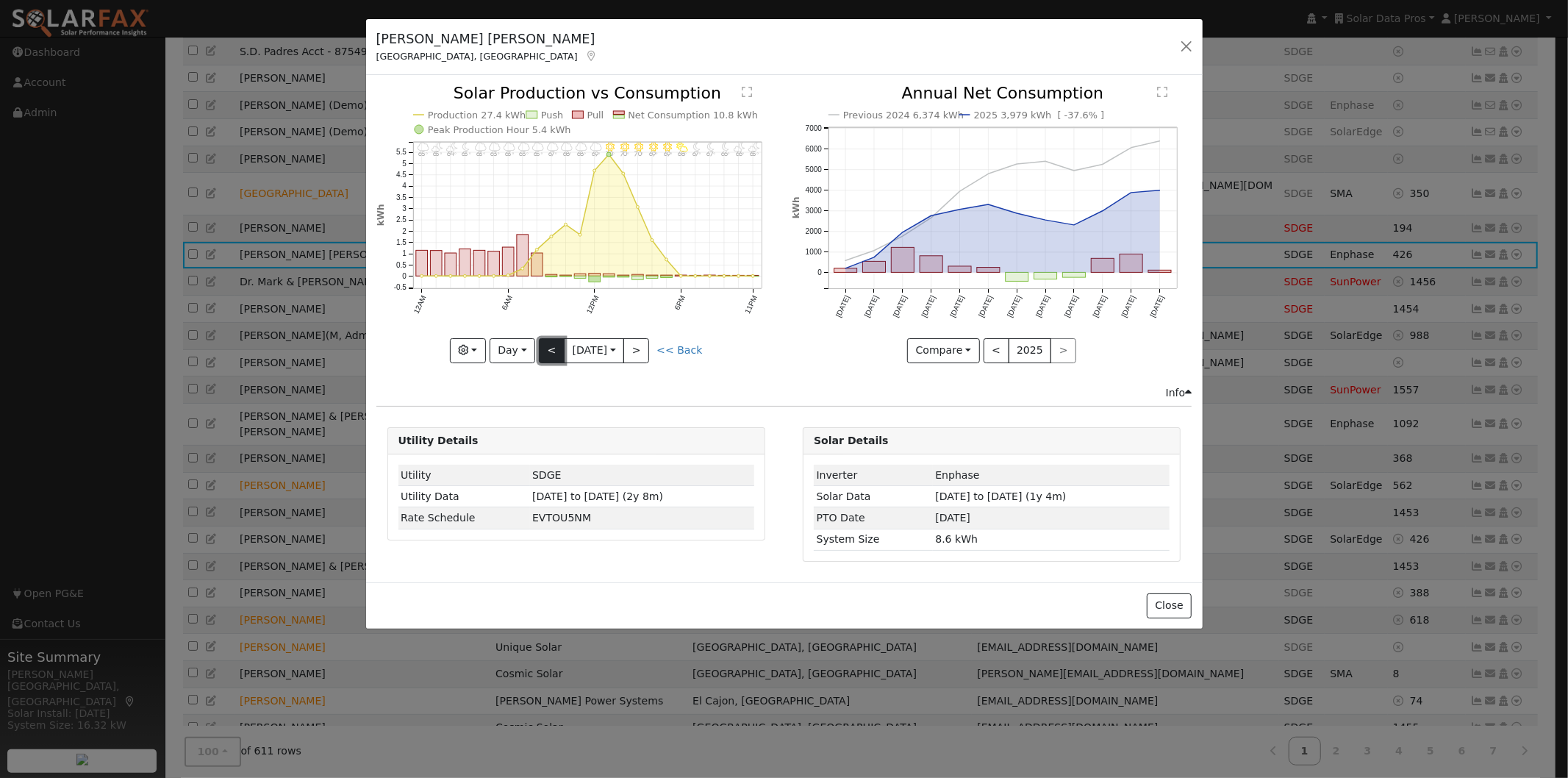
click at [544, 341] on button "<" at bounding box center [551, 350] width 26 height 25
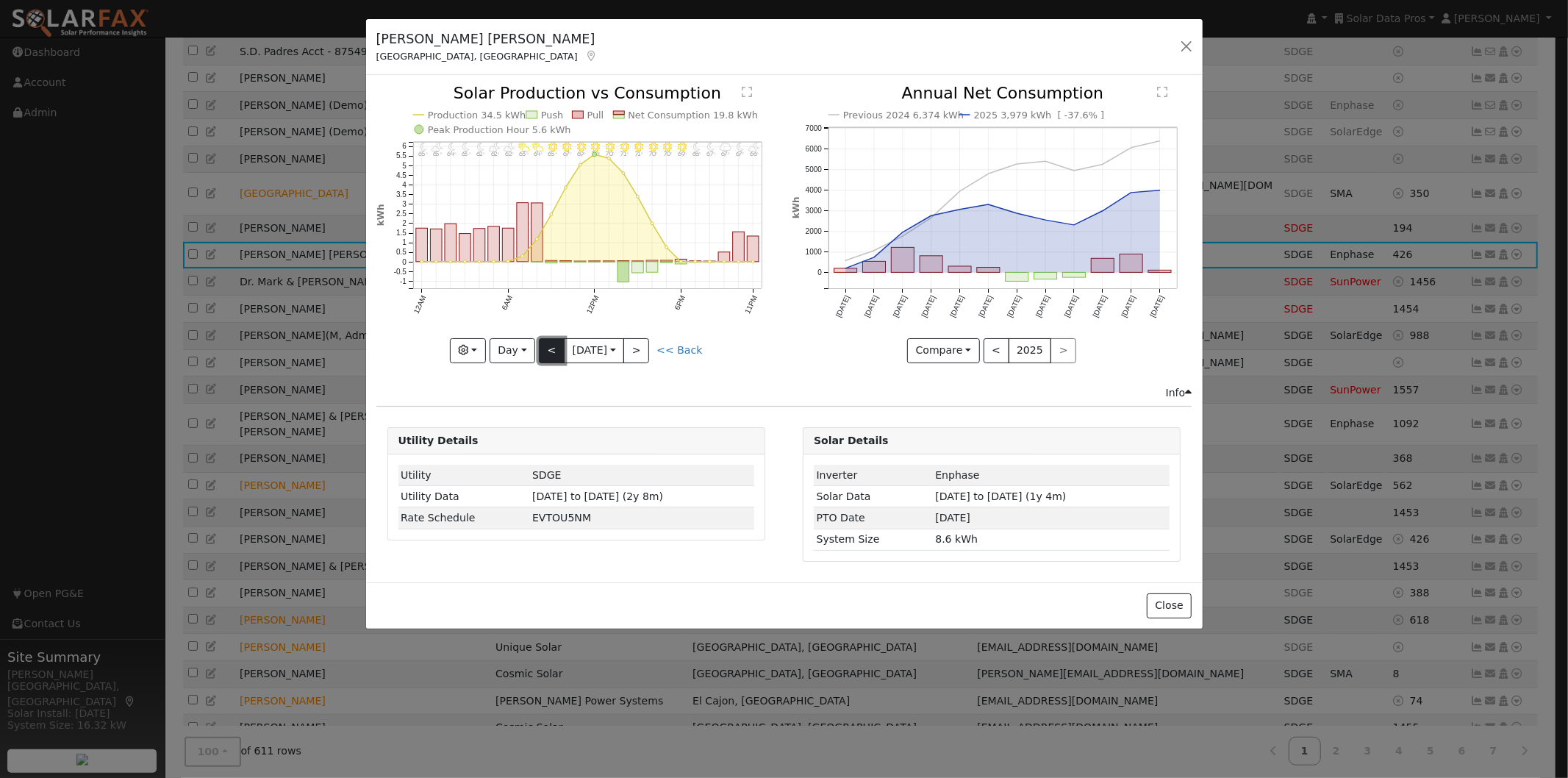
click at [553, 343] on button "<" at bounding box center [551, 350] width 26 height 25
click at [548, 344] on button "<" at bounding box center [551, 350] width 26 height 25
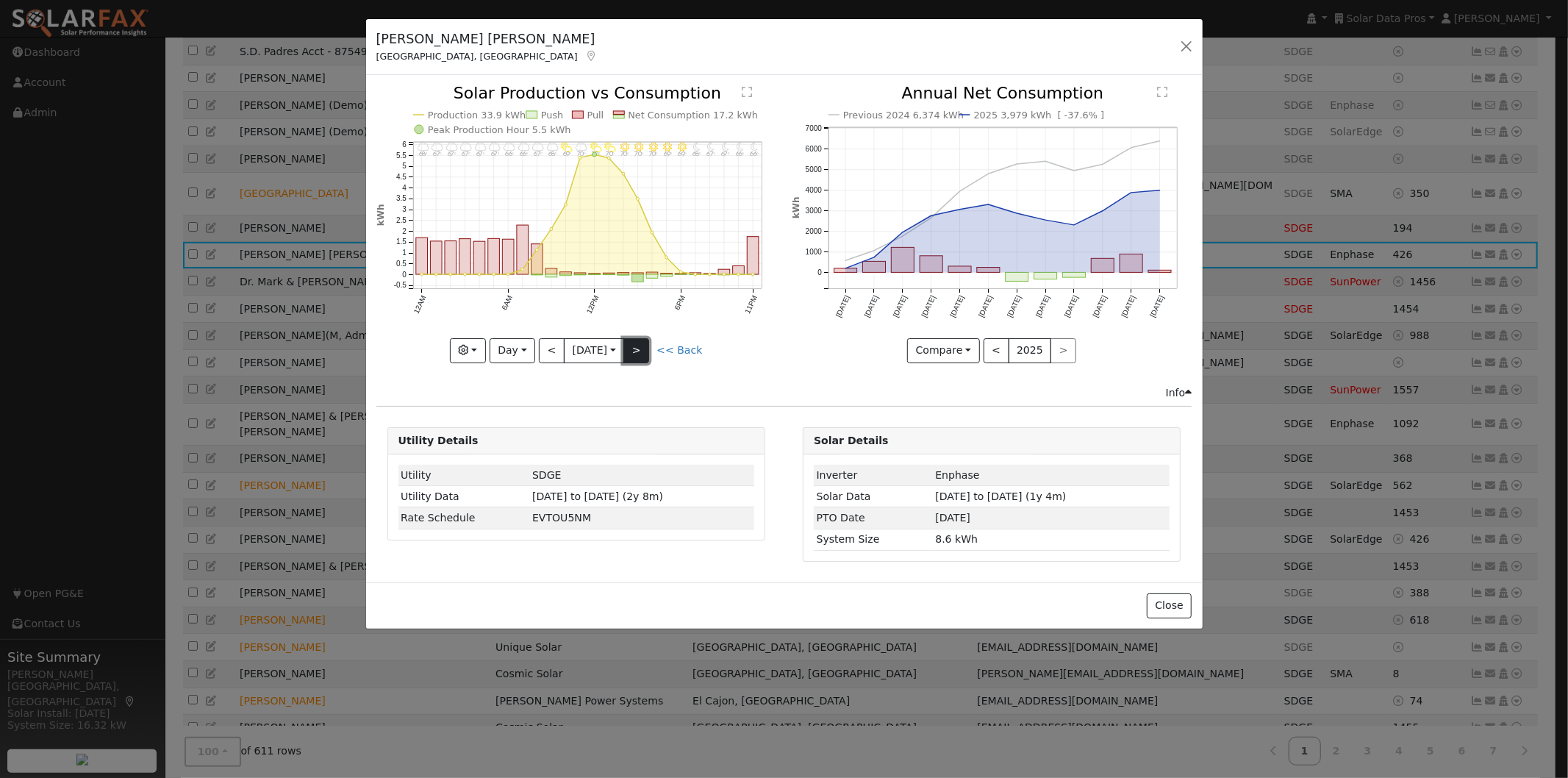
click at [635, 346] on button ">" at bounding box center [636, 350] width 26 height 25
type input "[DATE]"
